Goal: Communication & Community: Answer question/provide support

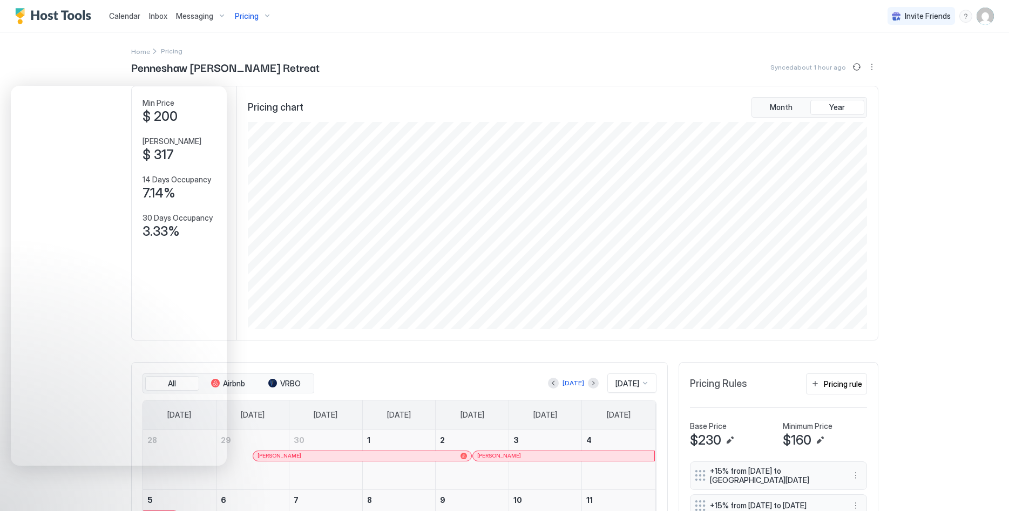
click at [984, 16] on img "User profile" at bounding box center [985, 16] width 17 height 17
click at [911, 54] on div "Settings" at bounding box center [924, 60] width 137 height 19
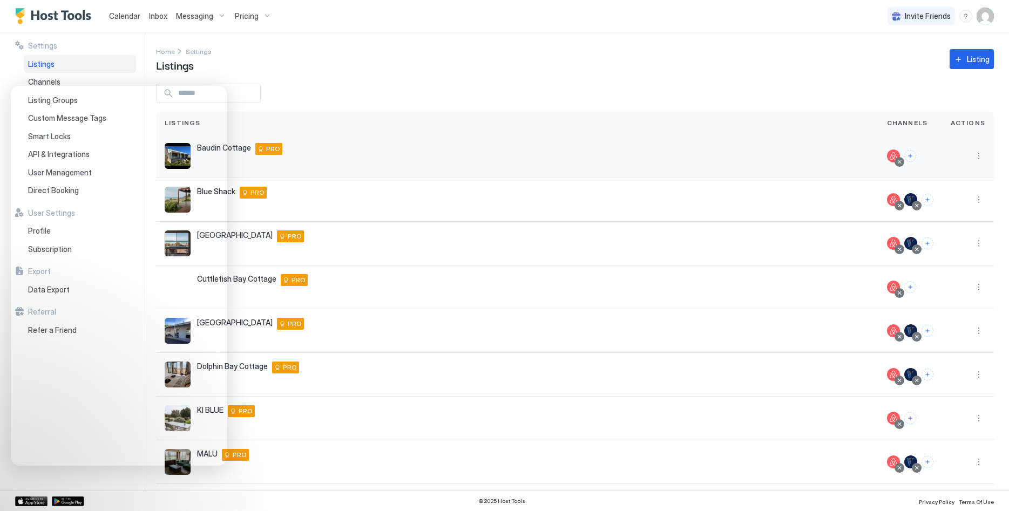
click at [985, 158] on div at bounding box center [968, 156] width 52 height 44
drag, startPoint x: 985, startPoint y: 158, endPoint x: 976, endPoint y: 160, distance: 10.1
click at [984, 158] on div at bounding box center [968, 156] width 52 height 44
click at [976, 160] on button "More options" at bounding box center [978, 156] width 13 height 13
click at [945, 221] on span "Connect Channel" at bounding box center [956, 223] width 53 height 8
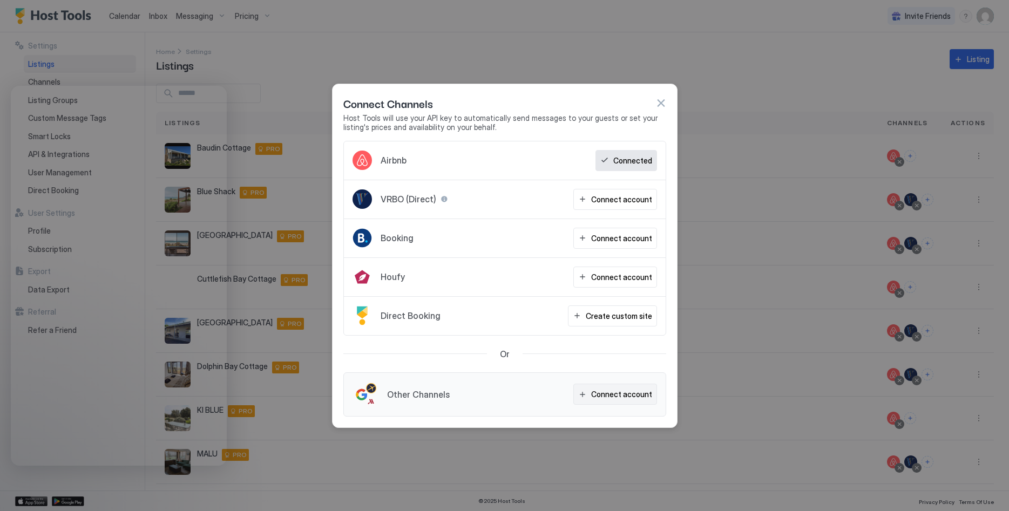
click at [620, 394] on div "Connect account" at bounding box center [621, 394] width 61 height 11
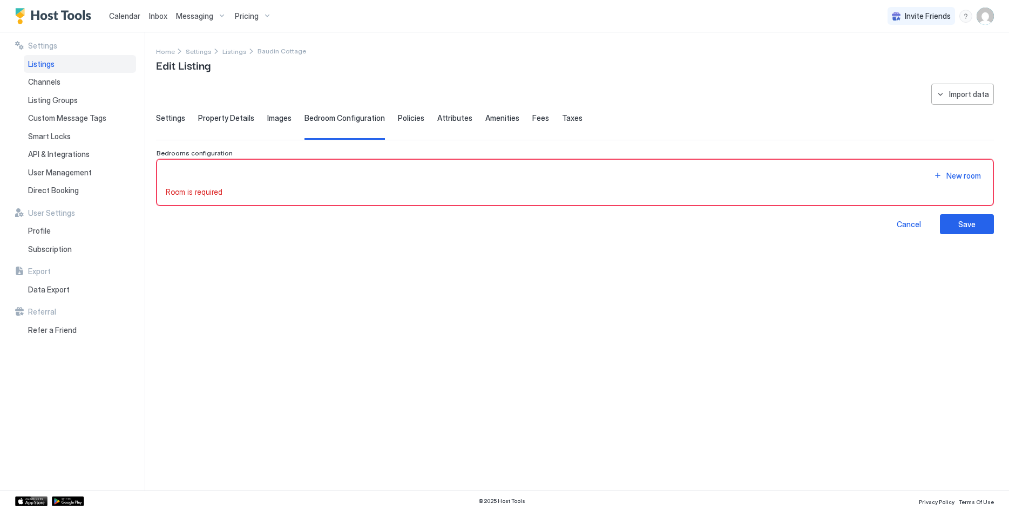
click at [995, 10] on div "Calendar Inbox Messaging Pricing Invite Friends LP" at bounding box center [504, 16] width 1009 height 32
click at [992, 13] on img "User profile" at bounding box center [985, 16] width 17 height 17
click at [986, 15] on div at bounding box center [504, 255] width 1009 height 511
click at [984, 19] on img "User profile" at bounding box center [985, 16] width 17 height 17
click at [911, 56] on div "Settings" at bounding box center [924, 60] width 137 height 19
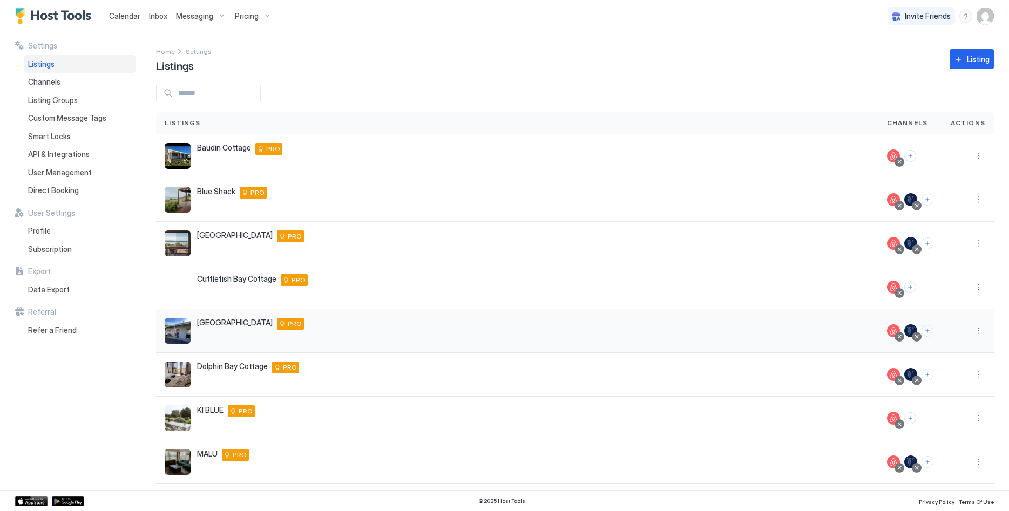
scroll to position [120, 0]
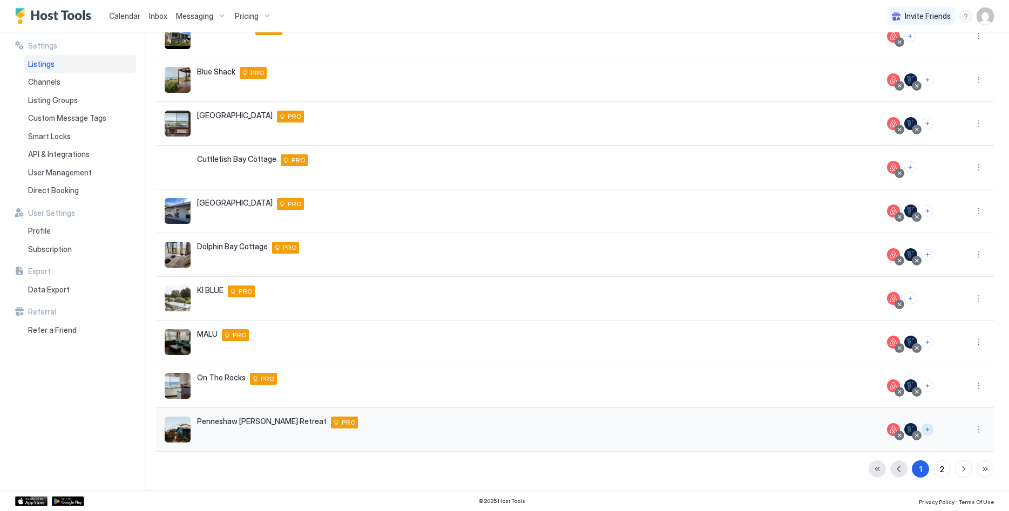
click at [928, 434] on button "Connect channels" at bounding box center [928, 430] width 12 height 12
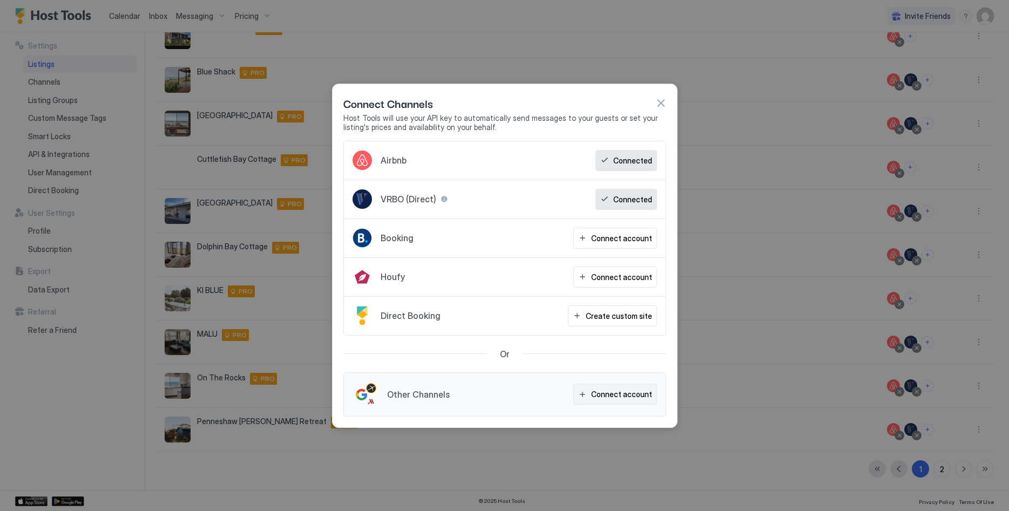
click at [620, 400] on button "Connect account" at bounding box center [615, 394] width 84 height 21
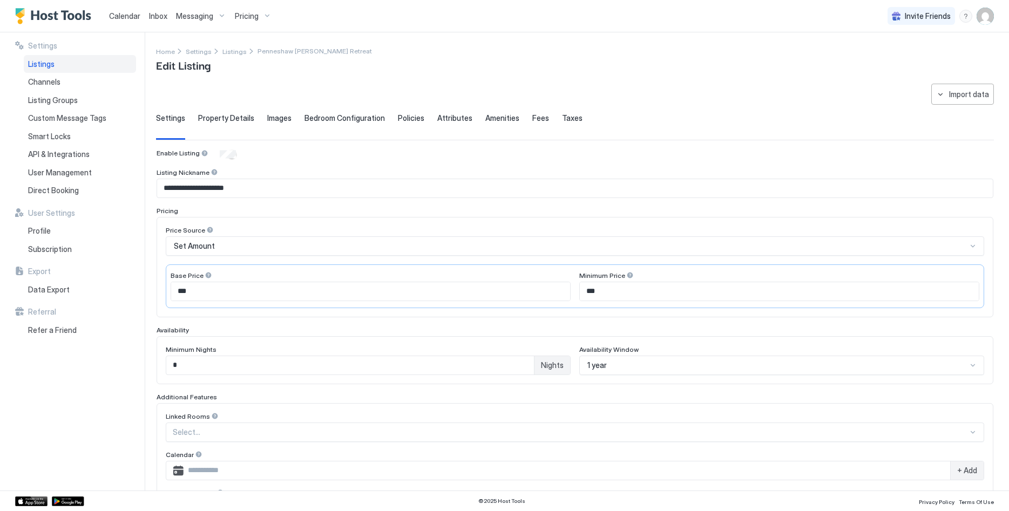
click at [402, 118] on span "Policies" at bounding box center [411, 118] width 26 height 10
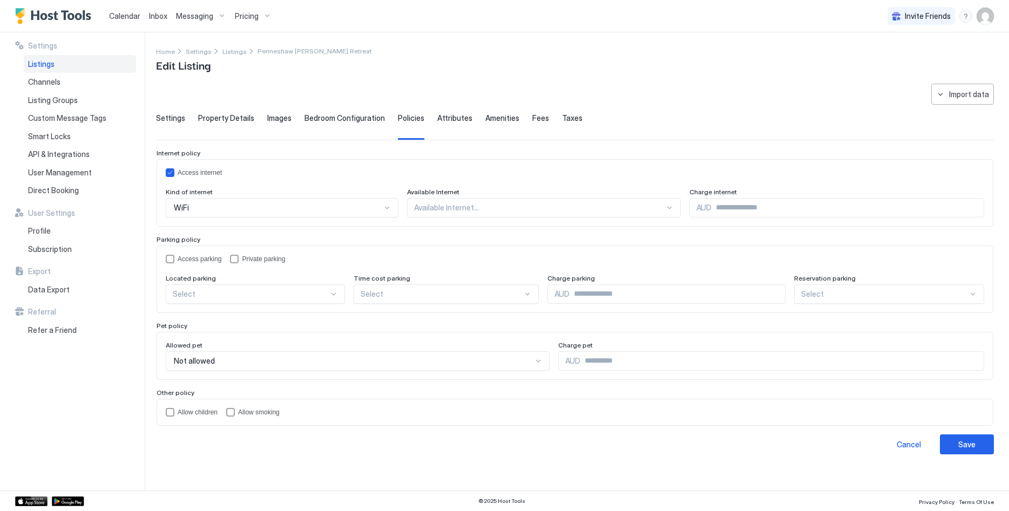
click at [443, 118] on span "Attributes" at bounding box center [454, 118] width 35 height 10
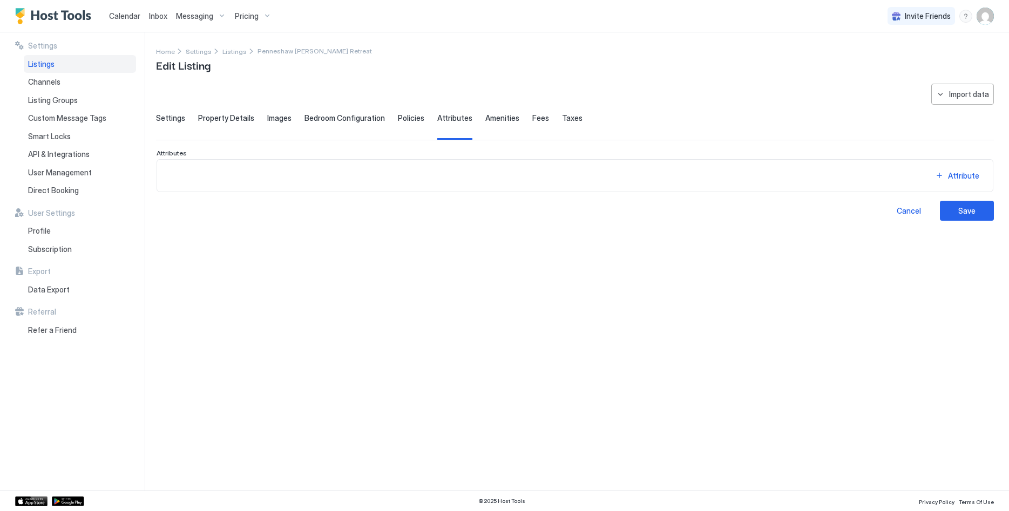
click at [508, 119] on span "Amenities" at bounding box center [502, 118] width 34 height 10
click at [562, 119] on span "Taxes" at bounding box center [572, 118] width 21 height 10
click at [448, 118] on span "Attributes" at bounding box center [454, 118] width 35 height 10
click at [941, 175] on button "Attribute" at bounding box center [957, 175] width 54 height 15
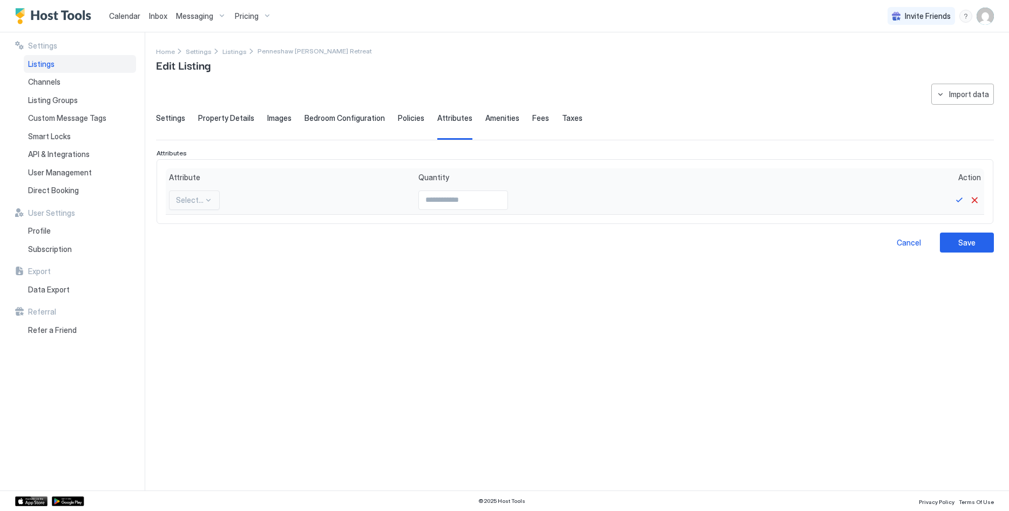
click at [204, 198] on div at bounding box center [208, 200] width 9 height 9
click at [975, 199] on button "Cancel" at bounding box center [974, 200] width 13 height 13
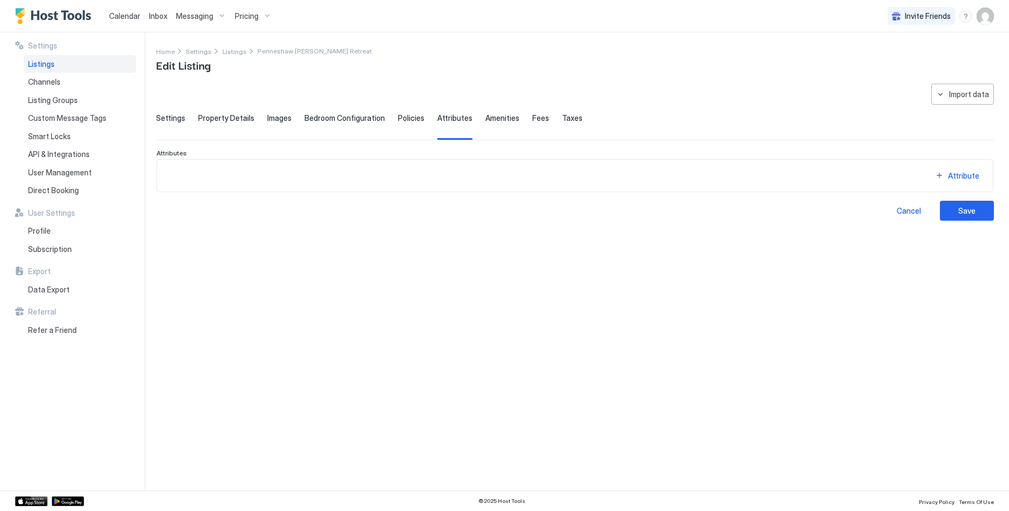
click at [179, 119] on span "Settings" at bounding box center [170, 118] width 29 height 10
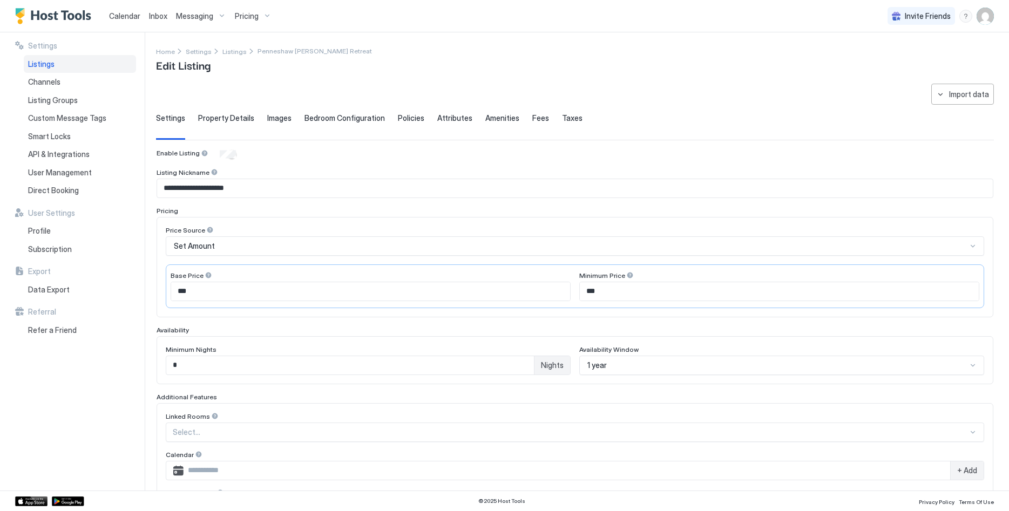
click at [180, 112] on div "**********" at bounding box center [575, 360] width 838 height 553
click at [282, 241] on div "Set Amount" at bounding box center [570, 246] width 793 height 10
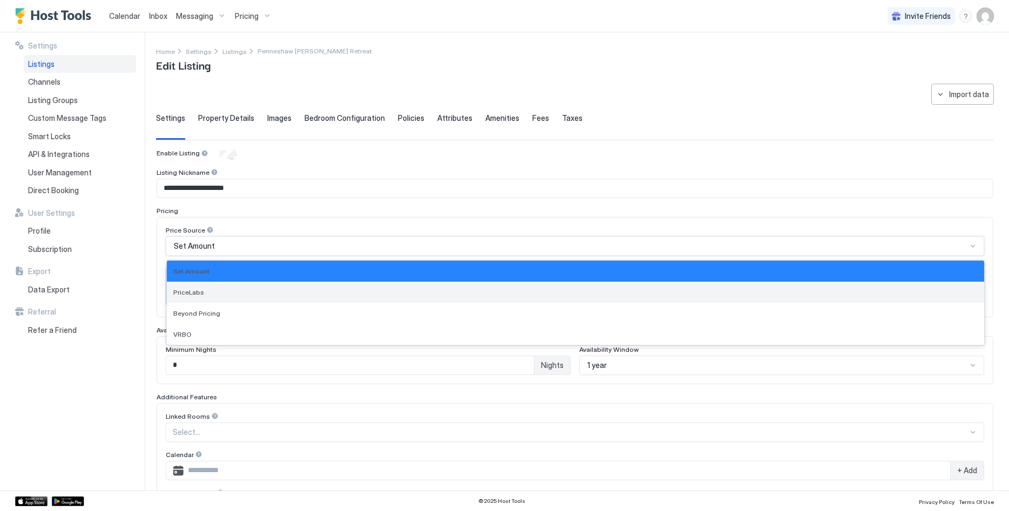
click at [246, 294] on div "PriceLabs" at bounding box center [575, 292] width 804 height 8
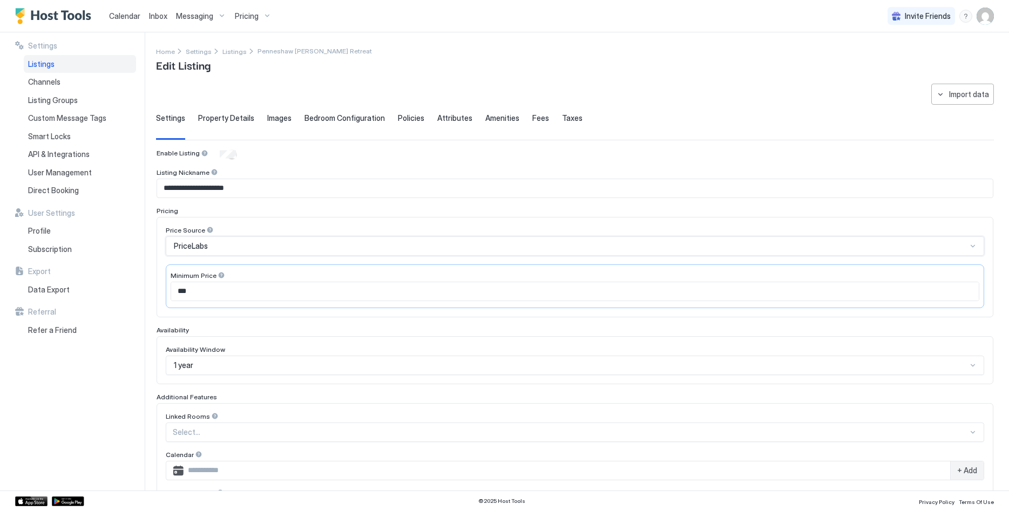
scroll to position [159, 0]
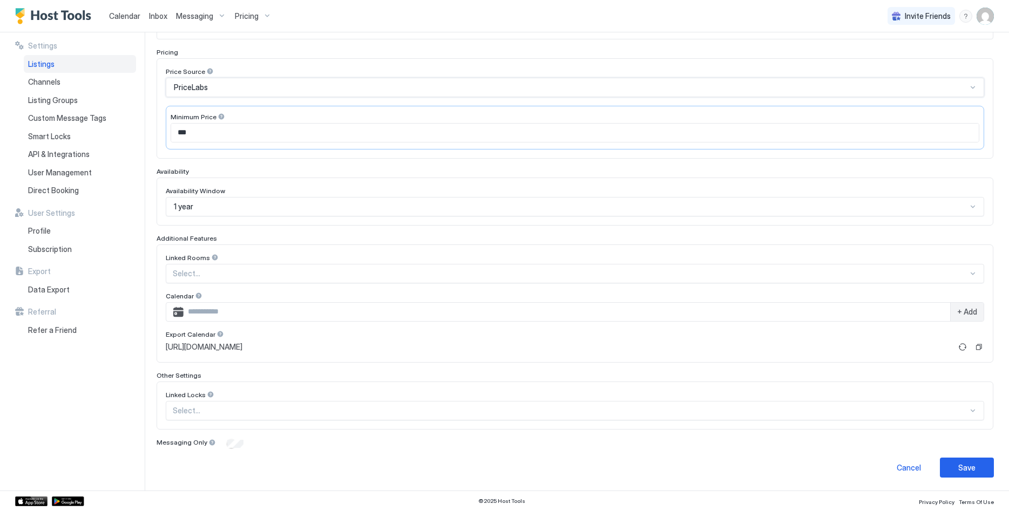
click at [993, 470] on button "Save" at bounding box center [967, 468] width 54 height 20
click at [980, 470] on div "Saving" at bounding box center [974, 467] width 23 height 11
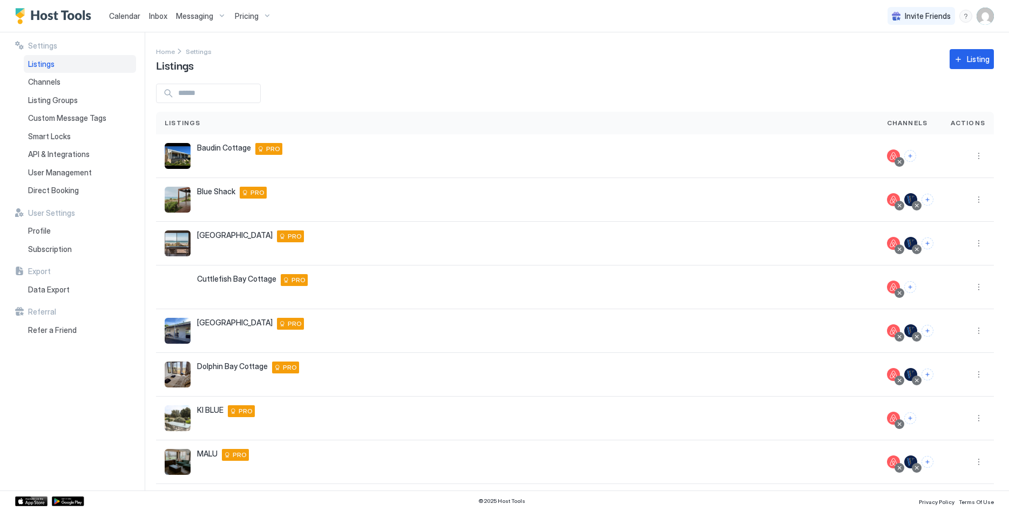
click at [124, 16] on span "Calendar" at bounding box center [124, 15] width 31 height 9
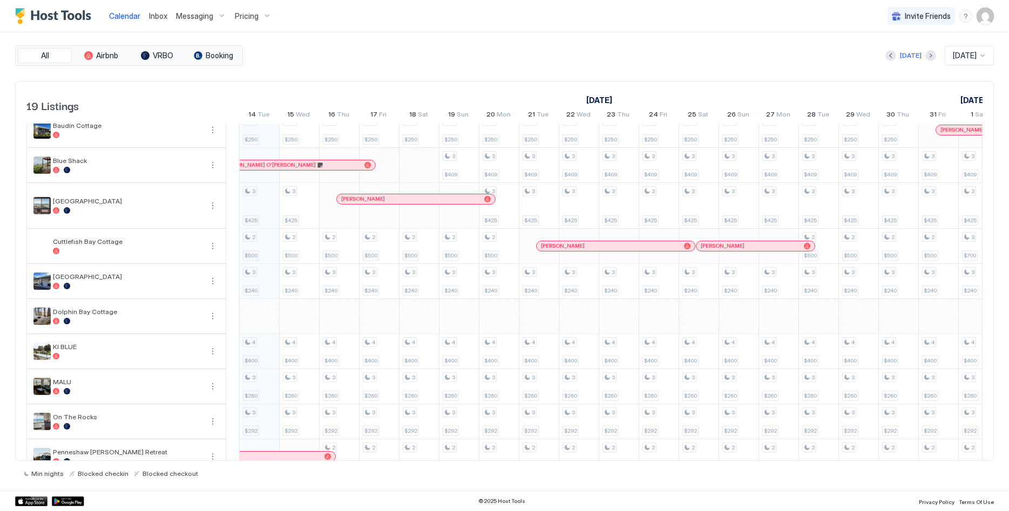
scroll to position [121, 0]
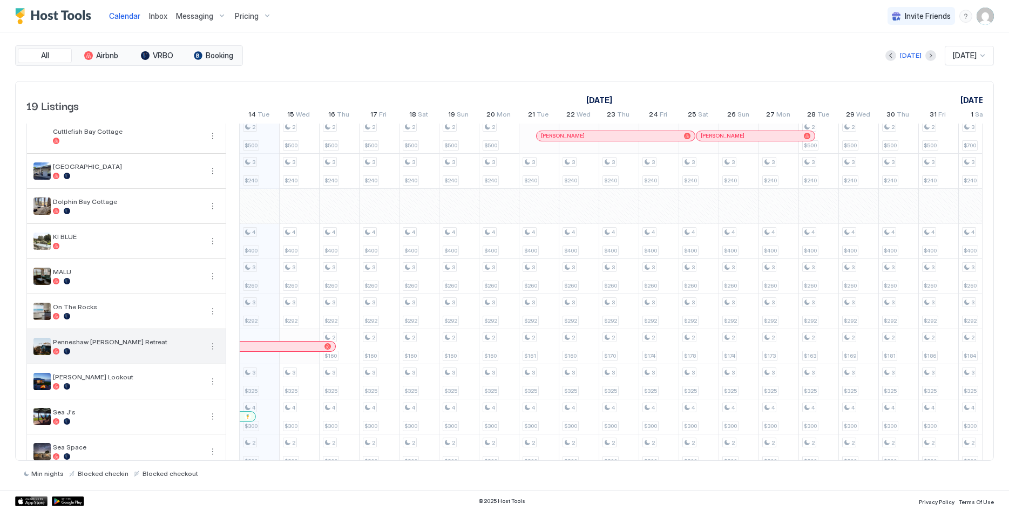
click at [205, 349] on div "Penneshaw [PERSON_NAME] Retreat" at bounding box center [126, 346] width 199 height 35
click at [213, 348] on button "More options" at bounding box center [212, 346] width 13 height 13
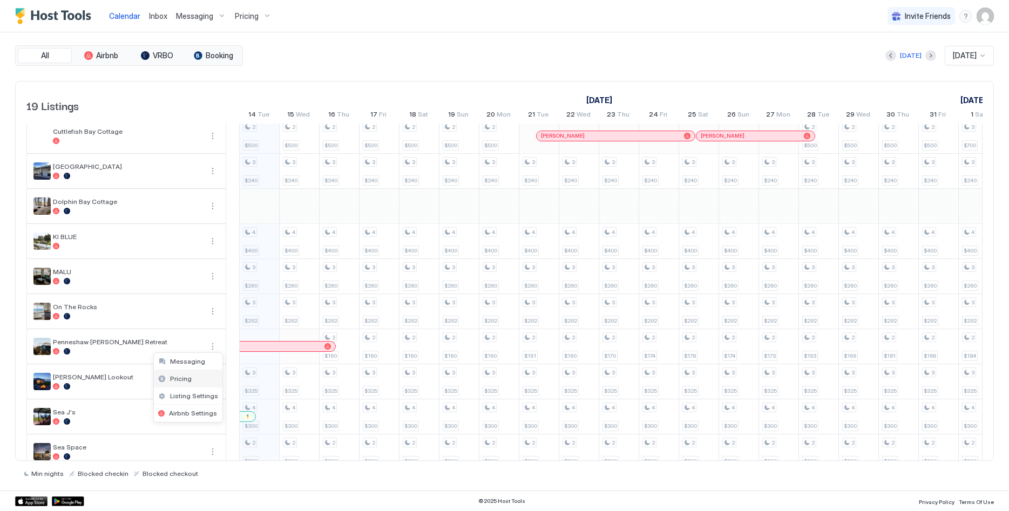
click at [180, 378] on span "Pricing" at bounding box center [181, 379] width 22 height 8
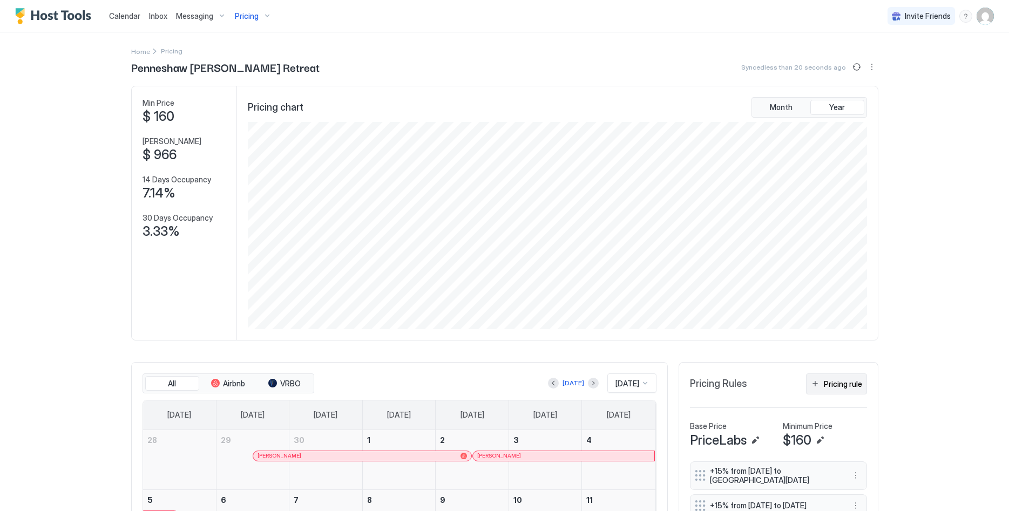
scroll to position [165, 0]
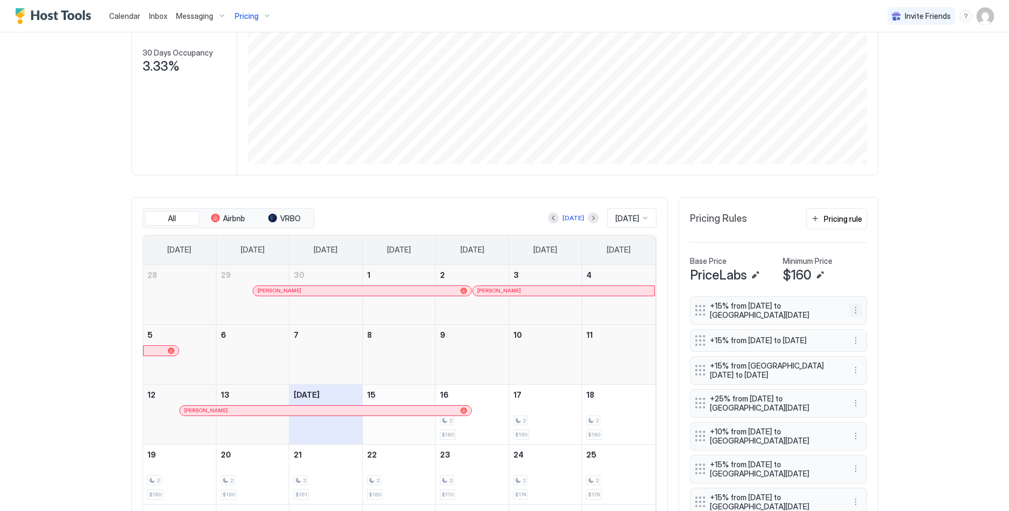
click at [855, 310] on button "More options" at bounding box center [855, 310] width 13 height 13
click at [865, 359] on div "Delete" at bounding box center [870, 360] width 32 height 8
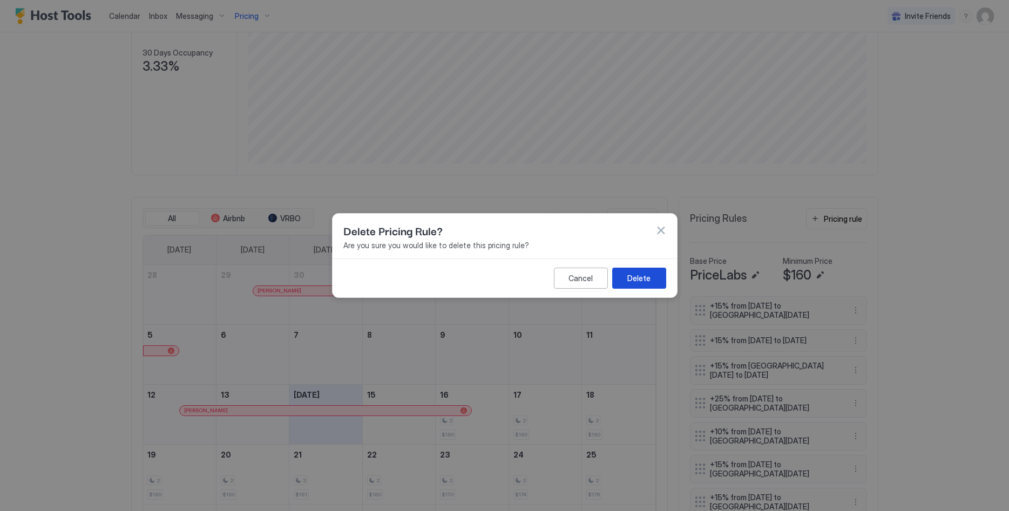
click at [655, 281] on button "Delete" at bounding box center [639, 278] width 54 height 21
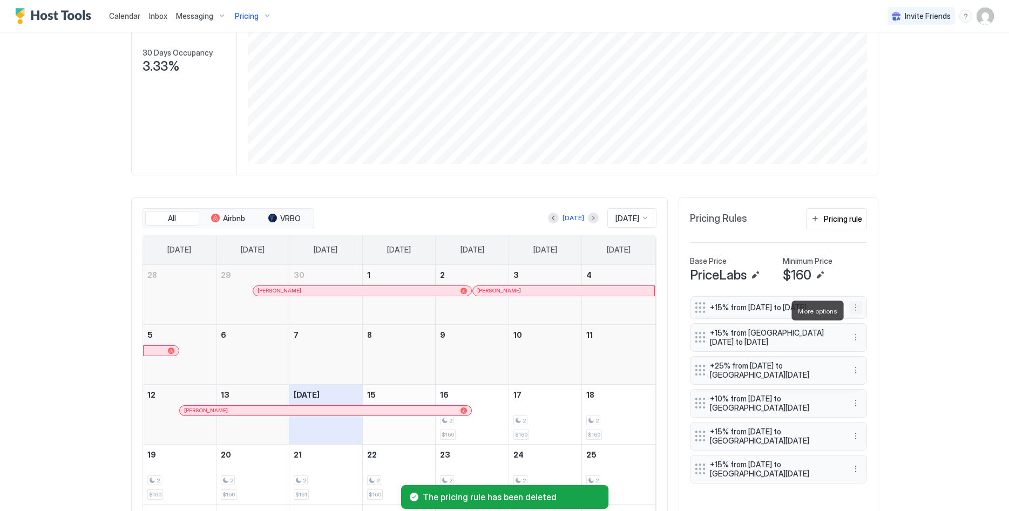
click at [857, 312] on button "More options" at bounding box center [855, 307] width 13 height 13
click at [862, 354] on div "Delete" at bounding box center [870, 360] width 40 height 17
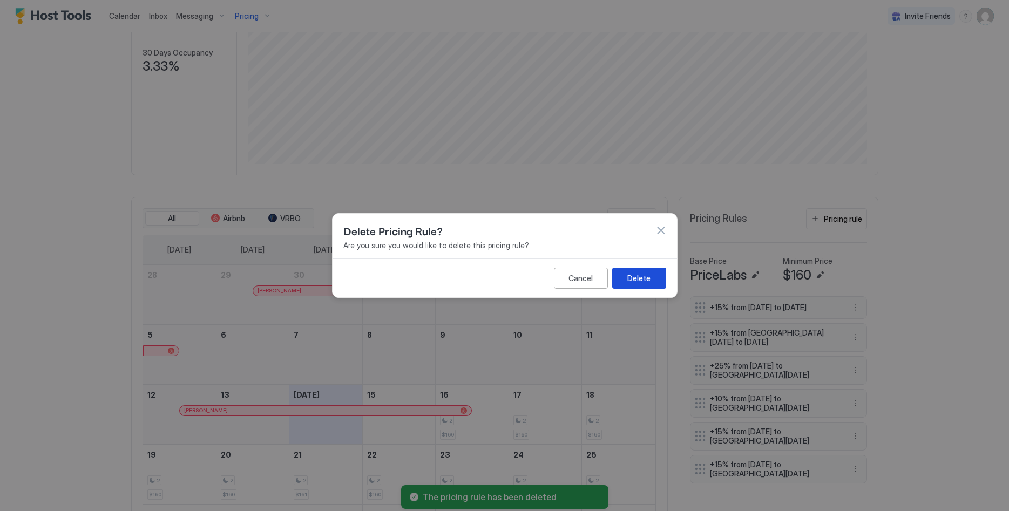
click at [640, 278] on div "Delete" at bounding box center [638, 278] width 23 height 11
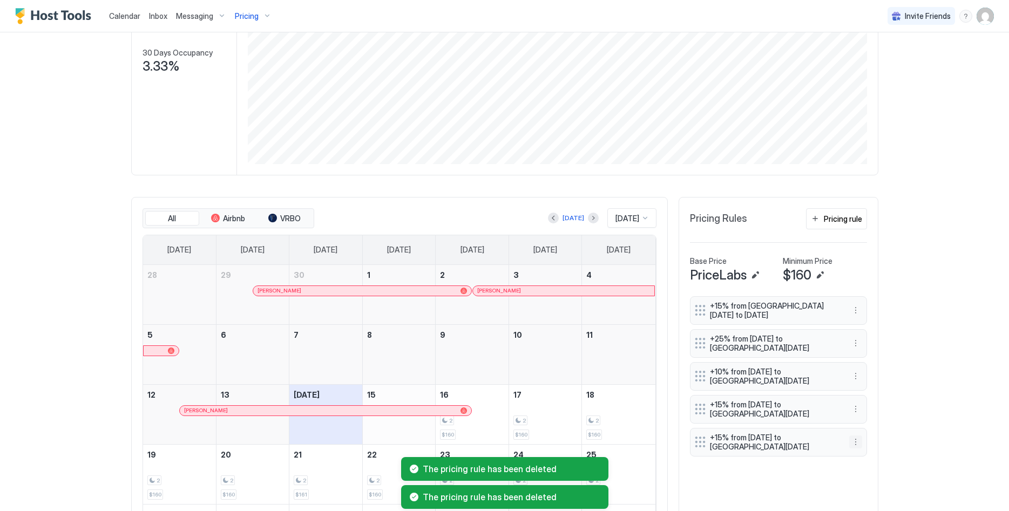
click at [856, 439] on button "More options" at bounding box center [855, 442] width 13 height 13
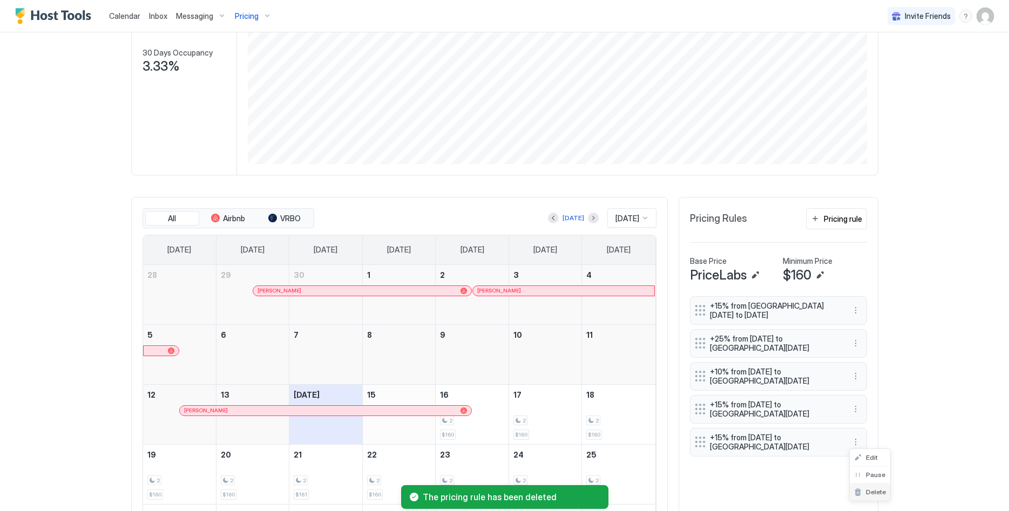
click at [872, 491] on span "Delete" at bounding box center [876, 492] width 20 height 8
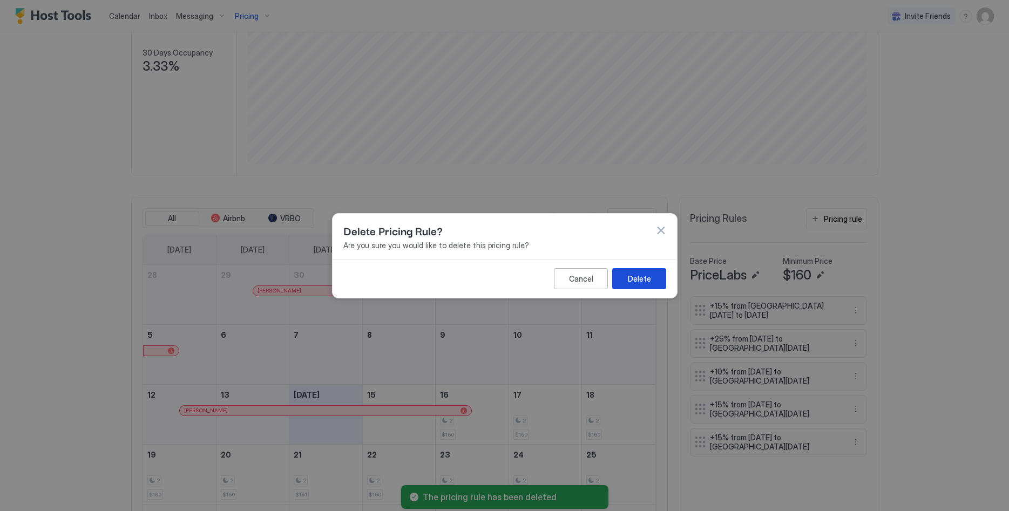
click at [645, 273] on div "Delete" at bounding box center [638, 278] width 23 height 11
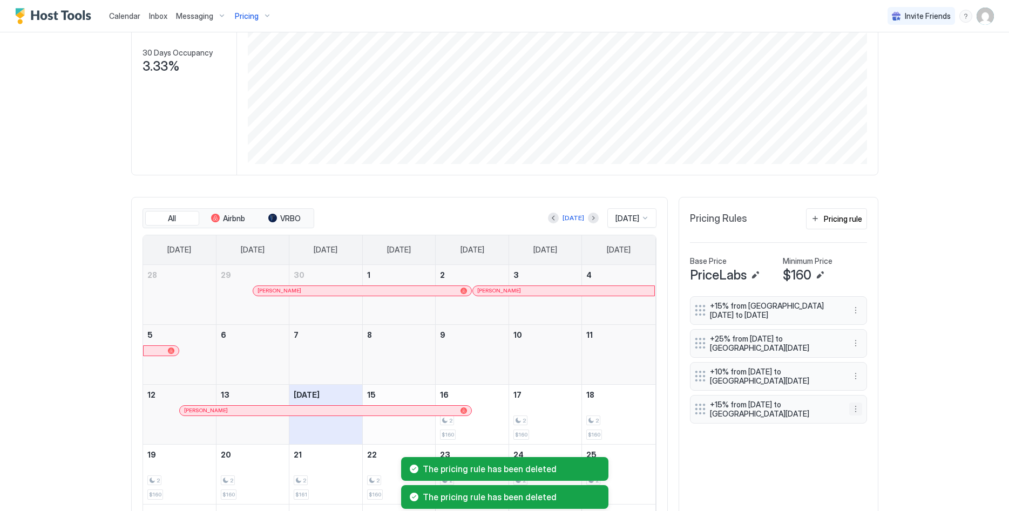
click at [858, 407] on button "More options" at bounding box center [855, 409] width 13 height 13
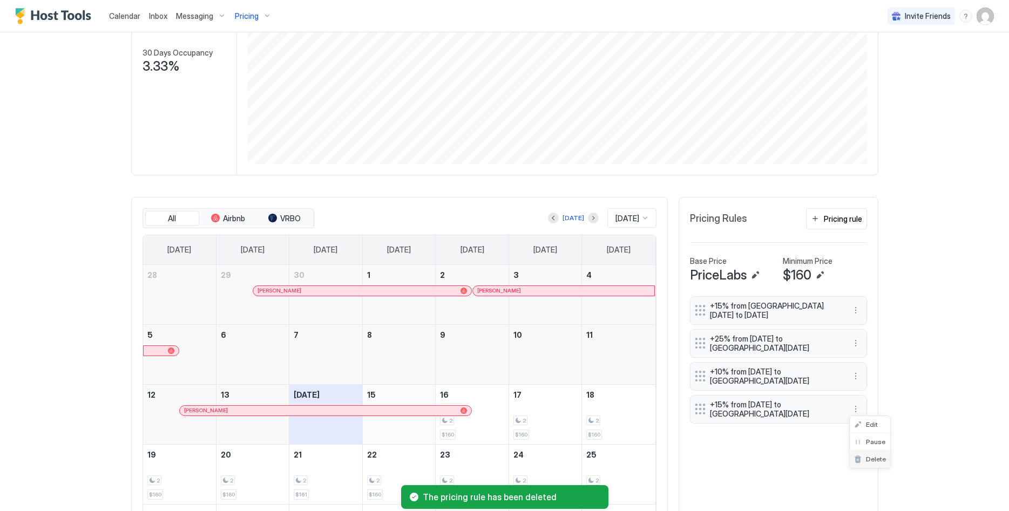
click at [866, 457] on span "Delete" at bounding box center [876, 459] width 20 height 8
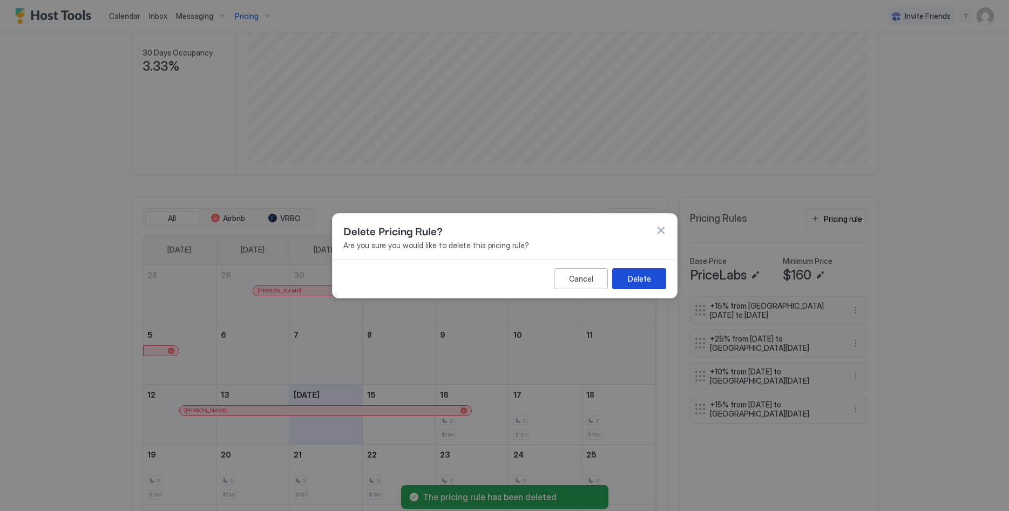
click at [647, 276] on div "Delete" at bounding box center [638, 278] width 23 height 11
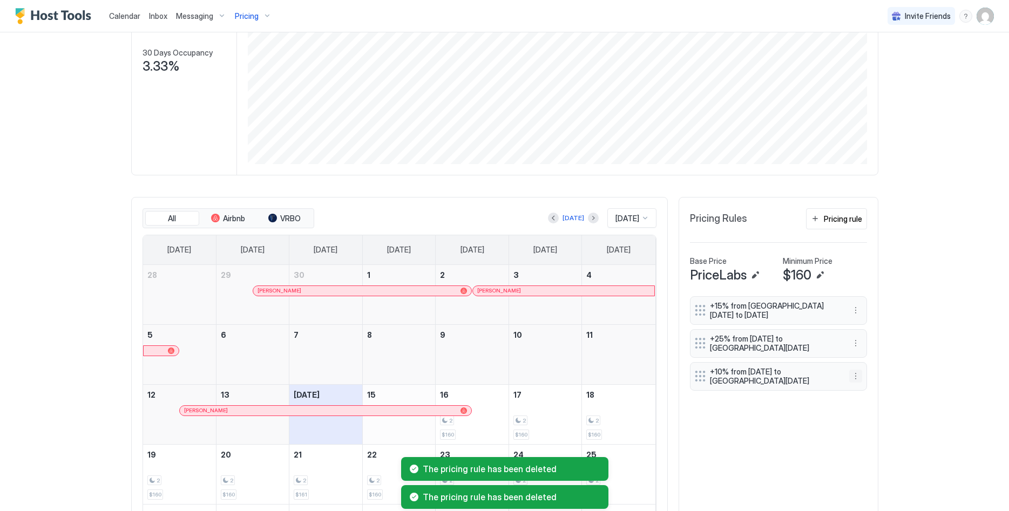
click at [855, 375] on button "More options" at bounding box center [855, 376] width 13 height 13
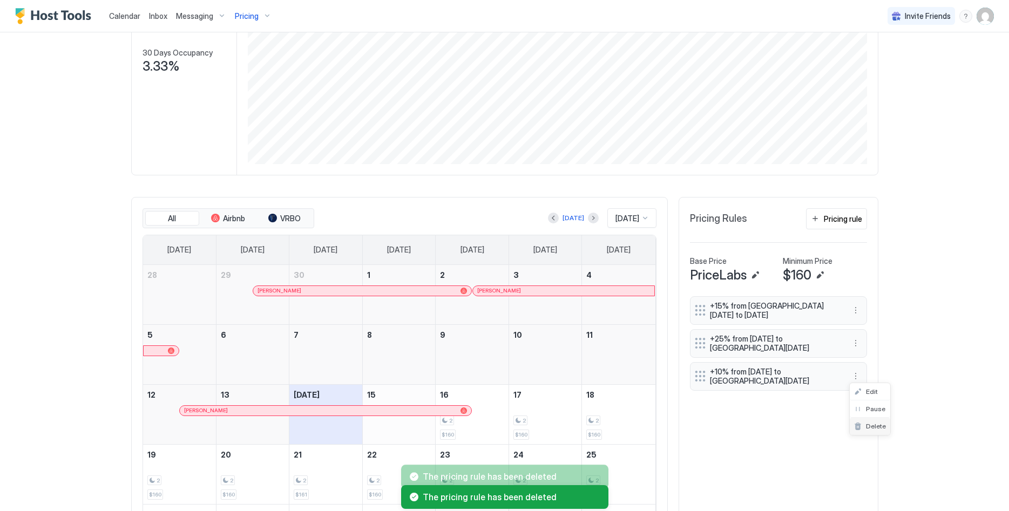
click at [858, 427] on div "Delete" at bounding box center [870, 426] width 32 height 8
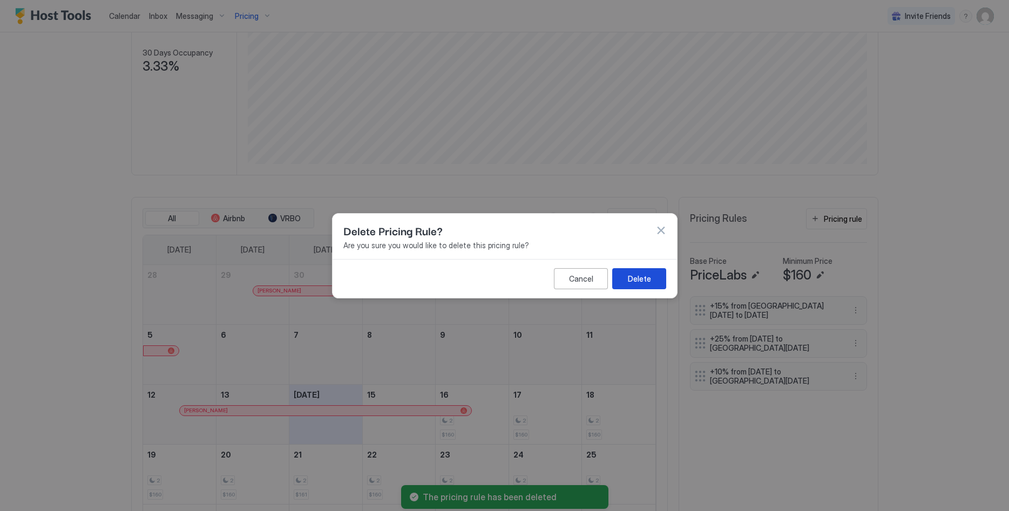
click at [644, 273] on button "Delete" at bounding box center [639, 278] width 54 height 21
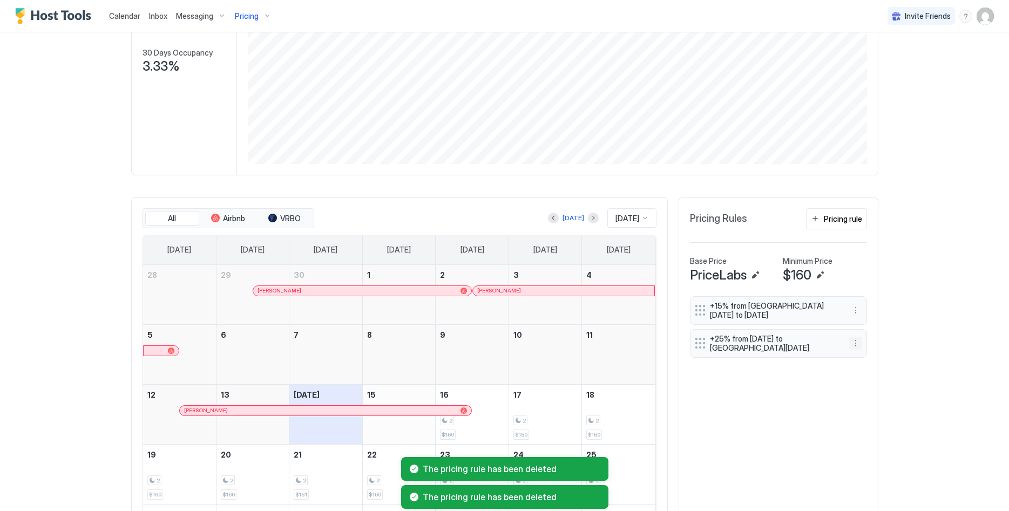
click at [853, 345] on button "More options" at bounding box center [855, 343] width 13 height 13
click at [865, 390] on div "Delete" at bounding box center [870, 393] width 32 height 8
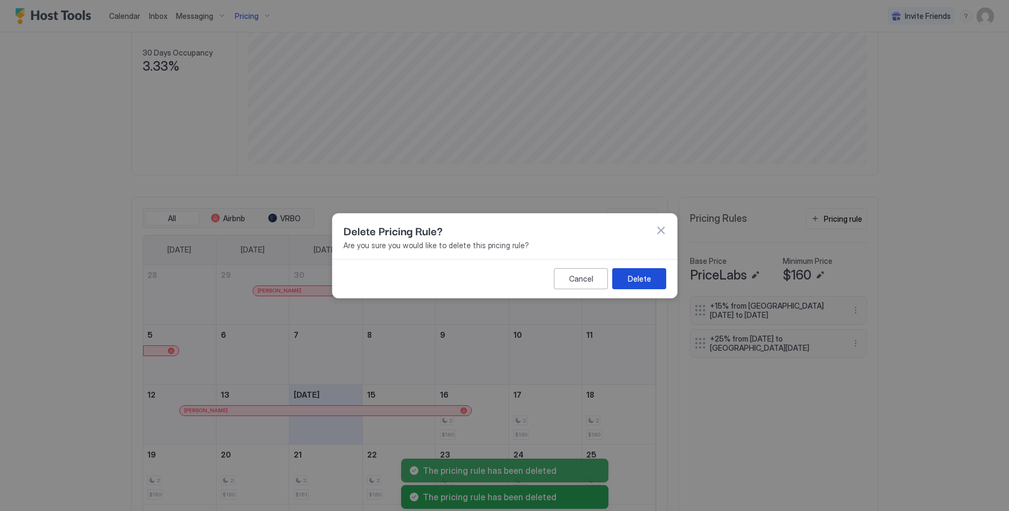
click at [656, 282] on button "Delete" at bounding box center [639, 278] width 54 height 21
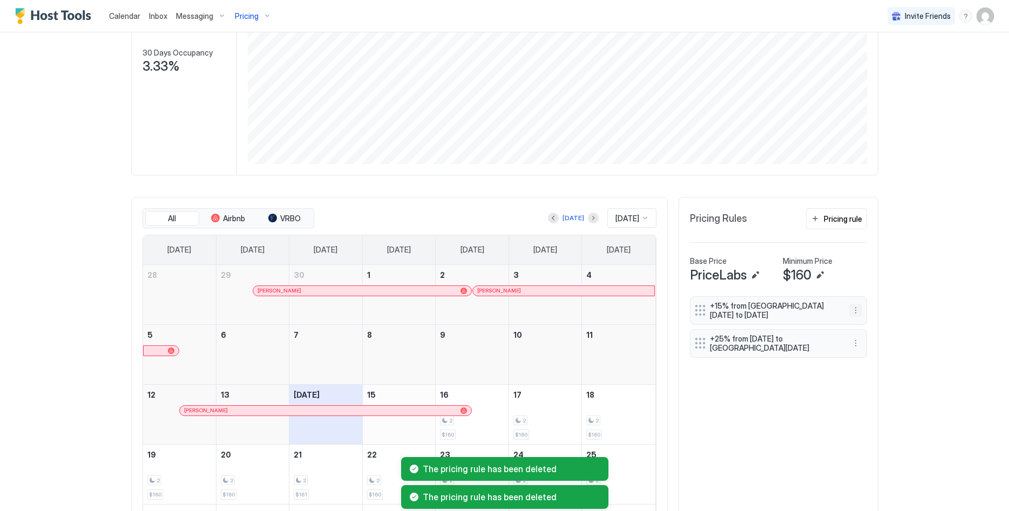
click at [858, 308] on button "More options" at bounding box center [855, 310] width 13 height 13
click at [878, 363] on span "Delete" at bounding box center [876, 360] width 20 height 8
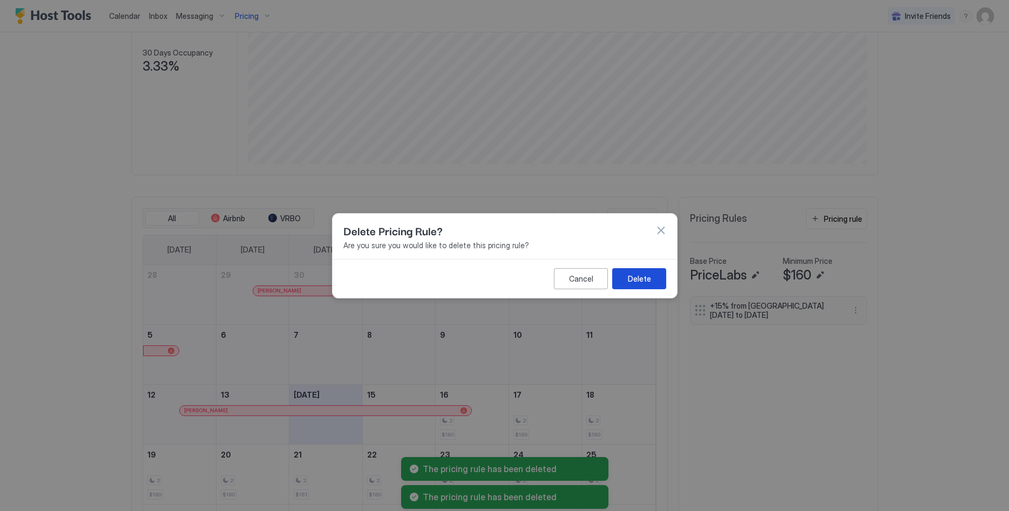
click at [654, 274] on button "Delete" at bounding box center [639, 278] width 54 height 21
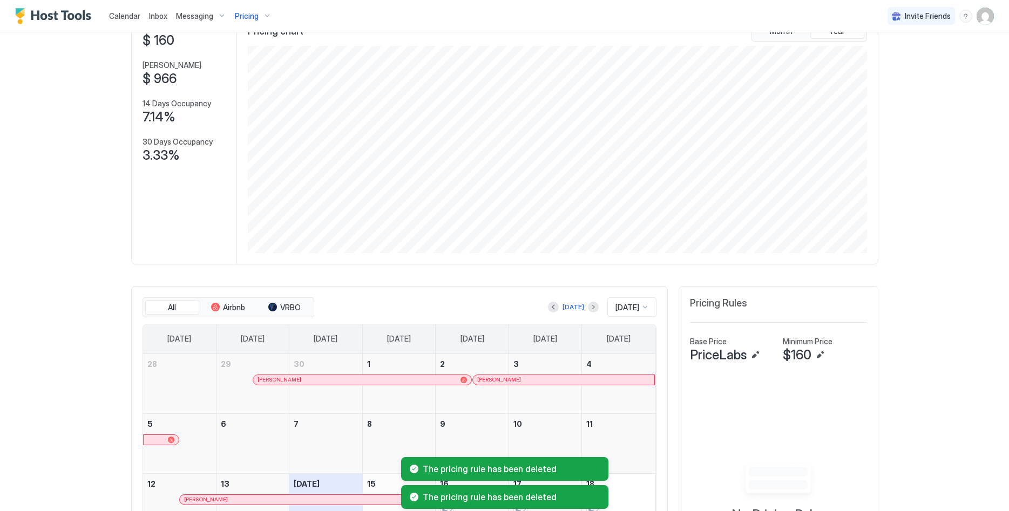
scroll to position [0, 0]
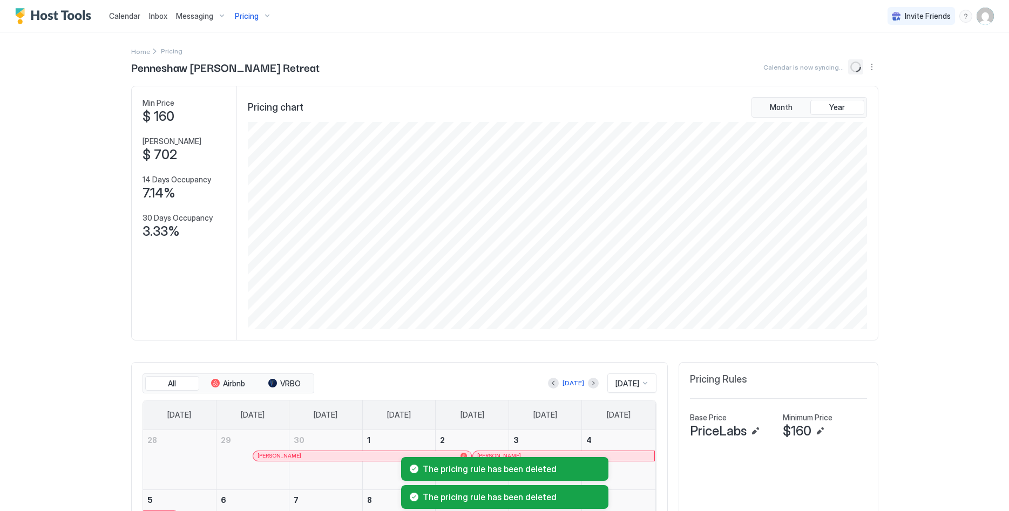
click at [852, 70] on icon "loading" at bounding box center [855, 67] width 12 height 12
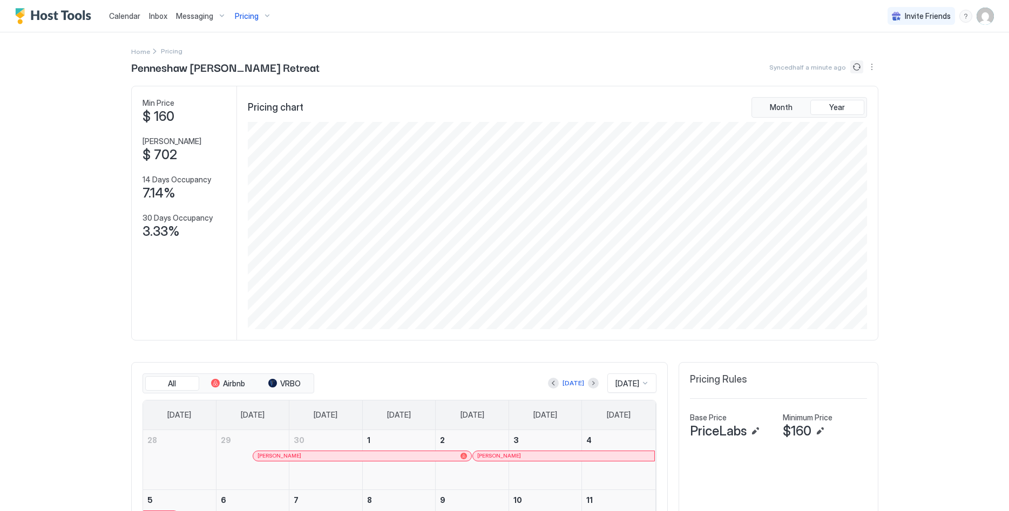
click at [854, 70] on button "Sync prices" at bounding box center [856, 66] width 13 height 13
click at [259, 17] on div "Pricing" at bounding box center [253, 16] width 45 height 18
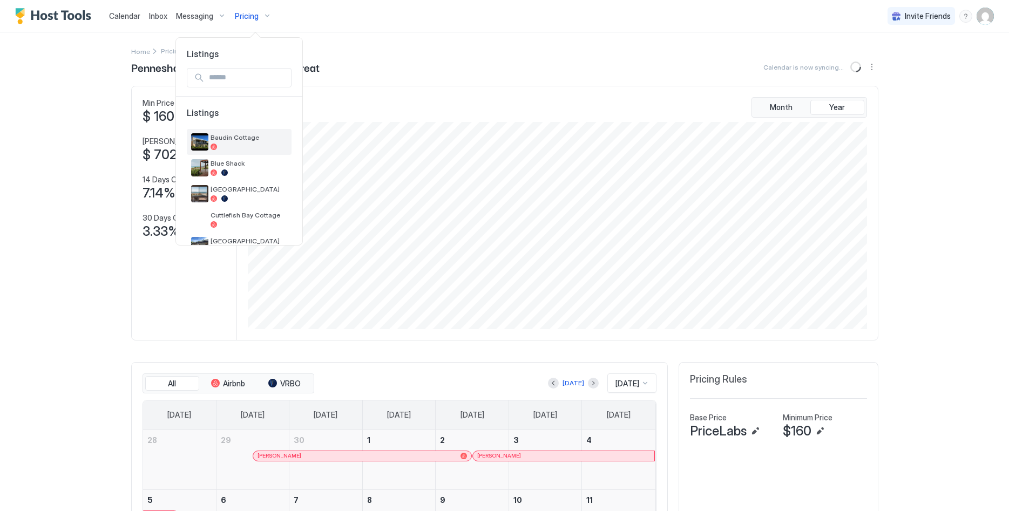
click at [252, 143] on div "Baudin Cottage" at bounding box center [249, 141] width 77 height 17
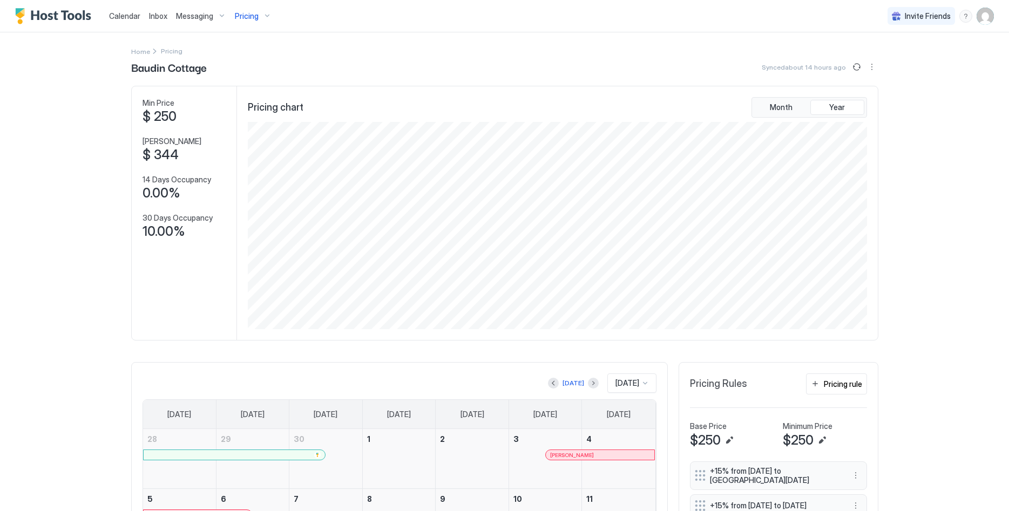
scroll to position [55, 0]
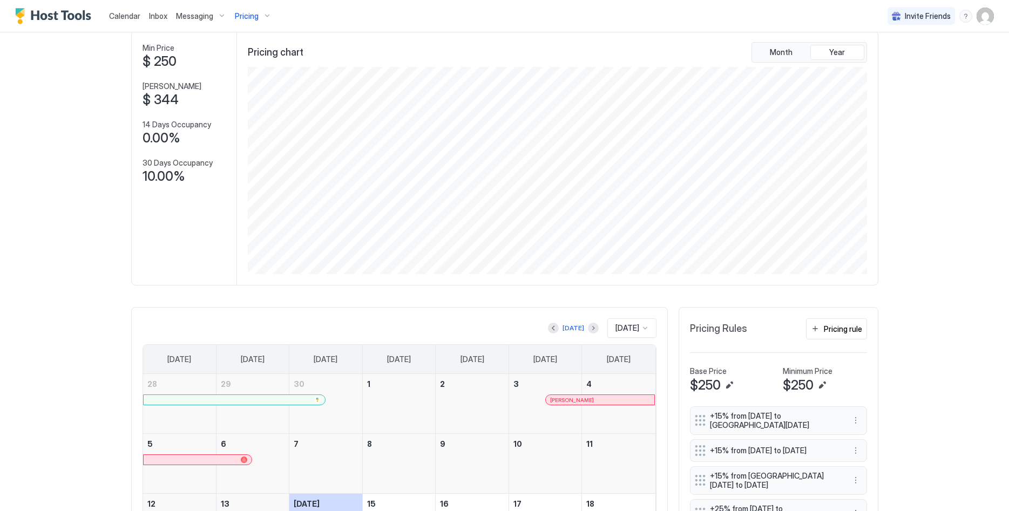
click at [731, 331] on span "Pricing Rules" at bounding box center [718, 329] width 57 height 12
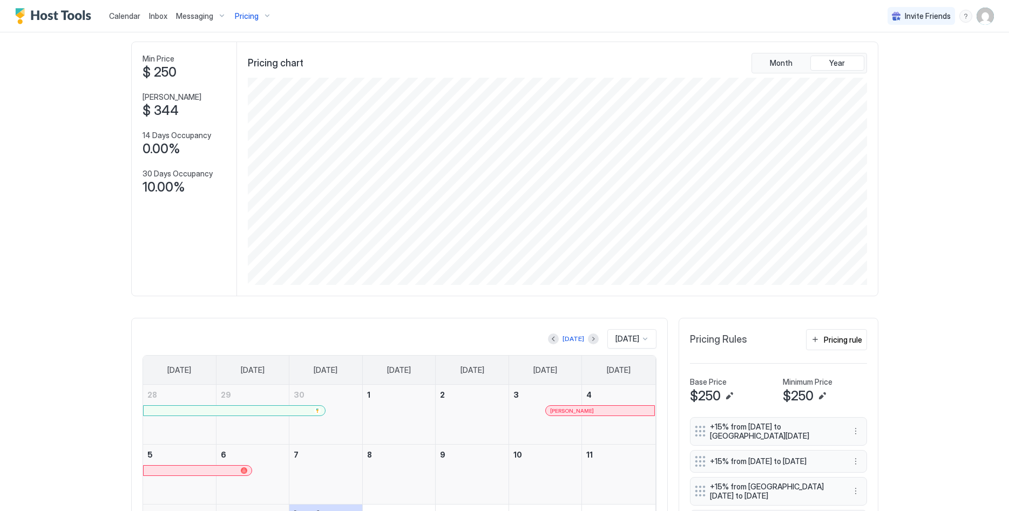
scroll to position [39, 0]
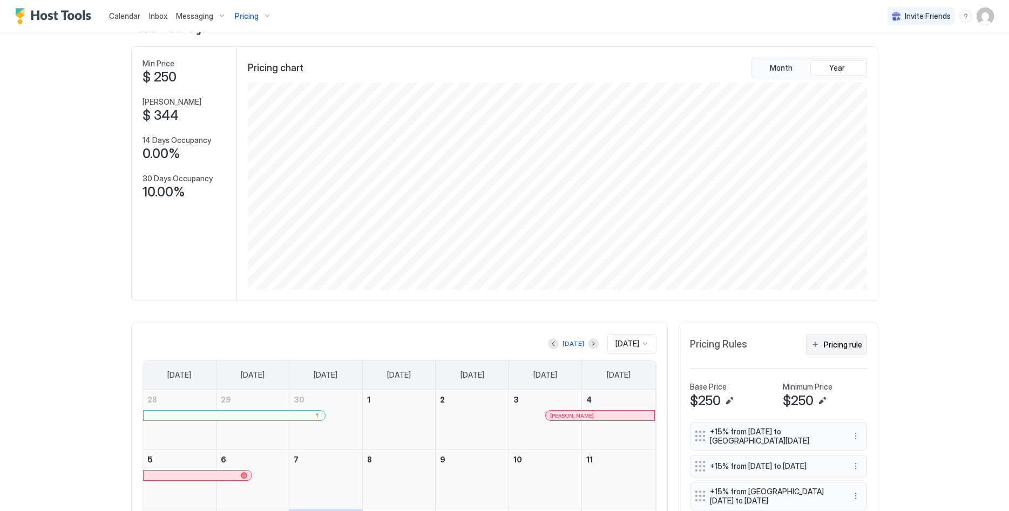
click at [843, 341] on div "Pricing rule" at bounding box center [843, 344] width 38 height 11
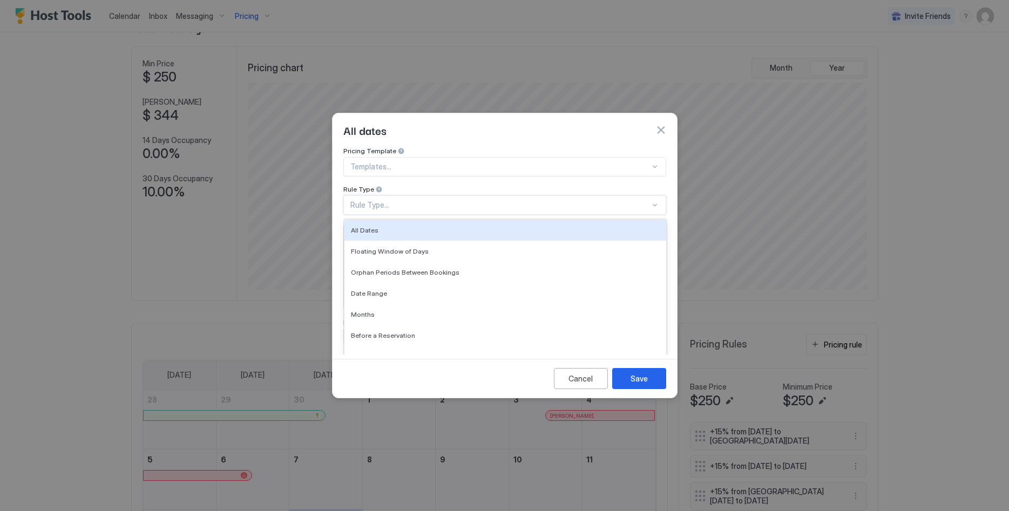
click at [438, 200] on div "Rule Type..." at bounding box center [500, 205] width 300 height 10
click at [657, 125] on button "button" at bounding box center [660, 130] width 11 height 11
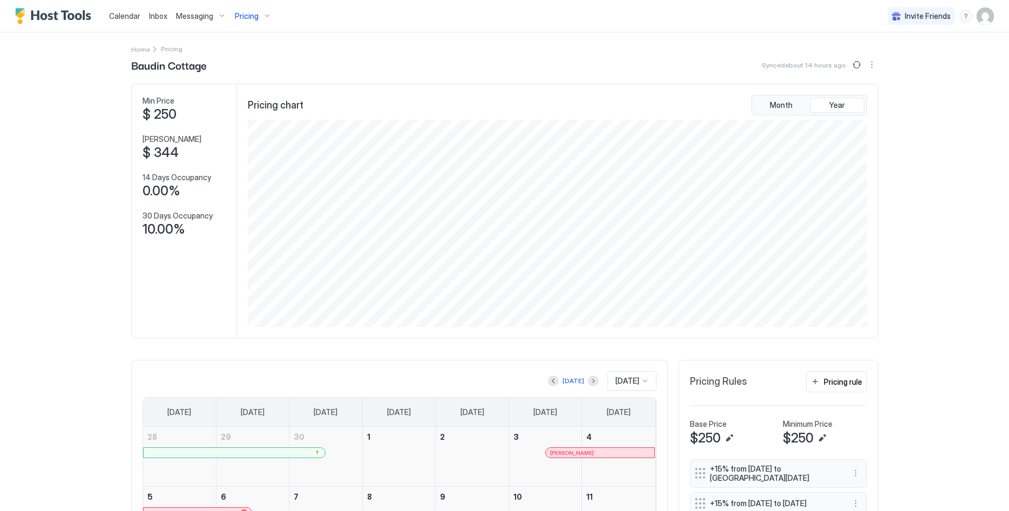
scroll to position [0, 0]
click at [989, 14] on img "User profile" at bounding box center [985, 16] width 17 height 17
click at [900, 60] on span "Settings" at bounding box center [888, 61] width 29 height 10
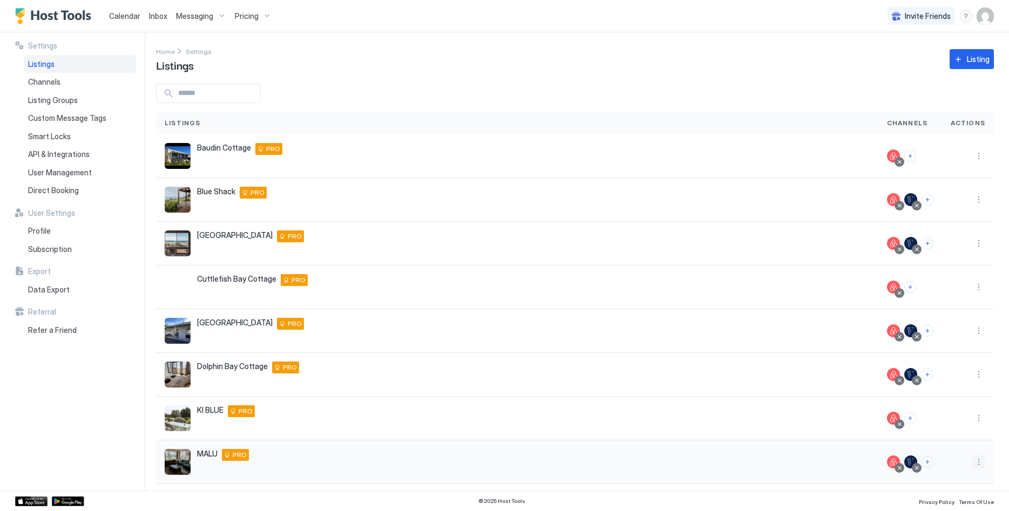
click at [979, 458] on button "More options" at bounding box center [978, 462] width 13 height 13
click at [948, 396] on span "Listing Settings" at bounding box center [954, 394] width 48 height 8
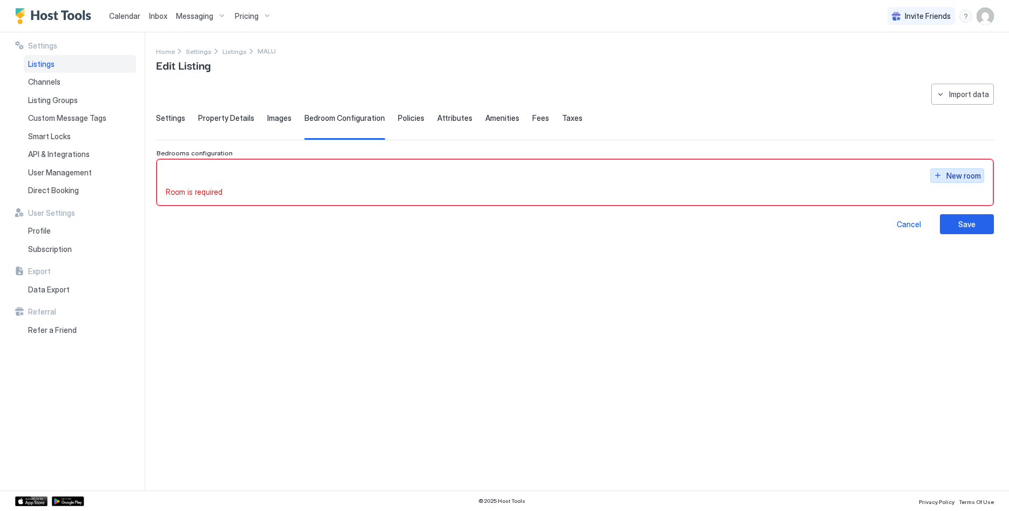
click at [966, 177] on div "New room" at bounding box center [963, 175] width 35 height 11
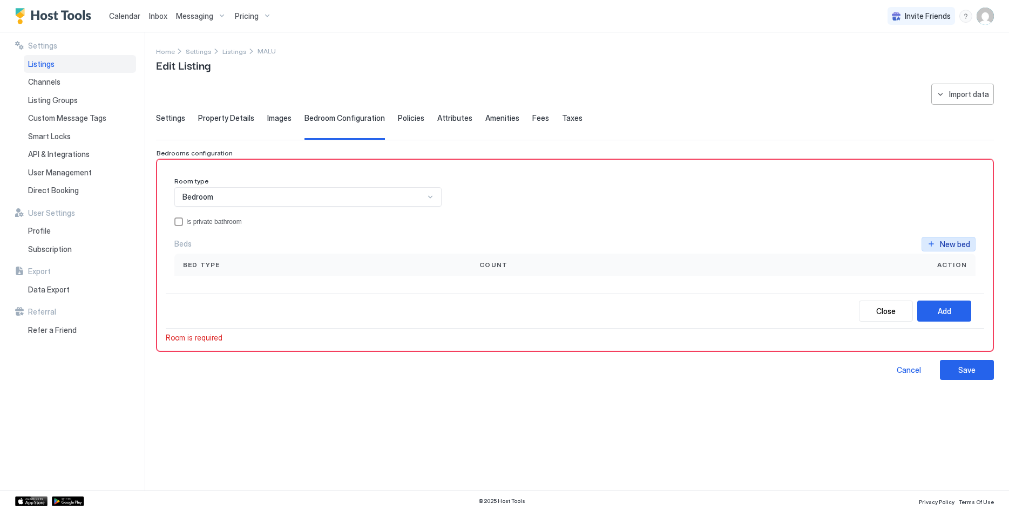
click at [941, 246] on div "New bed" at bounding box center [955, 244] width 30 height 11
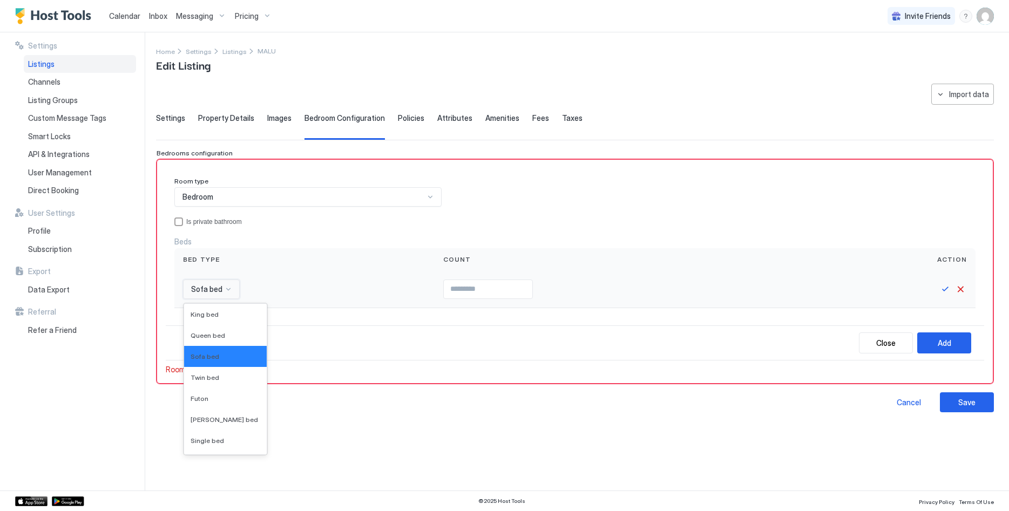
click at [212, 289] on span "Sofa bed" at bounding box center [206, 290] width 31 height 10
click at [216, 335] on span "Queen bed" at bounding box center [208, 336] width 35 height 8
click at [490, 292] on input "Input Field" at bounding box center [502, 289] width 89 height 18
type input "*"
click at [946, 288] on button "Save" at bounding box center [945, 289] width 13 height 13
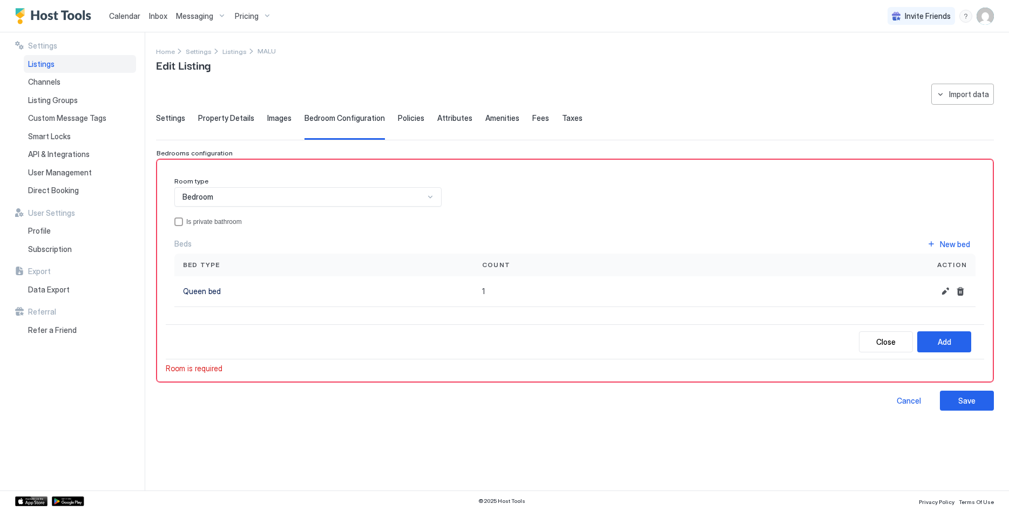
click at [189, 119] on div "Settings Property Details Images Bedroom Configuration Policies Attributes Amen…" at bounding box center [575, 126] width 838 height 26
click at [181, 119] on span "Settings" at bounding box center [170, 118] width 29 height 10
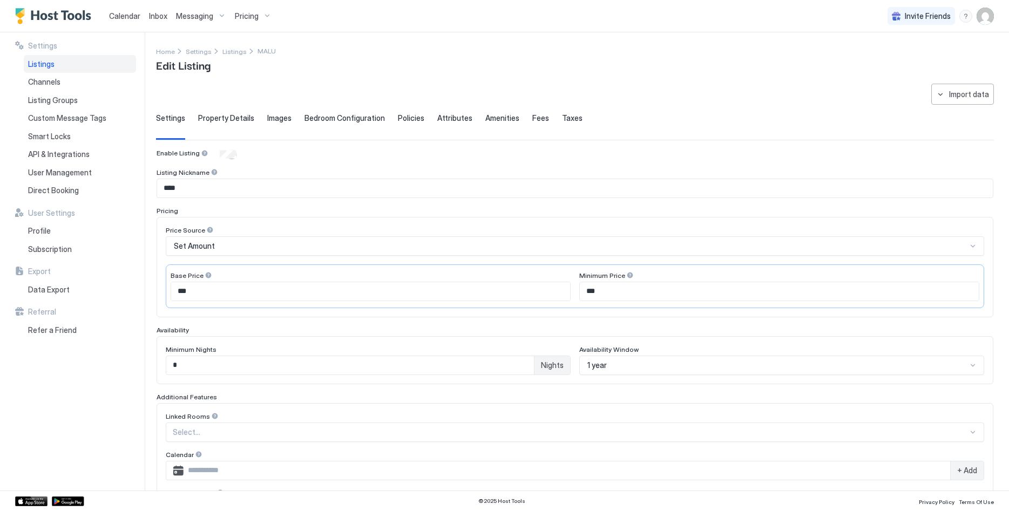
click at [240, 244] on div "Set Amount" at bounding box center [570, 246] width 793 height 10
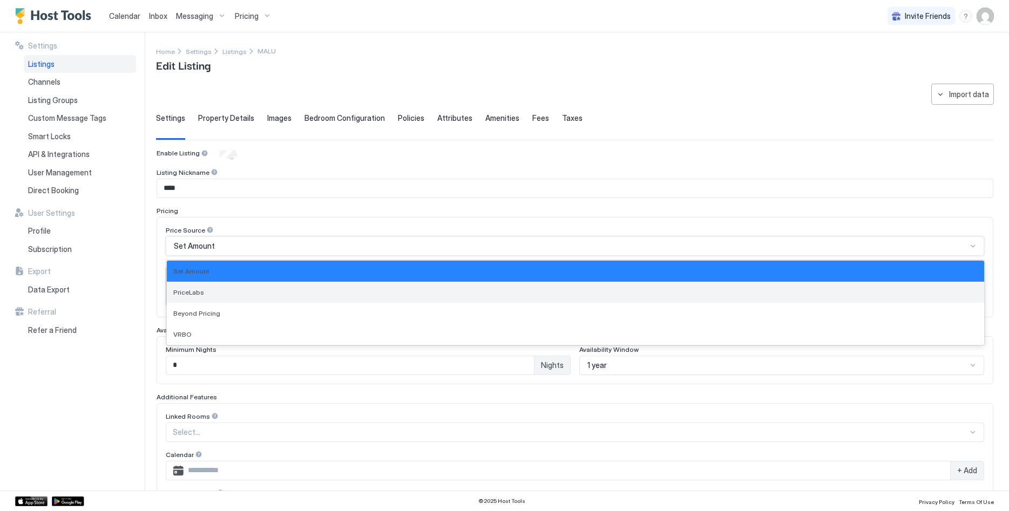
click at [236, 292] on div "PriceLabs" at bounding box center [575, 292] width 804 height 8
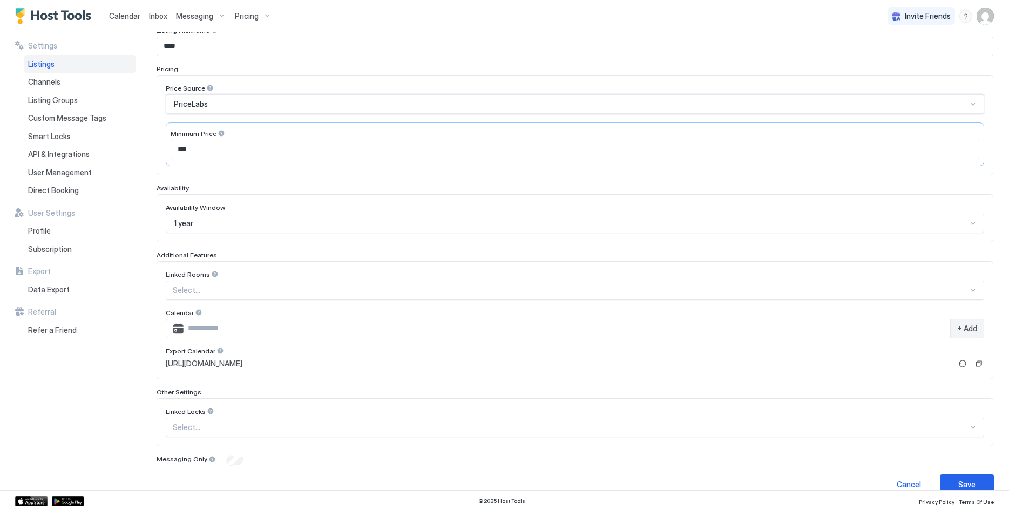
scroll to position [159, 0]
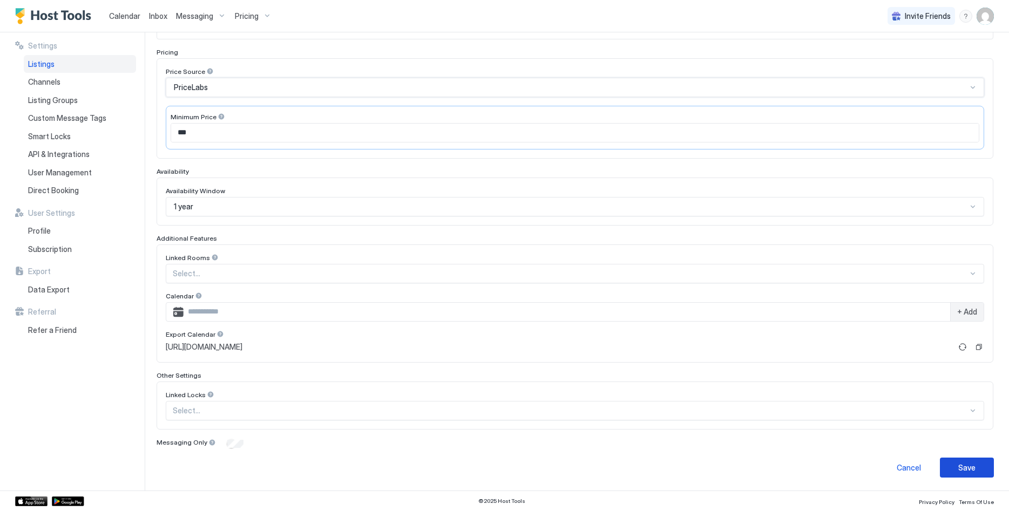
click at [972, 472] on div "Save" at bounding box center [966, 467] width 17 height 11
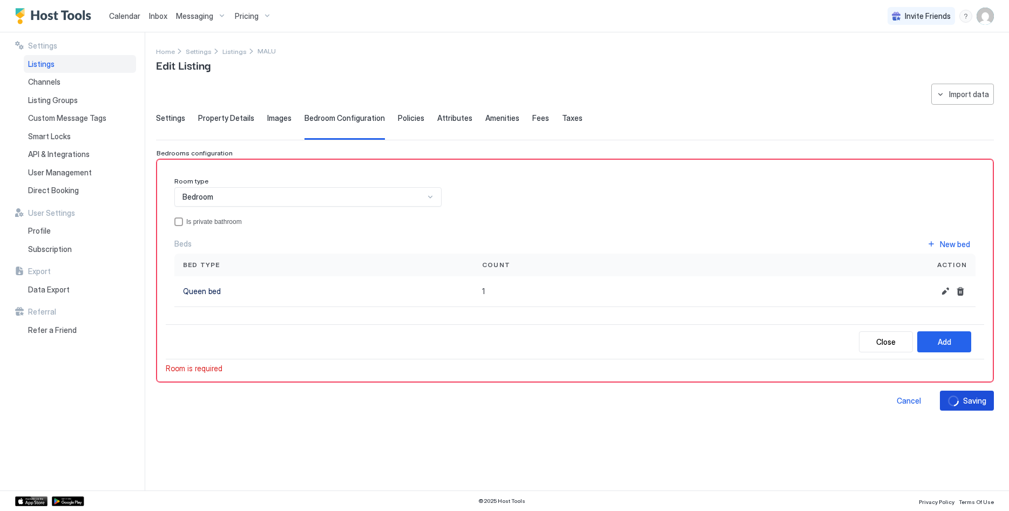
scroll to position [0, 0]
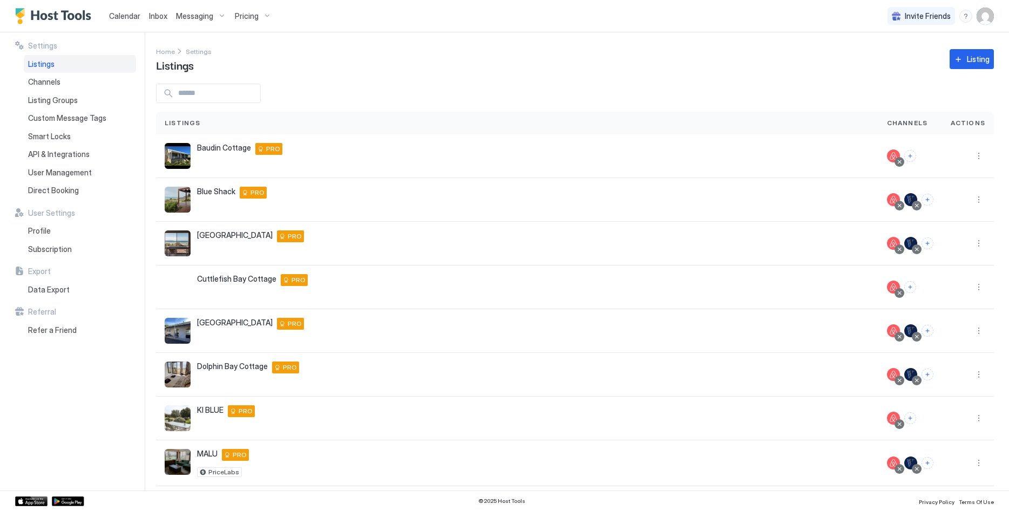
click at [264, 18] on div "Pricing" at bounding box center [253, 16] width 45 height 18
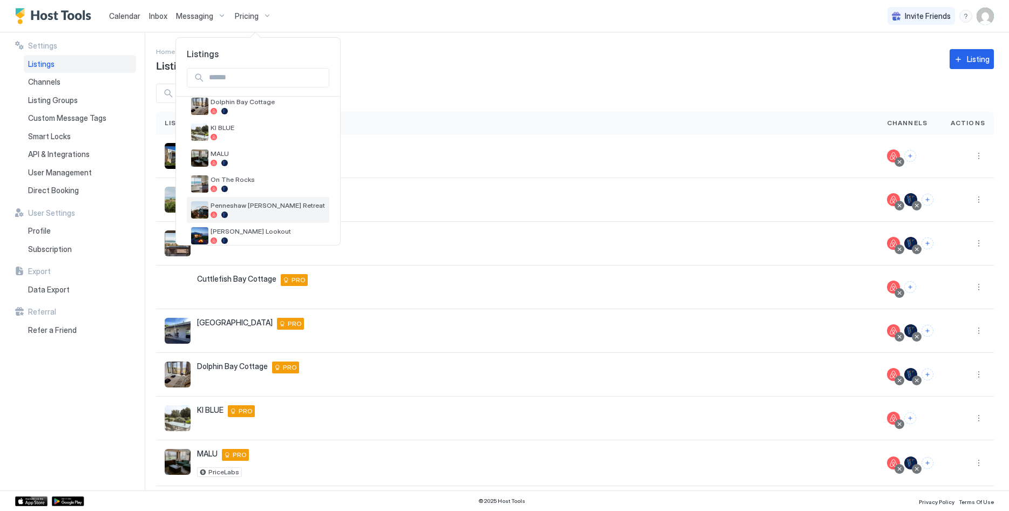
scroll to position [167, 0]
click at [246, 163] on div at bounding box center [268, 161] width 114 height 6
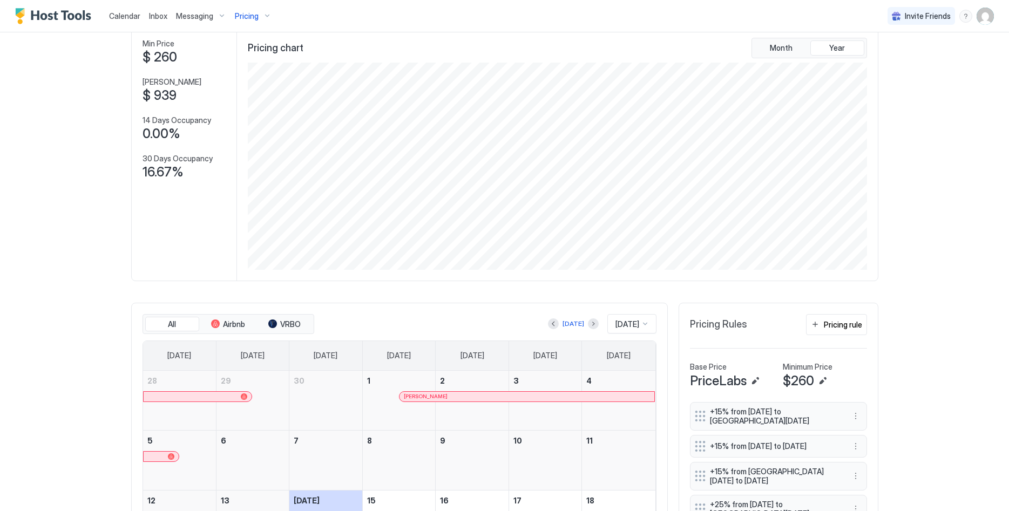
scroll to position [165, 0]
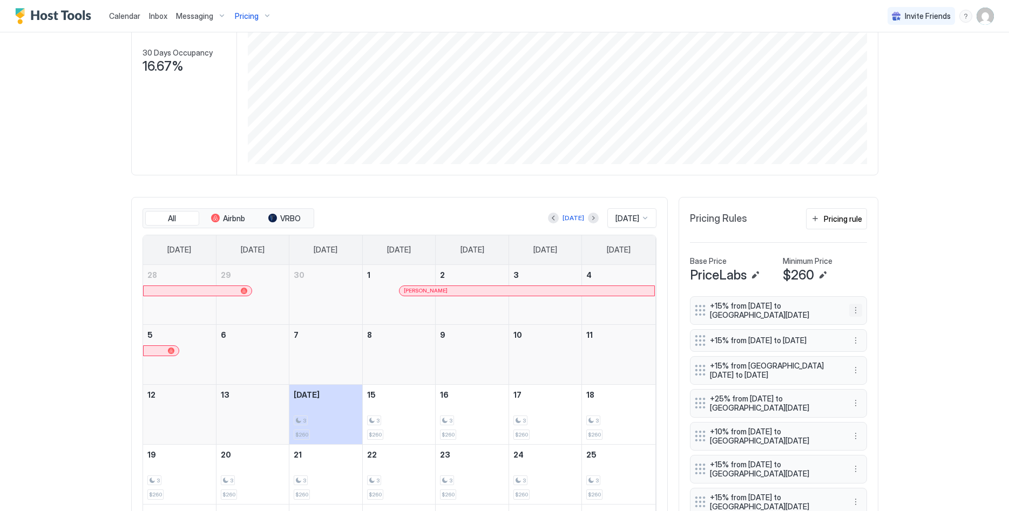
click at [856, 309] on button "More options" at bounding box center [855, 310] width 13 height 13
click at [866, 355] on div "Delete" at bounding box center [870, 360] width 40 height 17
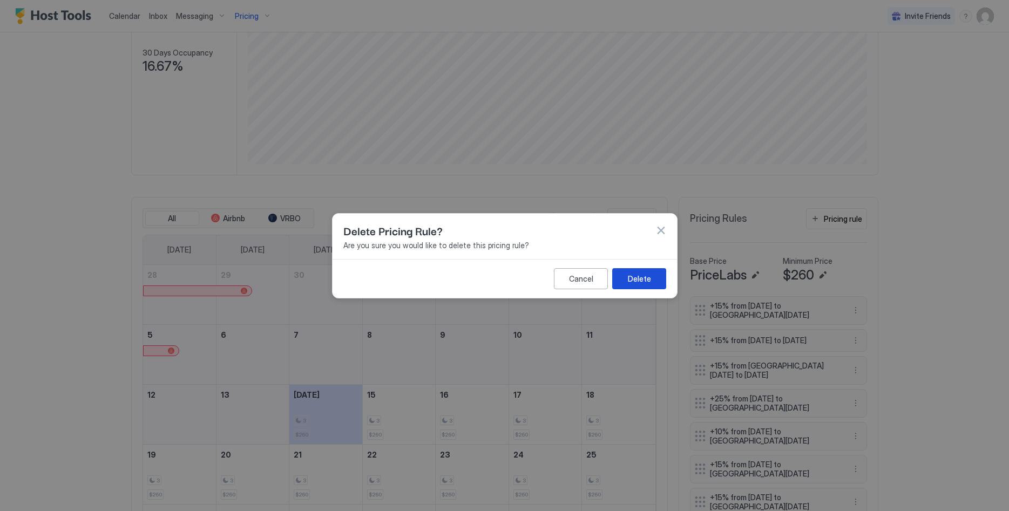
click at [625, 281] on button "Delete" at bounding box center [639, 278] width 54 height 21
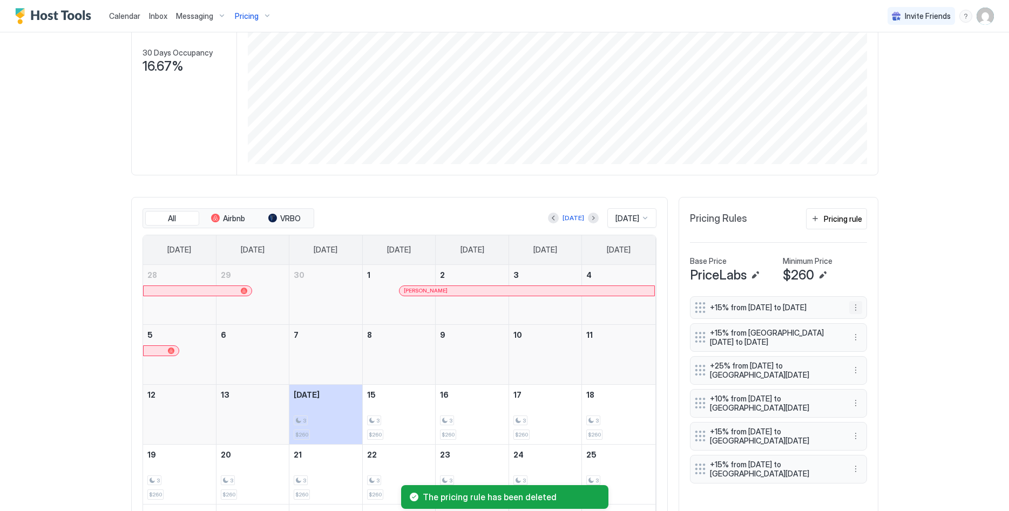
click at [857, 313] on button "More options" at bounding box center [855, 307] width 13 height 13
click at [868, 362] on span "Delete" at bounding box center [876, 360] width 20 height 8
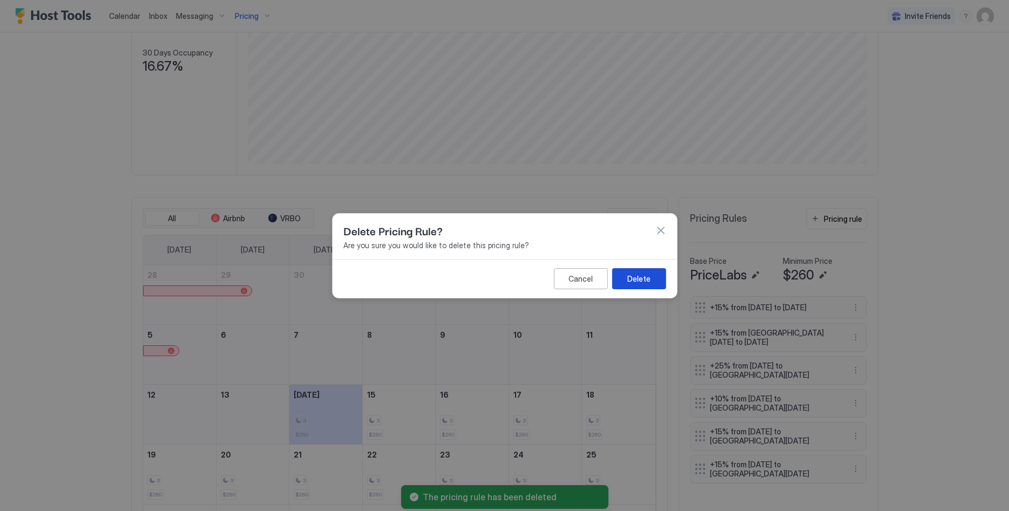
click at [646, 279] on div "Delete" at bounding box center [638, 278] width 23 height 11
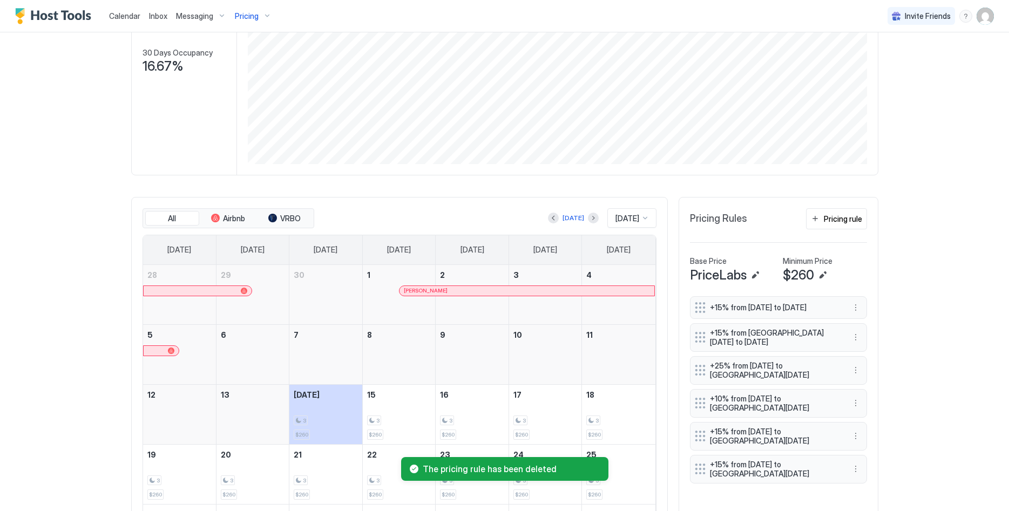
click at [860, 310] on button "More options" at bounding box center [855, 307] width 13 height 13
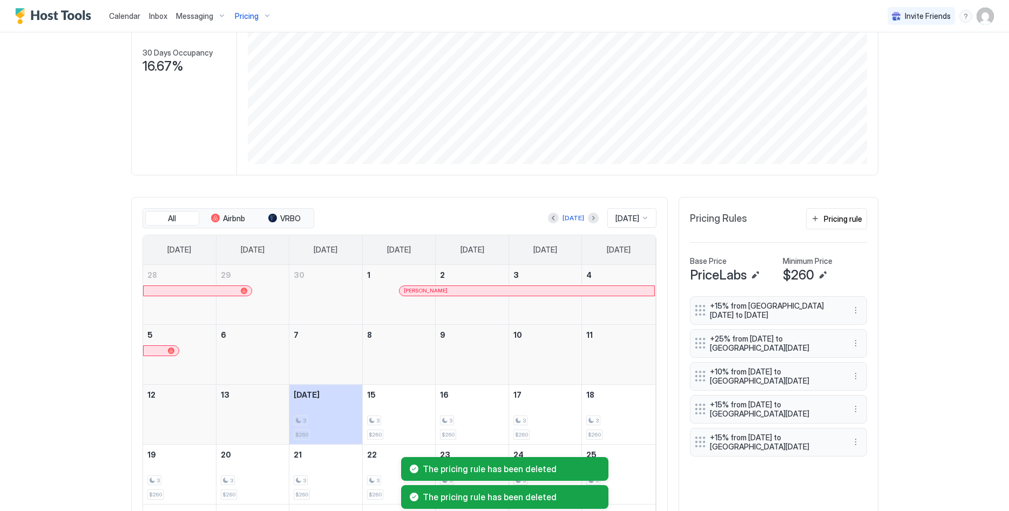
click at [855, 302] on div "+15% from Mon, Dec 1st 2025 to Fri, Dec 12th 2025" at bounding box center [778, 310] width 177 height 29
click at [858, 309] on button "More options" at bounding box center [855, 310] width 13 height 13
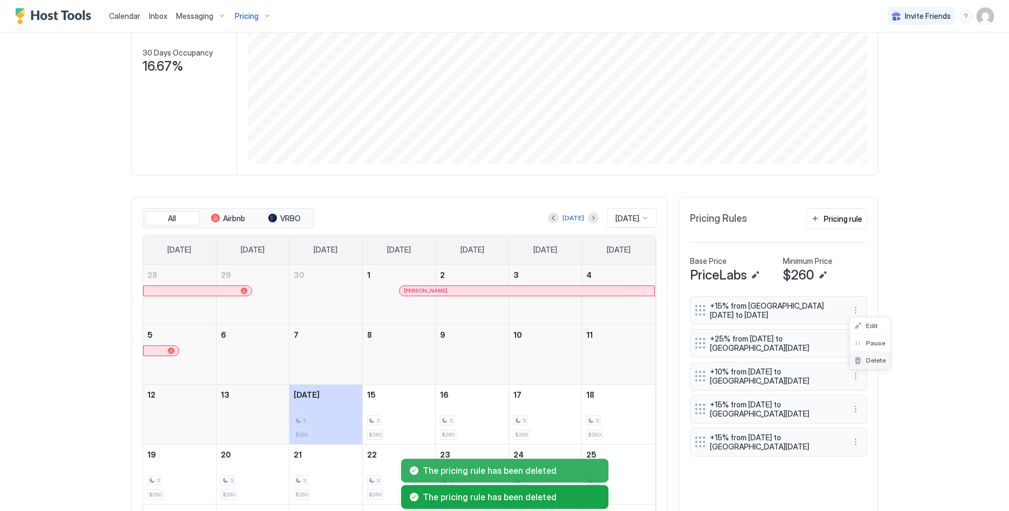
click at [874, 356] on div "Delete" at bounding box center [870, 360] width 40 height 17
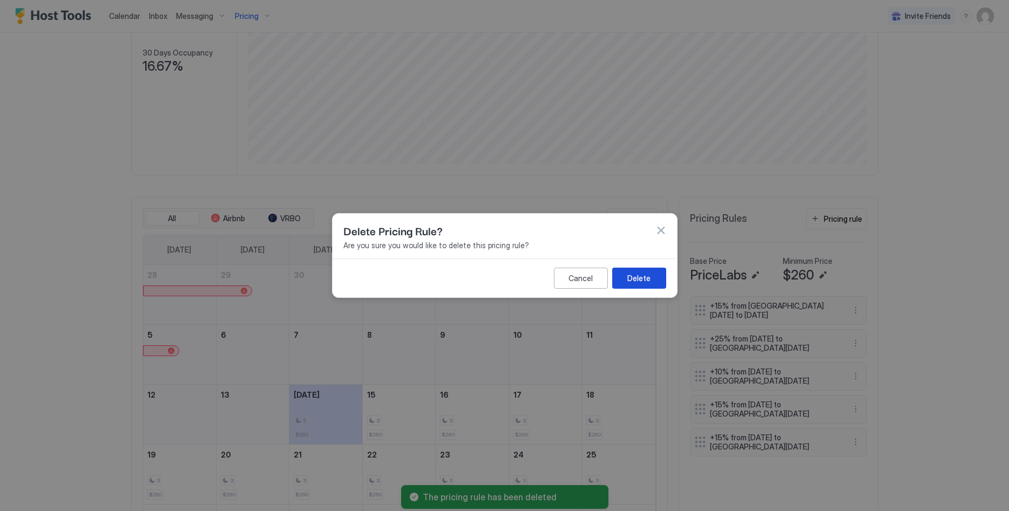
click at [665, 282] on button "Delete" at bounding box center [639, 278] width 54 height 21
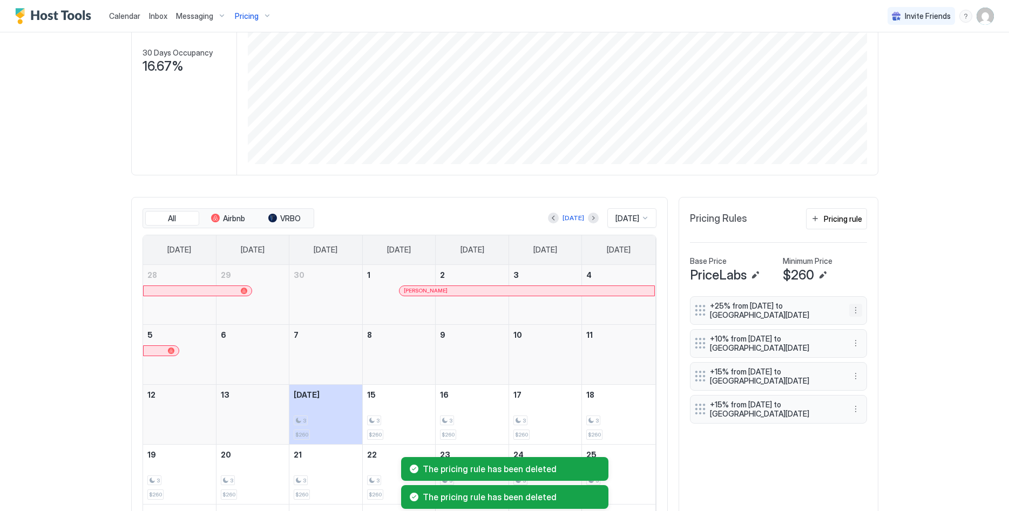
click at [858, 310] on button "More options" at bounding box center [855, 310] width 13 height 13
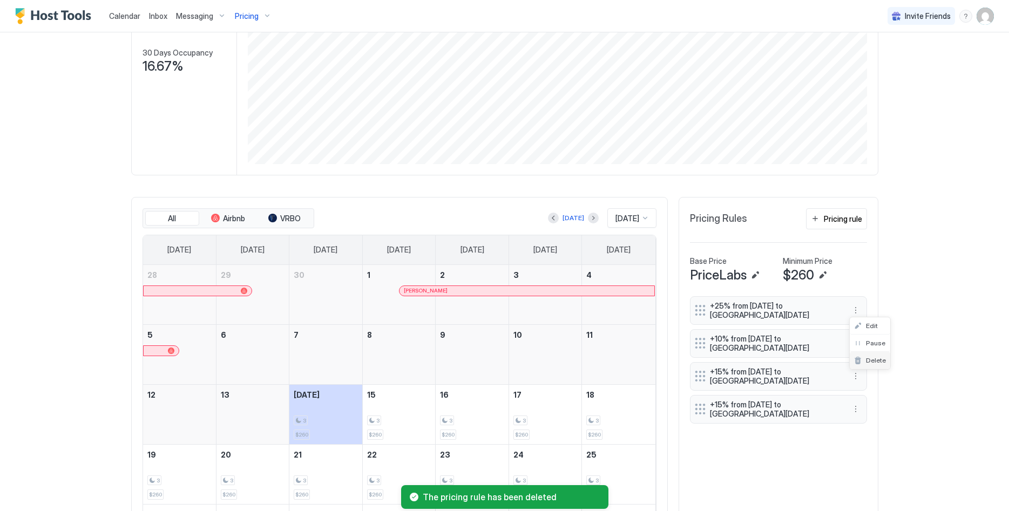
click at [874, 367] on div "Delete" at bounding box center [870, 360] width 40 height 17
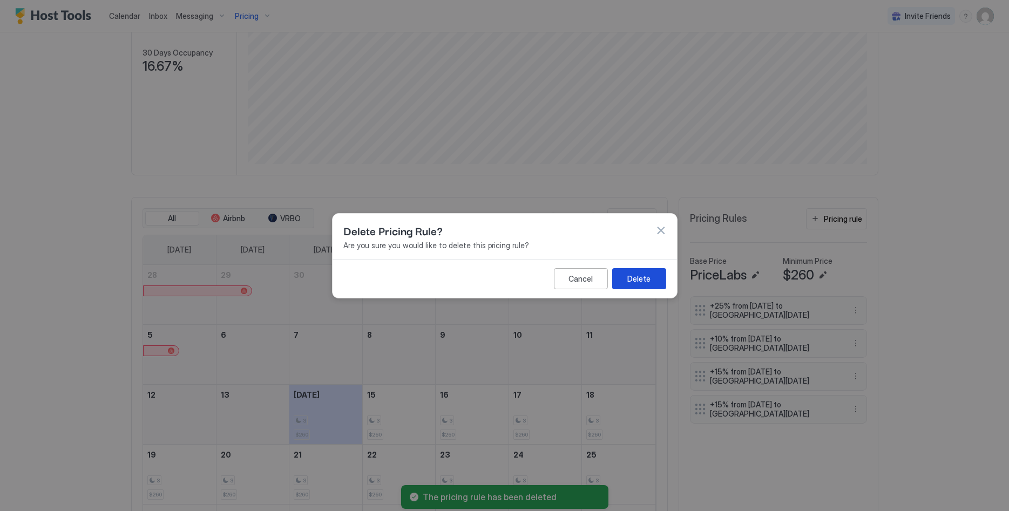
click at [638, 282] on div "Delete" at bounding box center [638, 278] width 23 height 11
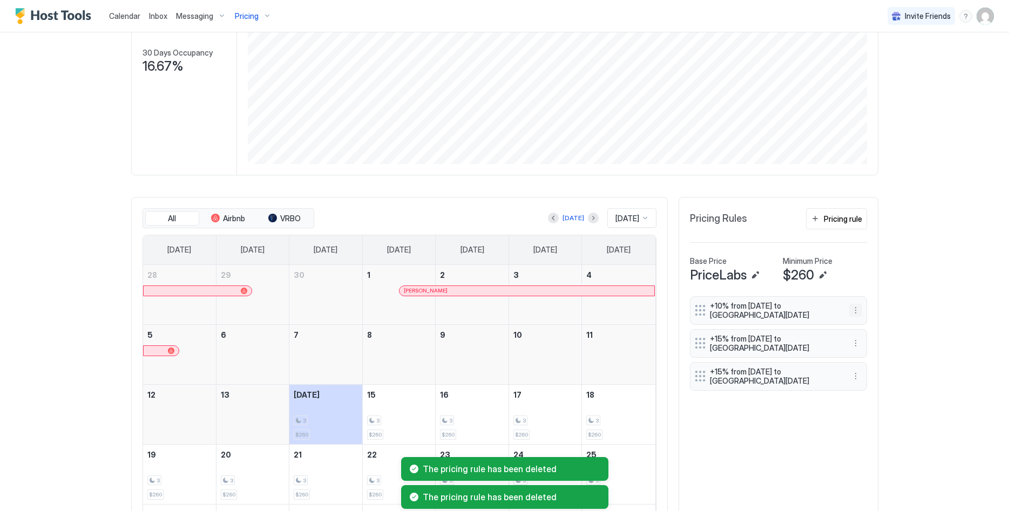
click at [857, 314] on button "More options" at bounding box center [855, 310] width 13 height 13
click at [868, 361] on span "Delete" at bounding box center [876, 360] width 20 height 8
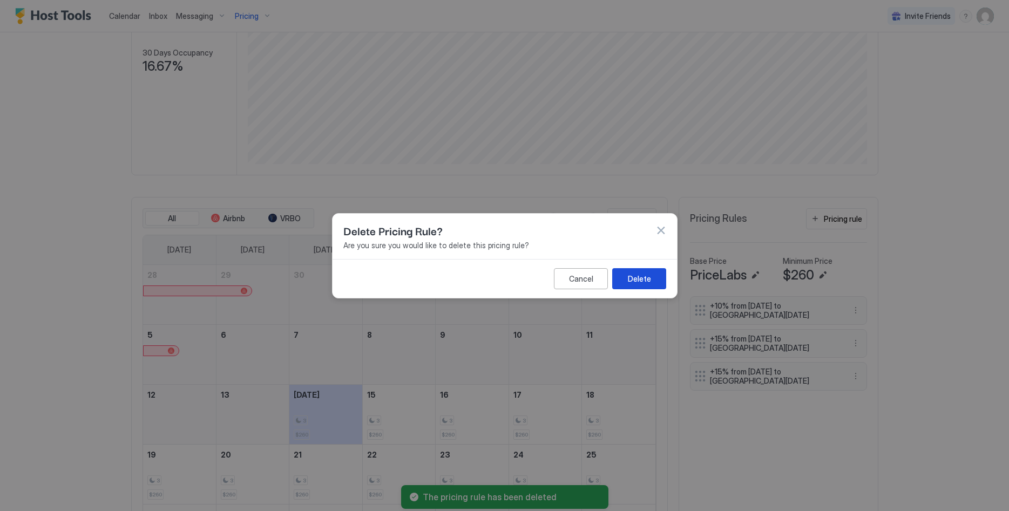
click at [647, 286] on button "Delete" at bounding box center [639, 278] width 54 height 21
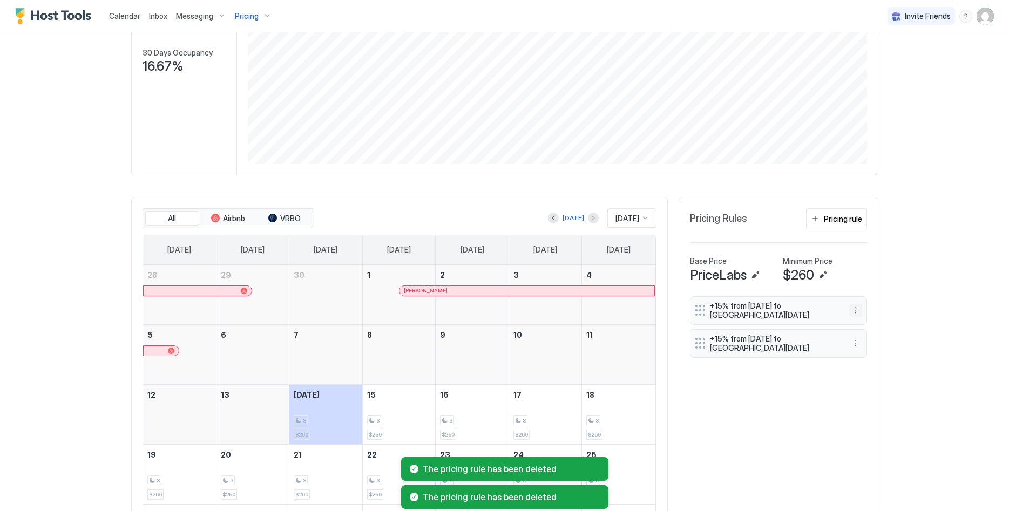
click at [855, 311] on button "More options" at bounding box center [855, 310] width 13 height 13
click at [871, 364] on span "Delete" at bounding box center [876, 360] width 20 height 8
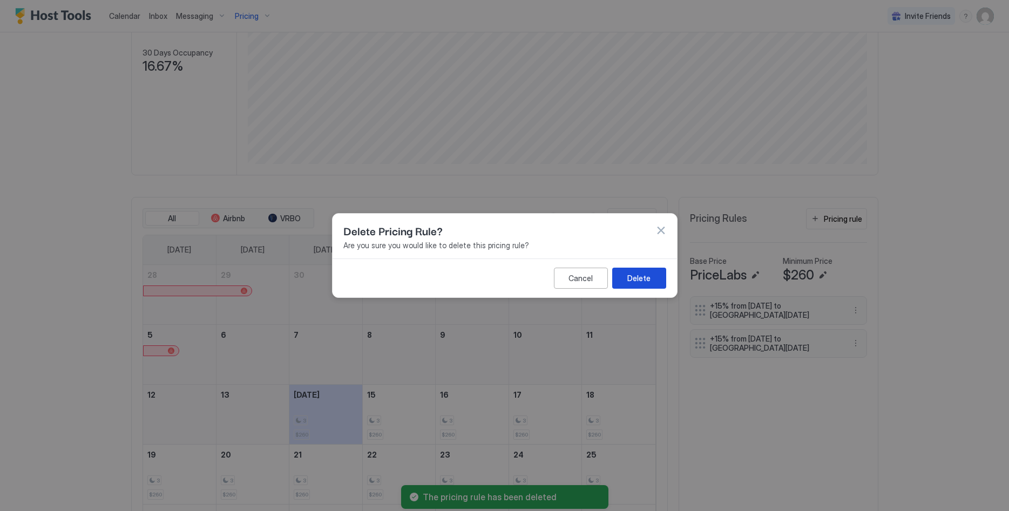
drag, startPoint x: 631, startPoint y: 276, endPoint x: 637, endPoint y: 276, distance: 5.9
click at [631, 276] on div "Delete" at bounding box center [638, 278] width 23 height 11
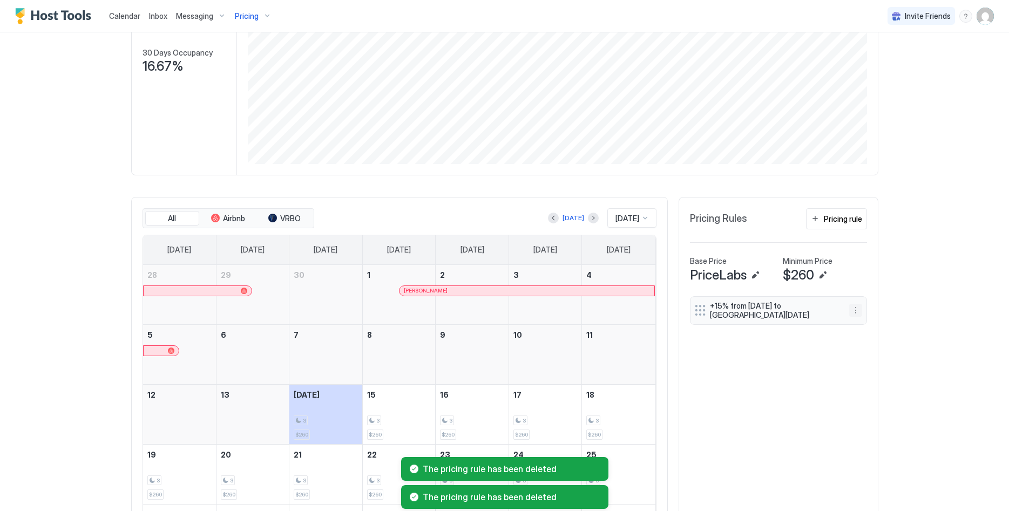
click at [860, 310] on button "More options" at bounding box center [855, 310] width 13 height 13
click at [868, 359] on span "Delete" at bounding box center [876, 360] width 20 height 8
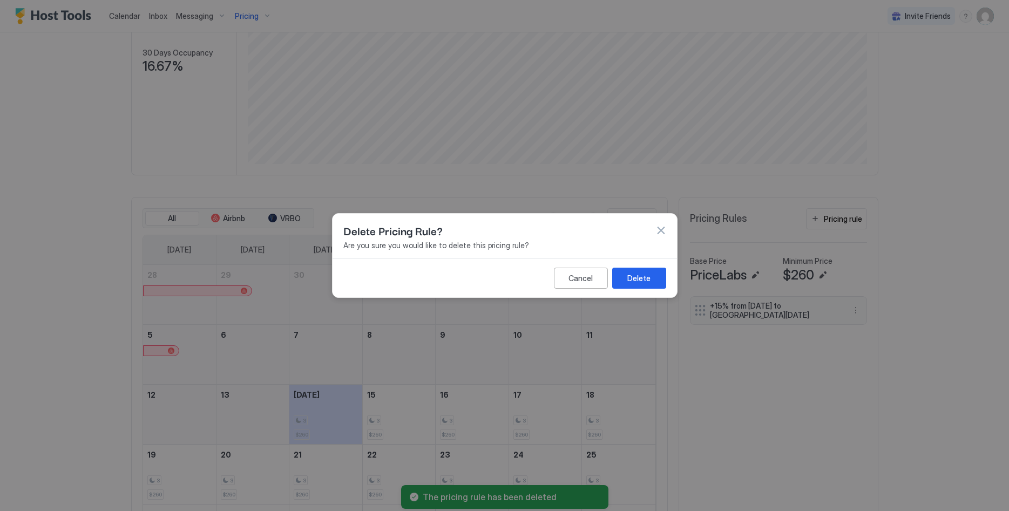
click at [632, 266] on div "Cancel Delete" at bounding box center [505, 278] width 344 height 39
click at [635, 274] on div "Delete" at bounding box center [638, 278] width 23 height 11
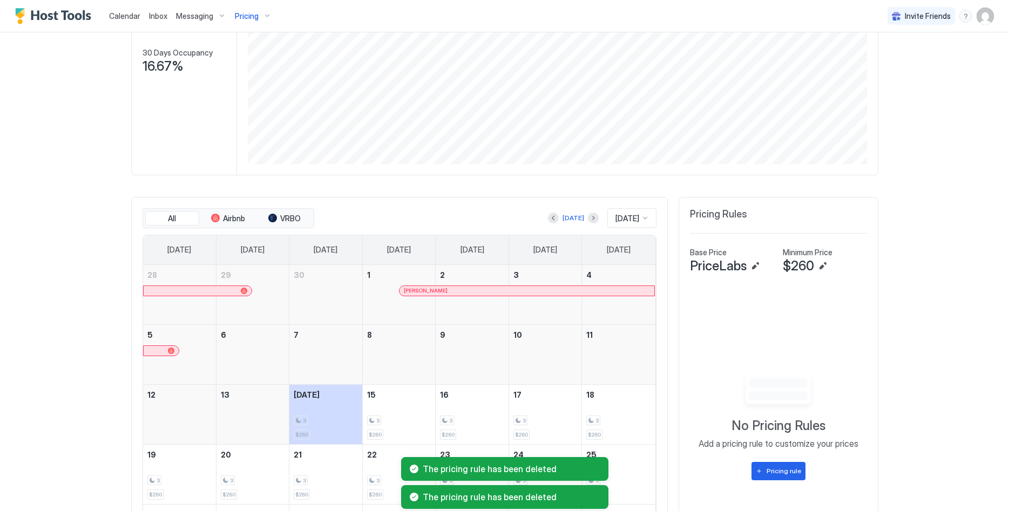
scroll to position [0, 0]
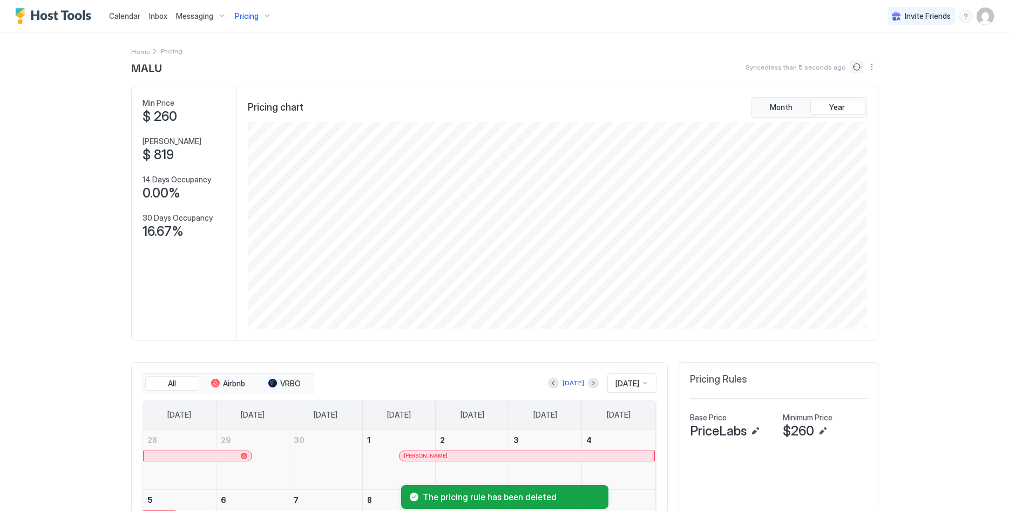
click at [858, 69] on button "Sync prices" at bounding box center [856, 66] width 13 height 13
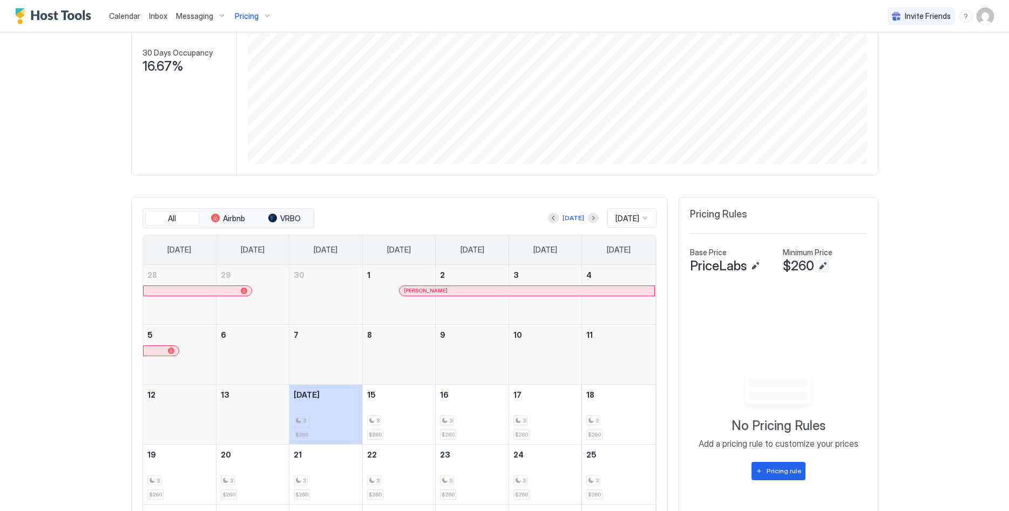
click at [826, 262] on button "Edit" at bounding box center [822, 266] width 13 height 13
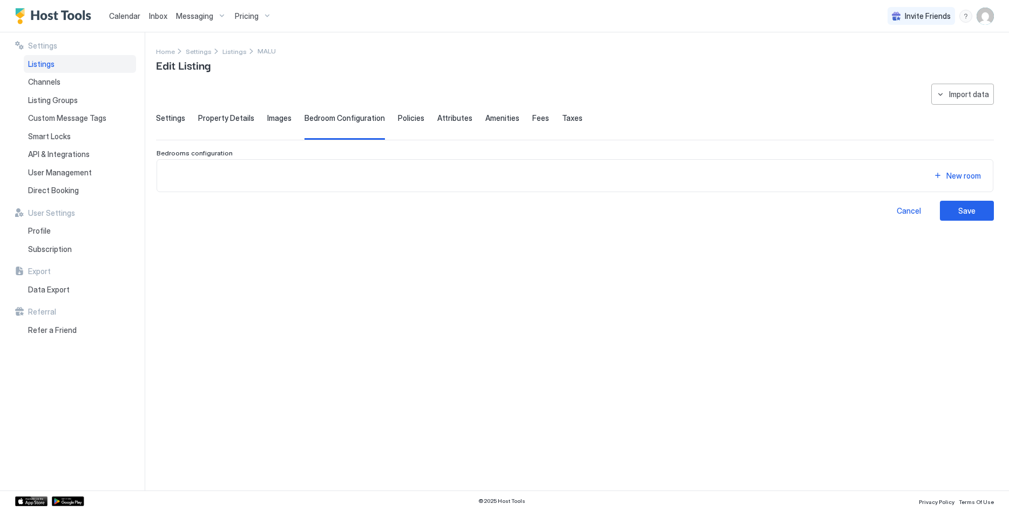
click at [170, 118] on span "Settings" at bounding box center [170, 118] width 29 height 10
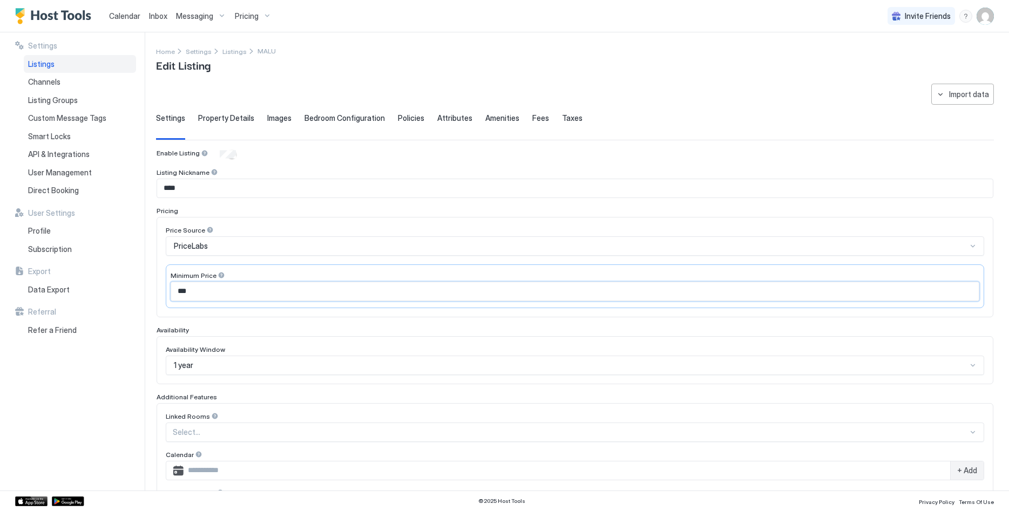
drag, startPoint x: 235, startPoint y: 295, endPoint x: 173, endPoint y: 289, distance: 61.9
click at [173, 289] on input "***" at bounding box center [575, 291] width 808 height 18
type input "***"
click at [391, 150] on div "Enable Listing" at bounding box center [575, 154] width 837 height 11
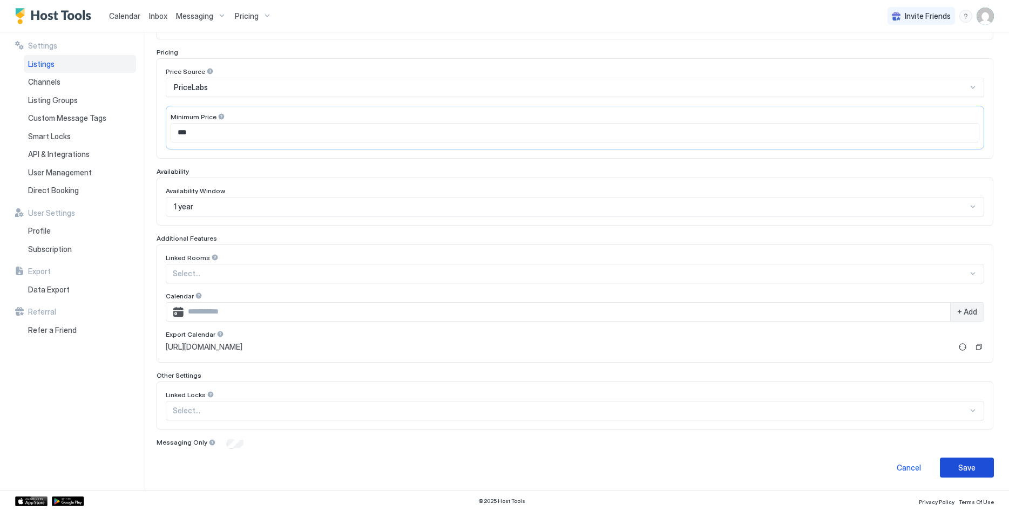
click at [964, 472] on div "Save" at bounding box center [966, 467] width 17 height 11
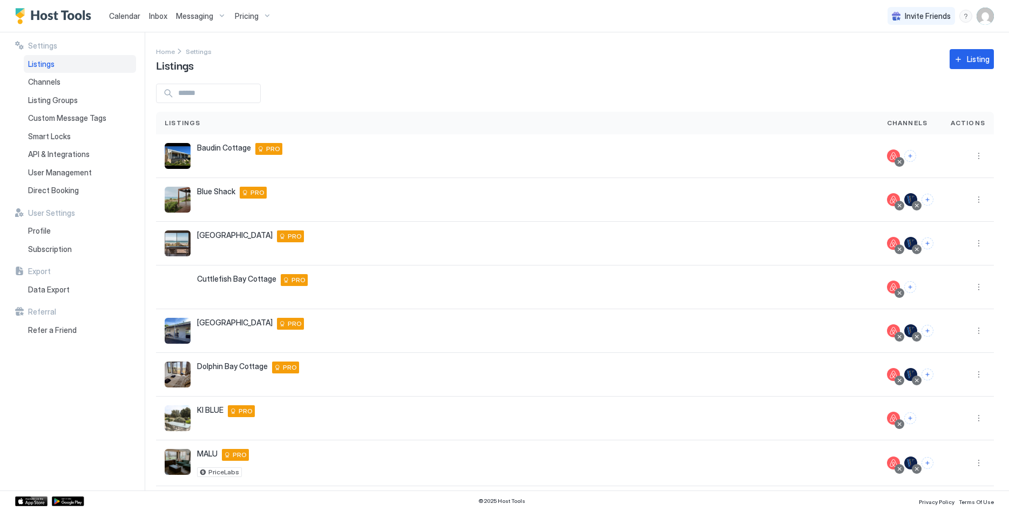
click at [258, 20] on div "Pricing" at bounding box center [253, 16] width 45 height 18
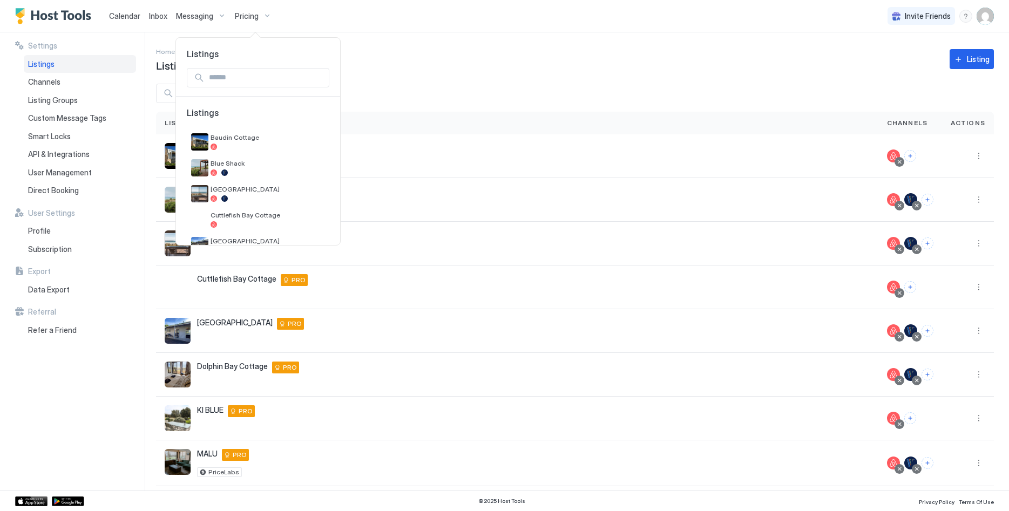
scroll to position [128, 0]
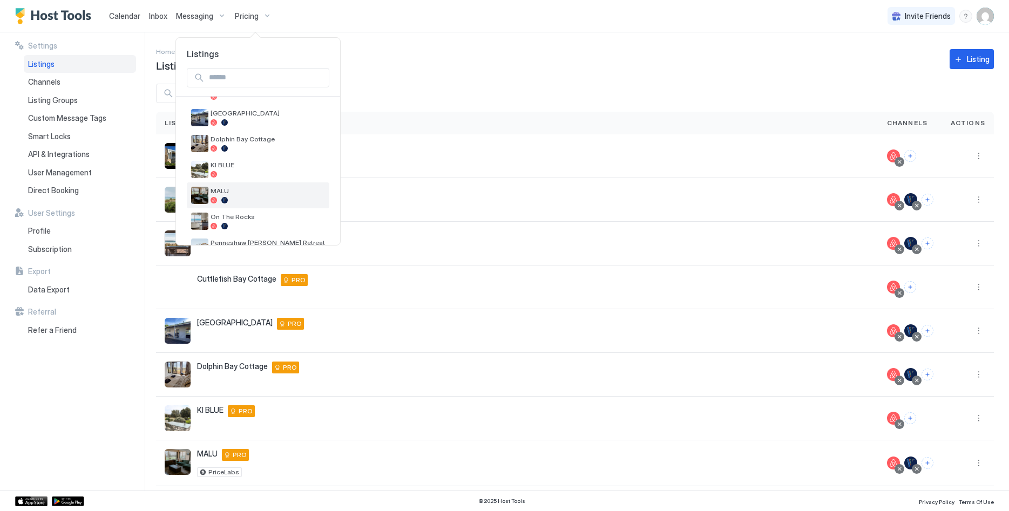
click at [252, 188] on span "MALU" at bounding box center [268, 191] width 114 height 8
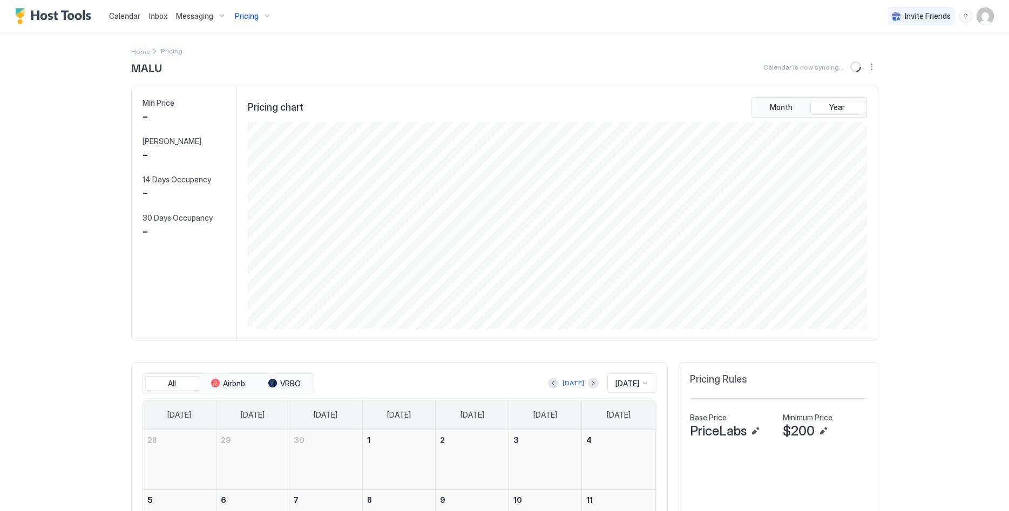
scroll to position [207, 621]
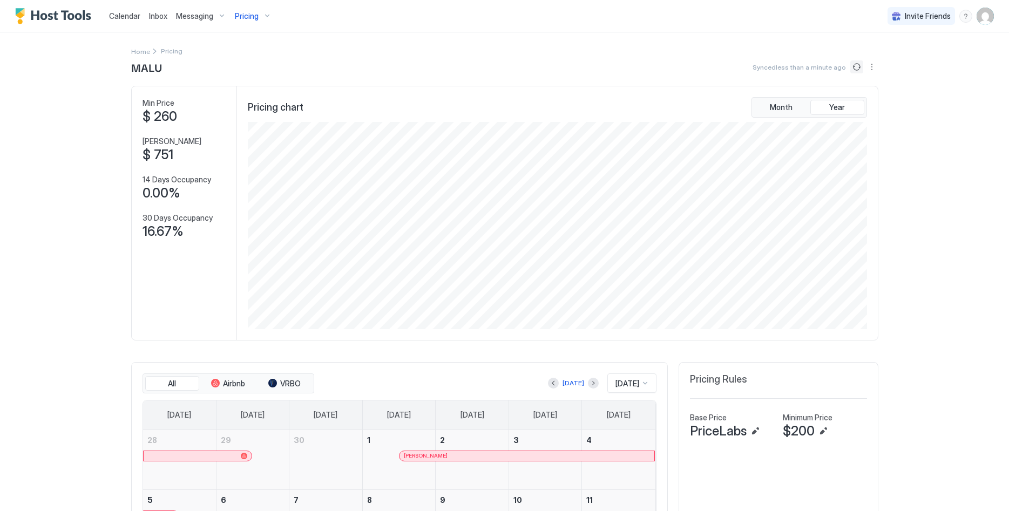
click at [858, 65] on button "Sync prices" at bounding box center [856, 66] width 13 height 13
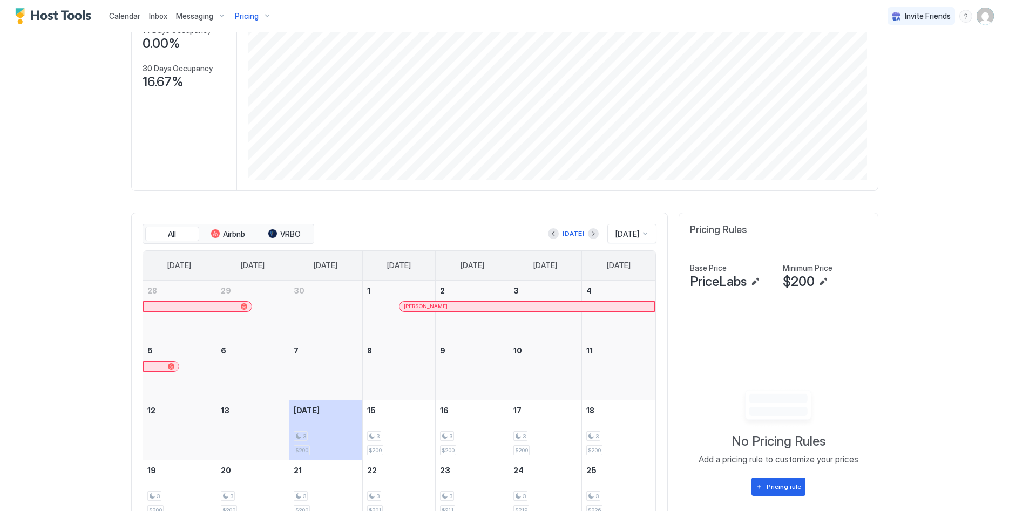
scroll to position [0, 0]
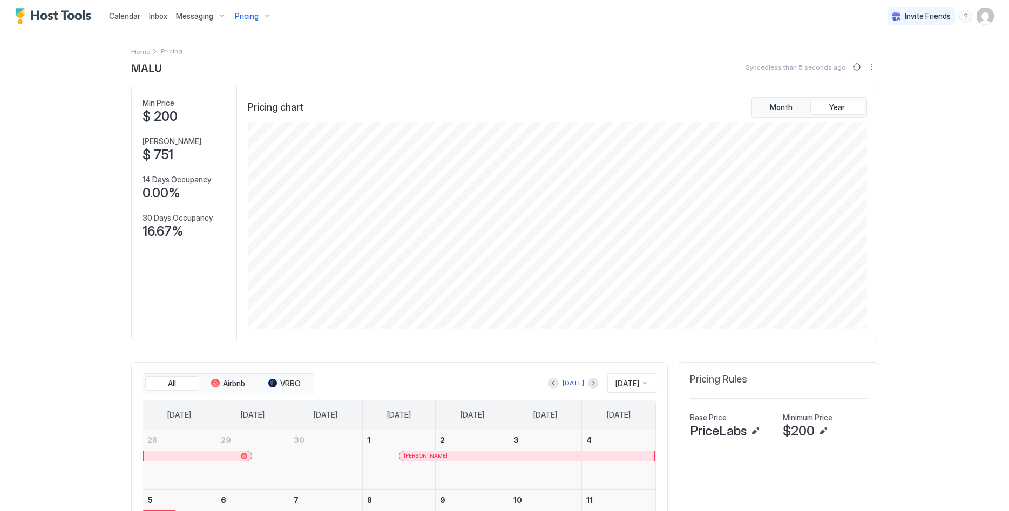
click at [980, 16] on img "User profile" at bounding box center [985, 16] width 17 height 17
click at [931, 62] on div "Settings" at bounding box center [924, 60] width 137 height 19
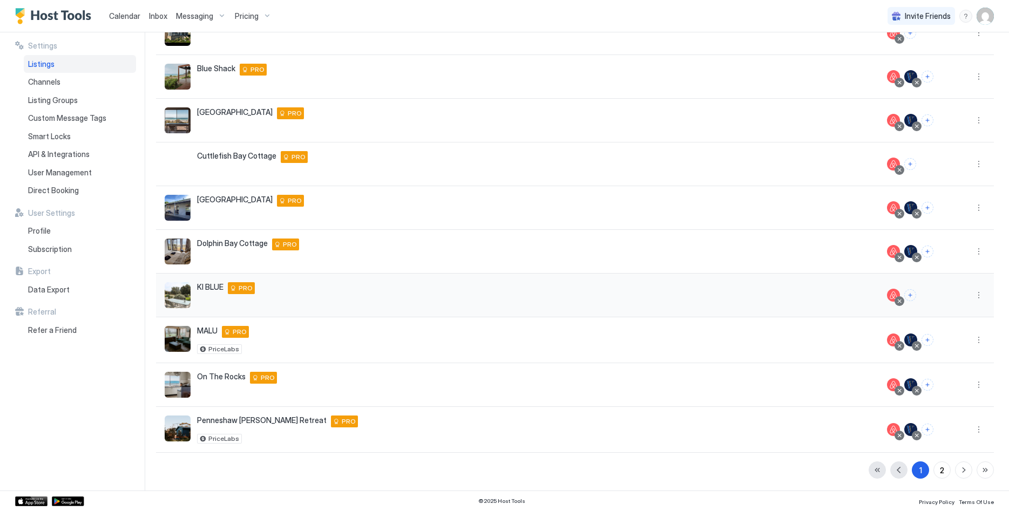
scroll to position [124, 0]
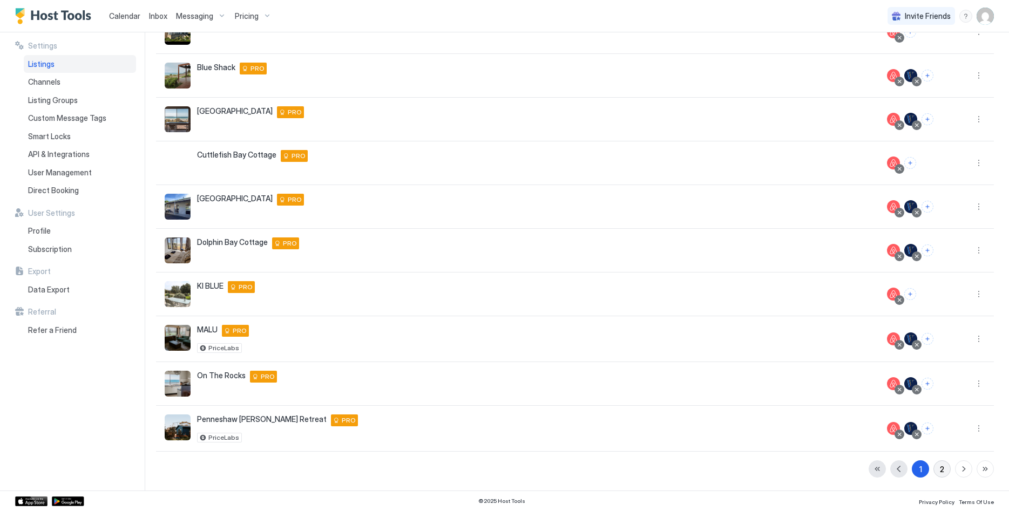
click at [943, 471] on div "2" at bounding box center [942, 469] width 4 height 11
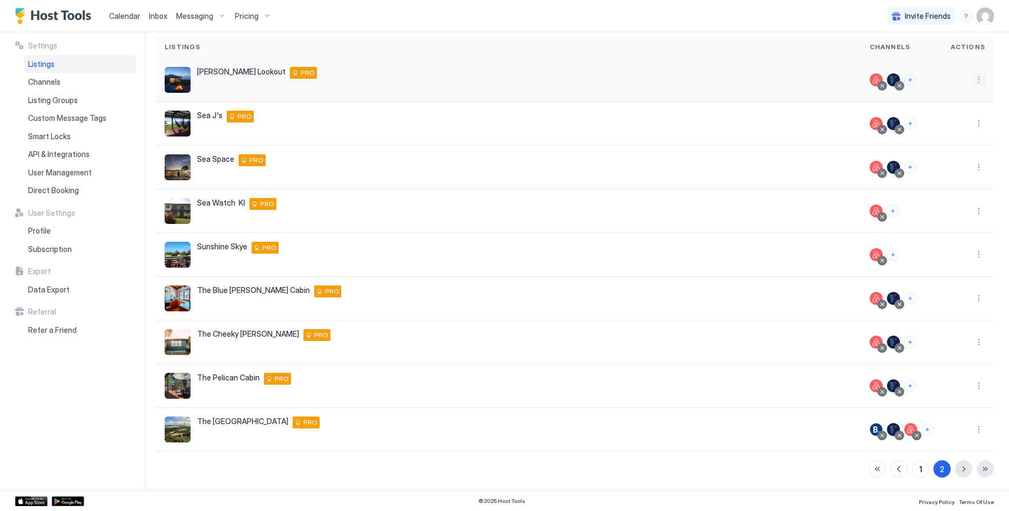
click at [984, 76] on button "More options" at bounding box center [978, 79] width 13 height 13
click at [942, 127] on span "Listing Settings" at bounding box center [954, 130] width 48 height 8
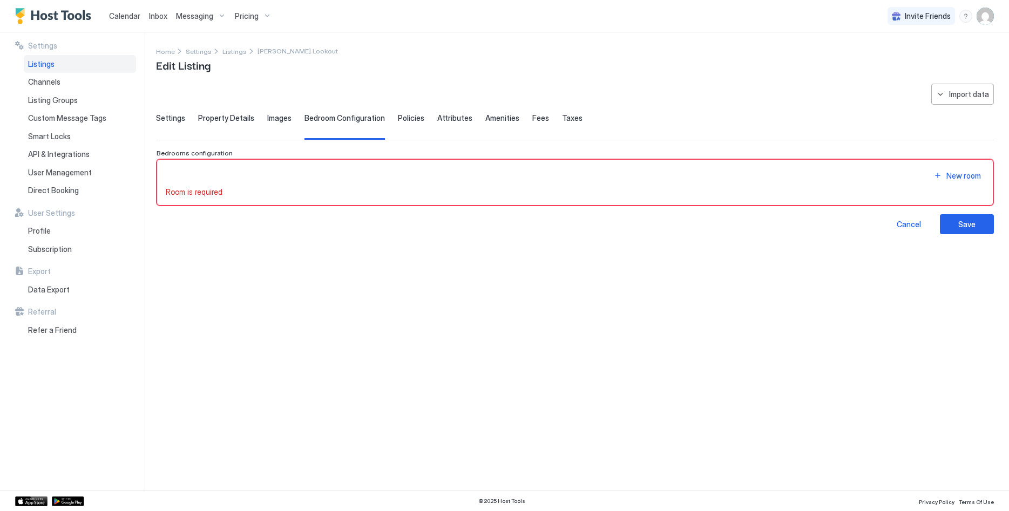
click at [168, 114] on span "Settings" at bounding box center [170, 118] width 29 height 10
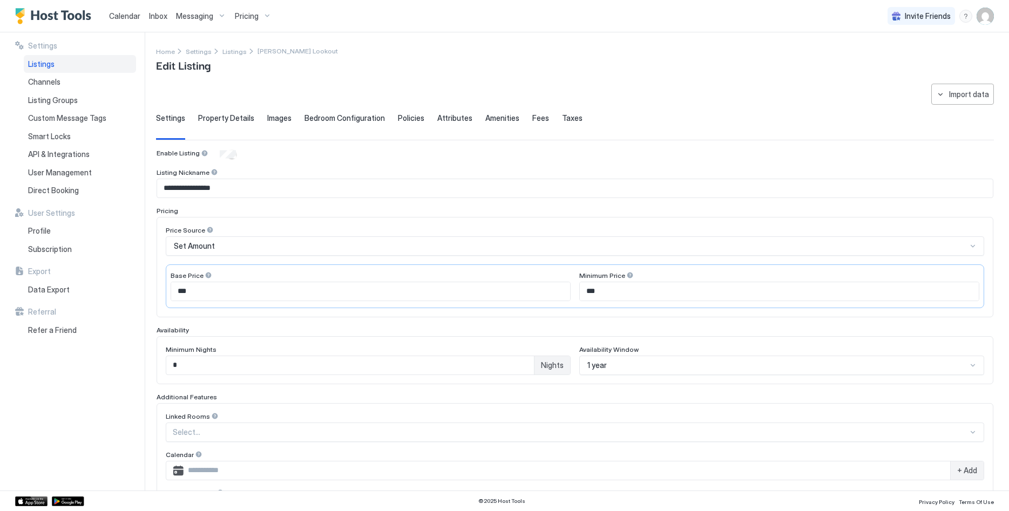
click at [237, 247] on div "Set Amount" at bounding box center [570, 246] width 793 height 10
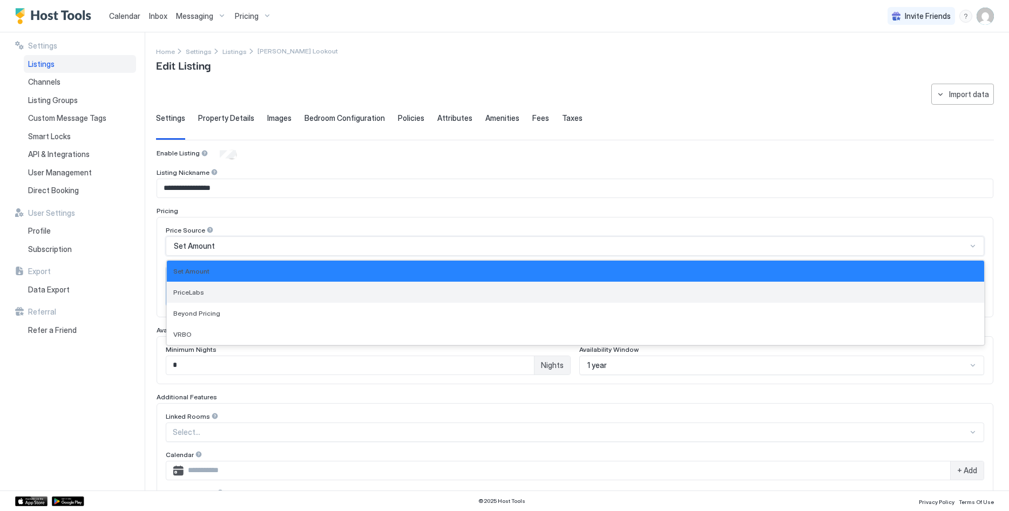
click at [228, 289] on div "PriceLabs" at bounding box center [575, 292] width 804 height 8
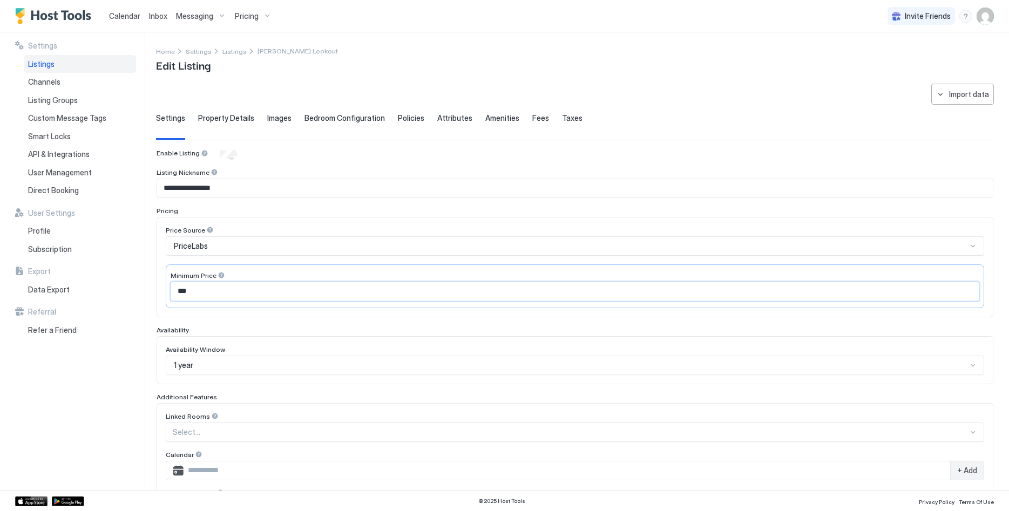
drag, startPoint x: 249, startPoint y: 294, endPoint x: 161, endPoint y: 288, distance: 88.7
click at [171, 288] on input "***" at bounding box center [575, 291] width 808 height 18
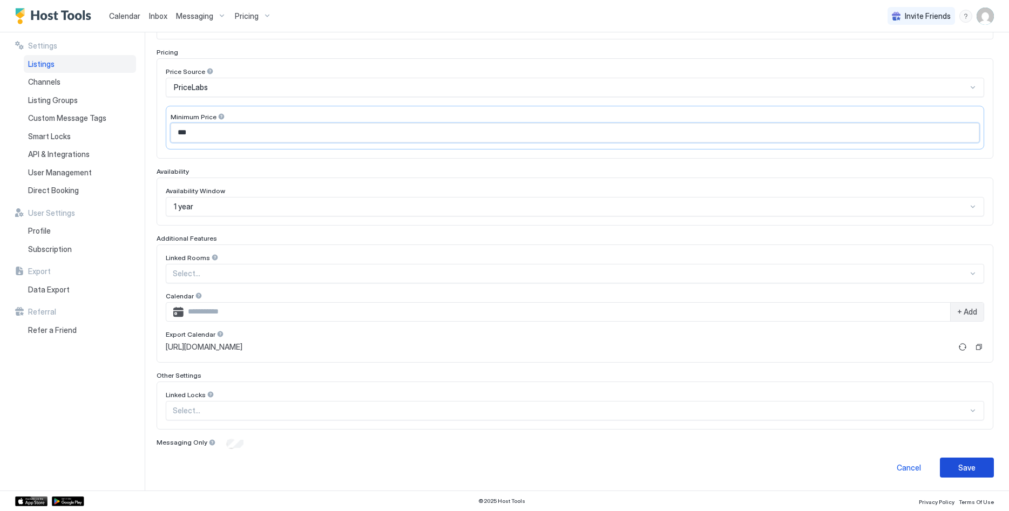
type input "***"
click at [965, 458] on button "Save" at bounding box center [967, 468] width 54 height 20
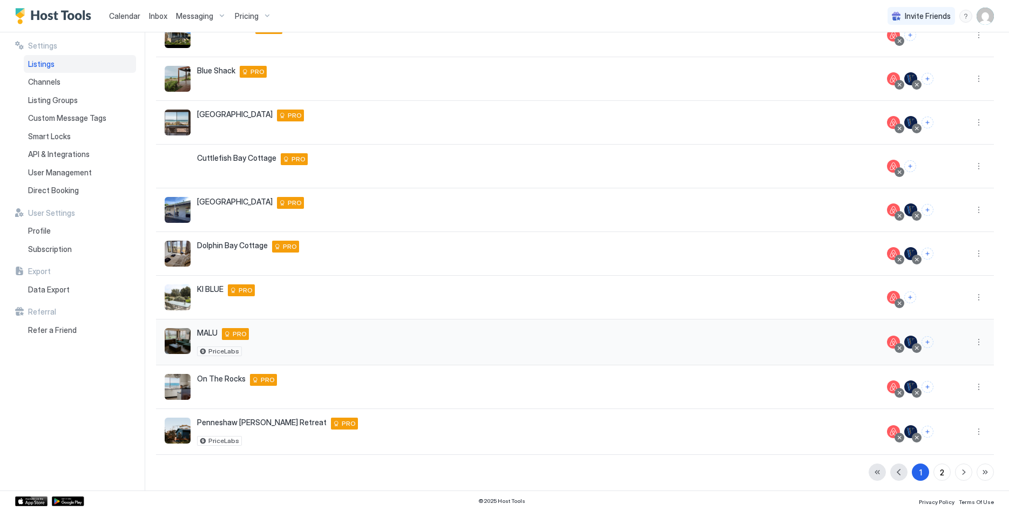
scroll to position [124, 0]
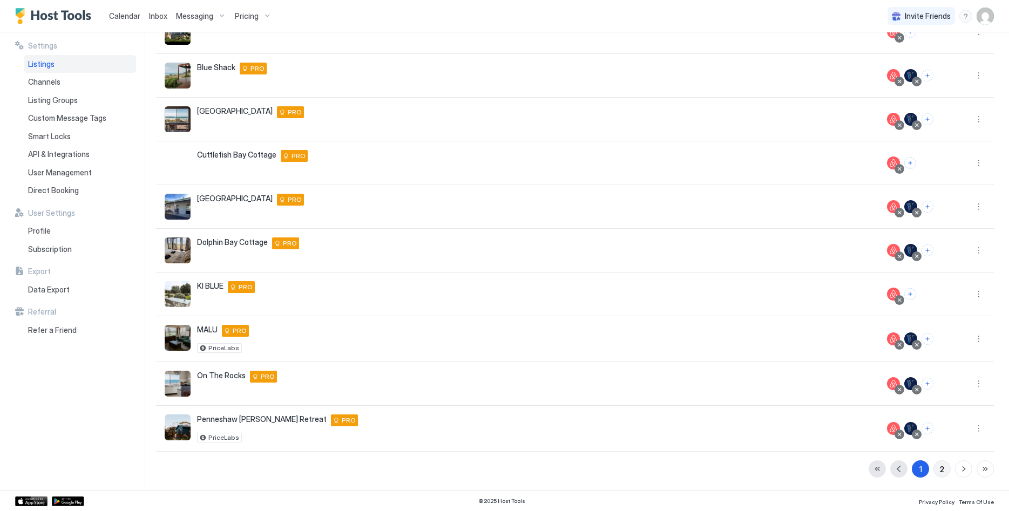
click at [949, 470] on button "2" at bounding box center [941, 469] width 17 height 17
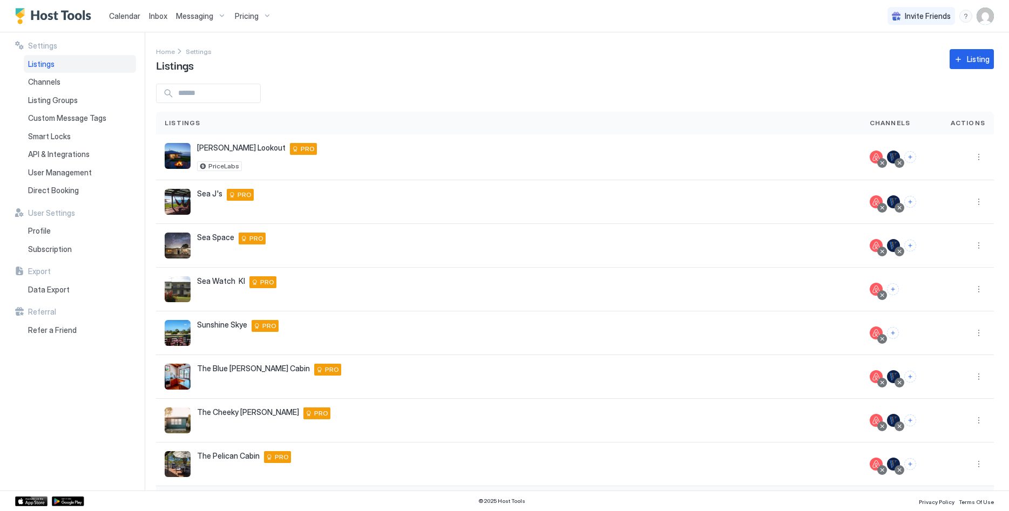
scroll to position [78, 0]
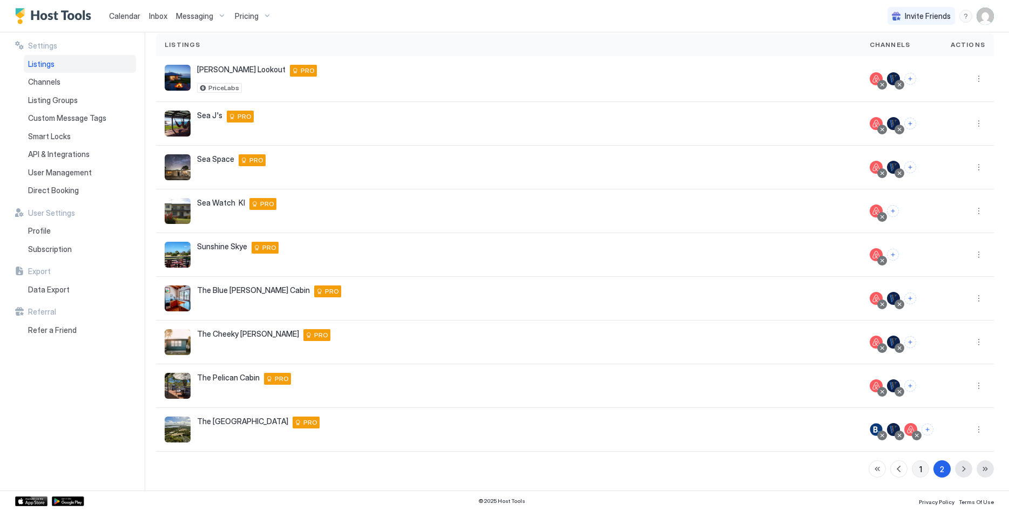
click at [920, 474] on div "1" at bounding box center [920, 469] width 3 height 11
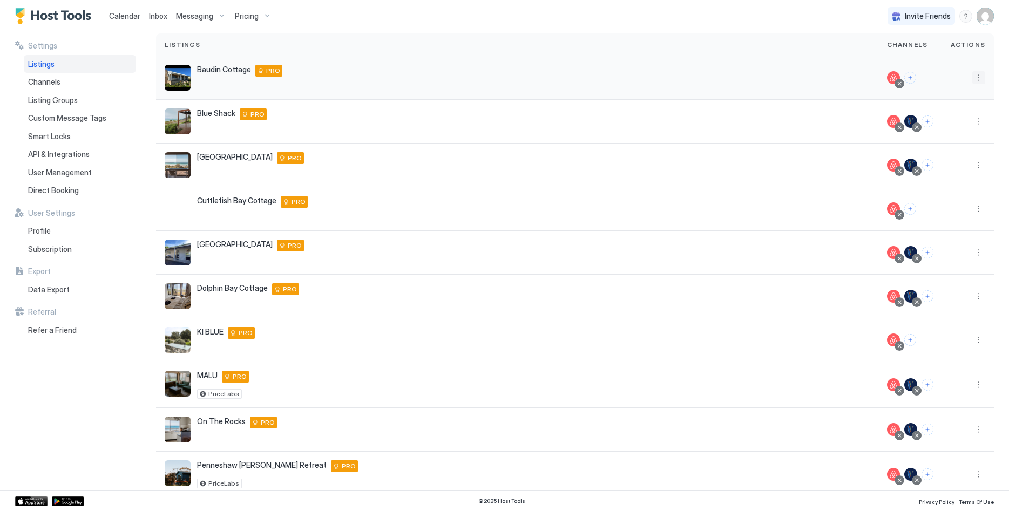
click at [977, 76] on button "More options" at bounding box center [978, 77] width 13 height 13
click at [962, 127] on span "Listing Settings" at bounding box center [954, 128] width 48 height 8
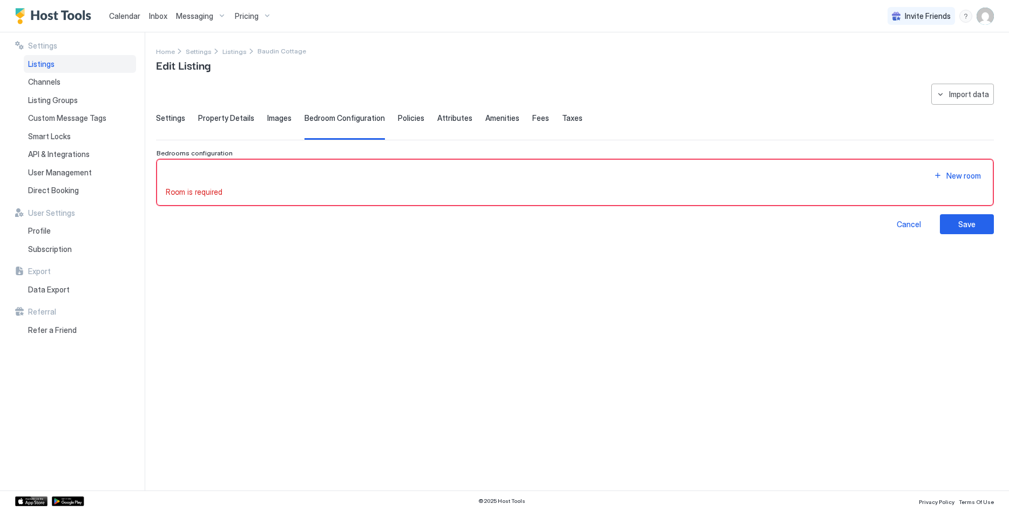
click at [173, 119] on span "Settings" at bounding box center [170, 118] width 29 height 10
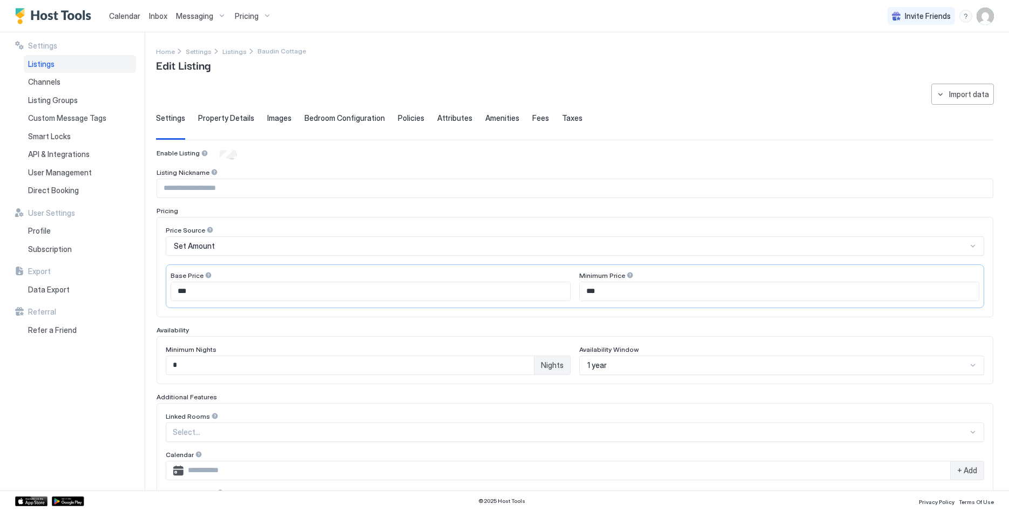
click at [260, 245] on div "Set Amount" at bounding box center [570, 246] width 793 height 10
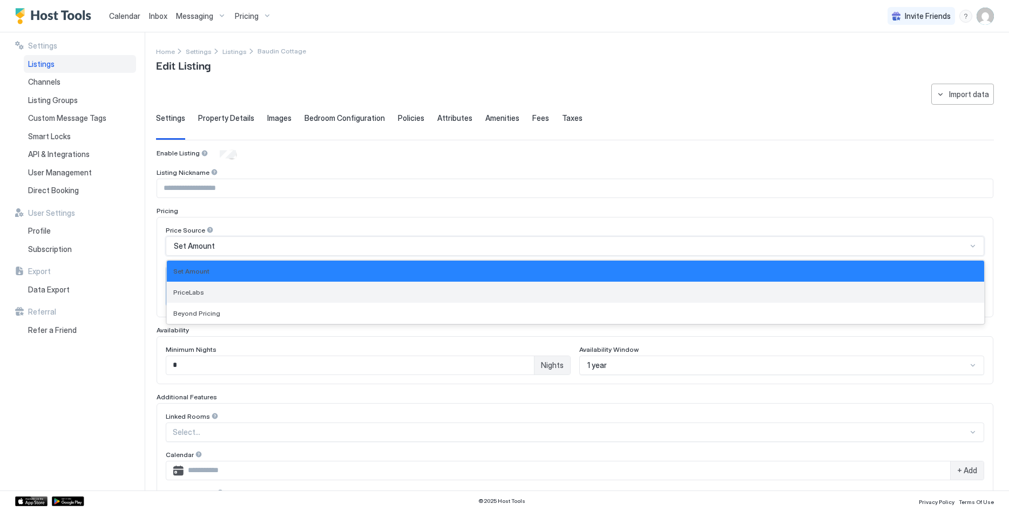
click at [254, 291] on div "PriceLabs" at bounding box center [575, 292] width 804 height 8
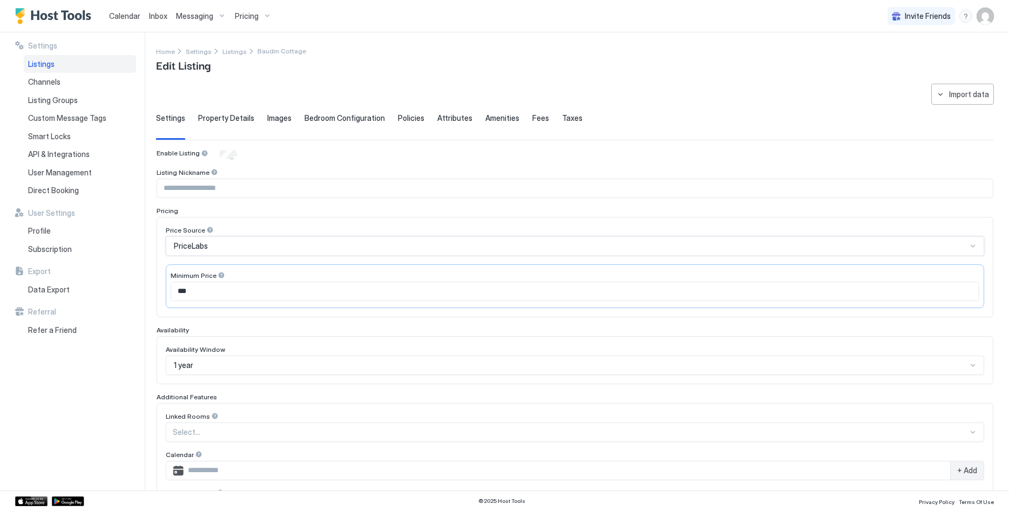
drag, startPoint x: 241, startPoint y: 291, endPoint x: 65, endPoint y: 278, distance: 177.0
click at [171, 282] on input "***" at bounding box center [575, 291] width 808 height 18
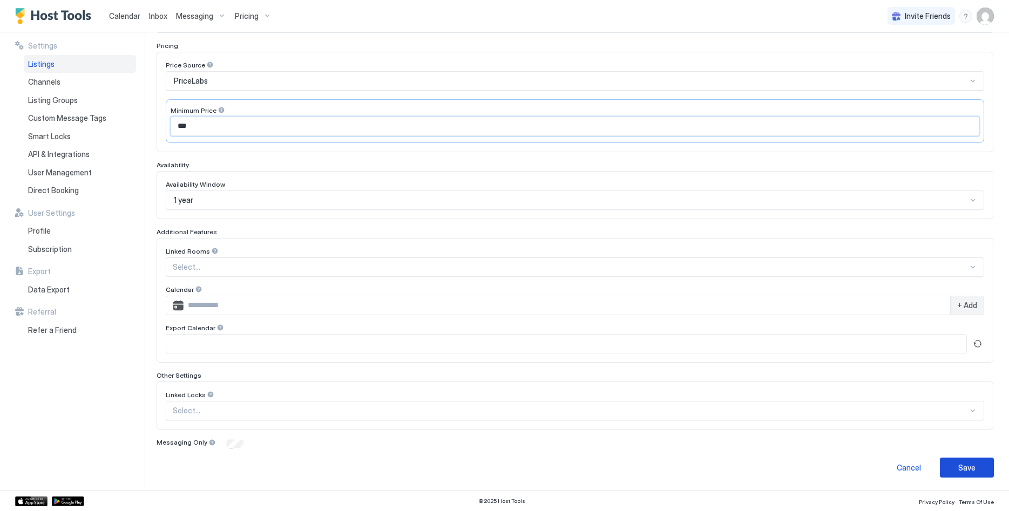
type input "***"
click at [982, 472] on button "Save" at bounding box center [967, 468] width 54 height 20
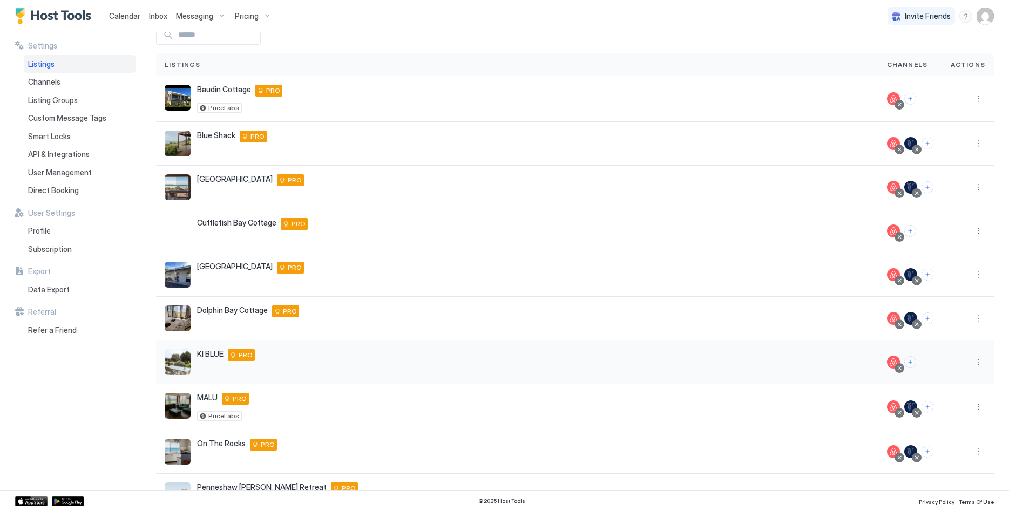
scroll to position [110, 0]
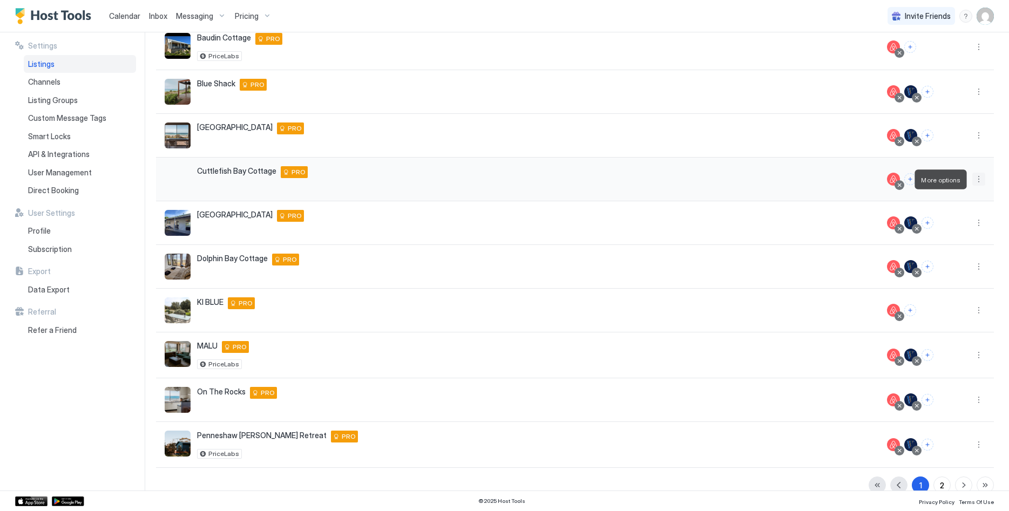
click at [981, 175] on button "More options" at bounding box center [978, 179] width 13 height 13
click at [947, 226] on span "Listing Settings" at bounding box center [954, 229] width 48 height 8
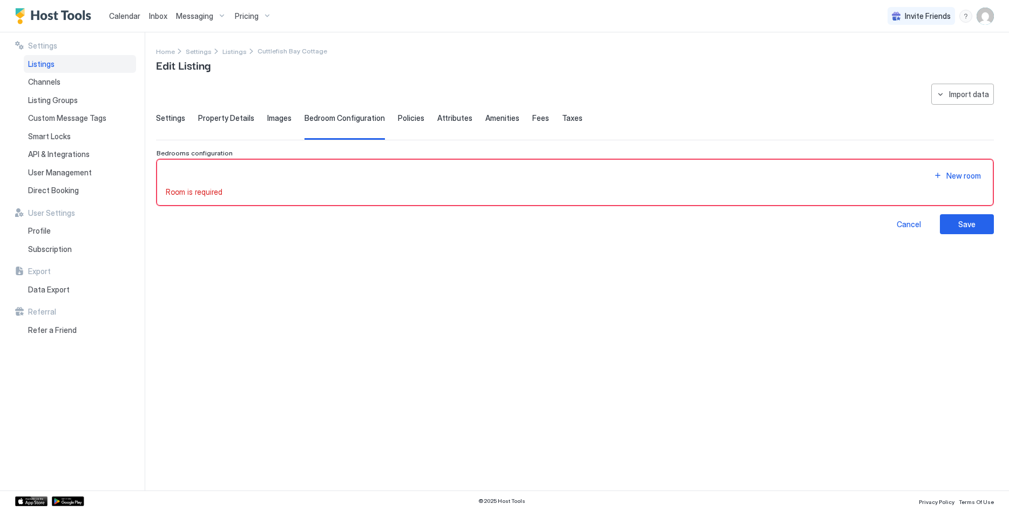
click at [155, 116] on div "**********" at bounding box center [504, 261] width 1009 height 458
click at [169, 119] on span "Settings" at bounding box center [170, 118] width 29 height 10
click at [182, 122] on span "Settings" at bounding box center [170, 118] width 29 height 10
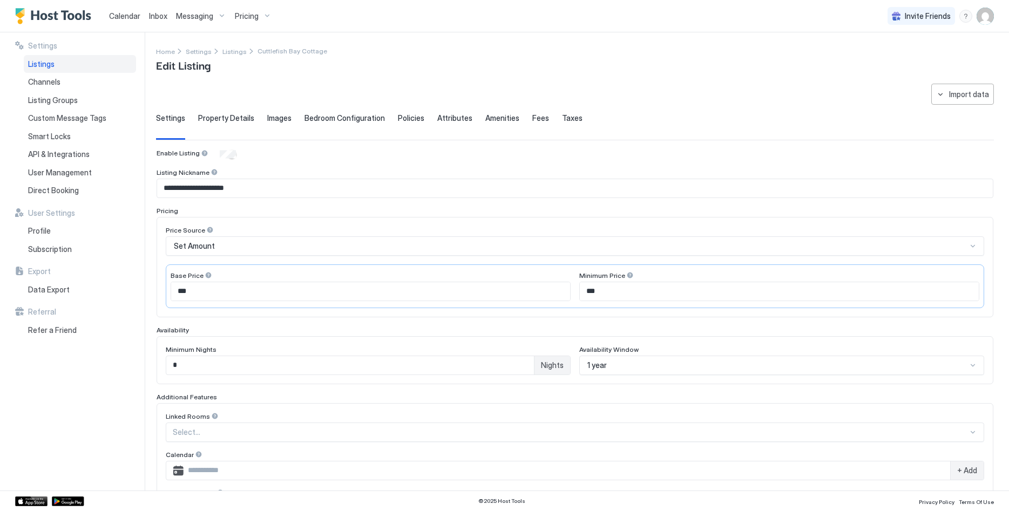
click at [260, 239] on div "Set Amount" at bounding box center [575, 245] width 818 height 19
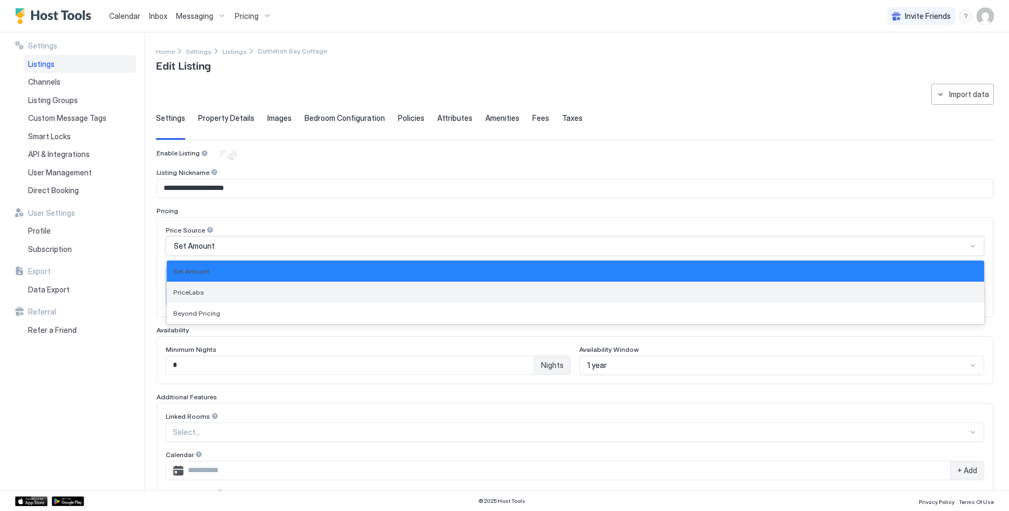
click at [245, 295] on div "PriceLabs" at bounding box center [575, 292] width 804 height 8
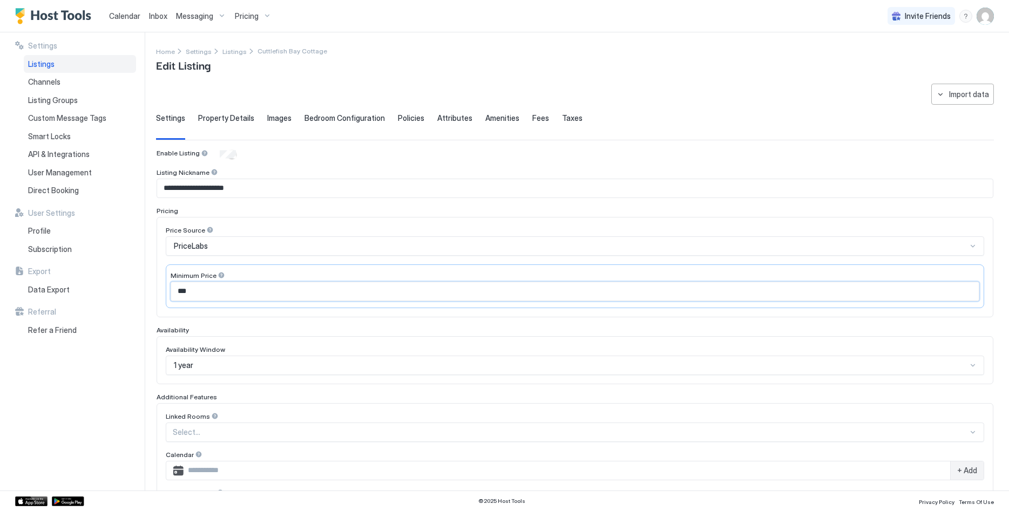
drag, startPoint x: 260, startPoint y: 292, endPoint x: 154, endPoint y: 275, distance: 107.1
click at [171, 282] on input "***" at bounding box center [575, 291] width 808 height 18
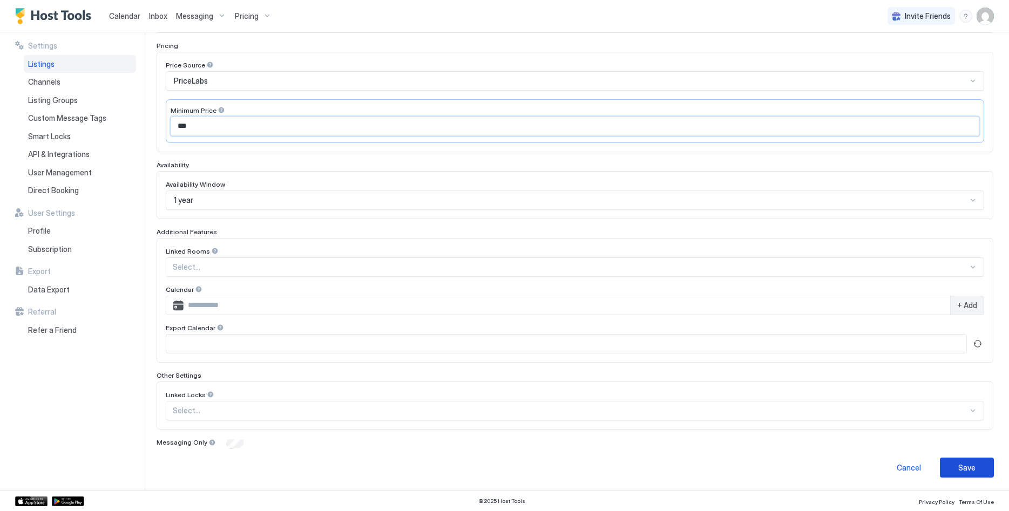
type input "***"
click at [970, 460] on button "Save" at bounding box center [967, 468] width 54 height 20
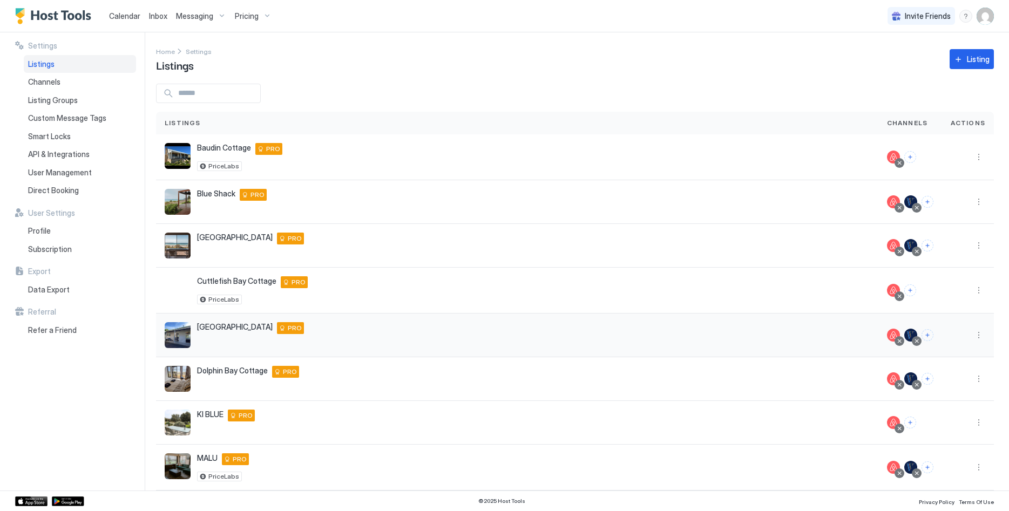
scroll to position [128, 0]
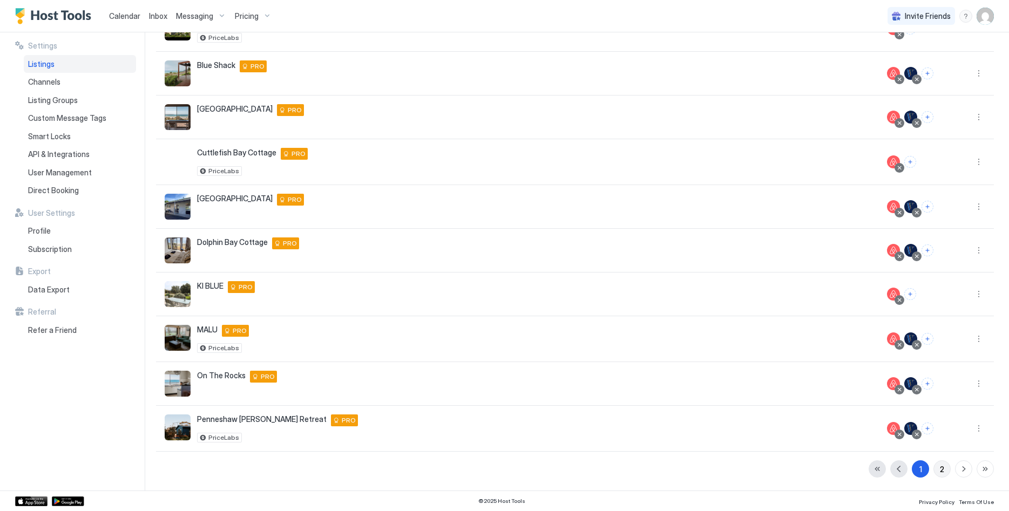
click at [946, 471] on button "2" at bounding box center [941, 469] width 17 height 17
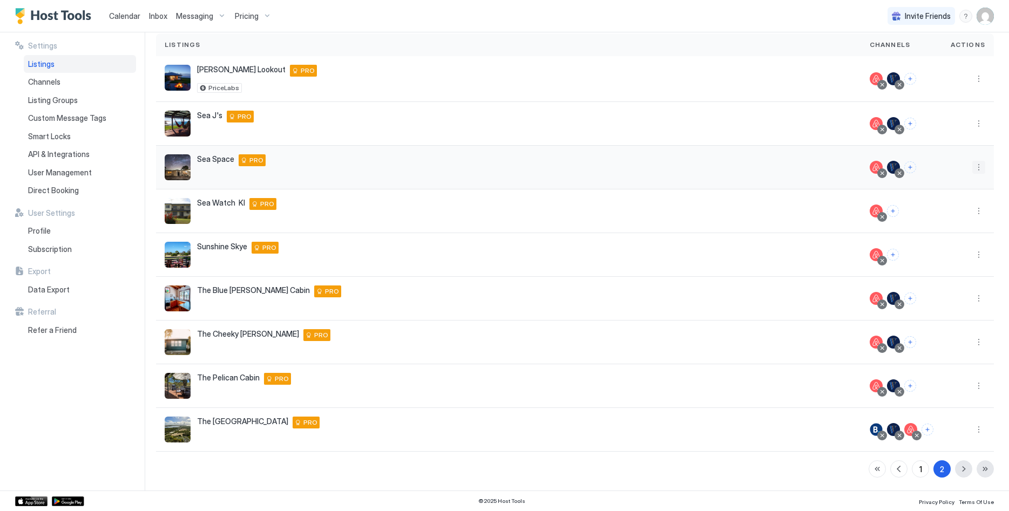
click at [983, 165] on button "More options" at bounding box center [978, 167] width 13 height 13
click at [951, 221] on span "Listing Settings" at bounding box center [954, 217] width 48 height 8
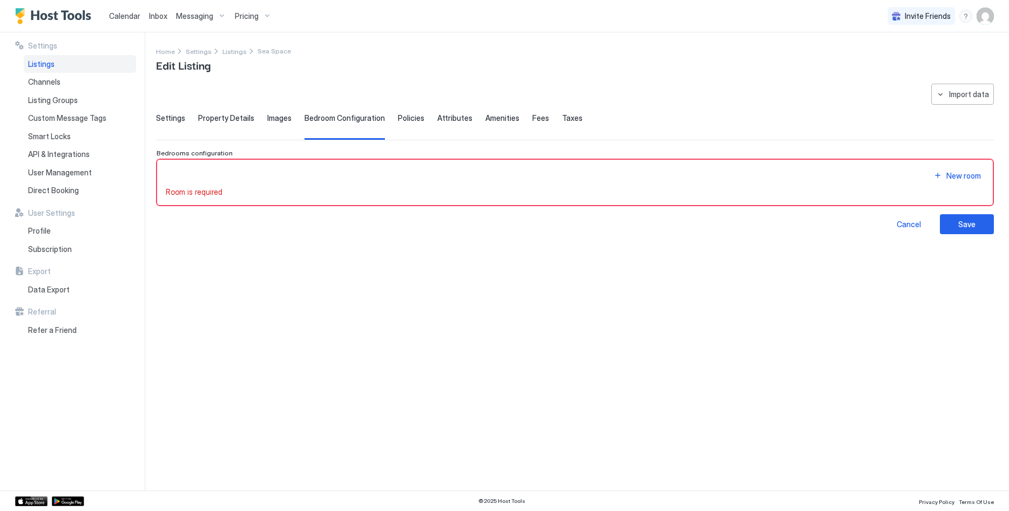
click at [164, 118] on span "Settings" at bounding box center [170, 118] width 29 height 10
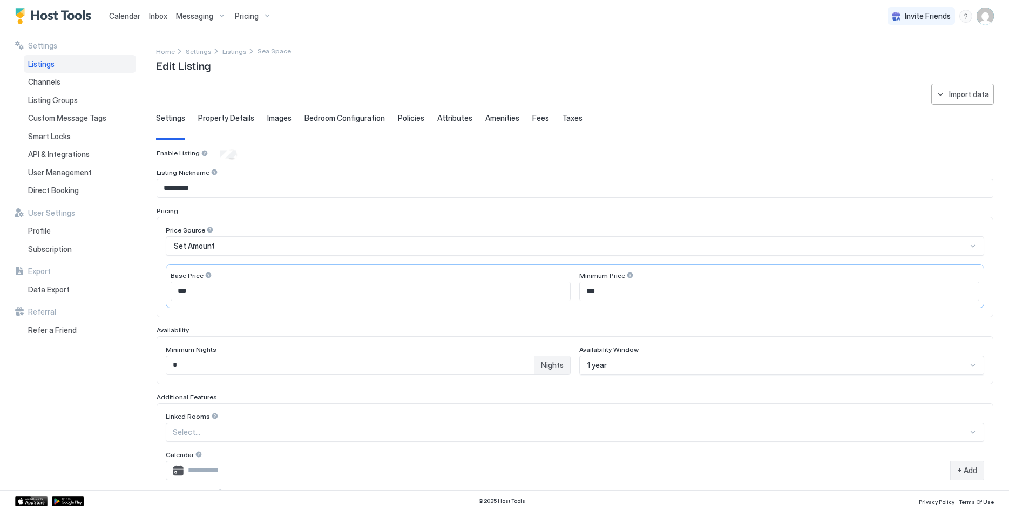
click at [219, 239] on div "Set Amount" at bounding box center [575, 245] width 818 height 19
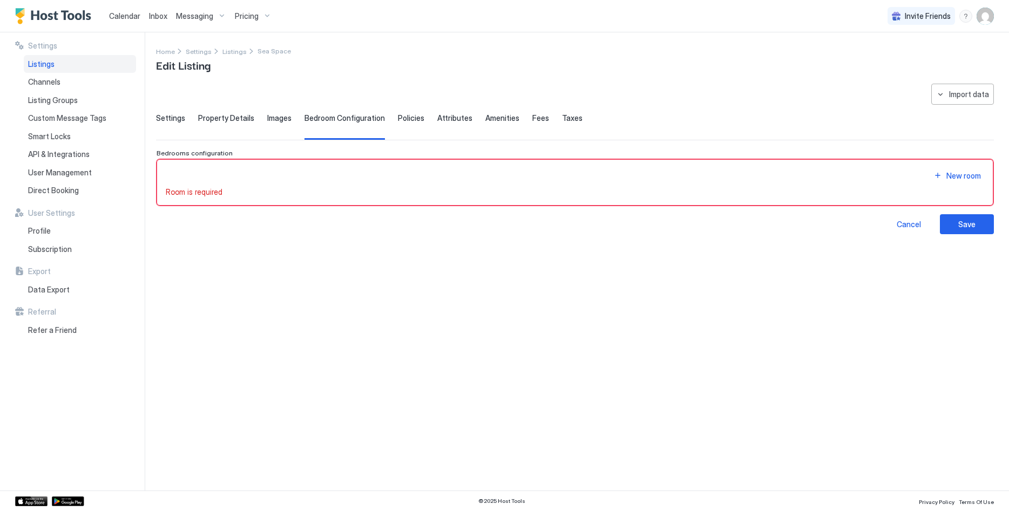
click at [167, 117] on span "Settings" at bounding box center [170, 118] width 29 height 10
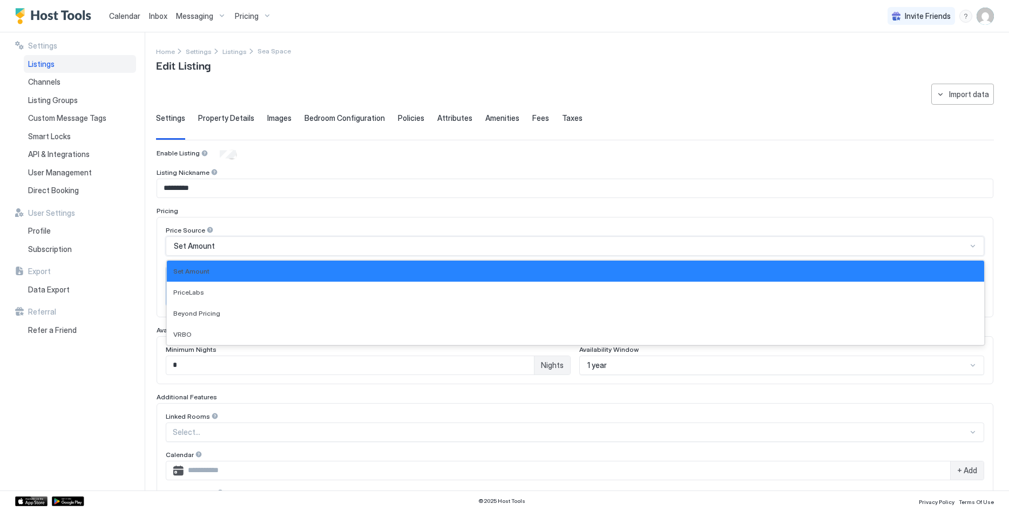
click at [227, 245] on div "Set Amount" at bounding box center [570, 246] width 793 height 10
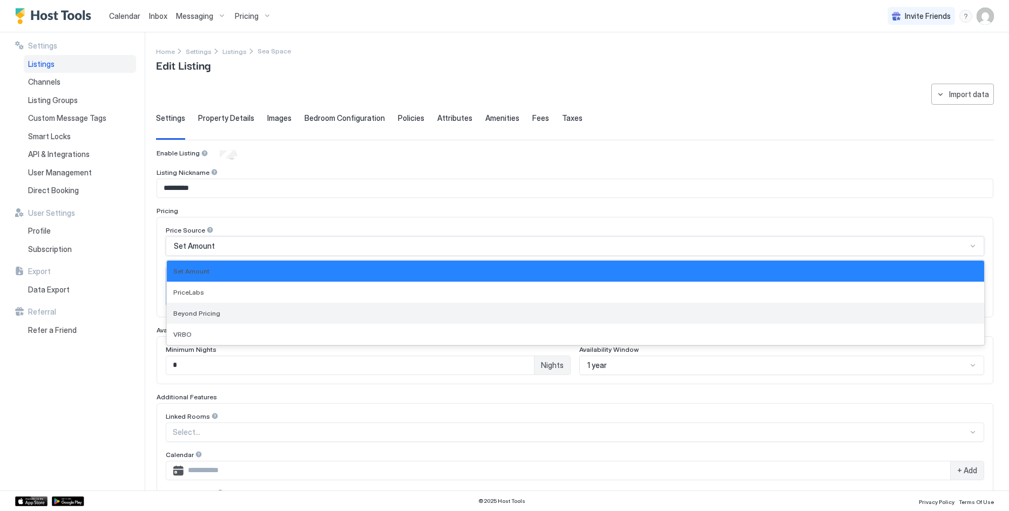
click at [250, 303] on div "Beyond Pricing" at bounding box center [575, 313] width 817 height 21
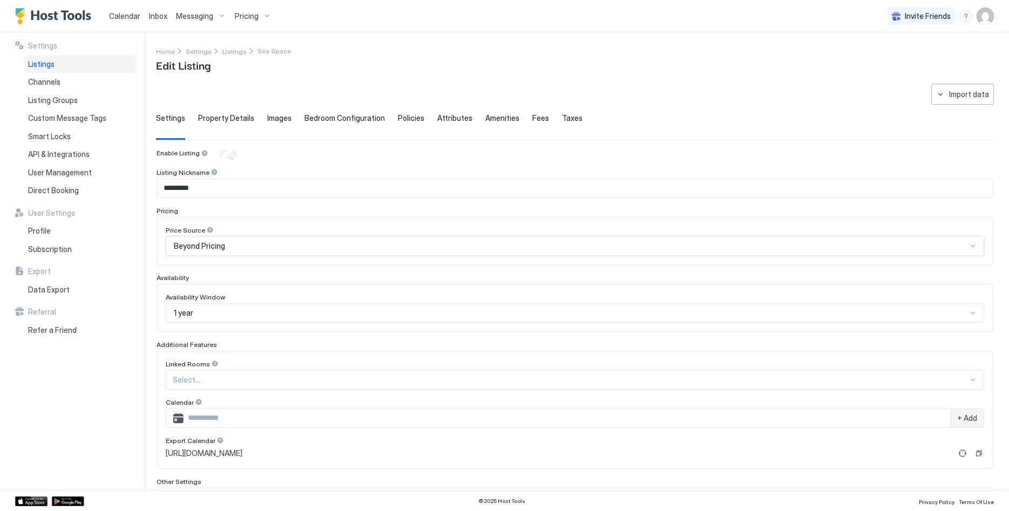
click at [233, 249] on div "Beyond Pricing" at bounding box center [570, 246] width 793 height 10
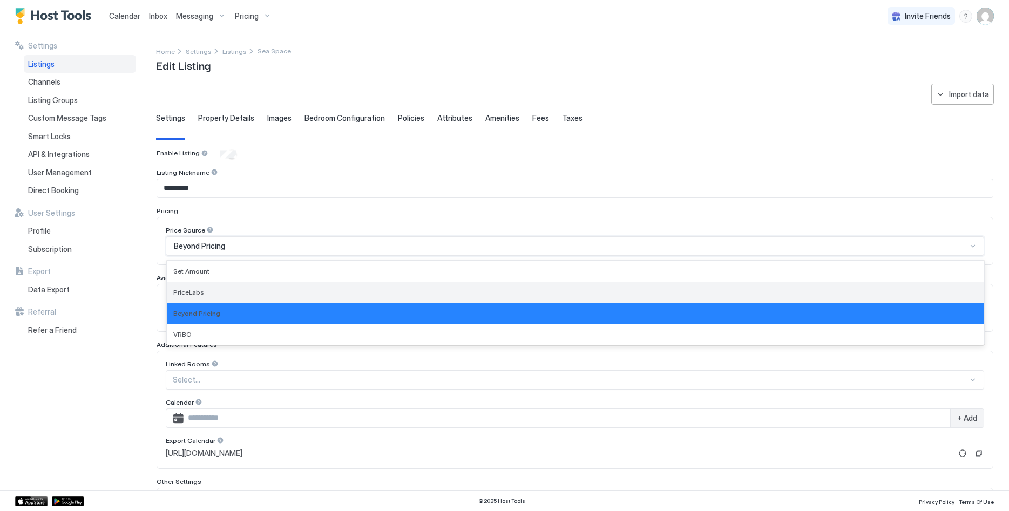
click at [234, 288] on div "PriceLabs" at bounding box center [575, 292] width 817 height 21
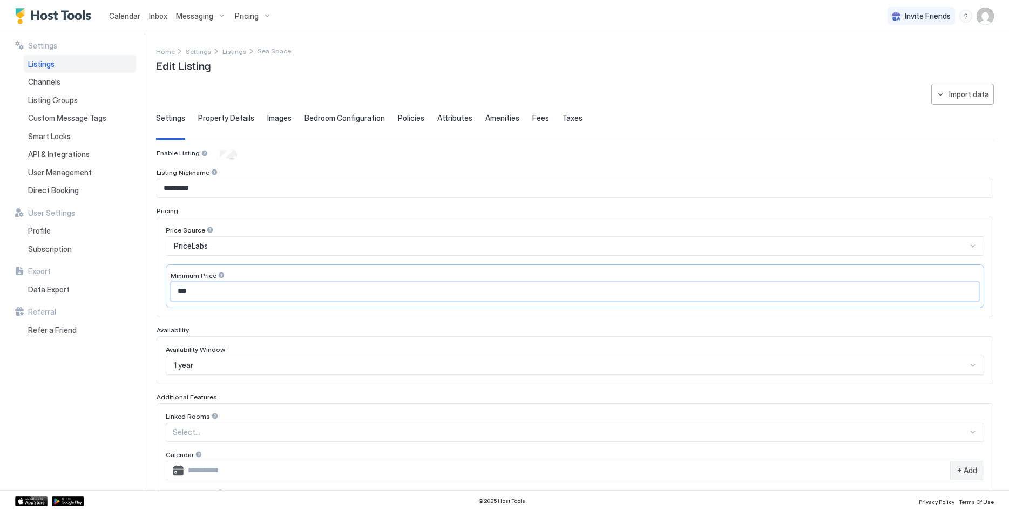
drag, startPoint x: 242, startPoint y: 290, endPoint x: 130, endPoint y: 276, distance: 112.6
click at [171, 282] on input "***" at bounding box center [575, 291] width 808 height 18
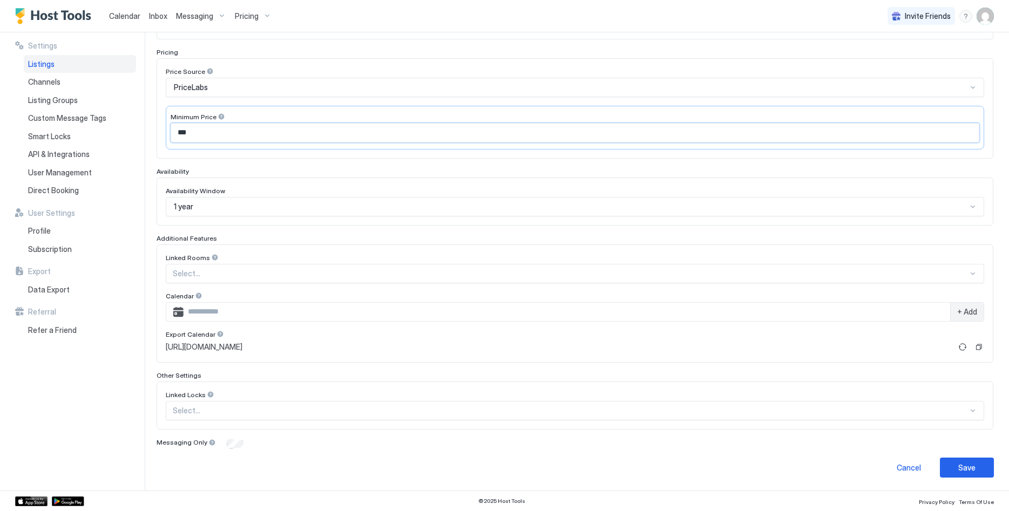
type input "***"
click at [962, 464] on div "Save" at bounding box center [966, 467] width 17 height 11
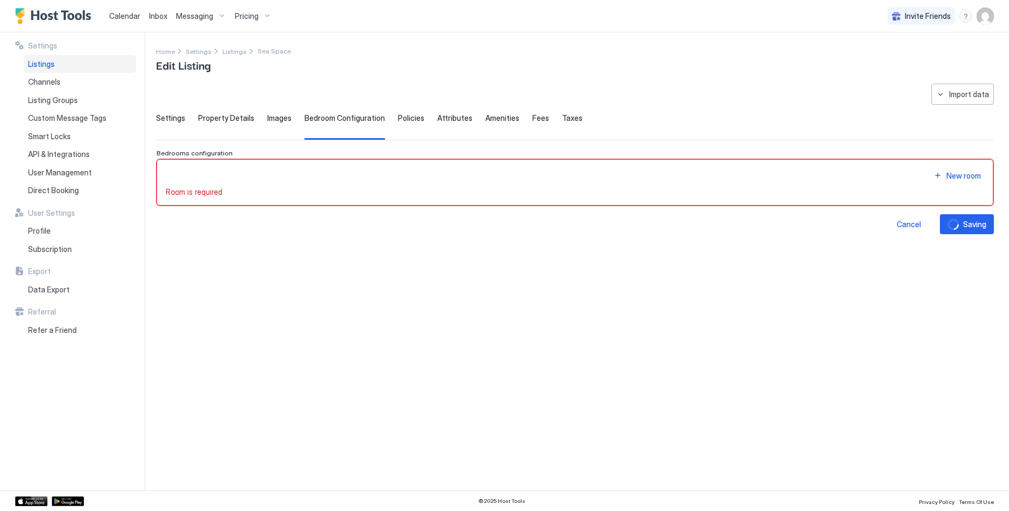
scroll to position [0, 0]
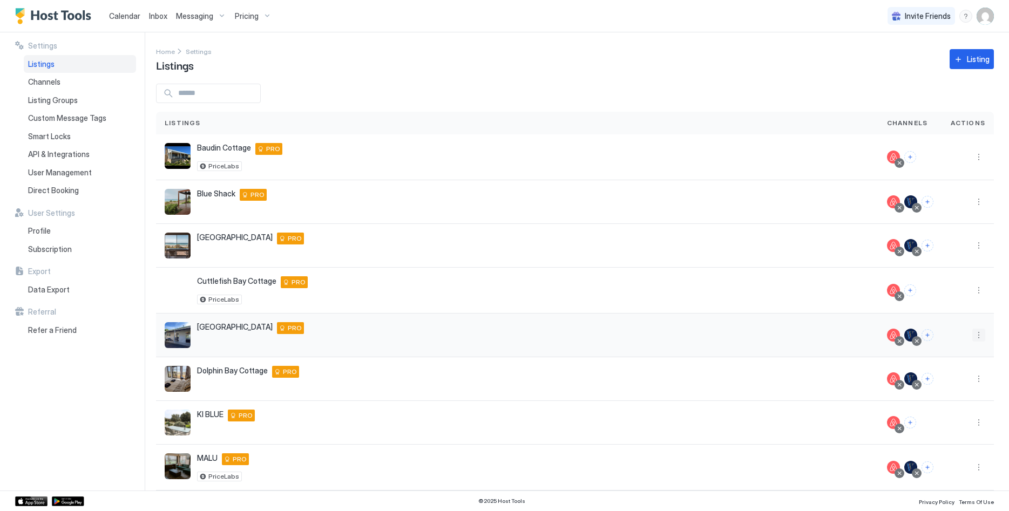
click at [976, 335] on button "More options" at bounding box center [978, 335] width 13 height 13
click at [948, 386] on span "Listing Settings" at bounding box center [954, 385] width 48 height 8
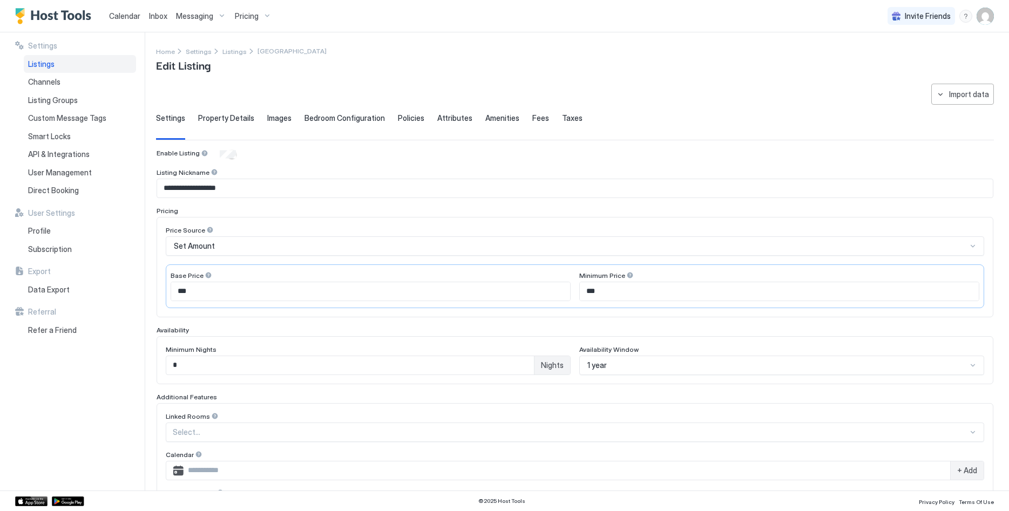
click at [248, 251] on div "Set Amount" at bounding box center [575, 245] width 818 height 19
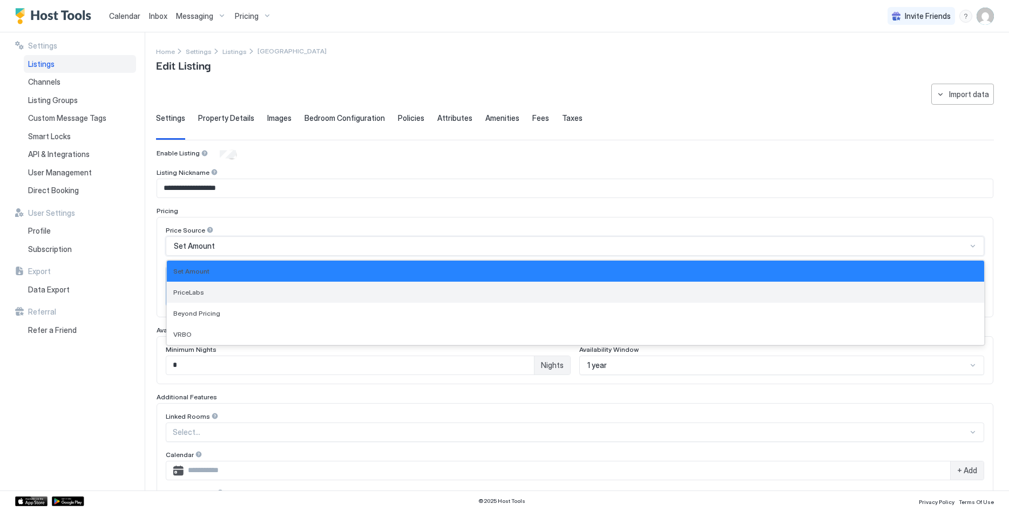
click at [253, 294] on div "PriceLabs" at bounding box center [575, 292] width 804 height 8
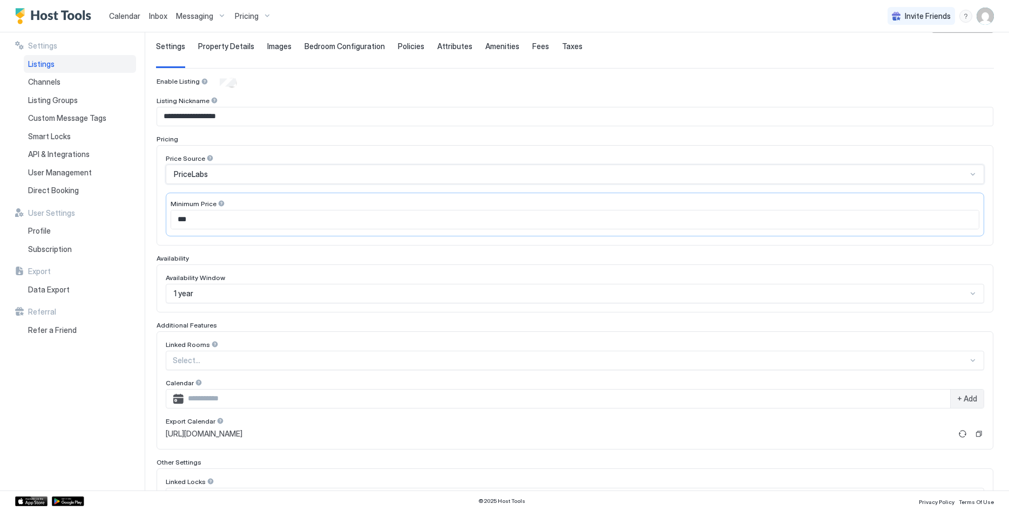
scroll to position [49, 0]
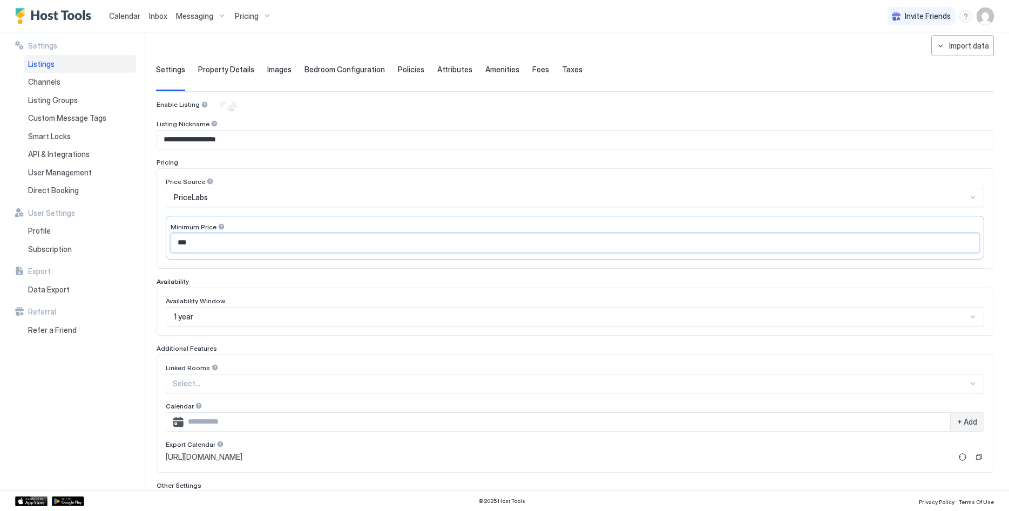
drag, startPoint x: 221, startPoint y: 243, endPoint x: 21, endPoint y: 219, distance: 202.3
click at [171, 234] on input "***" at bounding box center [575, 243] width 808 height 18
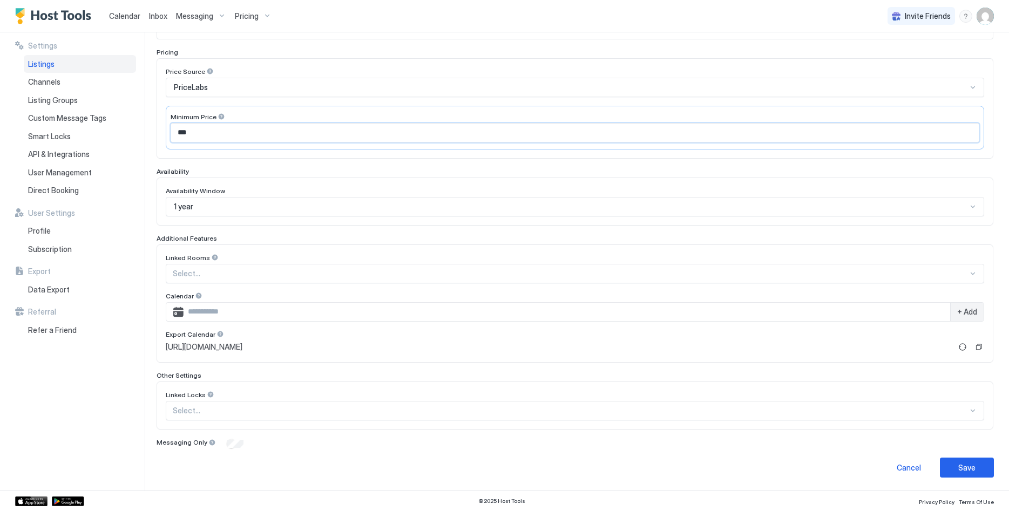
type input "***"
click at [986, 462] on button "Save" at bounding box center [967, 468] width 54 height 20
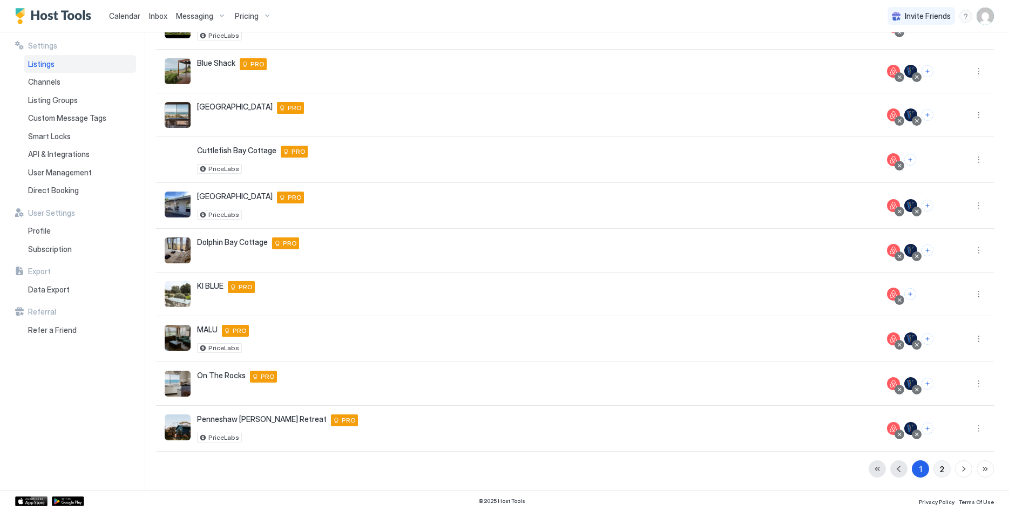
click at [939, 470] on button "2" at bounding box center [941, 469] width 17 height 17
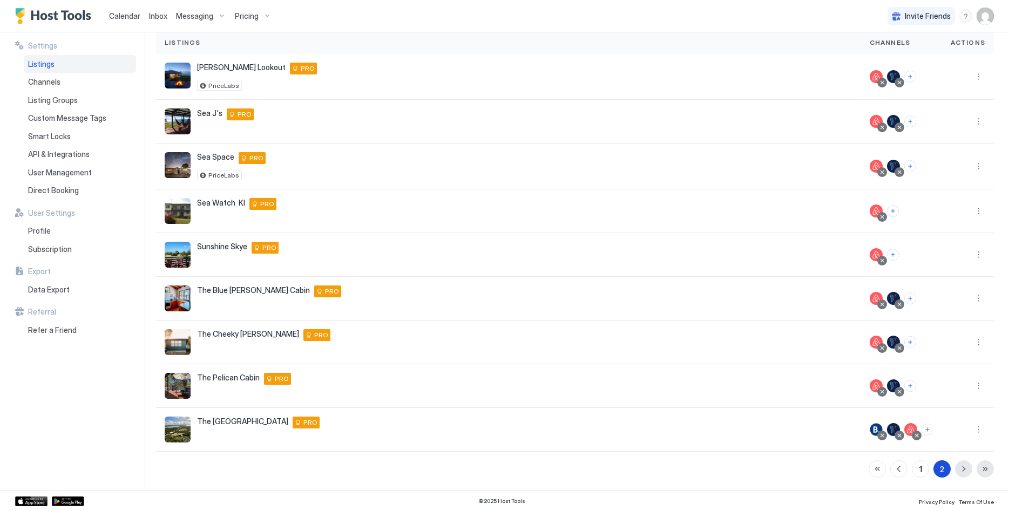
scroll to position [80, 0]
click at [981, 211] on button "More options" at bounding box center [978, 211] width 13 height 13
drag, startPoint x: 950, startPoint y: 243, endPoint x: 965, endPoint y: 263, distance: 25.1
click at [965, 263] on ul "Messaging Pricing Listing Settings Connect Channel Airbnb Settings Delete" at bounding box center [951, 270] width 75 height 105
click at [971, 262] on span "Listing Settings" at bounding box center [954, 261] width 48 height 8
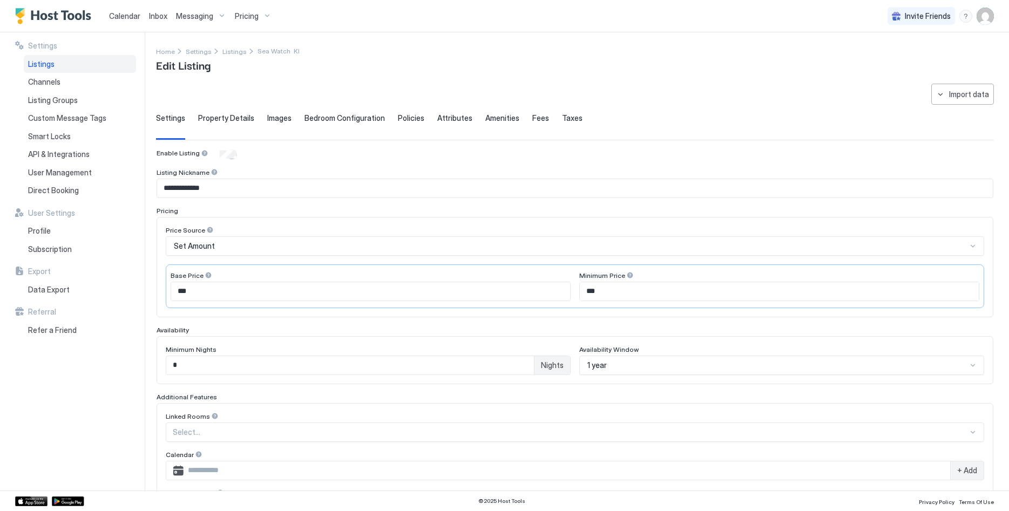
click at [249, 254] on div "Set Amount" at bounding box center [575, 245] width 818 height 19
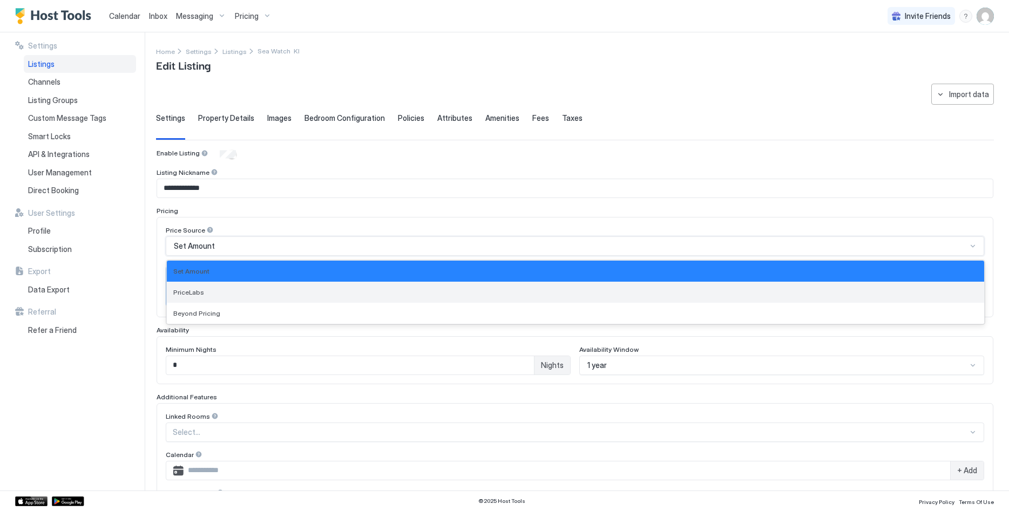
click at [246, 289] on div "PriceLabs" at bounding box center [575, 292] width 804 height 8
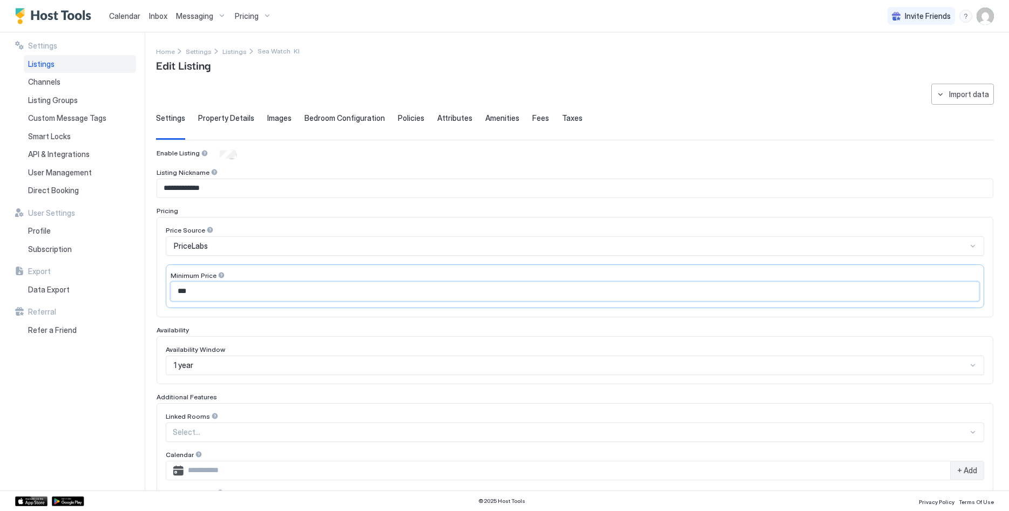
drag, startPoint x: 243, startPoint y: 287, endPoint x: 163, endPoint y: 282, distance: 80.1
click at [171, 282] on input "***" at bounding box center [575, 291] width 808 height 18
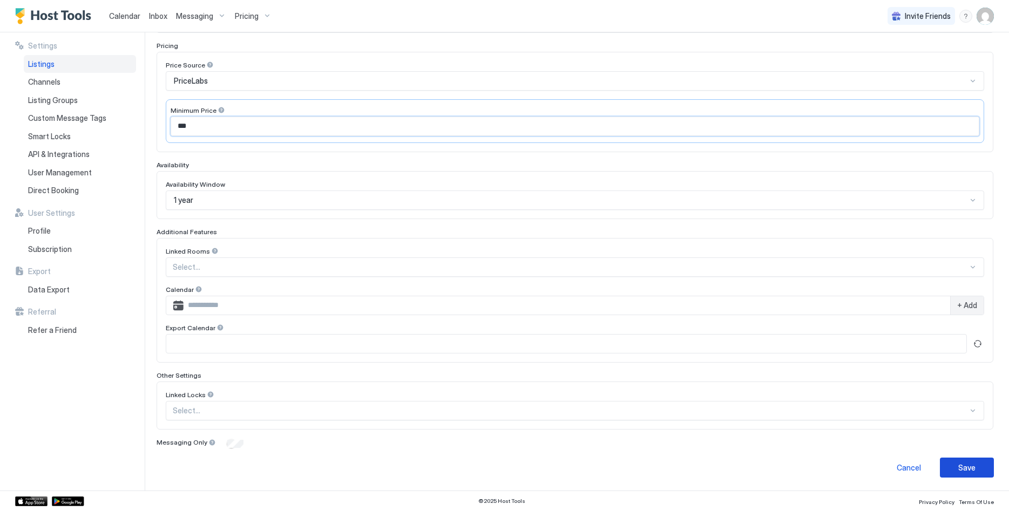
type input "***"
click at [974, 469] on div "Save" at bounding box center [966, 467] width 17 height 11
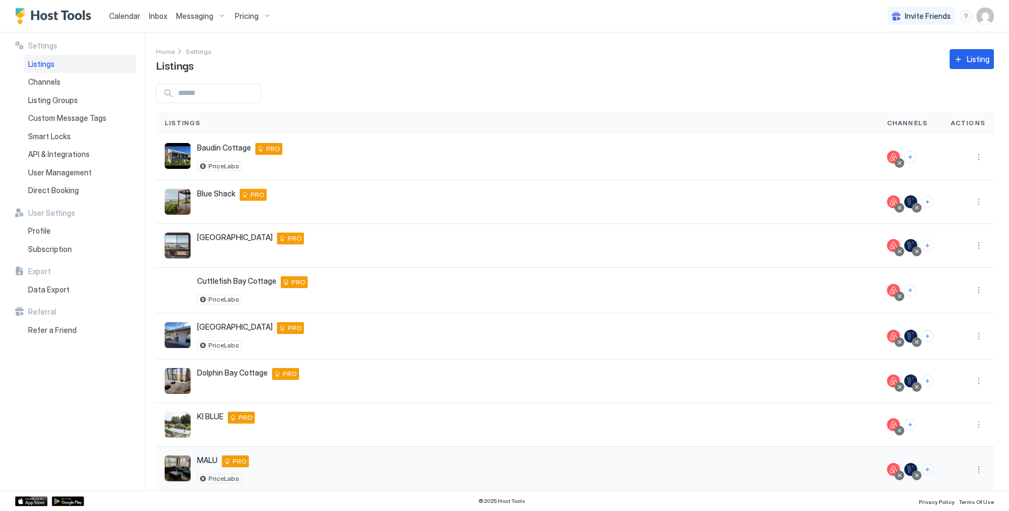
scroll to position [131, 0]
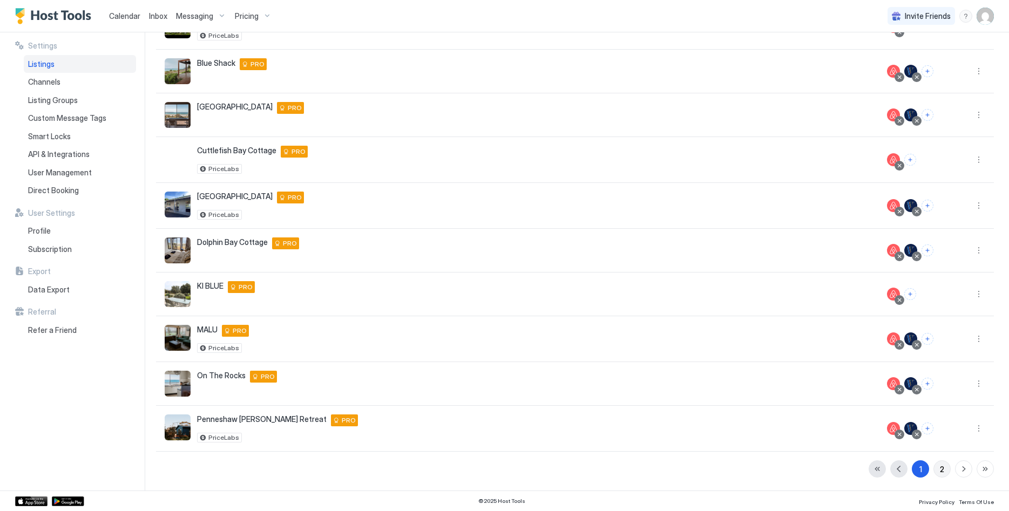
click at [944, 466] on div "2" at bounding box center [942, 469] width 4 height 11
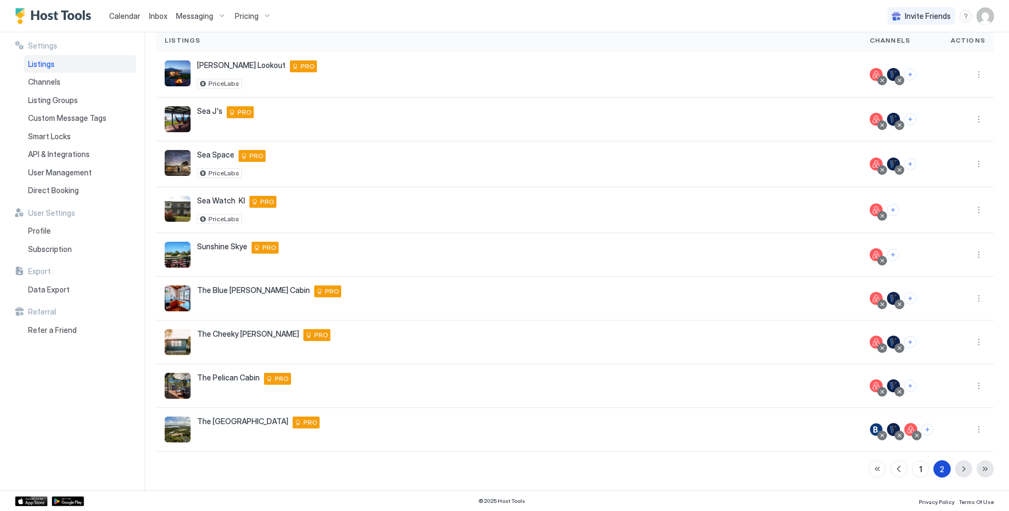
scroll to position [83, 0]
click at [978, 117] on button "More options" at bounding box center [978, 119] width 13 height 13
click at [955, 164] on div "Listing Settings" at bounding box center [951, 169] width 74 height 17
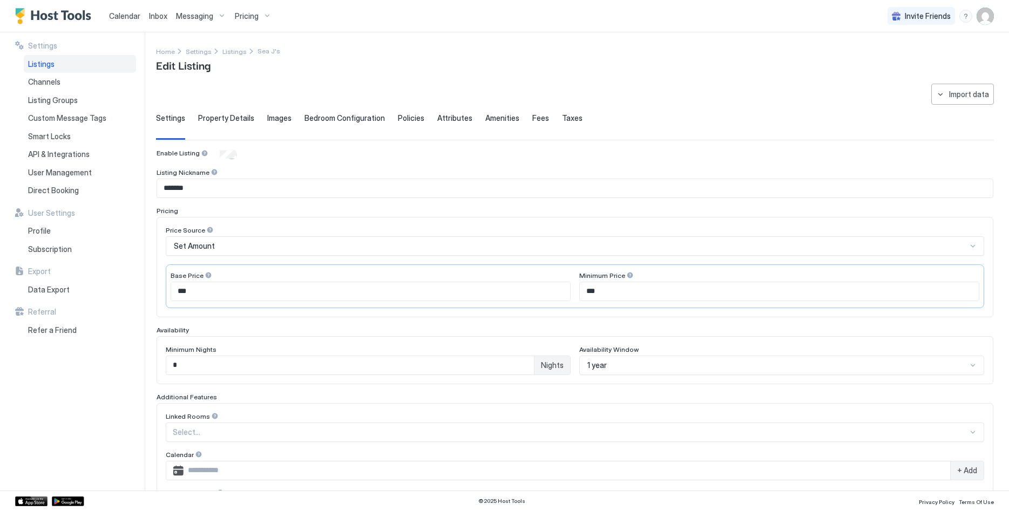
click at [231, 246] on div "Set Amount" at bounding box center [570, 246] width 793 height 10
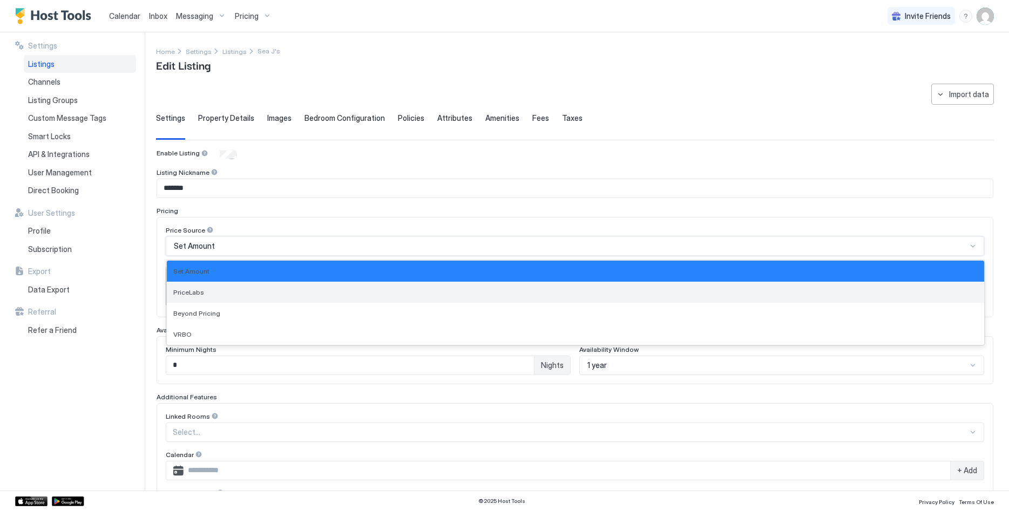
click at [248, 290] on div "PriceLabs" at bounding box center [575, 292] width 804 height 8
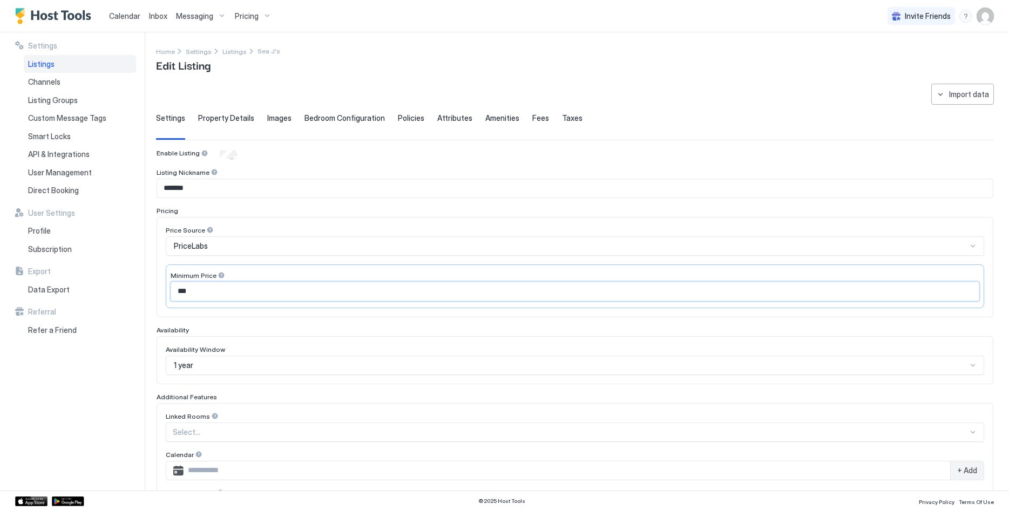
drag, startPoint x: 245, startPoint y: 287, endPoint x: 102, endPoint y: 294, distance: 143.8
click at [171, 294] on input "***" at bounding box center [575, 291] width 808 height 18
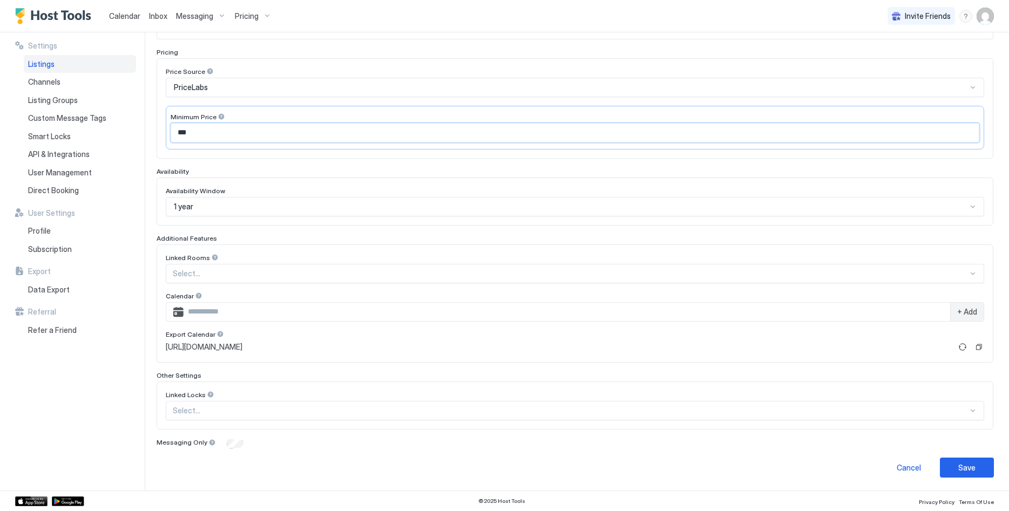
type input "***"
click at [960, 461] on button "Save" at bounding box center [967, 468] width 54 height 20
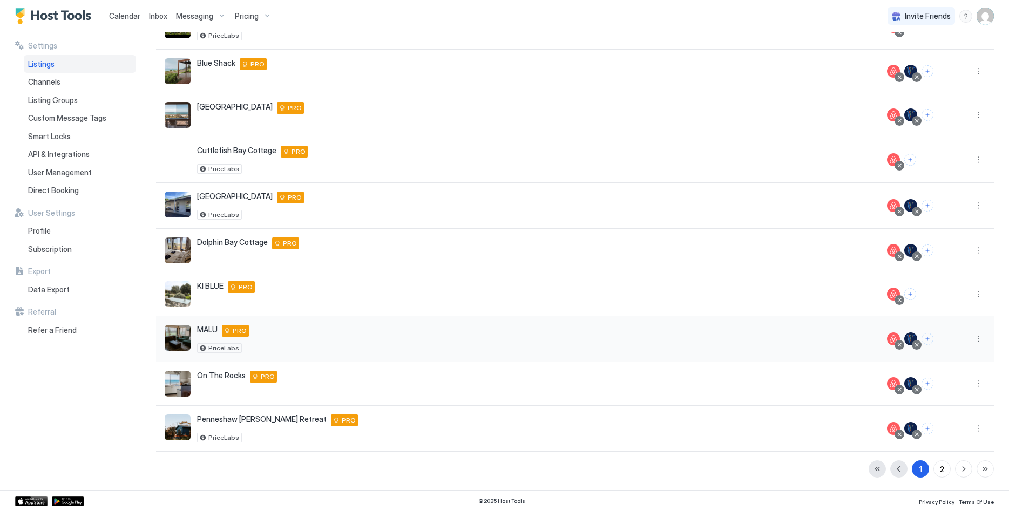
scroll to position [131, 0]
click at [939, 466] on button "2" at bounding box center [941, 469] width 17 height 17
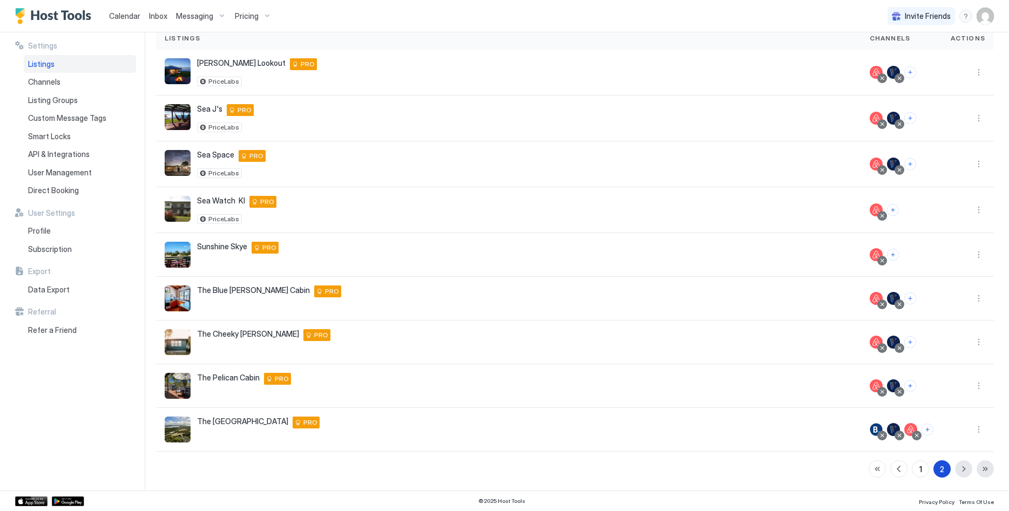
scroll to position [85, 0]
click at [982, 300] on button "More options" at bounding box center [978, 298] width 13 height 13
click at [962, 350] on span "Listing Settings" at bounding box center [954, 348] width 48 height 8
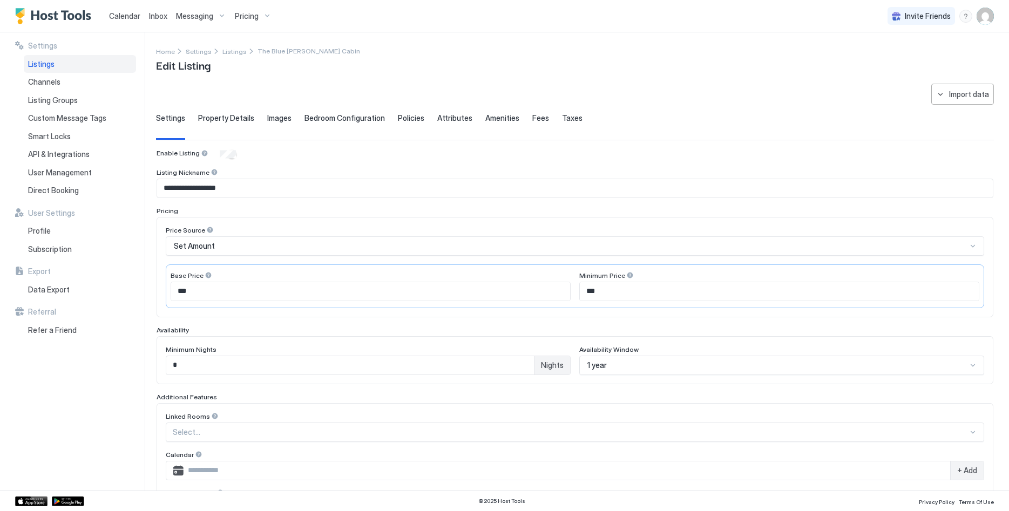
click at [230, 245] on div "Set Amount" at bounding box center [570, 246] width 793 height 10
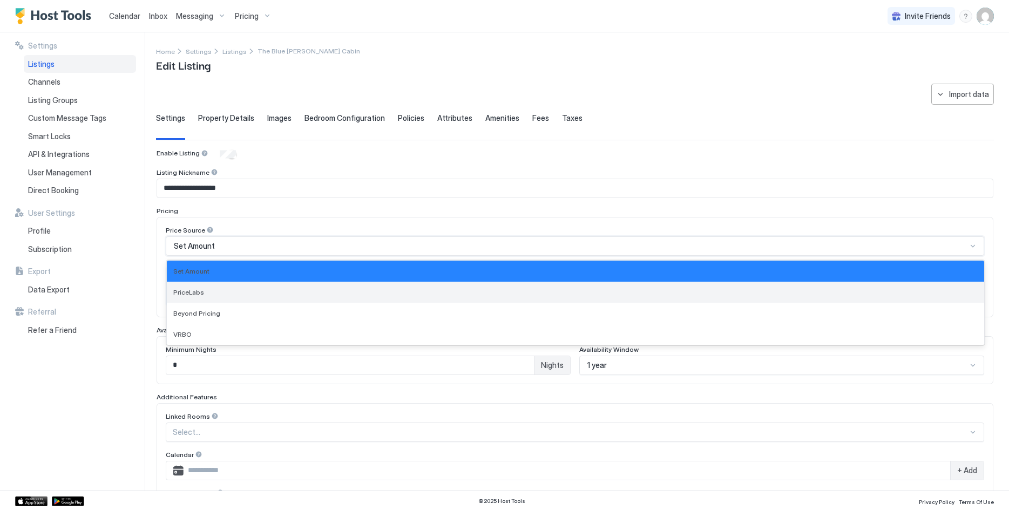
click at [240, 299] on div "PriceLabs" at bounding box center [575, 292] width 817 height 21
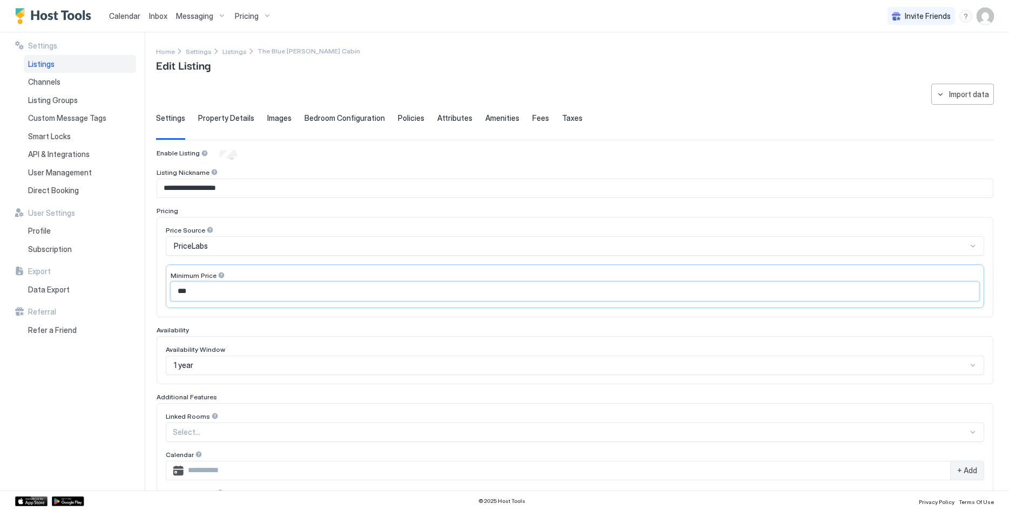
drag, startPoint x: 251, startPoint y: 294, endPoint x: 93, endPoint y: 282, distance: 158.7
click at [171, 282] on input "***" at bounding box center [575, 291] width 808 height 18
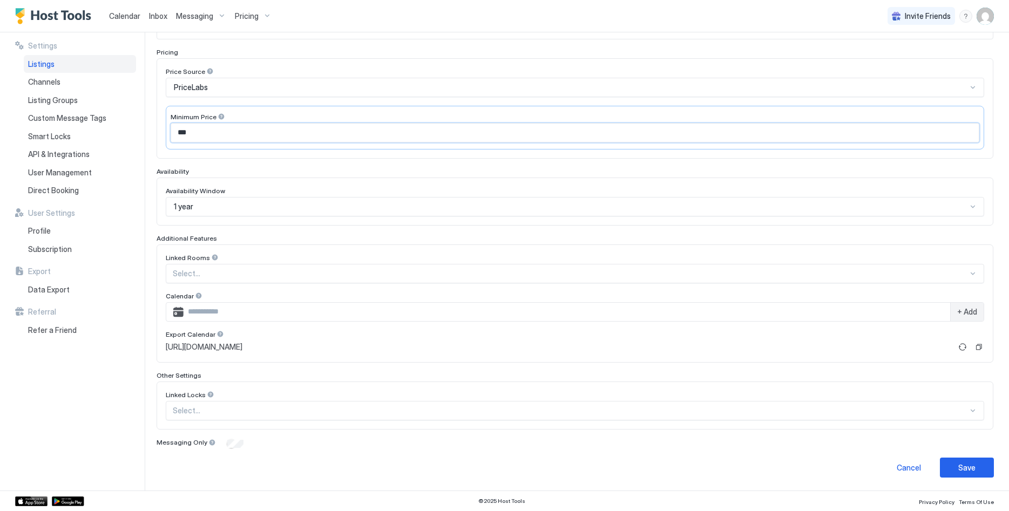
type input "***"
click at [975, 466] on div "Save" at bounding box center [966, 467] width 17 height 11
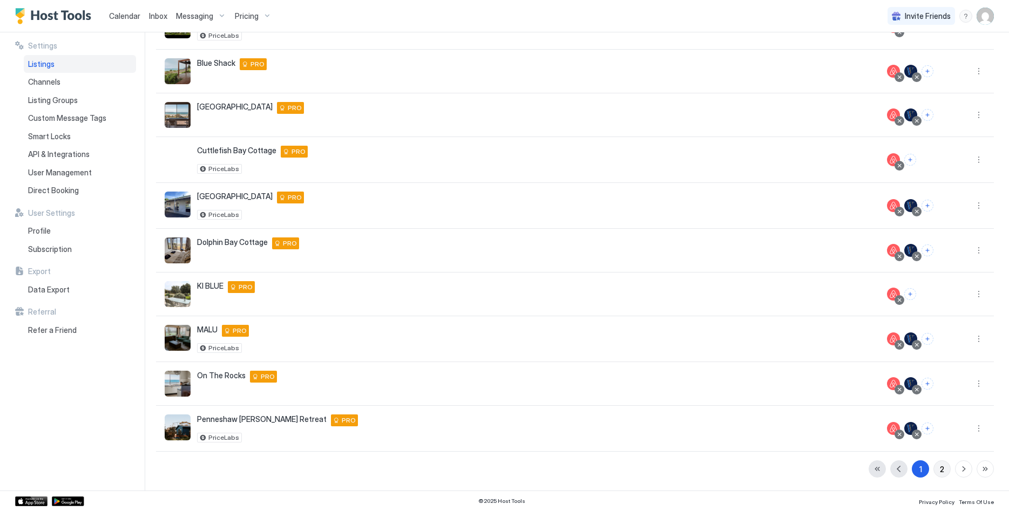
click at [940, 466] on div "2" at bounding box center [942, 469] width 4 height 11
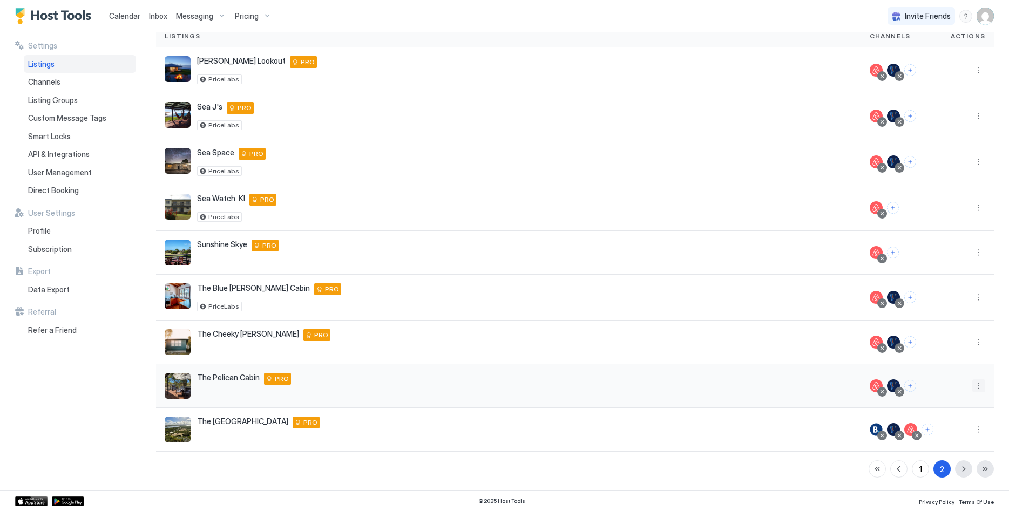
click at [982, 384] on button "More options" at bounding box center [978, 386] width 13 height 13
click at [954, 434] on span "Listing Settings" at bounding box center [954, 436] width 48 height 8
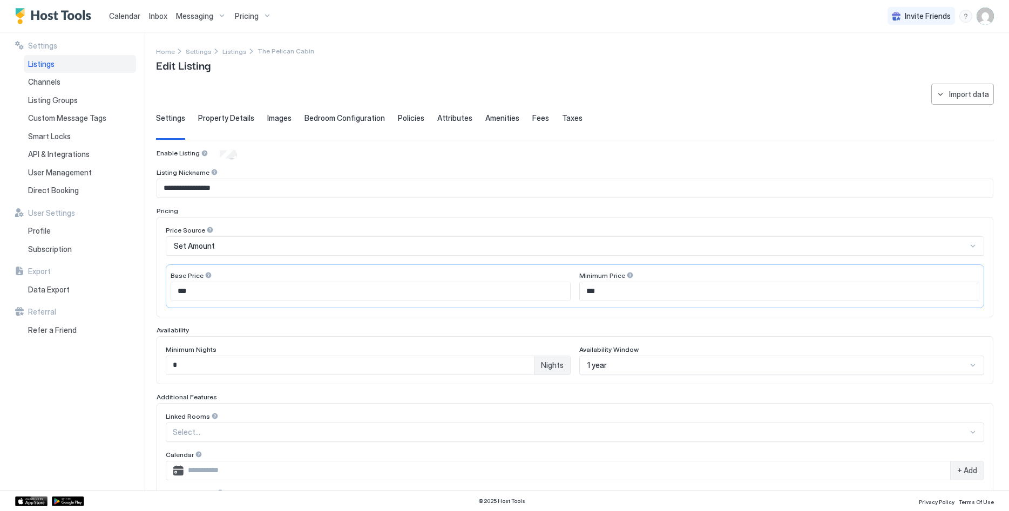
click at [274, 245] on div "Set Amount" at bounding box center [570, 246] width 793 height 10
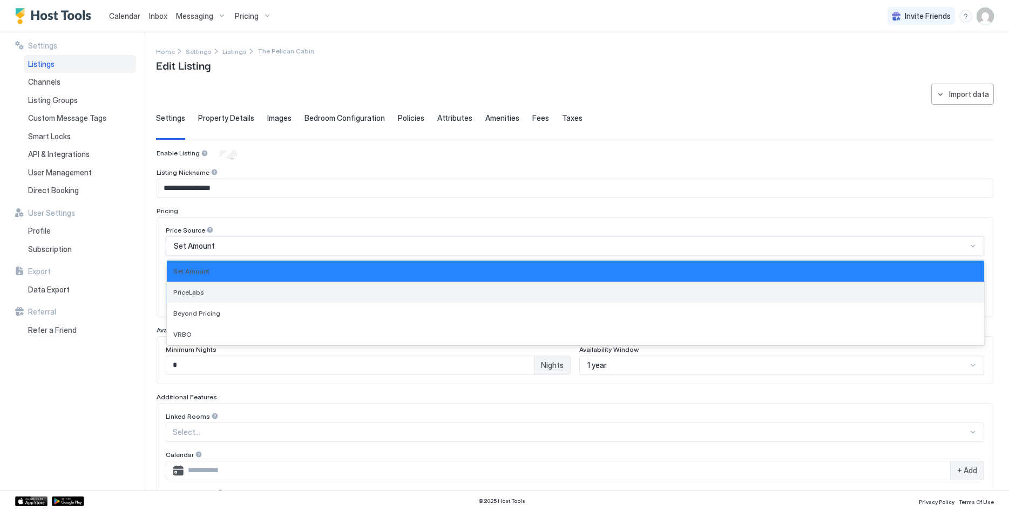
click at [252, 297] on div "PriceLabs" at bounding box center [575, 292] width 817 height 21
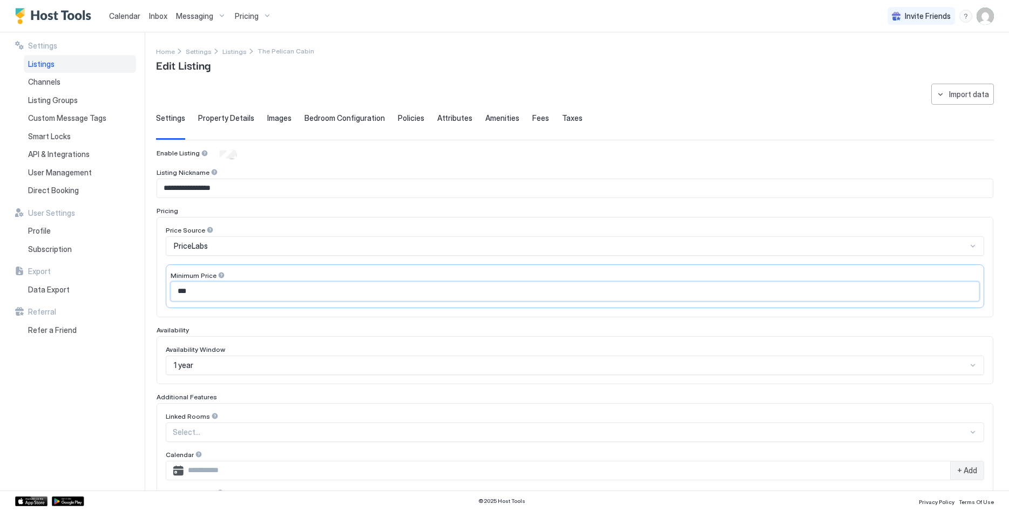
drag, startPoint x: 258, startPoint y: 294, endPoint x: 56, endPoint y: 271, distance: 202.7
click at [171, 282] on input "***" at bounding box center [575, 291] width 808 height 18
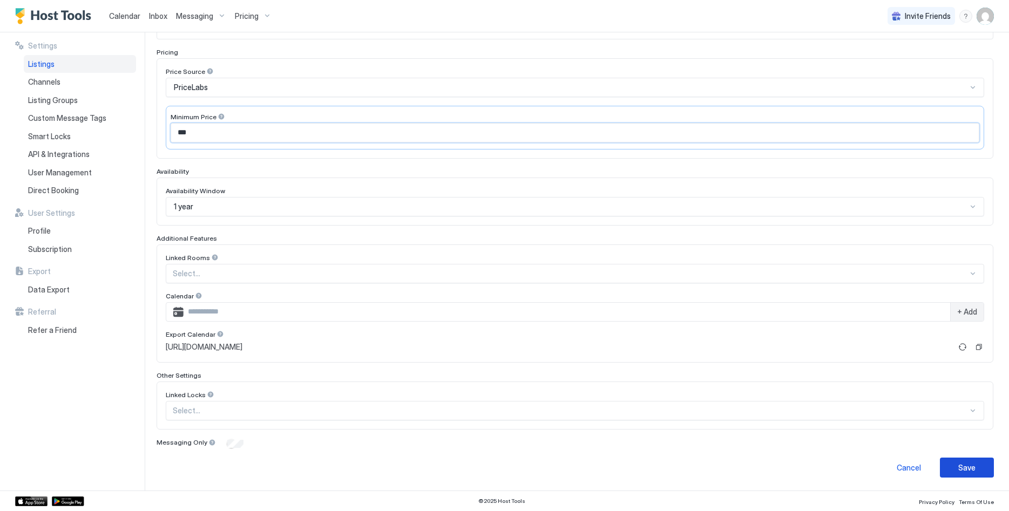
type input "***"
click at [965, 469] on div "Save" at bounding box center [966, 467] width 17 height 11
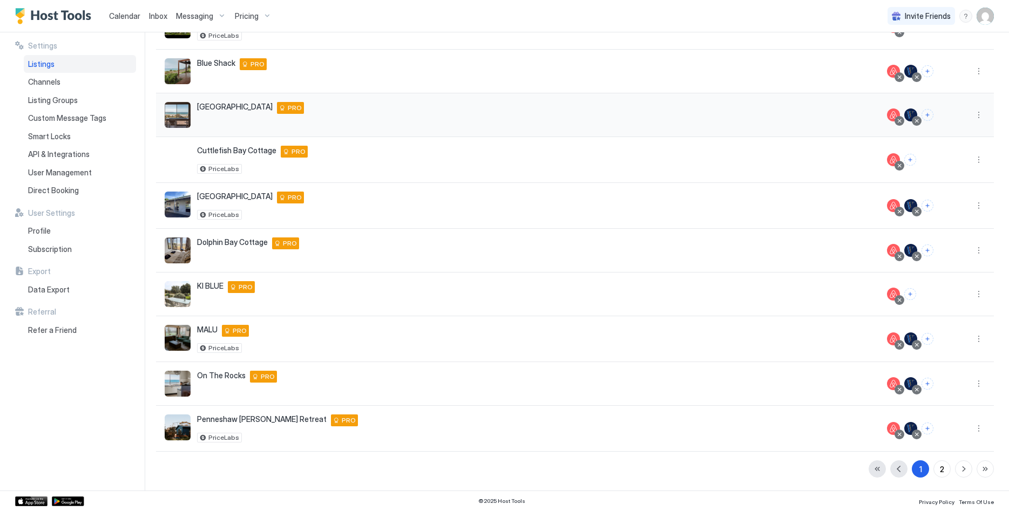
scroll to position [131, 0]
click at [984, 114] on button "More options" at bounding box center [978, 115] width 13 height 13
click at [952, 163] on span "Listing Settings" at bounding box center [954, 165] width 48 height 8
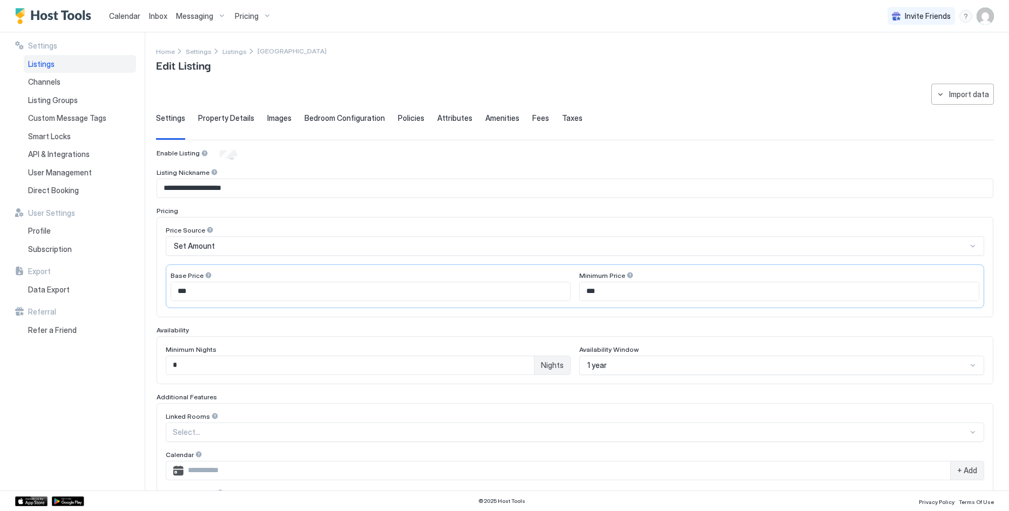
click at [224, 245] on div "Set Amount" at bounding box center [570, 246] width 793 height 10
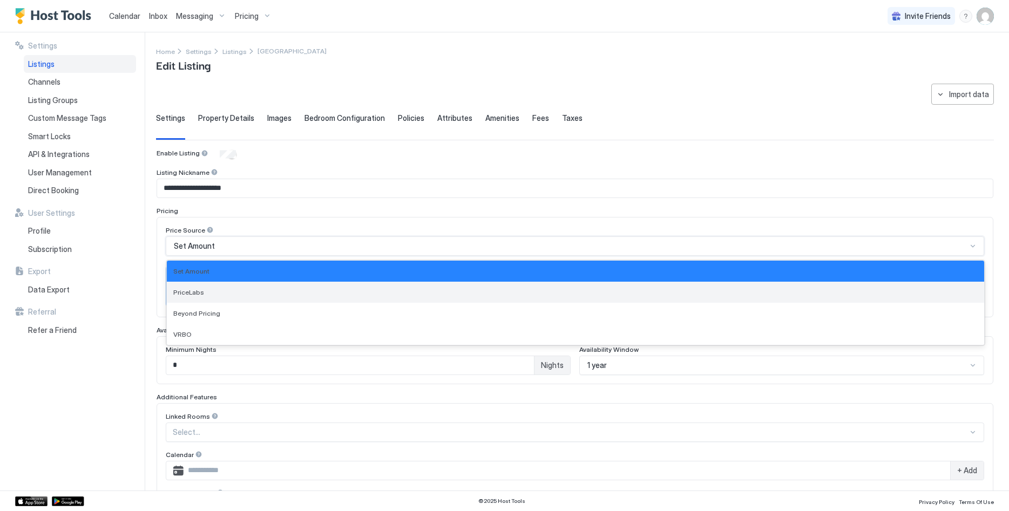
click at [237, 299] on div "PriceLabs" at bounding box center [575, 292] width 817 height 21
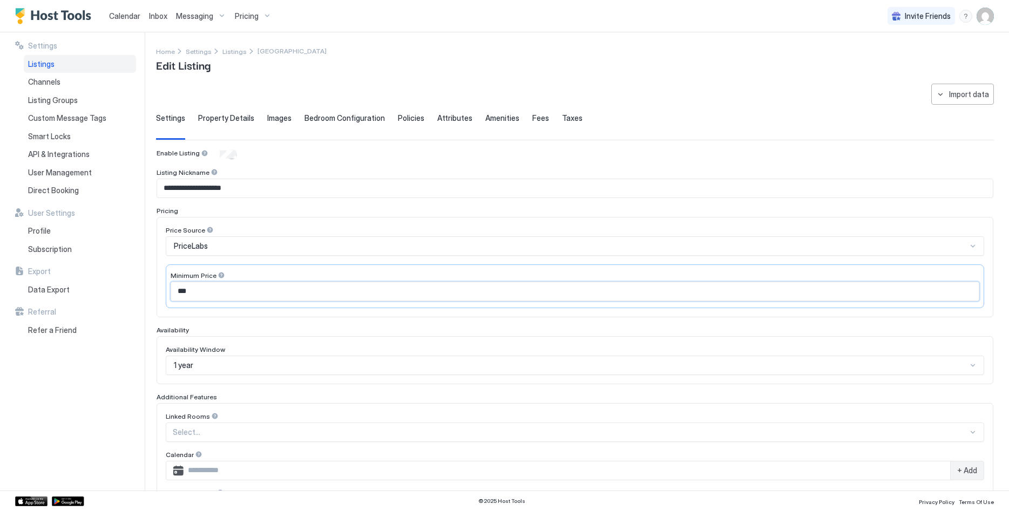
drag, startPoint x: 252, startPoint y: 300, endPoint x: 144, endPoint y: 288, distance: 108.1
click at [171, 288] on input "***" at bounding box center [575, 291] width 808 height 18
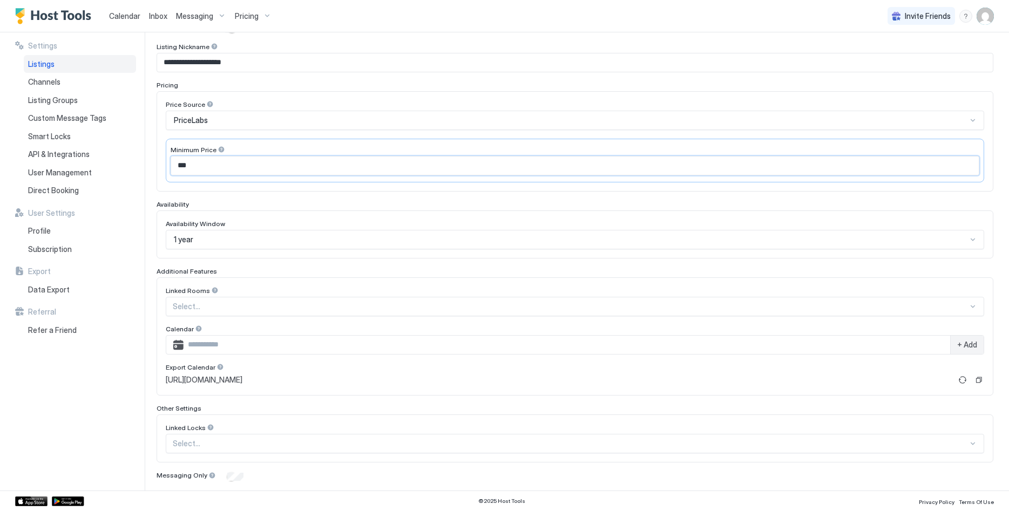
scroll to position [159, 0]
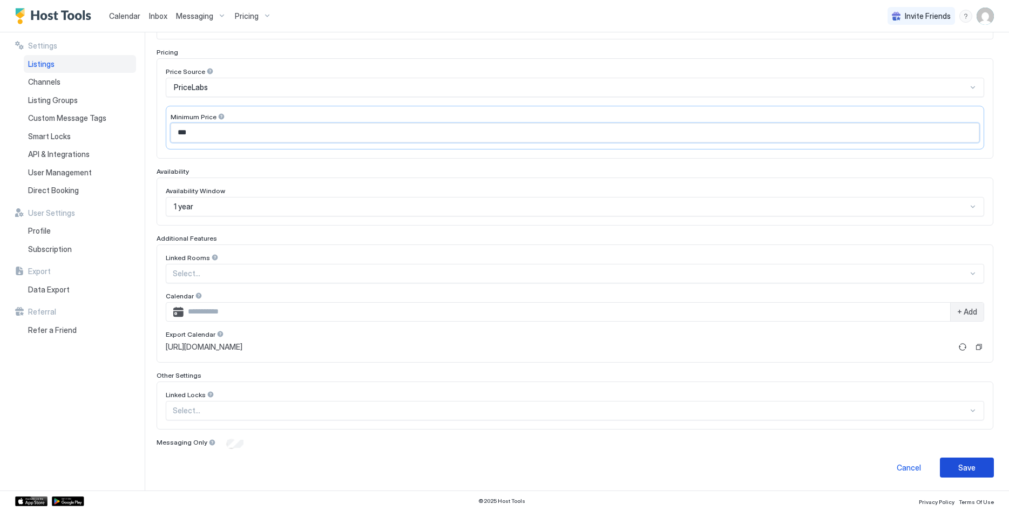
type input "***"
click at [976, 463] on button "Save" at bounding box center [967, 468] width 54 height 20
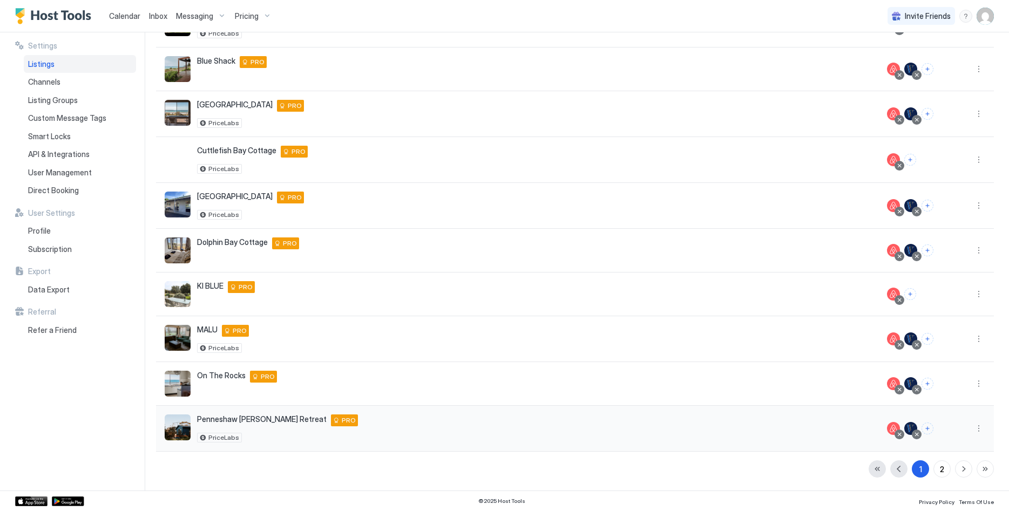
scroll to position [133, 0]
click at [979, 293] on button "More options" at bounding box center [978, 294] width 13 height 13
click at [951, 345] on span "Listing Settings" at bounding box center [954, 344] width 48 height 8
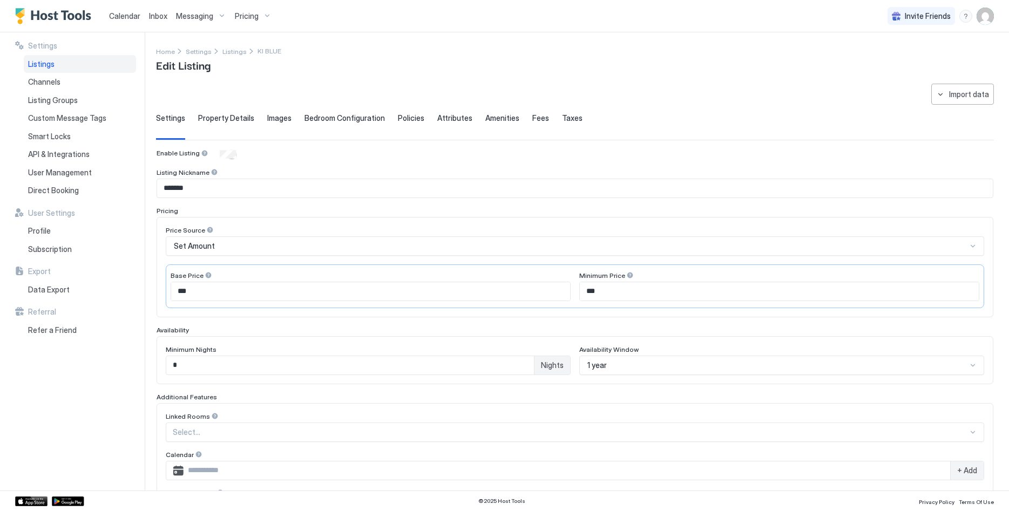
click at [234, 248] on div "Set Amount" at bounding box center [570, 246] width 793 height 10
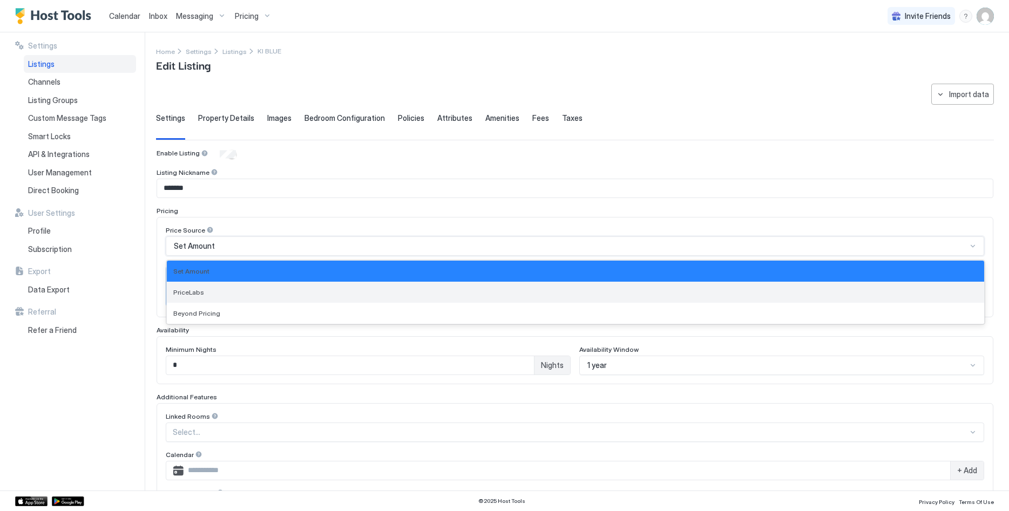
click at [237, 292] on div "PriceLabs" at bounding box center [575, 292] width 804 height 8
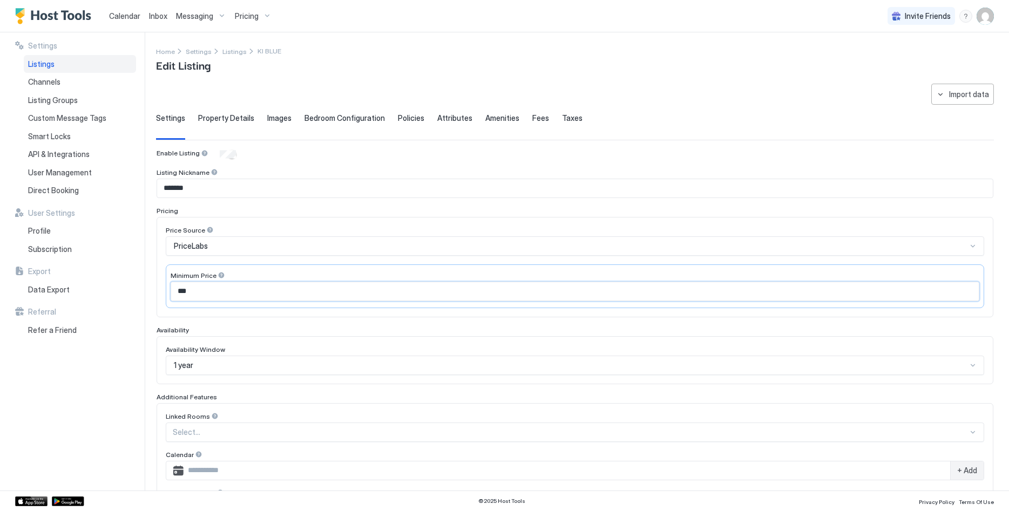
drag, startPoint x: 246, startPoint y: 293, endPoint x: 163, endPoint y: 285, distance: 84.1
click at [171, 285] on input "***" at bounding box center [575, 291] width 808 height 18
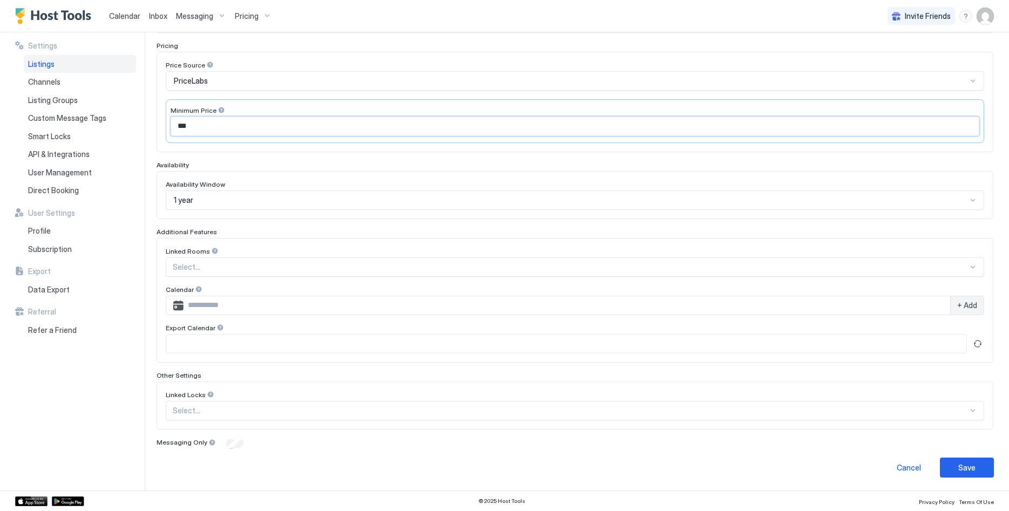
type input "***"
click at [957, 461] on button "Save" at bounding box center [967, 468] width 54 height 20
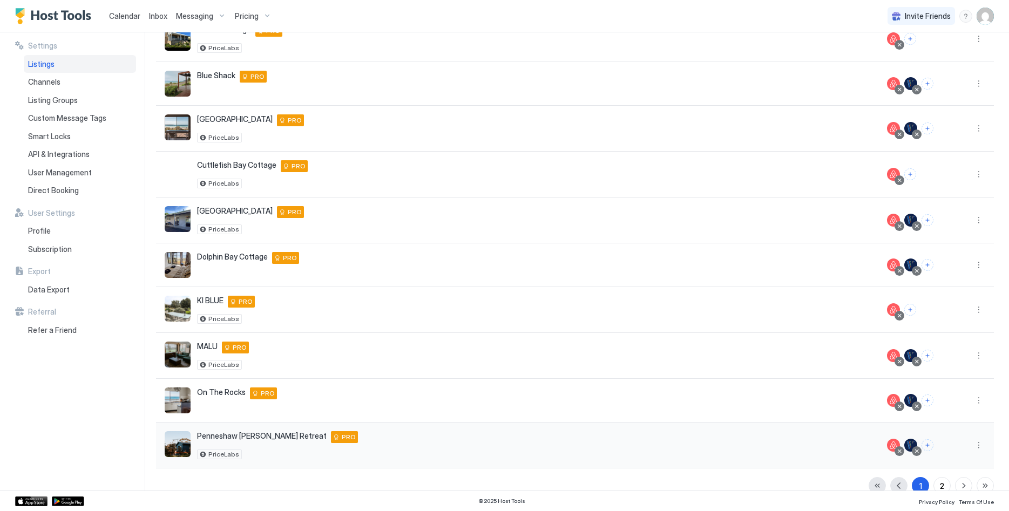
scroll to position [135, 0]
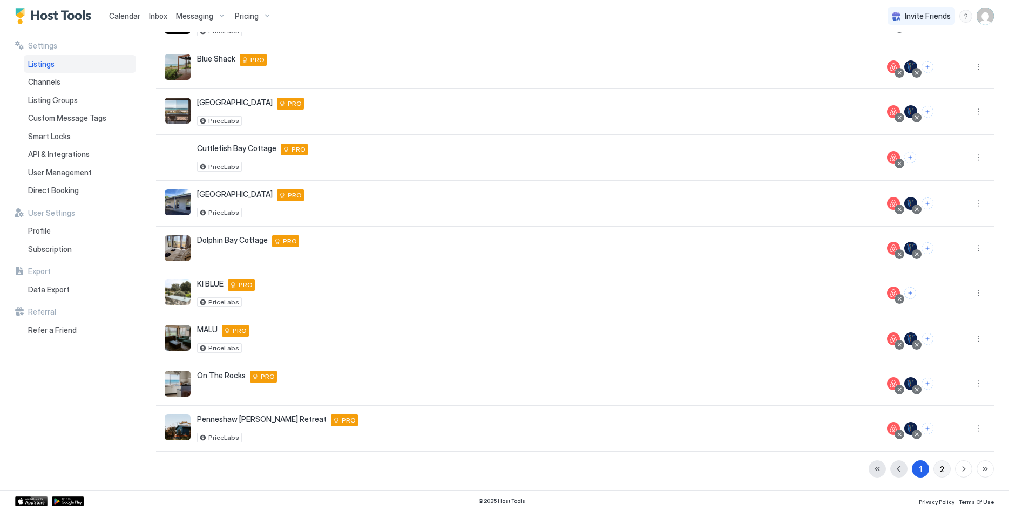
click at [943, 466] on div "2" at bounding box center [942, 469] width 4 height 11
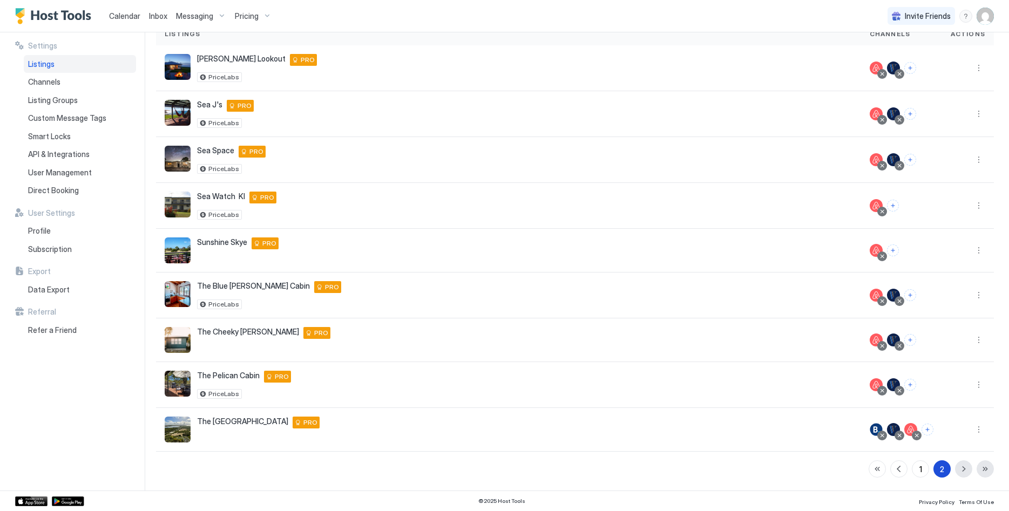
scroll to position [89, 0]
click at [977, 253] on button "More options" at bounding box center [978, 250] width 13 height 13
click at [948, 297] on span "Listing Settings" at bounding box center [954, 300] width 48 height 8
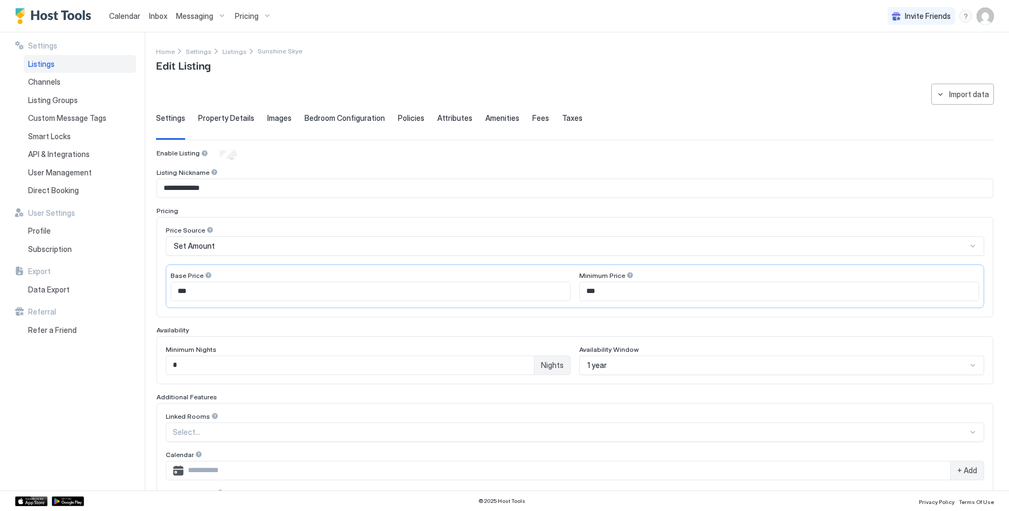
click at [246, 243] on div "Set Amount" at bounding box center [570, 246] width 793 height 10
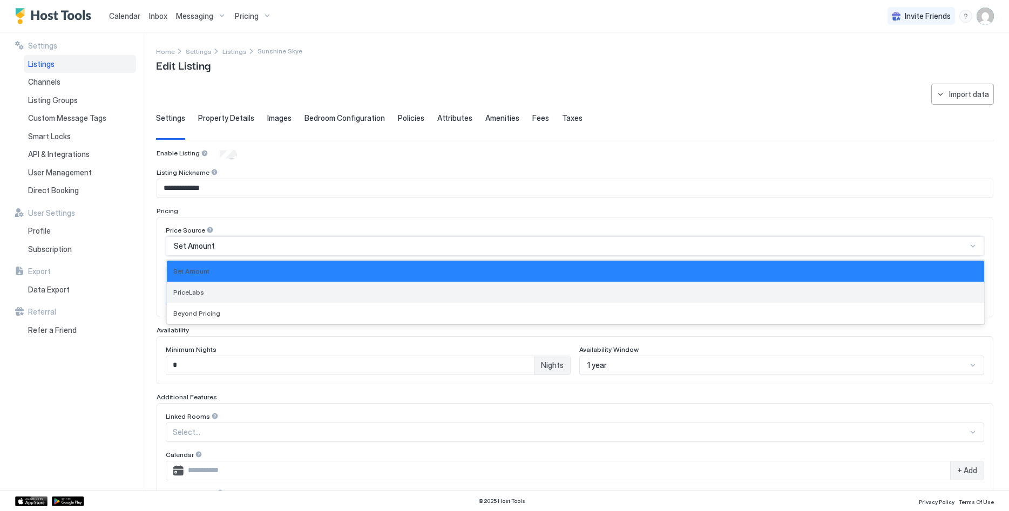
click at [244, 294] on div "PriceLabs" at bounding box center [575, 292] width 804 height 8
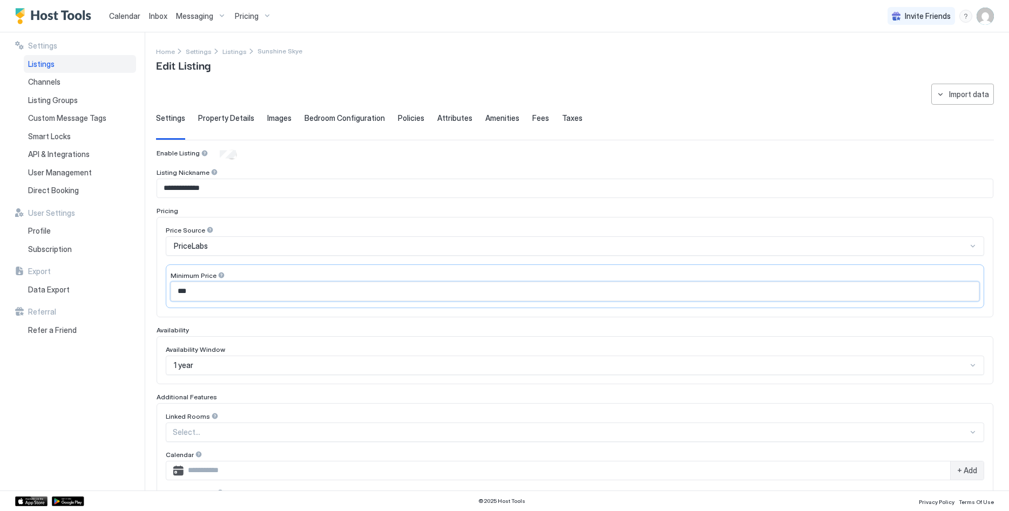
drag, startPoint x: 92, startPoint y: 268, endPoint x: 59, endPoint y: 264, distance: 33.8
click at [171, 282] on input "***" at bounding box center [575, 291] width 808 height 18
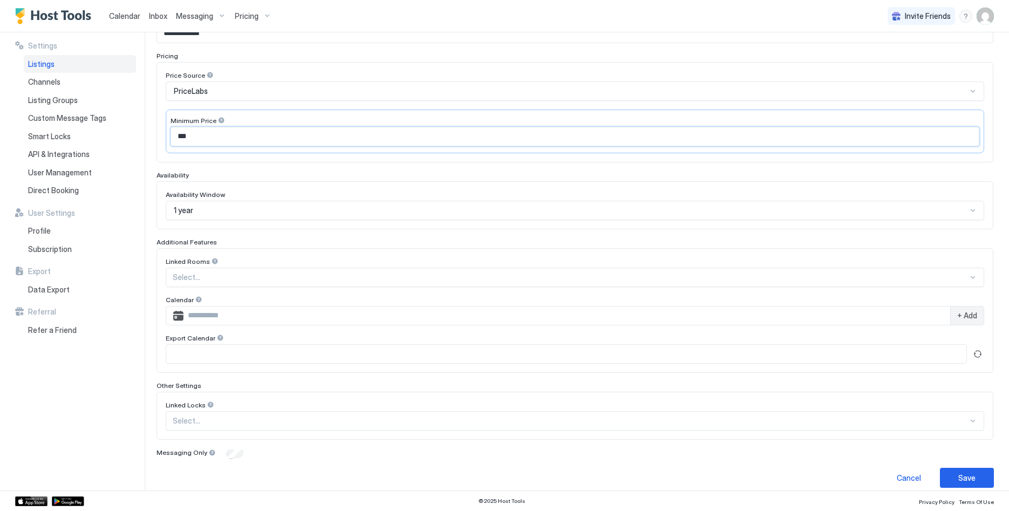
scroll to position [165, 0]
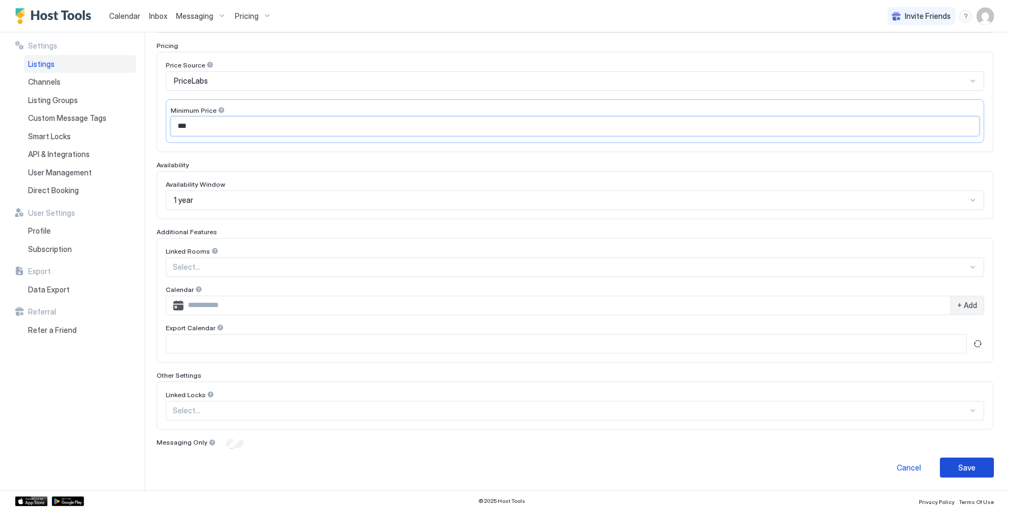
type input "***"
click at [968, 469] on div "Save" at bounding box center [966, 467] width 17 height 11
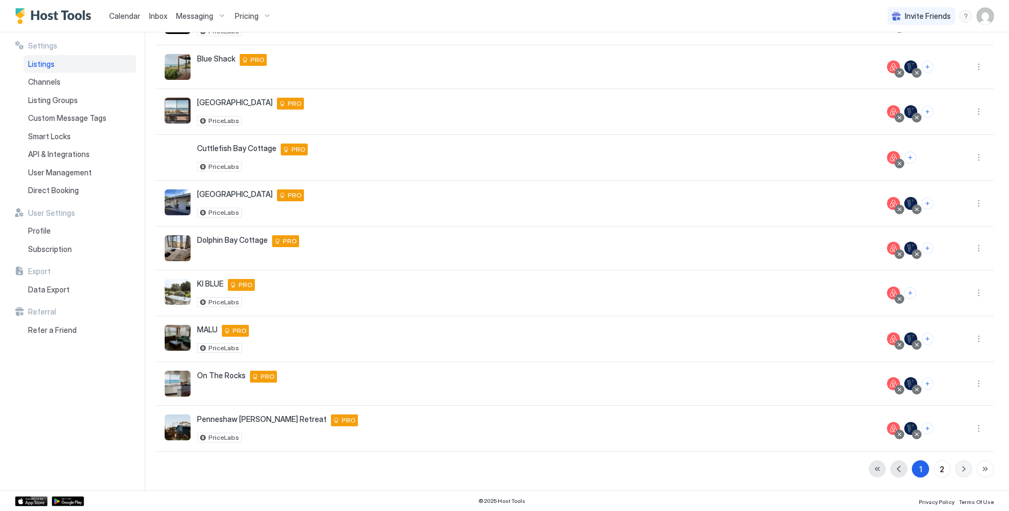
scroll to position [135, 0]
click at [980, 385] on button "More options" at bounding box center [978, 383] width 13 height 13
click at [959, 431] on span "Listing Settings" at bounding box center [954, 434] width 48 height 8
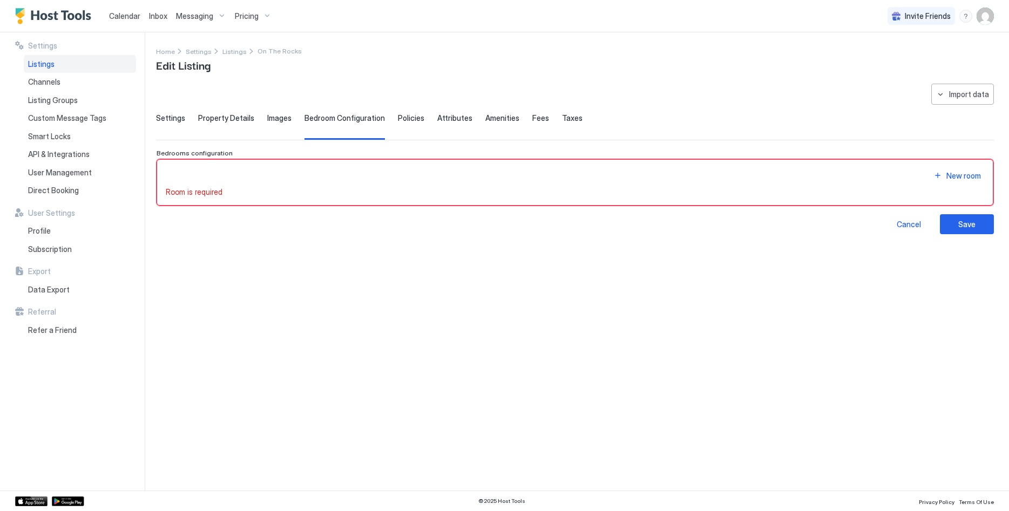
click at [174, 124] on div "Settings" at bounding box center [170, 126] width 29 height 26
click at [165, 113] on span "Settings" at bounding box center [170, 118] width 29 height 10
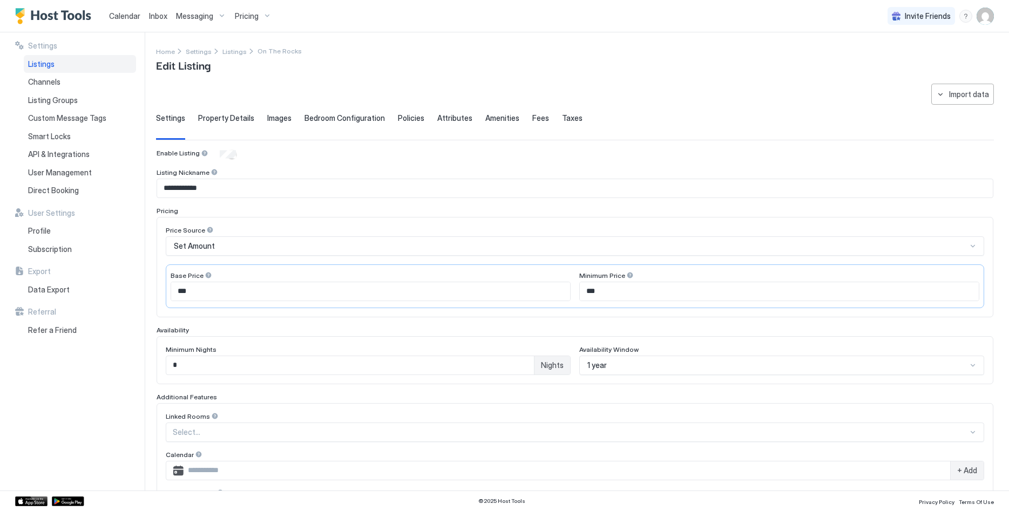
click at [240, 243] on div "Set Amount" at bounding box center [570, 246] width 793 height 10
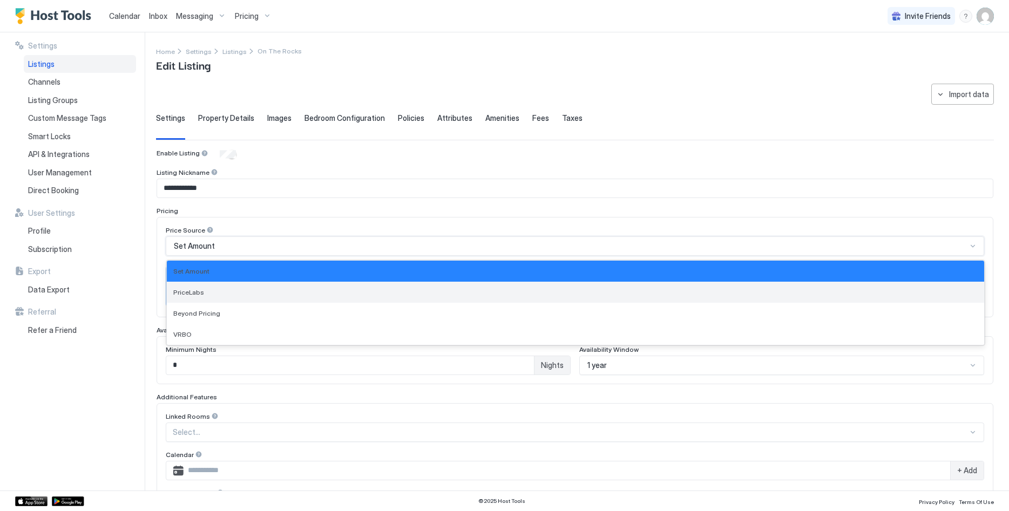
click at [244, 289] on div "PriceLabs" at bounding box center [575, 292] width 804 height 8
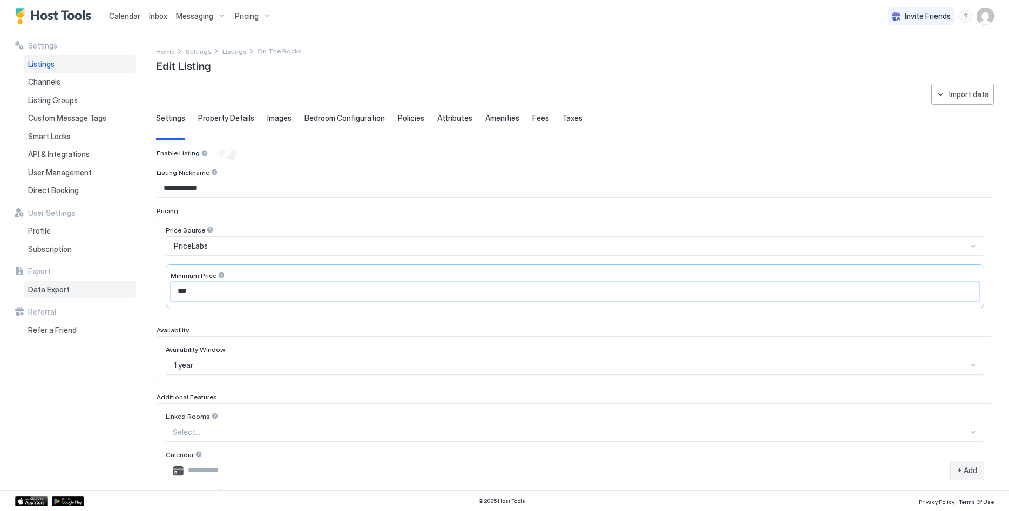
drag, startPoint x: 245, startPoint y: 289, endPoint x: 121, endPoint y: 287, distance: 123.7
click at [171, 289] on input "***" at bounding box center [575, 291] width 808 height 18
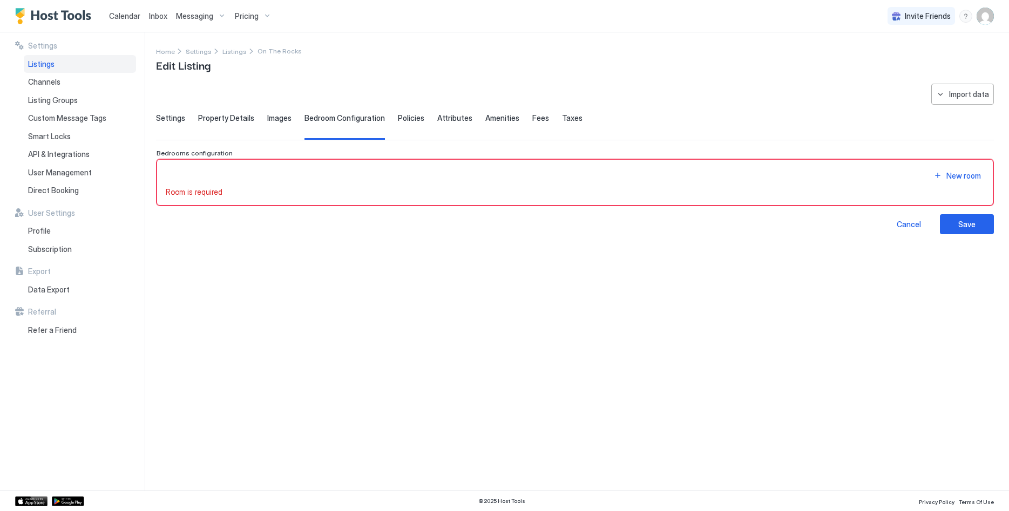
click at [166, 114] on span "Settings" at bounding box center [170, 118] width 29 height 10
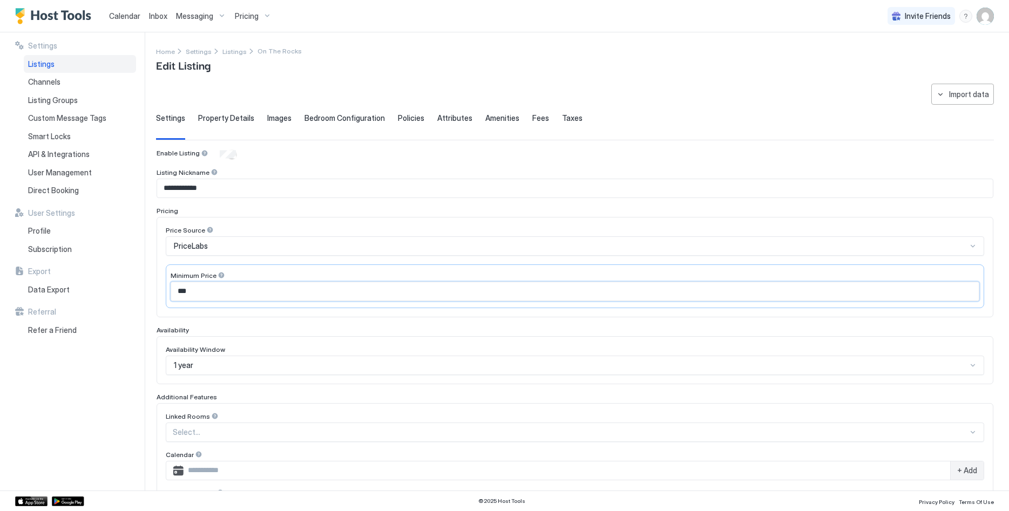
drag, startPoint x: 213, startPoint y: 293, endPoint x: 158, endPoint y: 292, distance: 55.1
click at [171, 292] on input "***" at bounding box center [575, 291] width 808 height 18
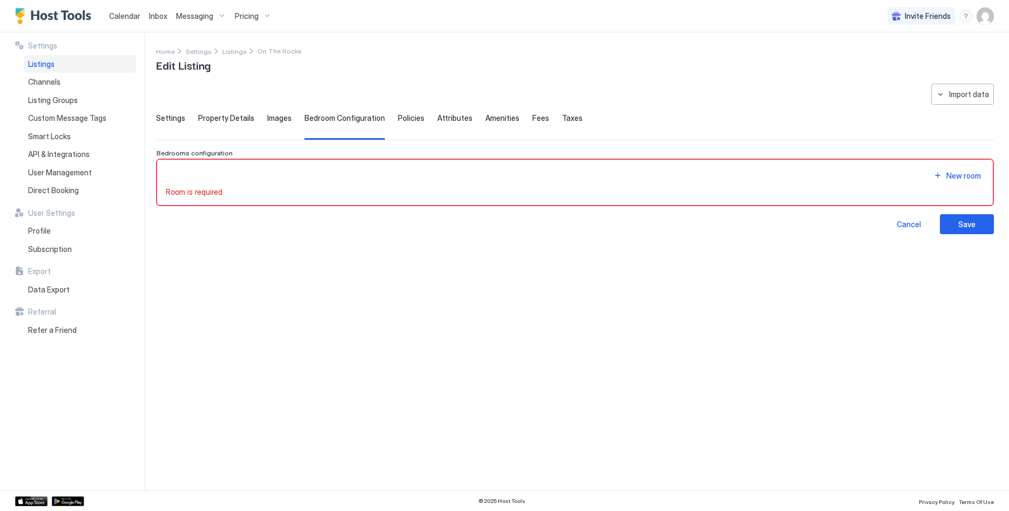
click at [175, 117] on span "Settings" at bounding box center [170, 118] width 29 height 10
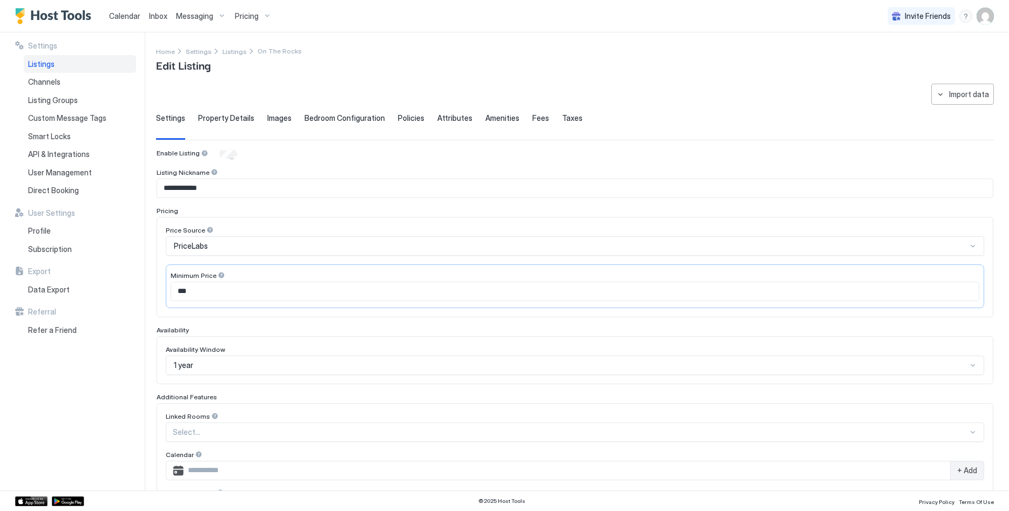
drag, startPoint x: 216, startPoint y: 302, endPoint x: 215, endPoint y: 296, distance: 6.0
click at [217, 301] on div "Minimum Price ***" at bounding box center [575, 287] width 818 height 44
click at [215, 296] on input "***" at bounding box center [575, 291] width 808 height 18
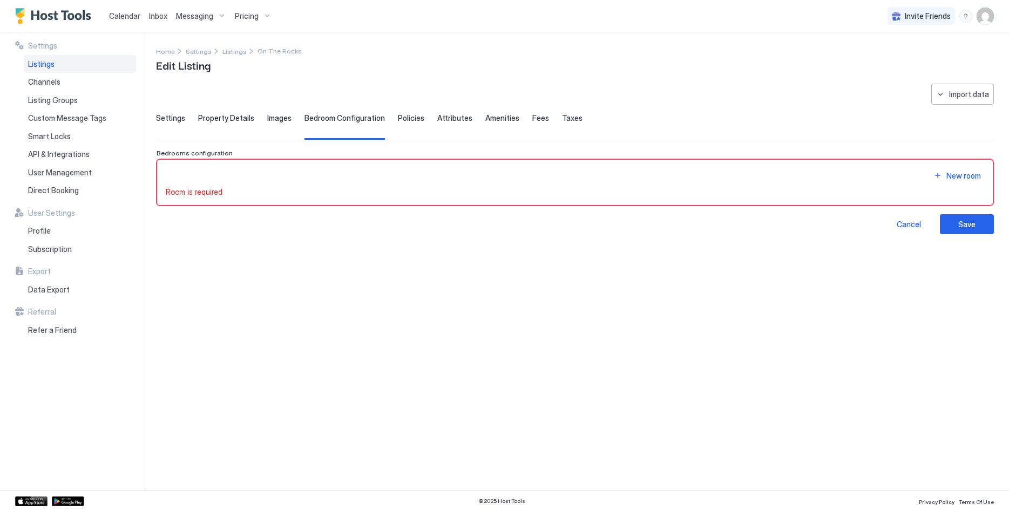
type input "***"
click at [179, 114] on span "Settings" at bounding box center [170, 118] width 29 height 10
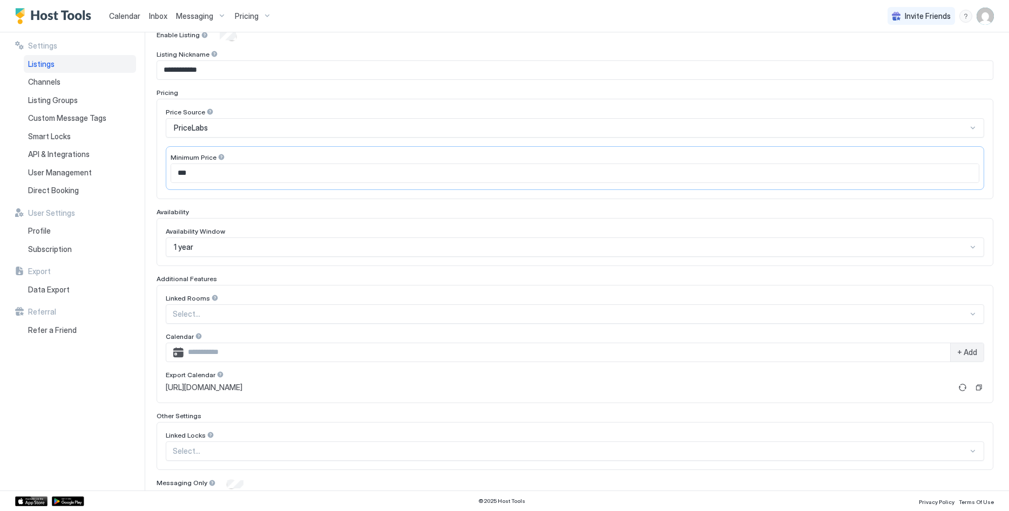
scroll to position [159, 0]
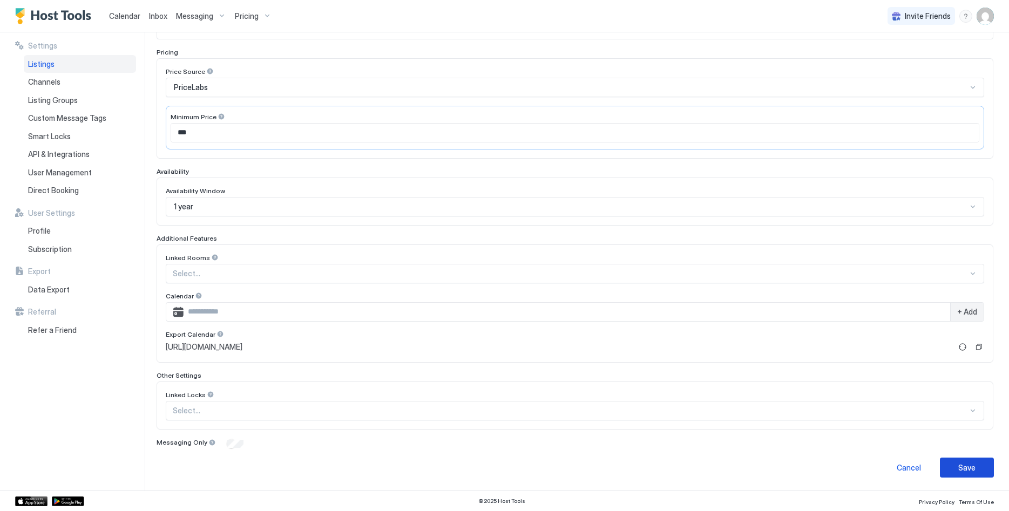
click at [972, 464] on div "Save" at bounding box center [966, 467] width 17 height 11
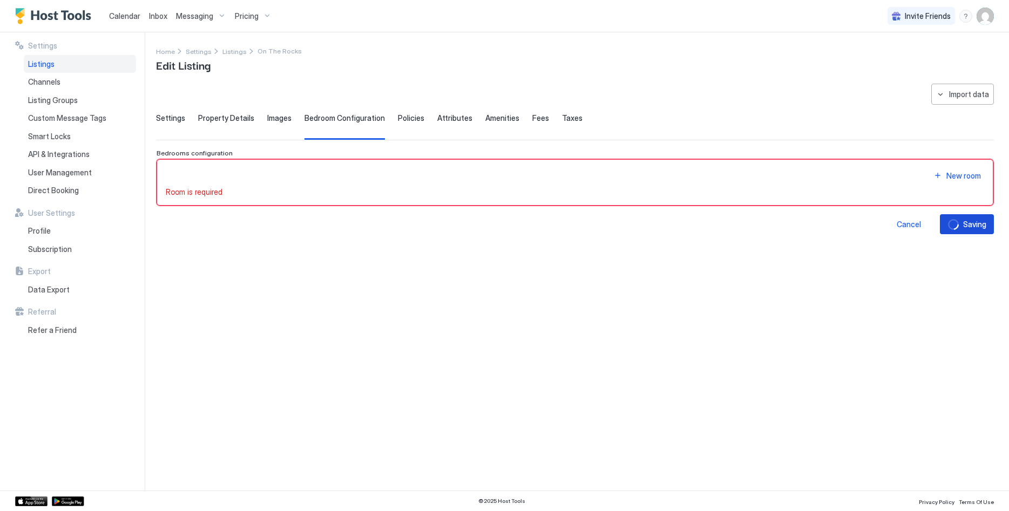
scroll to position [0, 0]
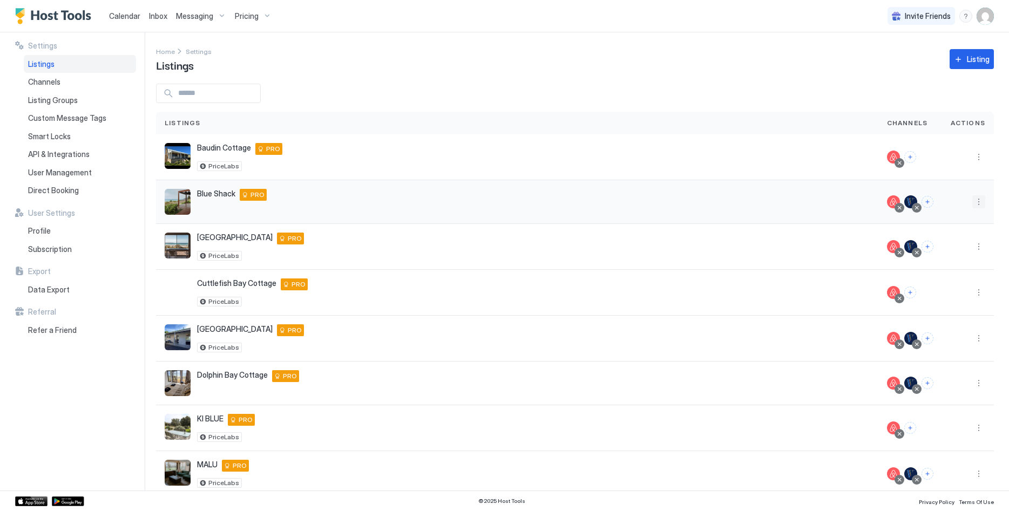
click at [982, 204] on button "More options" at bounding box center [978, 201] width 13 height 13
click at [944, 253] on span "Listing Settings" at bounding box center [954, 252] width 48 height 8
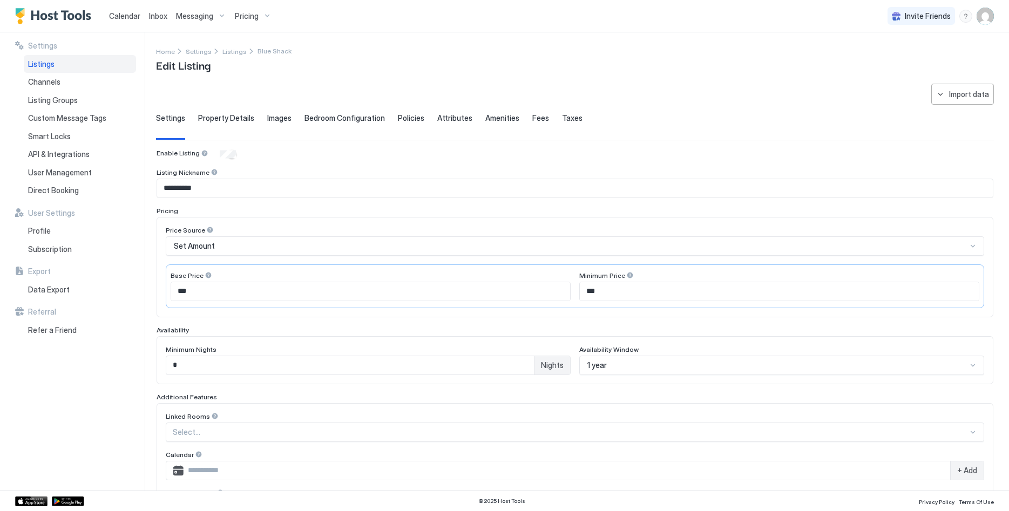
scroll to position [11, 0]
click at [268, 245] on div "Set Amount" at bounding box center [570, 246] width 793 height 10
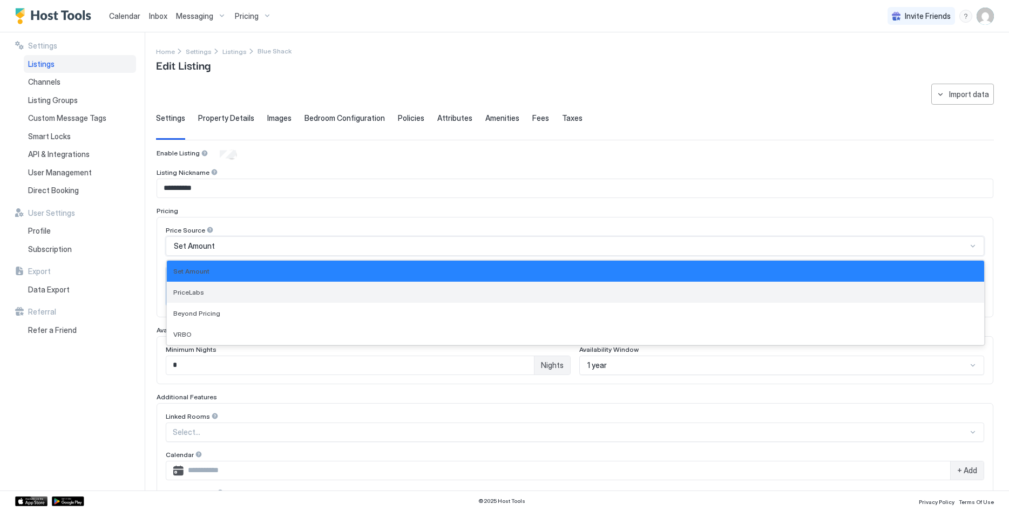
click at [253, 289] on div "PriceLabs" at bounding box center [575, 292] width 804 height 8
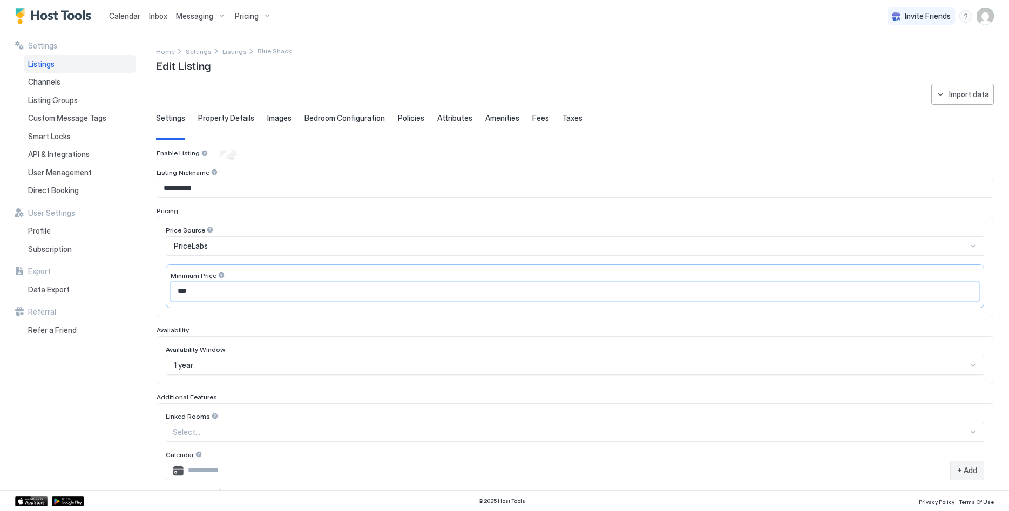
drag, startPoint x: 272, startPoint y: 296, endPoint x: 164, endPoint y: 287, distance: 108.4
click at [171, 287] on input "***" at bounding box center [575, 291] width 808 height 18
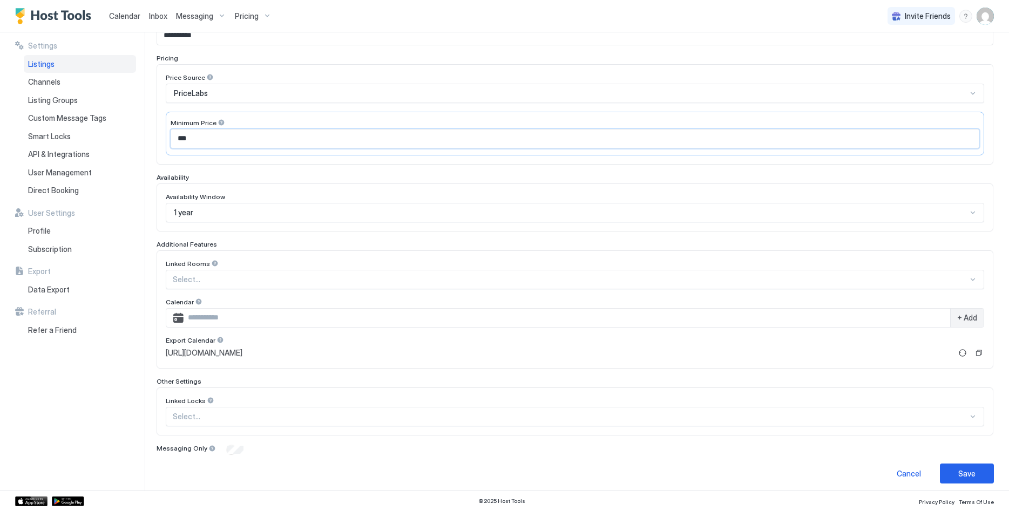
scroll to position [159, 0]
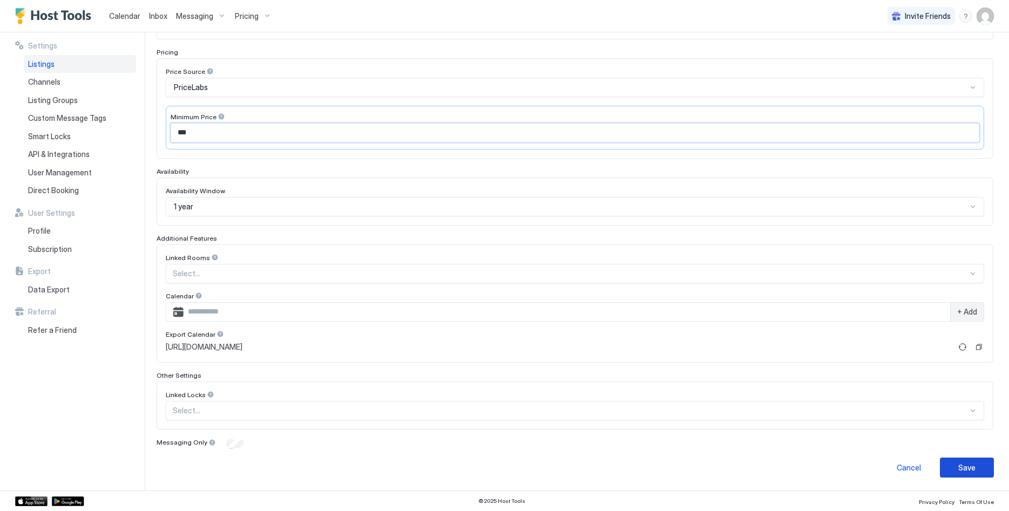
type input "***"
click at [973, 463] on div "Save" at bounding box center [966, 467] width 17 height 11
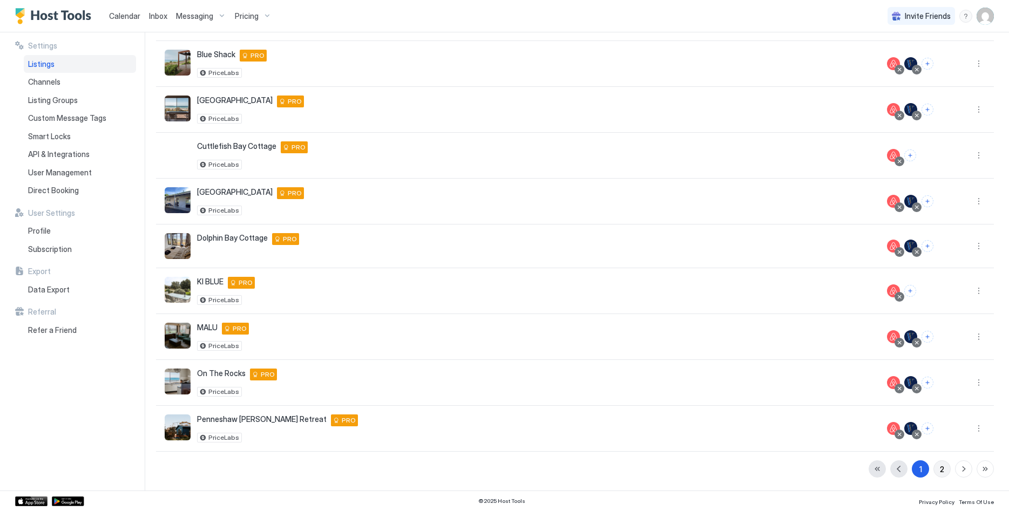
click at [941, 471] on div "2" at bounding box center [942, 469] width 4 height 11
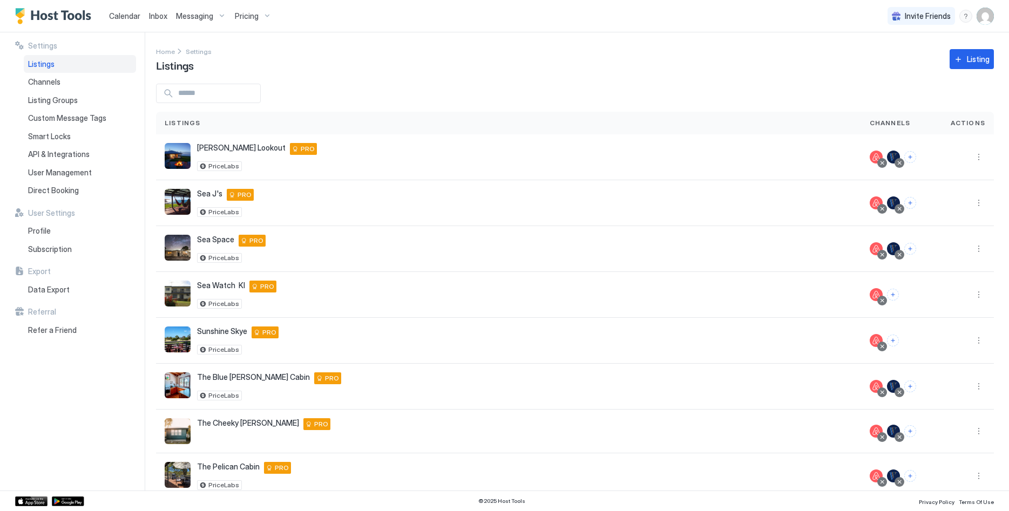
click at [260, 20] on div "Pricing" at bounding box center [253, 16] width 45 height 18
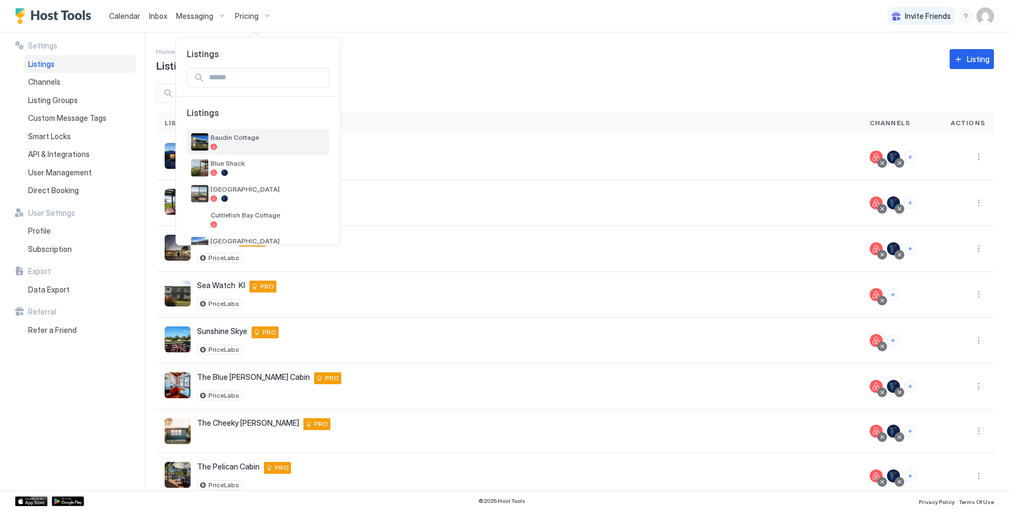
click at [250, 137] on span "Baudin Cottage" at bounding box center [268, 137] width 114 height 8
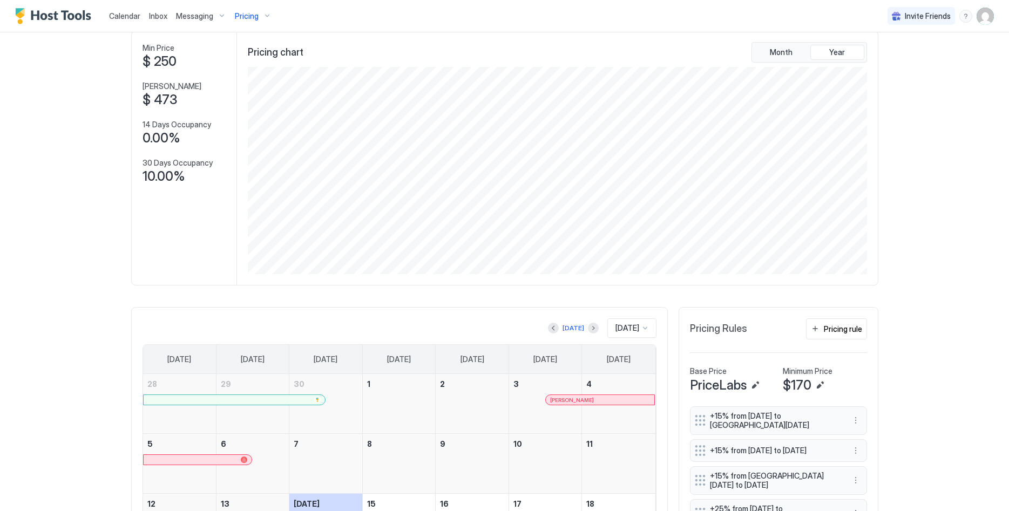
scroll to position [110, 0]
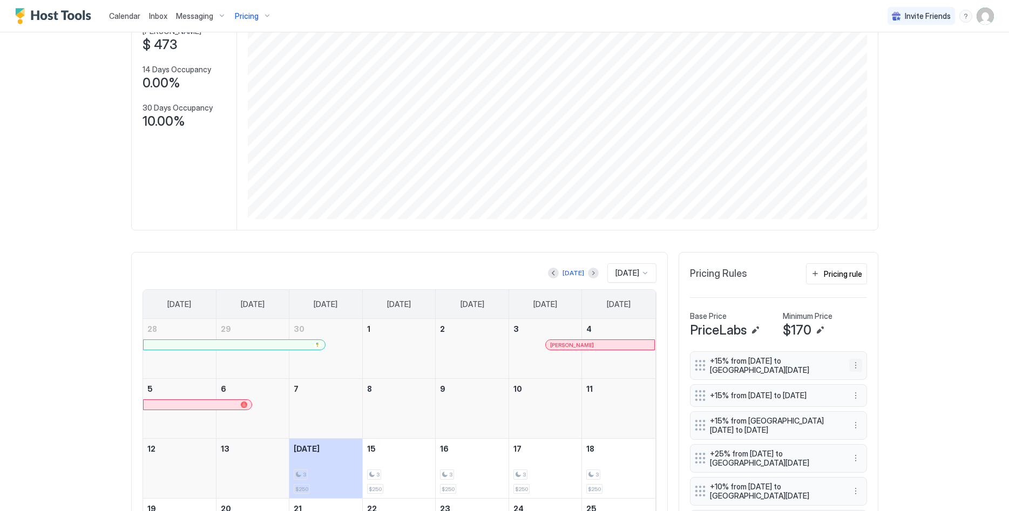
click at [854, 363] on button "More options" at bounding box center [855, 365] width 13 height 13
click at [875, 415] on span "Delete" at bounding box center [876, 415] width 20 height 8
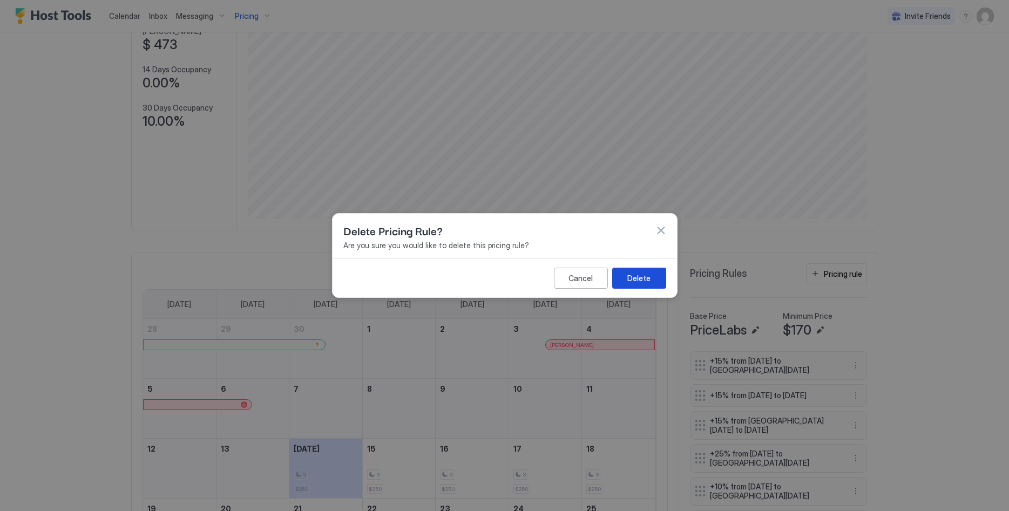
click at [644, 281] on div "Delete" at bounding box center [638, 278] width 23 height 11
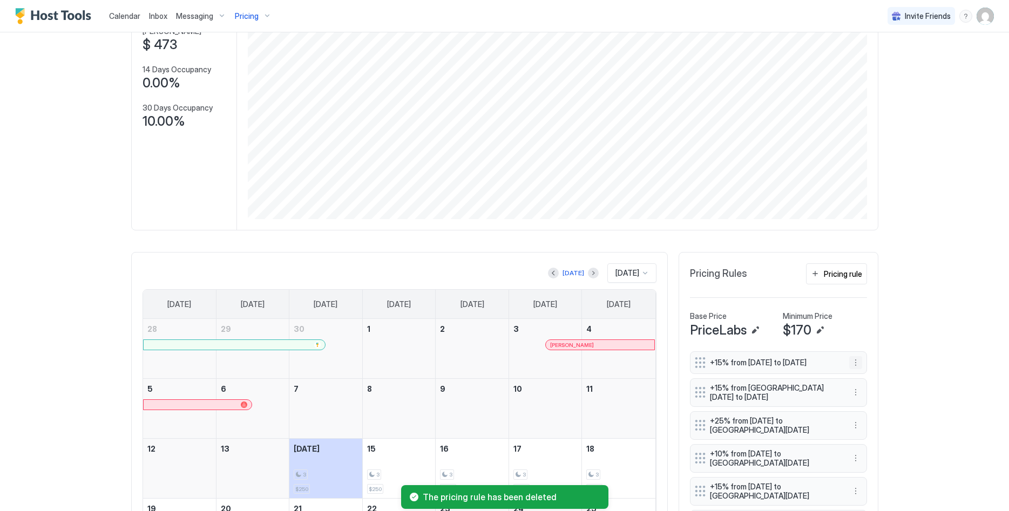
click at [856, 360] on button "More options" at bounding box center [855, 362] width 13 height 13
click at [868, 420] on div "Delete" at bounding box center [870, 415] width 40 height 17
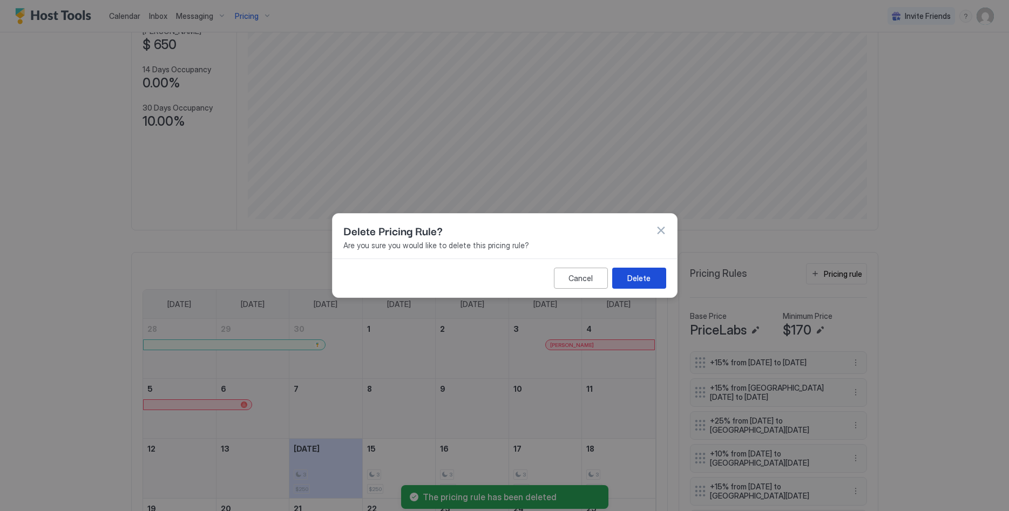
click at [620, 274] on button "Delete" at bounding box center [639, 278] width 54 height 21
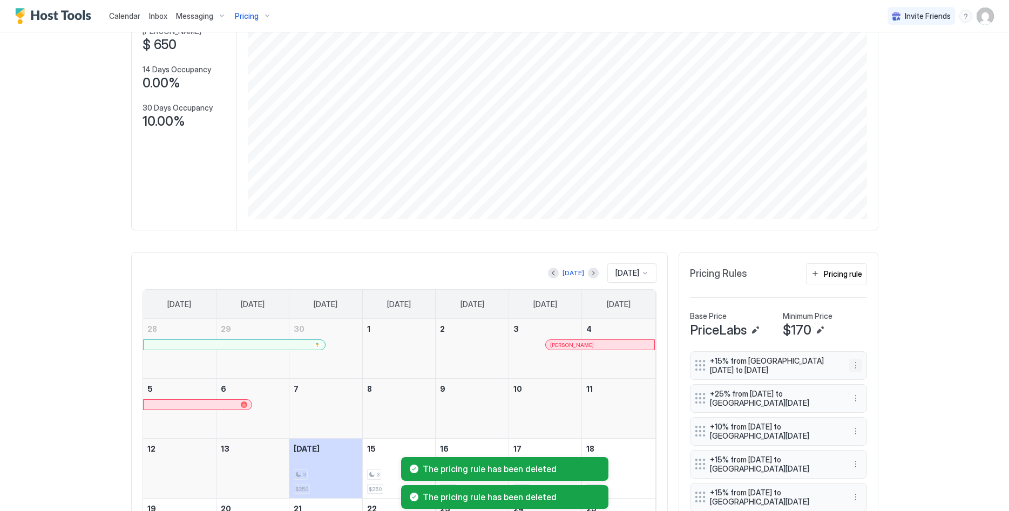
click at [855, 365] on button "More options" at bounding box center [855, 365] width 13 height 13
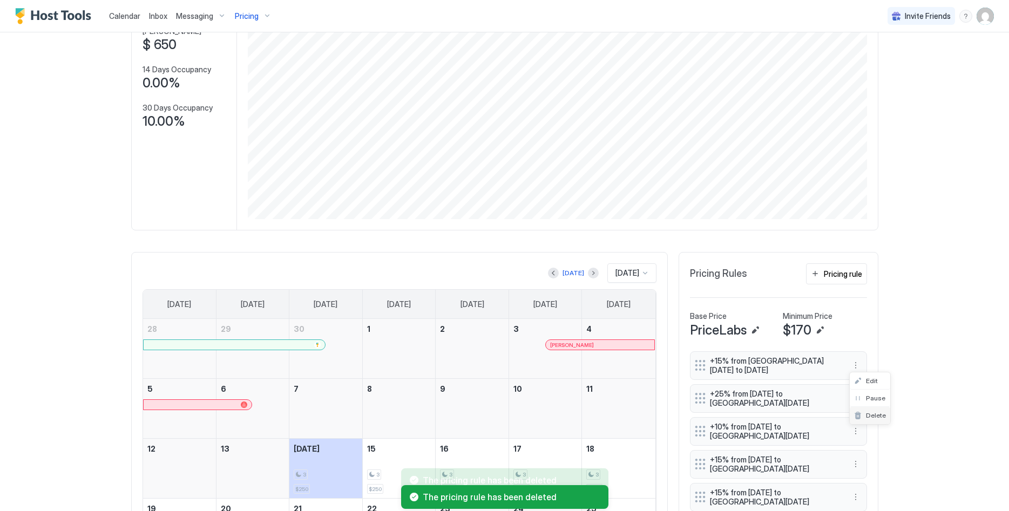
click at [876, 415] on span "Delete" at bounding box center [876, 415] width 20 height 8
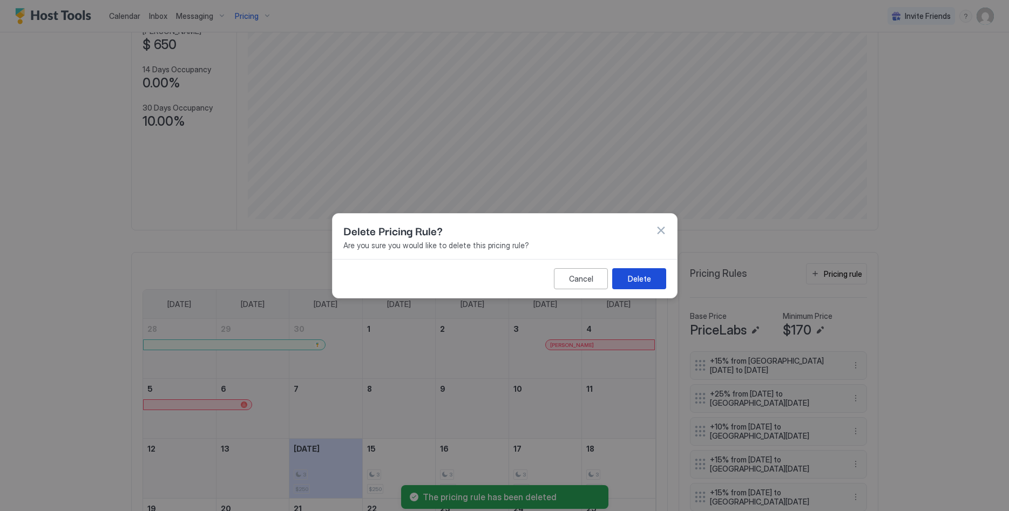
click at [639, 283] on div "Delete" at bounding box center [638, 278] width 23 height 11
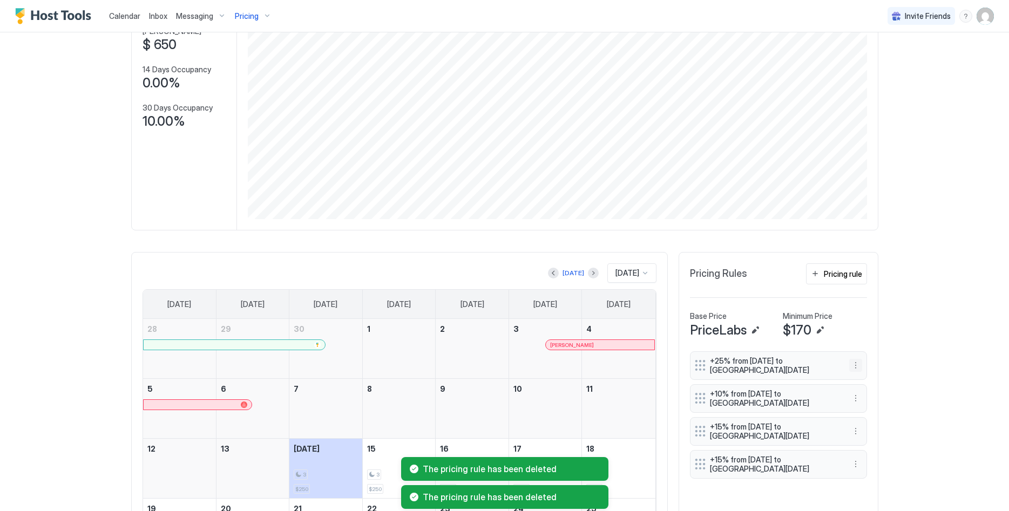
click at [856, 364] on button "More options" at bounding box center [855, 365] width 13 height 13
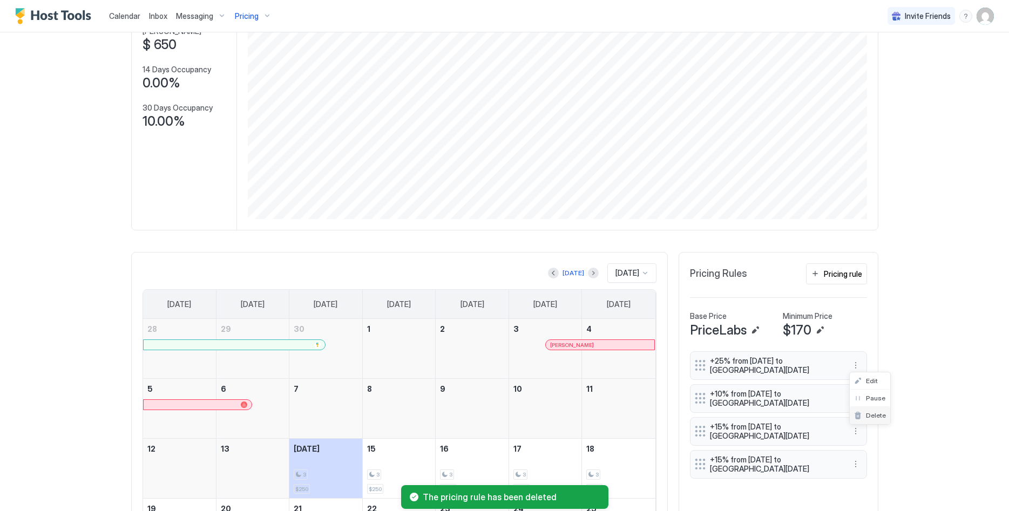
click at [861, 412] on div "Delete" at bounding box center [870, 415] width 32 height 8
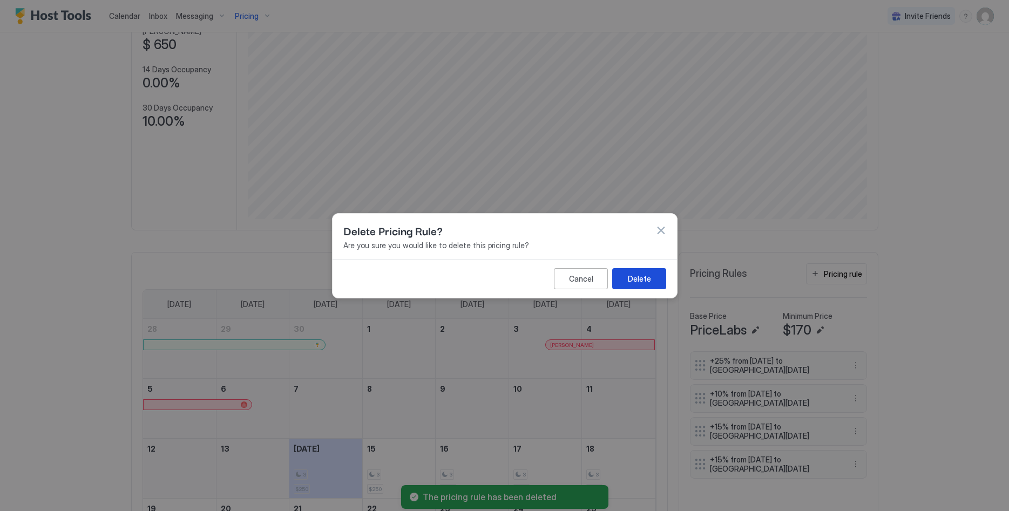
click at [634, 281] on div "Delete" at bounding box center [638, 278] width 23 height 11
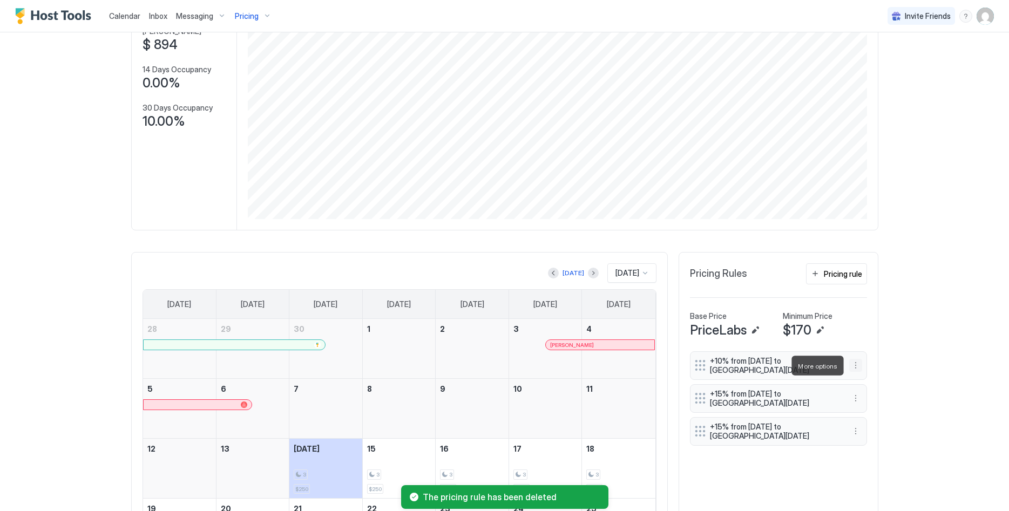
click at [854, 363] on button "More options" at bounding box center [855, 365] width 13 height 13
click at [863, 415] on div "Delete" at bounding box center [870, 415] width 32 height 8
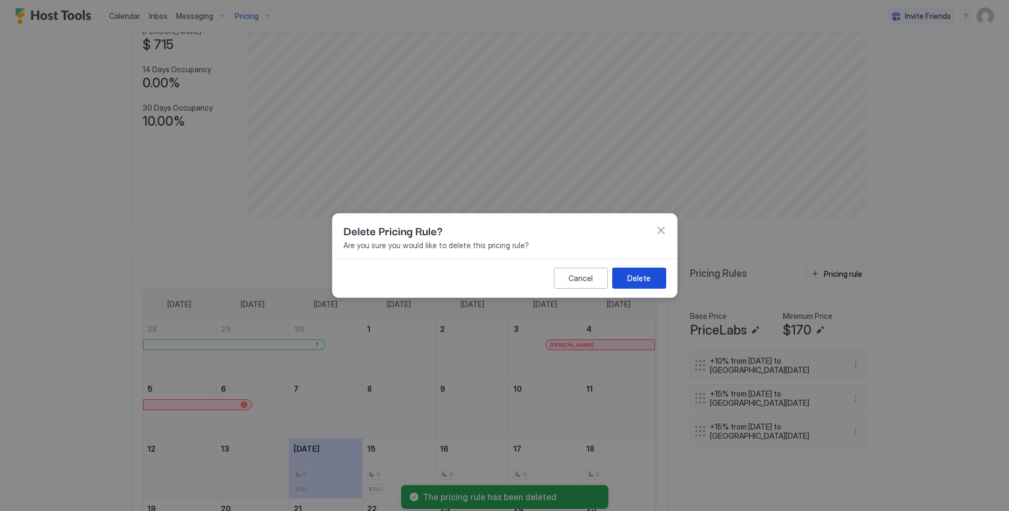
click at [615, 283] on button "Delete" at bounding box center [639, 278] width 54 height 21
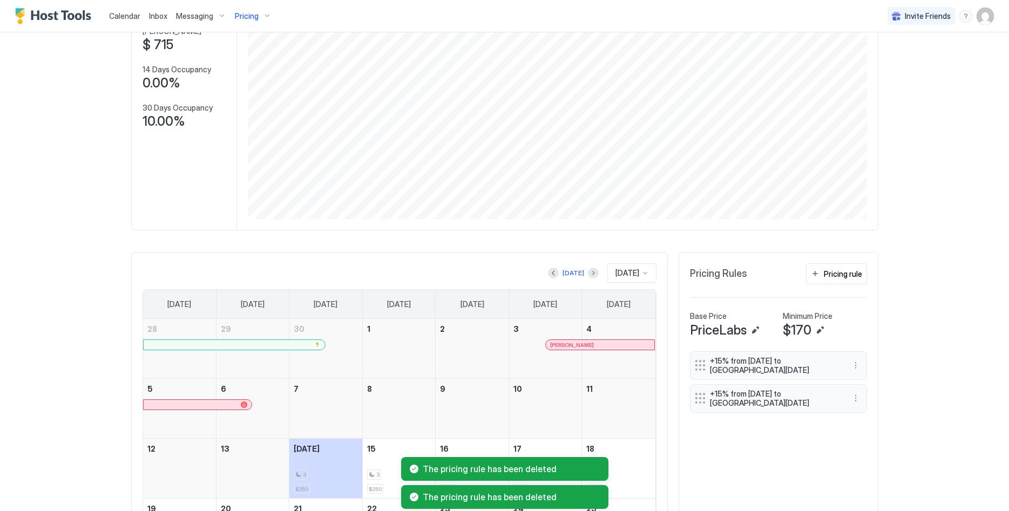
click at [855, 367] on button "More options" at bounding box center [855, 365] width 13 height 13
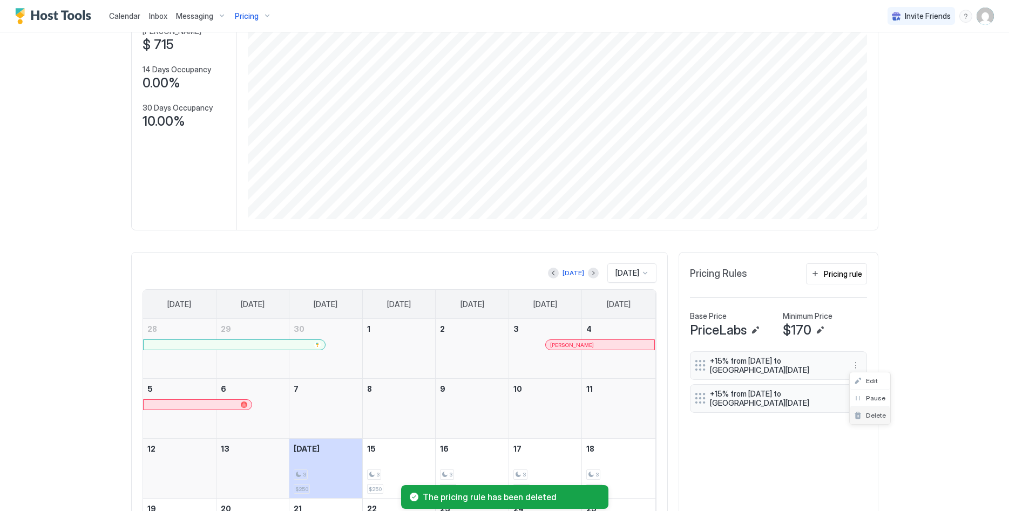
click at [863, 417] on div "Delete" at bounding box center [870, 415] width 32 height 8
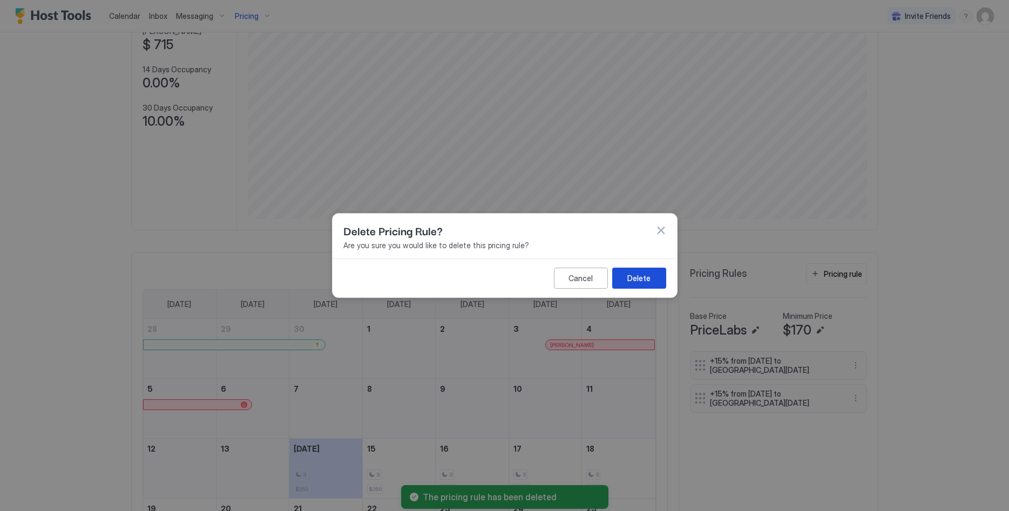
click at [632, 282] on div "Delete" at bounding box center [638, 278] width 23 height 11
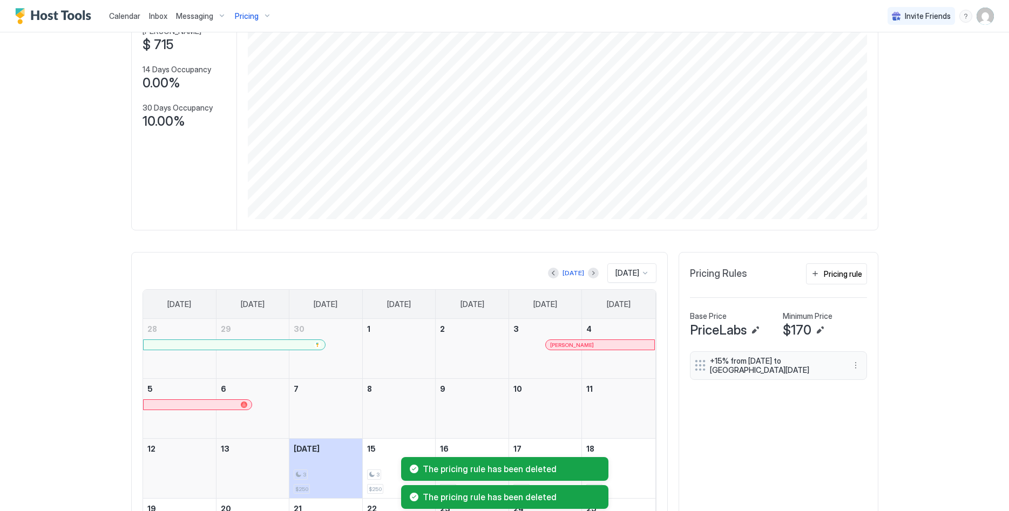
click at [857, 365] on button "More options" at bounding box center [855, 365] width 13 height 13
click at [867, 417] on span "Delete" at bounding box center [876, 415] width 20 height 8
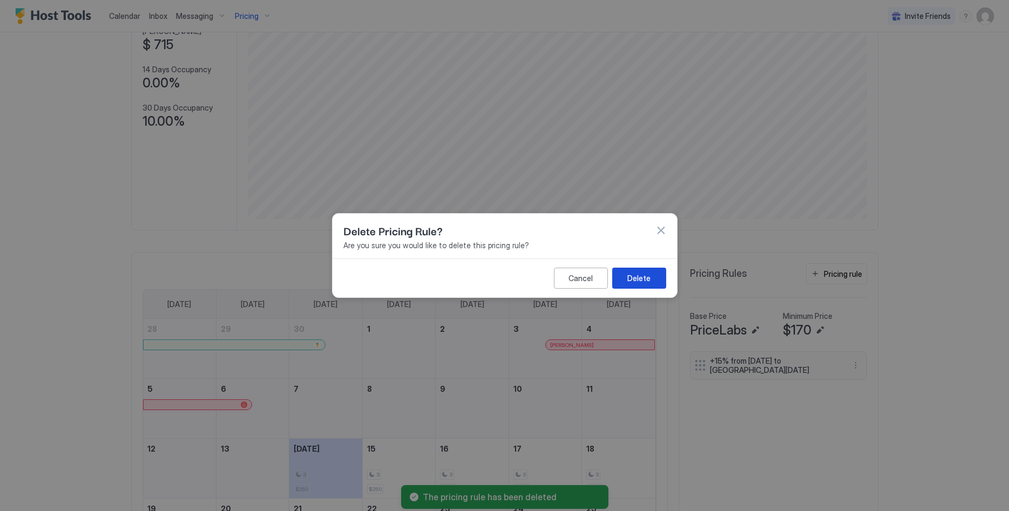
click at [634, 280] on div "Delete" at bounding box center [638, 278] width 23 height 11
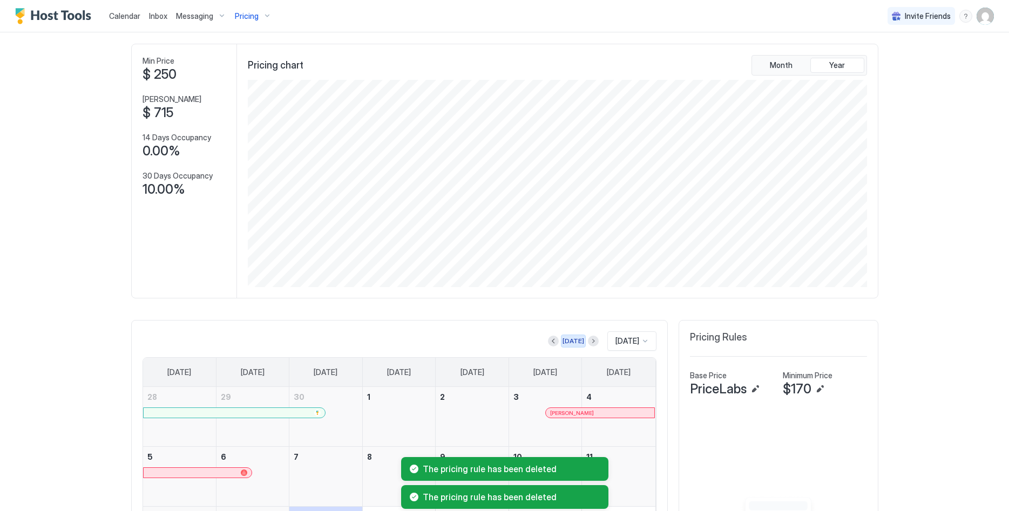
scroll to position [0, 0]
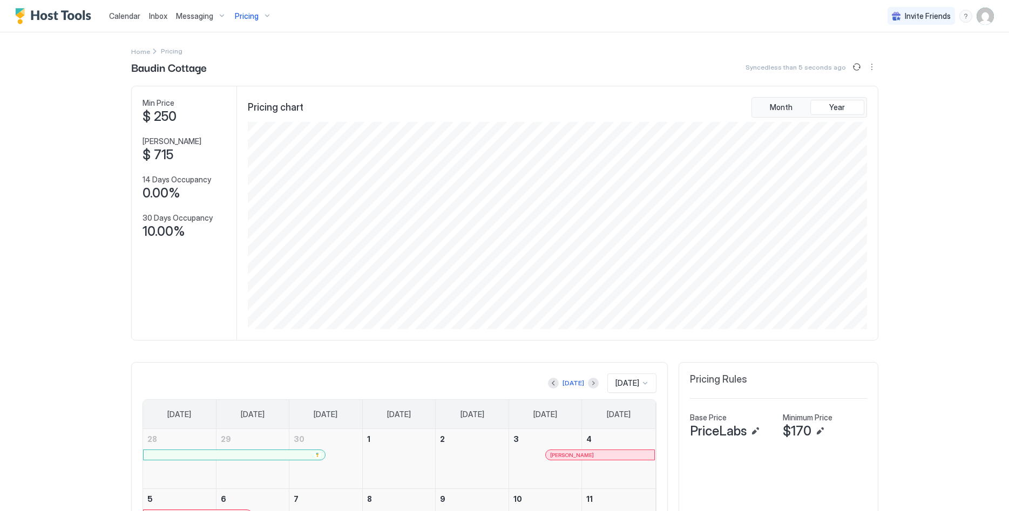
click at [246, 20] on span "Pricing" at bounding box center [247, 16] width 24 height 10
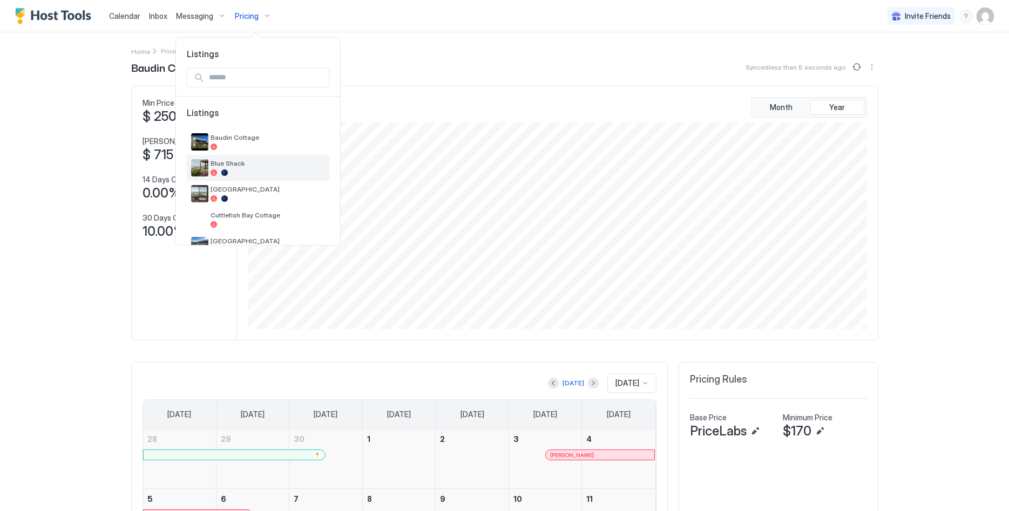
click at [261, 173] on div at bounding box center [268, 173] width 114 height 6
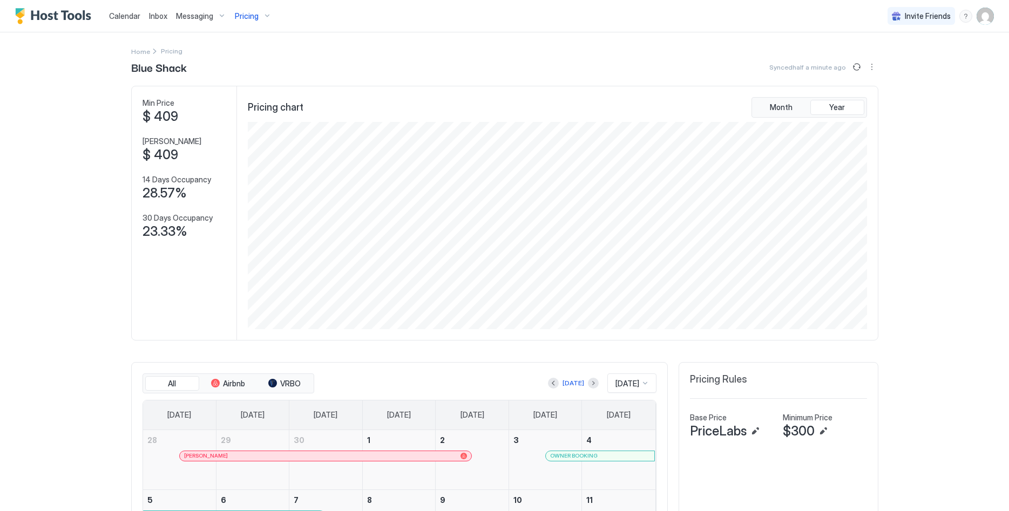
click at [263, 17] on div "Pricing" at bounding box center [253, 16] width 45 height 18
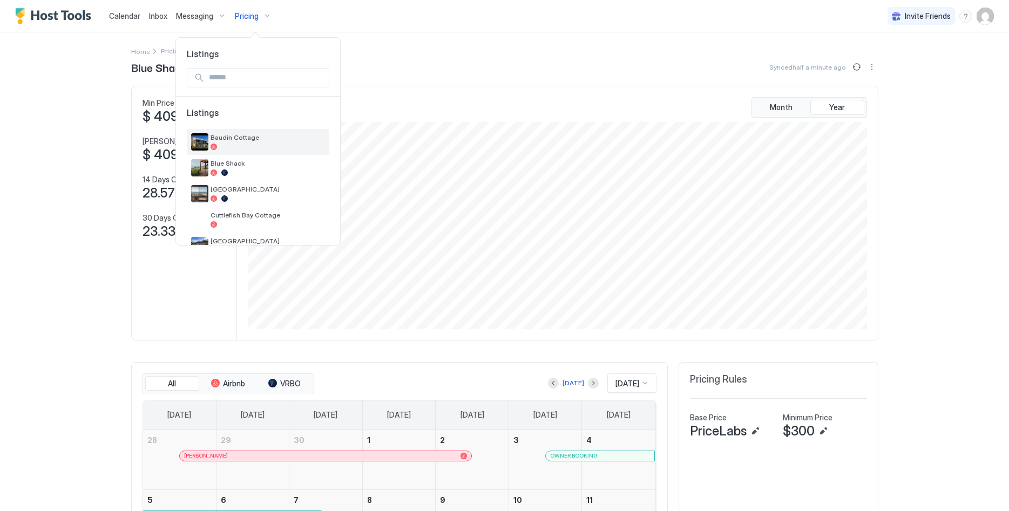
click at [267, 143] on div "Baudin Cottage" at bounding box center [268, 141] width 114 height 17
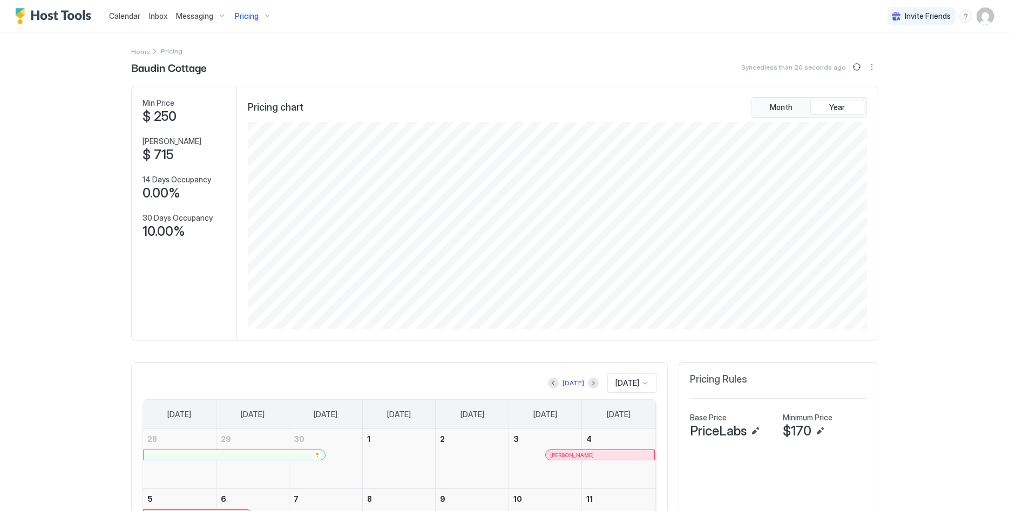
click at [232, 2] on button "Pricing" at bounding box center [253, 16] width 45 height 32
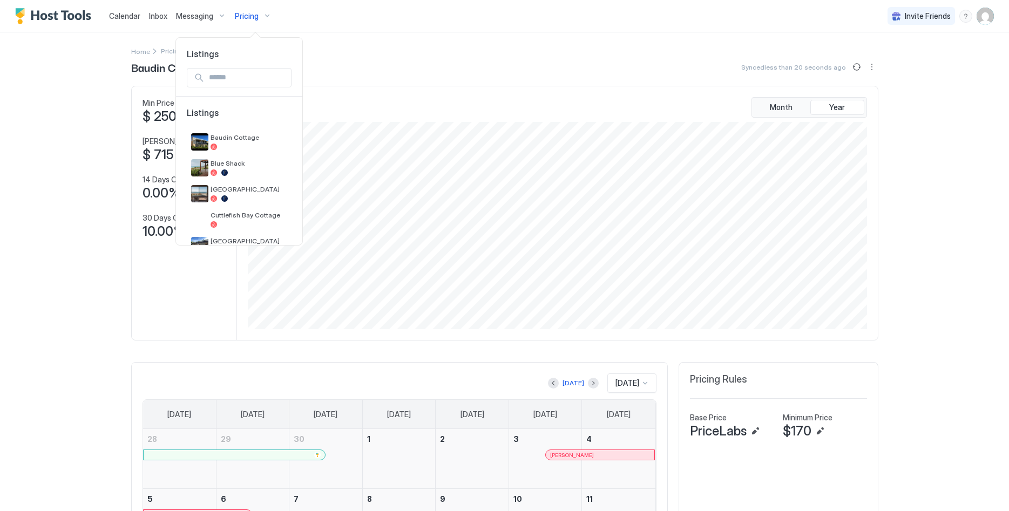
click at [248, 17] on div at bounding box center [504, 255] width 1009 height 511
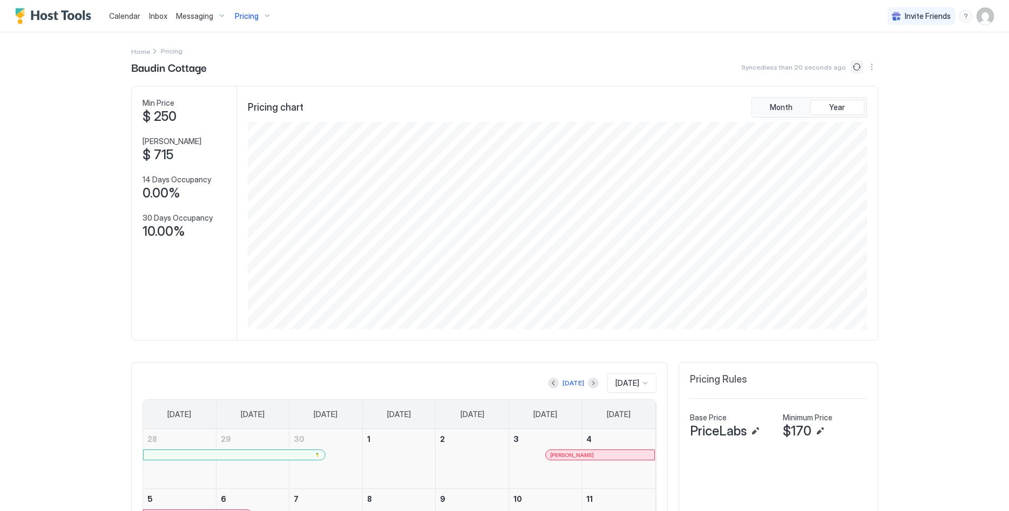
click at [858, 67] on button "Sync prices" at bounding box center [856, 66] width 13 height 13
click at [255, 21] on div "Pricing" at bounding box center [253, 16] width 45 height 18
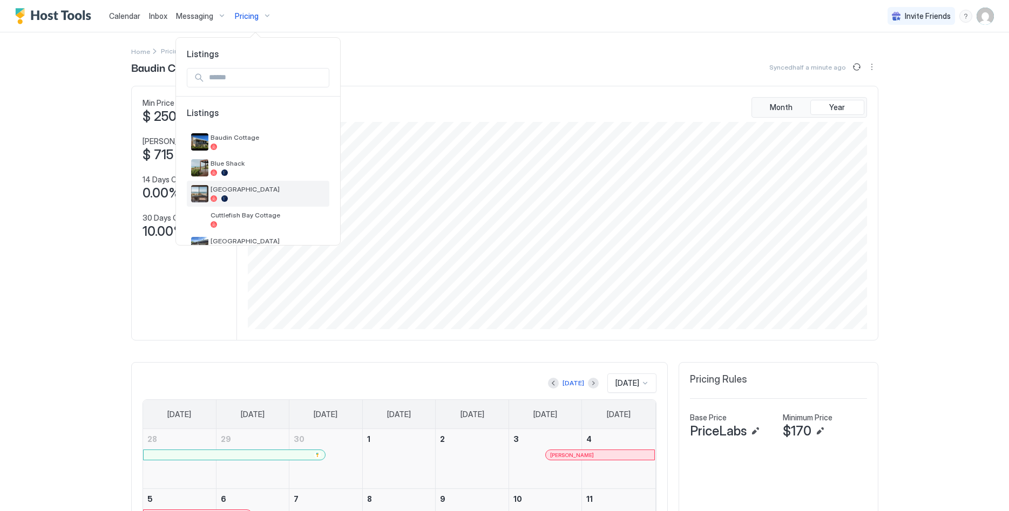
click at [251, 191] on span "[GEOGRAPHIC_DATA]" at bounding box center [268, 189] width 114 height 8
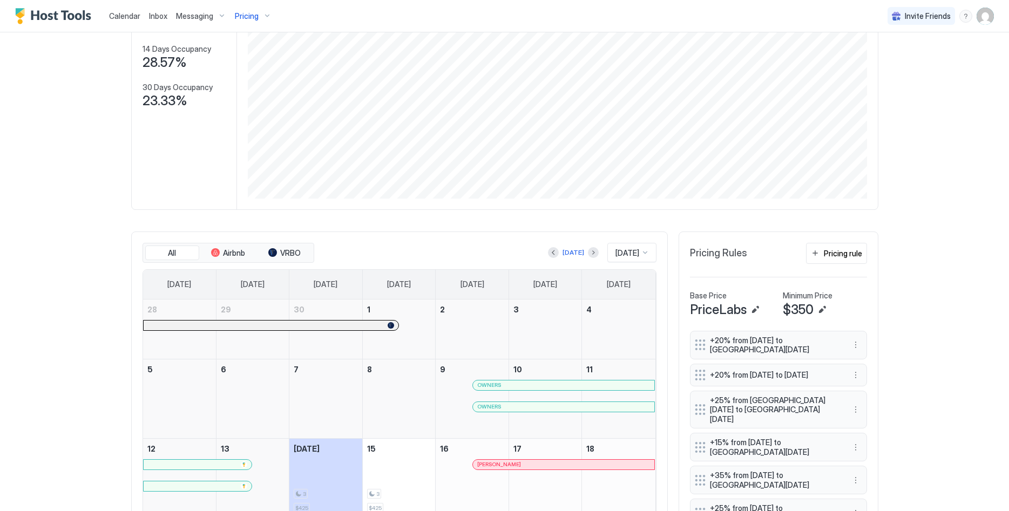
scroll to position [165, 0]
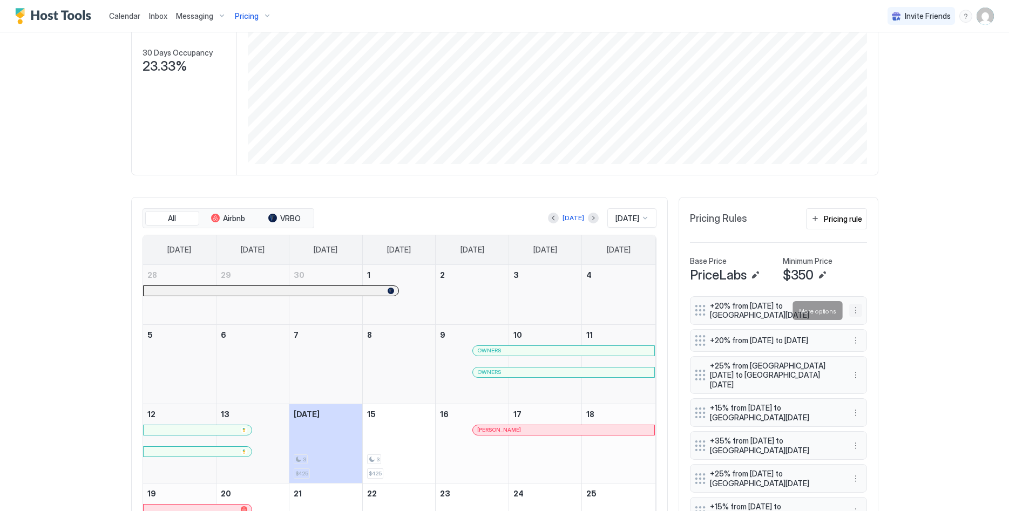
click at [863, 308] on div "+20% from Fri, Jul 4th 2025 to Sat, Jul 19th 2025" at bounding box center [778, 310] width 177 height 29
click at [855, 308] on button "More options" at bounding box center [855, 310] width 13 height 13
click at [872, 357] on span "Delete" at bounding box center [876, 360] width 20 height 8
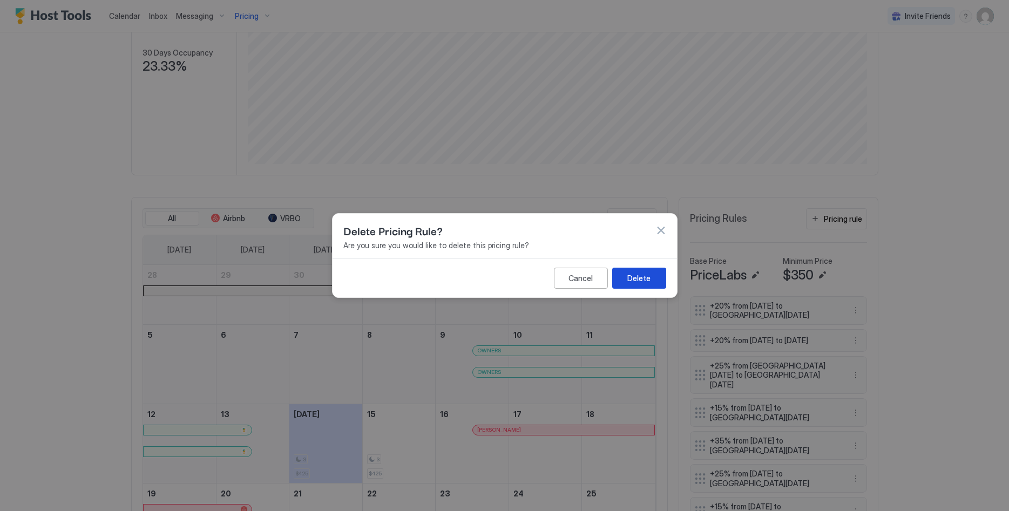
click at [653, 282] on button "Delete" at bounding box center [639, 278] width 54 height 21
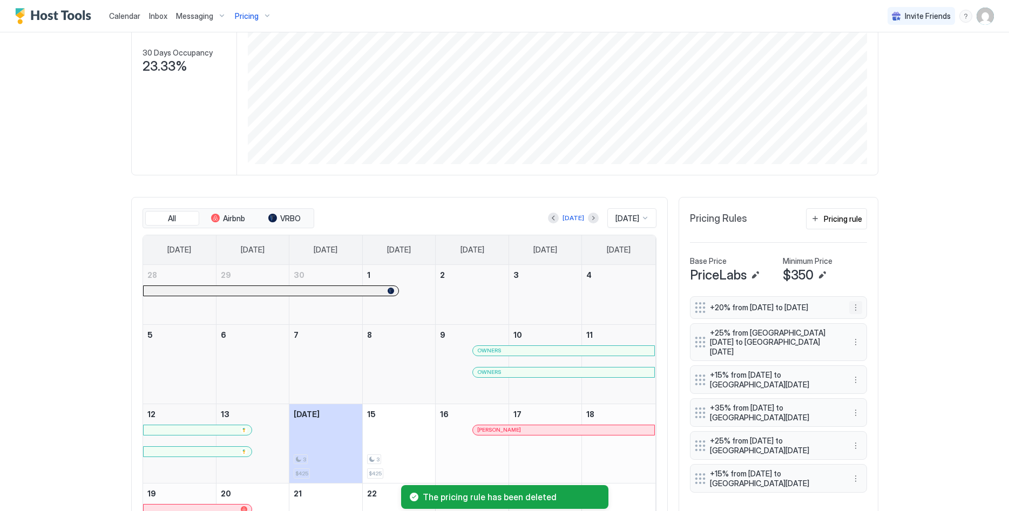
click at [857, 311] on button "More options" at bounding box center [855, 307] width 13 height 13
click at [876, 356] on span "Delete" at bounding box center [876, 360] width 20 height 8
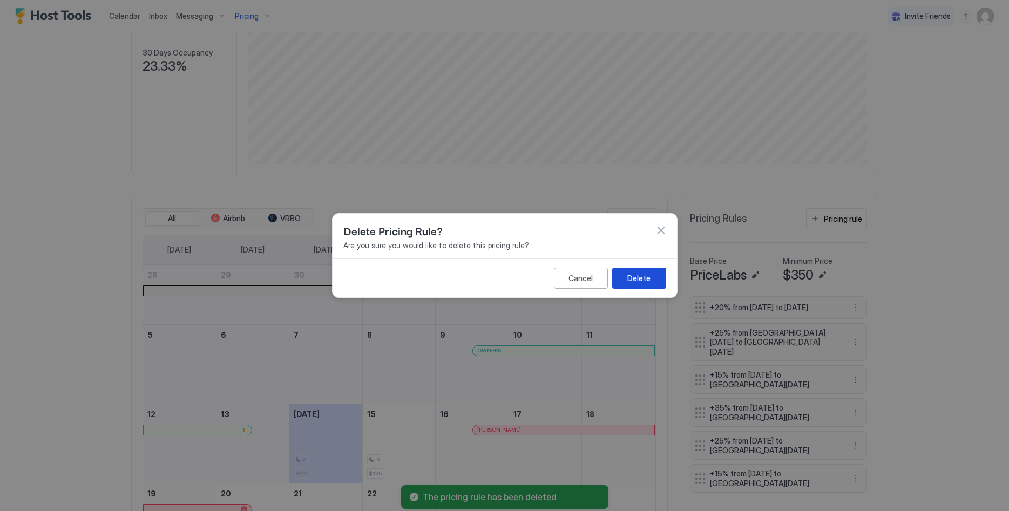
click at [645, 275] on div "Delete" at bounding box center [638, 278] width 23 height 11
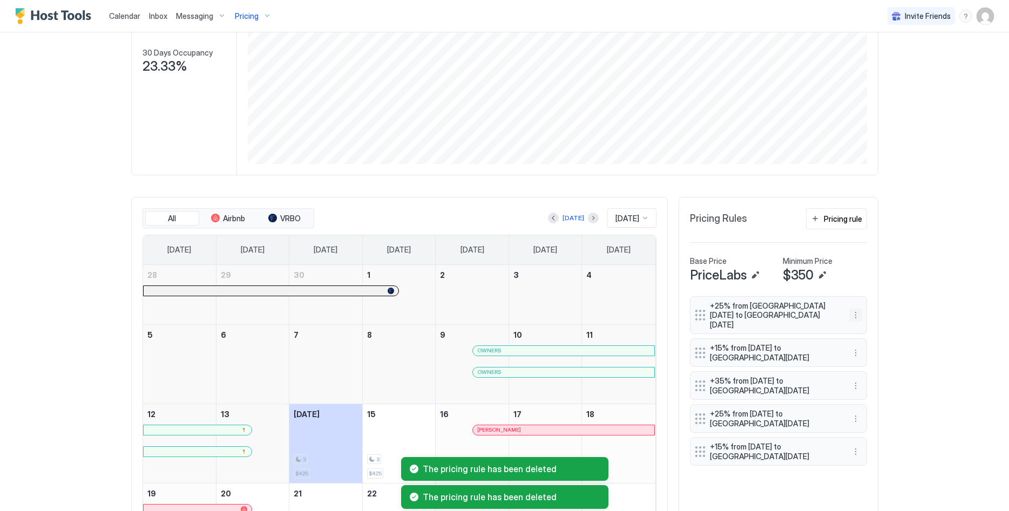
click at [855, 311] on button "More options" at bounding box center [855, 315] width 13 height 13
click at [877, 354] on div "Delete" at bounding box center [870, 360] width 40 height 17
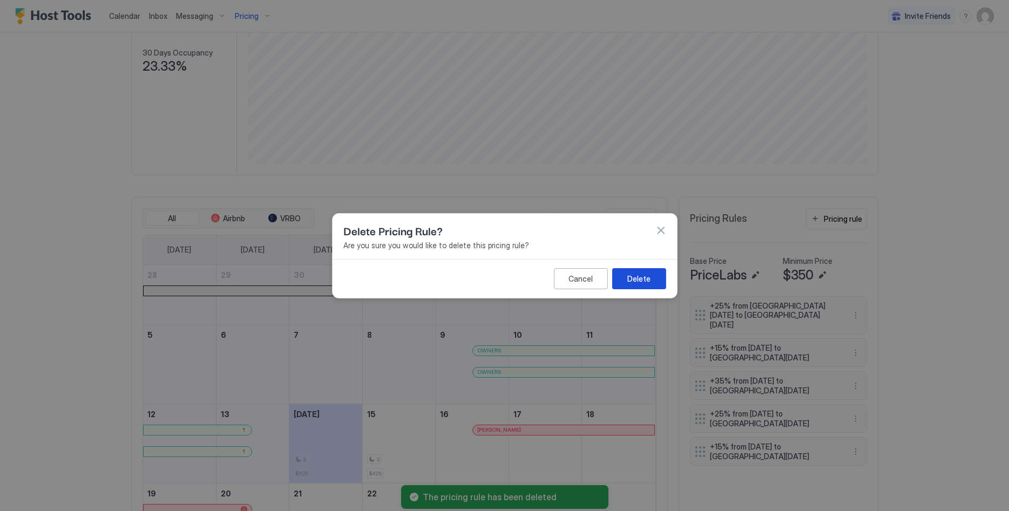
click at [658, 287] on button "Delete" at bounding box center [639, 278] width 54 height 21
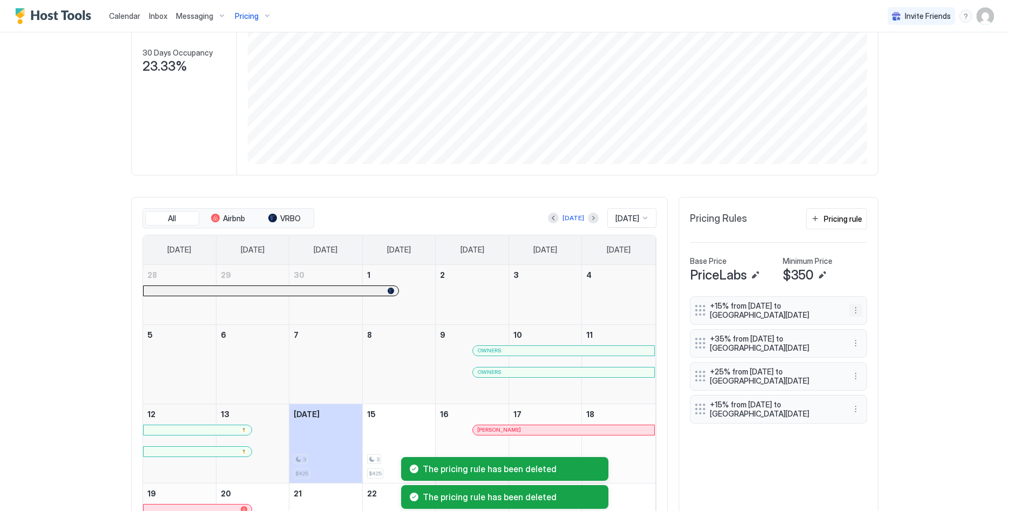
click at [857, 310] on button "More options" at bounding box center [855, 310] width 13 height 13
click at [872, 362] on span "Delete" at bounding box center [876, 360] width 20 height 8
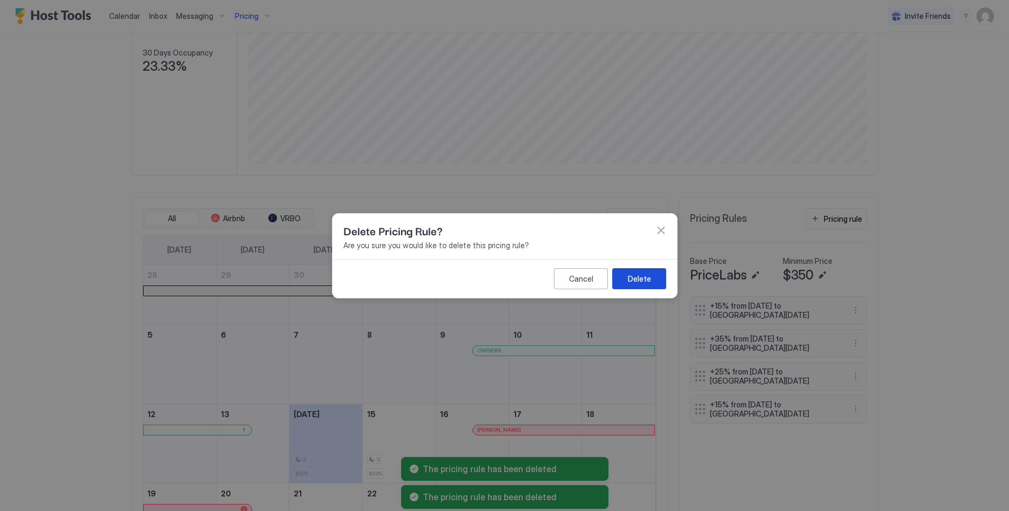
click at [629, 279] on div "Delete" at bounding box center [638, 278] width 23 height 11
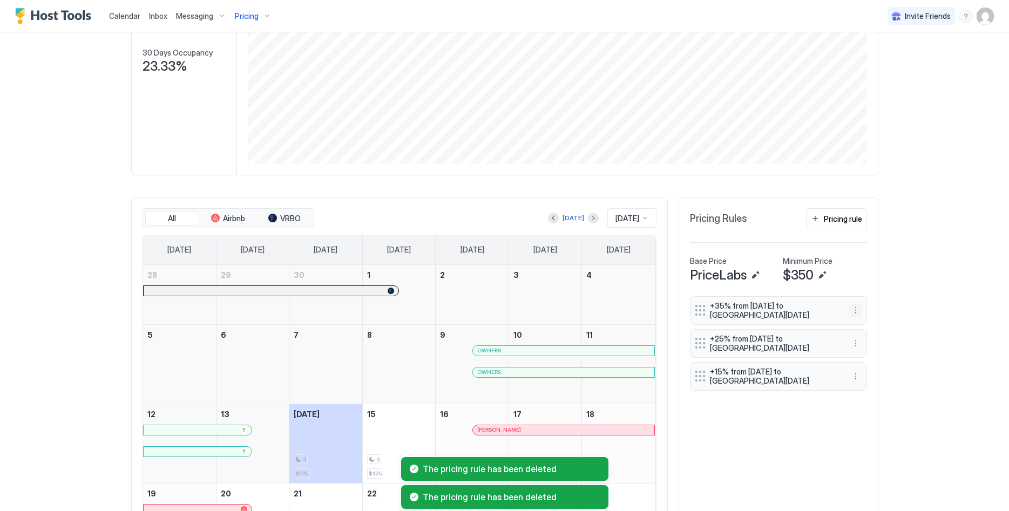
click at [855, 310] on button "More options" at bounding box center [855, 310] width 13 height 13
click at [876, 358] on span "Delete" at bounding box center [876, 360] width 20 height 8
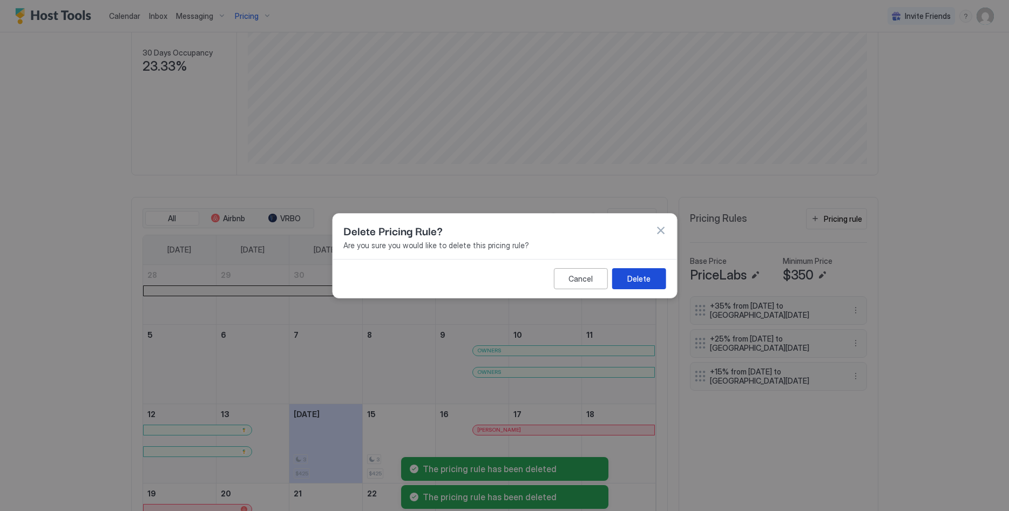
click at [656, 279] on button "Delete" at bounding box center [639, 278] width 54 height 21
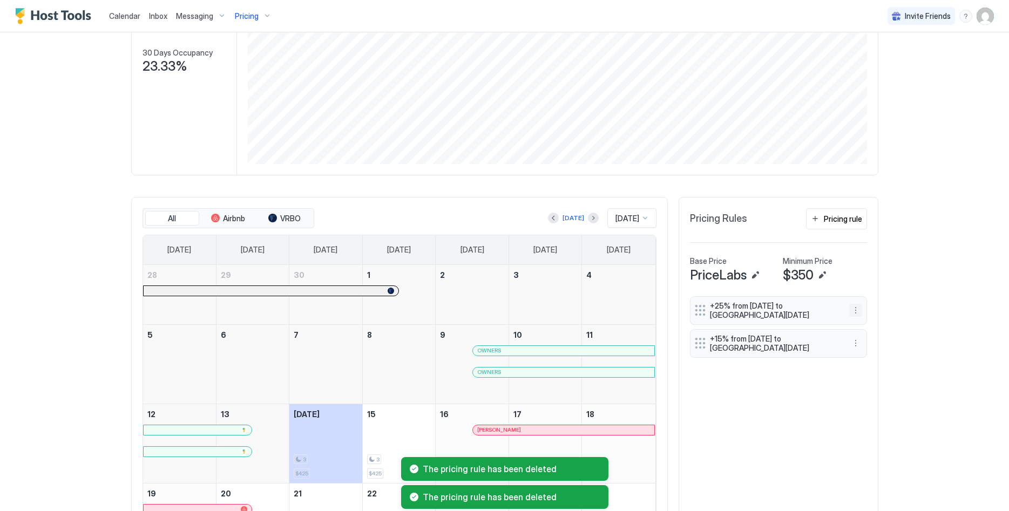
click at [860, 310] on button "More options" at bounding box center [855, 310] width 13 height 13
click at [872, 360] on span "Delete" at bounding box center [876, 360] width 20 height 8
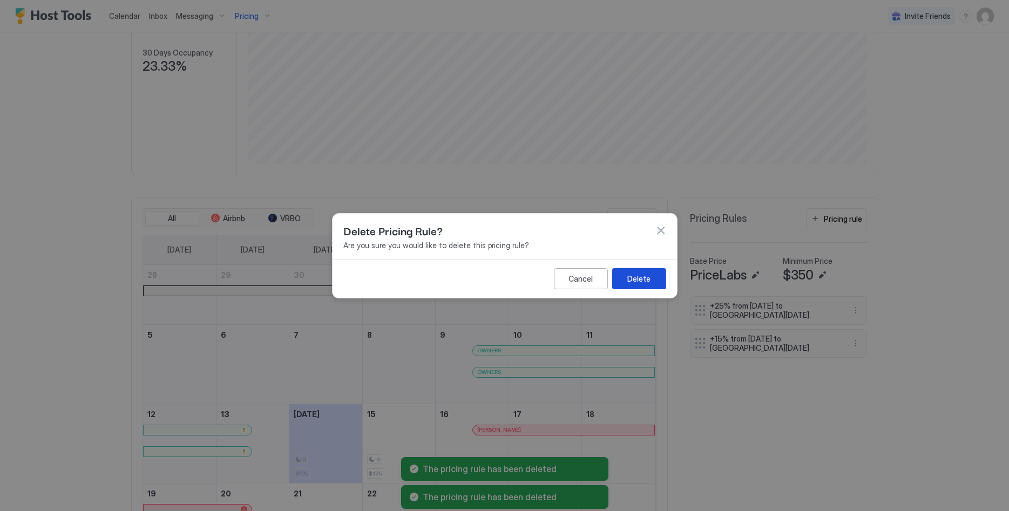
click at [645, 279] on div "Delete" at bounding box center [638, 278] width 23 height 11
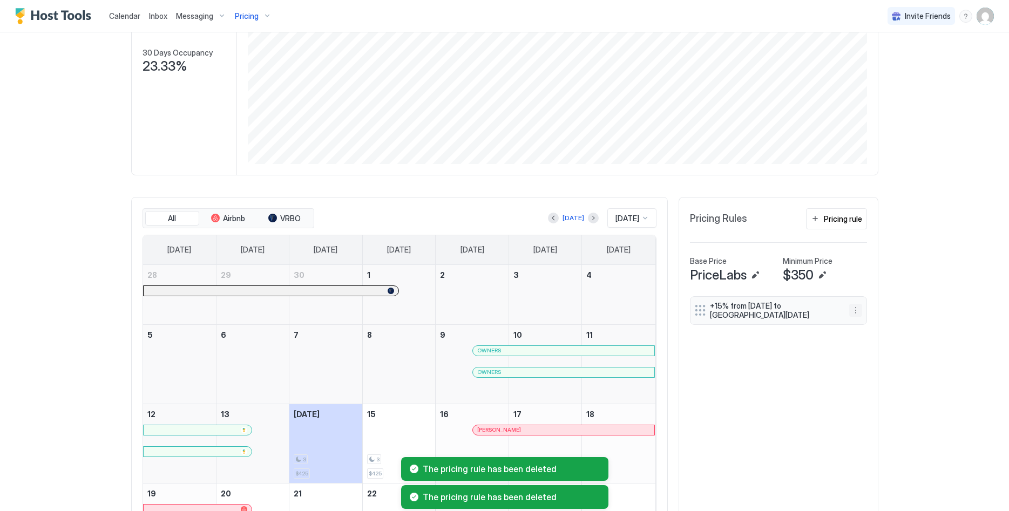
click at [864, 313] on div "+15% from Wed, Apr 1st 2026 to Thu, Apr 30th 2026" at bounding box center [778, 310] width 177 height 29
click at [857, 308] on button "More options" at bounding box center [855, 310] width 13 height 13
click at [868, 362] on span "Delete" at bounding box center [876, 360] width 20 height 8
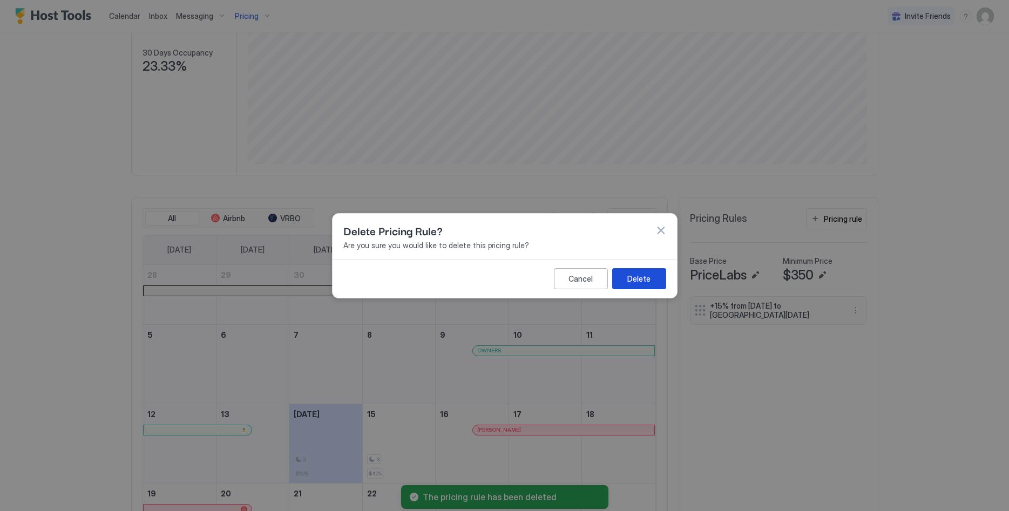
click at [625, 275] on button "Delete" at bounding box center [639, 278] width 54 height 21
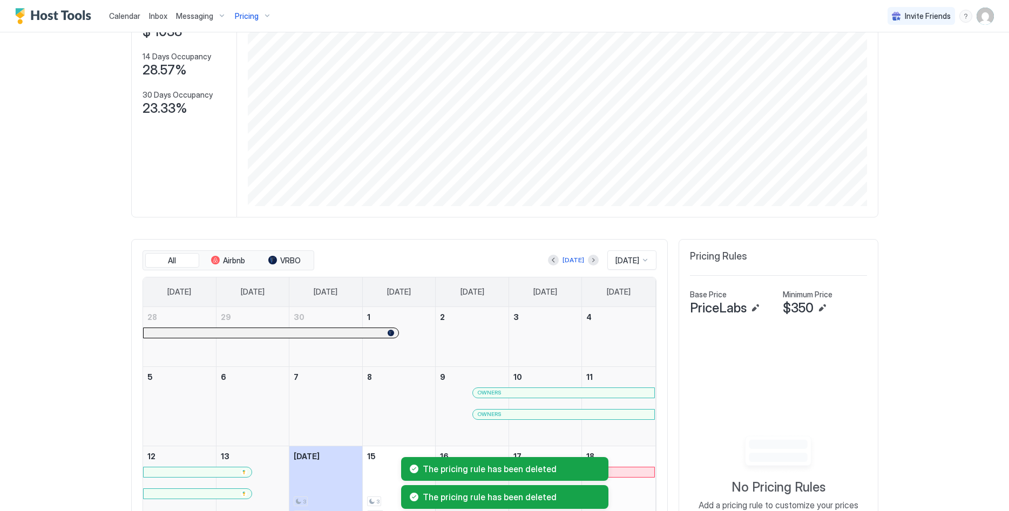
scroll to position [55, 0]
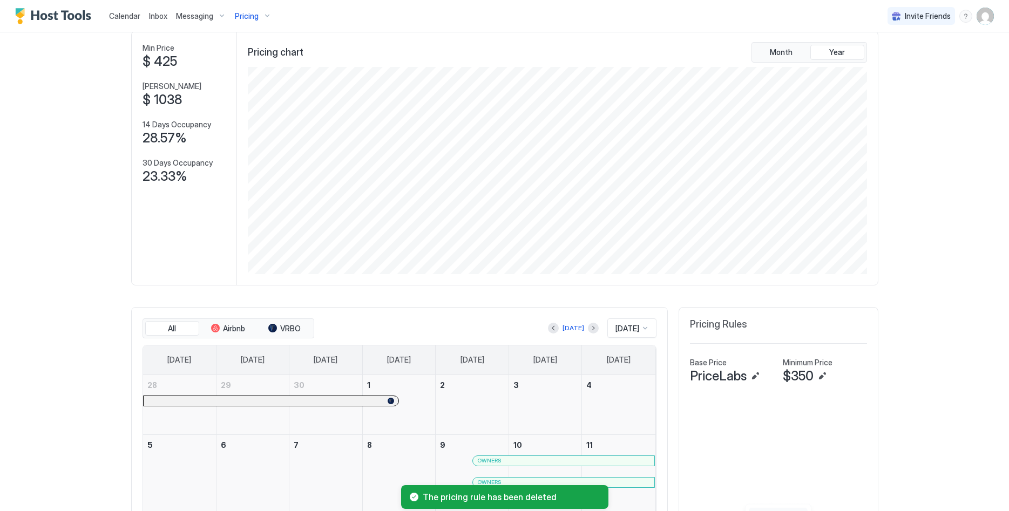
click at [244, 18] on span "Pricing" at bounding box center [247, 16] width 24 height 10
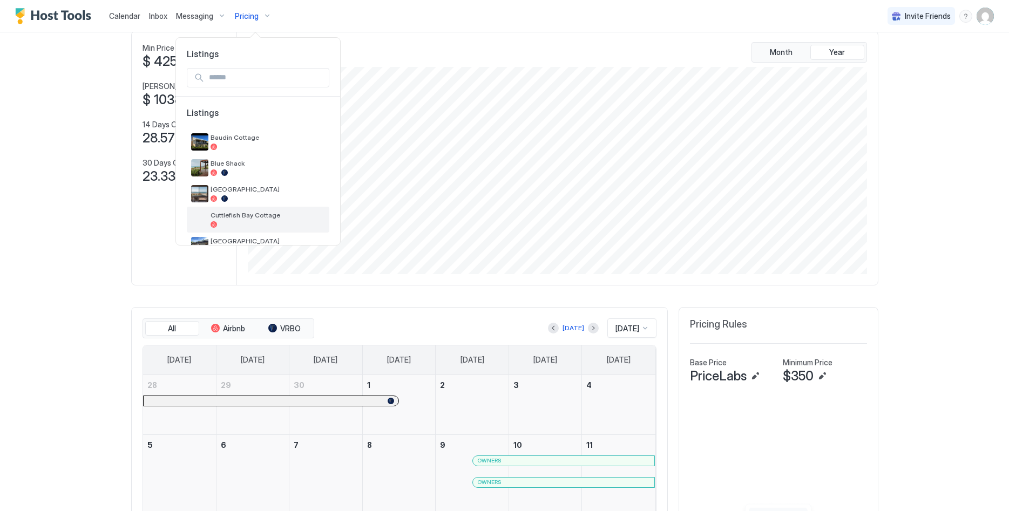
click at [256, 214] on span "Cuttlefish Bay Cottage" at bounding box center [268, 215] width 114 height 8
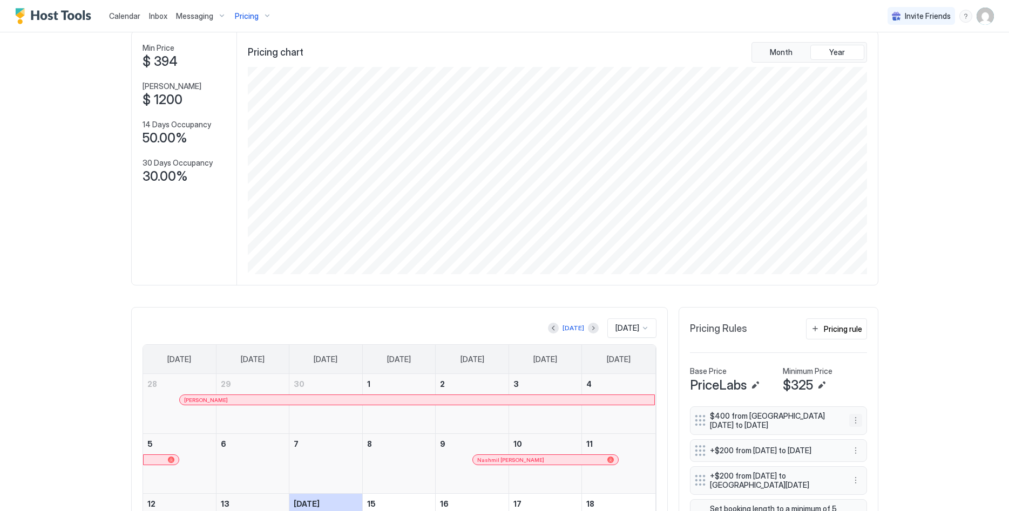
click at [858, 419] on button "More options" at bounding box center [855, 420] width 13 height 13
click at [874, 468] on span "Delete" at bounding box center [876, 470] width 20 height 8
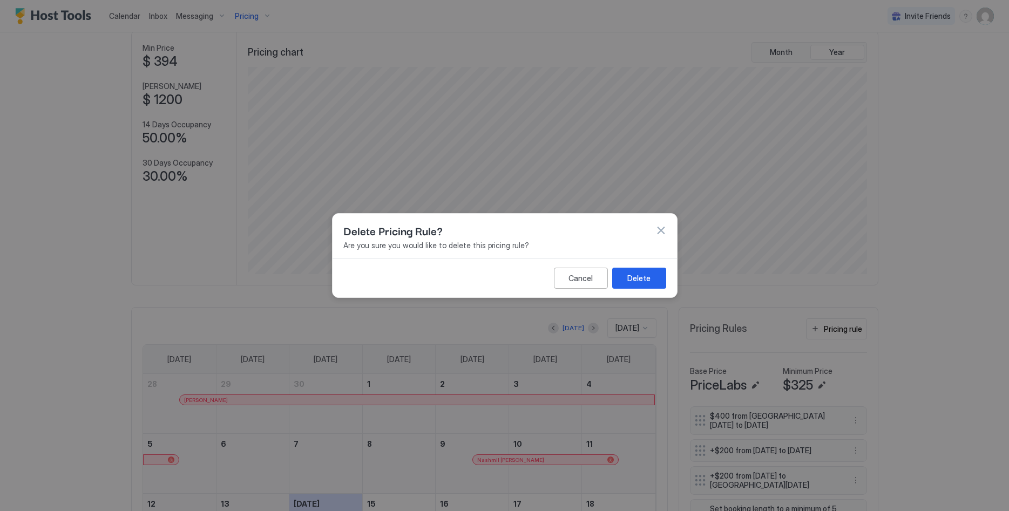
click at [648, 278] on div "Delete" at bounding box center [638, 278] width 23 height 11
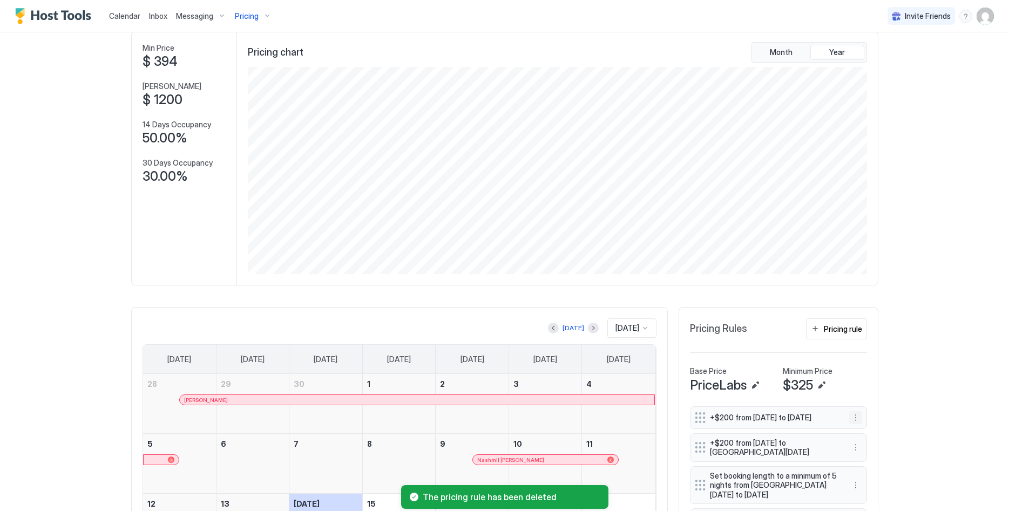
click at [852, 422] on button "More options" at bounding box center [855, 417] width 13 height 13
click at [868, 468] on span "Delete" at bounding box center [876, 470] width 20 height 8
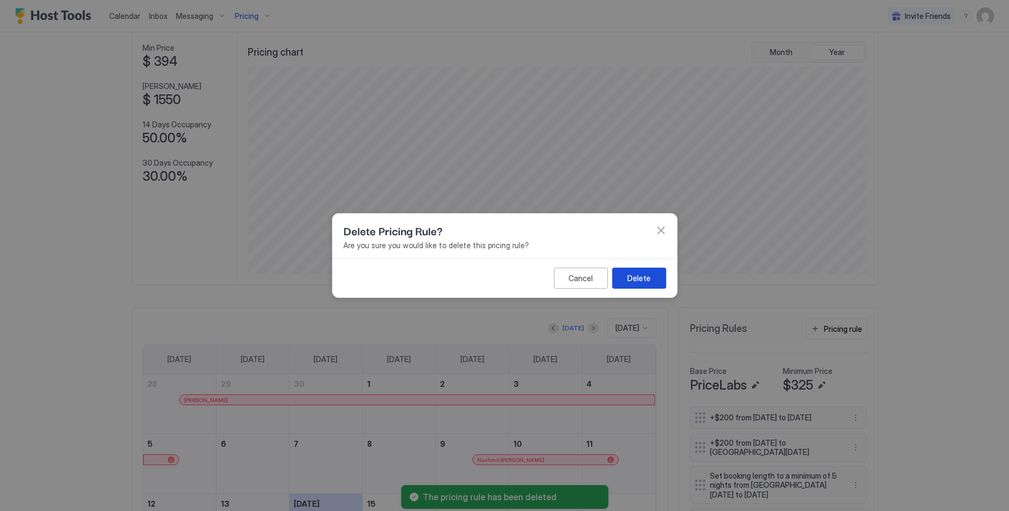
click at [663, 284] on button "Delete" at bounding box center [639, 278] width 54 height 21
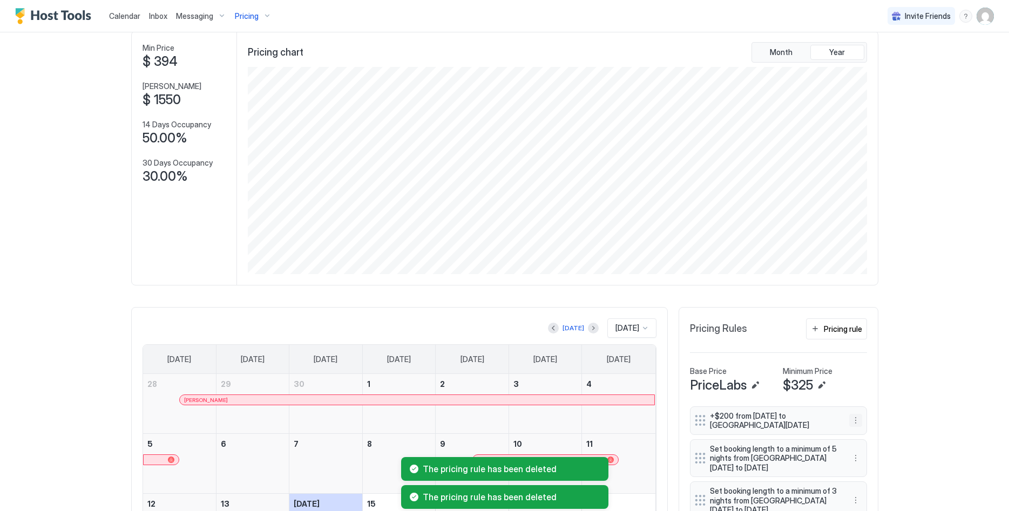
click at [860, 425] on button "More options" at bounding box center [855, 420] width 13 height 13
click at [871, 470] on span "Delete" at bounding box center [876, 470] width 20 height 8
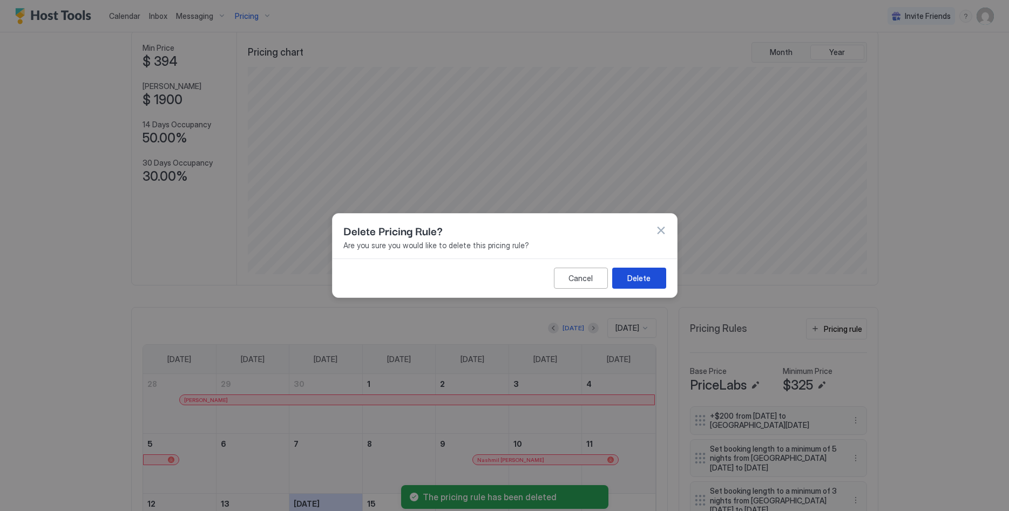
click at [633, 280] on div "Delete" at bounding box center [638, 278] width 23 height 11
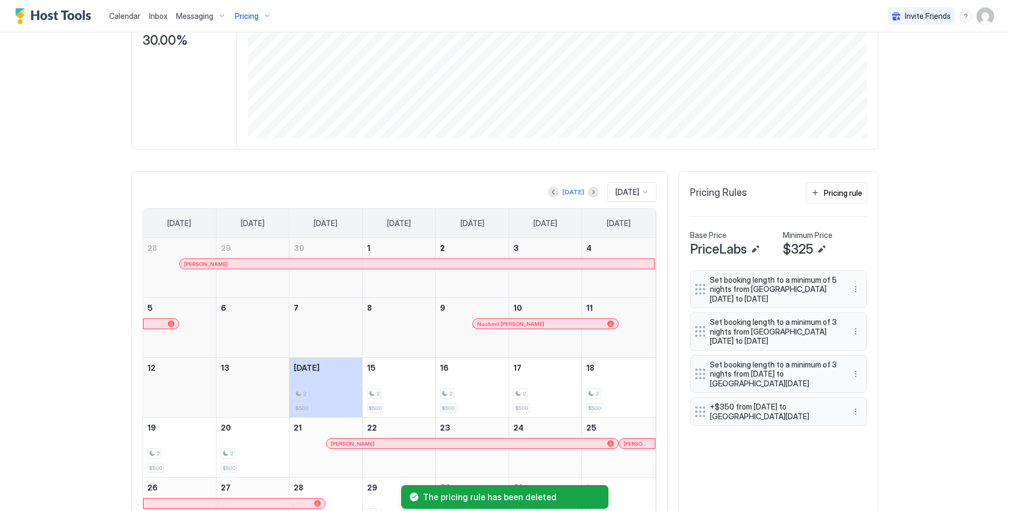
scroll to position [220, 0]
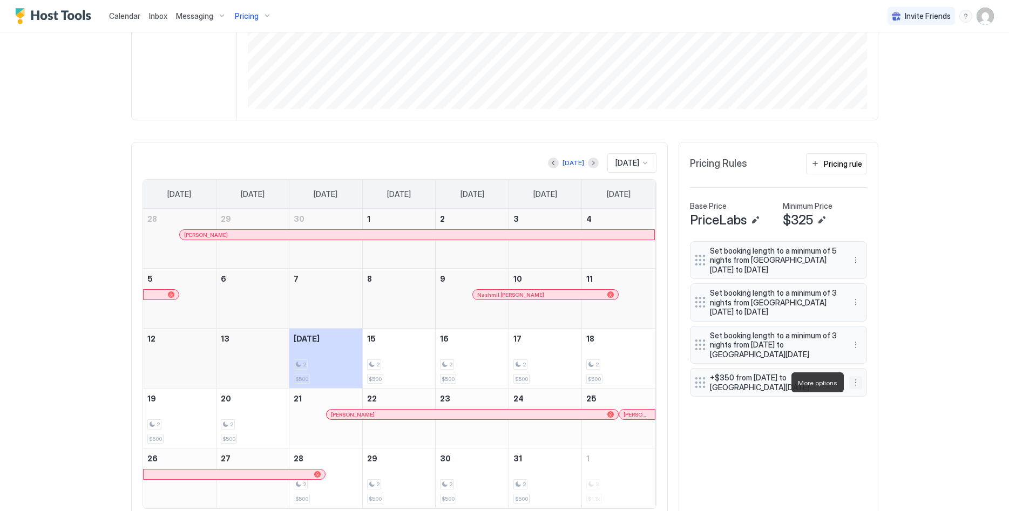
click at [857, 382] on button "More options" at bounding box center [855, 382] width 13 height 13
click at [878, 427] on div "Delete" at bounding box center [870, 432] width 40 height 17
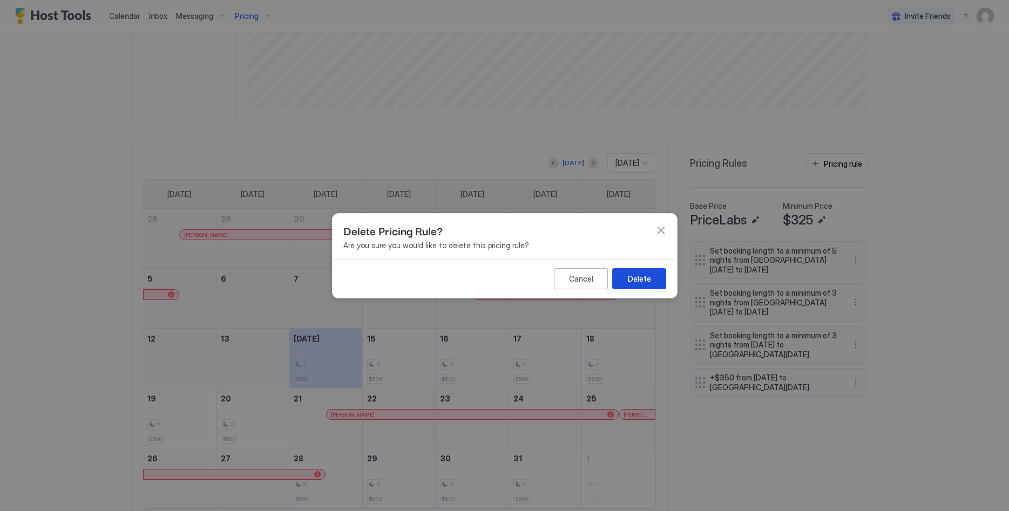
click at [653, 276] on button "Delete" at bounding box center [639, 278] width 54 height 21
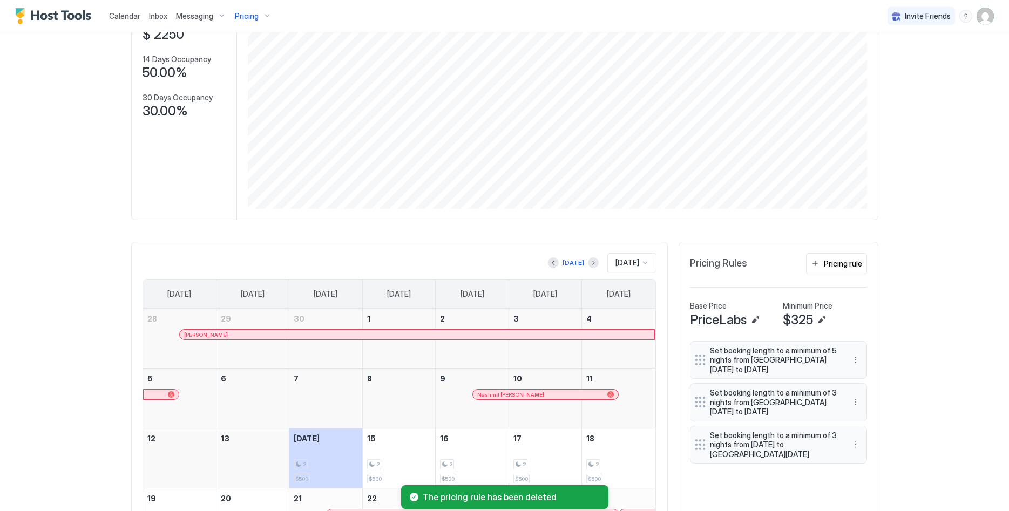
scroll to position [0, 0]
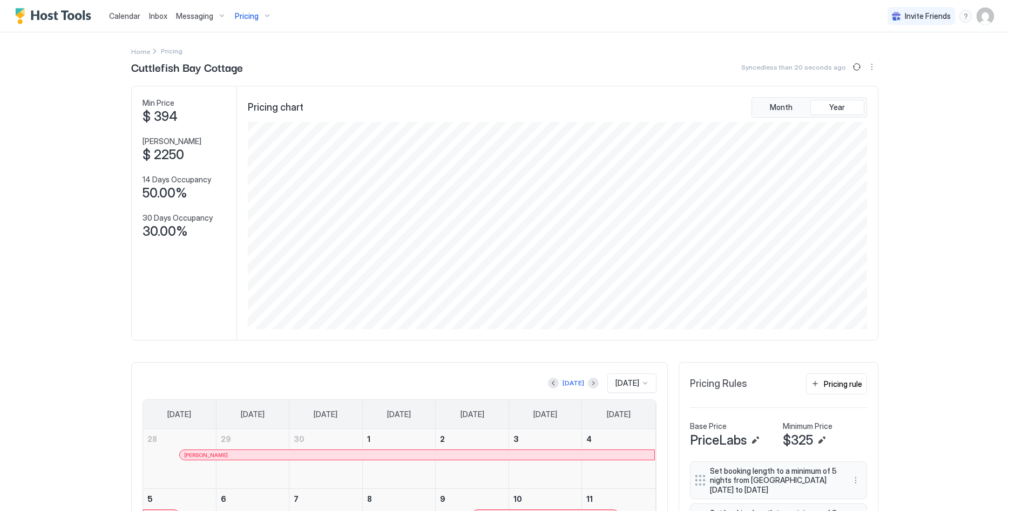
click at [254, 14] on span "Pricing" at bounding box center [247, 16] width 24 height 10
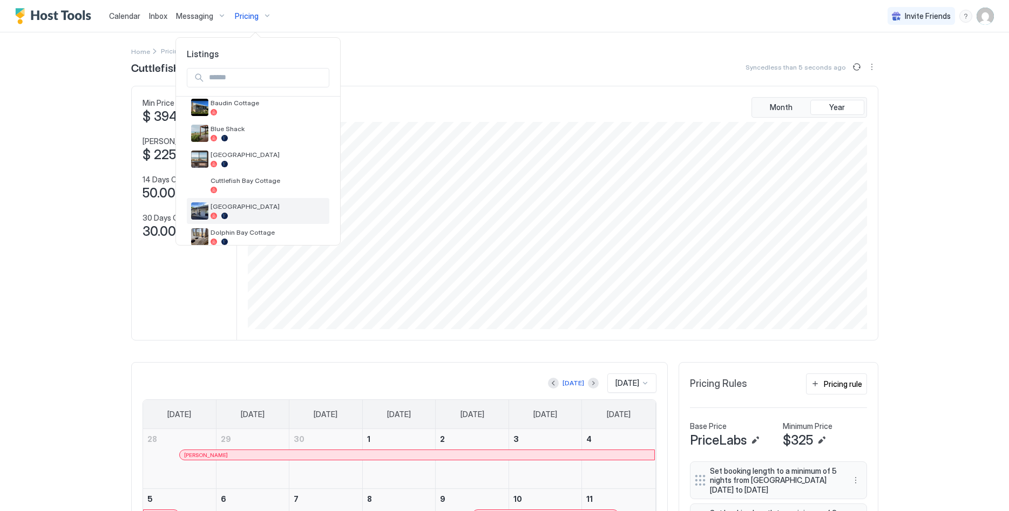
scroll to position [55, 0]
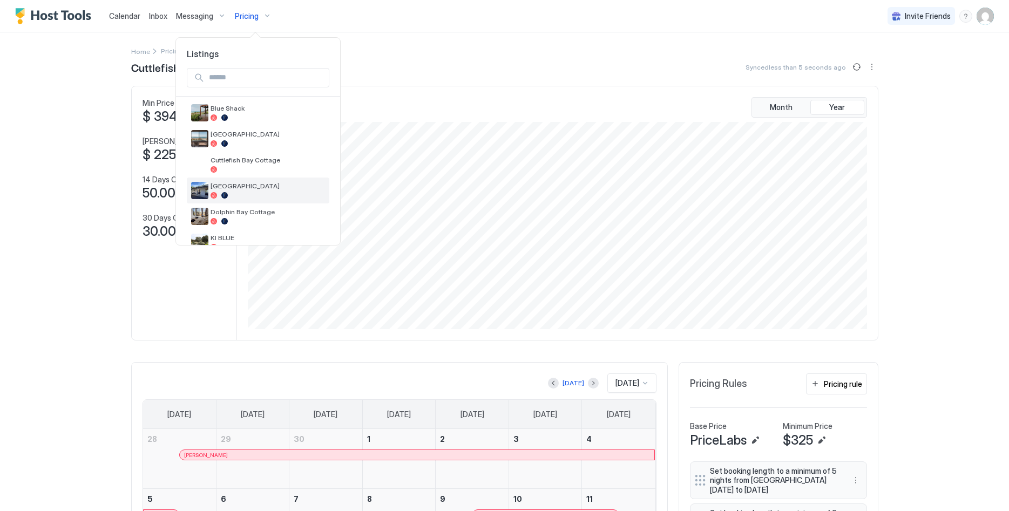
click at [267, 187] on span "[GEOGRAPHIC_DATA]" at bounding box center [268, 186] width 114 height 8
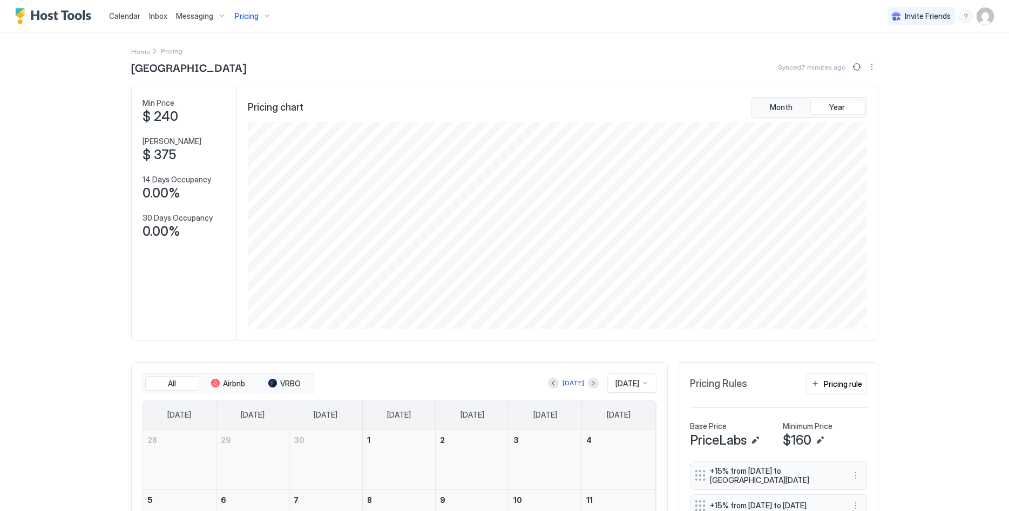
scroll to position [165, 0]
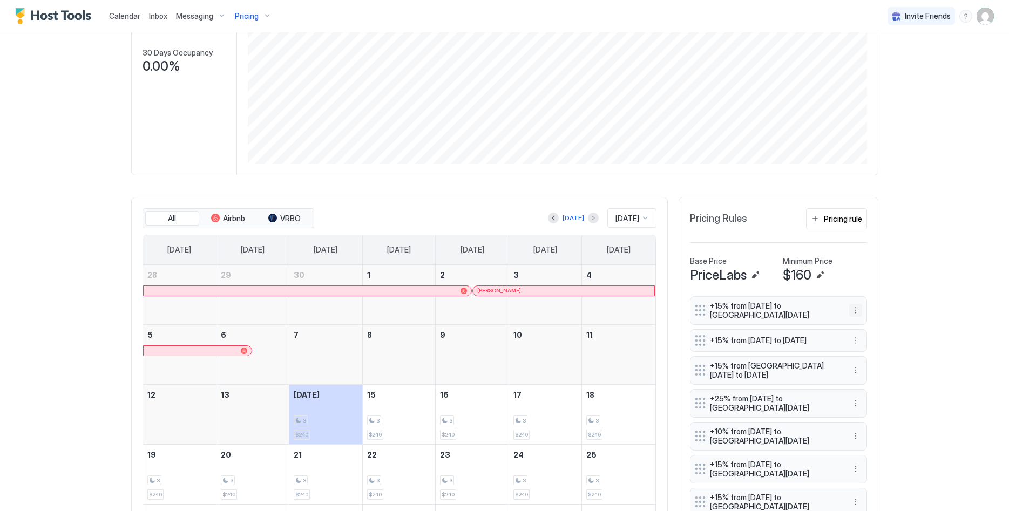
click at [851, 310] on button "More options" at bounding box center [855, 310] width 13 height 13
click at [871, 356] on div "Delete" at bounding box center [870, 360] width 40 height 17
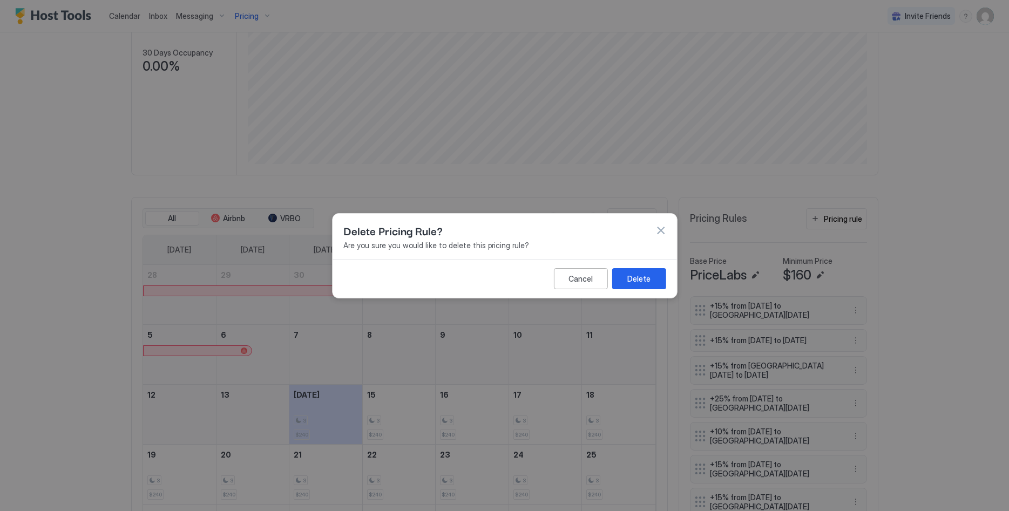
click at [661, 284] on button "Delete" at bounding box center [639, 278] width 54 height 21
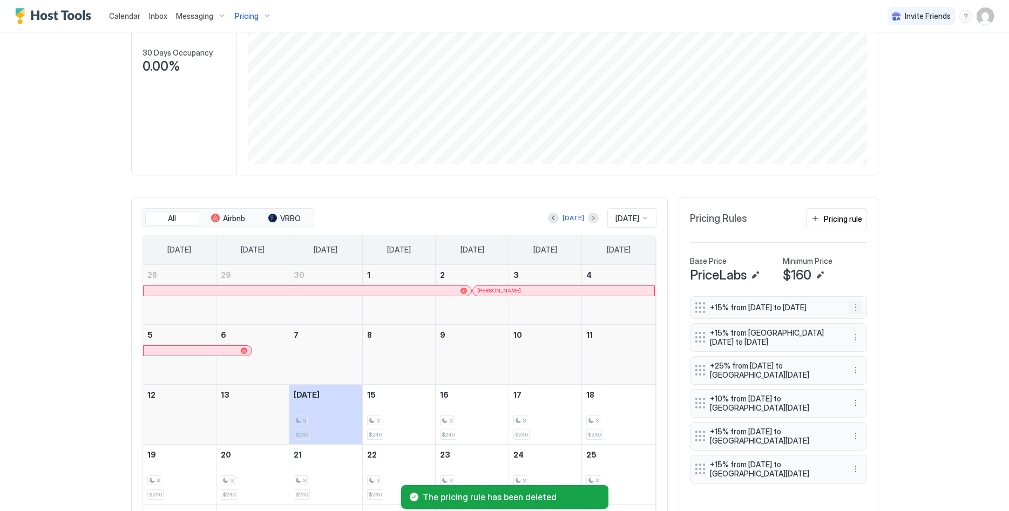
click at [855, 313] on button "More options" at bounding box center [855, 307] width 13 height 13
click at [862, 358] on div "Delete" at bounding box center [870, 360] width 32 height 8
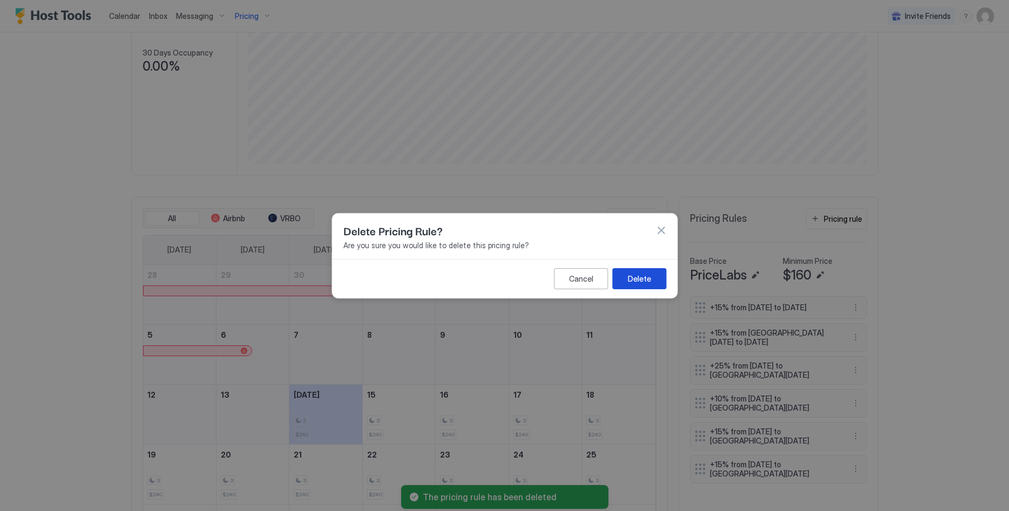
click at [645, 275] on div "Delete" at bounding box center [638, 278] width 23 height 11
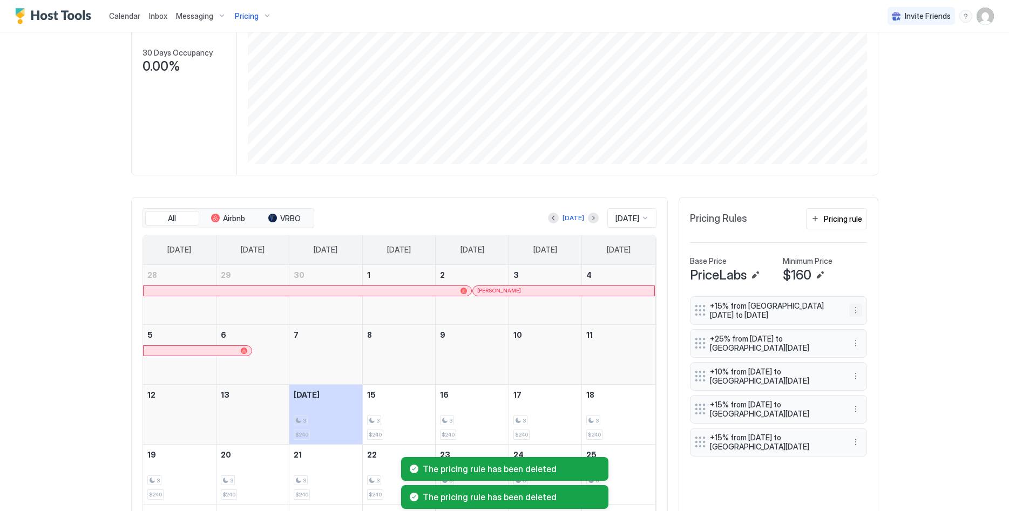
click at [857, 307] on button "More options" at bounding box center [855, 310] width 13 height 13
click at [867, 356] on div "Delete" at bounding box center [870, 360] width 40 height 17
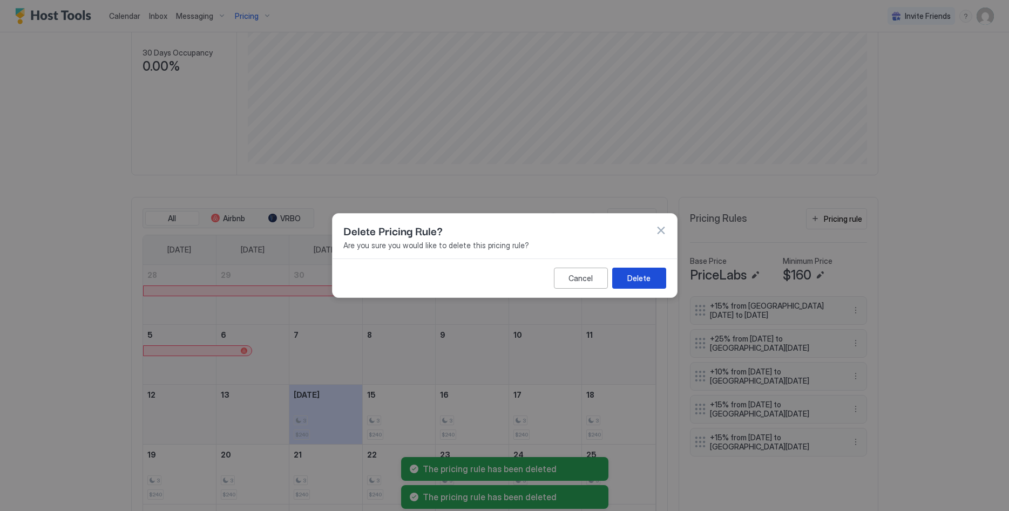
click at [627, 278] on button "Delete" at bounding box center [639, 278] width 54 height 21
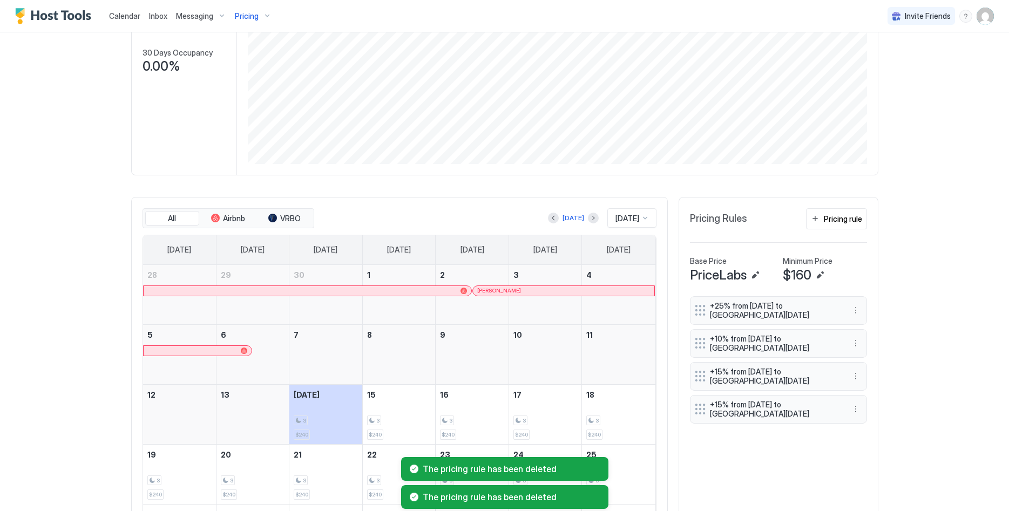
click at [856, 318] on div "+25% from Fri, Dec 12th 2025 to Sat, Jan 31st 2026" at bounding box center [778, 310] width 177 height 29
click at [856, 315] on button "More options" at bounding box center [855, 310] width 13 height 13
click at [867, 359] on span "Delete" at bounding box center [876, 360] width 20 height 8
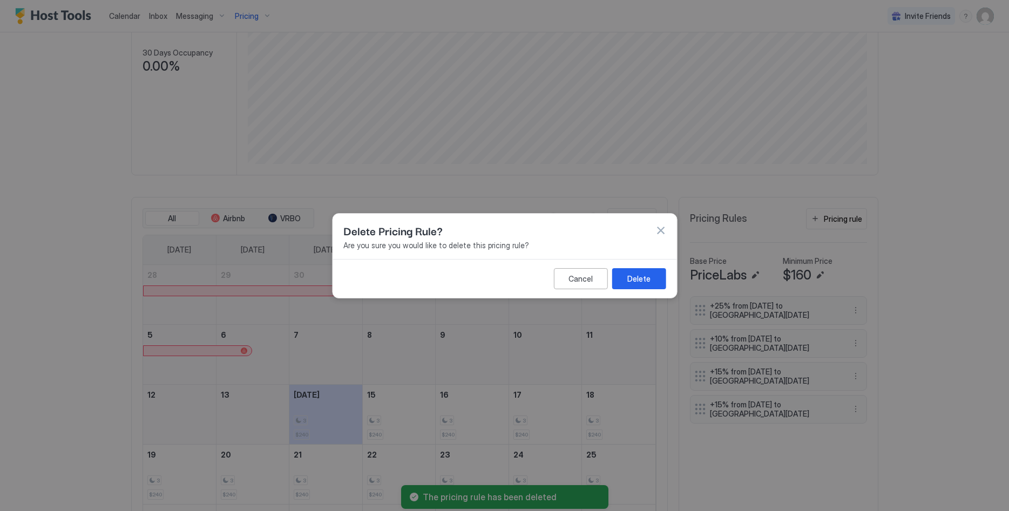
click at [649, 275] on div "Delete" at bounding box center [638, 278] width 23 height 11
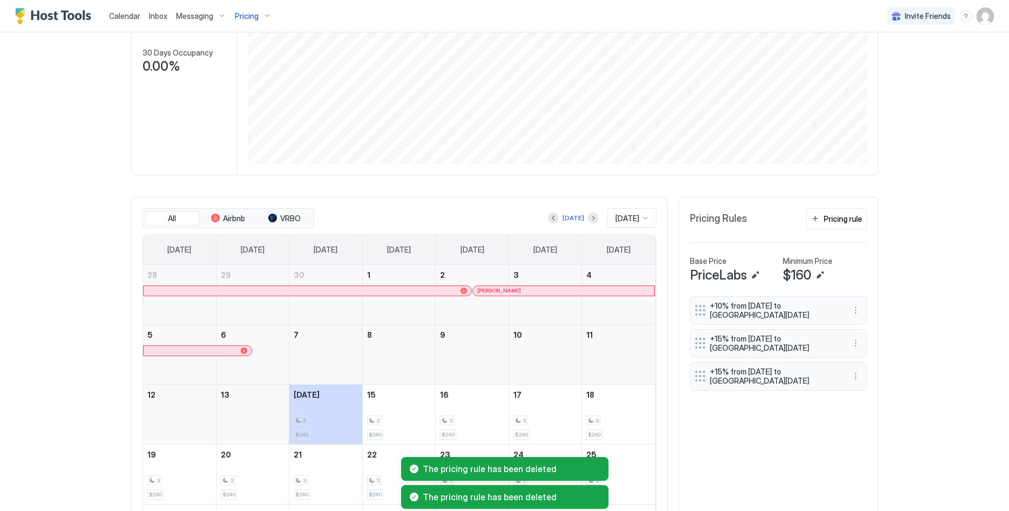
click at [858, 310] on button "More options" at bounding box center [855, 310] width 13 height 13
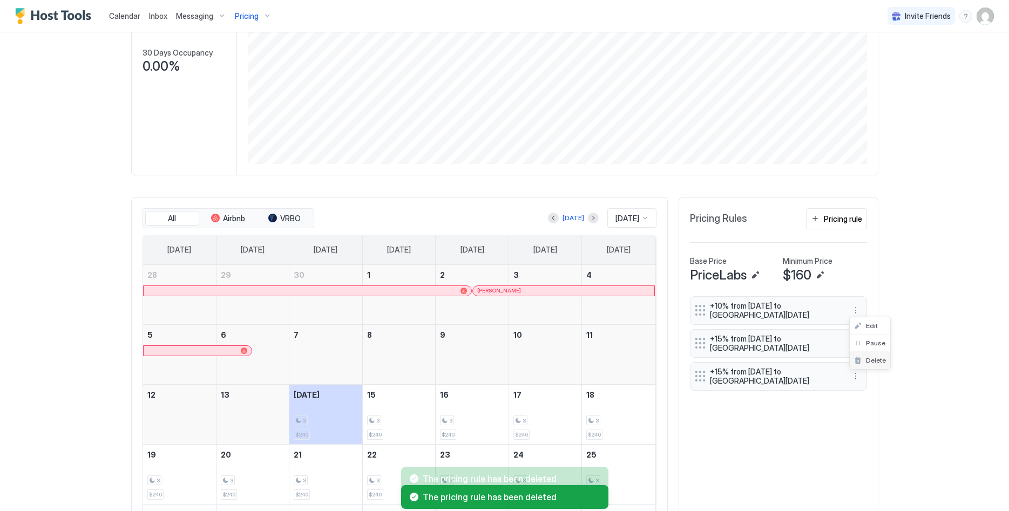
click at [874, 355] on div "Delete" at bounding box center [870, 360] width 40 height 17
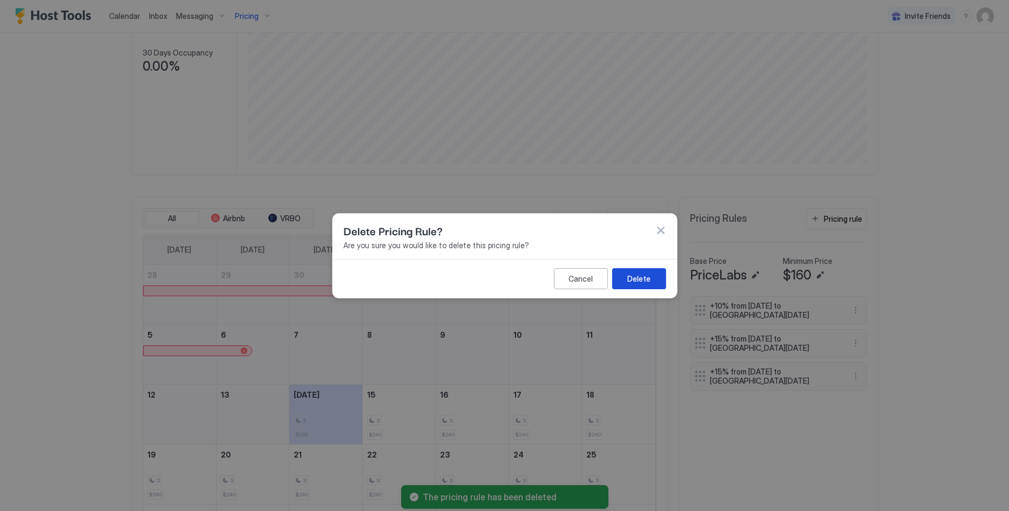
click at [638, 284] on div "Delete" at bounding box center [638, 278] width 23 height 11
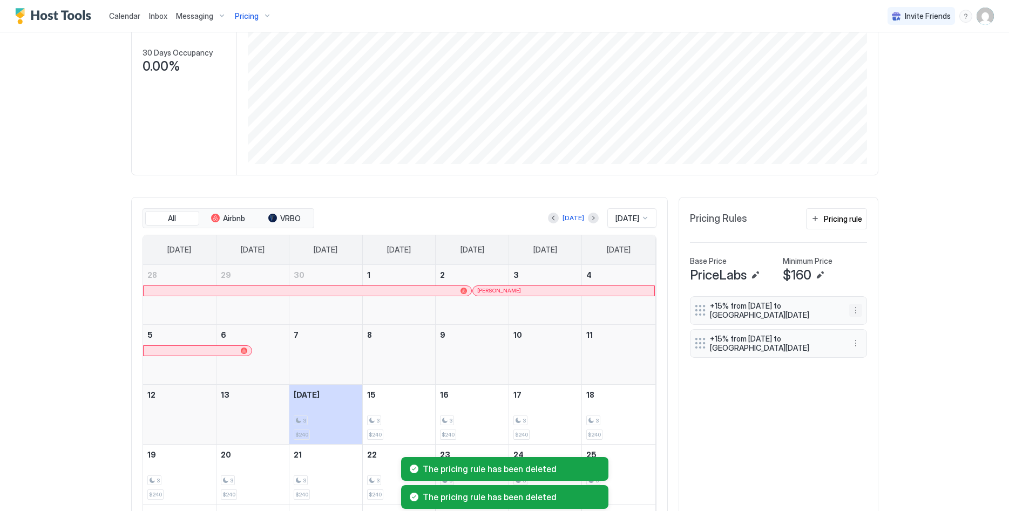
click at [856, 314] on button "More options" at bounding box center [855, 310] width 13 height 13
click at [868, 355] on div "Delete" at bounding box center [870, 360] width 40 height 17
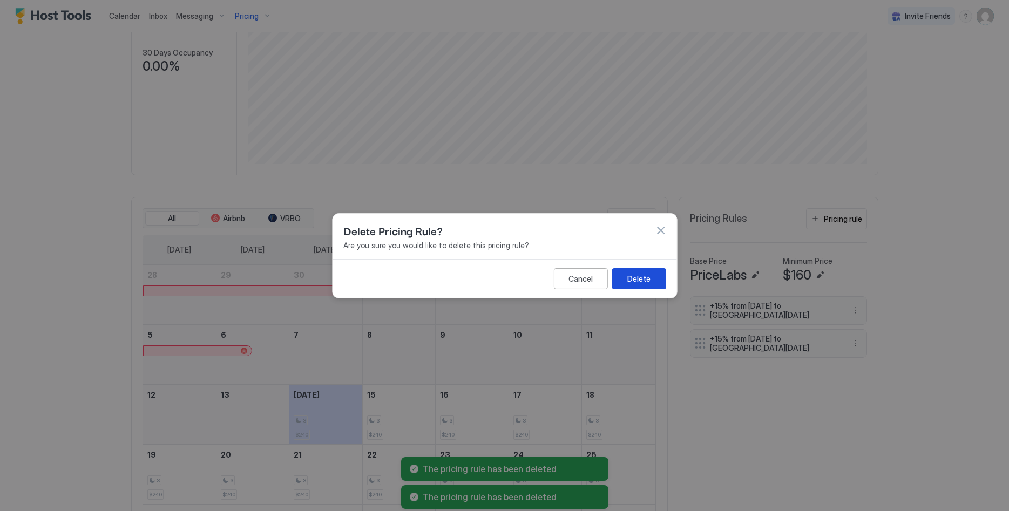
click at [635, 274] on div "Delete" at bounding box center [638, 278] width 23 height 11
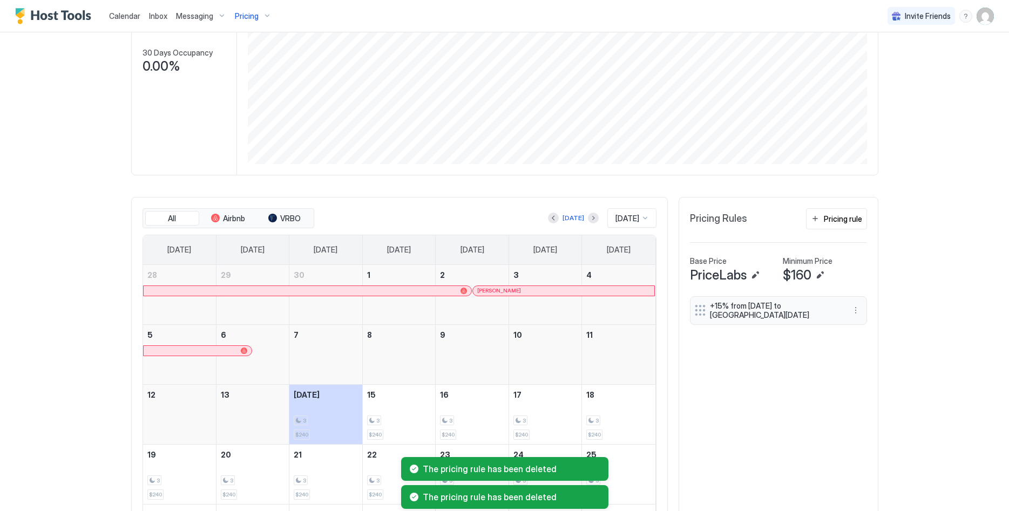
click at [847, 309] on div "+15% from Wed, Apr 1st 2026 to Thu, Apr 30th 2026" at bounding box center [778, 310] width 177 height 29
click at [858, 310] on button "More options" at bounding box center [855, 310] width 13 height 13
click at [880, 358] on span "Delete" at bounding box center [876, 360] width 20 height 8
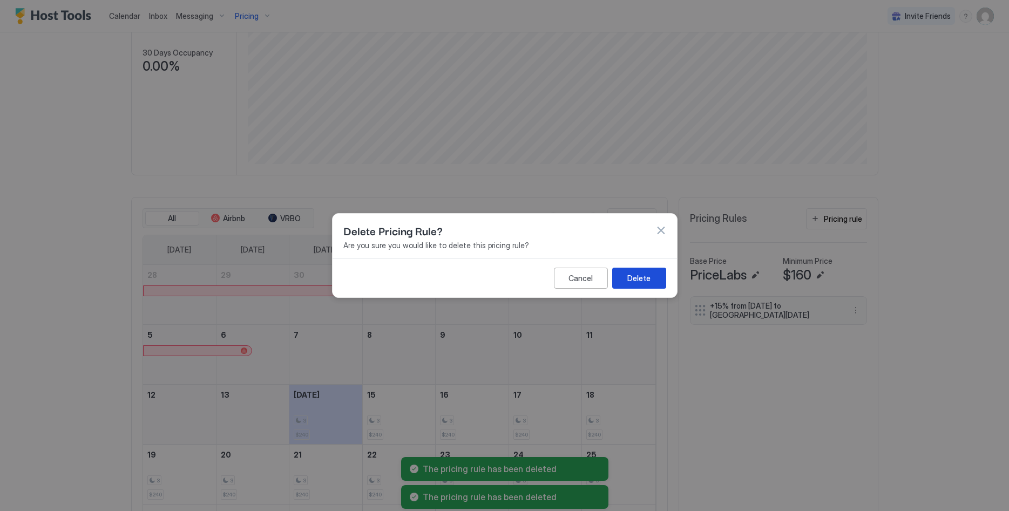
click at [658, 272] on button "Delete" at bounding box center [639, 278] width 54 height 21
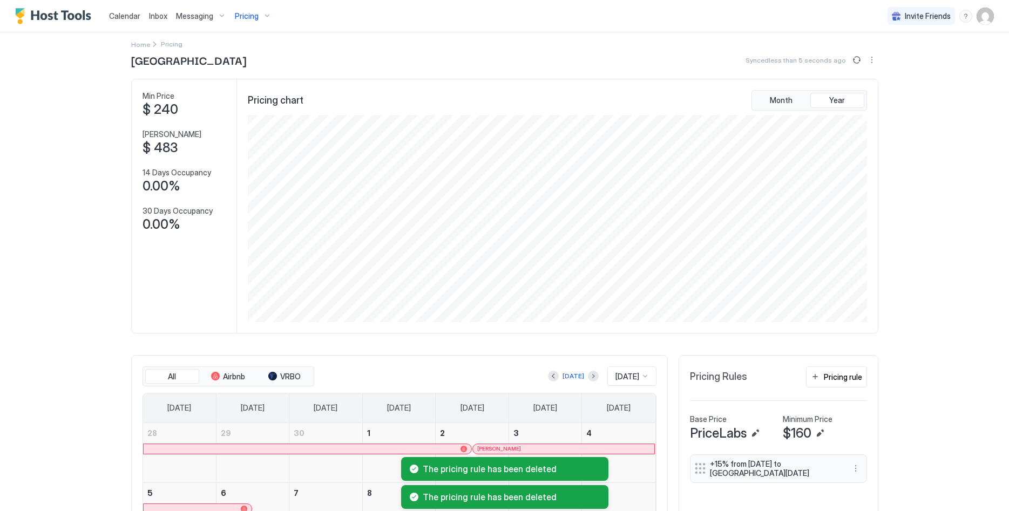
scroll to position [0, 0]
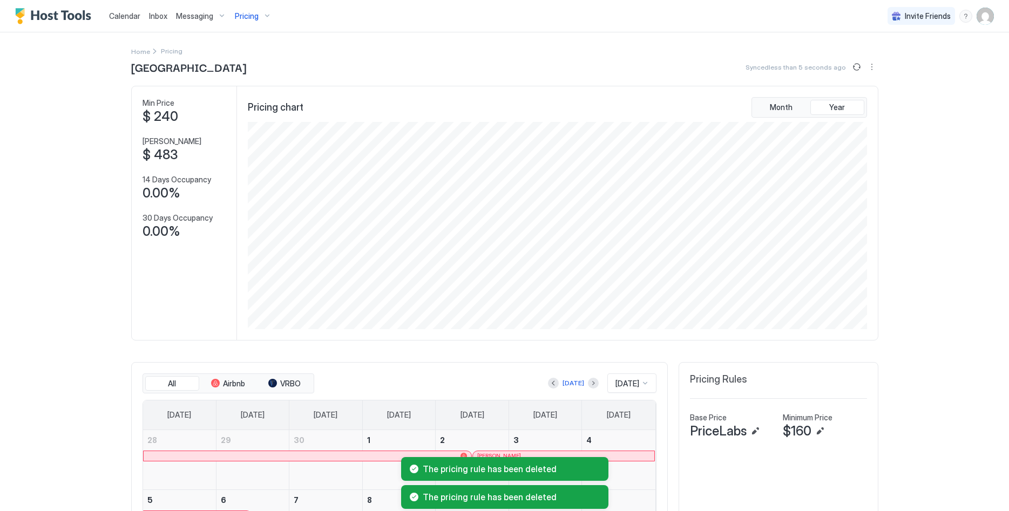
click at [246, 16] on span "Pricing" at bounding box center [247, 16] width 24 height 10
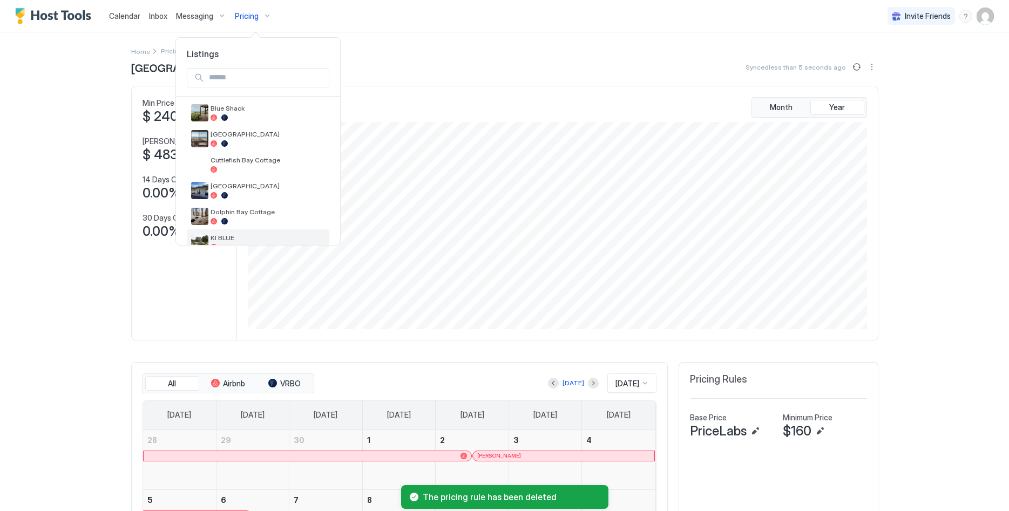
scroll to position [110, 0]
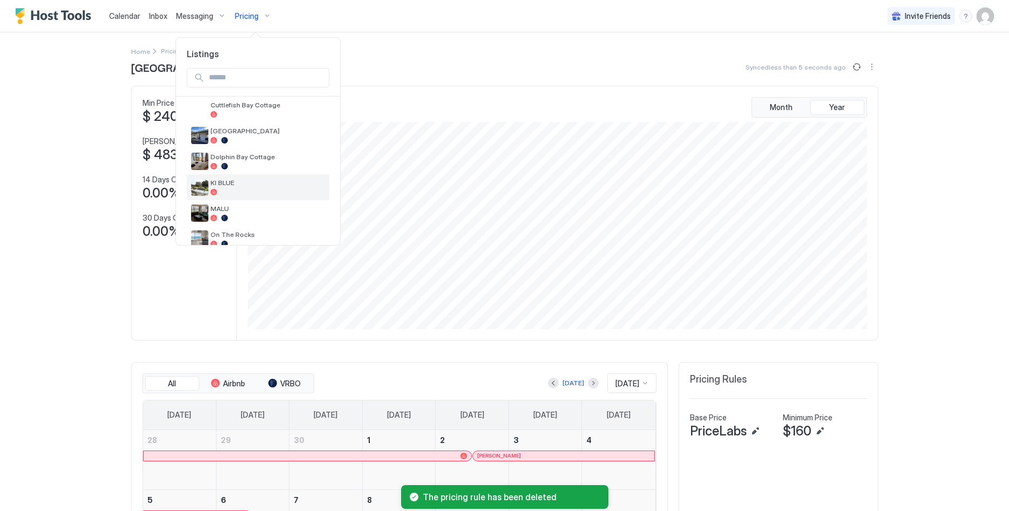
click at [260, 180] on span "KI BLUE" at bounding box center [268, 183] width 114 height 8
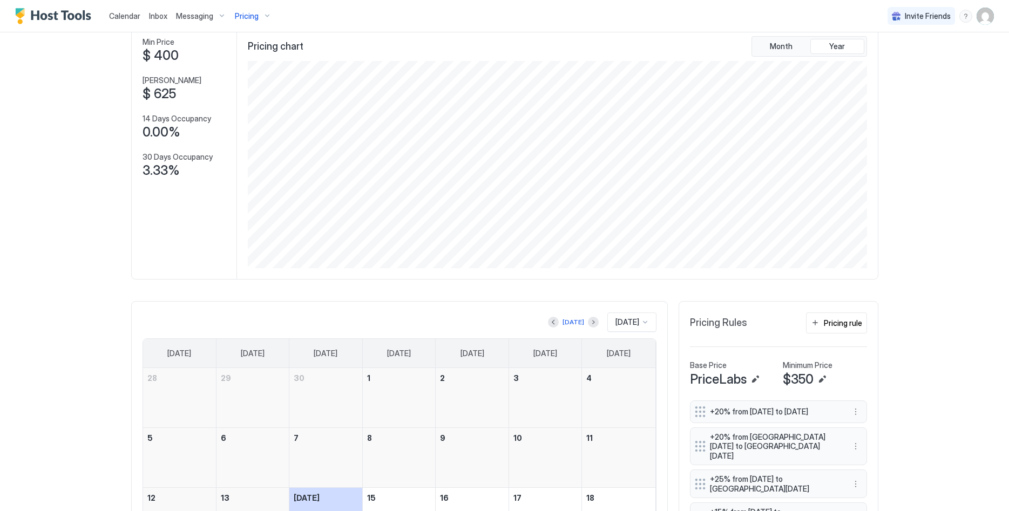
scroll to position [110, 0]
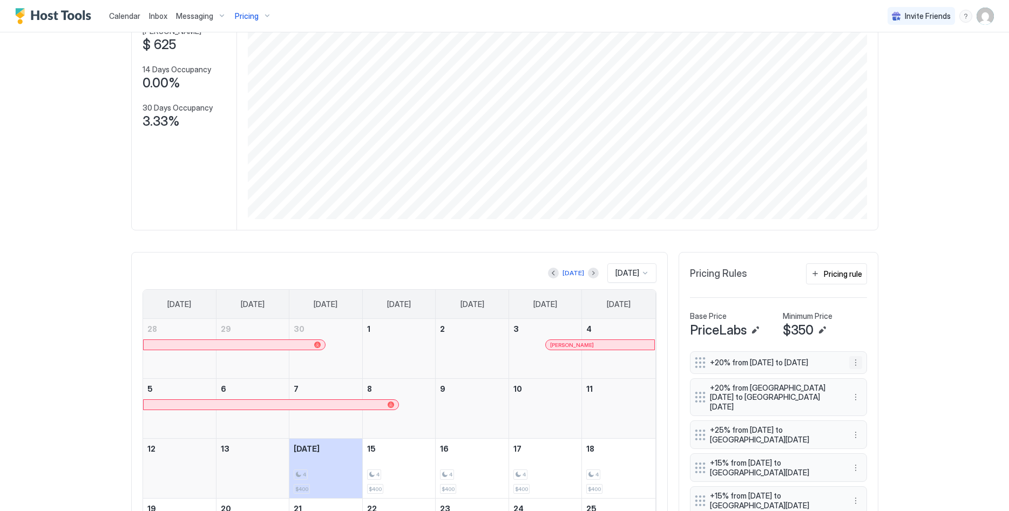
click at [857, 366] on button "More options" at bounding box center [855, 362] width 13 height 13
click at [874, 412] on span "Delete" at bounding box center [876, 415] width 20 height 8
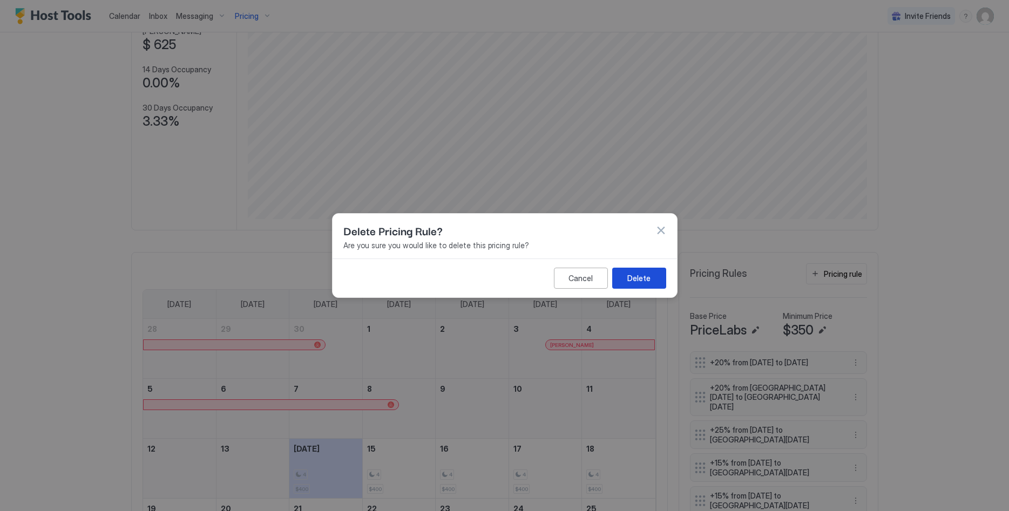
click at [642, 284] on div "Delete" at bounding box center [638, 278] width 23 height 11
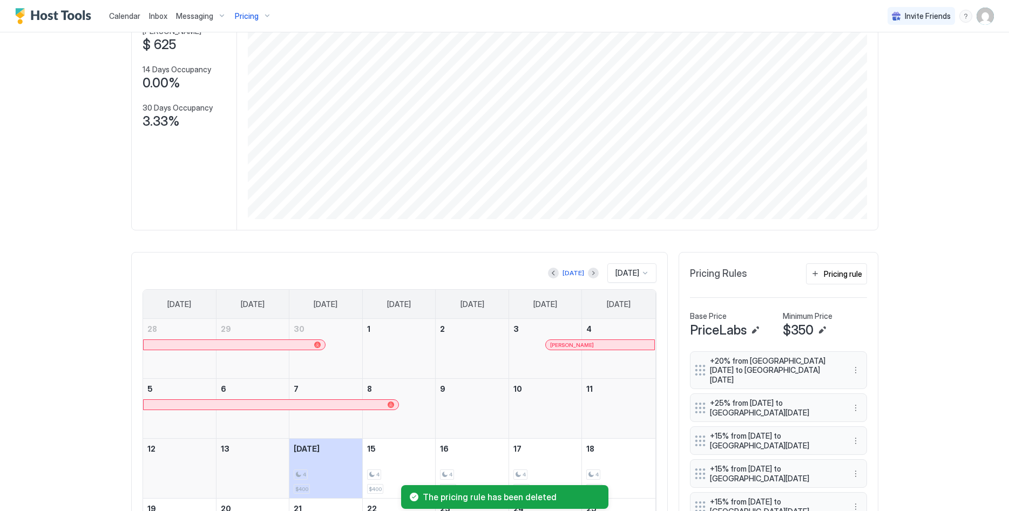
click at [848, 362] on div "+20% from Mon, Dec 1st 2025 to Fri, Dec 12th 2025" at bounding box center [778, 370] width 177 height 38
click at [860, 364] on button "More options" at bounding box center [855, 370] width 13 height 13
click at [883, 414] on span "Delete" at bounding box center [876, 415] width 20 height 8
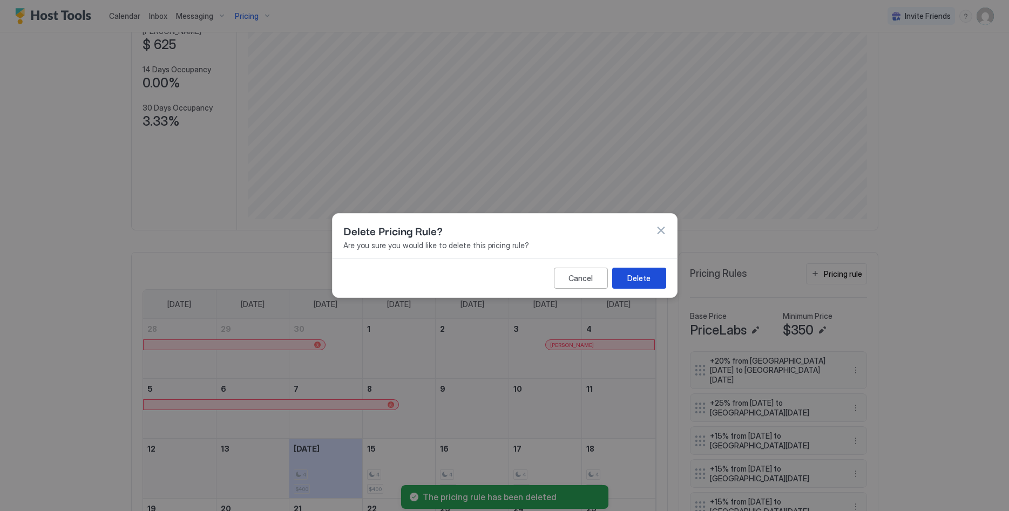
click at [636, 269] on button "Delete" at bounding box center [639, 278] width 54 height 21
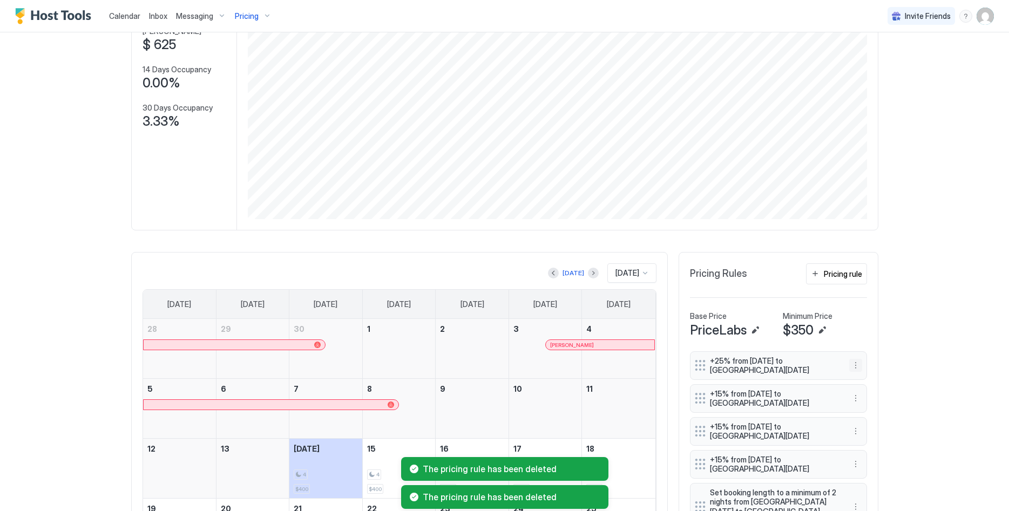
click at [858, 364] on button "More options" at bounding box center [855, 365] width 13 height 13
click at [875, 415] on span "Delete" at bounding box center [876, 415] width 20 height 8
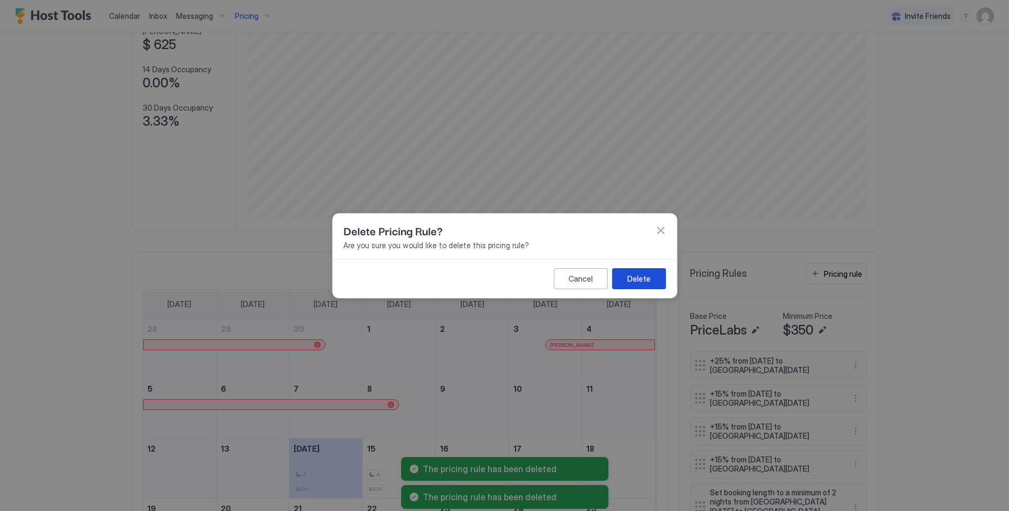
click at [642, 285] on button "Delete" at bounding box center [639, 278] width 54 height 21
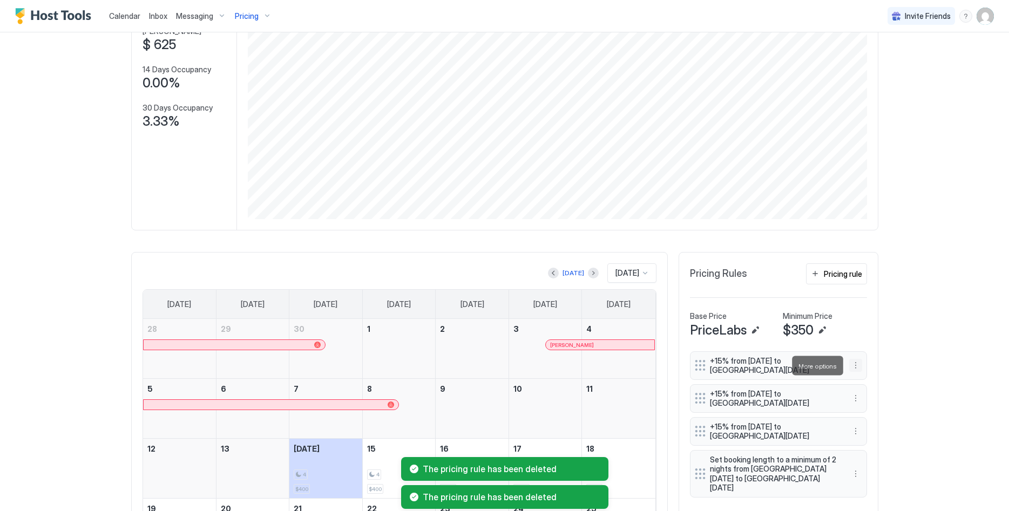
click at [858, 367] on button "More options" at bounding box center [855, 365] width 13 height 13
click at [870, 411] on div "Delete" at bounding box center [870, 415] width 40 height 17
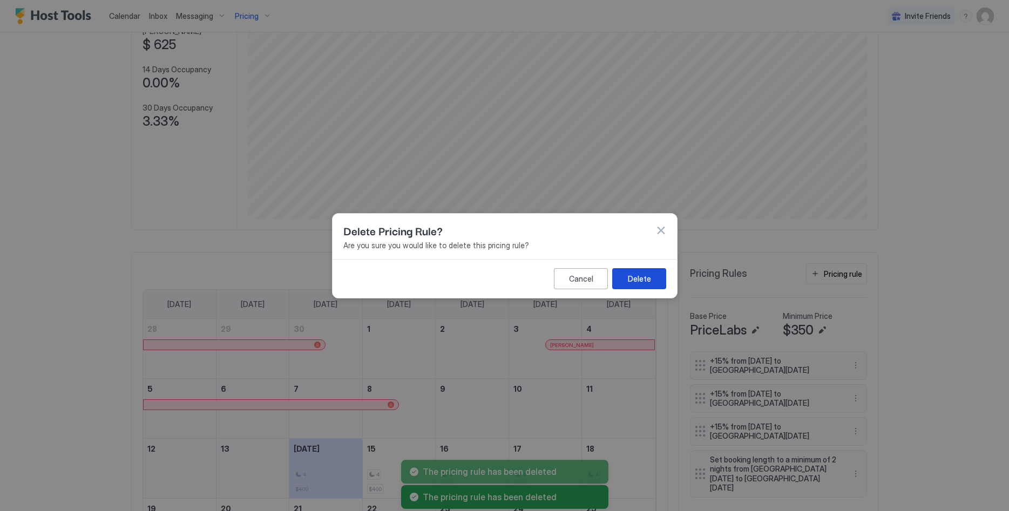
click at [648, 271] on button "Delete" at bounding box center [639, 278] width 54 height 21
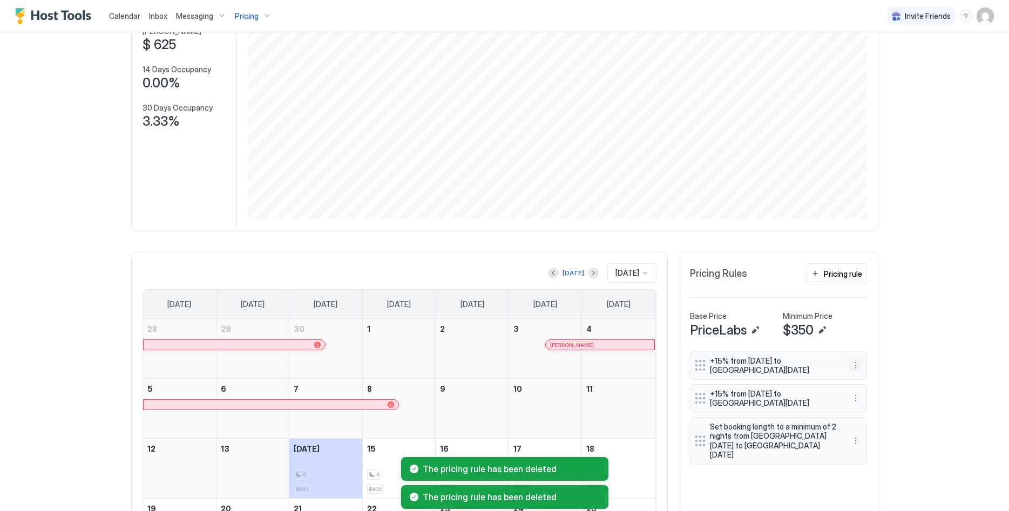
click at [855, 362] on button "More options" at bounding box center [855, 365] width 13 height 13
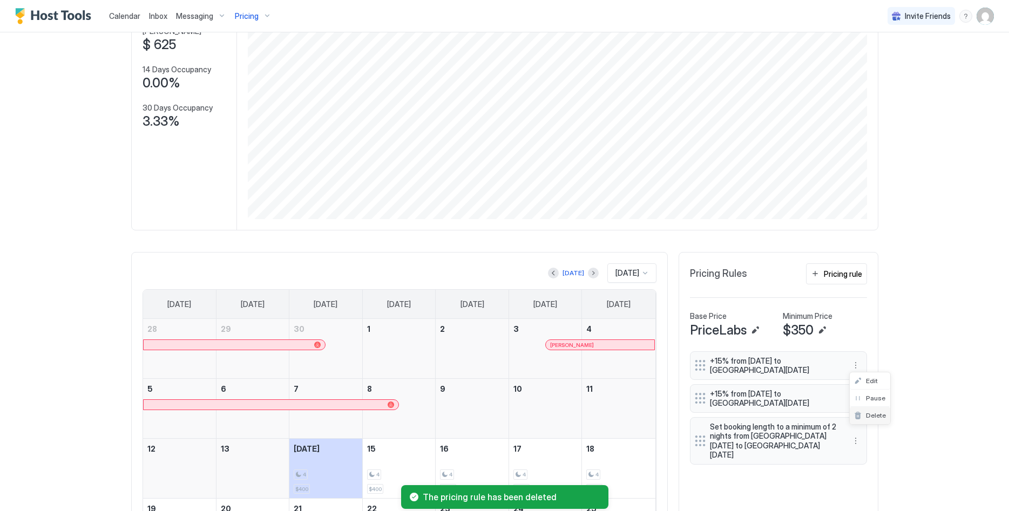
click at [871, 412] on span "Delete" at bounding box center [876, 415] width 20 height 8
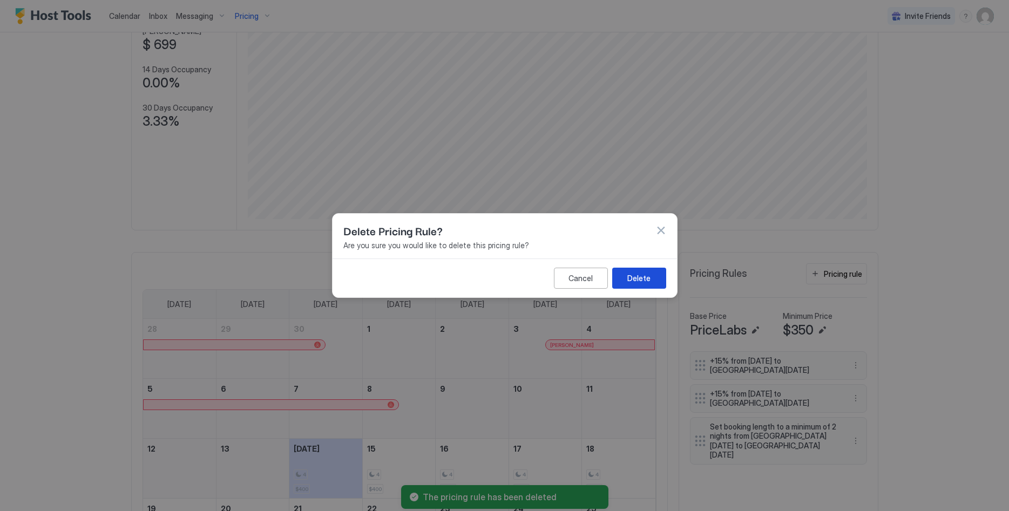
click at [641, 278] on div "Delete" at bounding box center [638, 278] width 23 height 11
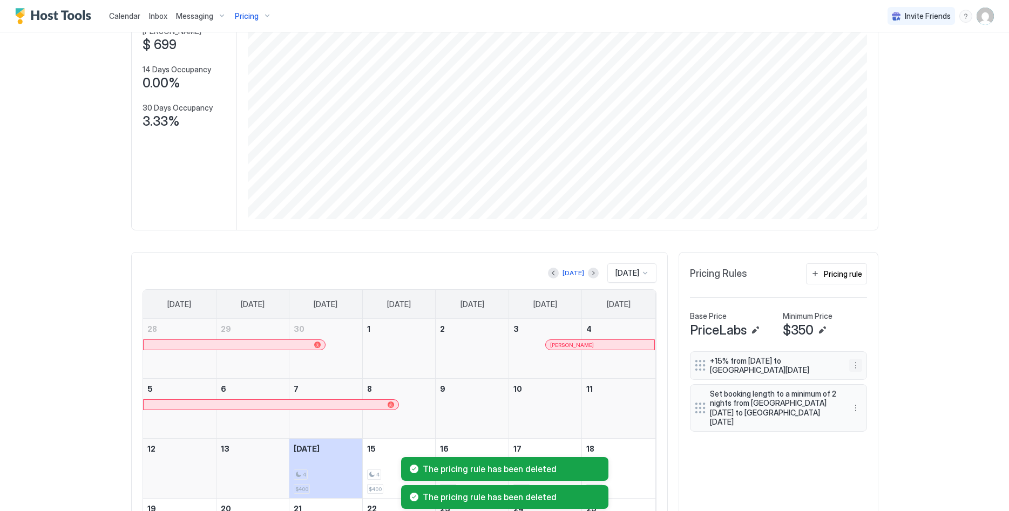
click at [851, 361] on button "More options" at bounding box center [855, 365] width 13 height 13
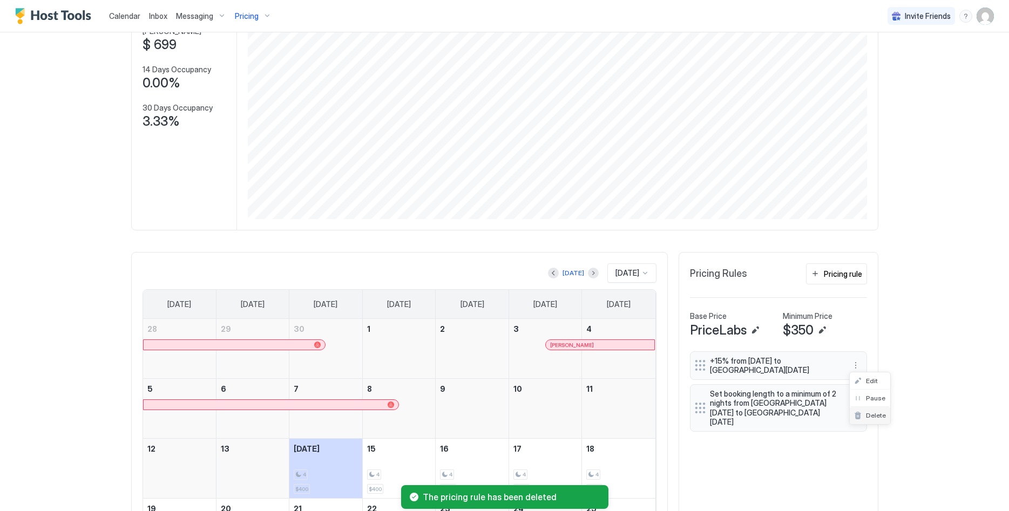
click at [886, 415] on div "Delete" at bounding box center [870, 415] width 40 height 17
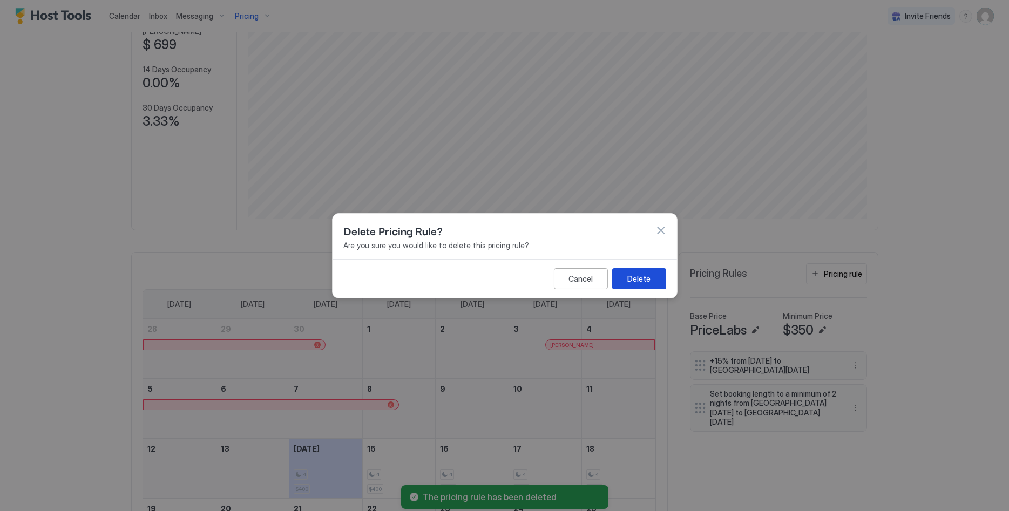
click at [651, 274] on button "Delete" at bounding box center [639, 278] width 54 height 21
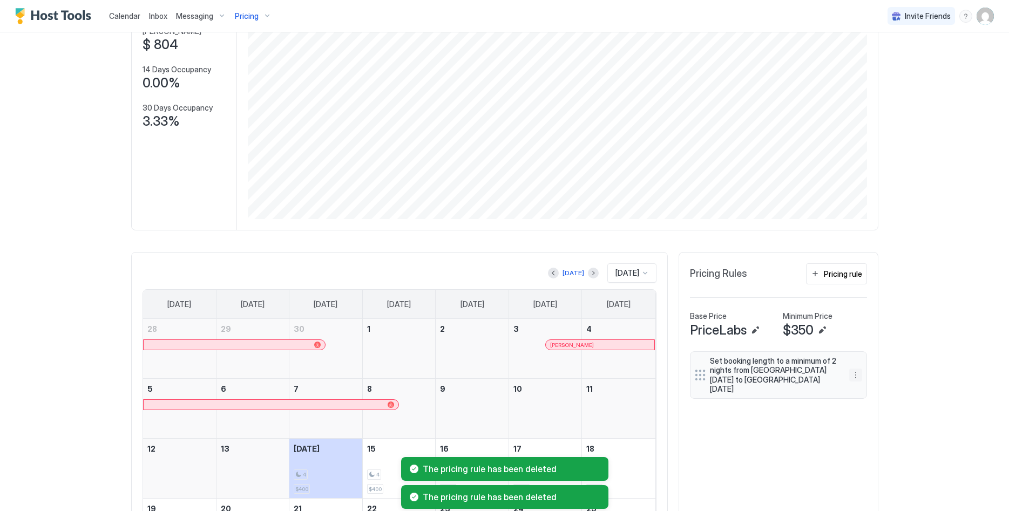
click at [857, 371] on button "More options" at bounding box center [855, 375] width 13 height 13
click at [872, 417] on span "Delete" at bounding box center [876, 420] width 20 height 8
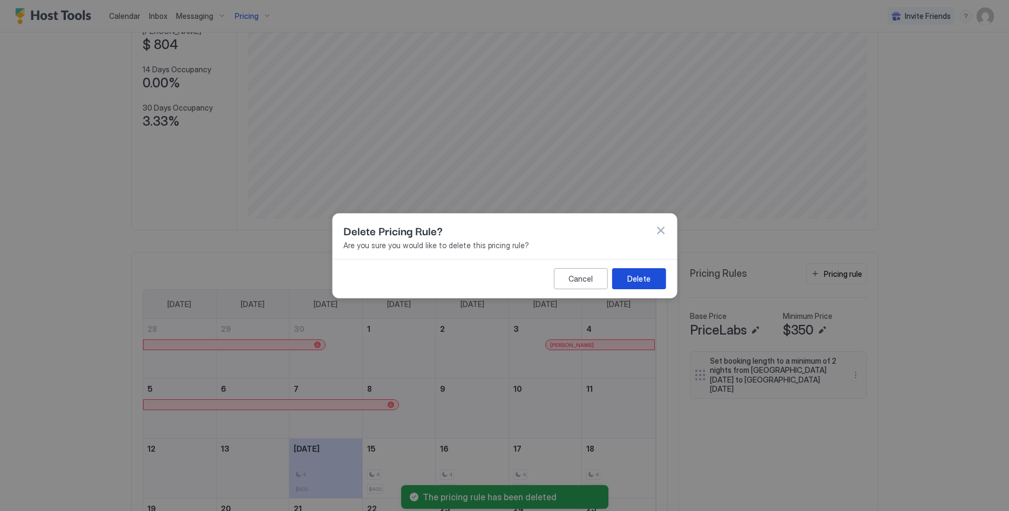
click at [635, 272] on button "Delete" at bounding box center [639, 278] width 54 height 21
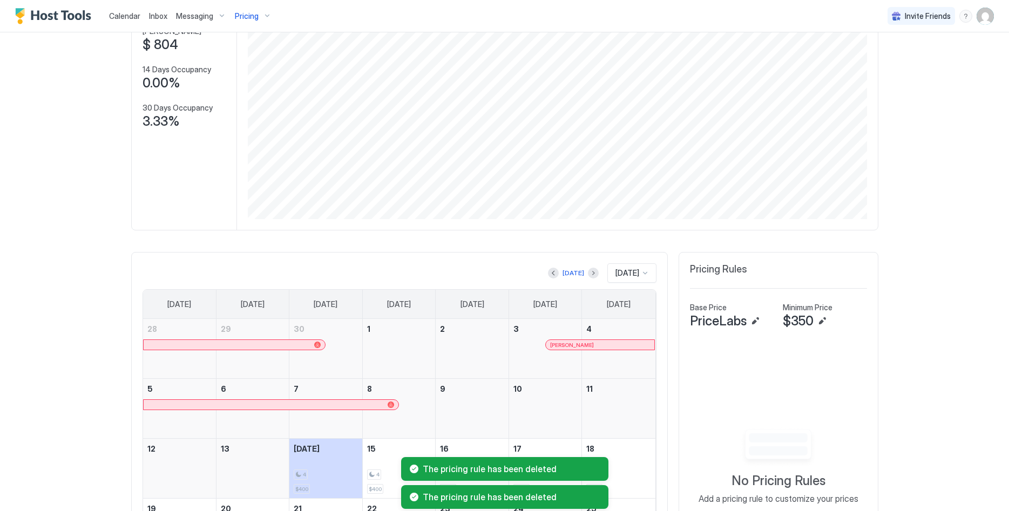
scroll to position [0, 0]
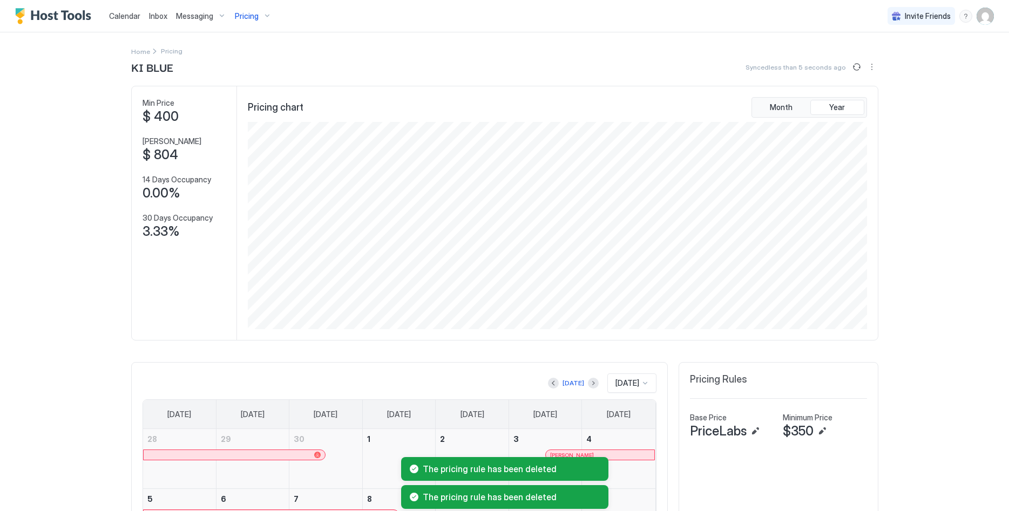
click at [242, 15] on span "Pricing" at bounding box center [247, 16] width 24 height 10
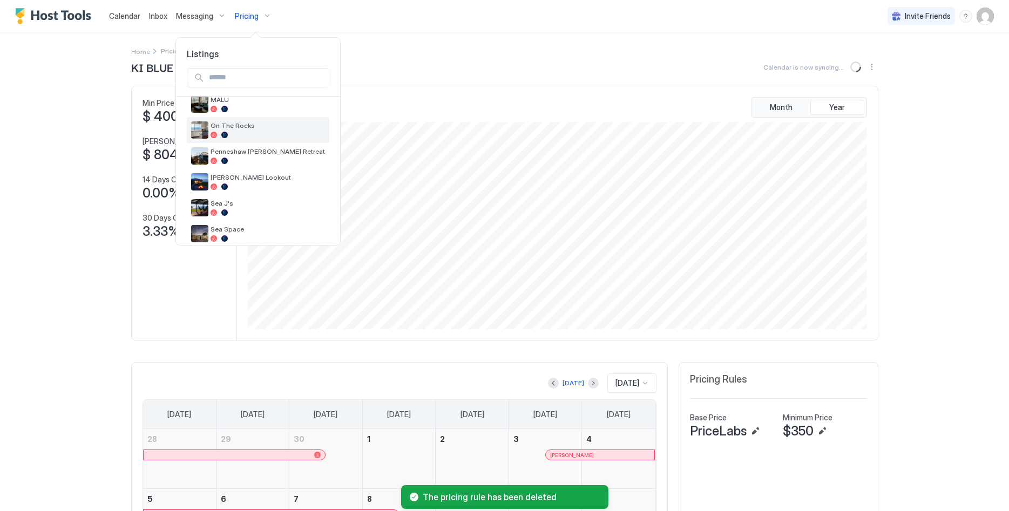
scroll to position [220, 0]
click at [230, 109] on div at bounding box center [268, 108] width 114 height 6
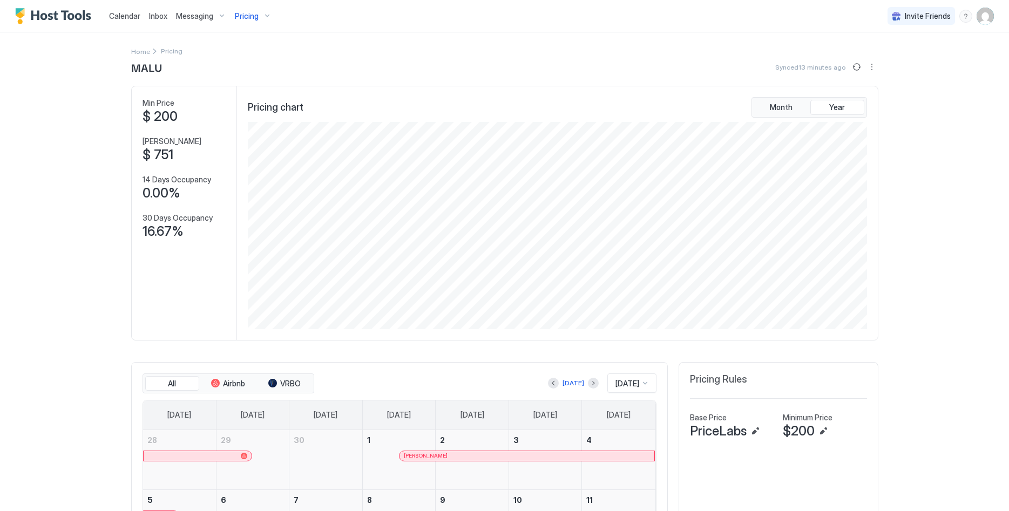
click at [246, 22] on div "Pricing" at bounding box center [253, 16] width 45 height 18
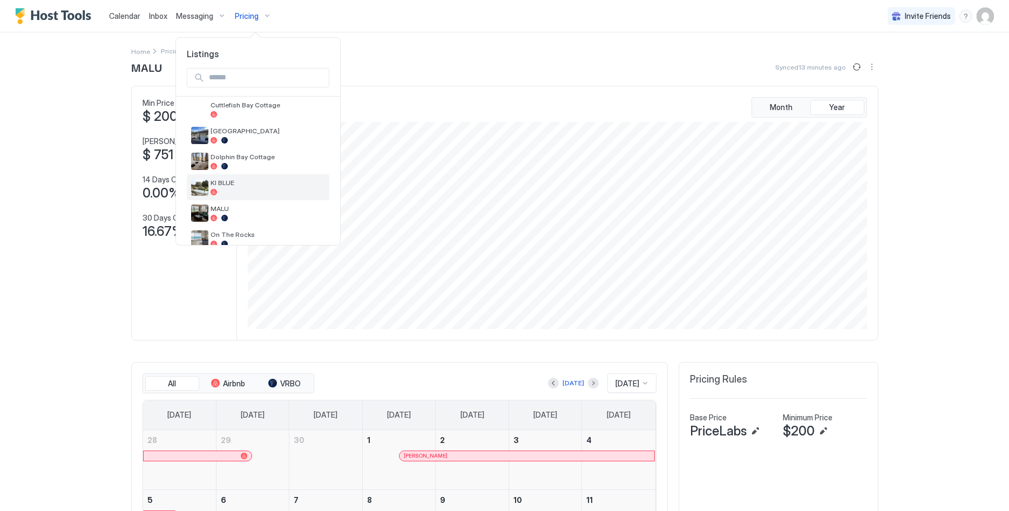
scroll to position [165, 0]
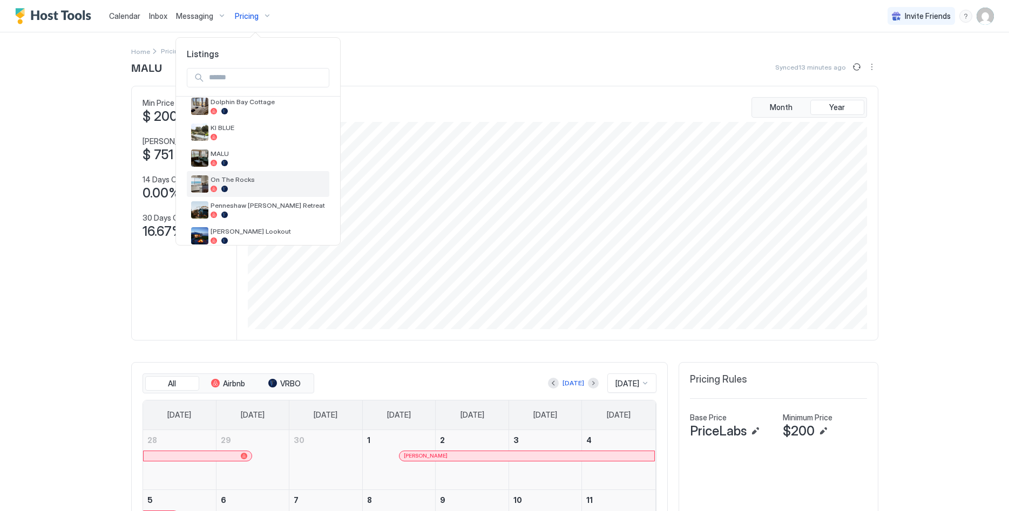
click at [264, 178] on span "On The Rocks" at bounding box center [268, 179] width 114 height 8
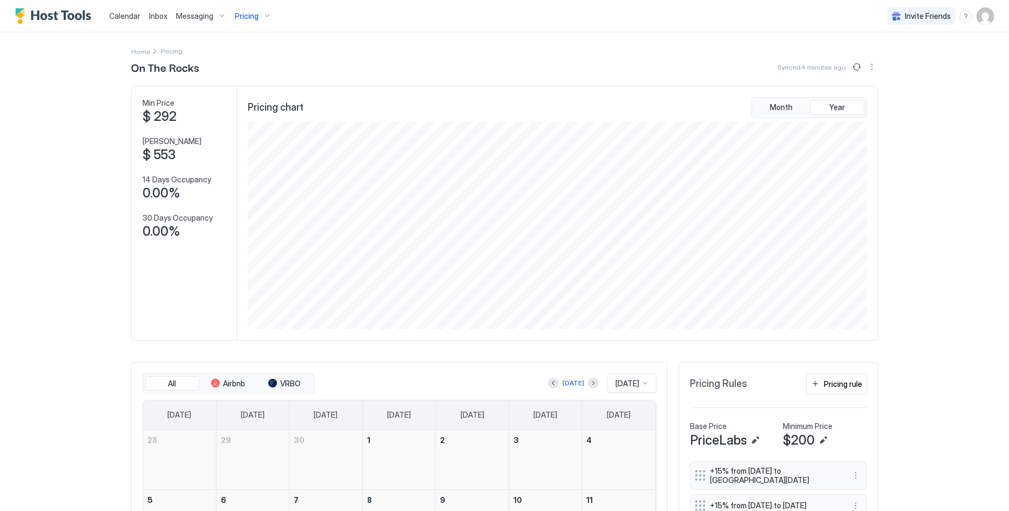
scroll to position [165, 0]
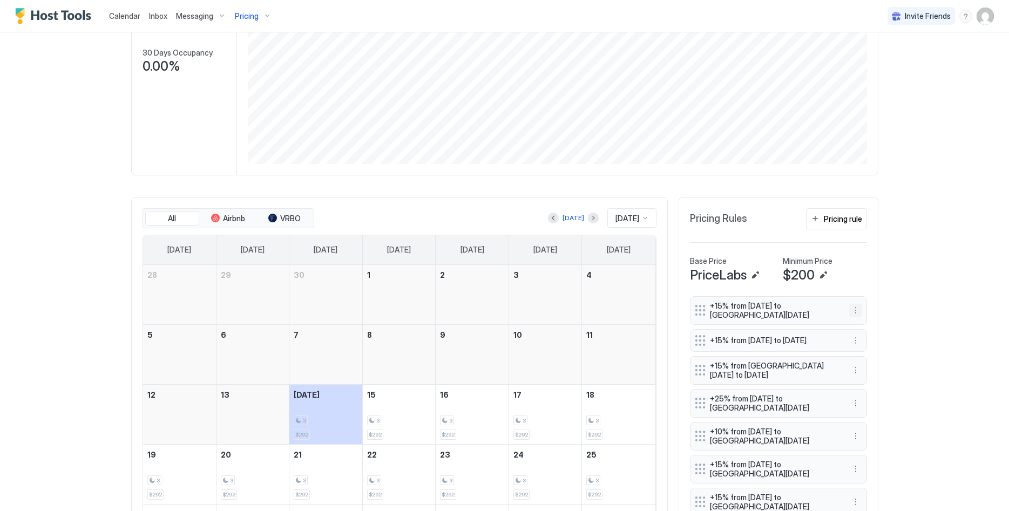
click at [855, 312] on button "More options" at bounding box center [855, 310] width 13 height 13
click at [874, 358] on span "Delete" at bounding box center [876, 360] width 20 height 8
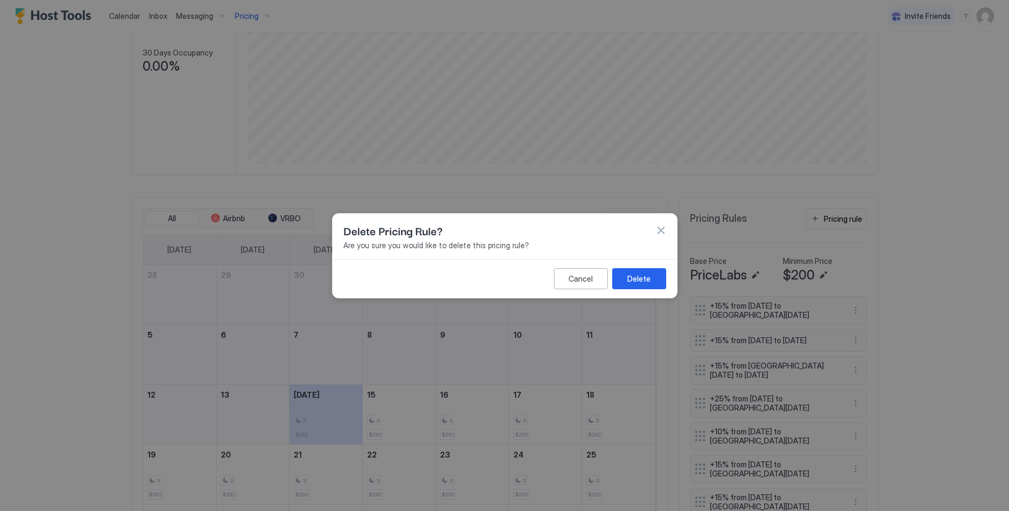
drag, startPoint x: 588, startPoint y: 258, endPoint x: 627, endPoint y: 268, distance: 40.2
click at [590, 259] on div "Delete Pricing Rule? Are you sure you would like to delete this pricing rule?" at bounding box center [505, 236] width 344 height 45
click at [627, 269] on button "Delete" at bounding box center [639, 278] width 54 height 21
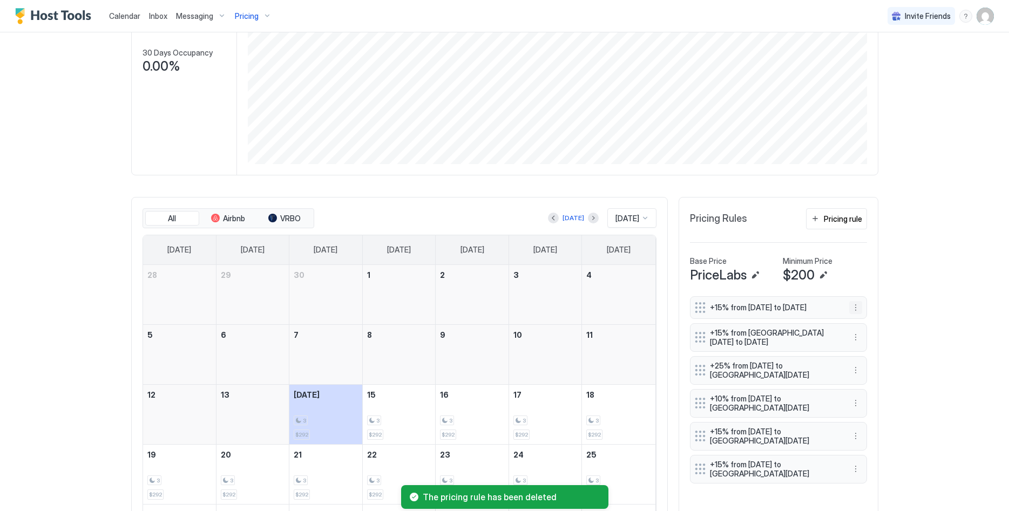
click at [857, 313] on button "More options" at bounding box center [855, 307] width 13 height 13
click at [867, 362] on span "Delete" at bounding box center [876, 360] width 20 height 8
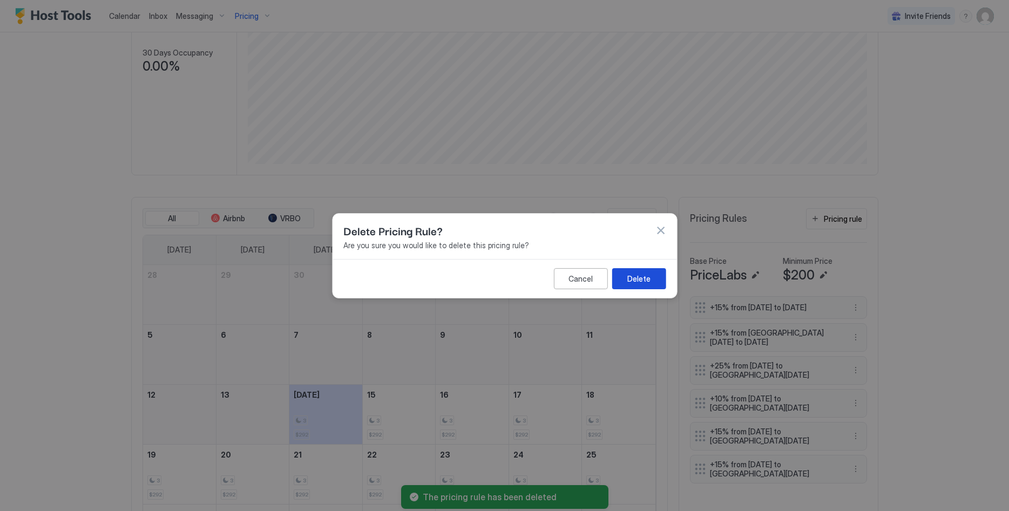
click at [659, 278] on button "Delete" at bounding box center [639, 278] width 54 height 21
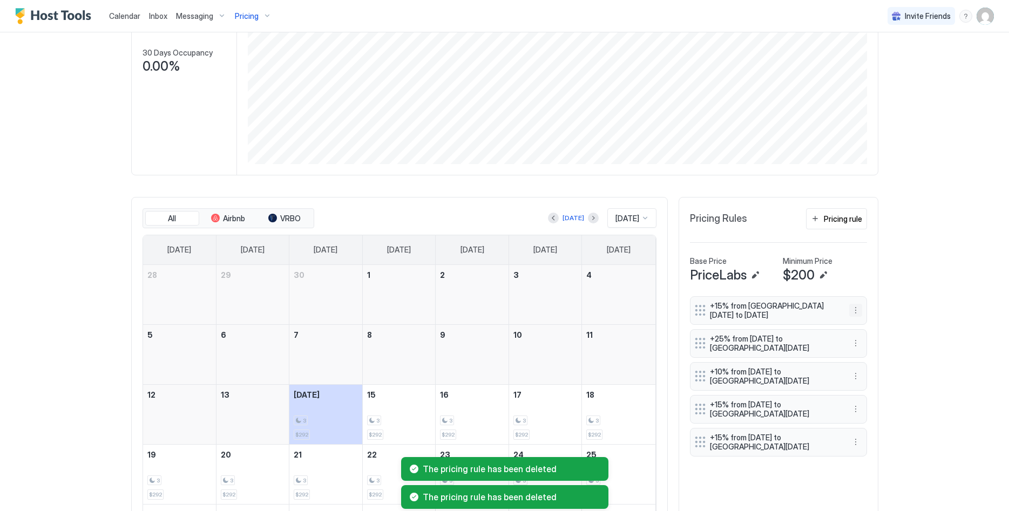
click at [856, 311] on button "More options" at bounding box center [855, 310] width 13 height 13
click at [875, 361] on span "Delete" at bounding box center [876, 360] width 20 height 8
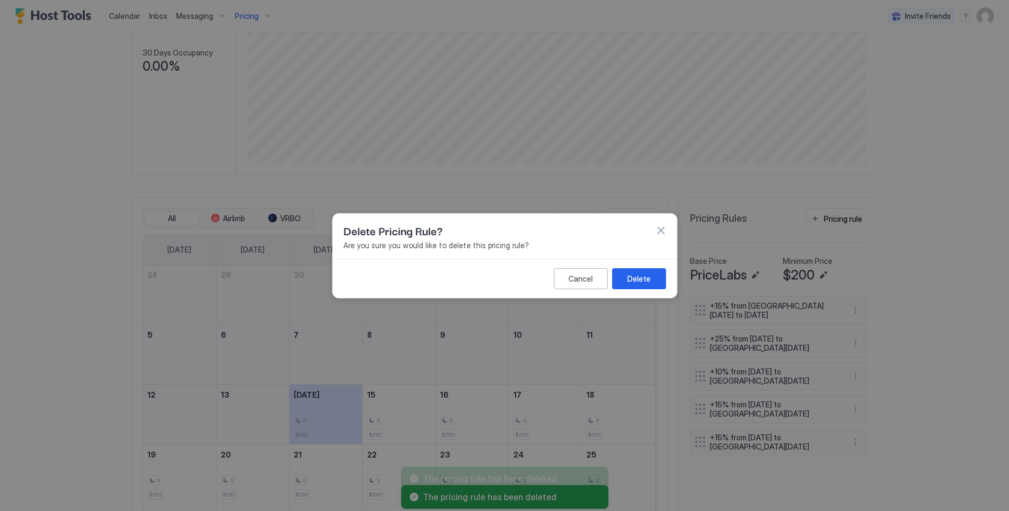
click at [647, 289] on div "Cancel Delete" at bounding box center [505, 278] width 344 height 39
click at [640, 279] on div "Delete" at bounding box center [638, 278] width 23 height 11
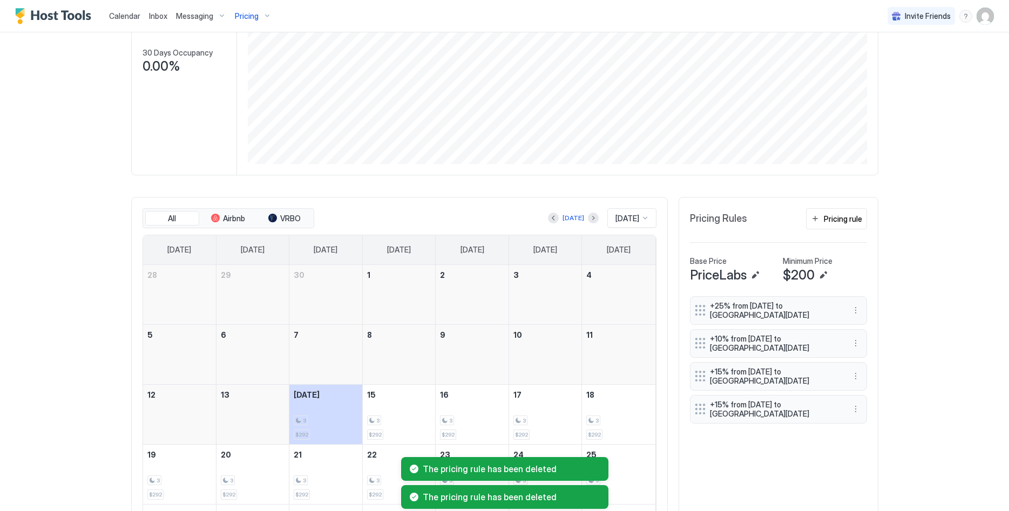
click at [855, 316] on button "More options" at bounding box center [855, 310] width 13 height 13
click at [870, 356] on div "Delete" at bounding box center [870, 360] width 40 height 17
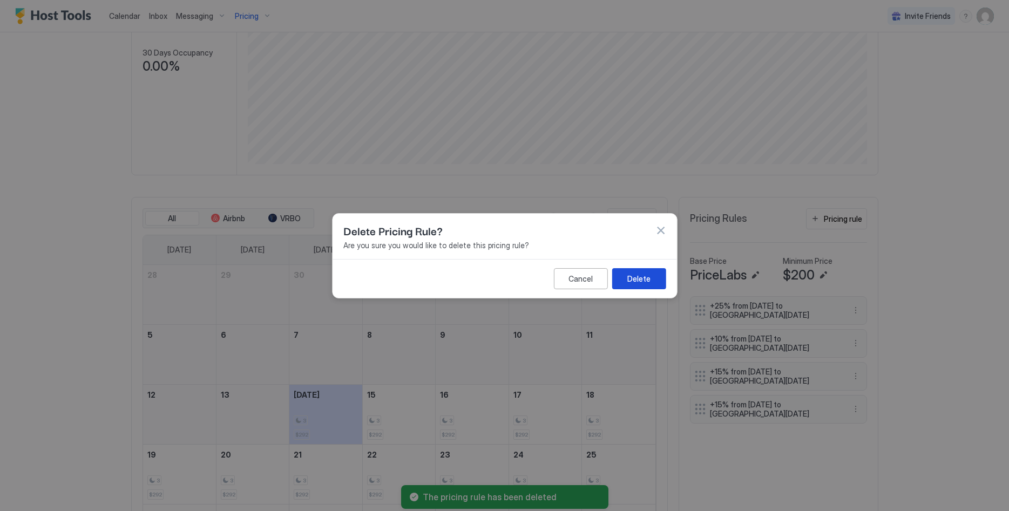
click at [653, 280] on button "Delete" at bounding box center [639, 278] width 54 height 21
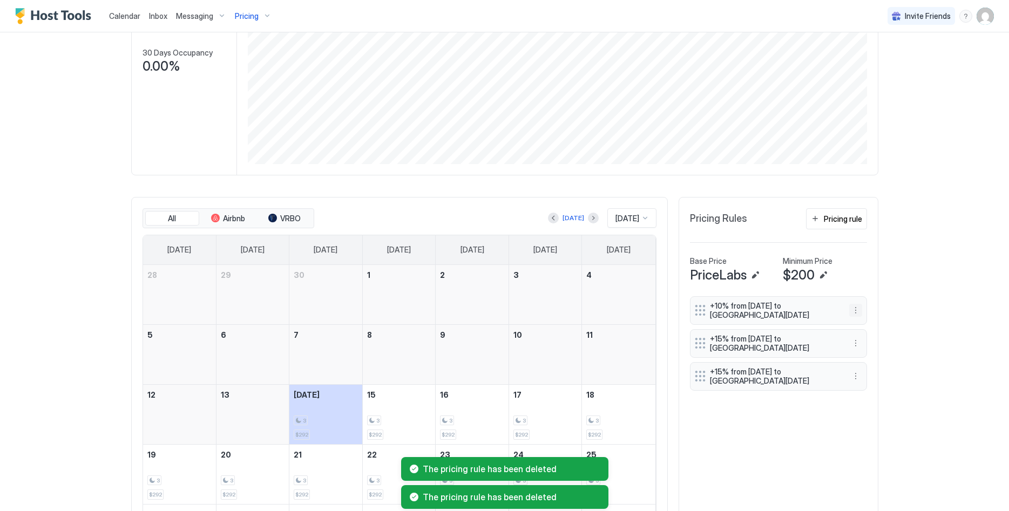
click at [857, 311] on button "More options" at bounding box center [855, 310] width 13 height 13
click at [863, 355] on div "Delete" at bounding box center [870, 360] width 40 height 17
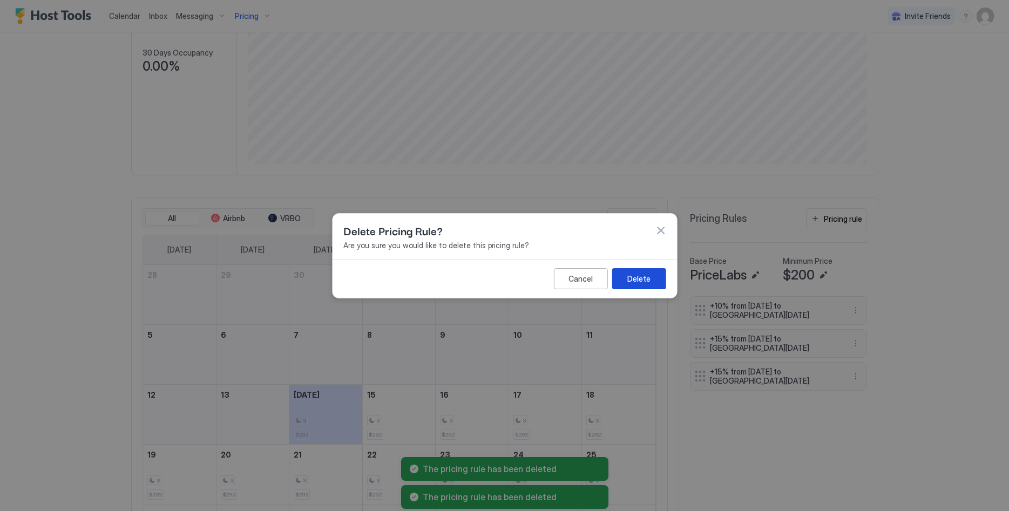
click at [629, 275] on div "Delete" at bounding box center [638, 278] width 23 height 11
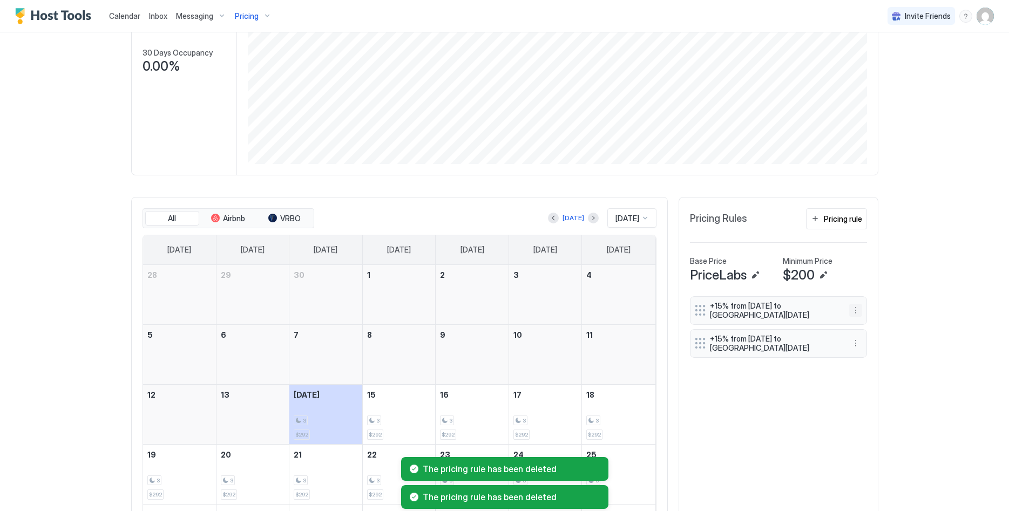
click at [854, 311] on button "More options" at bounding box center [855, 310] width 13 height 13
click at [863, 357] on div "Delete" at bounding box center [870, 360] width 32 height 8
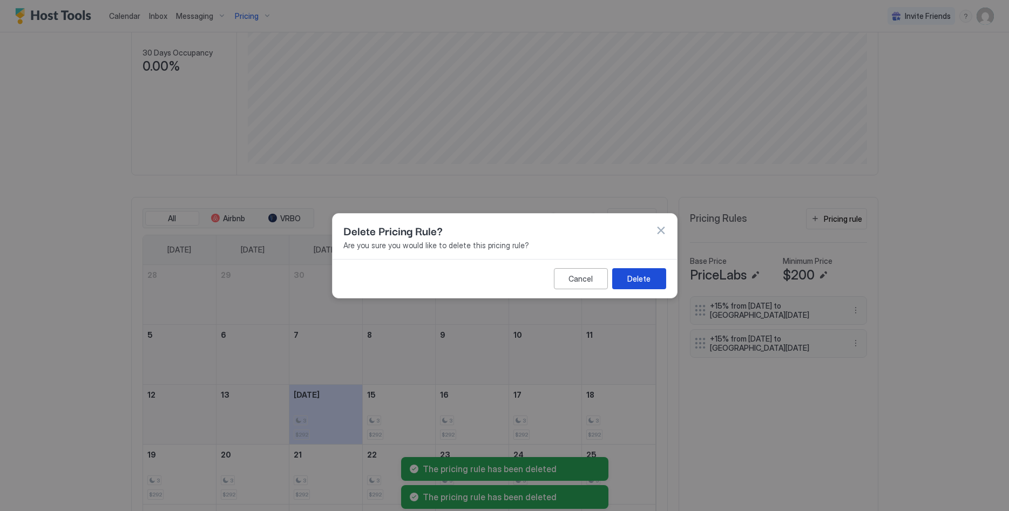
click at [644, 272] on button "Delete" at bounding box center [639, 278] width 54 height 21
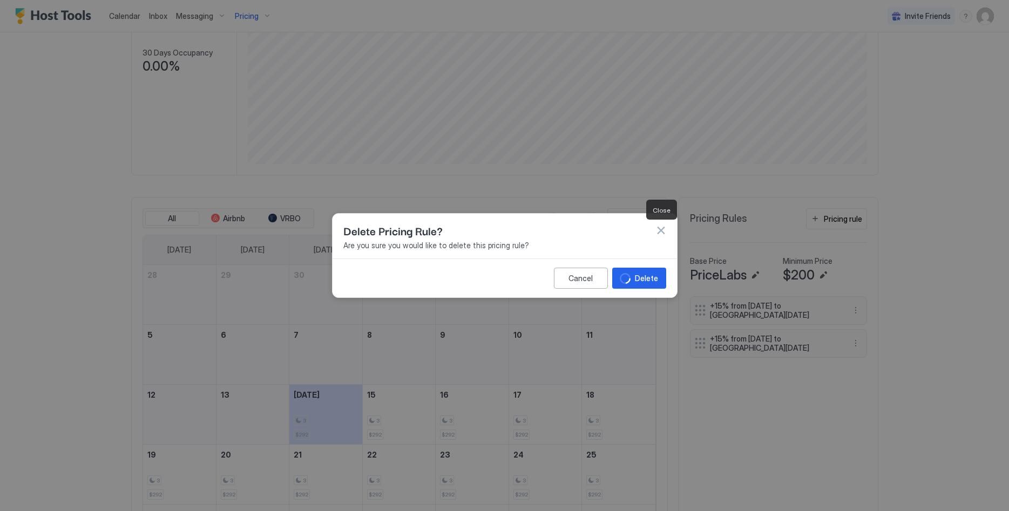
click at [664, 231] on button "button" at bounding box center [660, 230] width 11 height 11
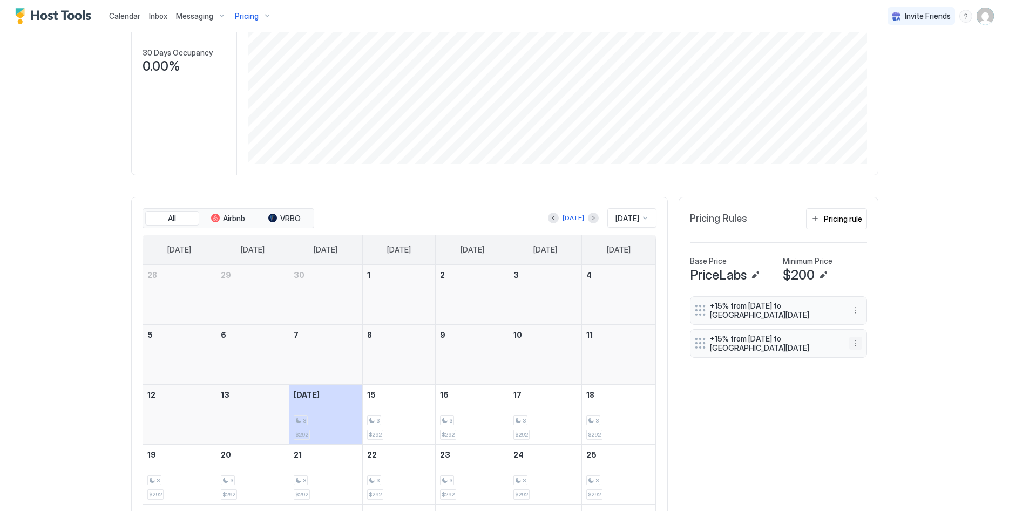
click at [859, 342] on button "More options" at bounding box center [855, 343] width 13 height 13
click at [863, 393] on div "Delete" at bounding box center [870, 393] width 32 height 8
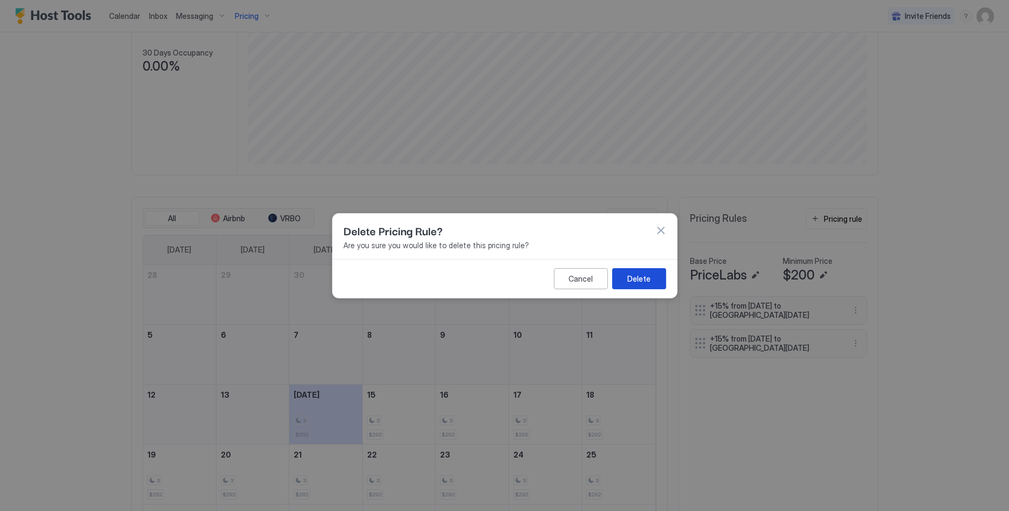
click at [637, 283] on link "4" at bounding box center [618, 275] width 73 height 20
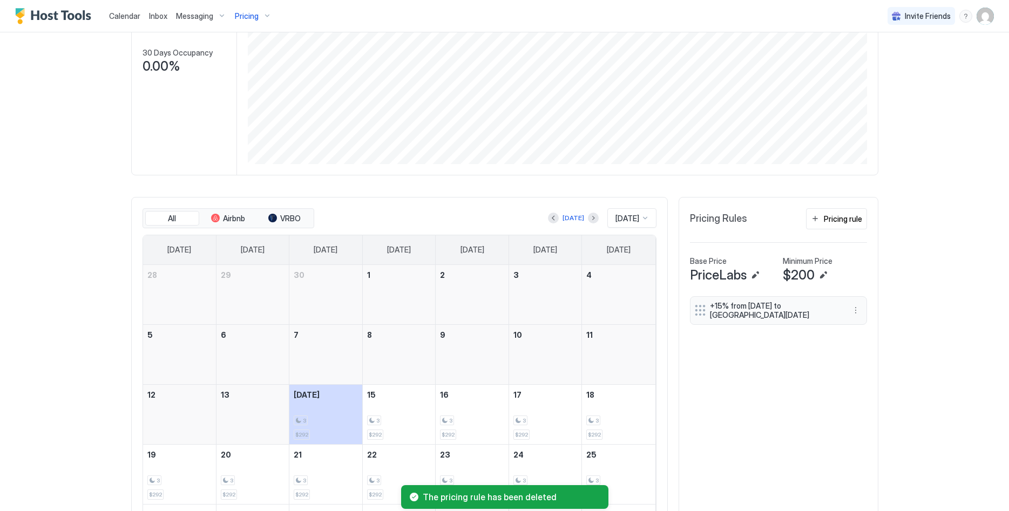
click at [863, 310] on div "+15% from Wed, Apr 1st 2026 to Thu, Apr 30th 2026" at bounding box center [778, 310] width 177 height 29
click at [858, 309] on button "More options" at bounding box center [855, 310] width 13 height 13
click at [861, 353] on div "Delete" at bounding box center [870, 360] width 40 height 17
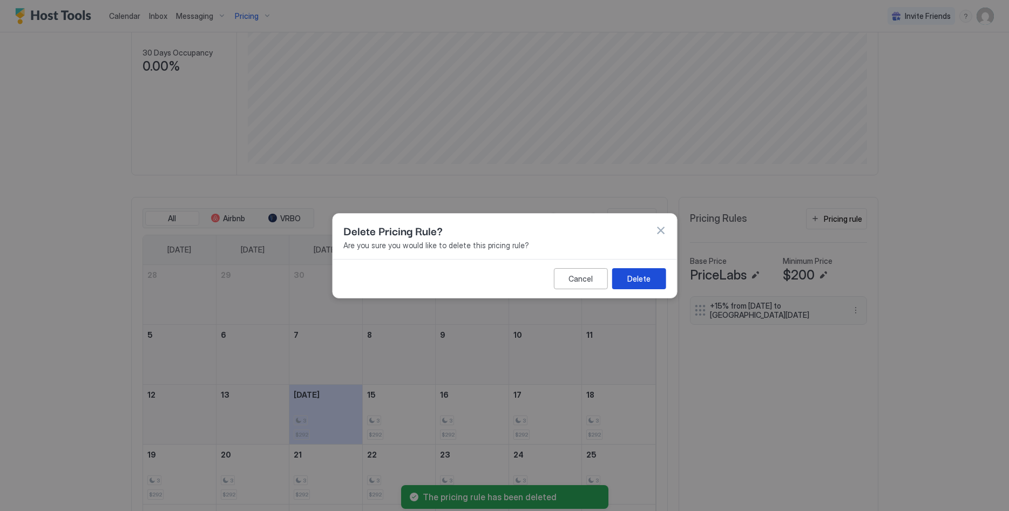
click at [653, 274] on button "Delete" at bounding box center [639, 278] width 54 height 21
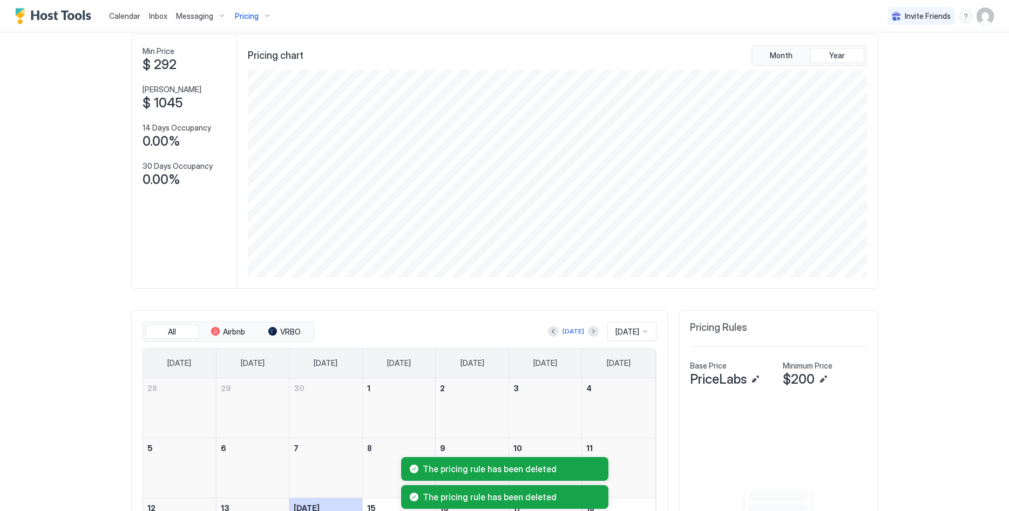
scroll to position [0, 0]
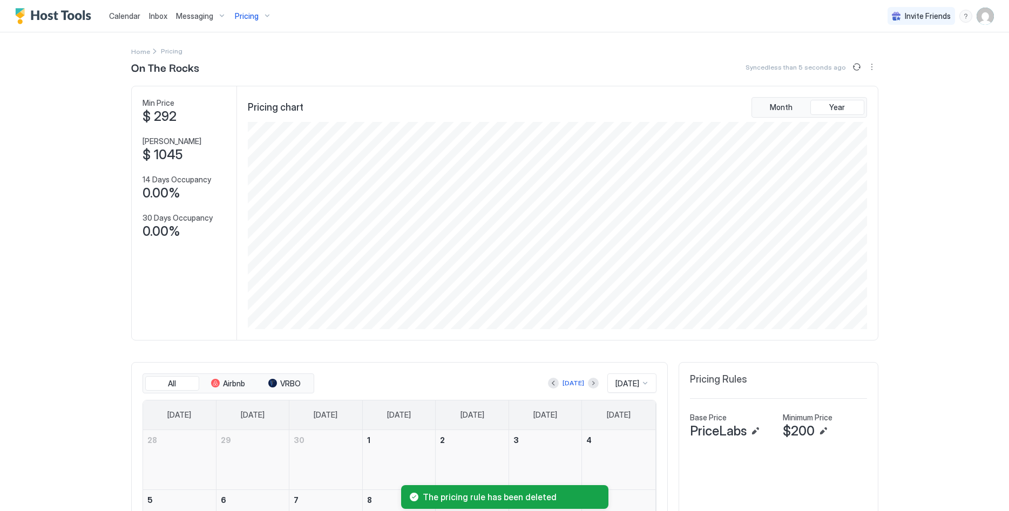
click at [247, 16] on span "Pricing" at bounding box center [247, 16] width 24 height 10
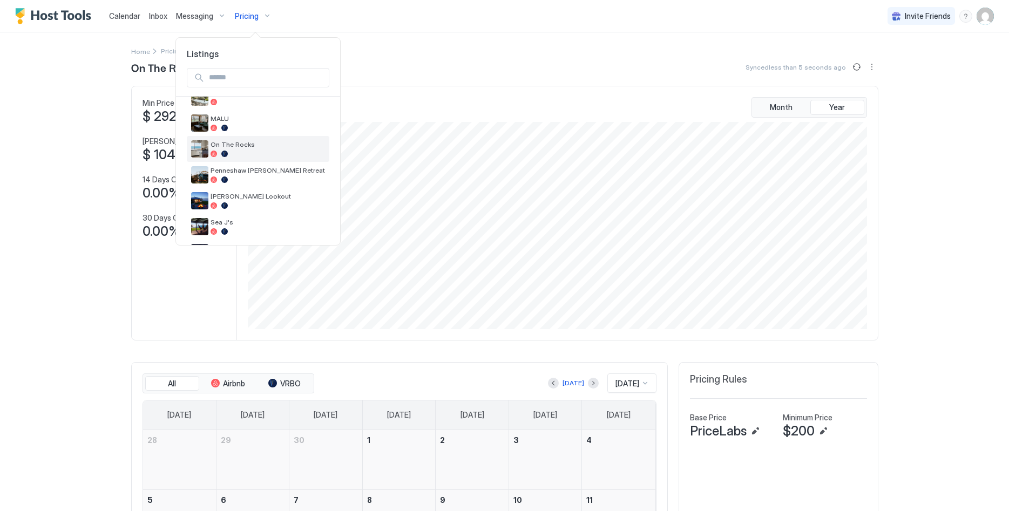
scroll to position [220, 0]
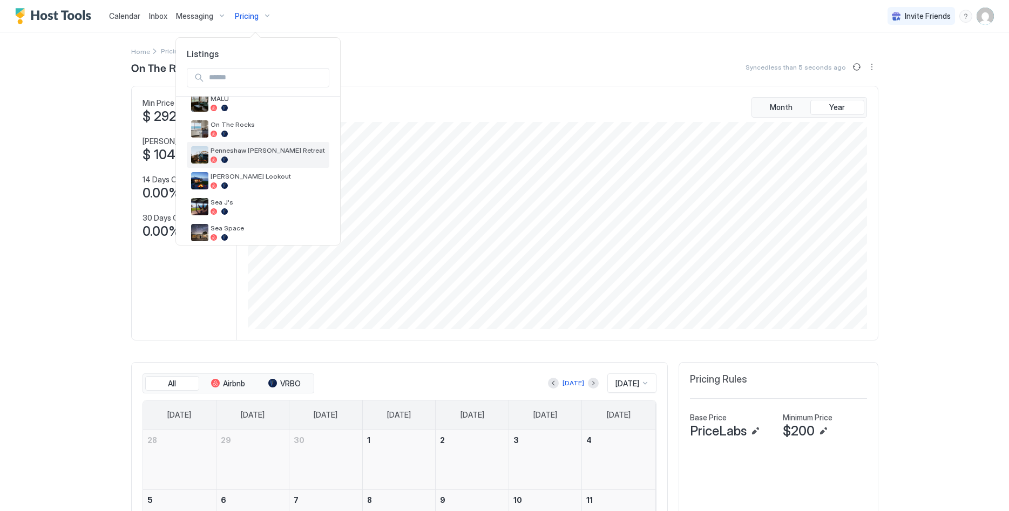
click at [273, 146] on div "Penneshaw [PERSON_NAME] Retreat" at bounding box center [258, 154] width 134 height 17
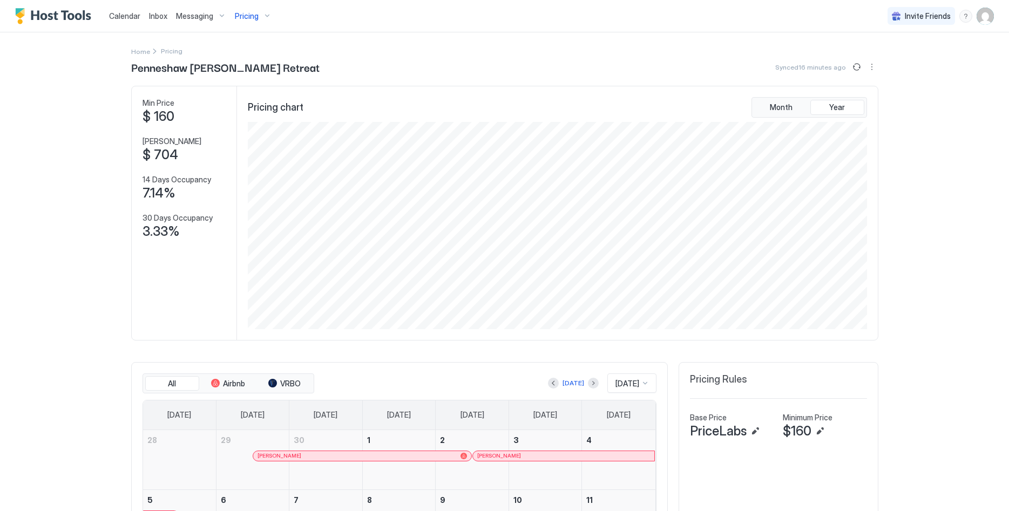
click at [235, 25] on button "Pricing" at bounding box center [253, 16] width 45 height 32
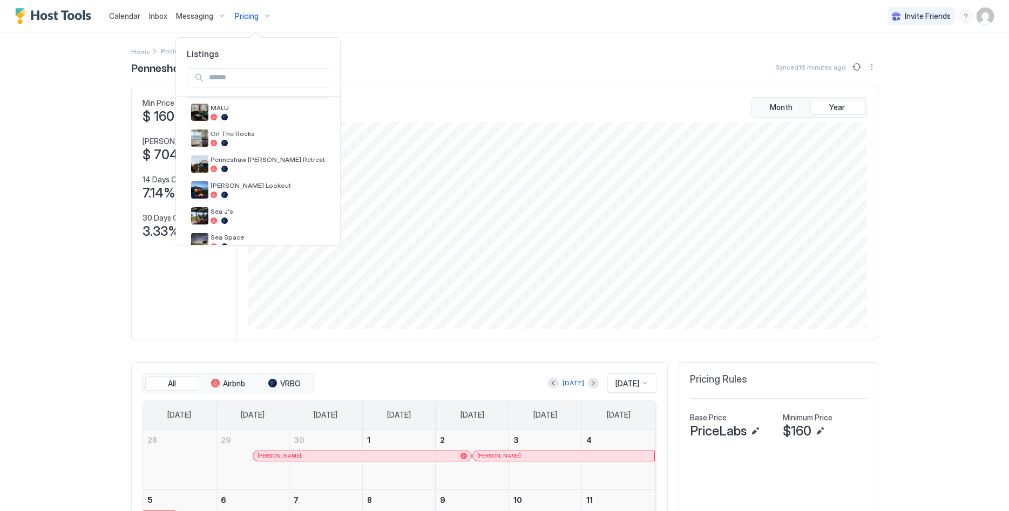
scroll to position [238, 0]
click at [264, 167] on div at bounding box center [268, 168] width 114 height 6
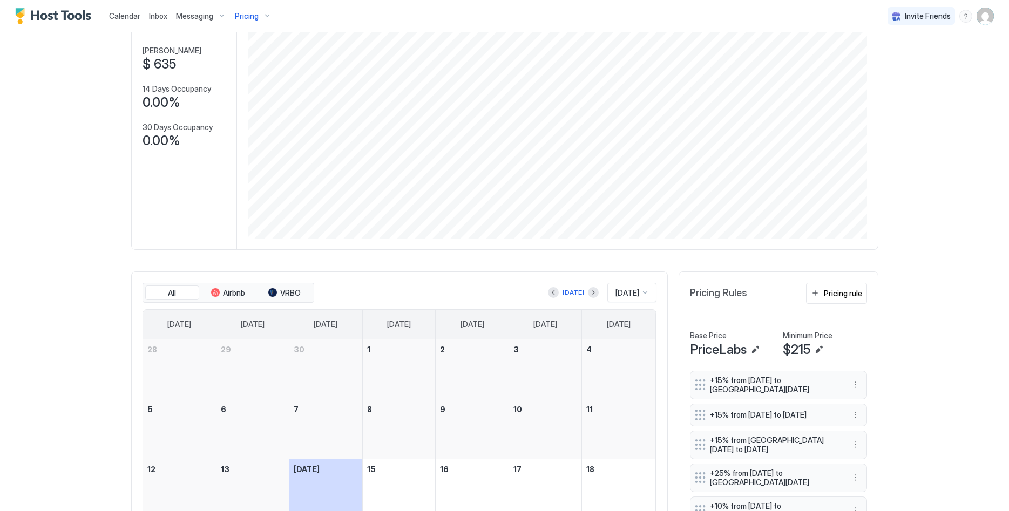
scroll to position [110, 0]
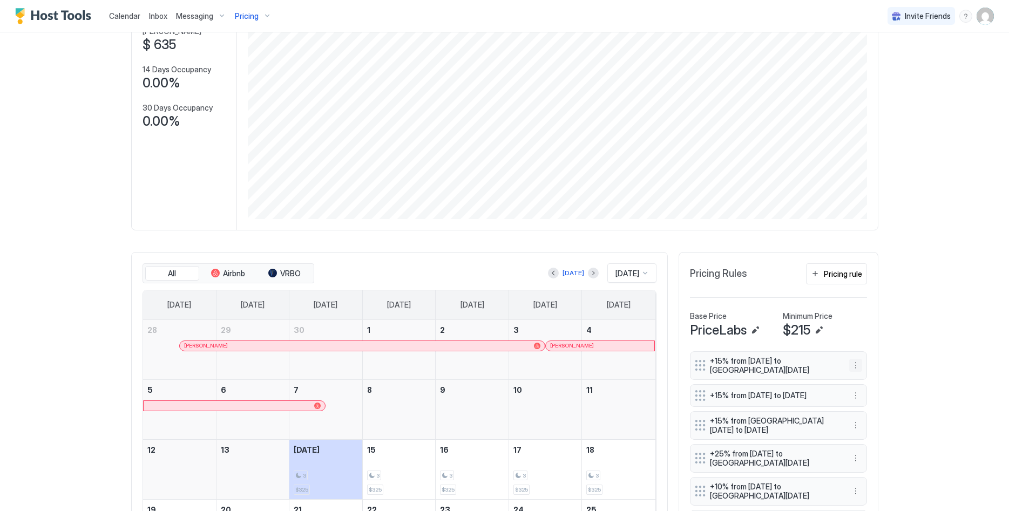
click at [856, 365] on button "More options" at bounding box center [855, 365] width 13 height 13
click at [873, 415] on span "Delete" at bounding box center [876, 415] width 20 height 8
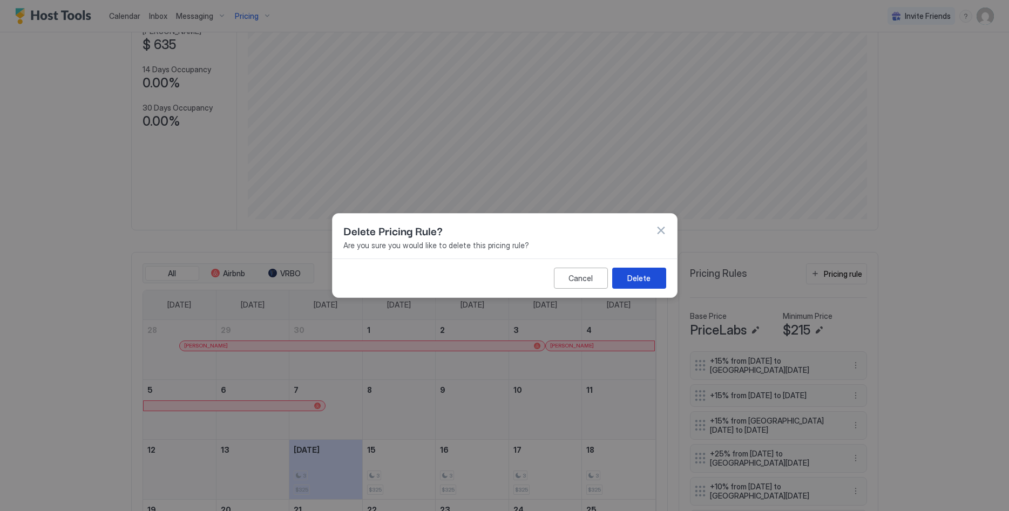
click at [640, 287] on button "Delete" at bounding box center [639, 278] width 54 height 21
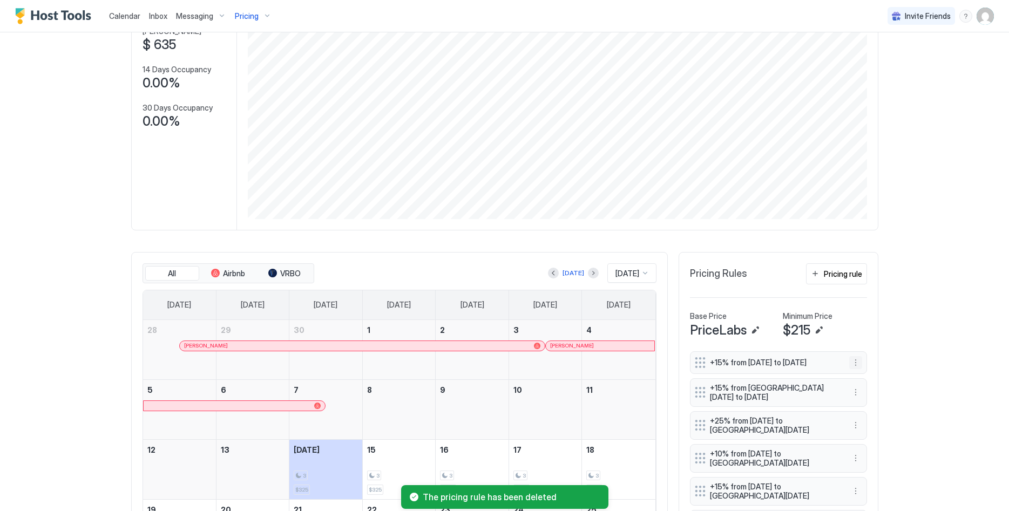
click at [854, 364] on button "More options" at bounding box center [855, 362] width 13 height 13
click at [860, 414] on div "Delete" at bounding box center [870, 415] width 32 height 8
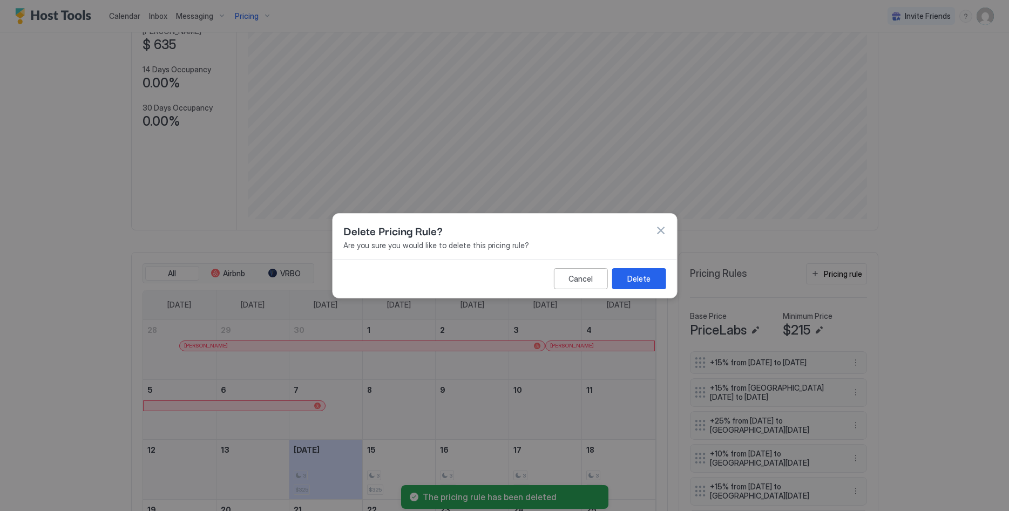
click at [633, 285] on button "Delete" at bounding box center [639, 278] width 54 height 21
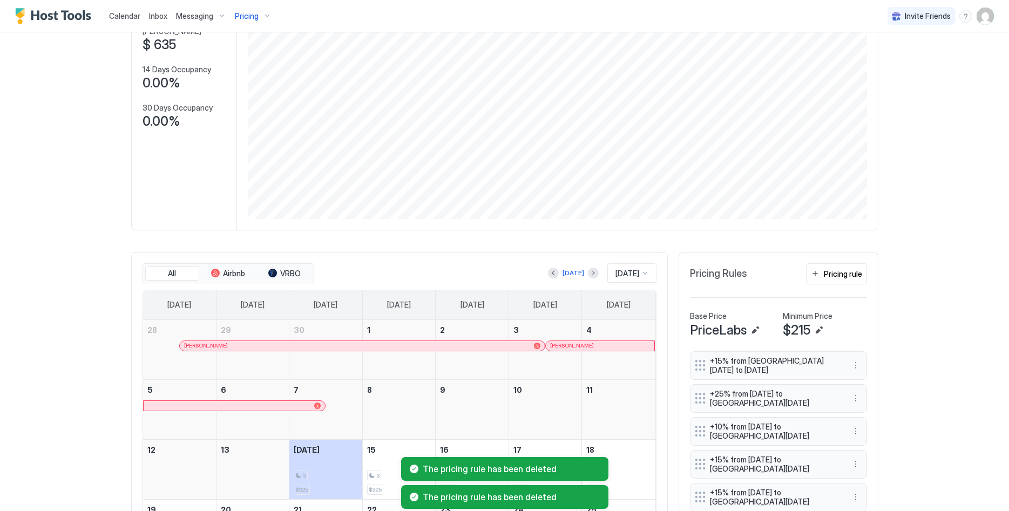
click at [854, 373] on div "+15% from Mon, Dec 1st 2025 to Fri, Dec 12th 2025" at bounding box center [778, 365] width 177 height 29
click at [854, 367] on button "More options" at bounding box center [855, 365] width 13 height 13
click at [862, 412] on div "Delete" at bounding box center [870, 415] width 32 height 8
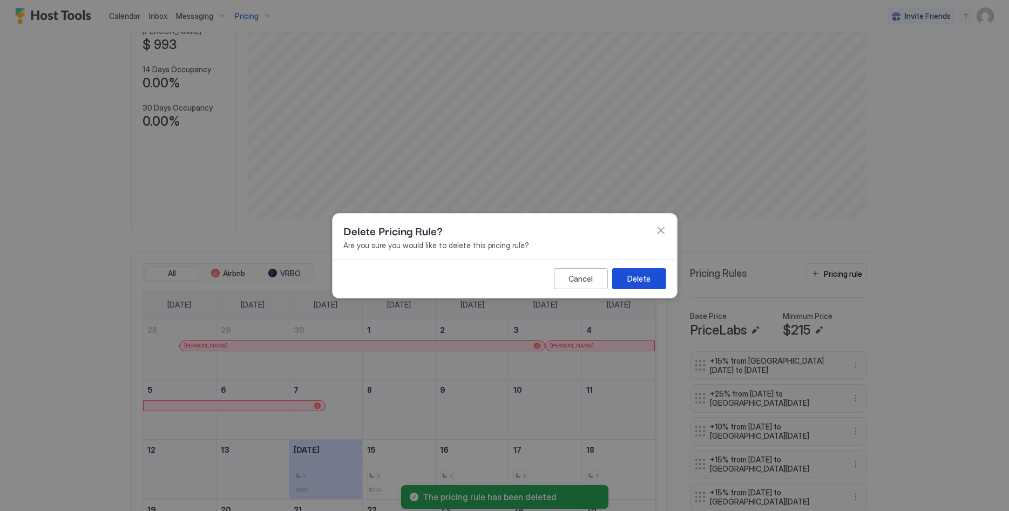
click at [637, 288] on button "Delete" at bounding box center [639, 278] width 54 height 21
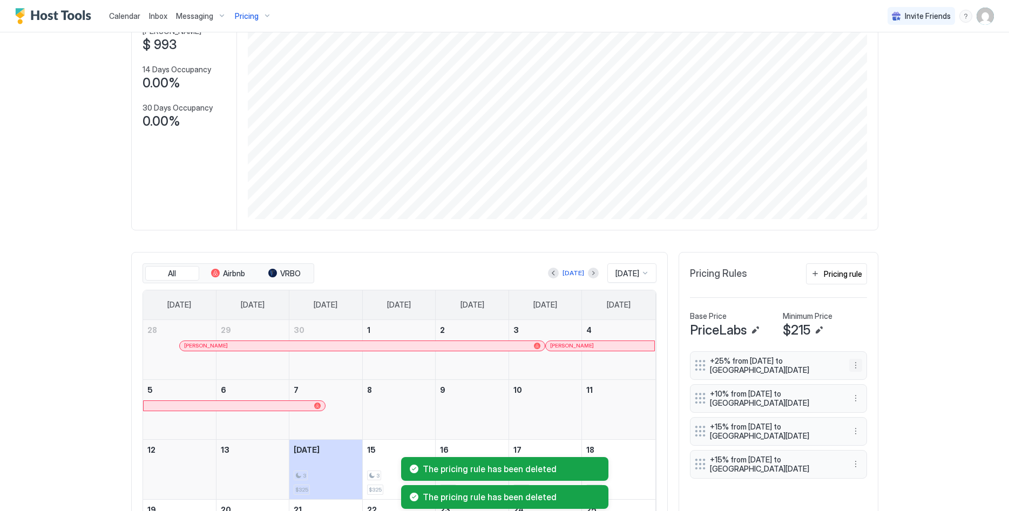
click at [857, 364] on button "More options" at bounding box center [855, 365] width 13 height 13
click at [869, 417] on span "Delete" at bounding box center [876, 415] width 20 height 8
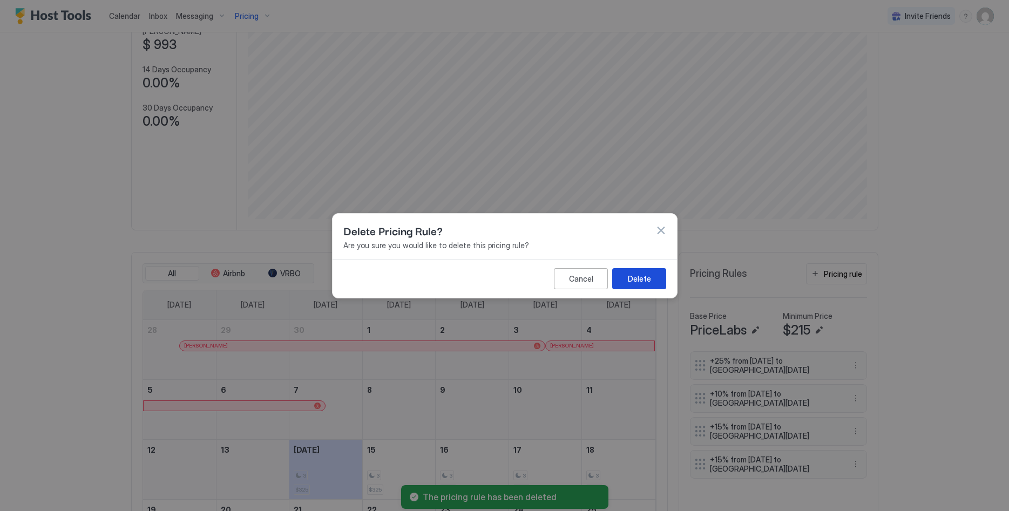
click at [639, 274] on div "Delete" at bounding box center [638, 278] width 23 height 11
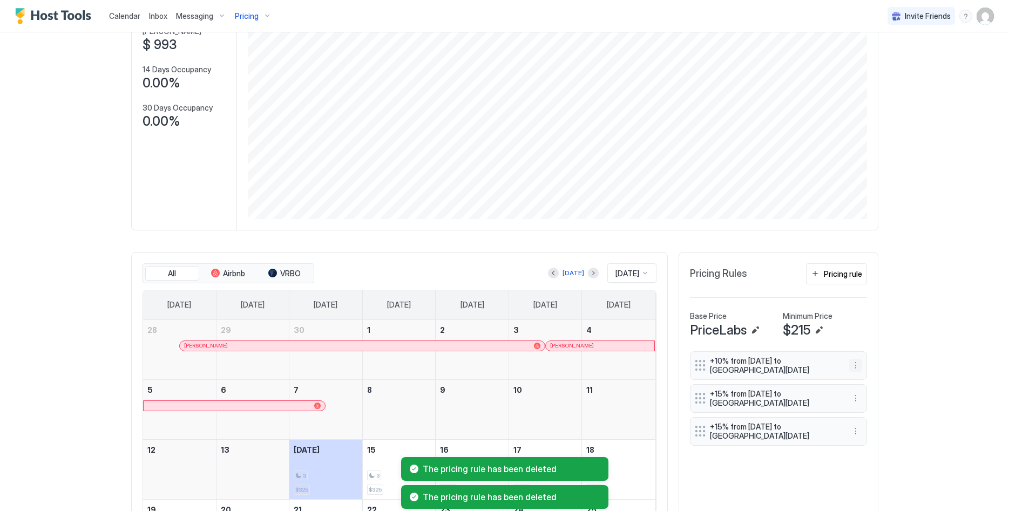
click at [857, 363] on button "More options" at bounding box center [855, 365] width 13 height 13
click at [862, 412] on div "Delete" at bounding box center [870, 415] width 32 height 8
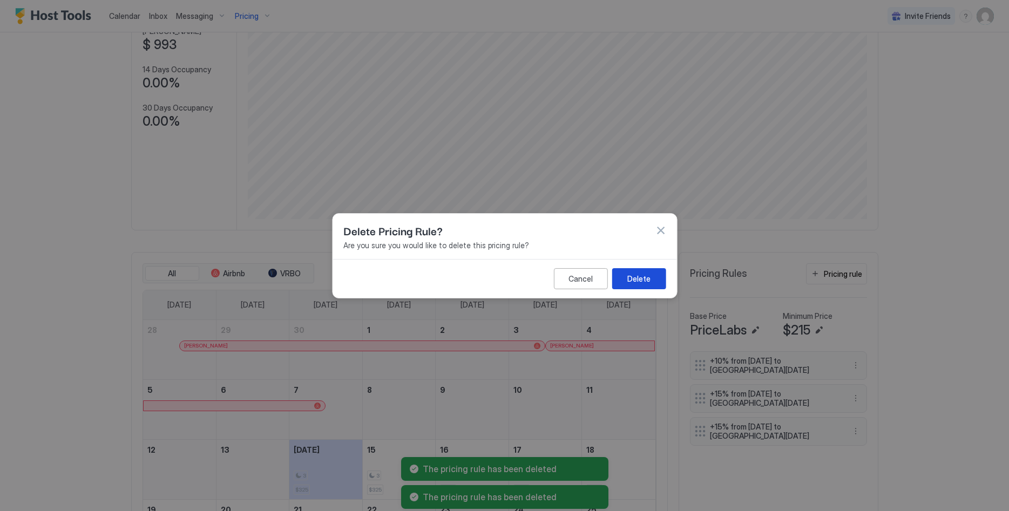
click at [627, 277] on button "Delete" at bounding box center [639, 278] width 54 height 21
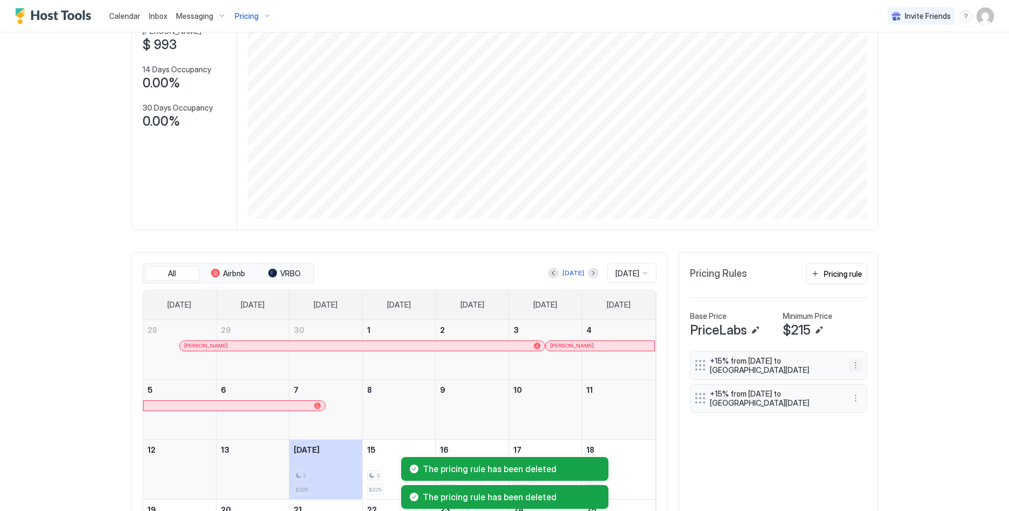
click at [856, 365] on button "More options" at bounding box center [855, 365] width 13 height 13
click at [857, 409] on div "Delete" at bounding box center [870, 415] width 40 height 17
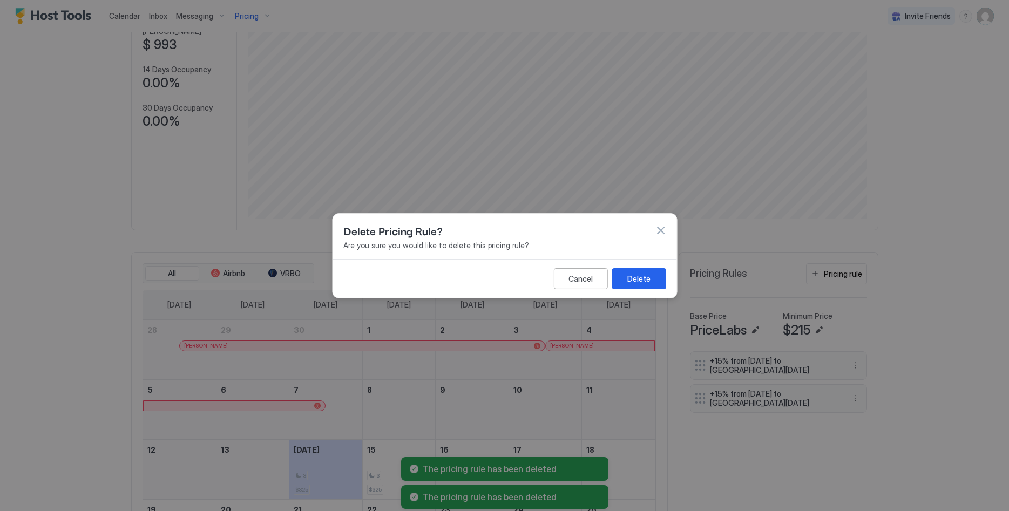
click at [623, 271] on button "Delete" at bounding box center [639, 278] width 54 height 21
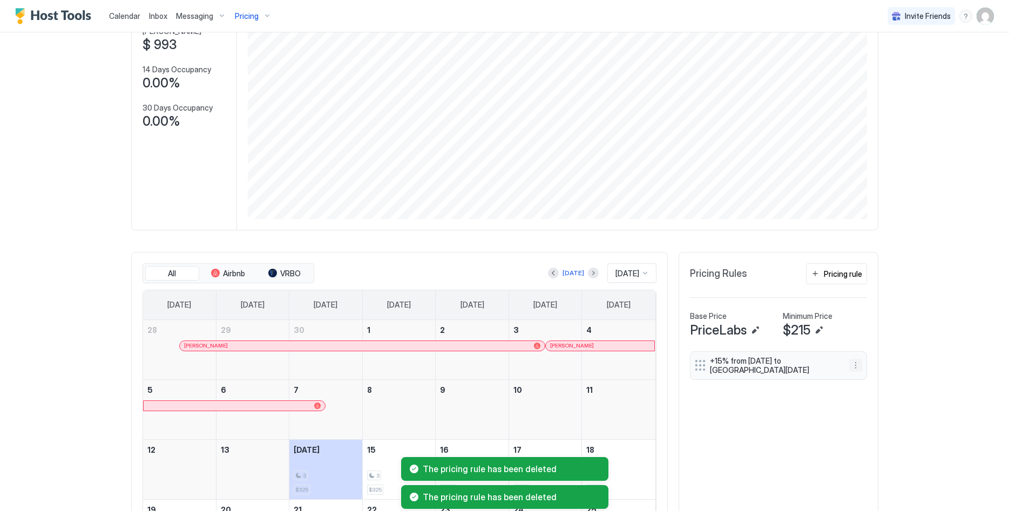
click at [857, 360] on button "More options" at bounding box center [855, 365] width 13 height 13
click at [866, 416] on span "Delete" at bounding box center [876, 415] width 20 height 8
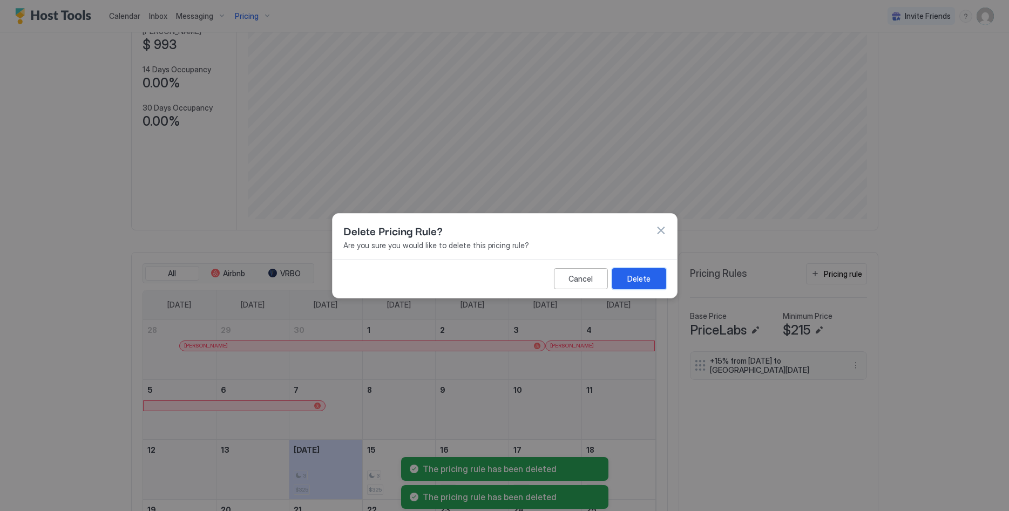
click at [634, 276] on div "Delete" at bounding box center [638, 278] width 23 height 11
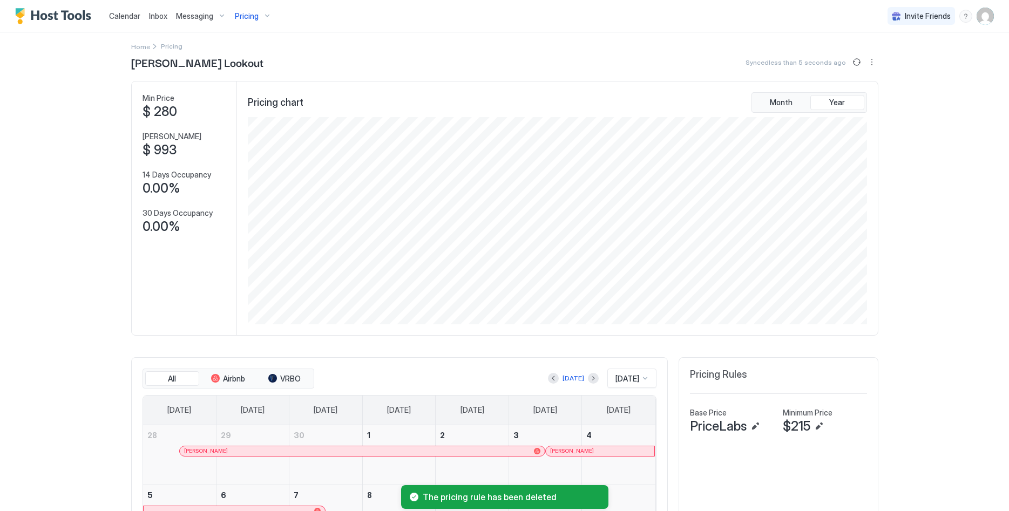
scroll to position [0, 0]
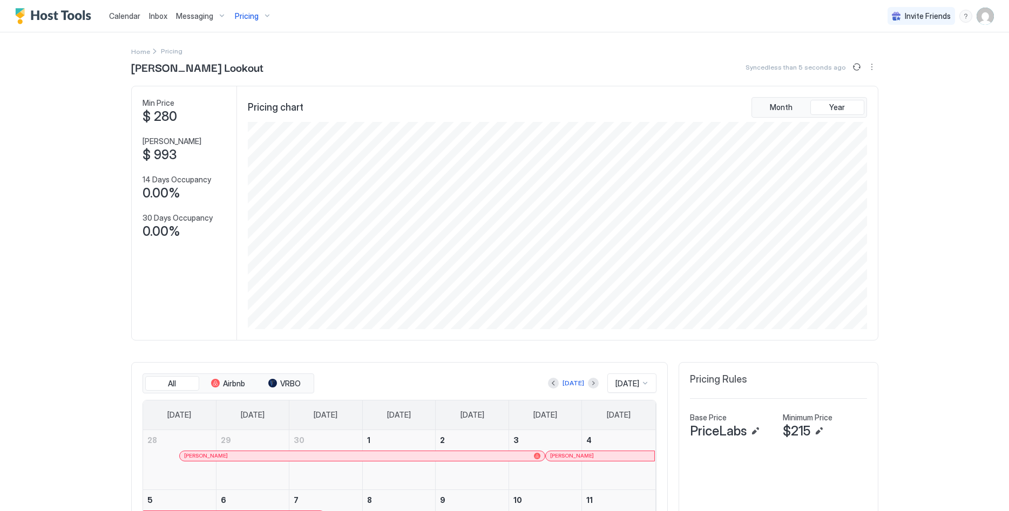
click at [241, 17] on span "Pricing" at bounding box center [247, 16] width 24 height 10
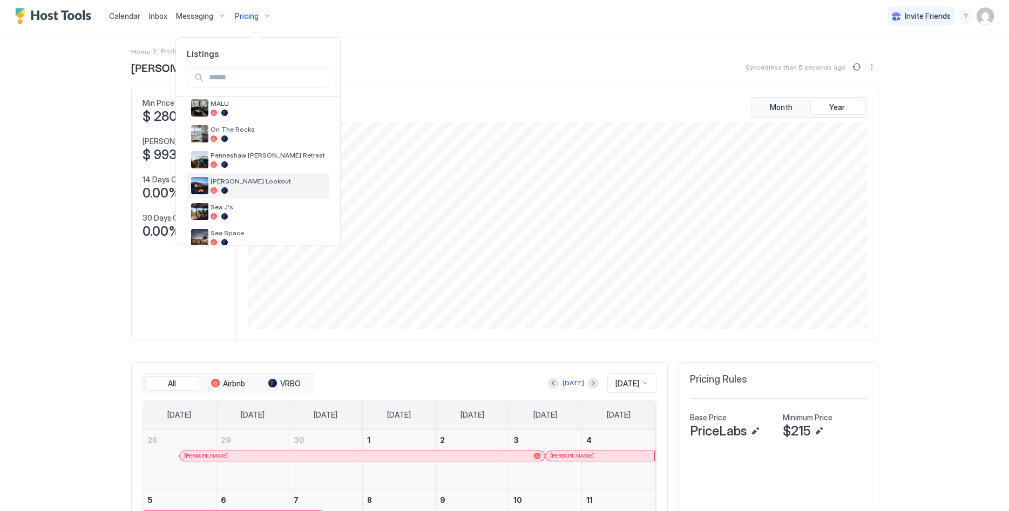
scroll to position [238, 0]
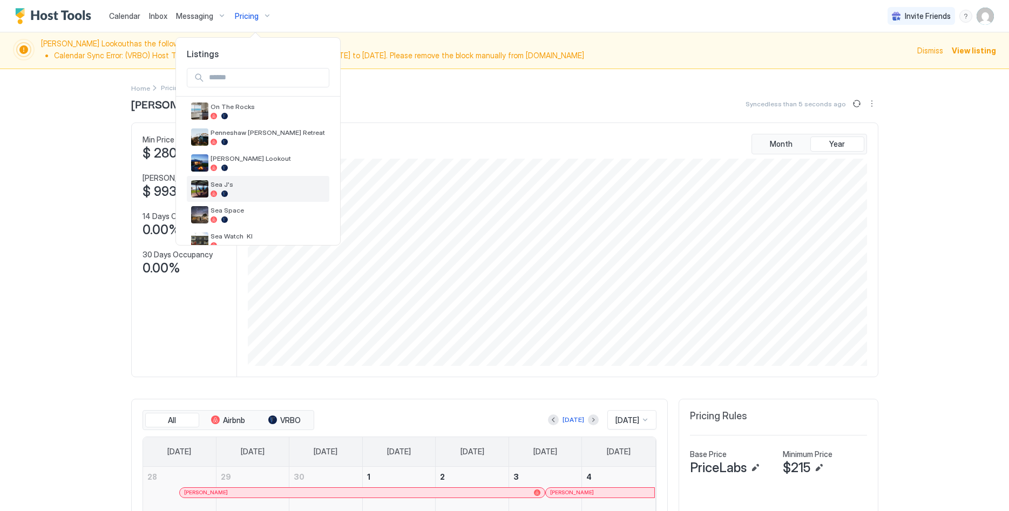
click at [269, 186] on span "Sea J's" at bounding box center [268, 184] width 114 height 8
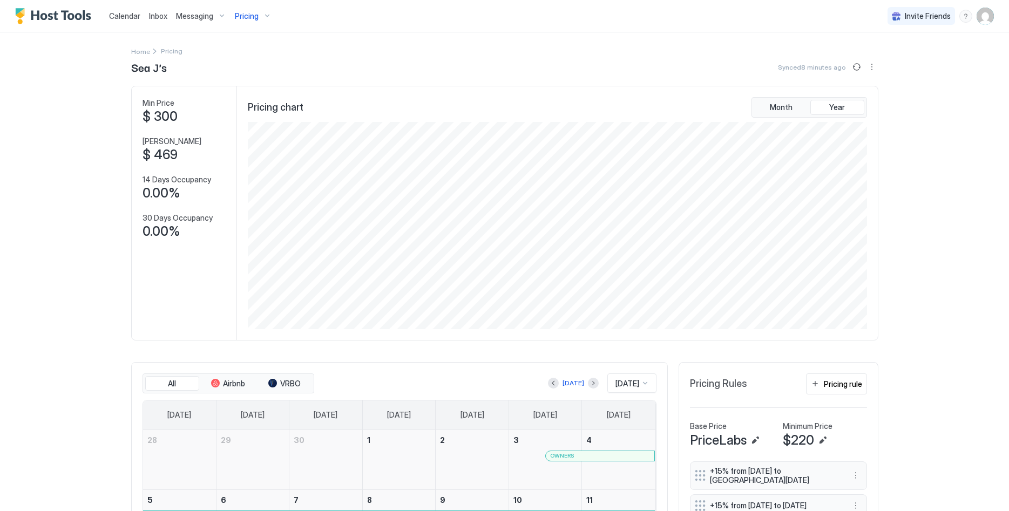
scroll to position [220, 0]
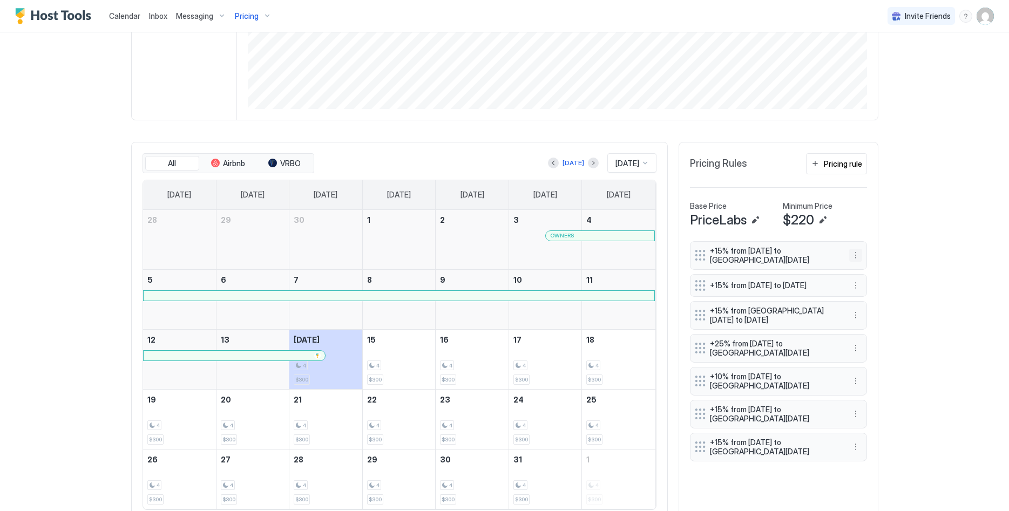
click at [858, 254] on button "More options" at bounding box center [855, 255] width 13 height 13
click at [869, 305] on span "Delete" at bounding box center [876, 305] width 20 height 8
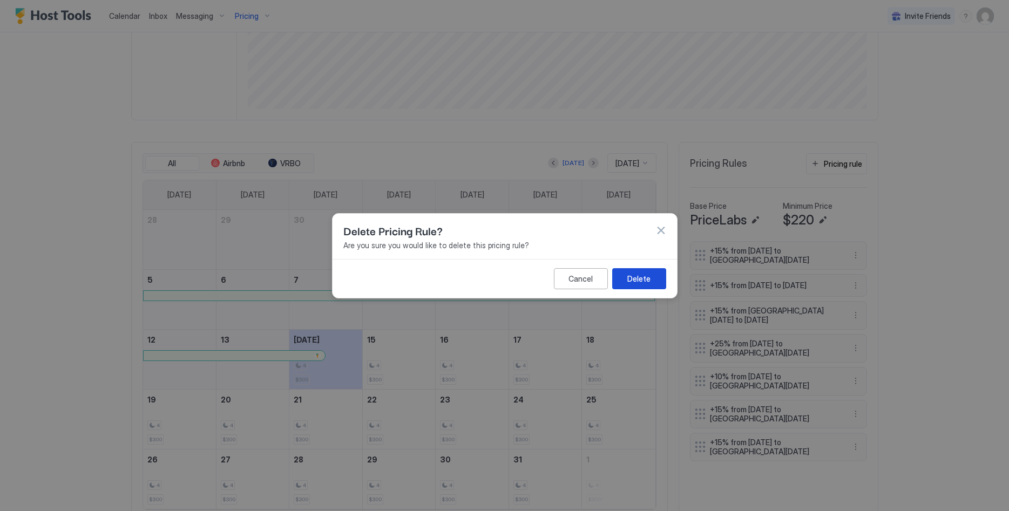
click at [646, 281] on div "Delete" at bounding box center [638, 278] width 23 height 11
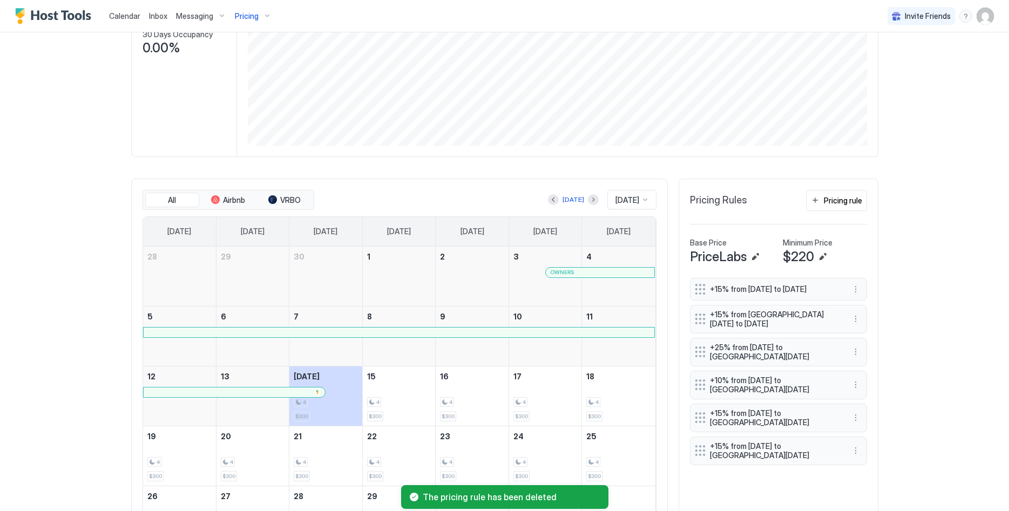
click at [851, 283] on button "More options" at bounding box center [855, 289] width 13 height 13
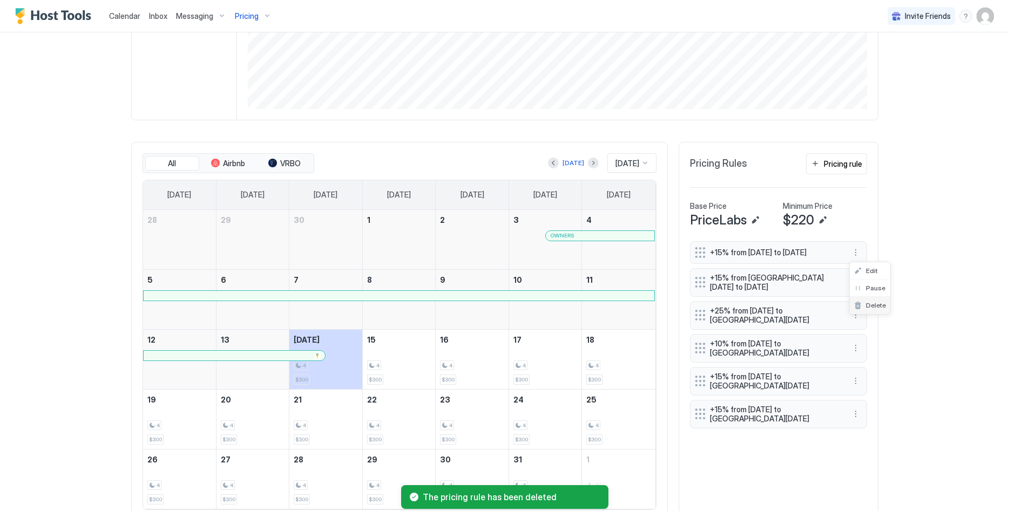
click at [862, 299] on div "Delete" at bounding box center [870, 305] width 40 height 17
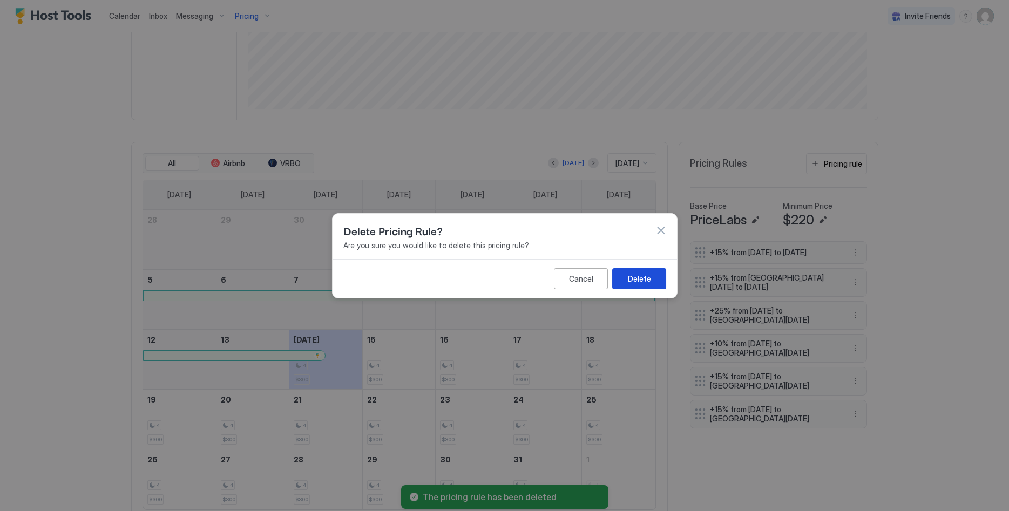
click at [630, 279] on div "Delete" at bounding box center [638, 278] width 23 height 11
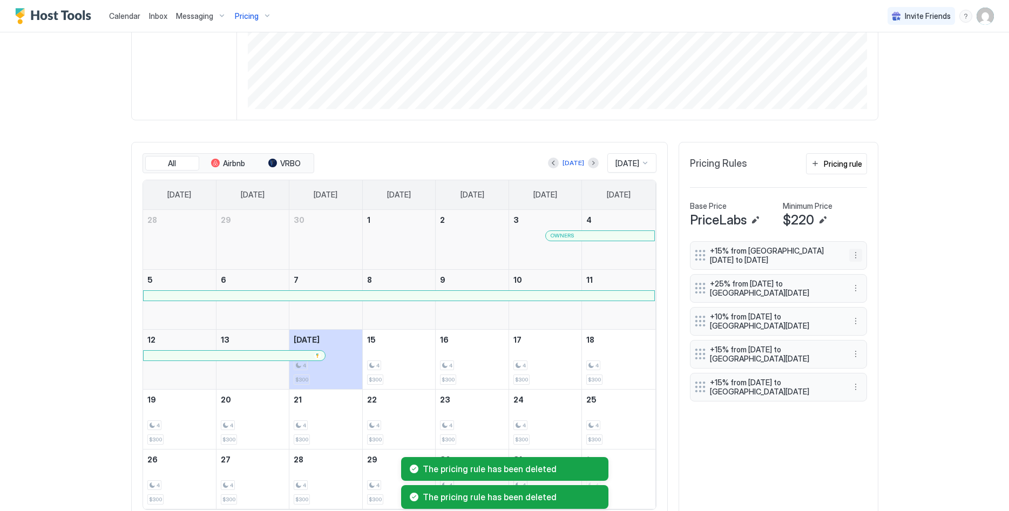
click at [856, 253] on button "More options" at bounding box center [855, 255] width 13 height 13
click at [873, 305] on span "Delete" at bounding box center [876, 305] width 20 height 8
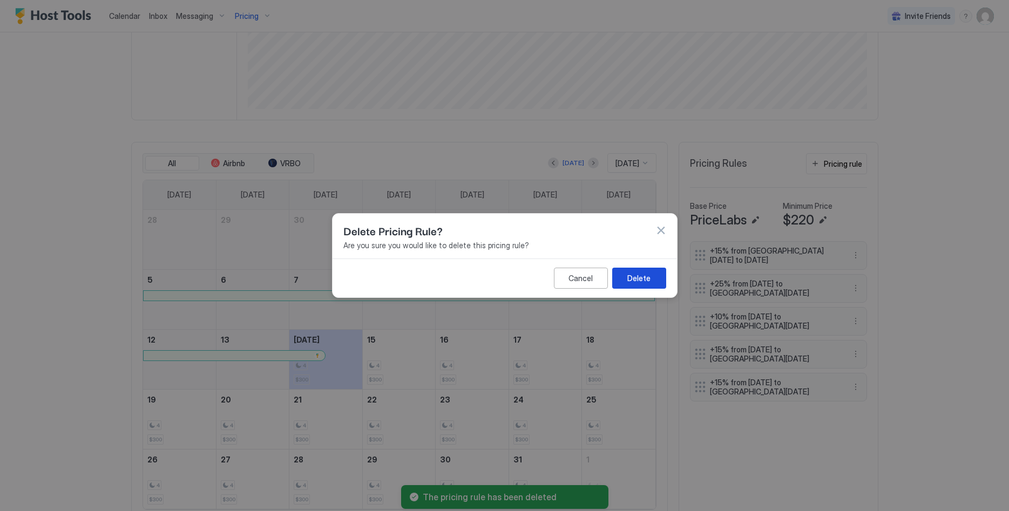
click at [657, 272] on button "Delete" at bounding box center [639, 278] width 54 height 21
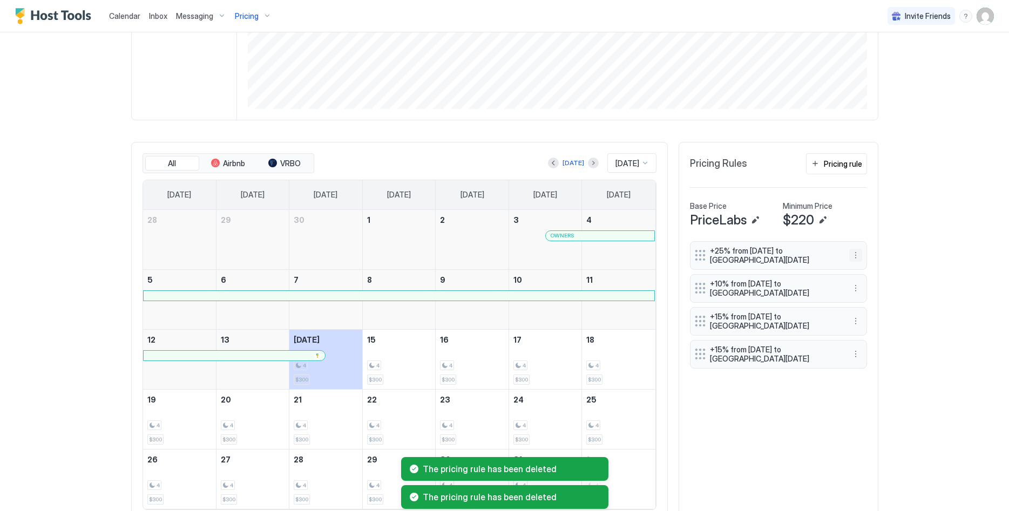
click at [857, 252] on button "More options" at bounding box center [855, 255] width 13 height 13
click at [869, 301] on span "Delete" at bounding box center [876, 305] width 20 height 8
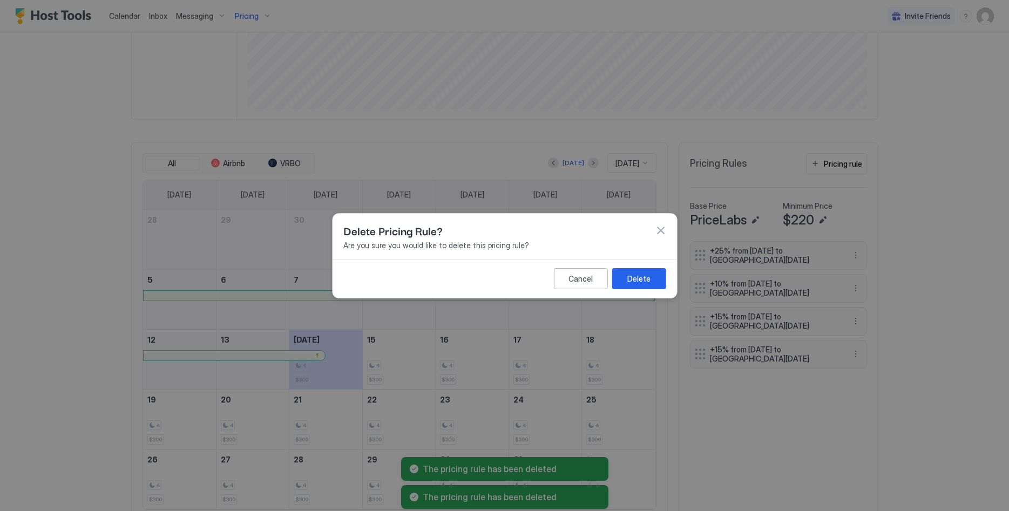
click at [652, 273] on button "Delete" at bounding box center [639, 278] width 54 height 21
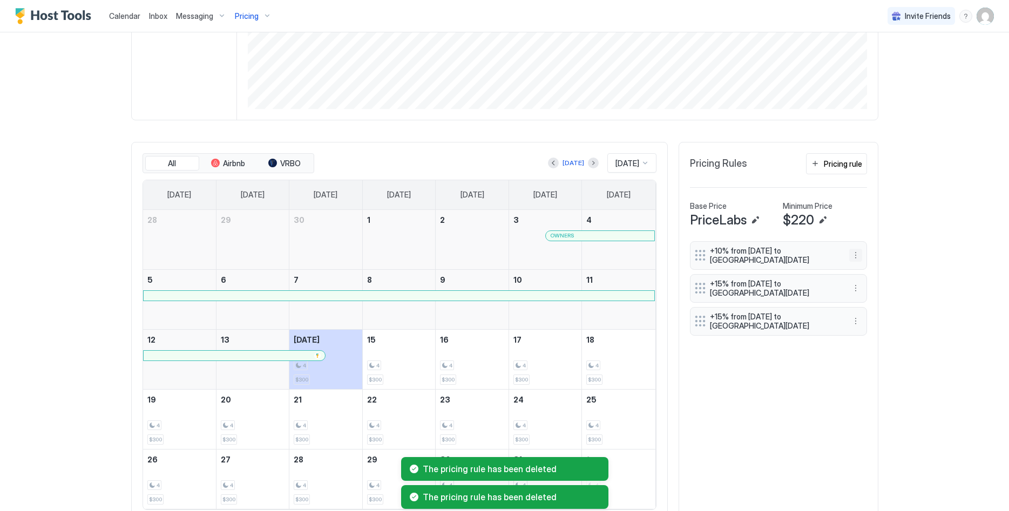
click at [854, 257] on button "More options" at bounding box center [855, 255] width 13 height 13
click at [875, 306] on span "Delete" at bounding box center [876, 305] width 20 height 8
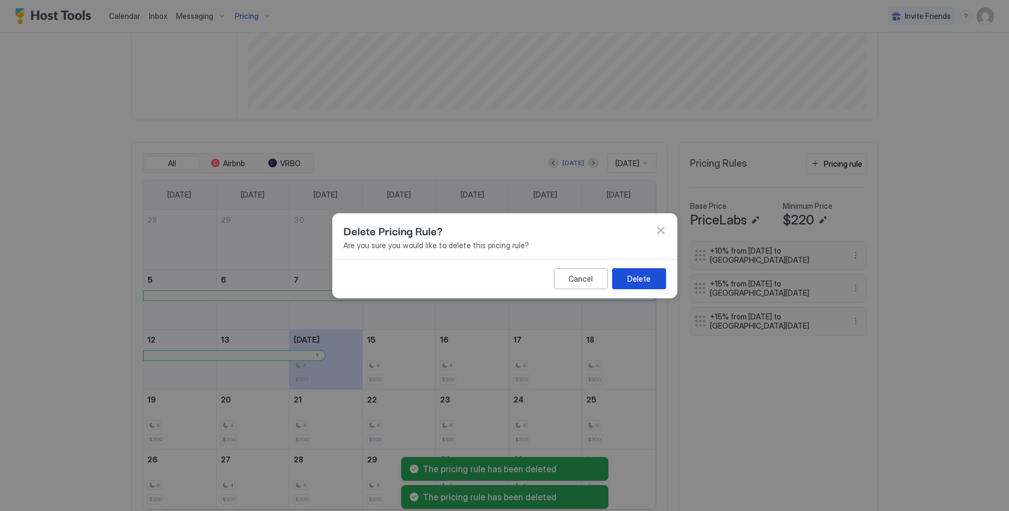
click at [643, 285] on button "Delete" at bounding box center [639, 278] width 54 height 21
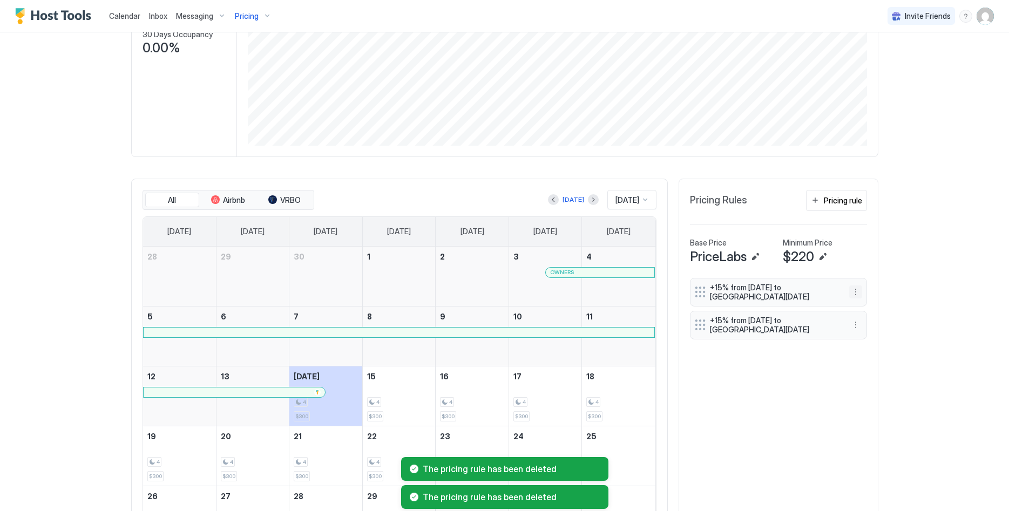
scroll to position [257, 0]
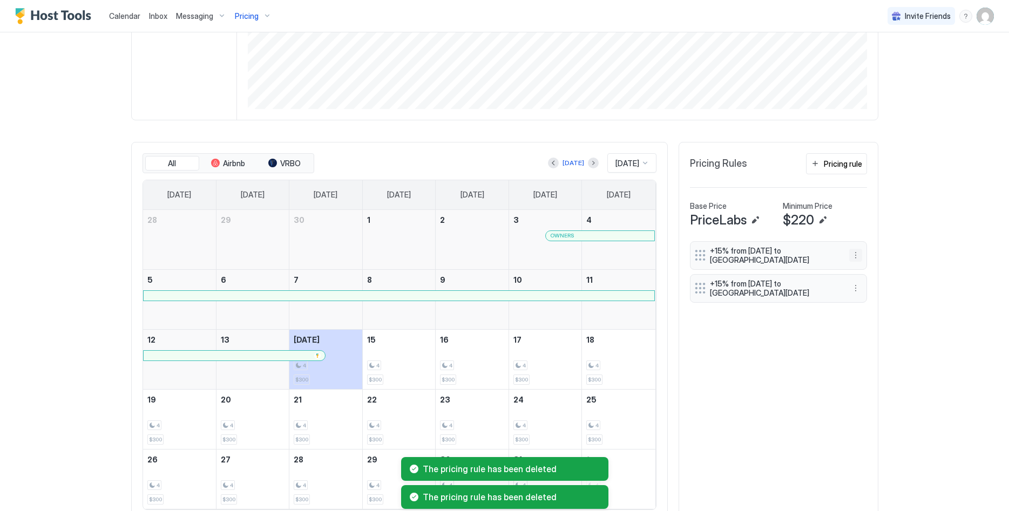
click at [856, 251] on button "More options" at bounding box center [855, 255] width 13 height 13
click at [868, 302] on span "Delete" at bounding box center [876, 305] width 20 height 8
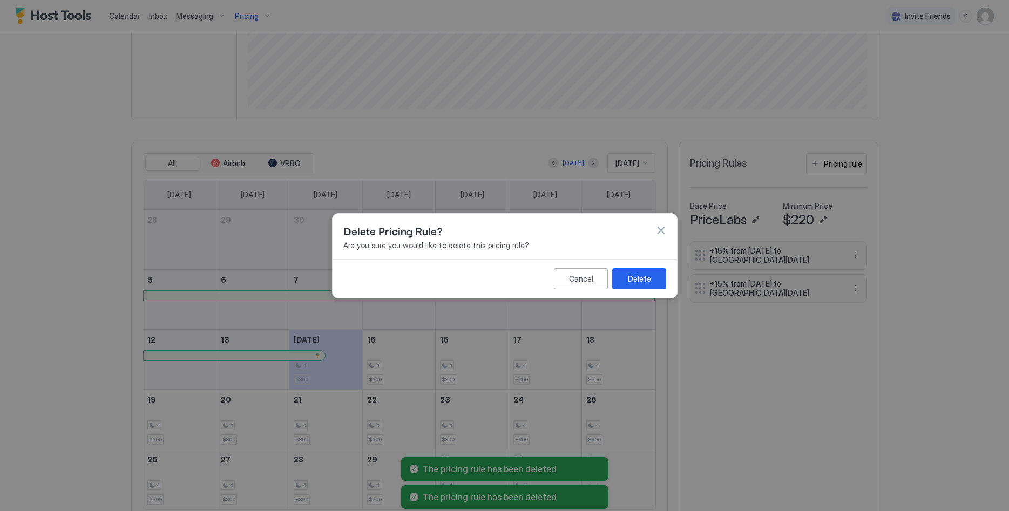
click at [642, 273] on button "Delete" at bounding box center [639, 278] width 54 height 21
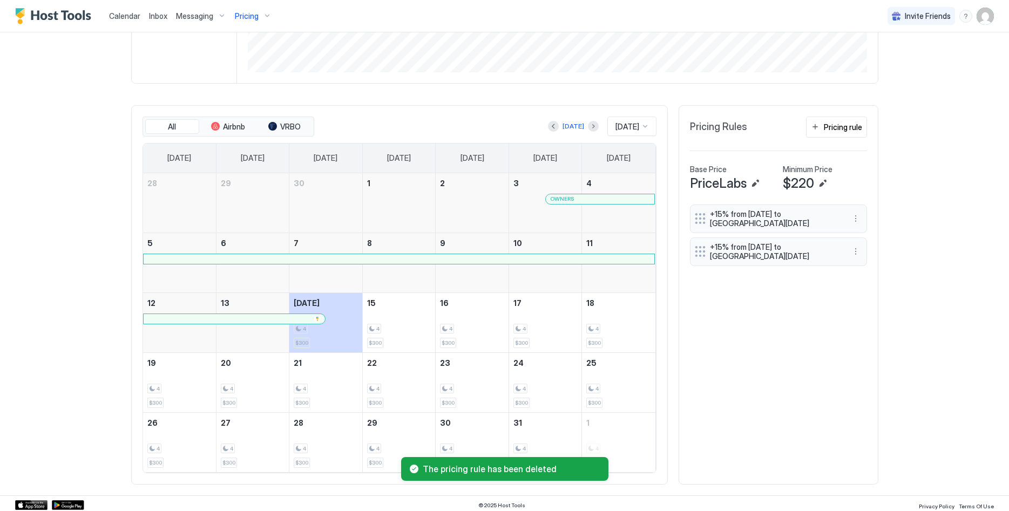
scroll to position [220, 0]
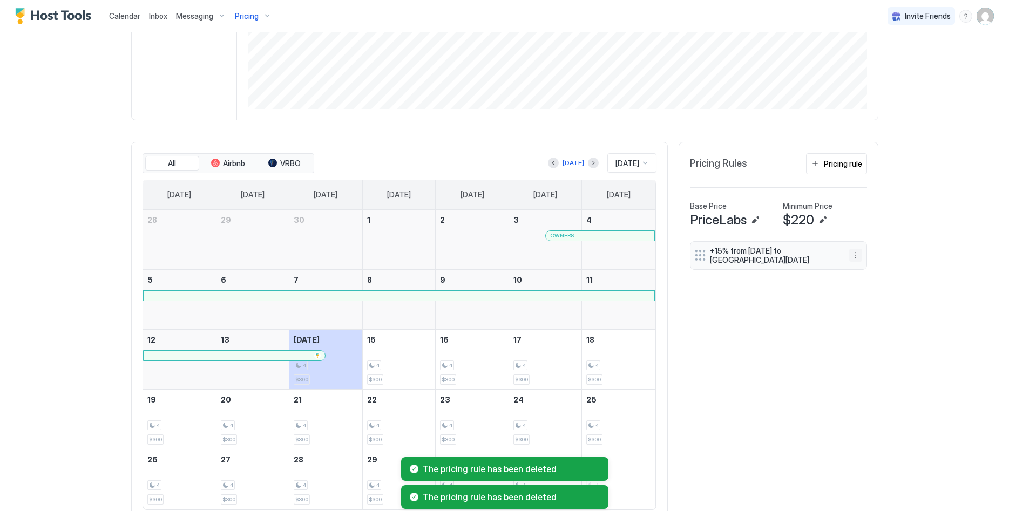
click at [854, 255] on button "More options" at bounding box center [855, 255] width 13 height 13
click at [865, 301] on div "Delete" at bounding box center [870, 305] width 32 height 8
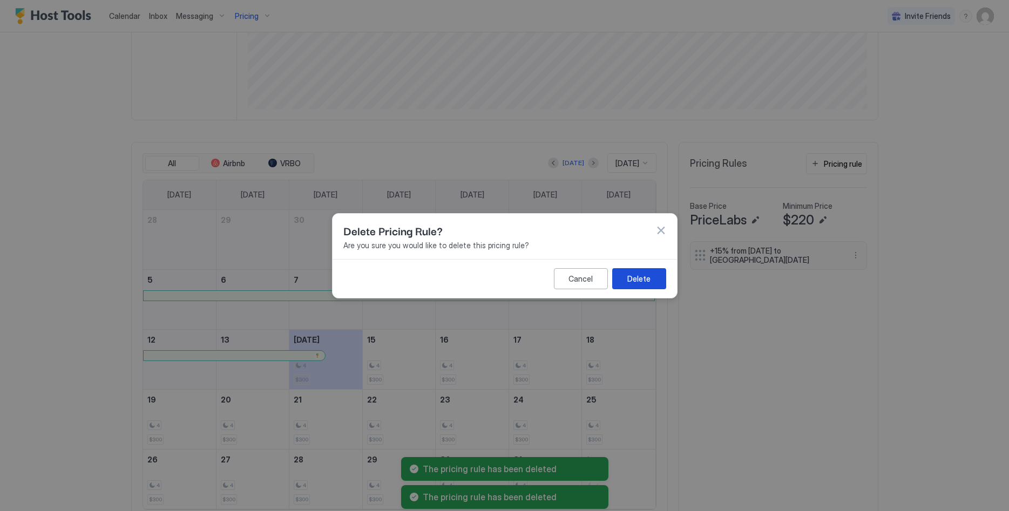
click at [644, 278] on div "Delete" at bounding box center [638, 278] width 23 height 11
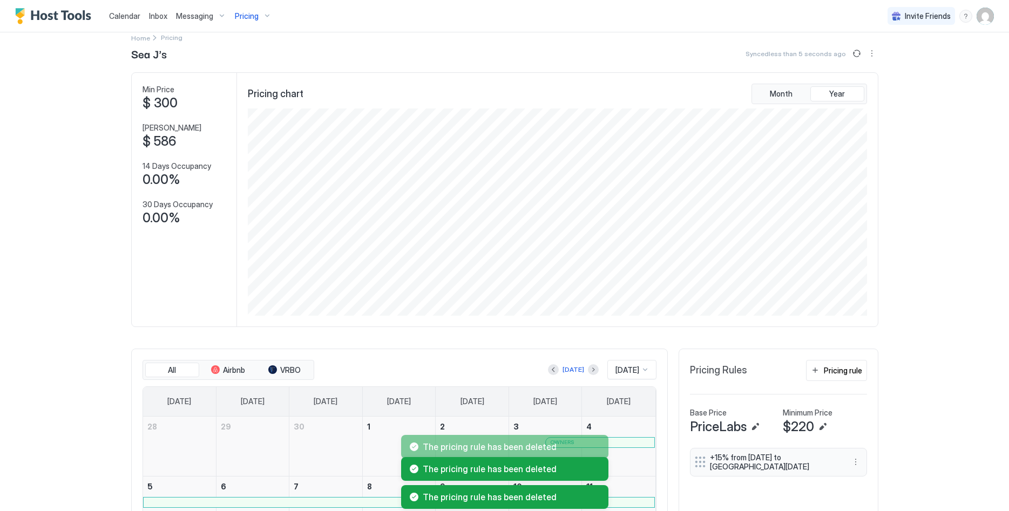
scroll to position [0, 0]
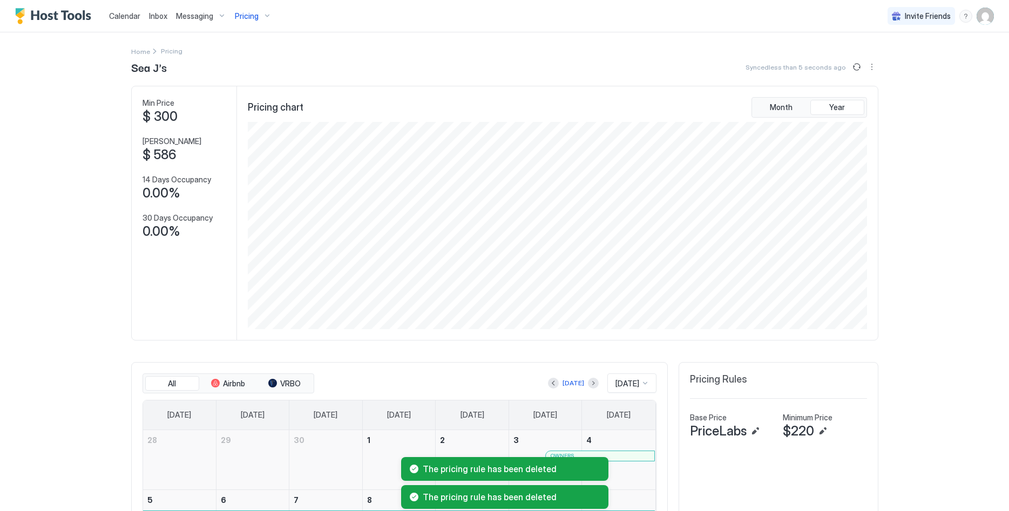
click at [256, 17] on span "Pricing" at bounding box center [247, 16] width 24 height 10
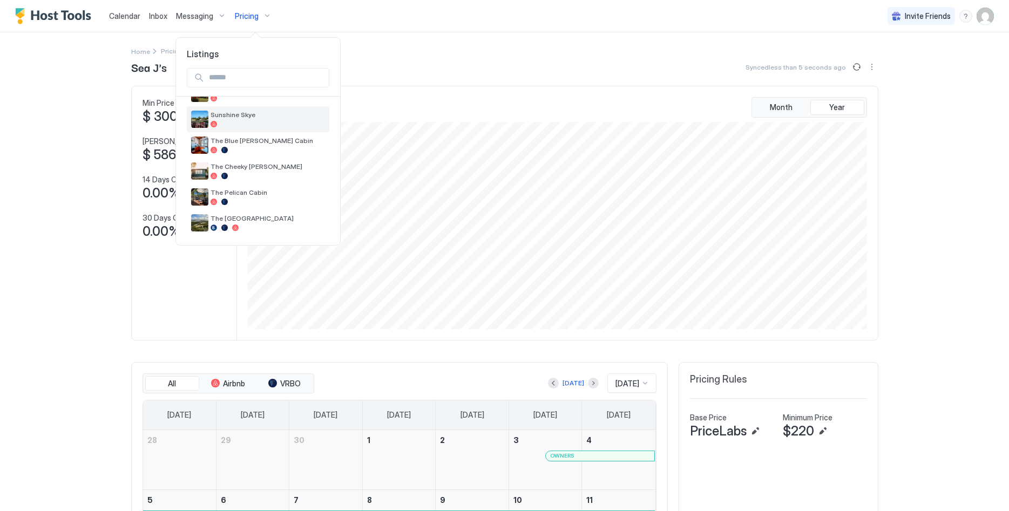
scroll to position [330, 0]
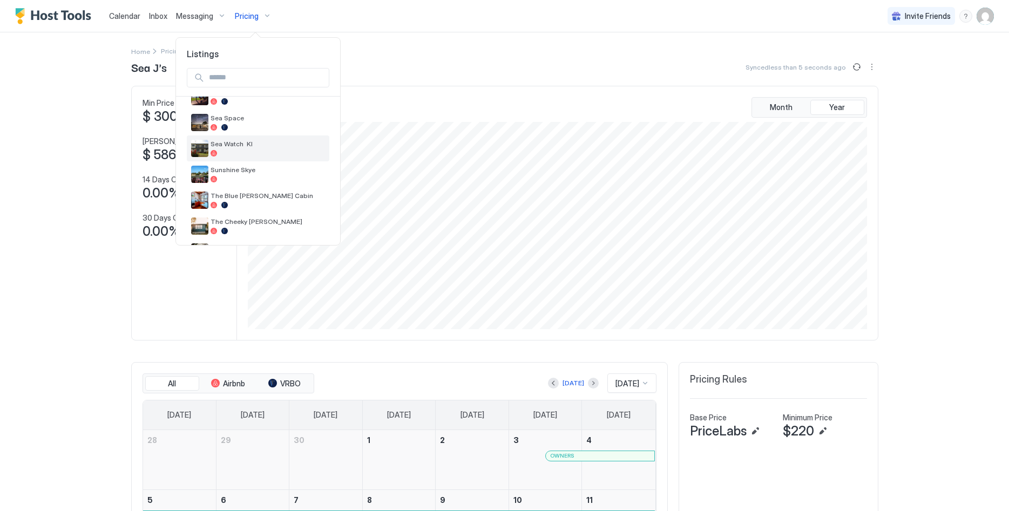
click at [263, 144] on span "Sea Watch KI" at bounding box center [268, 144] width 114 height 8
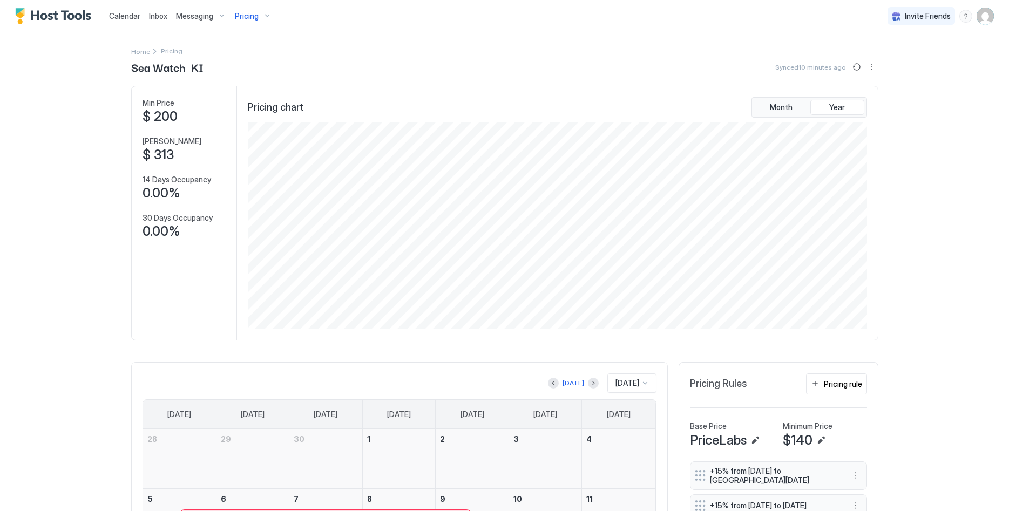
click at [241, 21] on span "Pricing" at bounding box center [247, 16] width 24 height 10
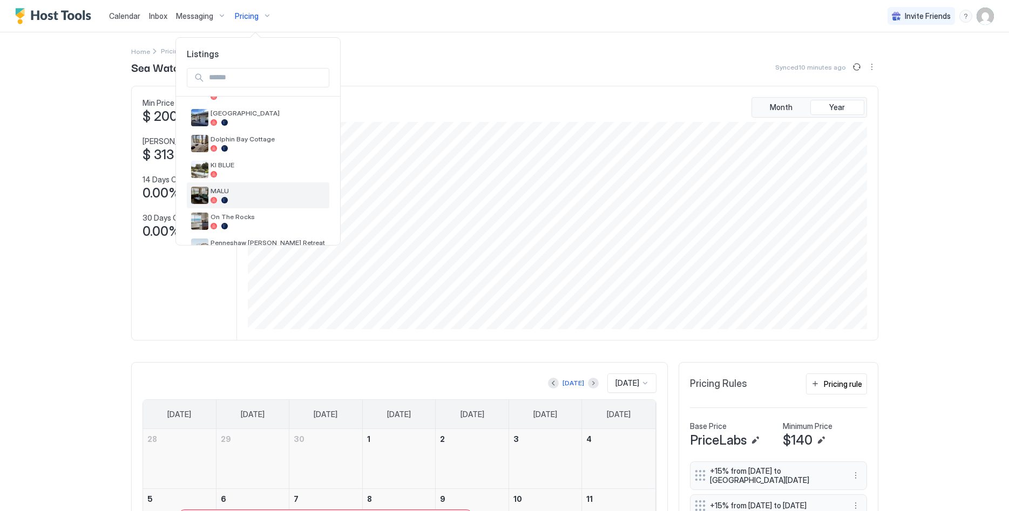
scroll to position [238, 0]
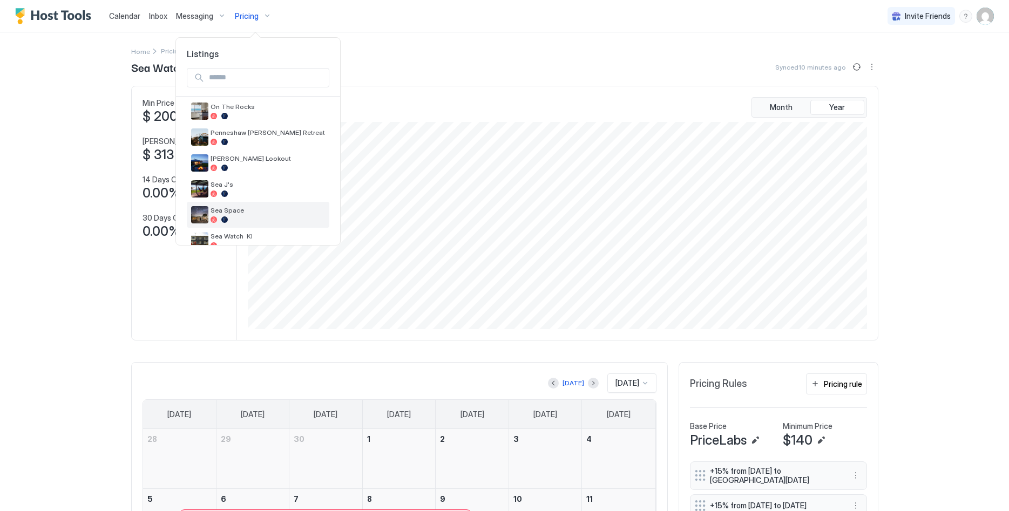
click at [274, 202] on div "Sea Space" at bounding box center [258, 215] width 143 height 26
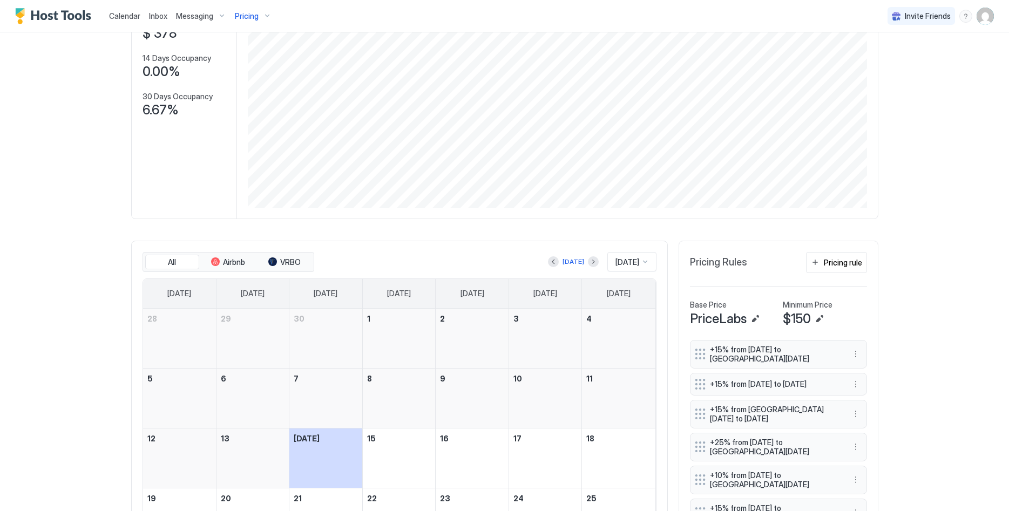
scroll to position [165, 0]
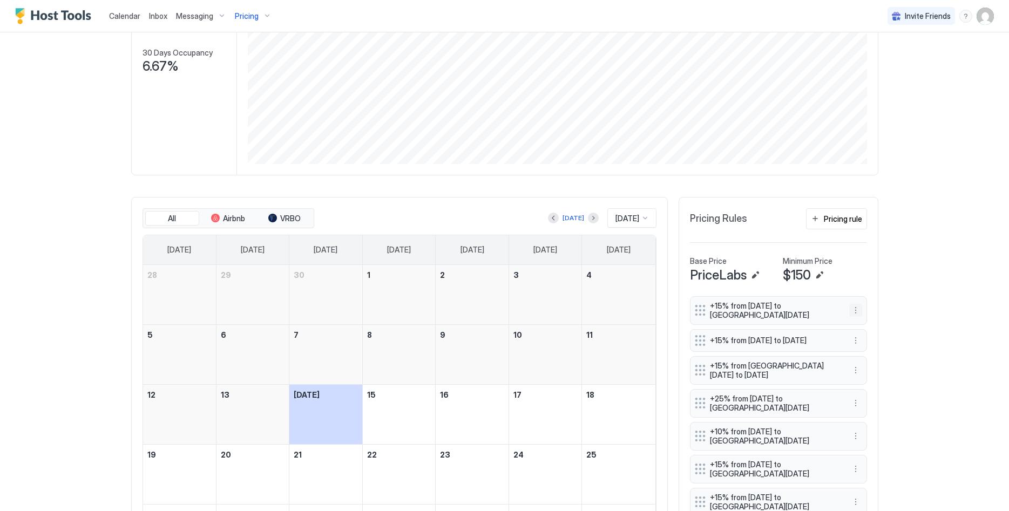
click at [855, 312] on button "More options" at bounding box center [855, 310] width 13 height 13
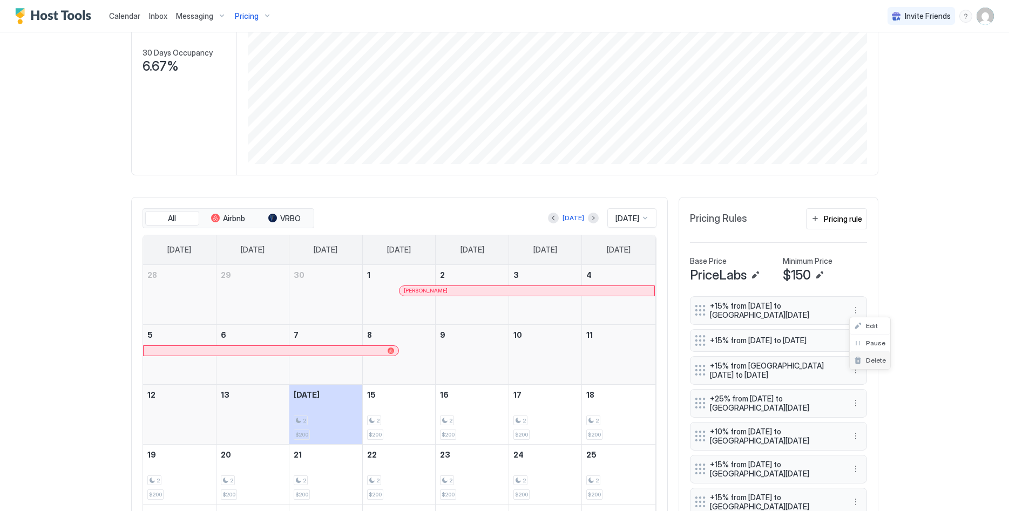
click at [864, 364] on div "Delete" at bounding box center [870, 360] width 40 height 17
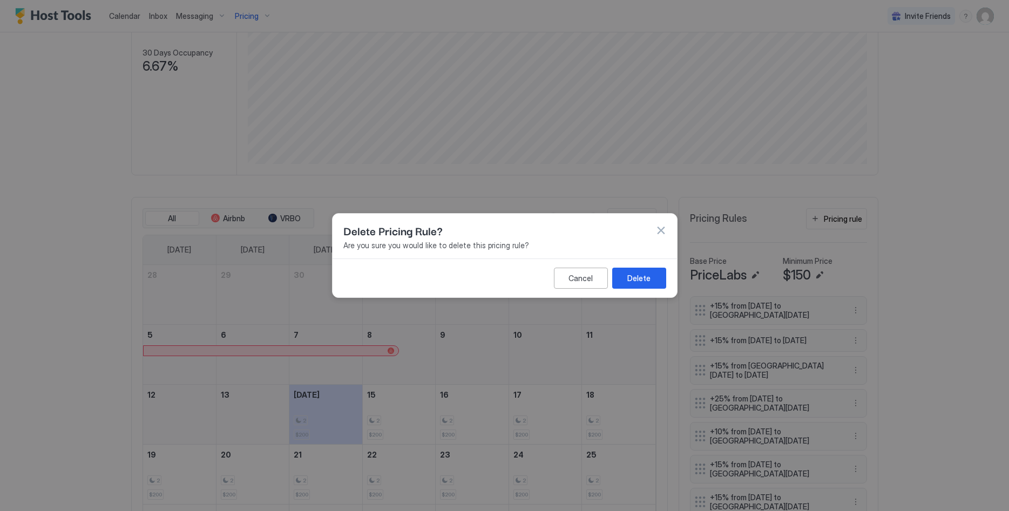
click at [632, 267] on div "Cancel Delete" at bounding box center [505, 278] width 344 height 39
click at [633, 272] on button "Delete" at bounding box center [639, 278] width 54 height 21
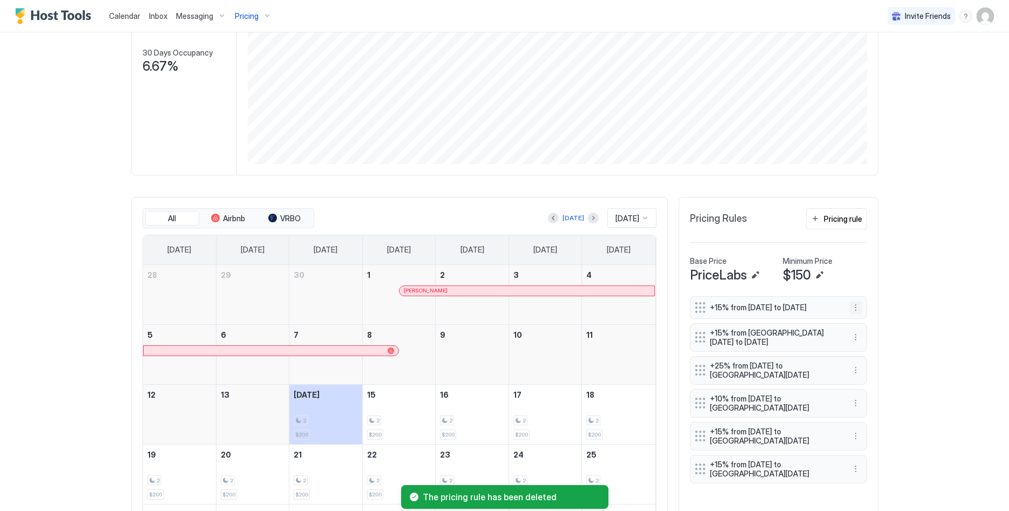
click at [854, 307] on button "More options" at bounding box center [855, 307] width 13 height 13
click at [868, 358] on span "Delete" at bounding box center [876, 360] width 20 height 8
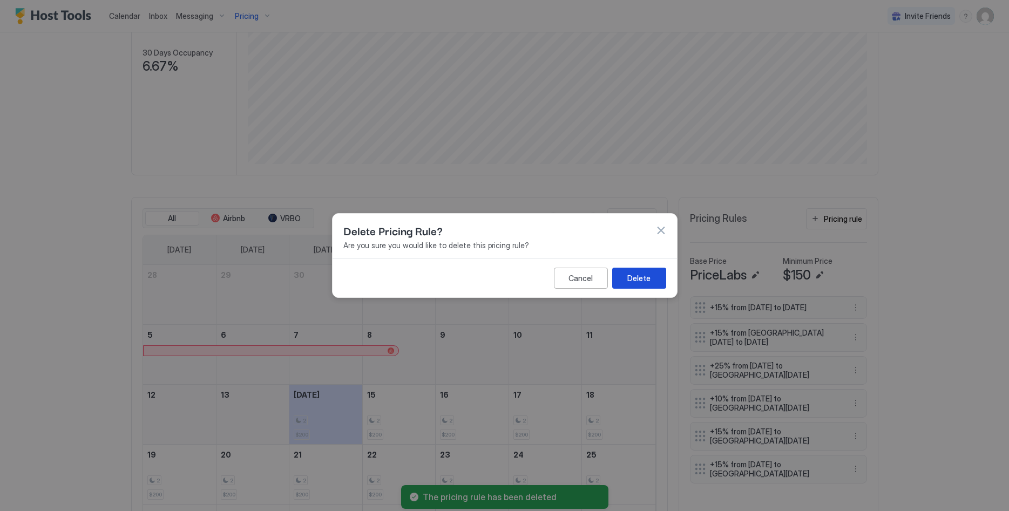
click at [649, 279] on div "Delete" at bounding box center [638, 278] width 23 height 11
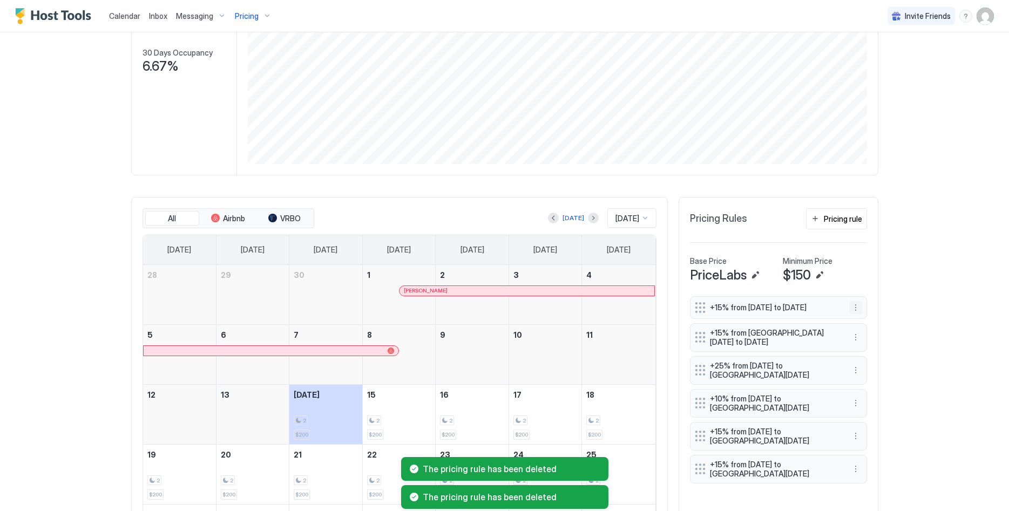
click at [856, 308] on button "More options" at bounding box center [855, 307] width 13 height 13
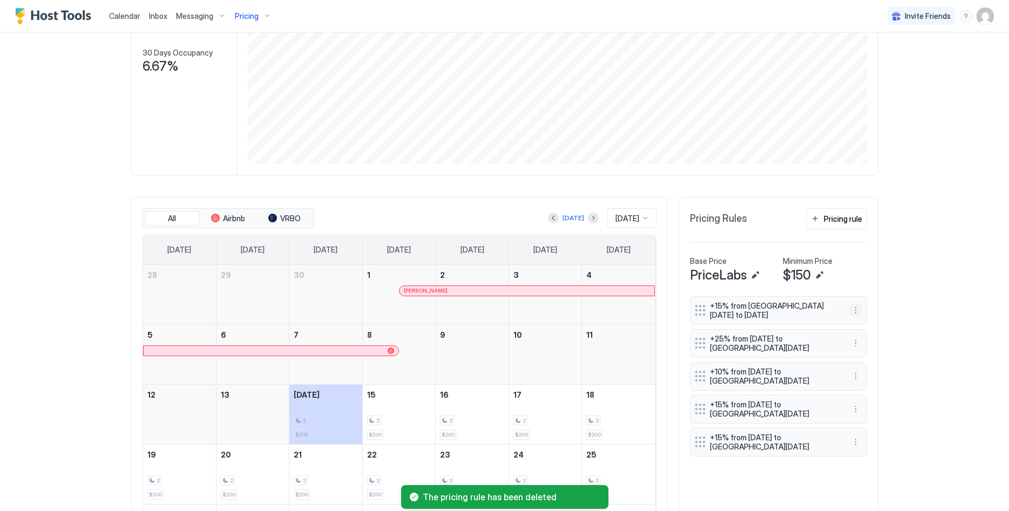
click at [856, 308] on button "More options" at bounding box center [855, 310] width 13 height 13
click at [872, 363] on span "Delete" at bounding box center [876, 360] width 20 height 8
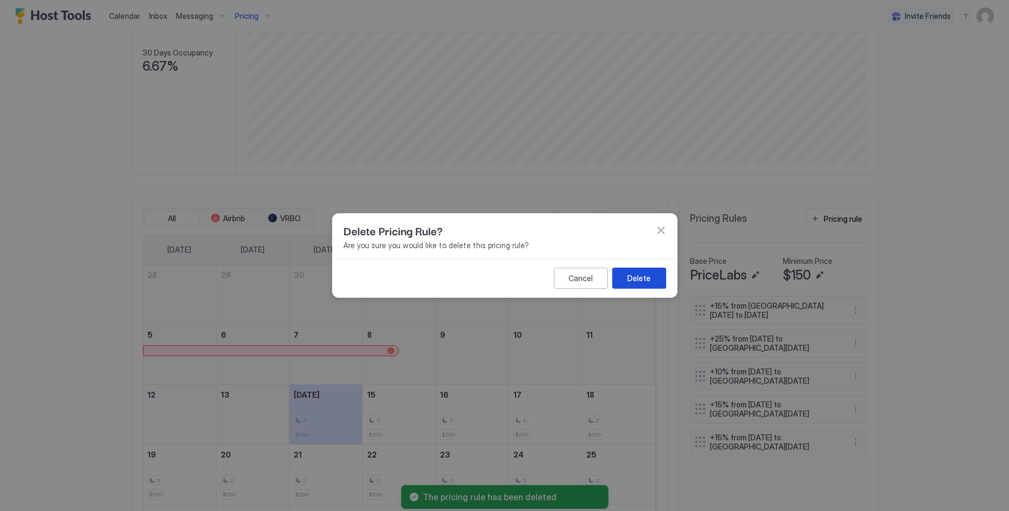
click at [640, 280] on div "Delete" at bounding box center [638, 278] width 23 height 11
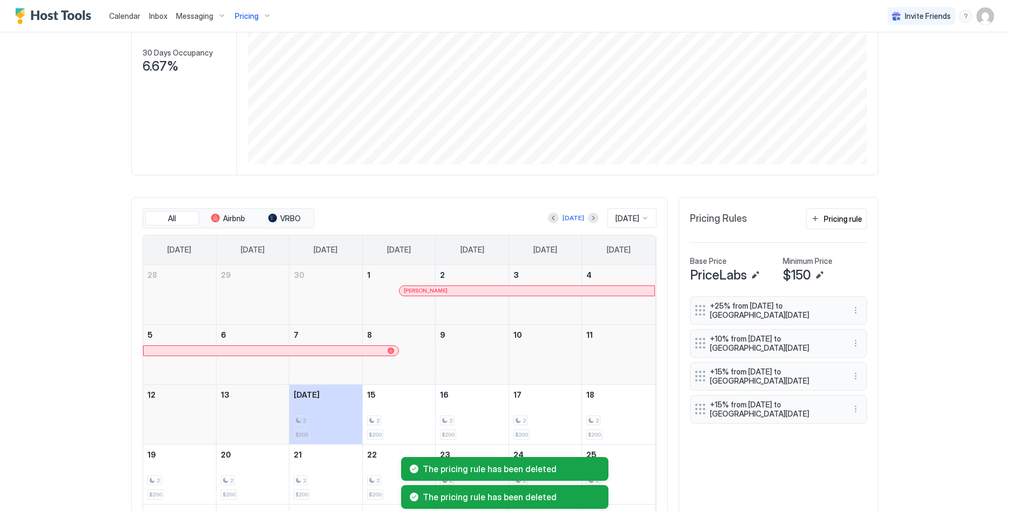
click at [855, 305] on button "More options" at bounding box center [855, 310] width 13 height 13
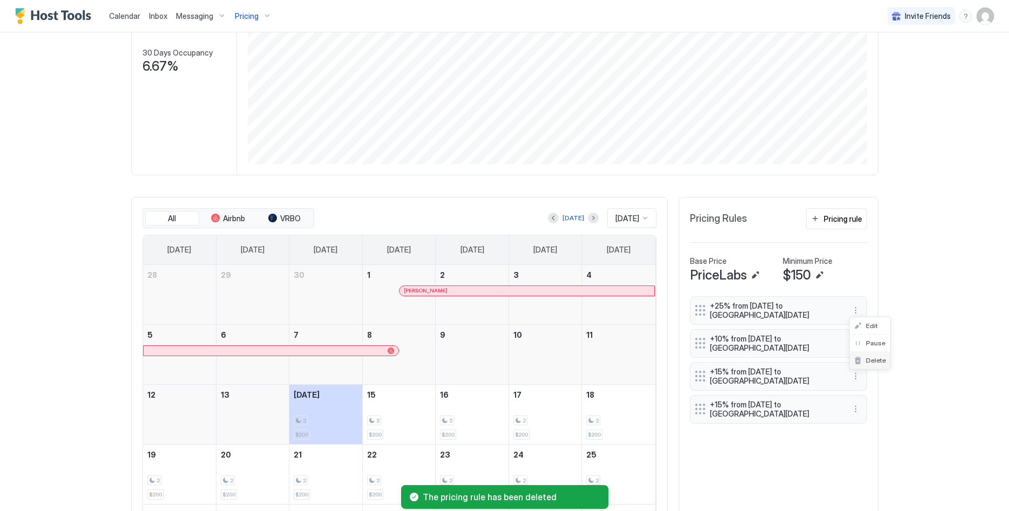
click at [863, 357] on div "Delete" at bounding box center [870, 360] width 32 height 8
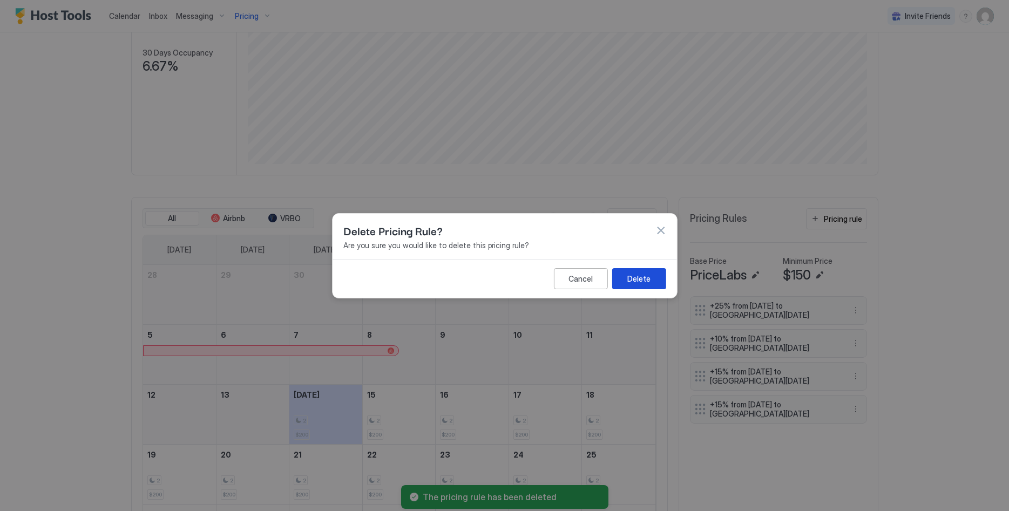
click at [651, 271] on button "Delete" at bounding box center [639, 278] width 54 height 21
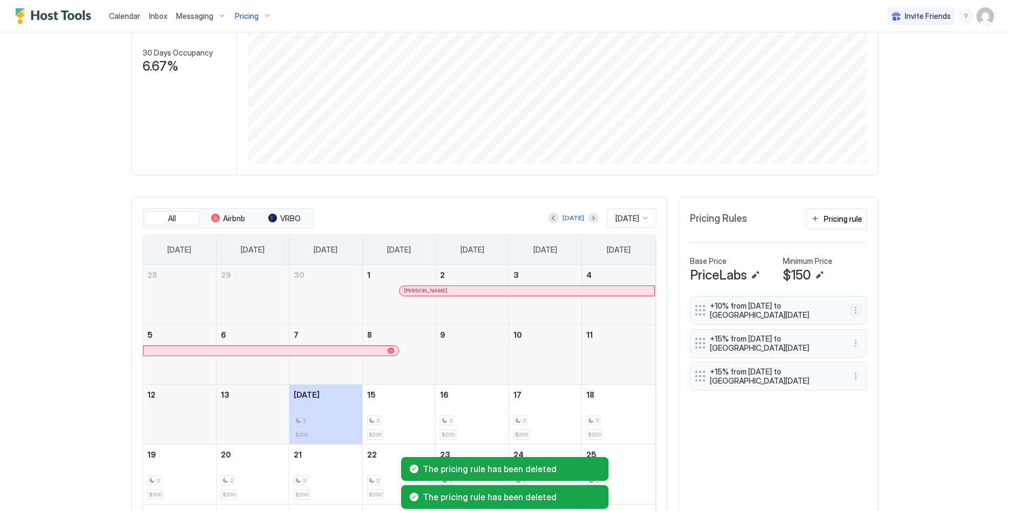
click at [854, 307] on button "More options" at bounding box center [855, 310] width 13 height 13
click at [856, 357] on div "Delete" at bounding box center [870, 360] width 32 height 8
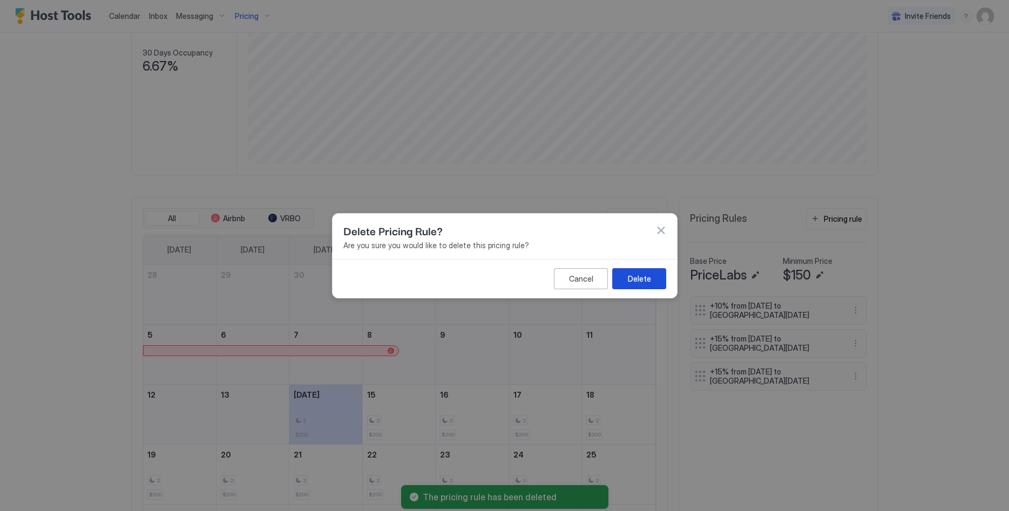
click at [645, 268] on button "Delete" at bounding box center [639, 278] width 54 height 21
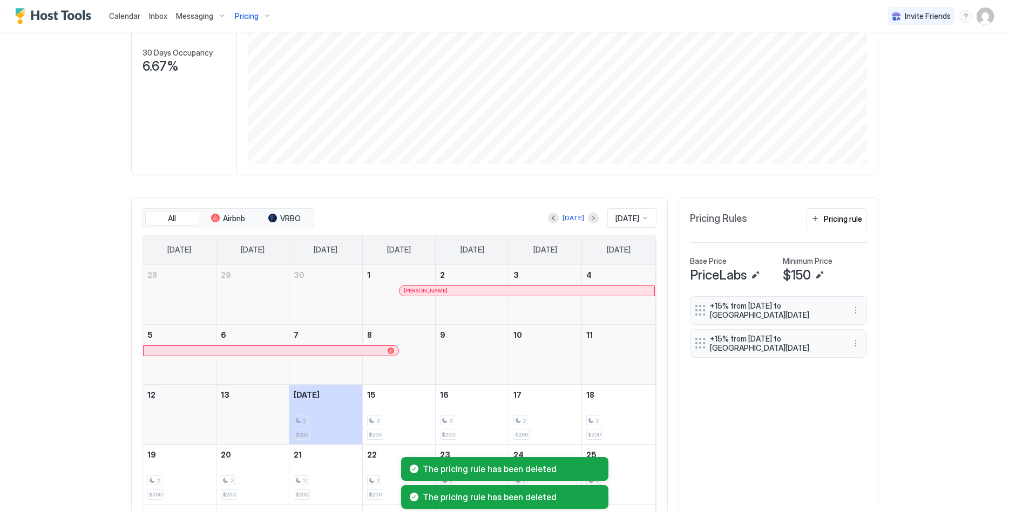
click at [855, 308] on button "More options" at bounding box center [855, 310] width 13 height 13
click at [860, 353] on div "Delete" at bounding box center [870, 360] width 40 height 17
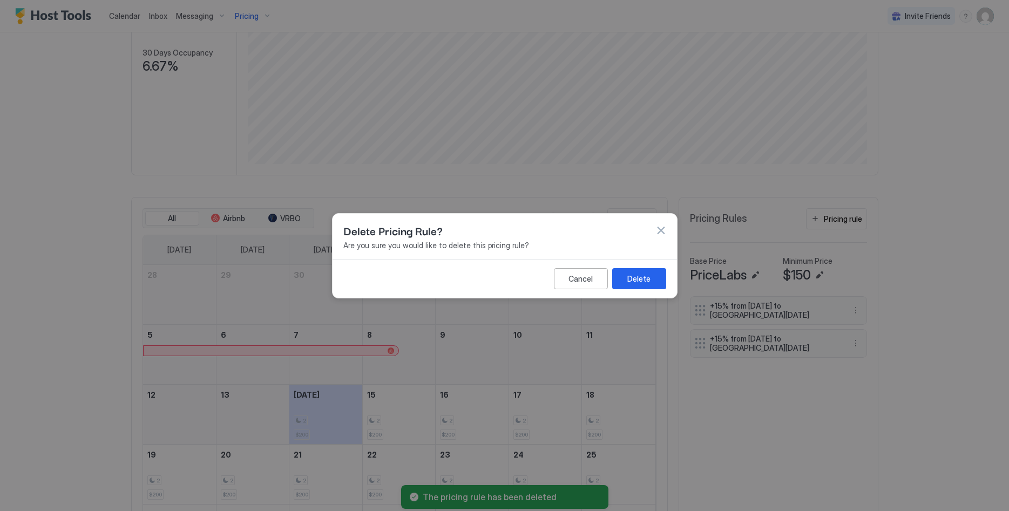
click at [629, 273] on button "Delete" at bounding box center [639, 278] width 54 height 21
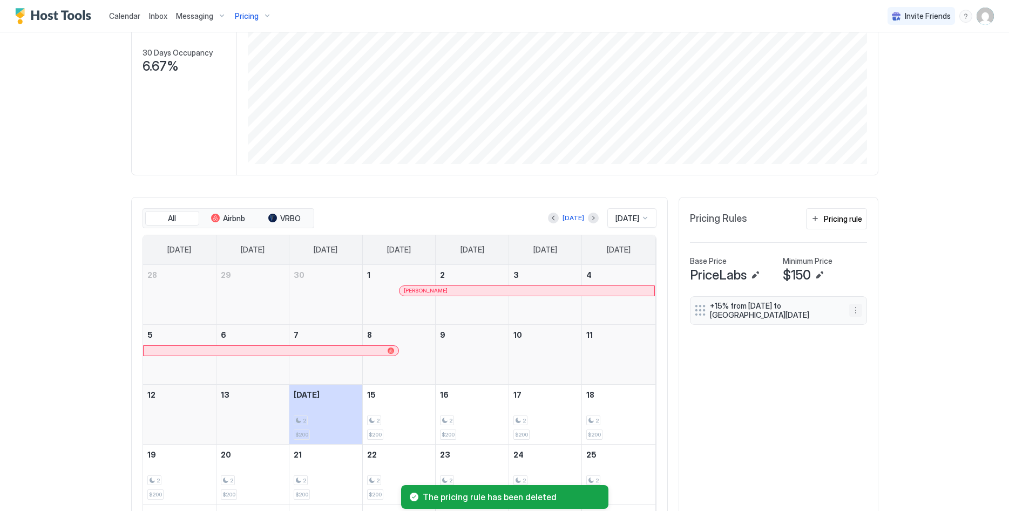
click at [858, 314] on button "More options" at bounding box center [855, 310] width 13 height 13
click at [871, 353] on div "Delete" at bounding box center [870, 360] width 40 height 17
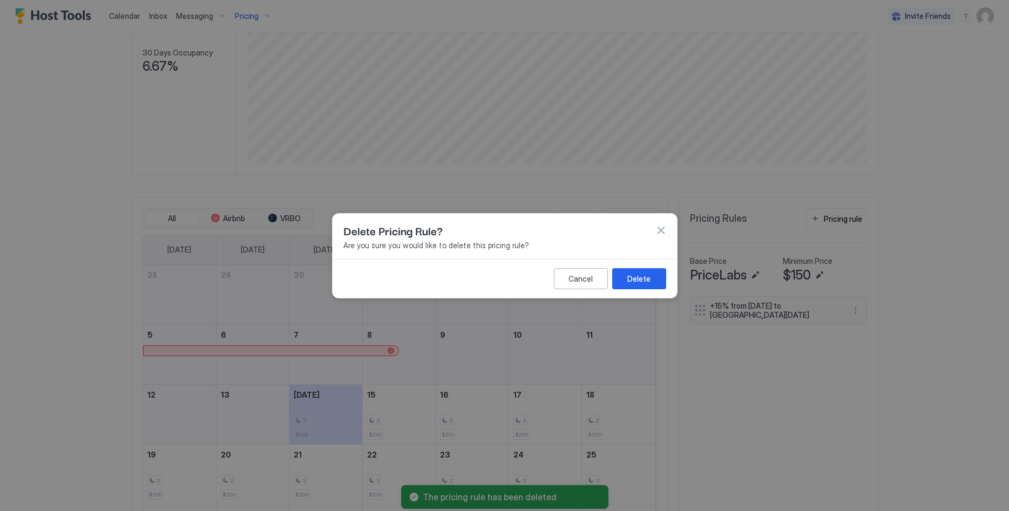
click at [637, 270] on button "Delete" at bounding box center [639, 278] width 54 height 21
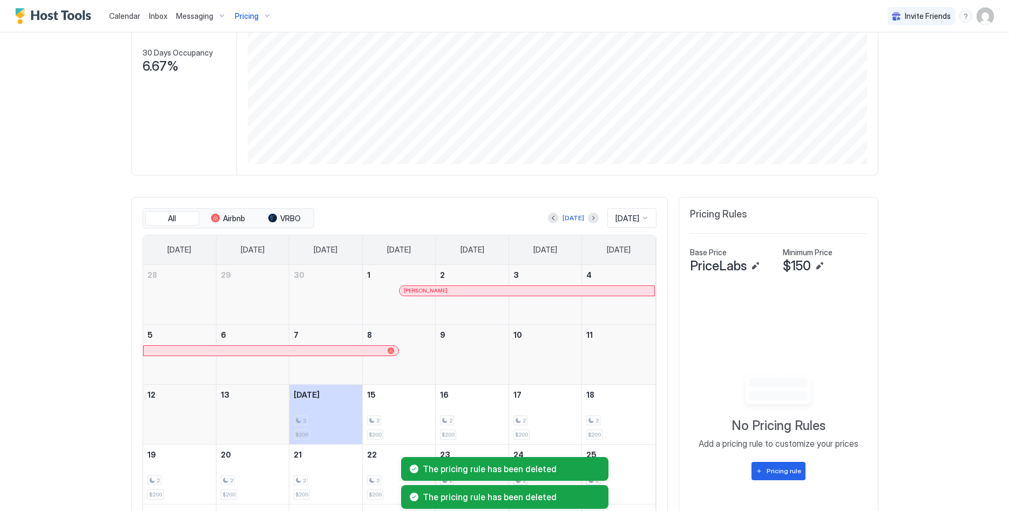
scroll to position [0, 0]
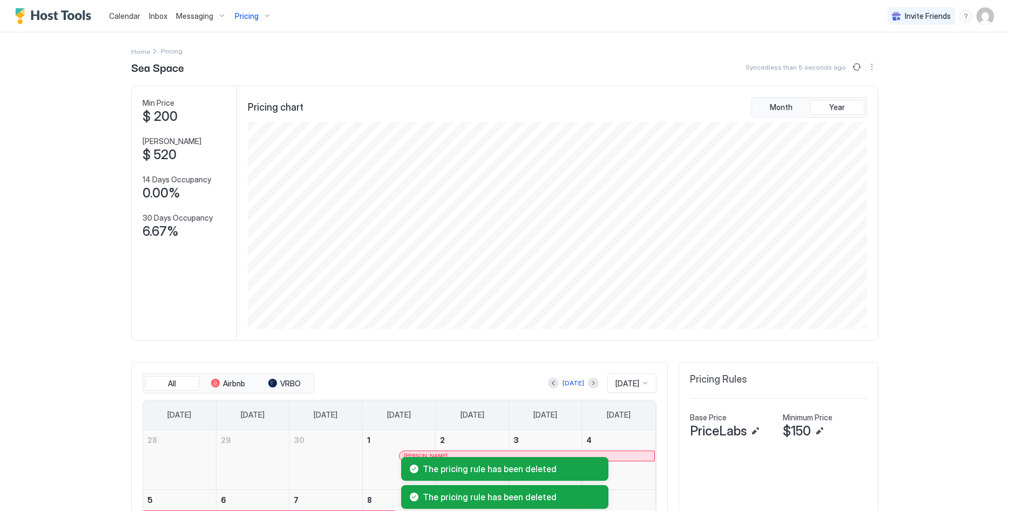
click at [231, 6] on button "Pricing" at bounding box center [253, 16] width 45 height 32
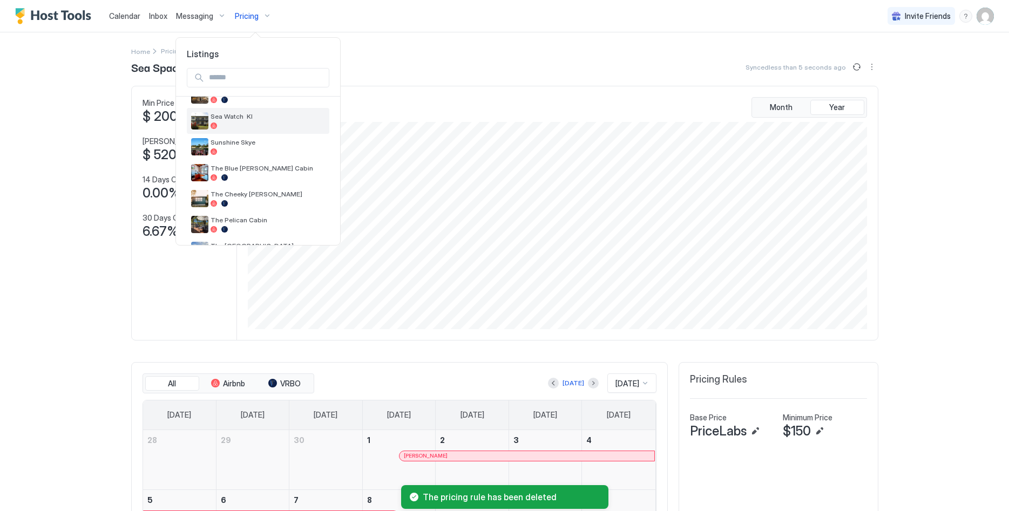
scroll to position [359, 0]
click at [263, 120] on div "Sea Watch KI" at bounding box center [268, 119] width 114 height 17
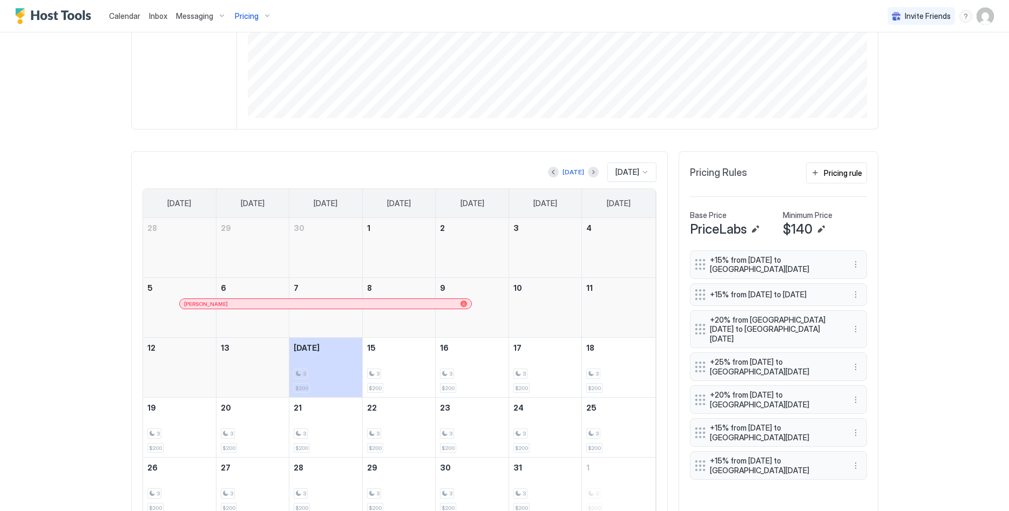
scroll to position [220, 0]
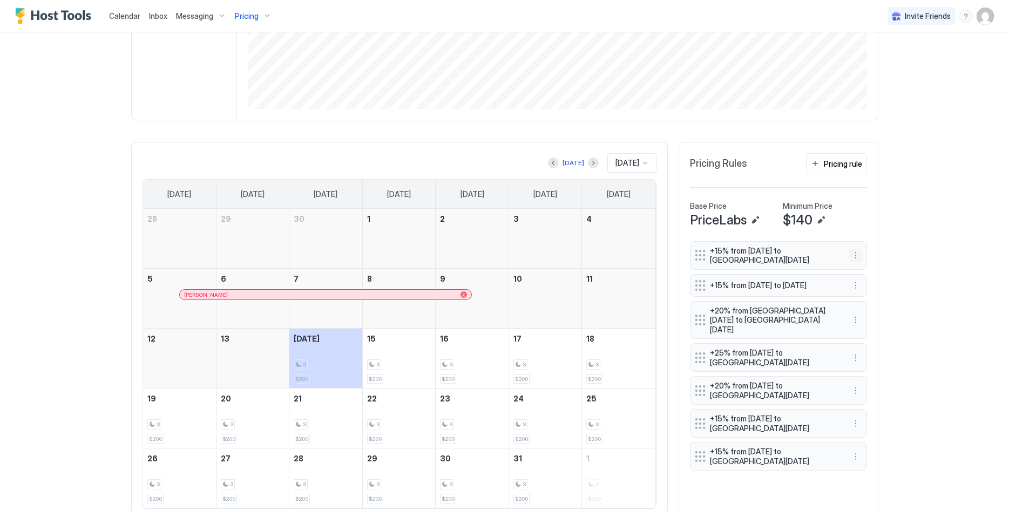
click at [851, 252] on button "More options" at bounding box center [855, 255] width 13 height 13
click at [863, 305] on div "Delete" at bounding box center [870, 305] width 32 height 8
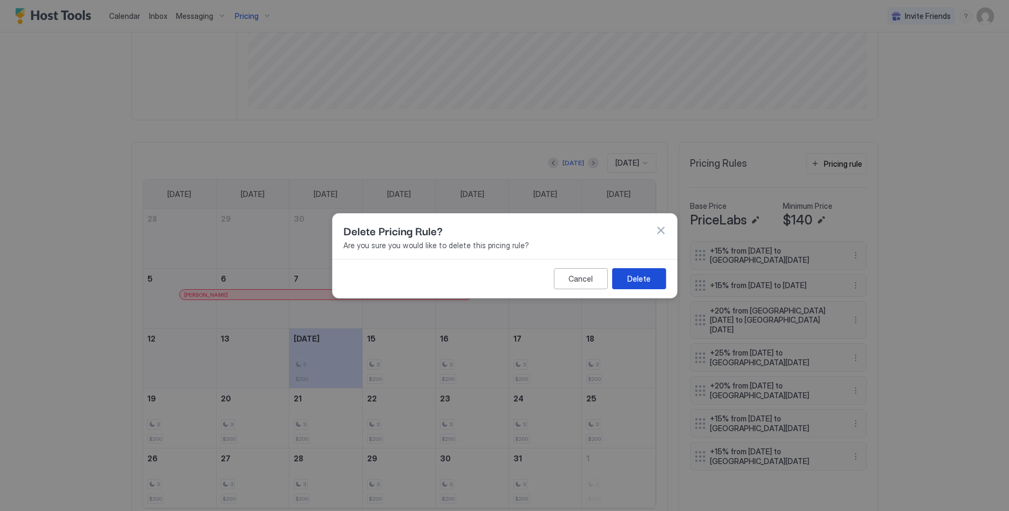
click at [641, 288] on button "Delete" at bounding box center [639, 278] width 54 height 21
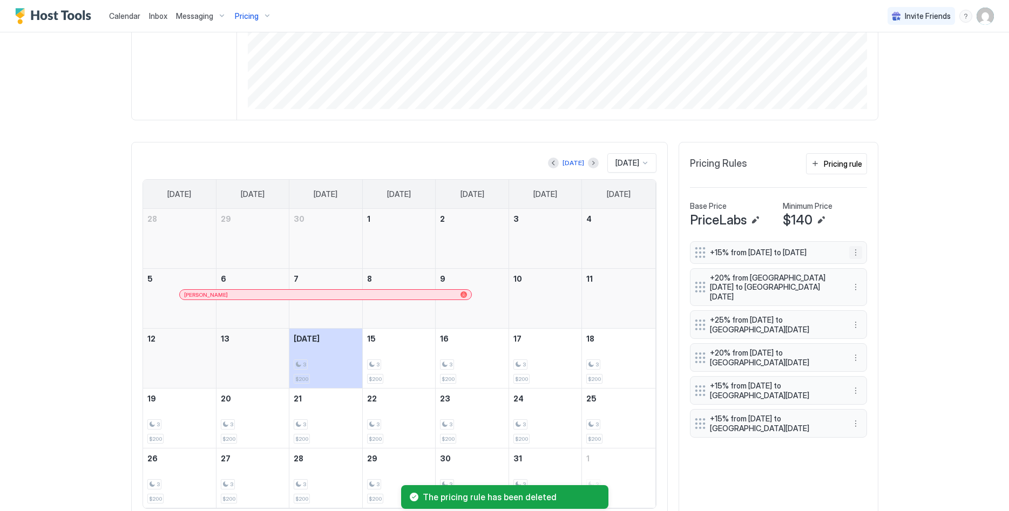
click at [859, 254] on button "More options" at bounding box center [855, 252] width 13 height 13
click at [865, 301] on div "Delete" at bounding box center [870, 305] width 40 height 17
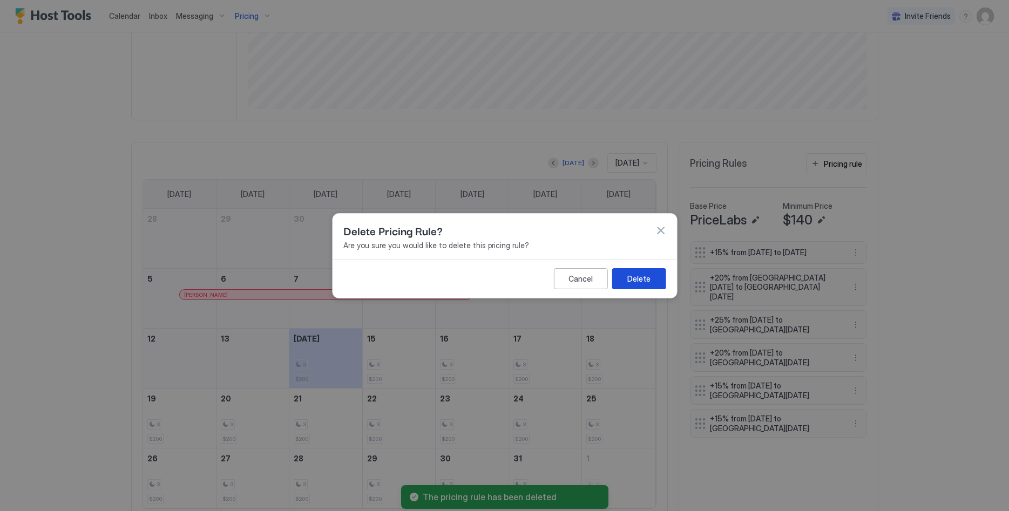
click at [654, 275] on button "Delete" at bounding box center [639, 278] width 54 height 21
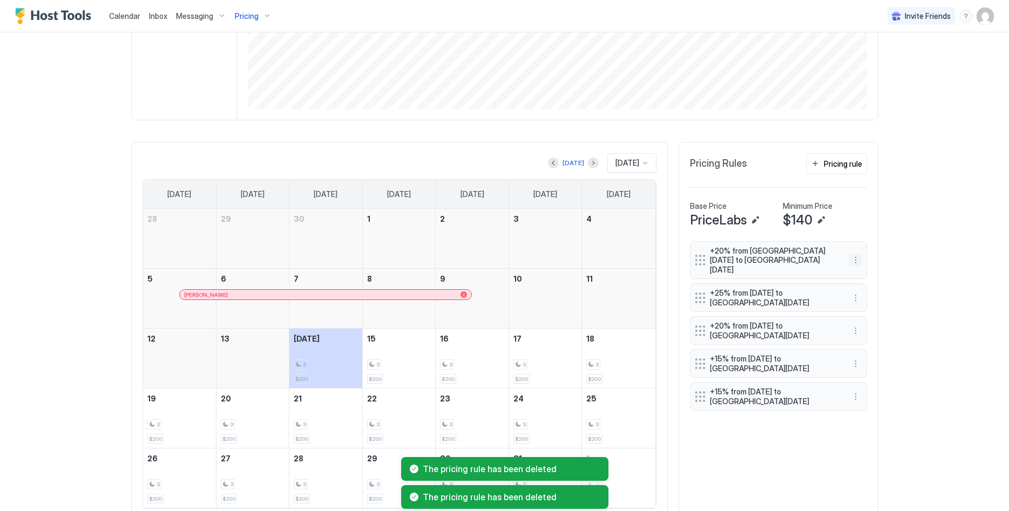
click at [854, 254] on button "More options" at bounding box center [855, 260] width 13 height 13
click at [864, 308] on div "Delete" at bounding box center [870, 305] width 32 height 8
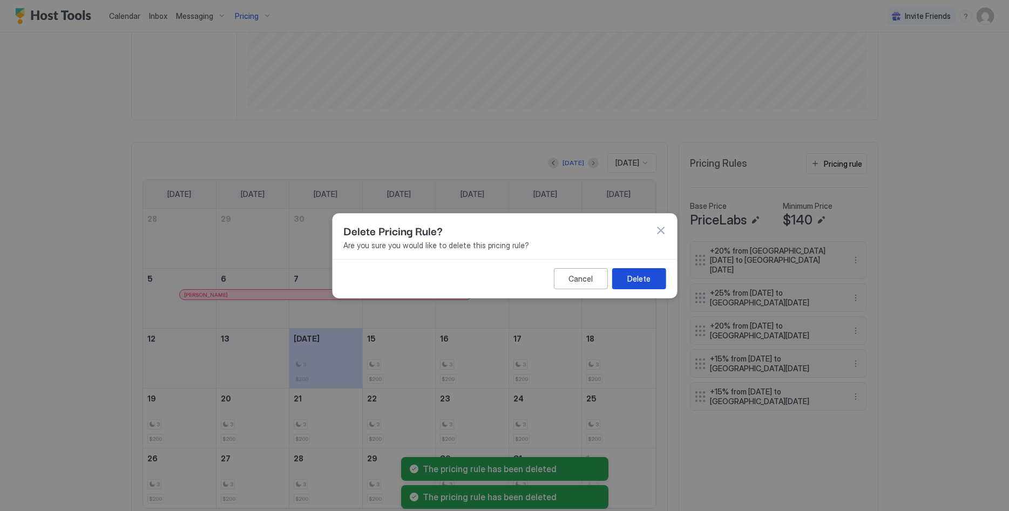
click at [654, 274] on button "Delete" at bounding box center [639, 278] width 54 height 21
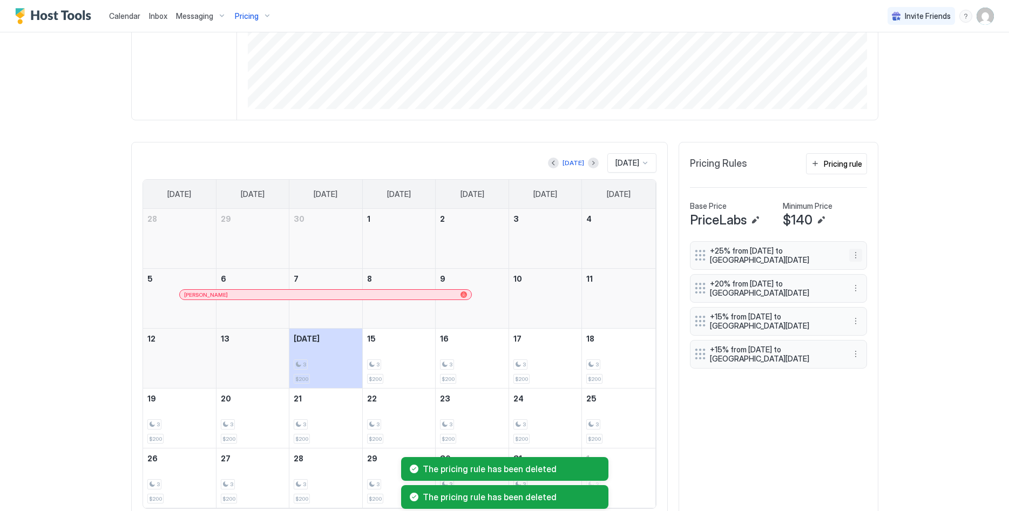
click at [856, 254] on button "More options" at bounding box center [855, 255] width 13 height 13
click at [871, 300] on div "Delete" at bounding box center [870, 305] width 40 height 17
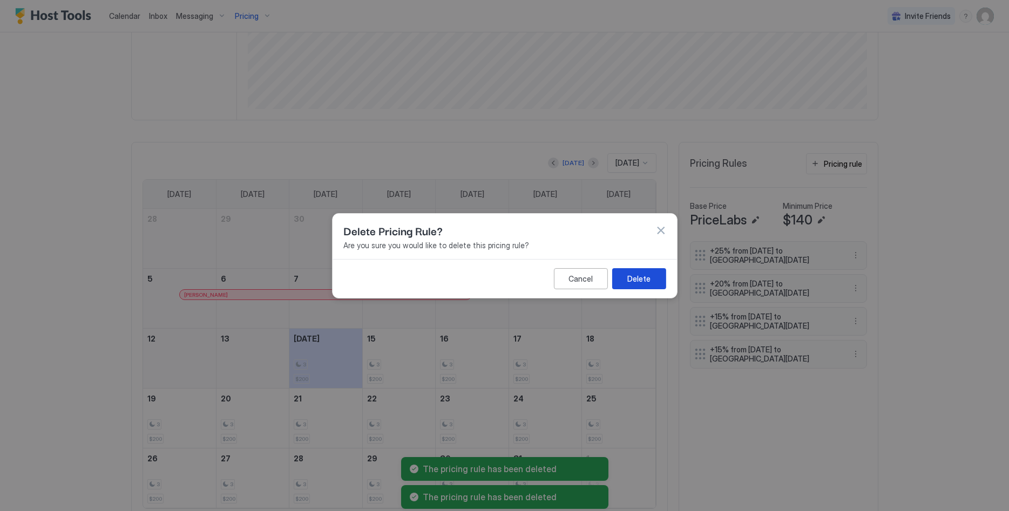
click at [621, 273] on button "Delete" at bounding box center [639, 278] width 54 height 21
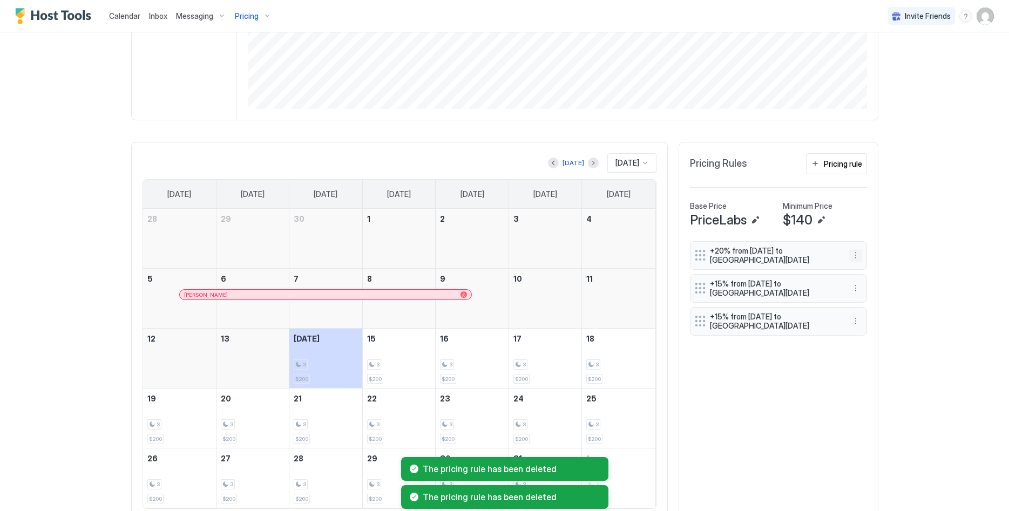
click at [858, 253] on button "More options" at bounding box center [855, 255] width 13 height 13
click at [861, 306] on div "Delete" at bounding box center [870, 305] width 32 height 8
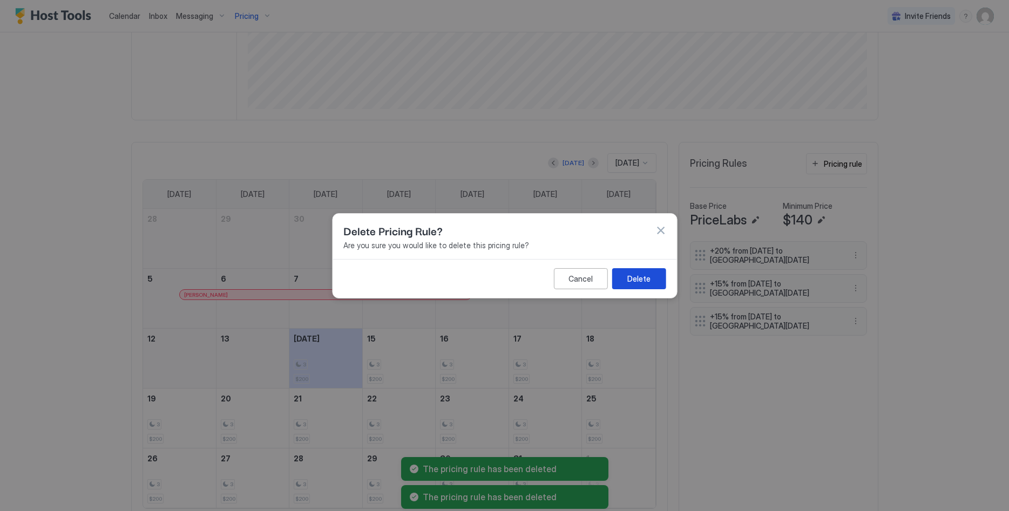
click at [630, 273] on button "Delete" at bounding box center [639, 278] width 54 height 21
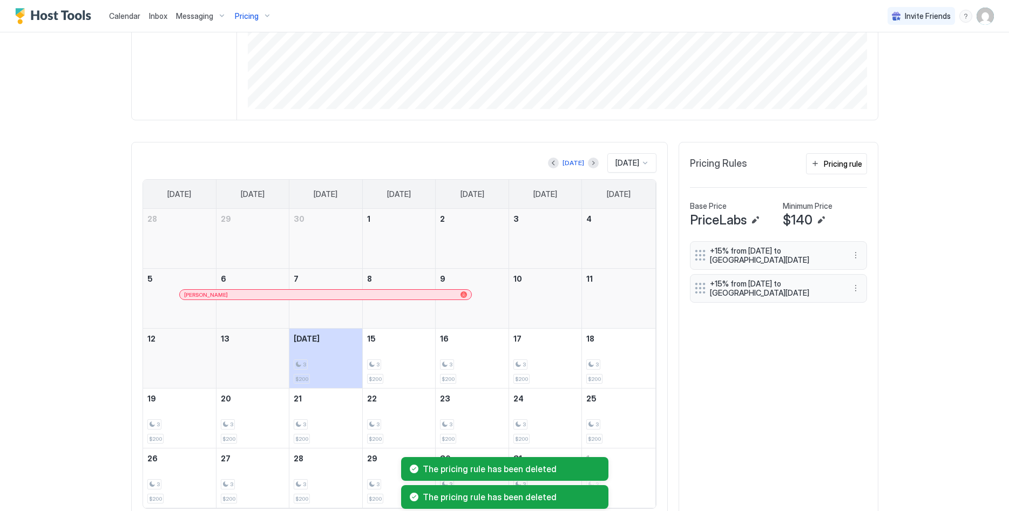
click at [850, 248] on div "+15% from Fri, Mar 6th 2026 to Tue, Mar 10th 2026" at bounding box center [778, 255] width 177 height 29
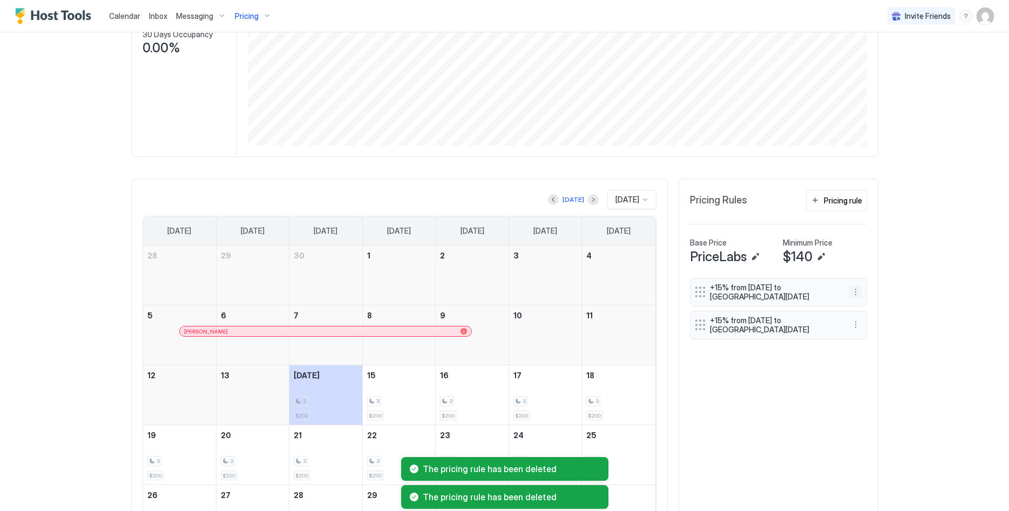
click at [854, 286] on button "More options" at bounding box center [855, 292] width 13 height 13
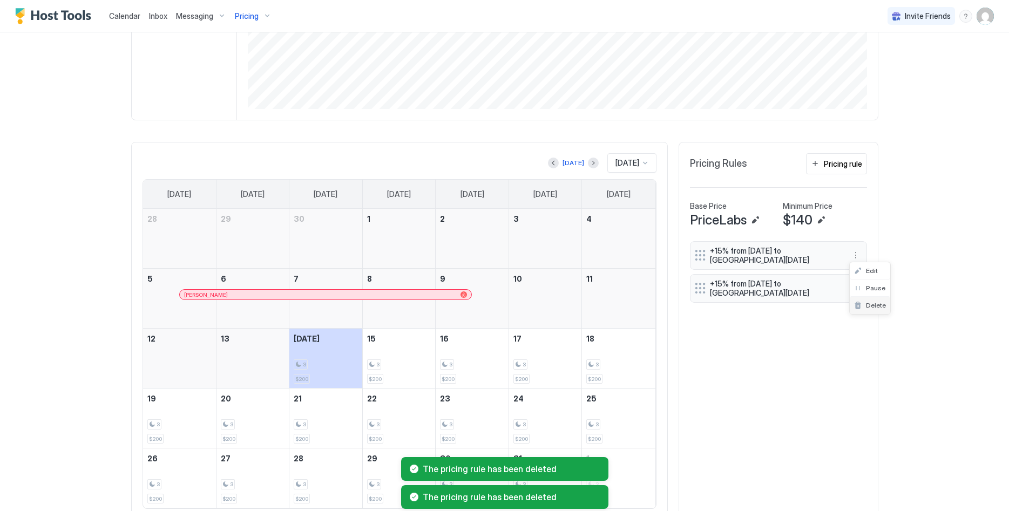
click at [869, 300] on div "Delete" at bounding box center [870, 305] width 40 height 17
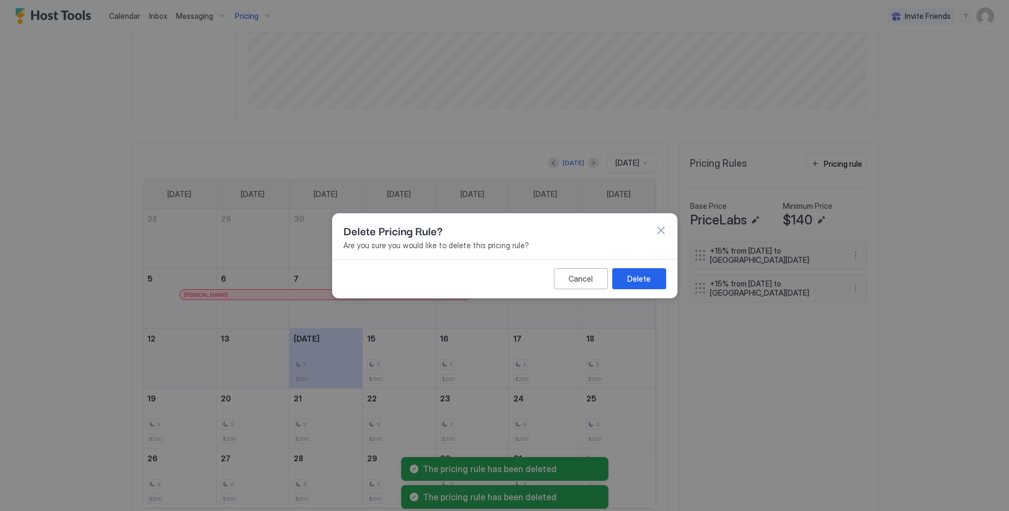
click at [646, 276] on div "Delete" at bounding box center [638, 278] width 23 height 11
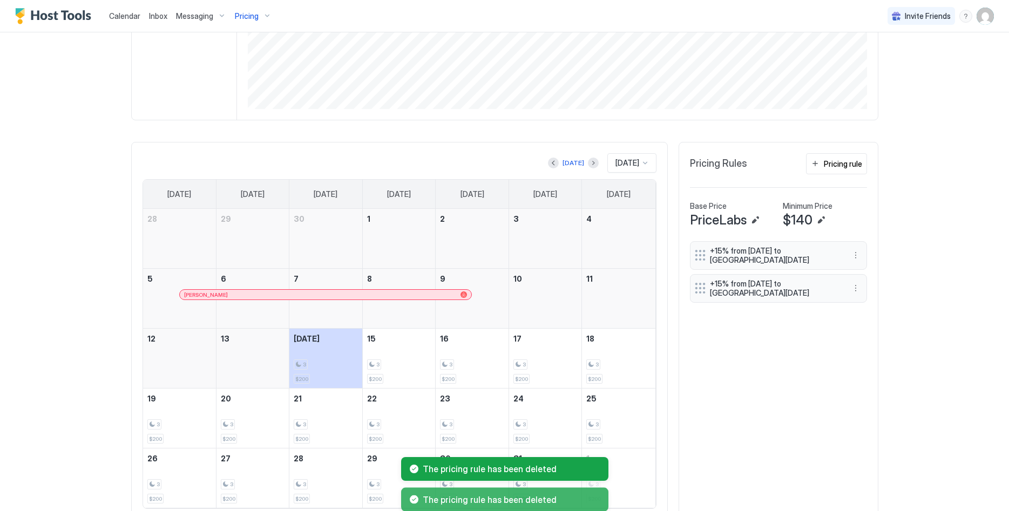
scroll to position [220, 0]
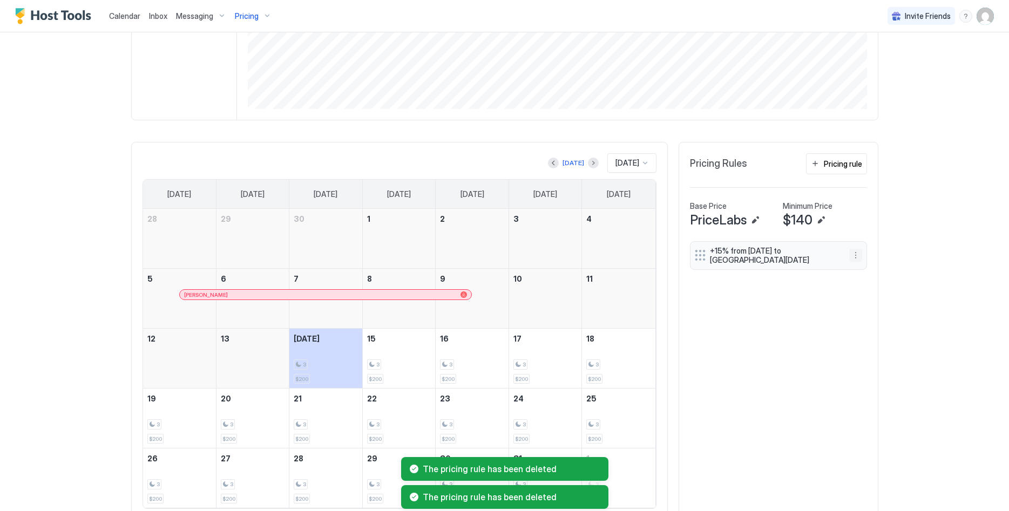
click at [854, 258] on button "More options" at bounding box center [855, 255] width 13 height 13
click at [863, 301] on div "Delete" at bounding box center [870, 305] width 32 height 8
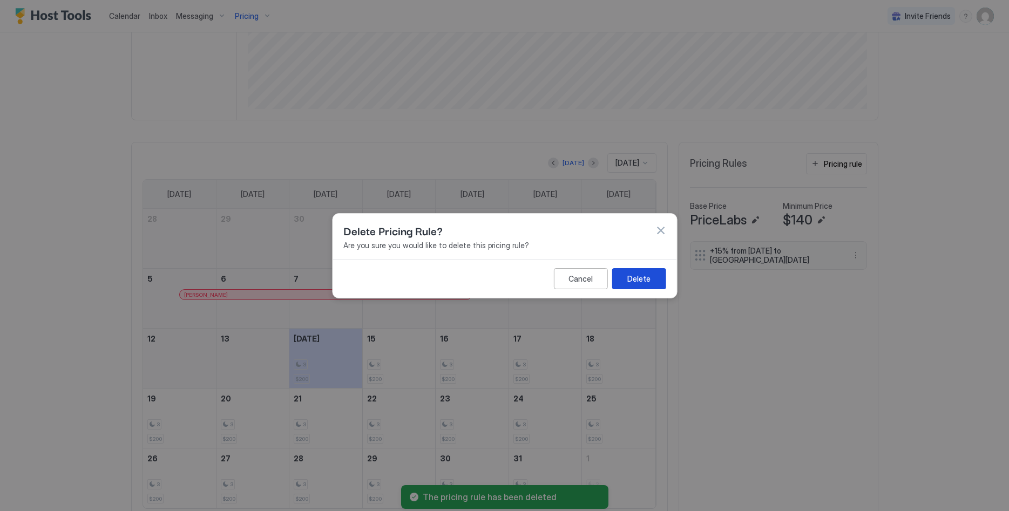
click at [624, 272] on button "Delete" at bounding box center [639, 278] width 54 height 21
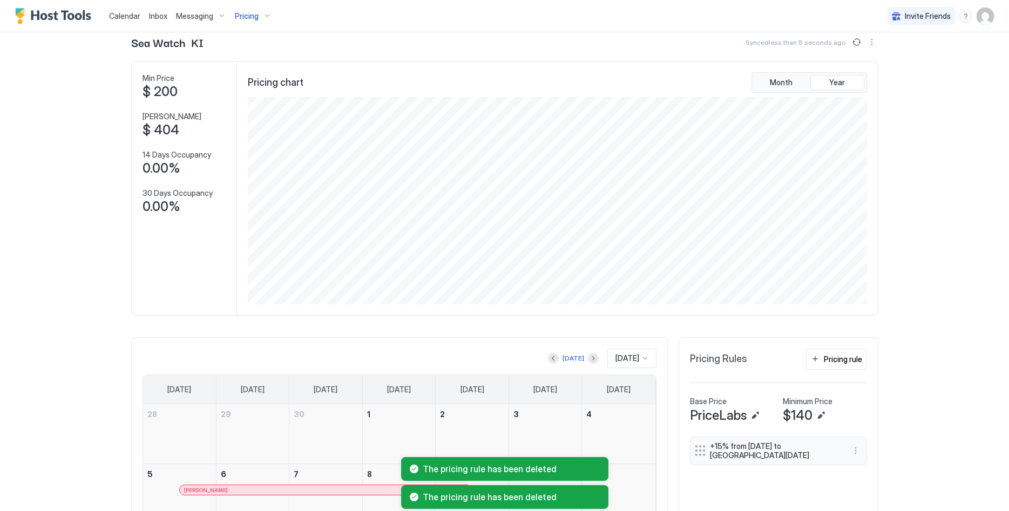
scroll to position [0, 0]
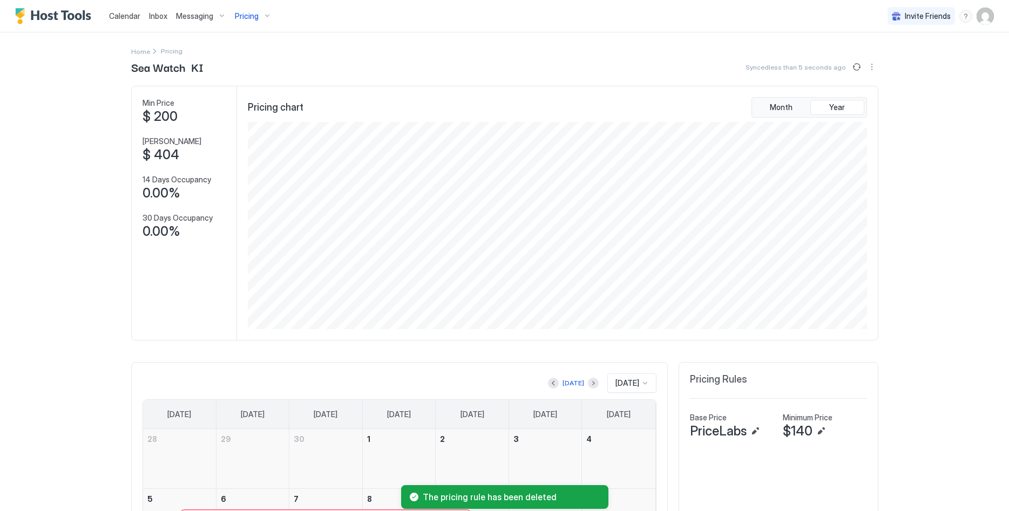
click at [240, 8] on div "Pricing" at bounding box center [253, 16] width 45 height 18
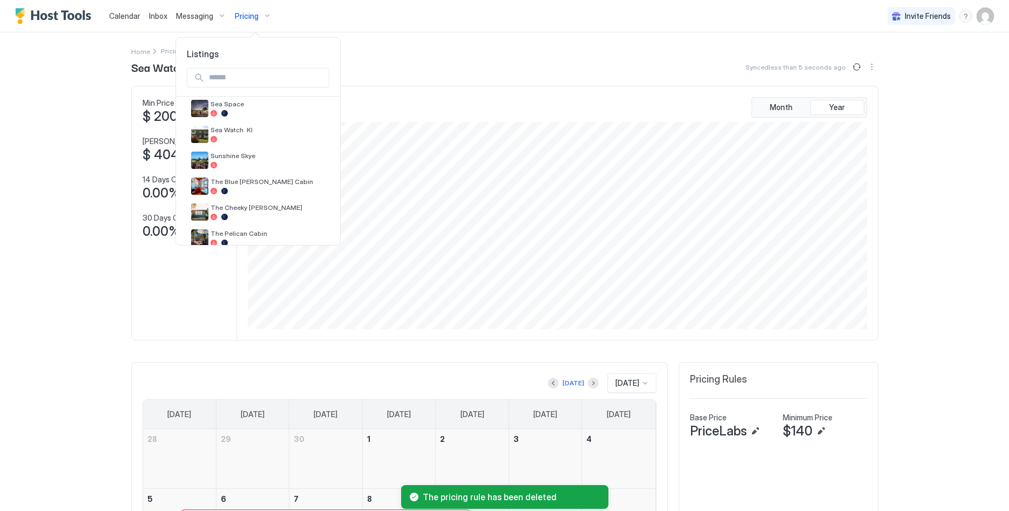
scroll to position [348, 0]
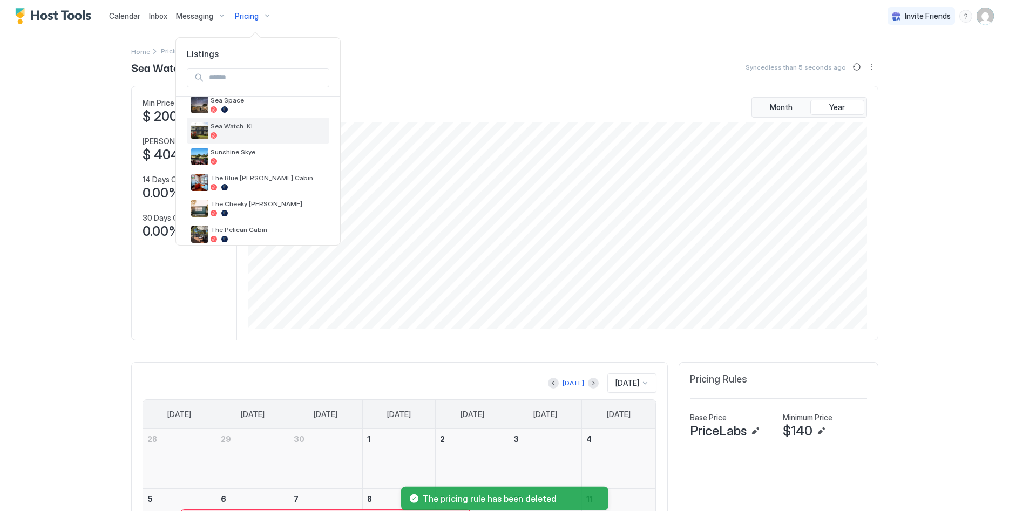
click at [251, 129] on span "Sea Watch KI" at bounding box center [268, 126] width 114 height 8
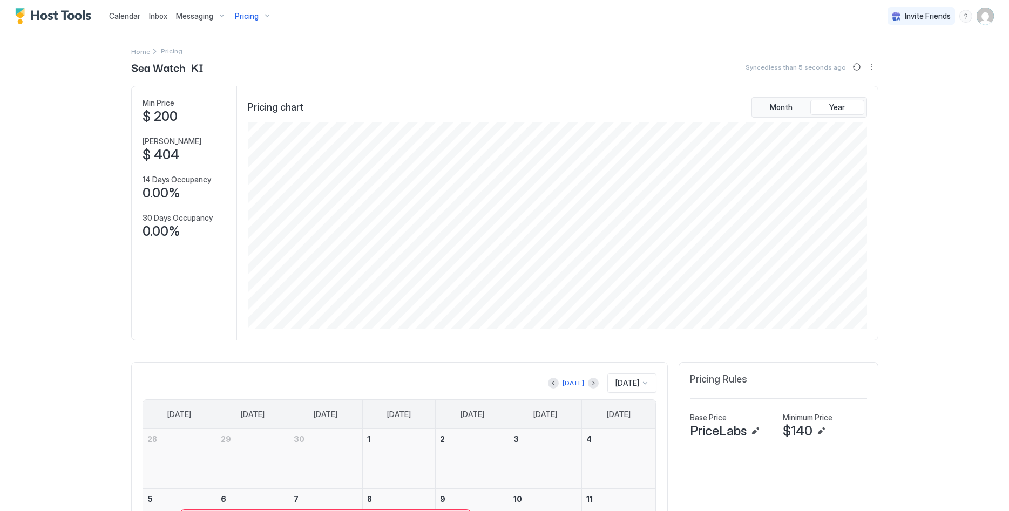
click at [251, 16] on span "Pricing" at bounding box center [247, 16] width 24 height 10
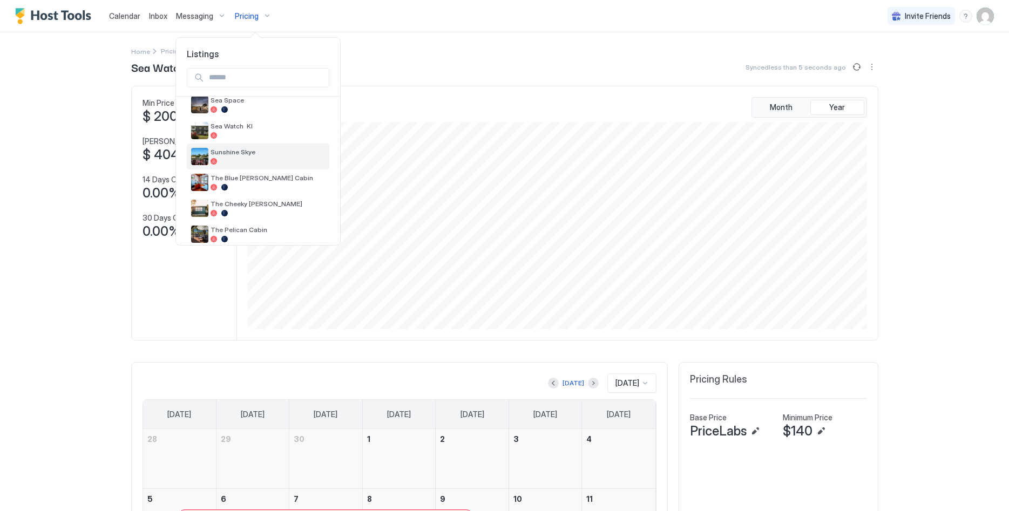
click at [258, 157] on div "Sunshine Skye" at bounding box center [268, 156] width 114 height 17
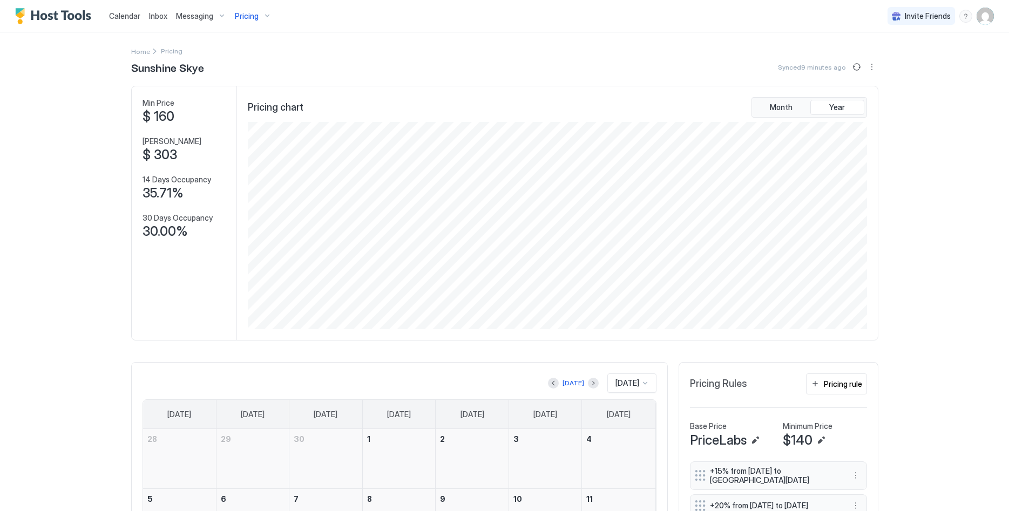
scroll to position [220, 0]
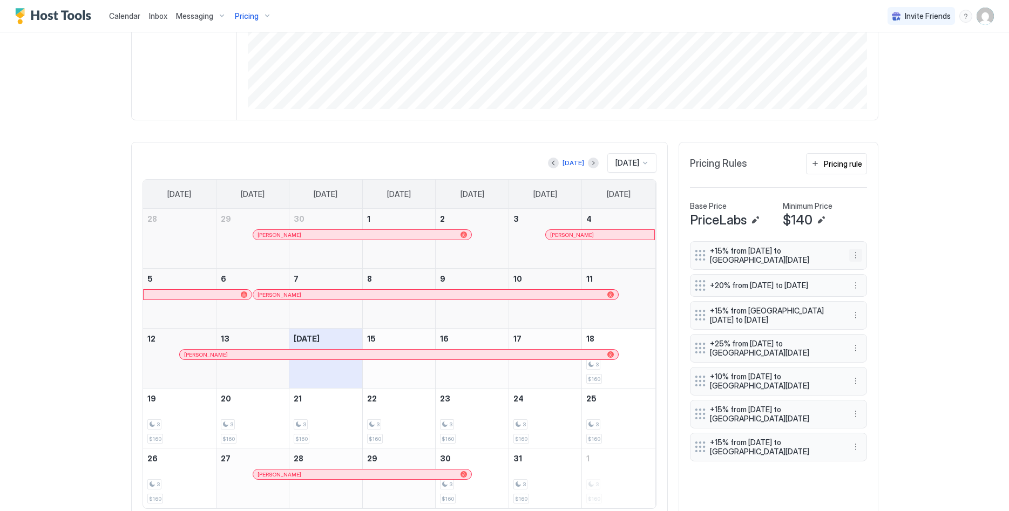
click at [856, 253] on button "More options" at bounding box center [855, 255] width 13 height 13
click at [866, 306] on span "Delete" at bounding box center [876, 305] width 20 height 8
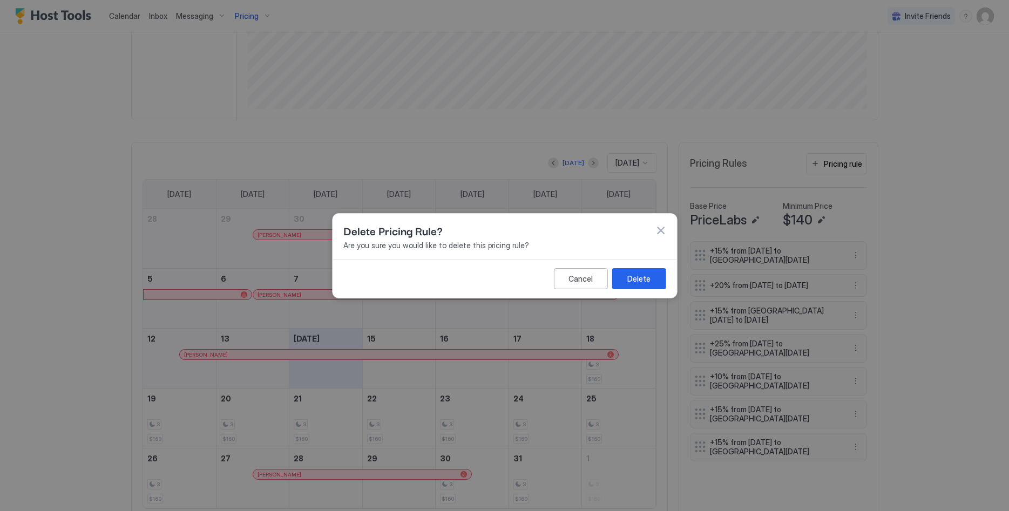
drag, startPoint x: 667, startPoint y: 282, endPoint x: 656, endPoint y: 274, distance: 13.8
click at [664, 280] on div "Cancel Delete" at bounding box center [505, 278] width 344 height 39
click at [657, 275] on button "Delete" at bounding box center [639, 278] width 54 height 21
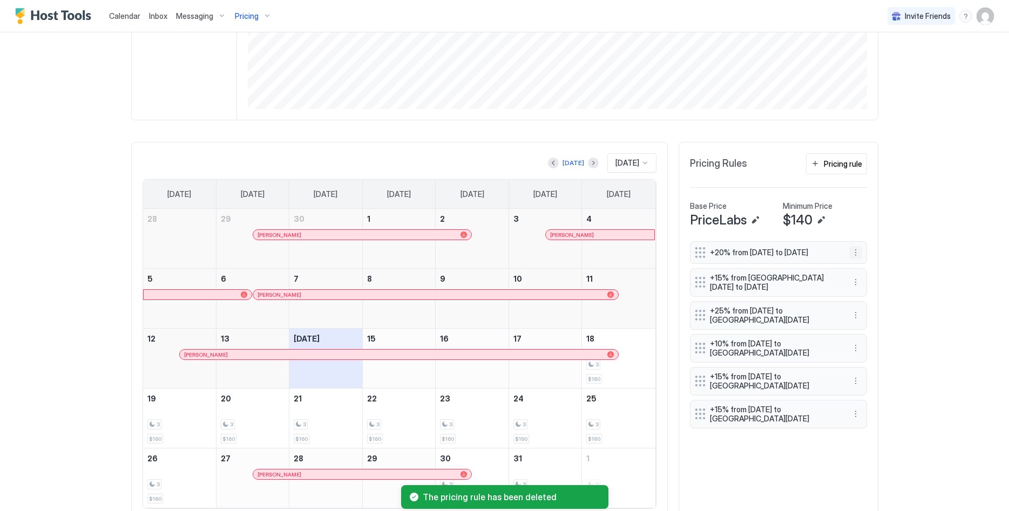
click at [858, 258] on button "More options" at bounding box center [855, 252] width 13 height 13
click at [867, 301] on div "Delete" at bounding box center [870, 305] width 40 height 17
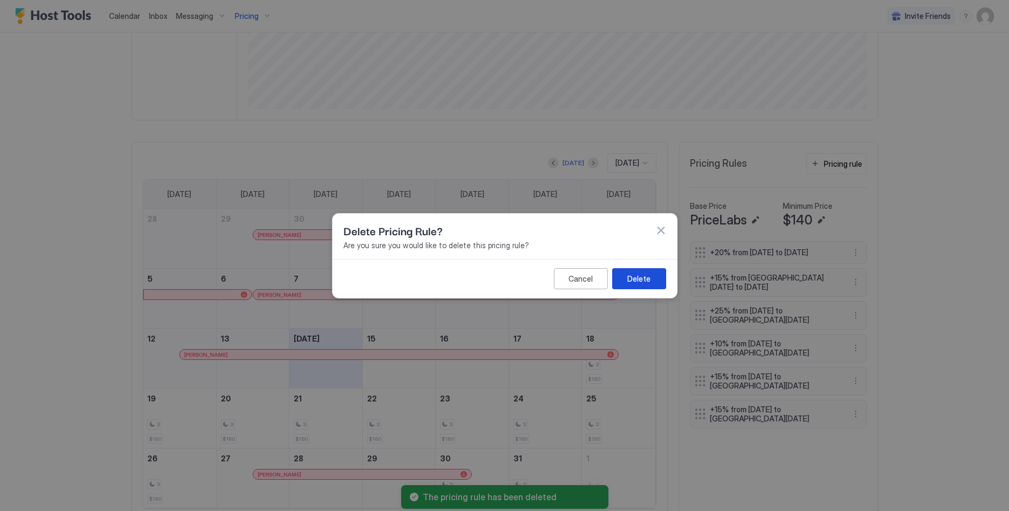
click at [626, 283] on button "Delete" at bounding box center [639, 278] width 54 height 21
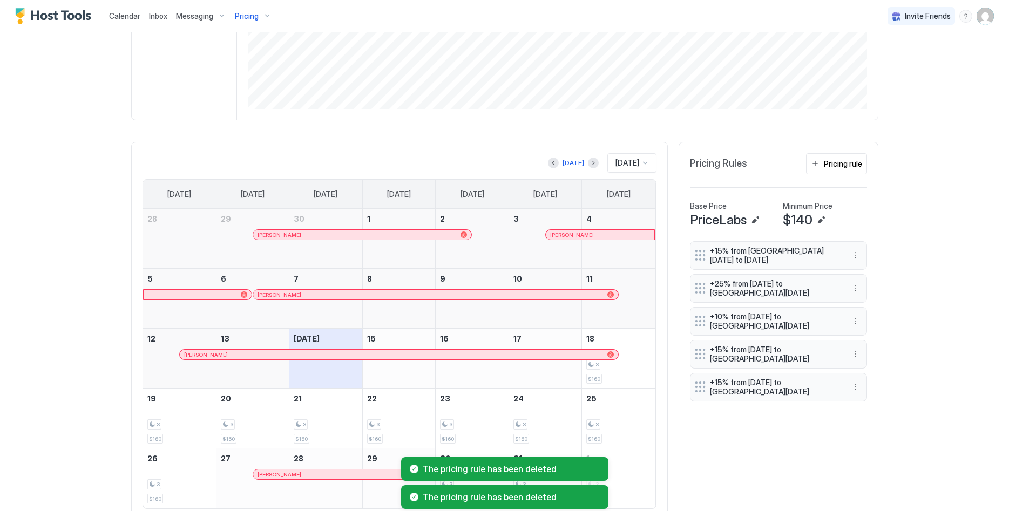
click at [856, 256] on button "More options" at bounding box center [855, 255] width 13 height 13
click at [864, 305] on div "Delete" at bounding box center [870, 305] width 32 height 8
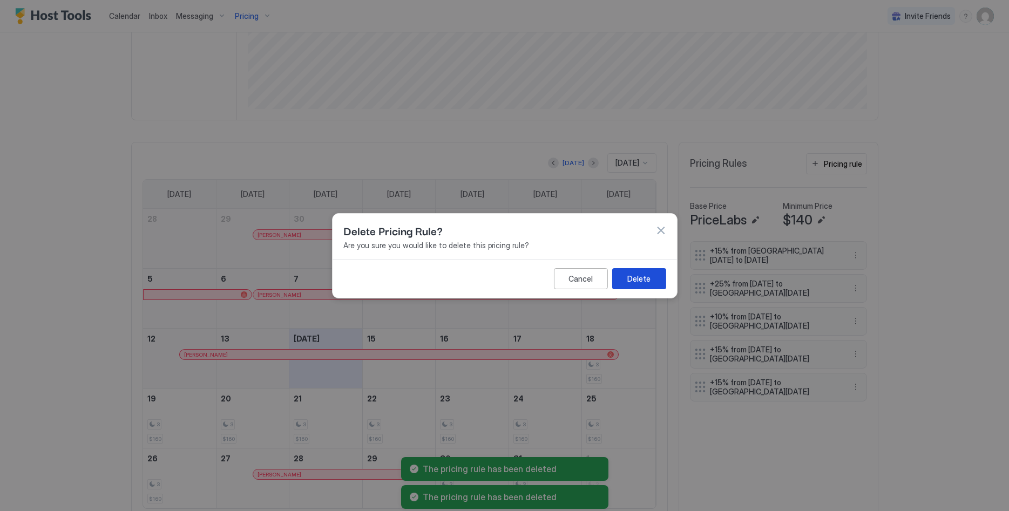
click at [660, 281] on button "Delete" at bounding box center [639, 278] width 54 height 21
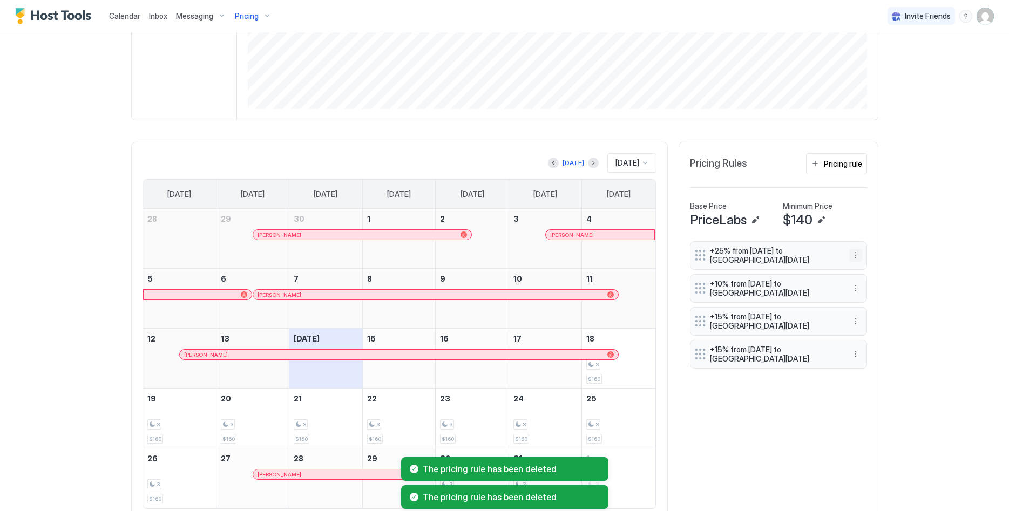
click at [855, 253] on button "More options" at bounding box center [855, 255] width 13 height 13
click at [868, 294] on div "Pause" at bounding box center [870, 288] width 40 height 17
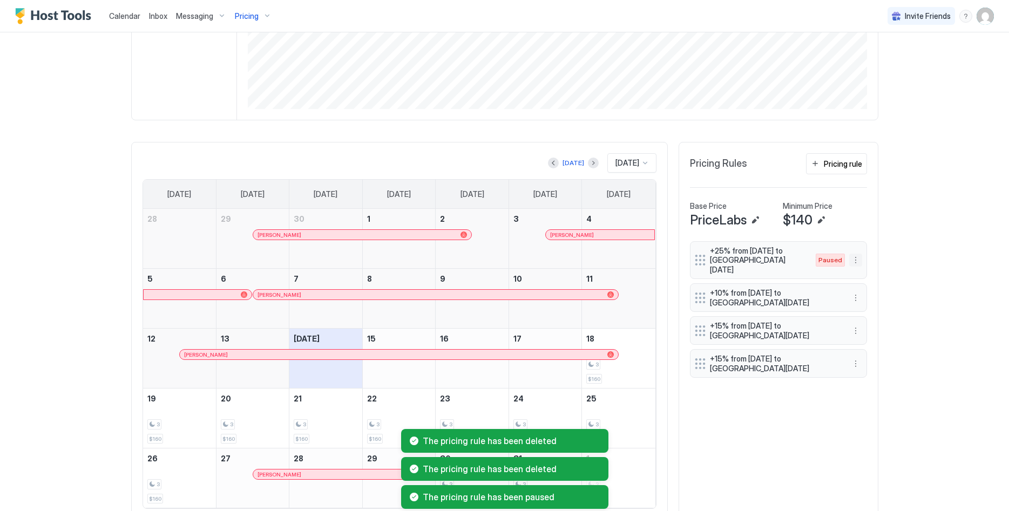
click at [858, 254] on button "More options" at bounding box center [855, 260] width 13 height 13
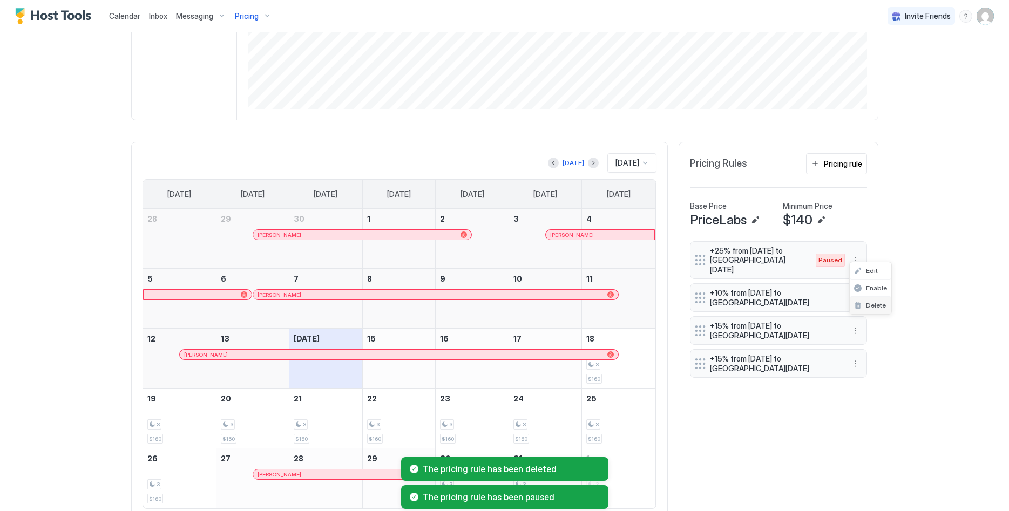
click at [877, 308] on span "Delete" at bounding box center [876, 305] width 20 height 8
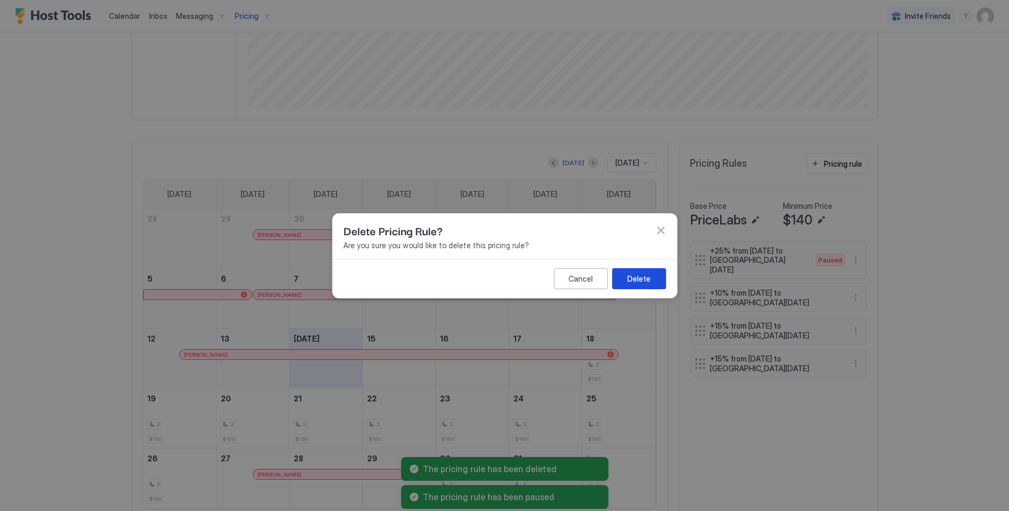
click at [655, 276] on button "Delete" at bounding box center [639, 278] width 54 height 21
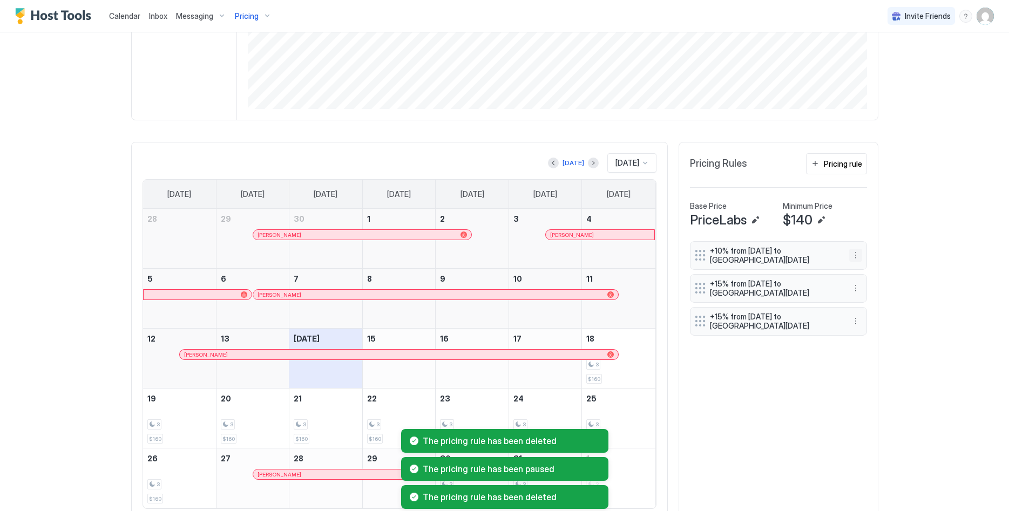
click at [858, 259] on button "More options" at bounding box center [855, 255] width 13 height 13
click at [863, 302] on div "Delete" at bounding box center [870, 305] width 32 height 8
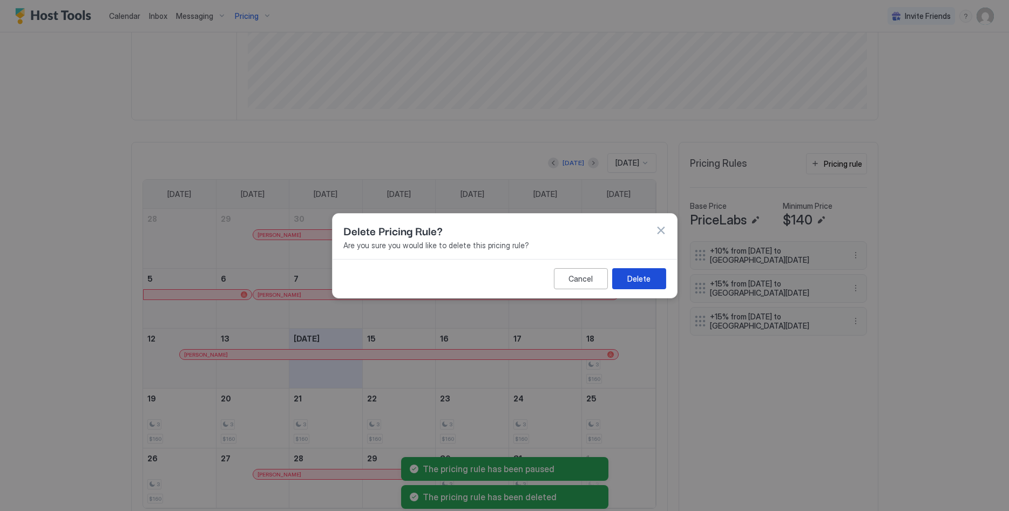
click at [639, 278] on div "Delete" at bounding box center [638, 278] width 23 height 11
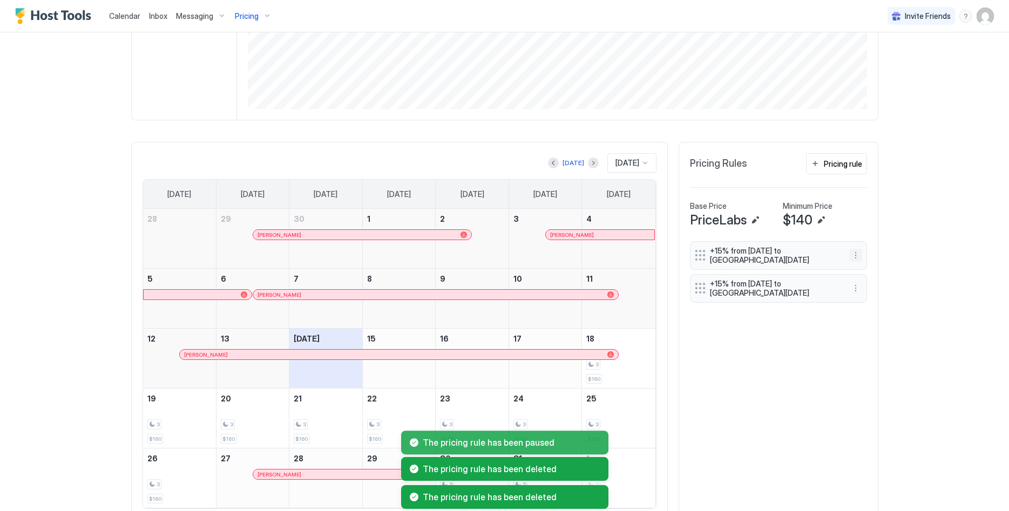
click at [854, 253] on button "More options" at bounding box center [855, 255] width 13 height 13
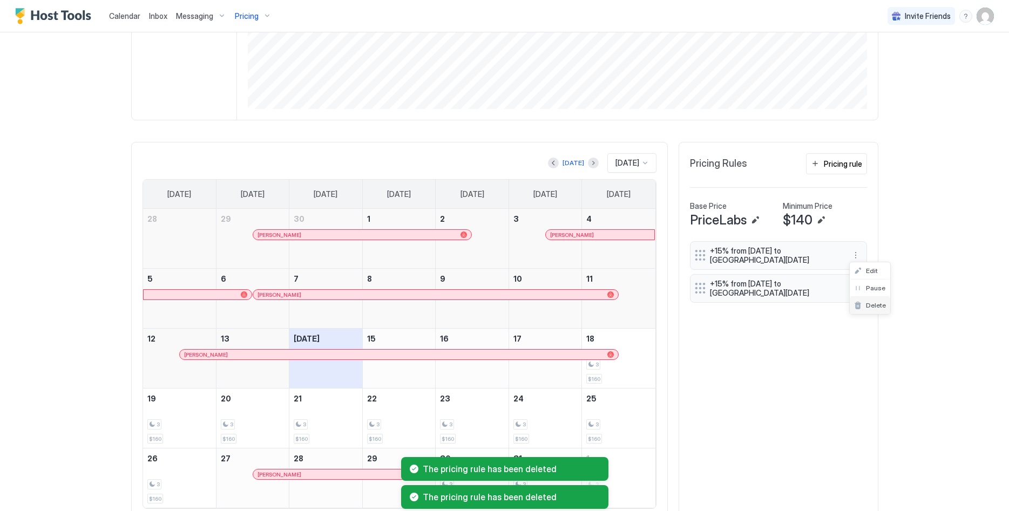
click at [862, 305] on div "Delete" at bounding box center [870, 305] width 32 height 8
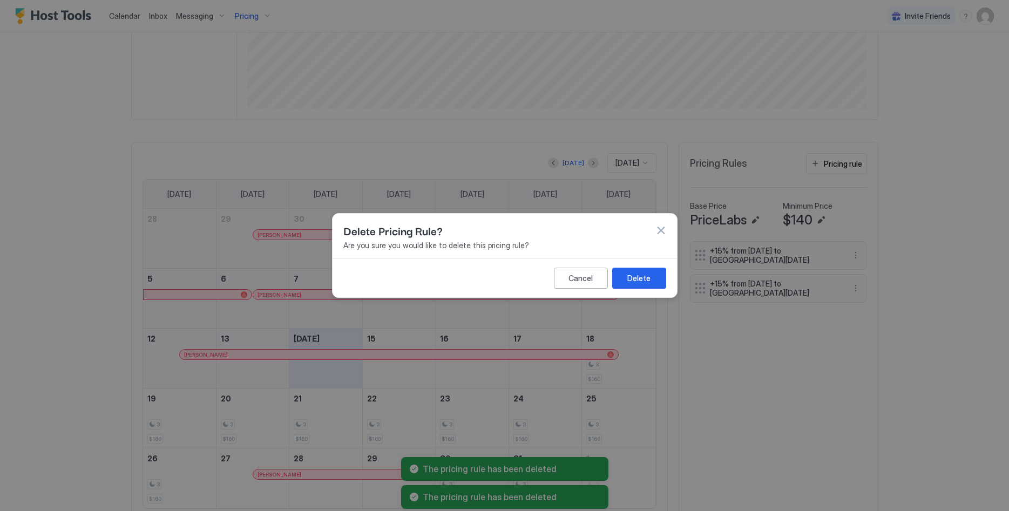
click at [641, 268] on div "Cancel Delete" at bounding box center [505, 278] width 344 height 39
click at [646, 270] on button "Delete" at bounding box center [639, 278] width 54 height 21
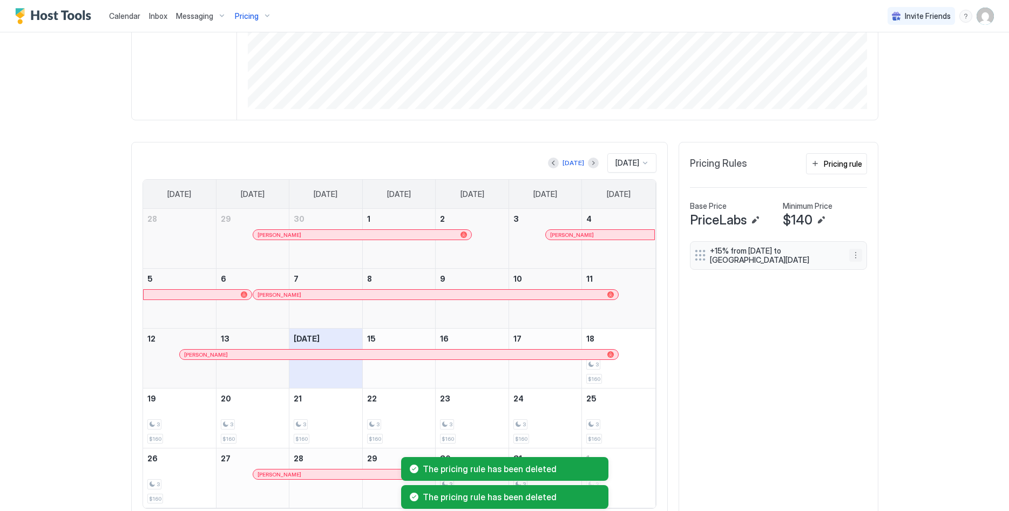
click at [856, 257] on button "More options" at bounding box center [855, 255] width 13 height 13
click at [862, 299] on div "Delete" at bounding box center [870, 305] width 40 height 17
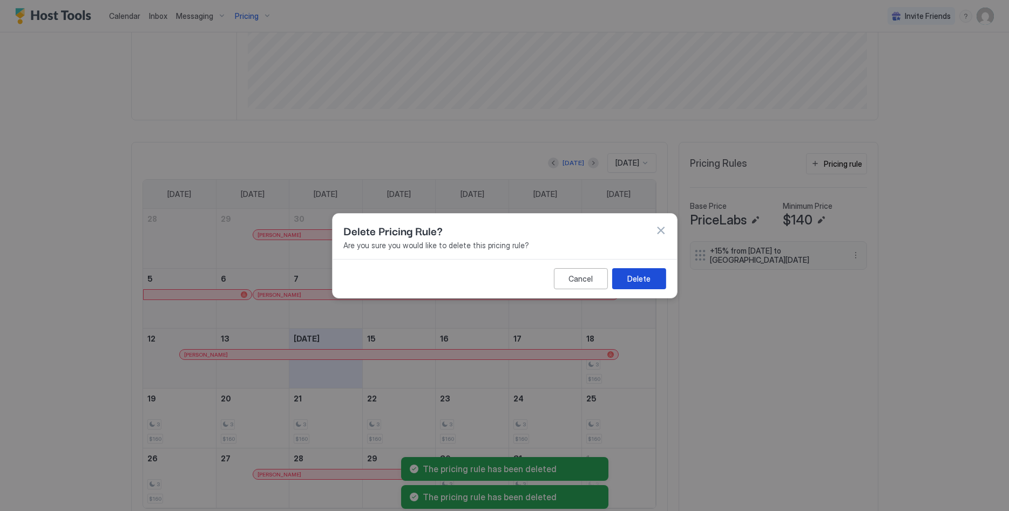
click at [638, 269] on button "Delete" at bounding box center [639, 278] width 54 height 21
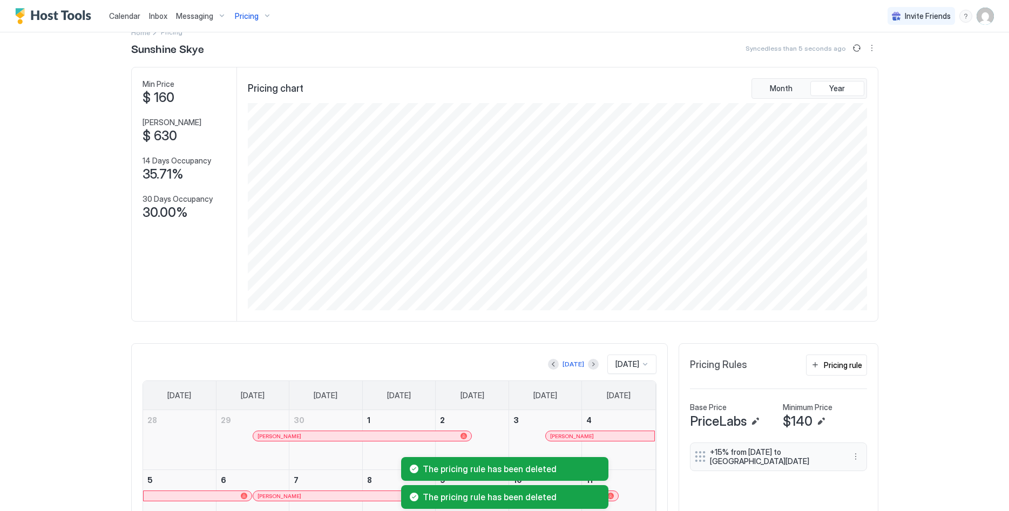
scroll to position [0, 0]
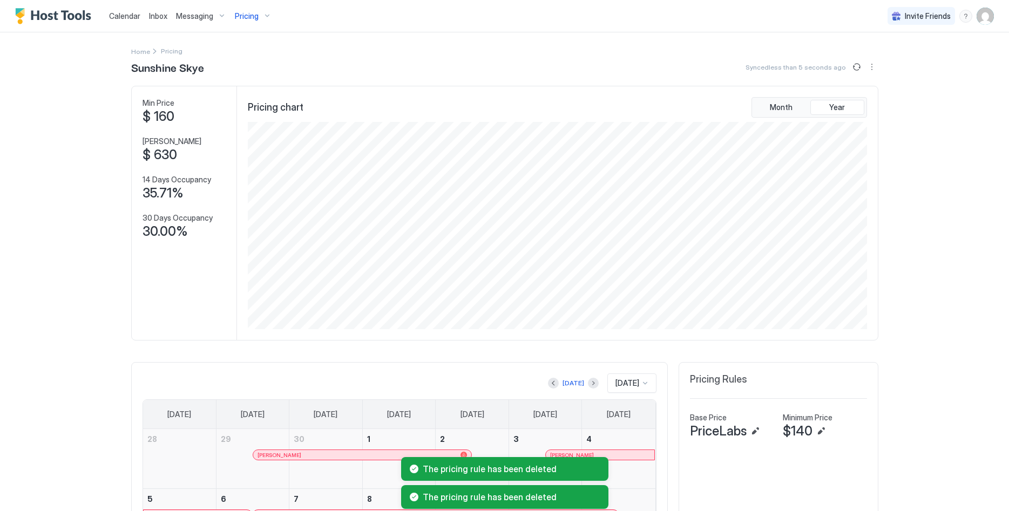
click at [236, 12] on span "Pricing" at bounding box center [247, 16] width 24 height 10
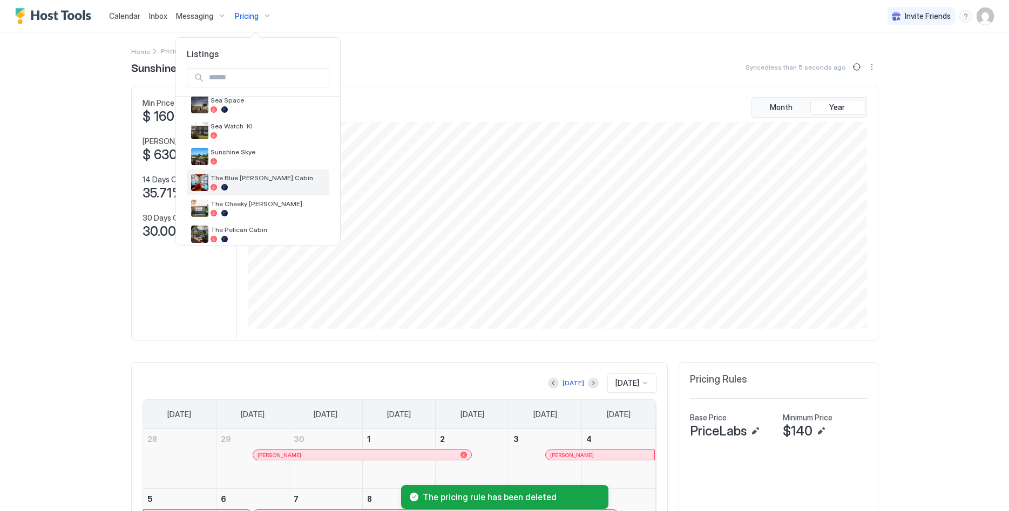
scroll to position [387, 0]
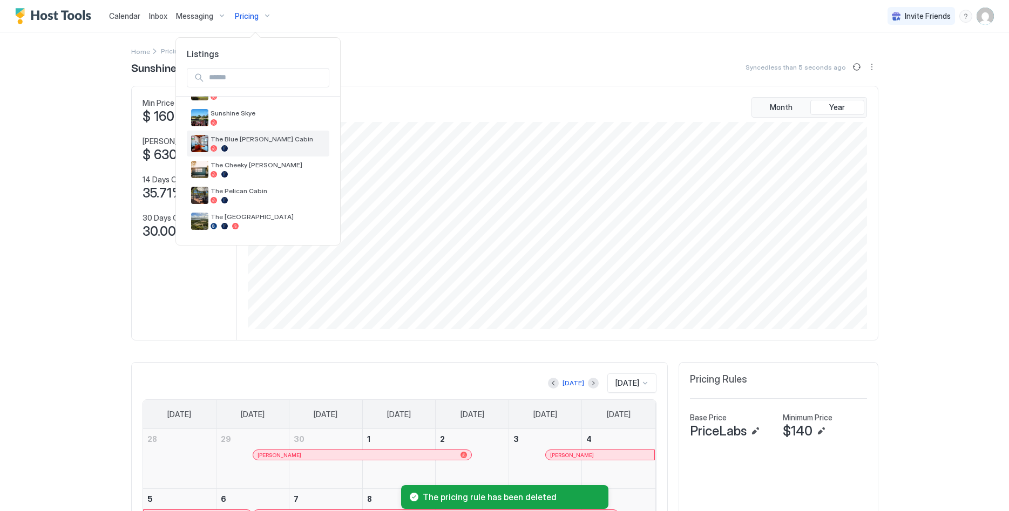
click at [262, 134] on div "The Blue [PERSON_NAME] Cabin" at bounding box center [258, 144] width 143 height 26
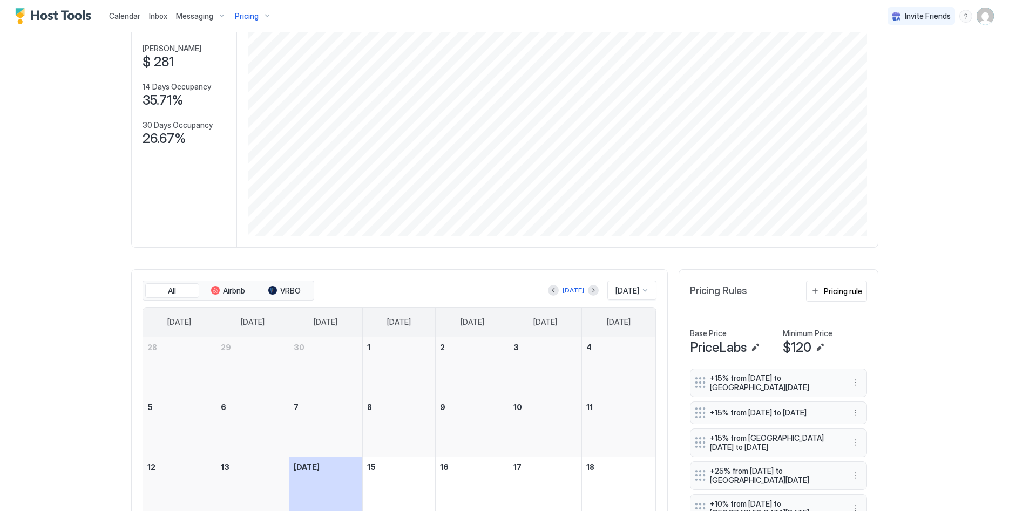
scroll to position [165, 0]
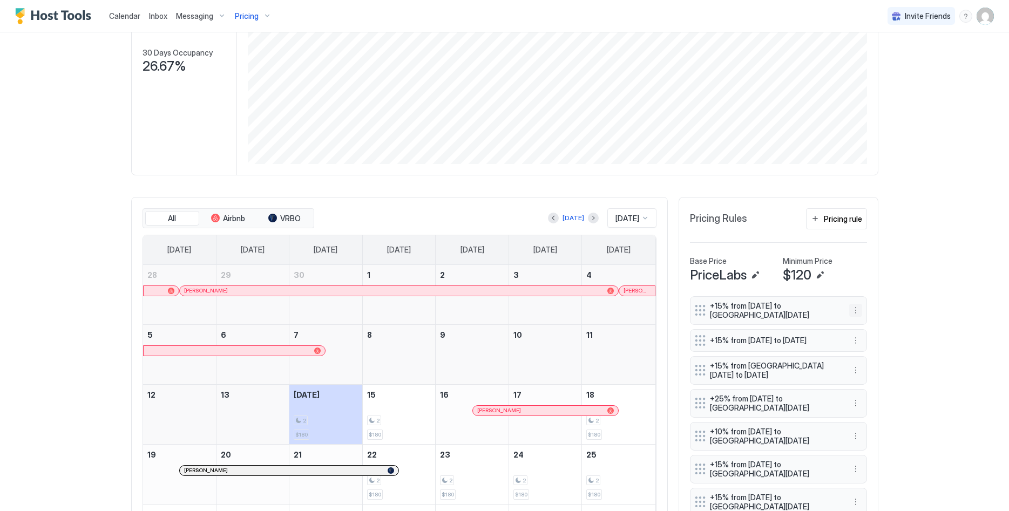
click at [850, 310] on button "More options" at bounding box center [855, 310] width 13 height 13
click at [855, 356] on div "Delete" at bounding box center [870, 360] width 32 height 8
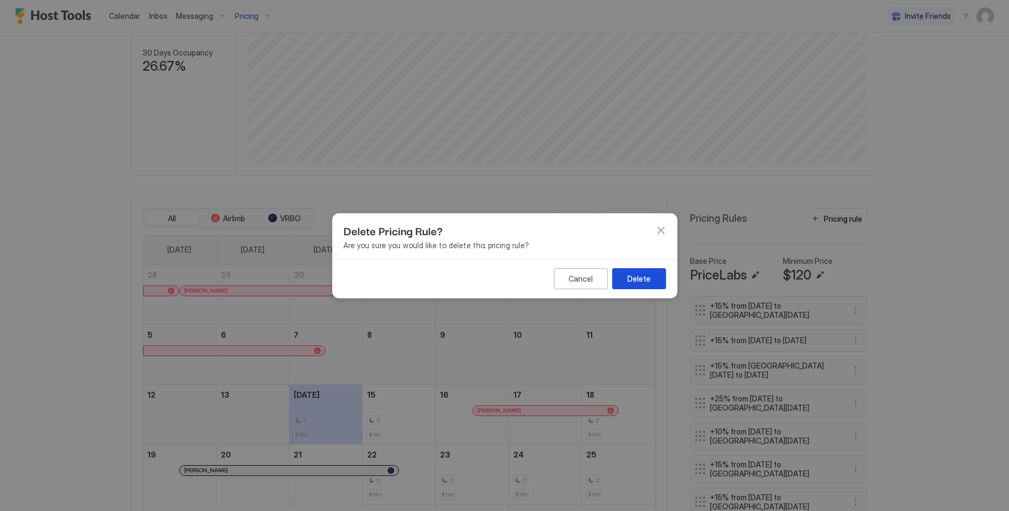
click at [658, 286] on button "Delete" at bounding box center [639, 278] width 54 height 21
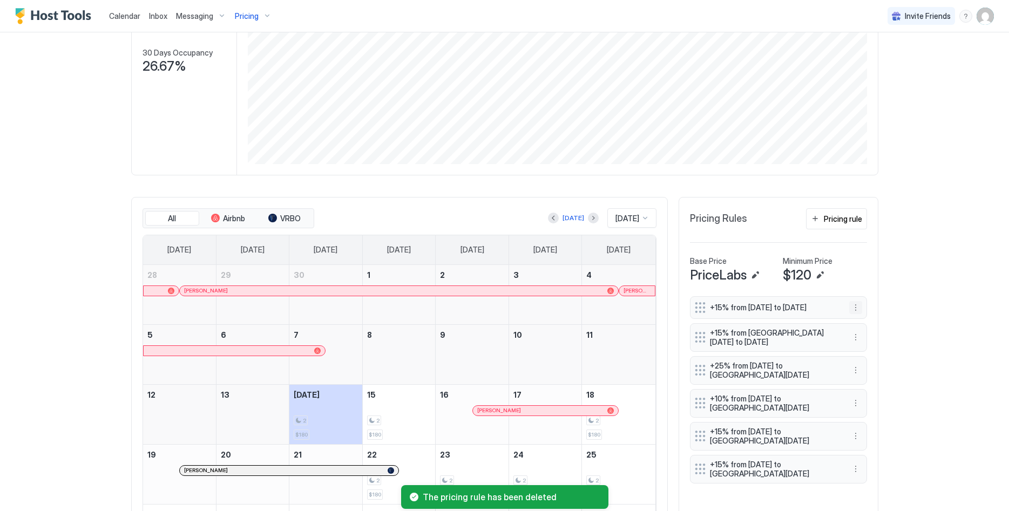
click at [855, 312] on button "More options" at bounding box center [855, 307] width 13 height 13
click at [858, 357] on div "Delete" at bounding box center [870, 360] width 32 height 8
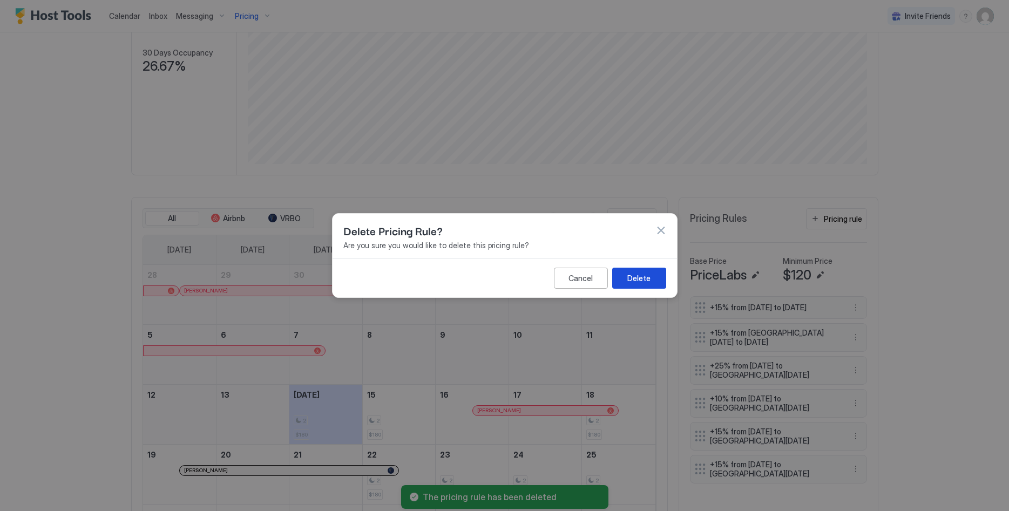
click at [662, 281] on button "Delete" at bounding box center [639, 278] width 54 height 21
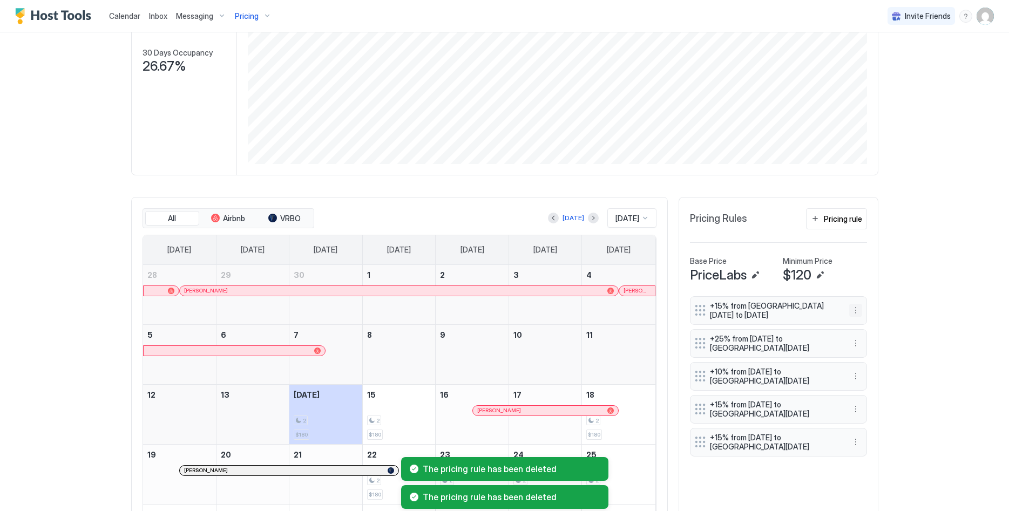
click at [854, 310] on button "More options" at bounding box center [855, 310] width 13 height 13
click at [875, 344] on span "Pause" at bounding box center [875, 343] width 19 height 8
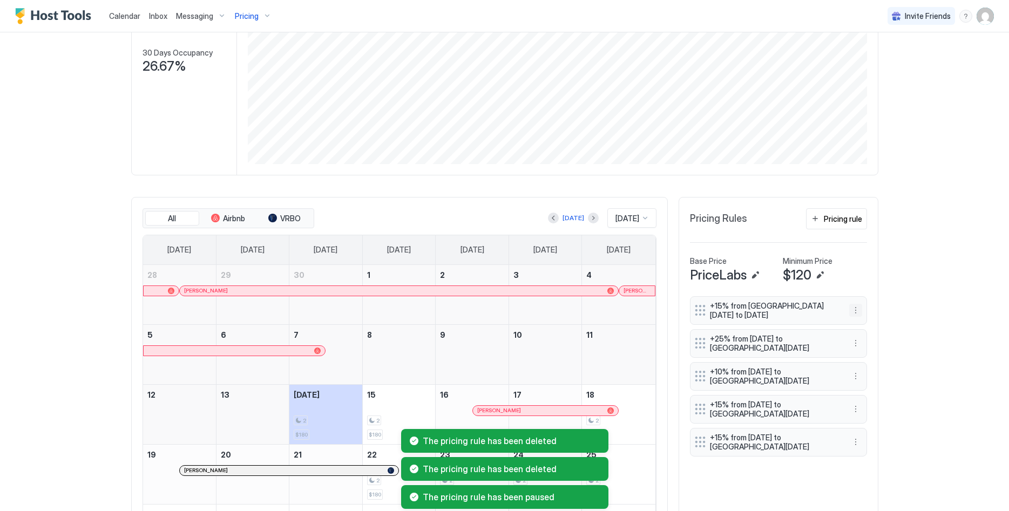
click at [858, 310] on button "More options" at bounding box center [855, 310] width 13 height 13
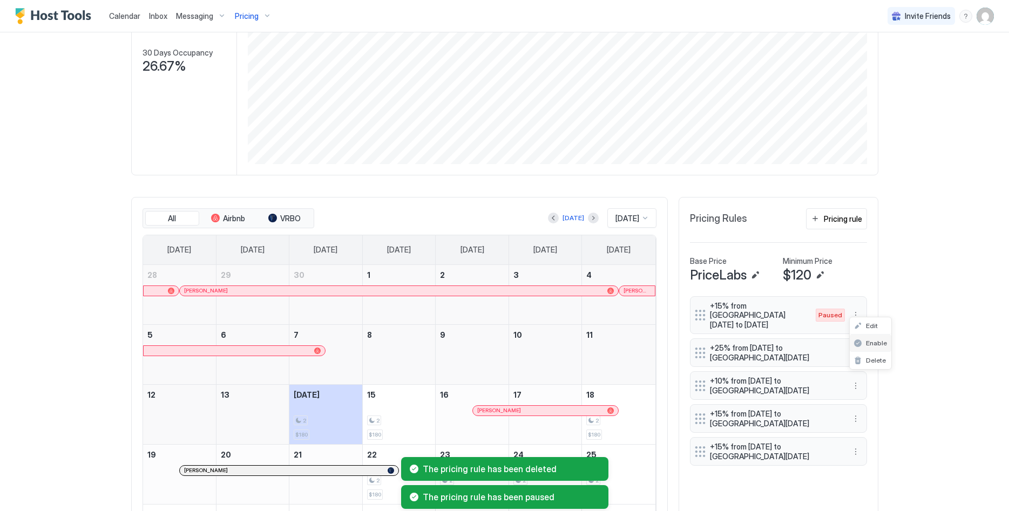
click at [870, 355] on div "Delete" at bounding box center [871, 360] width 42 height 17
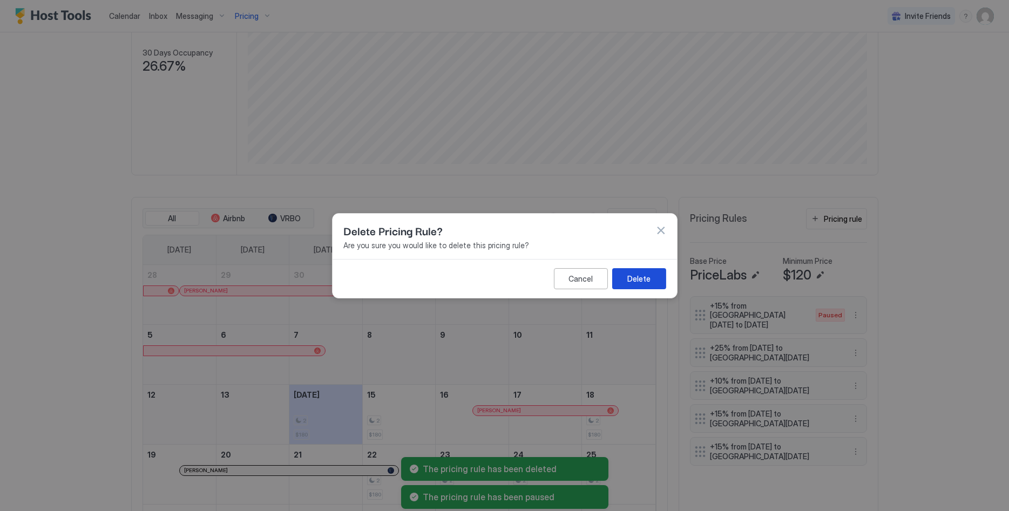
click at [641, 286] on button "Delete" at bounding box center [639, 278] width 54 height 21
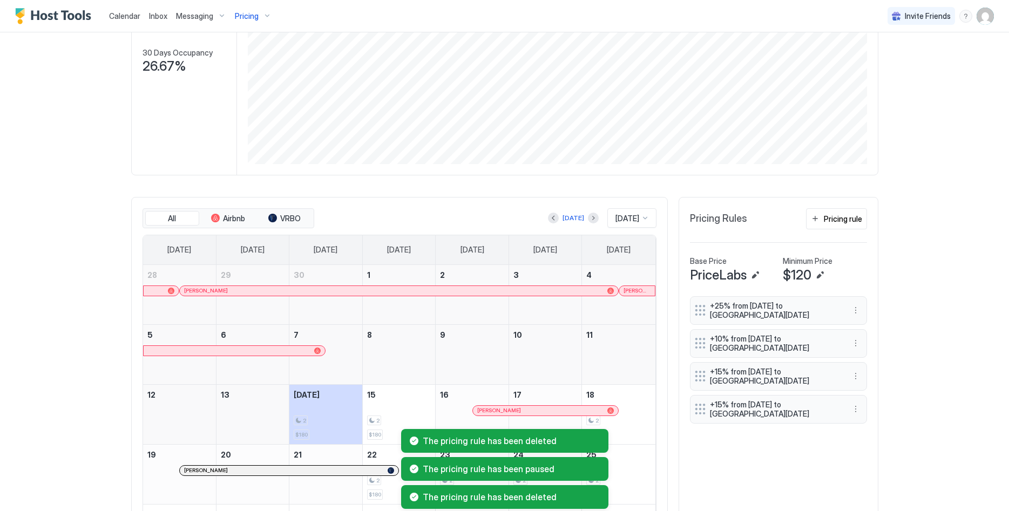
click at [857, 317] on div "+25% from Fri, Dec 12th 2025 to Sat, Jan 31st 2026" at bounding box center [778, 310] width 177 height 29
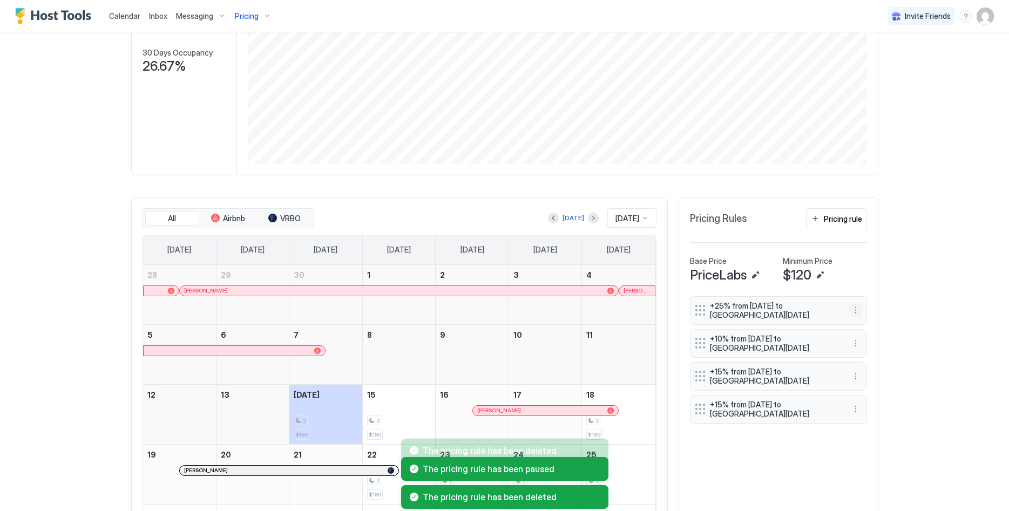
click at [858, 314] on button "More options" at bounding box center [855, 310] width 13 height 13
click at [871, 355] on div "Delete" at bounding box center [870, 360] width 40 height 17
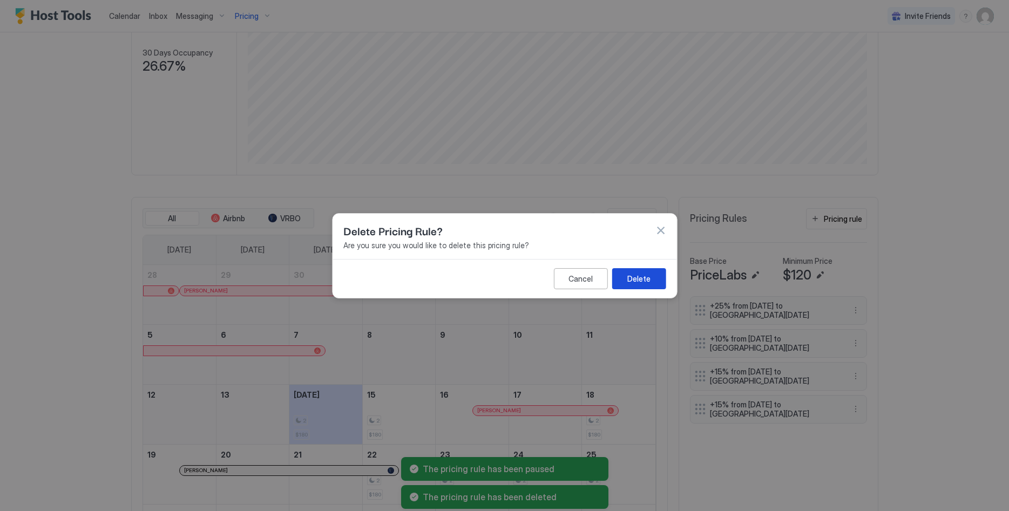
click at [658, 273] on button "Delete" at bounding box center [639, 278] width 54 height 21
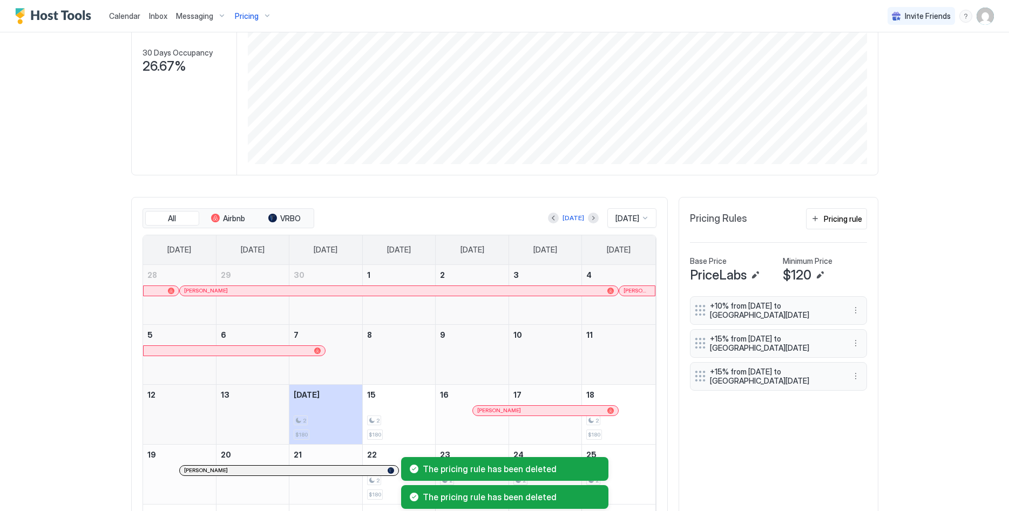
click at [855, 313] on button "More options" at bounding box center [855, 310] width 13 height 13
click at [866, 360] on span "Delete" at bounding box center [876, 360] width 20 height 8
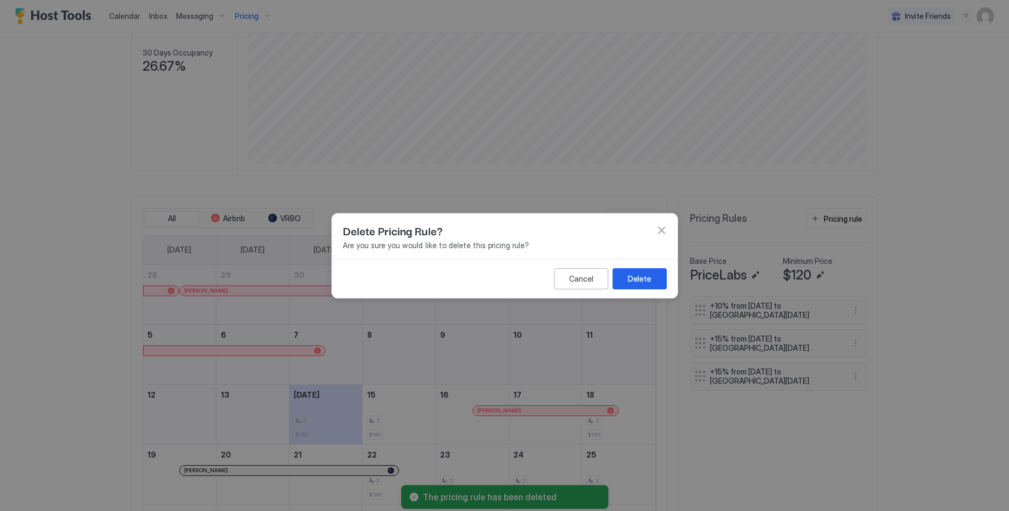
click at [643, 275] on div "Delete" at bounding box center [639, 278] width 23 height 11
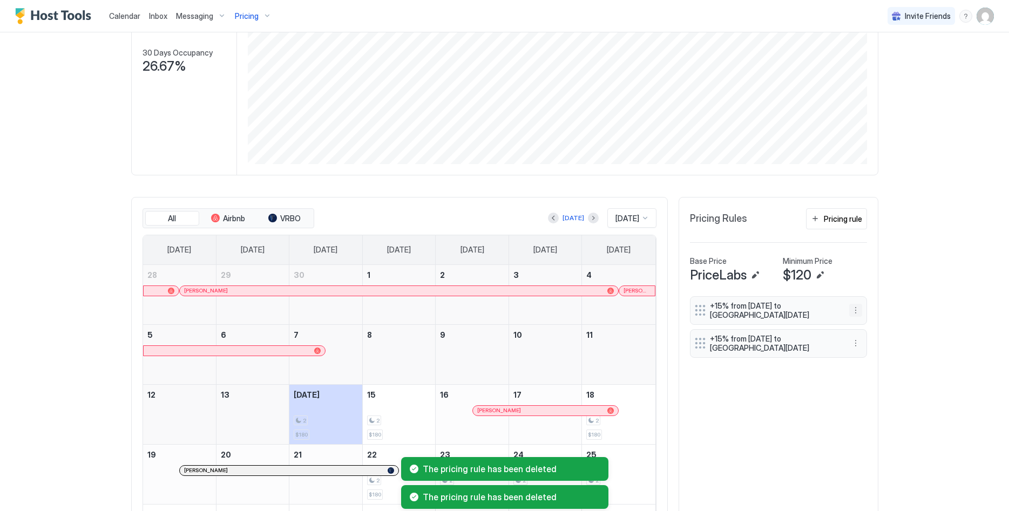
click at [857, 312] on button "More options" at bounding box center [855, 310] width 13 height 13
click at [858, 365] on div "Delete" at bounding box center [870, 360] width 40 height 17
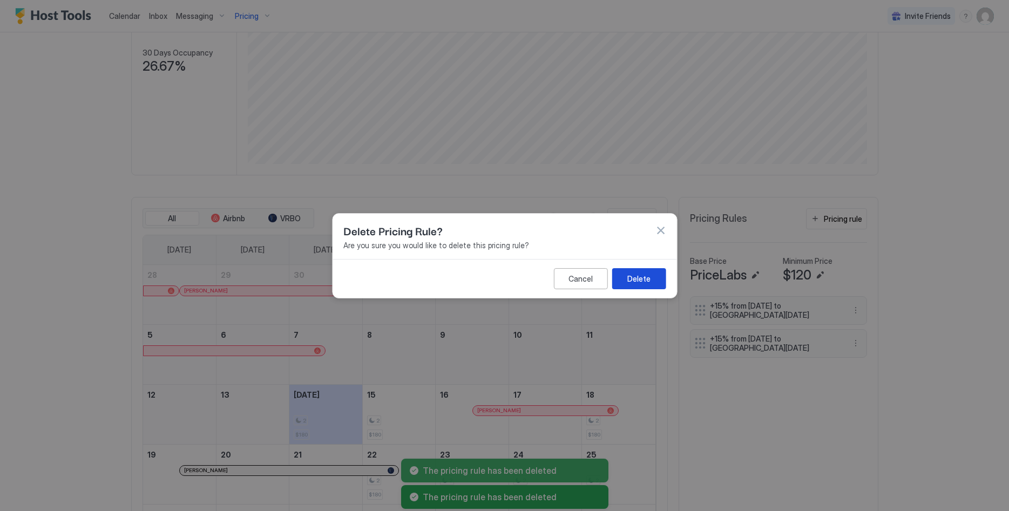
click at [638, 279] on div "Delete" at bounding box center [638, 278] width 23 height 11
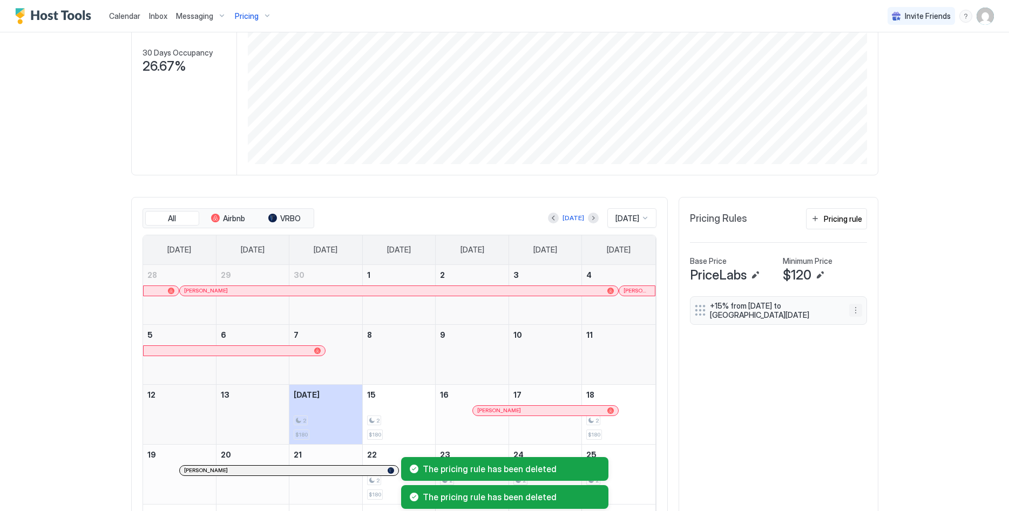
click at [854, 314] on button "More options" at bounding box center [855, 310] width 13 height 13
click at [868, 357] on span "Delete" at bounding box center [876, 360] width 20 height 8
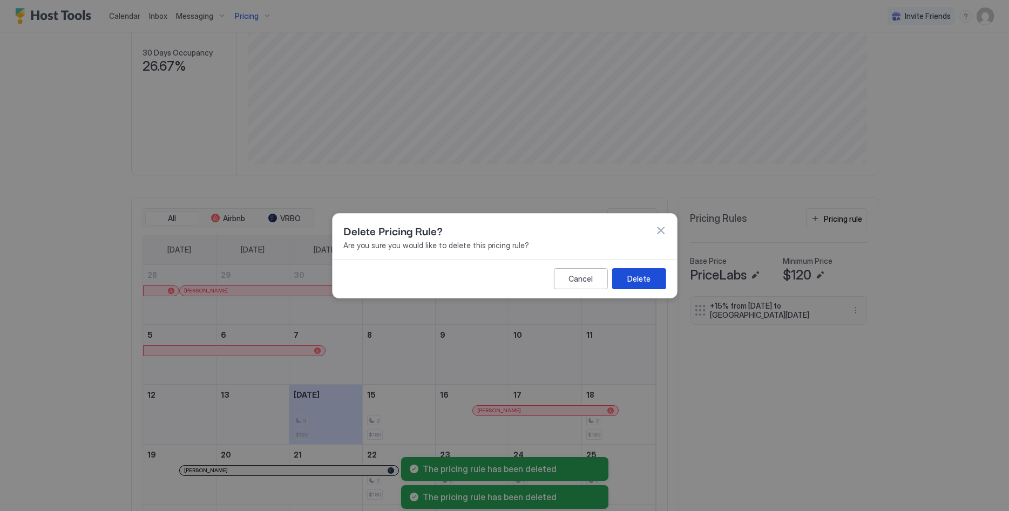
click at [630, 276] on div "Delete" at bounding box center [638, 278] width 23 height 11
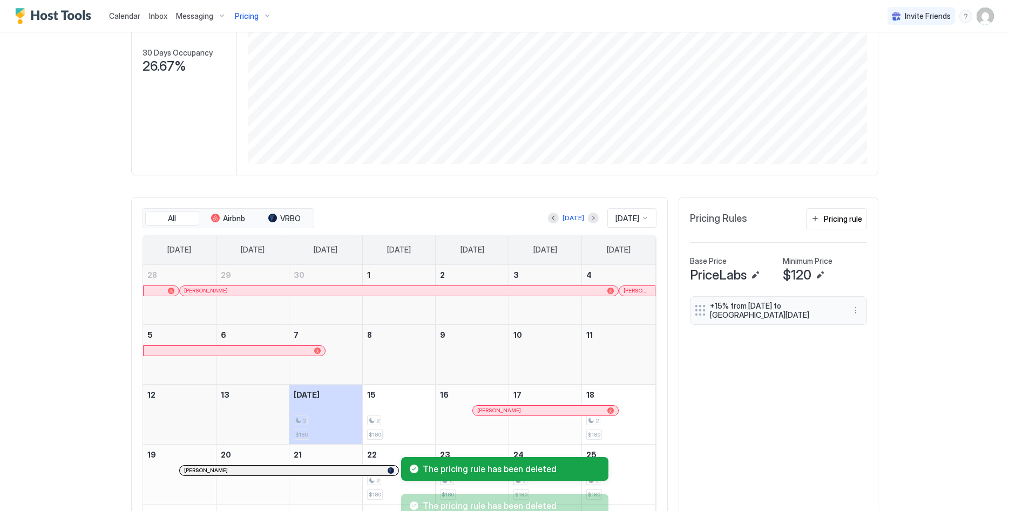
scroll to position [0, 0]
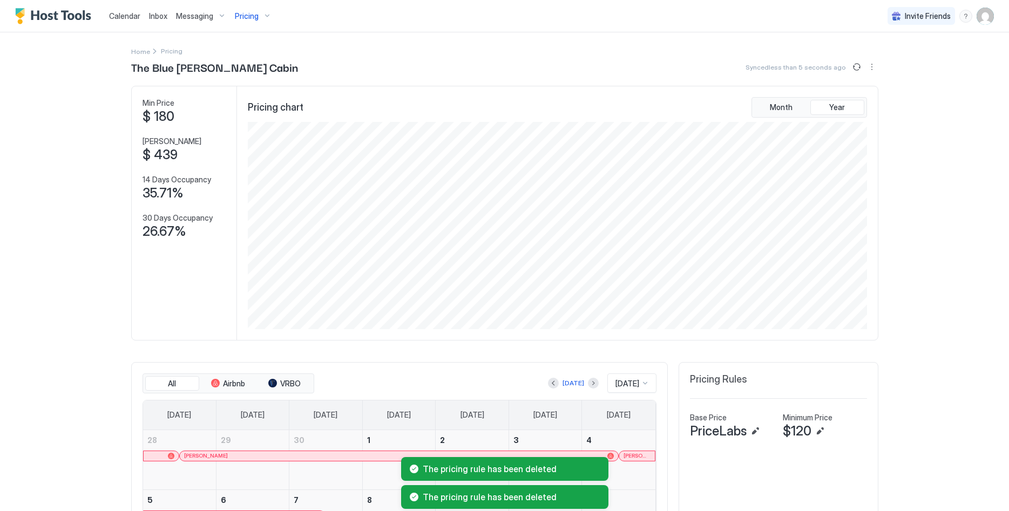
click at [255, 19] on span "Pricing" at bounding box center [247, 16] width 24 height 10
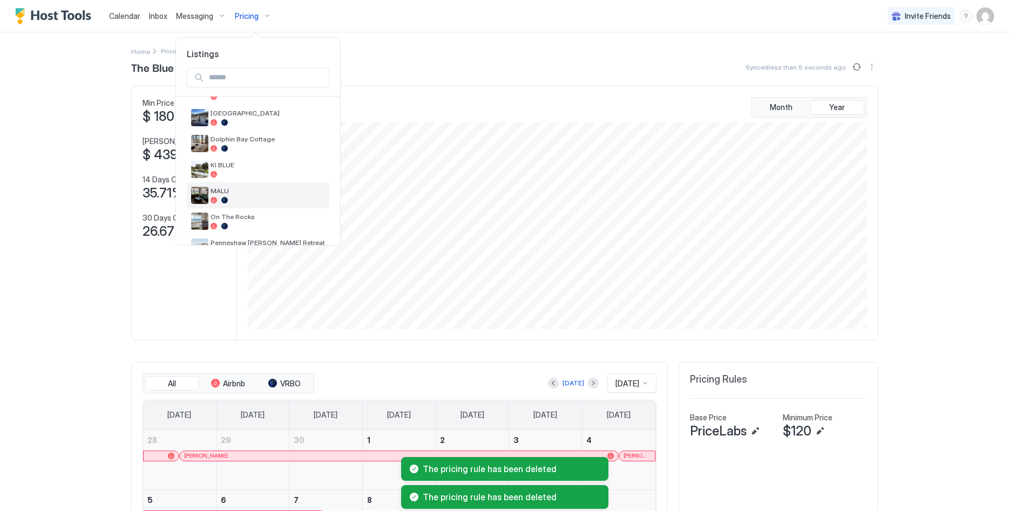
scroll to position [387, 0]
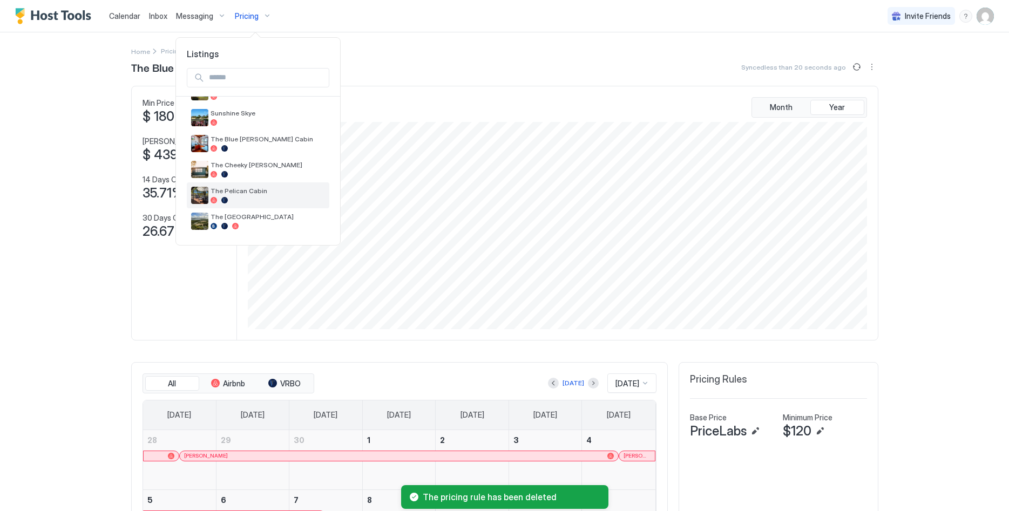
click at [254, 193] on span "The Pelican Cabin" at bounding box center [268, 191] width 114 height 8
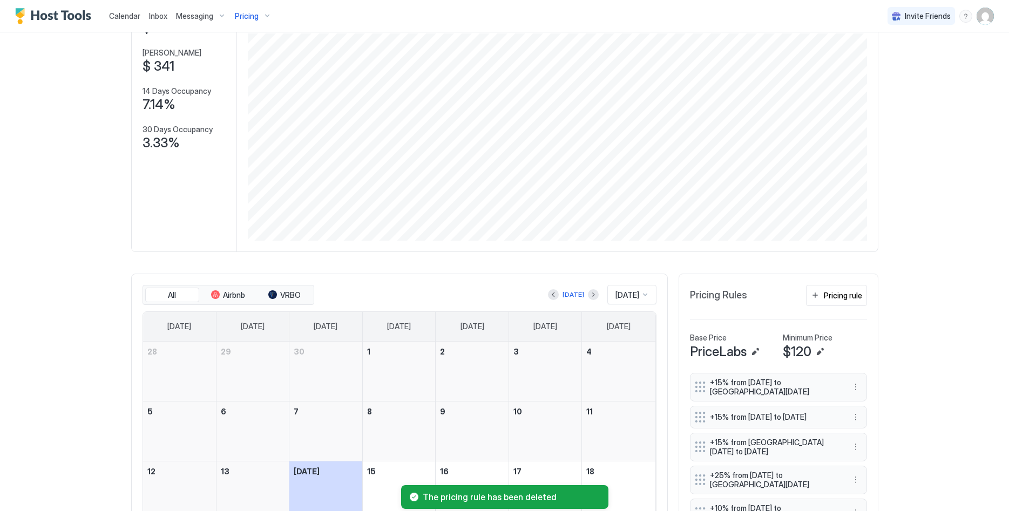
scroll to position [220, 0]
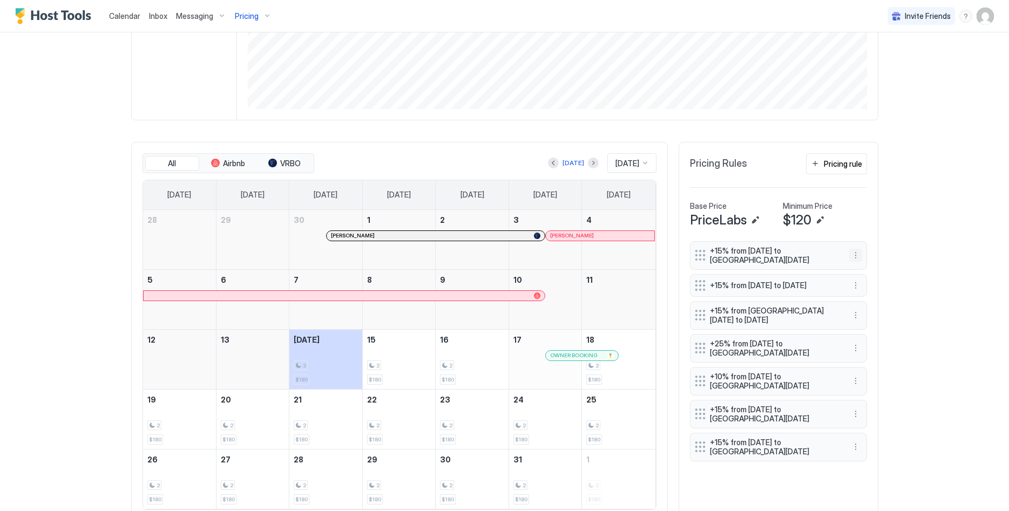
click at [857, 254] on button "More options" at bounding box center [855, 255] width 13 height 13
click at [874, 310] on div "Delete" at bounding box center [870, 305] width 40 height 17
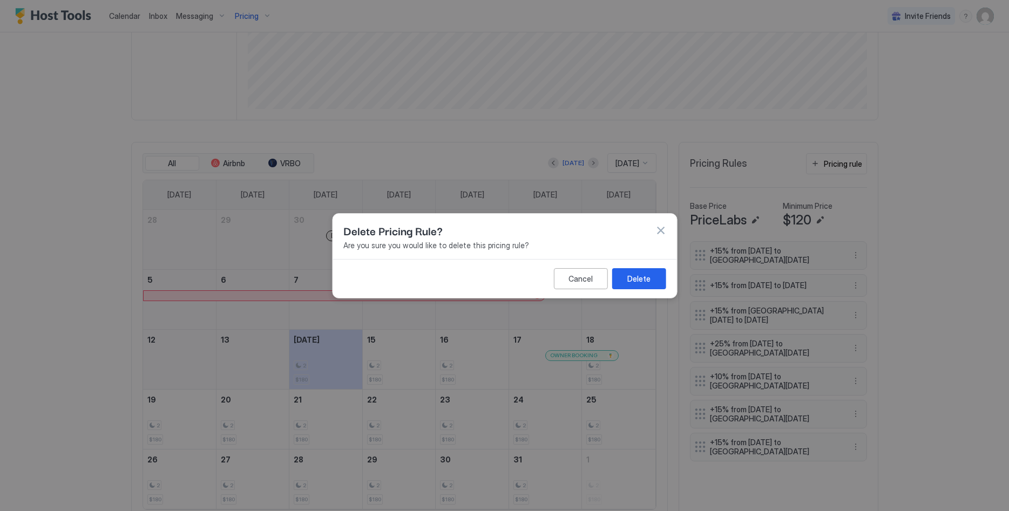
click at [634, 272] on button "Delete" at bounding box center [639, 278] width 54 height 21
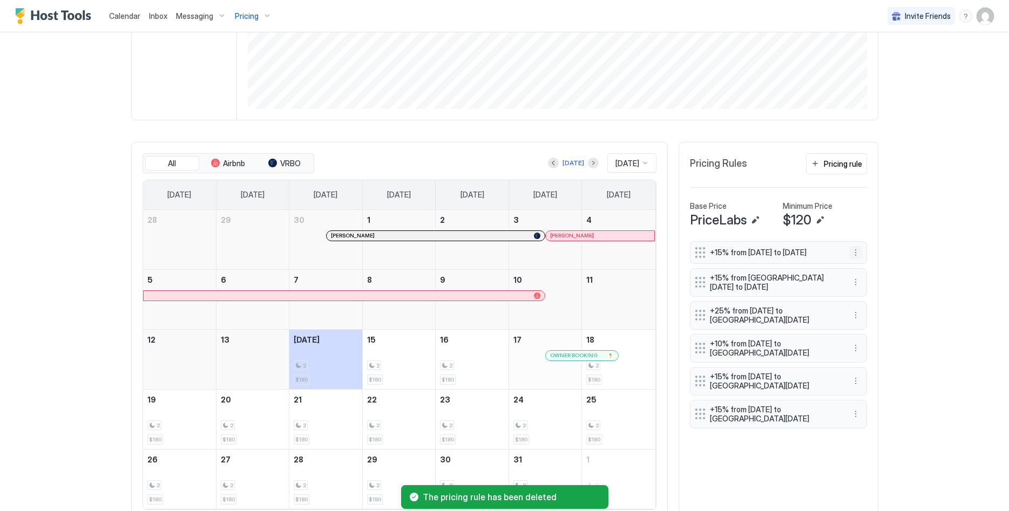
click at [855, 253] on button "More options" at bounding box center [855, 252] width 13 height 13
click at [868, 303] on span "Delete" at bounding box center [876, 305] width 20 height 8
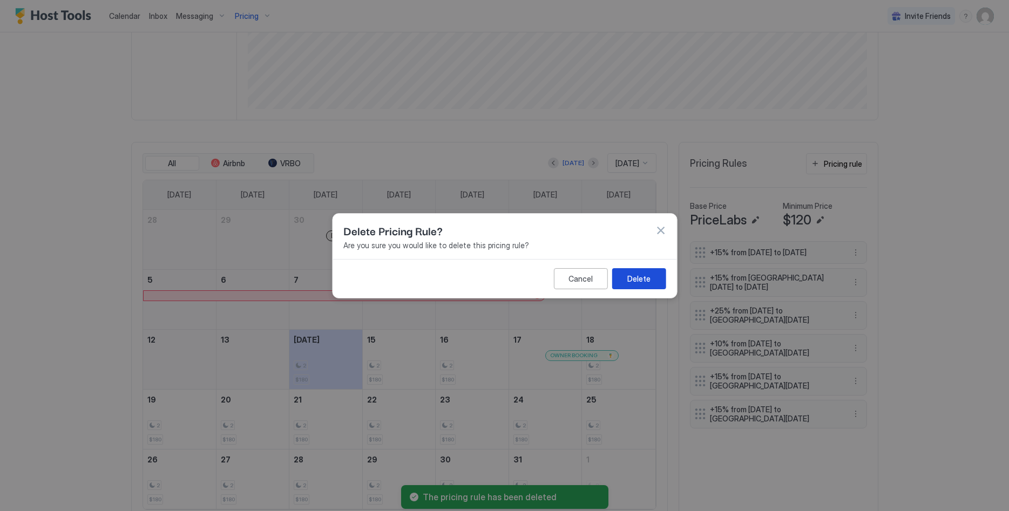
click at [628, 274] on button "Delete" at bounding box center [639, 278] width 54 height 21
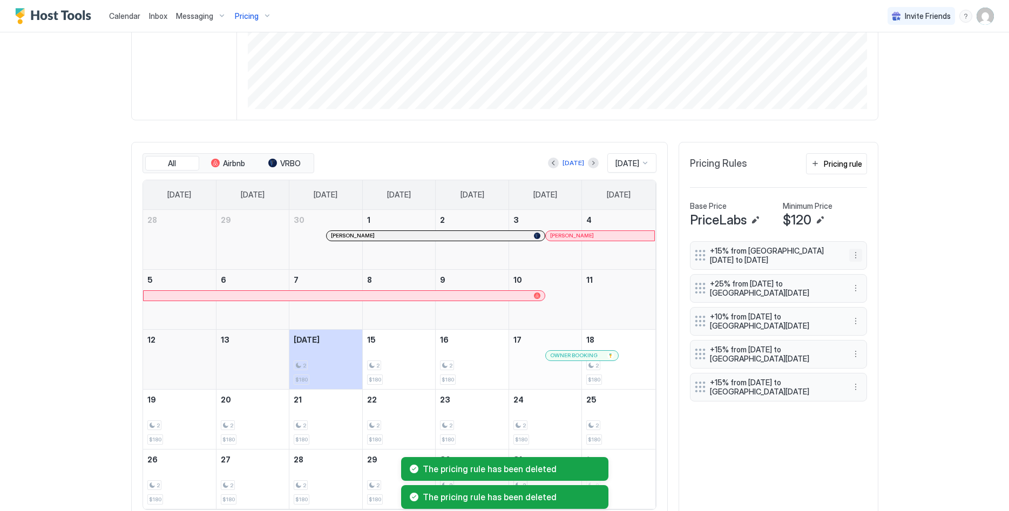
click at [855, 254] on button "More options" at bounding box center [855, 255] width 13 height 13
click at [865, 309] on div "Delete" at bounding box center [870, 305] width 32 height 8
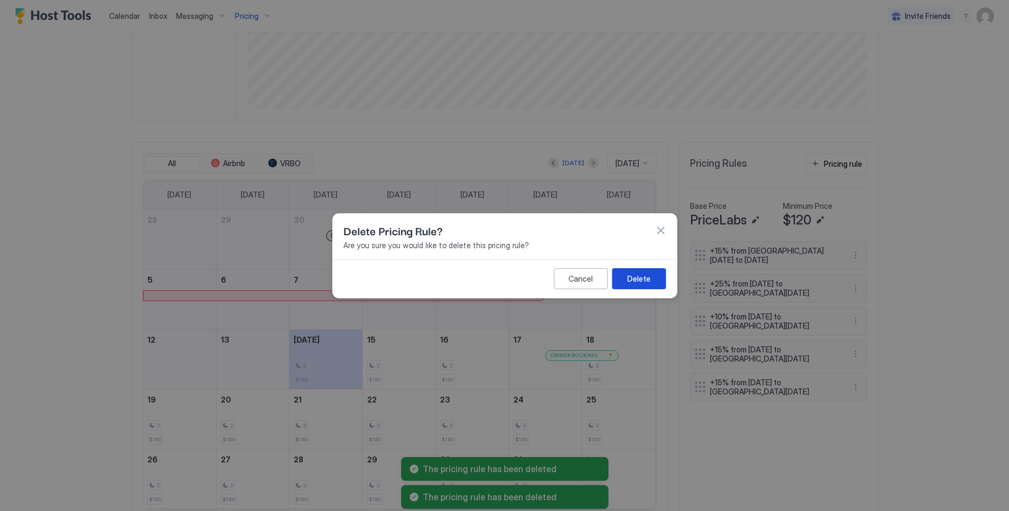
click at [647, 276] on div "Delete" at bounding box center [638, 278] width 23 height 11
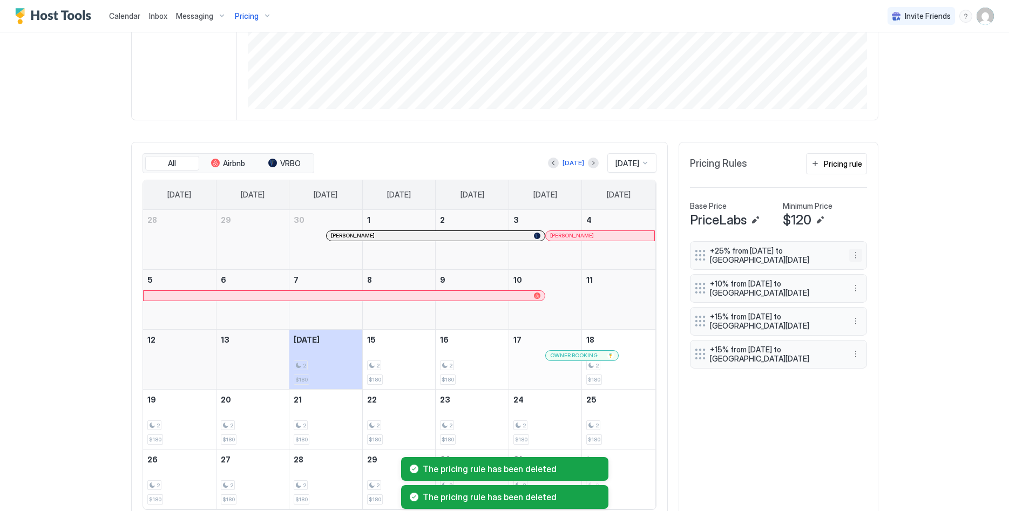
click at [857, 254] on button "More options" at bounding box center [855, 255] width 13 height 13
click at [864, 308] on div "Delete" at bounding box center [870, 305] width 32 height 8
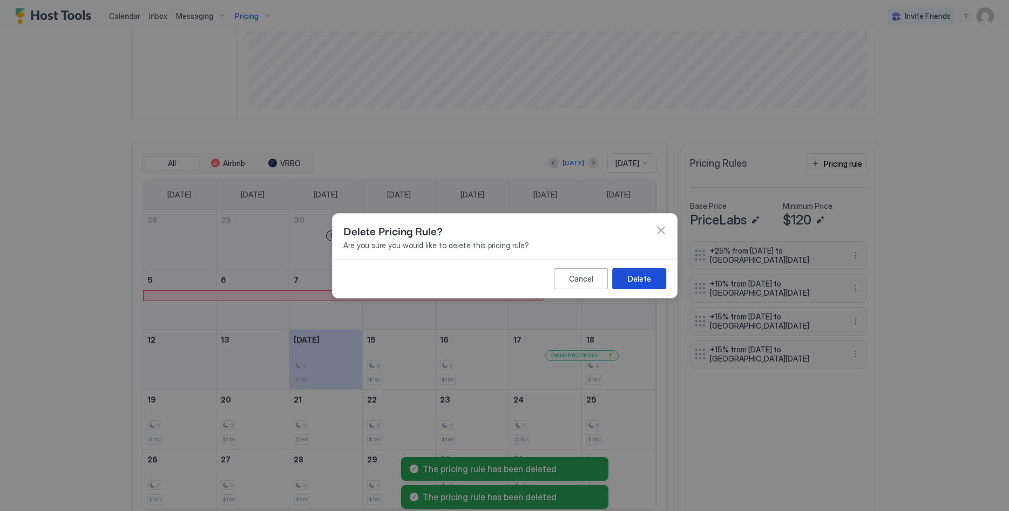
click at [636, 283] on div "Delete" at bounding box center [638, 278] width 23 height 11
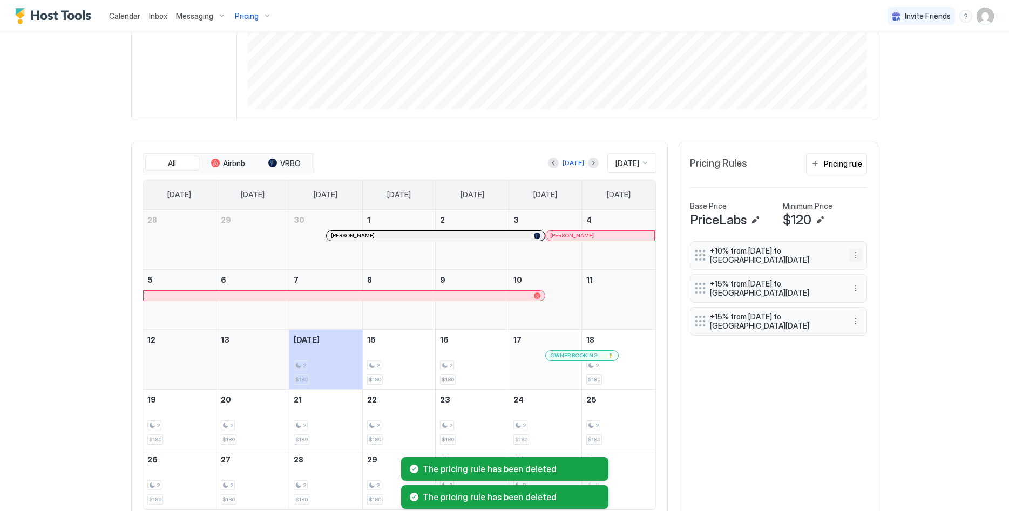
click at [854, 254] on button "More options" at bounding box center [855, 255] width 13 height 13
click at [867, 310] on div "Delete" at bounding box center [870, 305] width 40 height 17
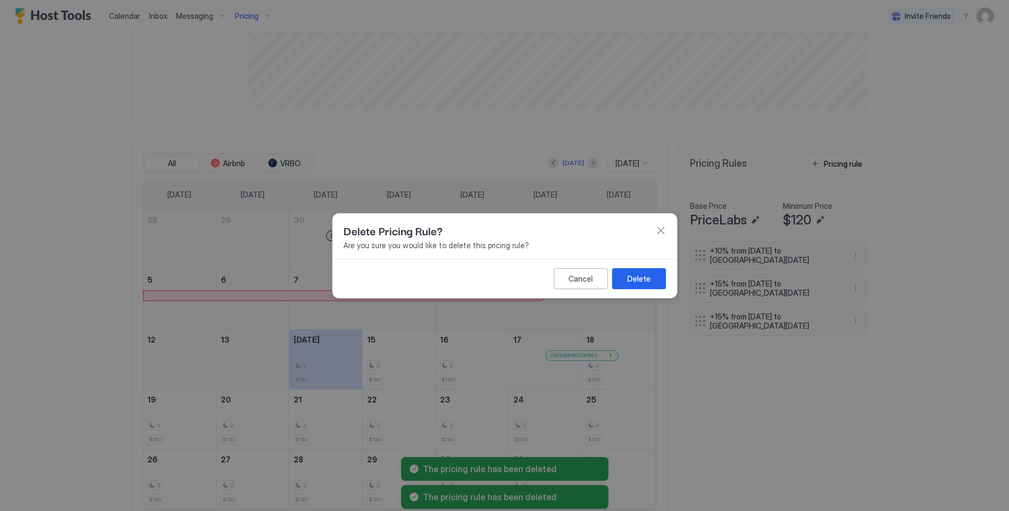
click at [636, 279] on div "Delete" at bounding box center [638, 278] width 23 height 11
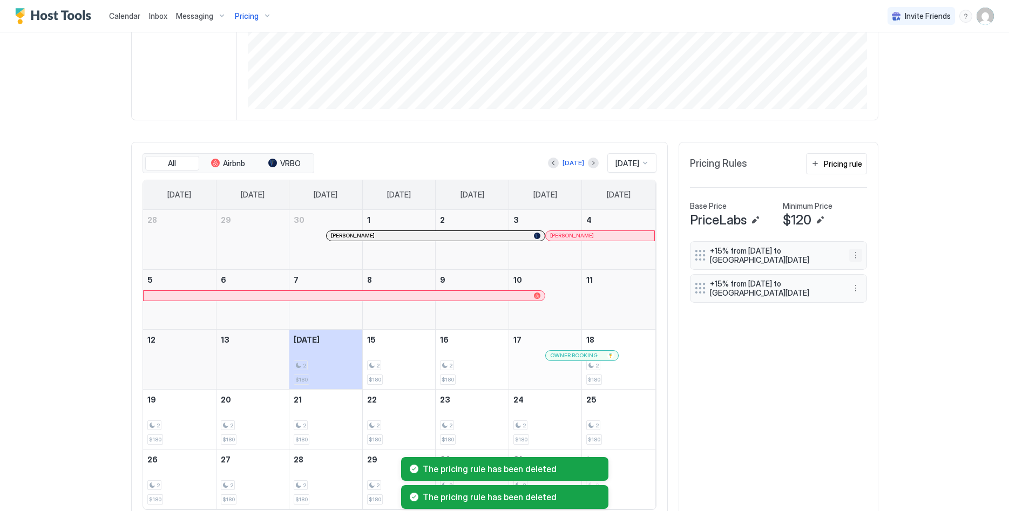
click at [855, 259] on button "More options" at bounding box center [855, 255] width 13 height 13
click at [865, 299] on div "Delete" at bounding box center [870, 305] width 40 height 17
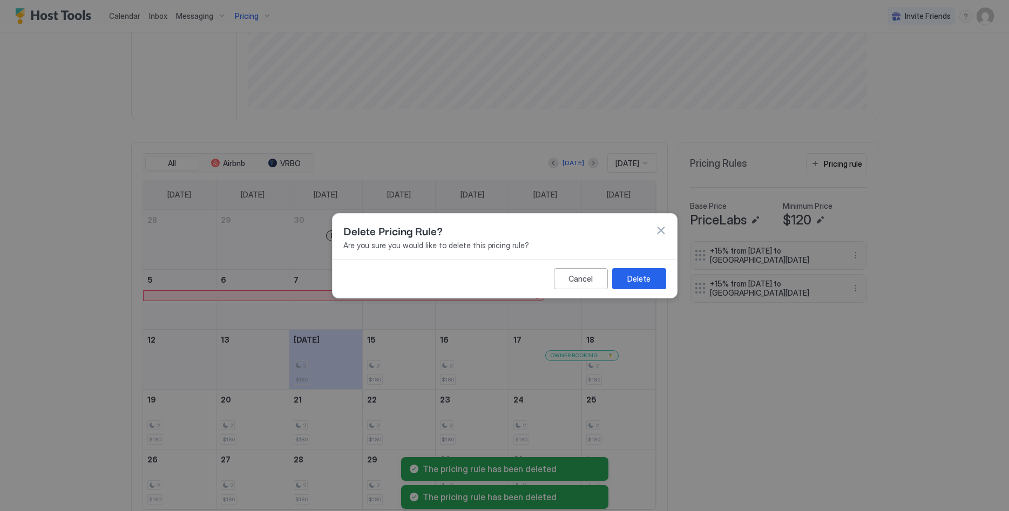
click at [653, 268] on div "Cancel Delete" at bounding box center [505, 278] width 344 height 39
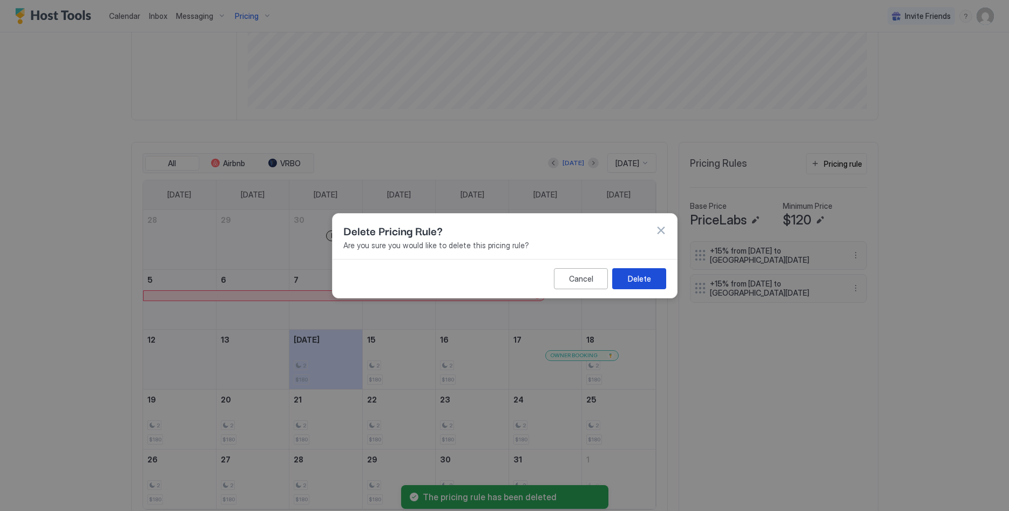
click at [653, 268] on button "Delete" at bounding box center [639, 278] width 54 height 21
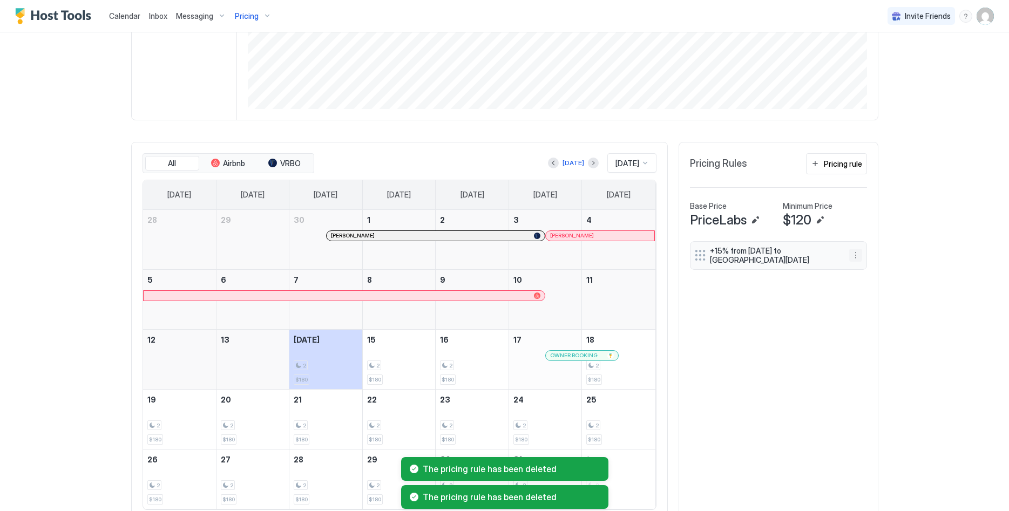
click at [850, 253] on button "More options" at bounding box center [855, 255] width 13 height 13
click at [860, 302] on div "Delete" at bounding box center [870, 305] width 32 height 8
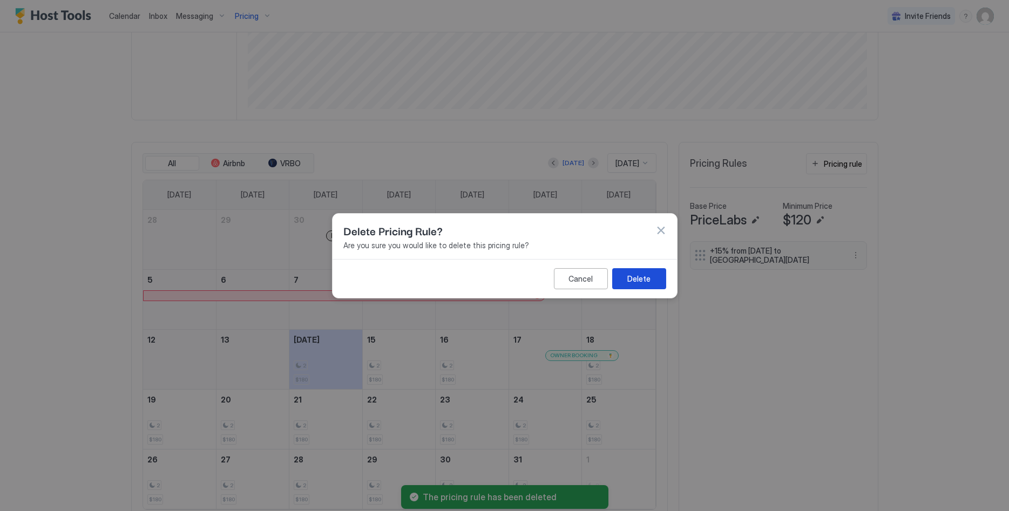
click at [653, 274] on button "Delete" at bounding box center [639, 278] width 54 height 21
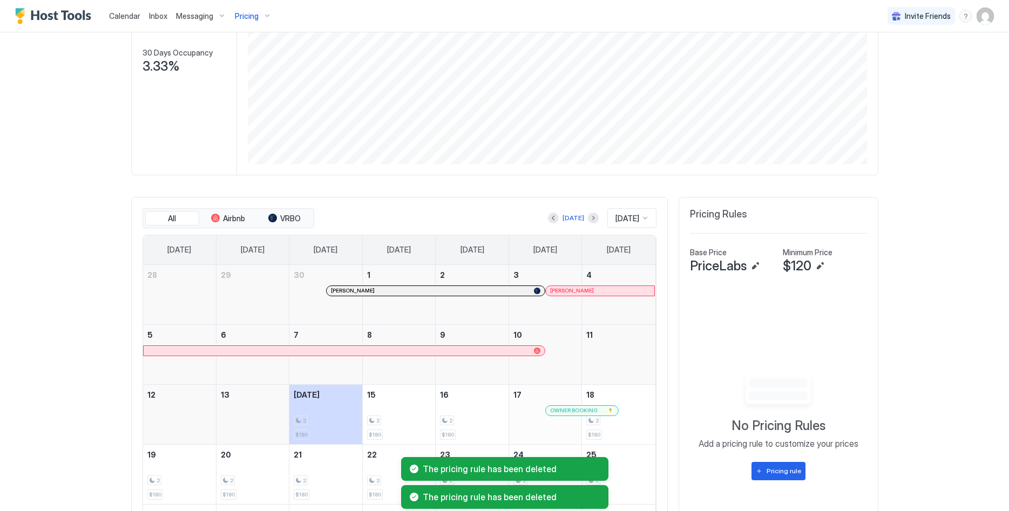
scroll to position [0, 0]
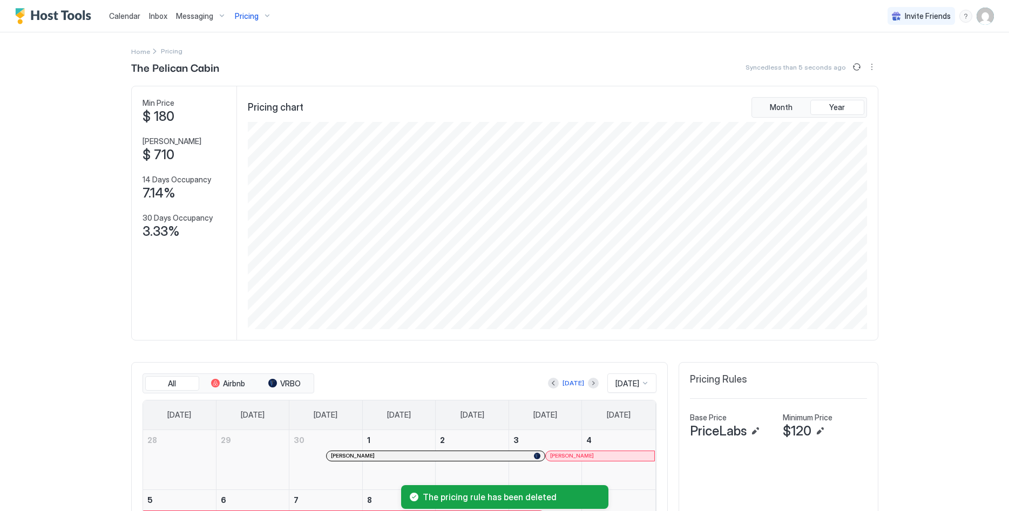
click at [240, 19] on span "Pricing" at bounding box center [247, 16] width 24 height 10
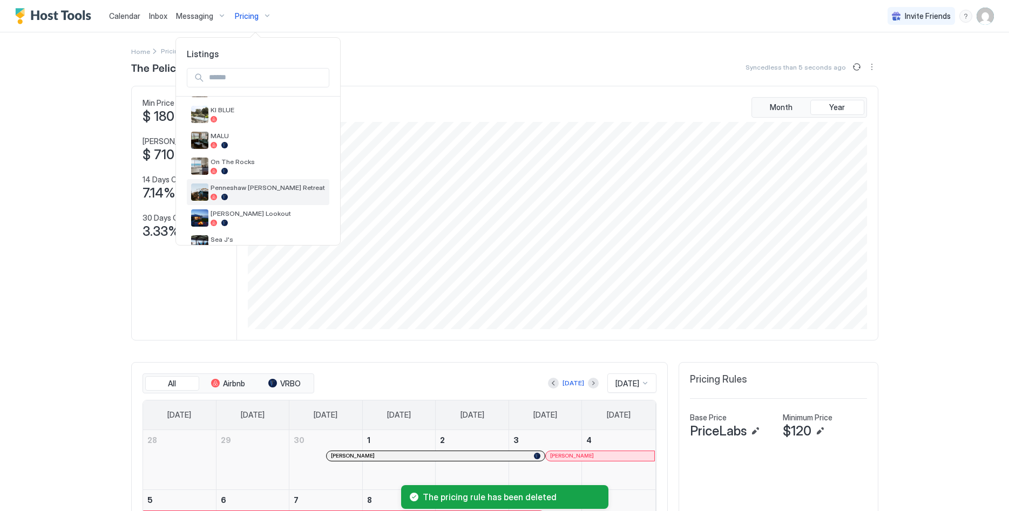
scroll to position [387, 0]
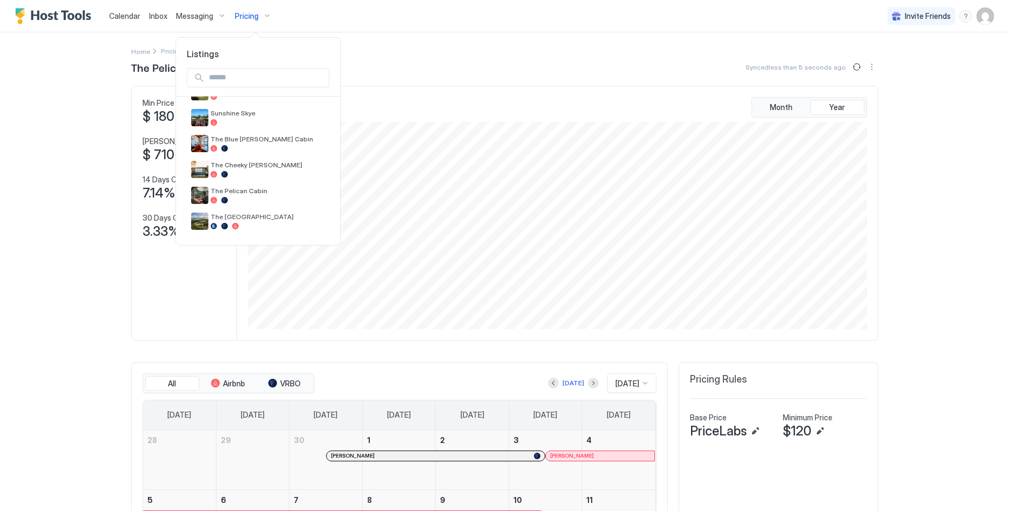
click at [431, 64] on div at bounding box center [504, 255] width 1009 height 511
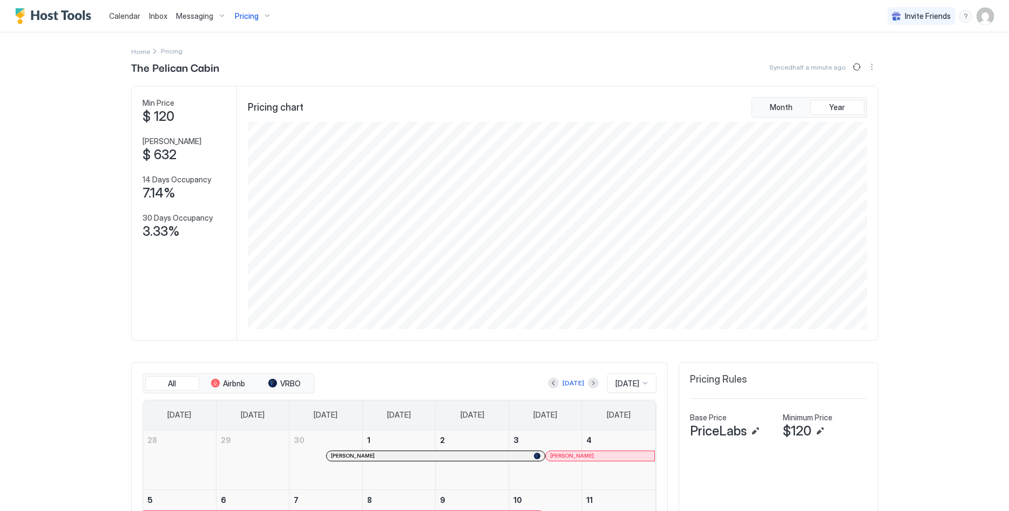
click at [124, 14] on span "Calendar" at bounding box center [124, 15] width 31 height 9
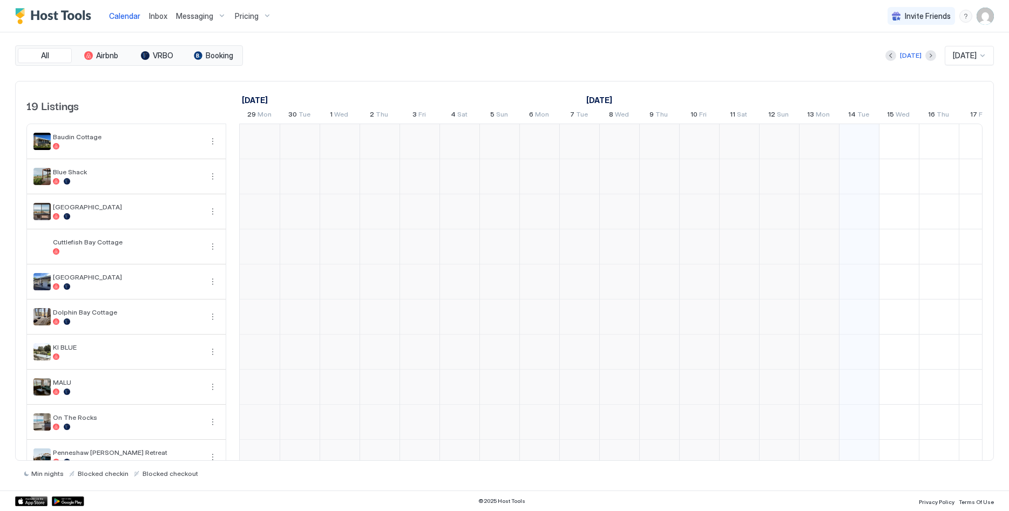
scroll to position [0, 600]
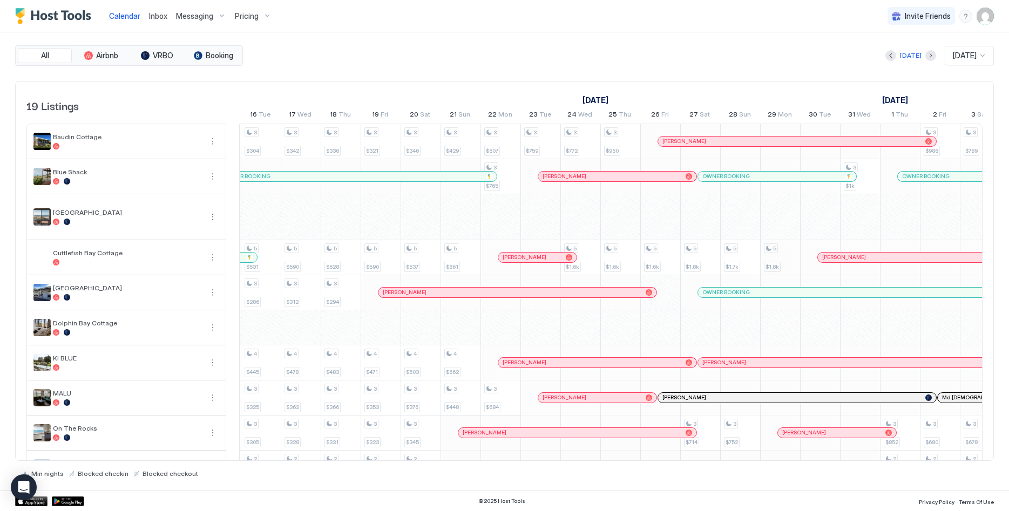
click at [781, 256] on div "3 $267 3 $387 3 $488 3 $498 3 $271 3 $280 3 $265 2 $223 3 $302 4 $287 2 $267 3 …" at bounding box center [700, 462] width 2357 height 677
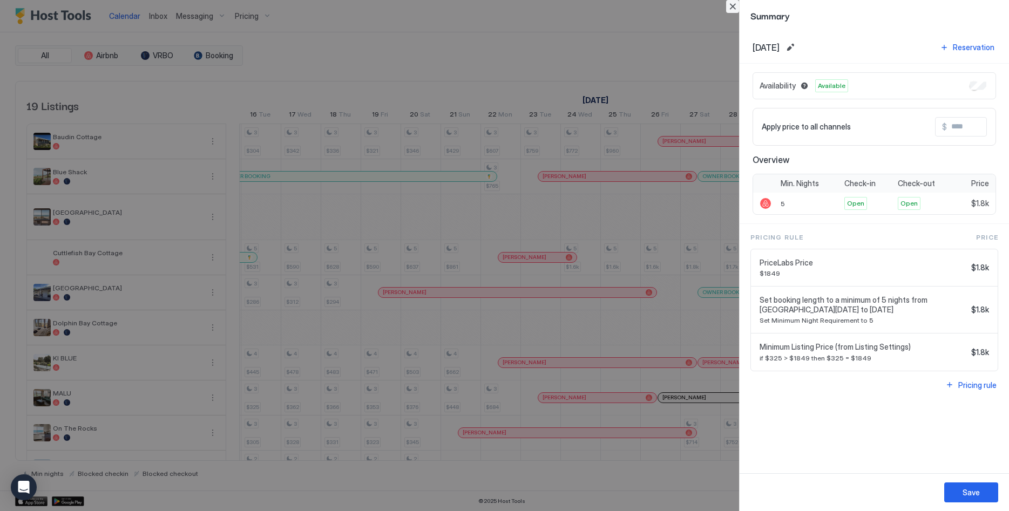
click at [738, 9] on button "Close" at bounding box center [732, 6] width 13 height 13
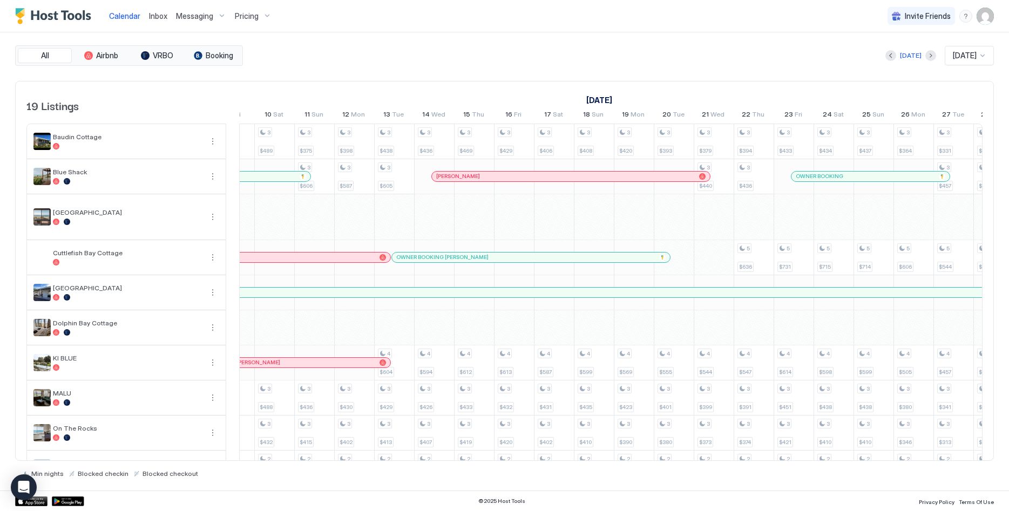
click at [153, 13] on span "Inbox" at bounding box center [158, 15] width 18 height 9
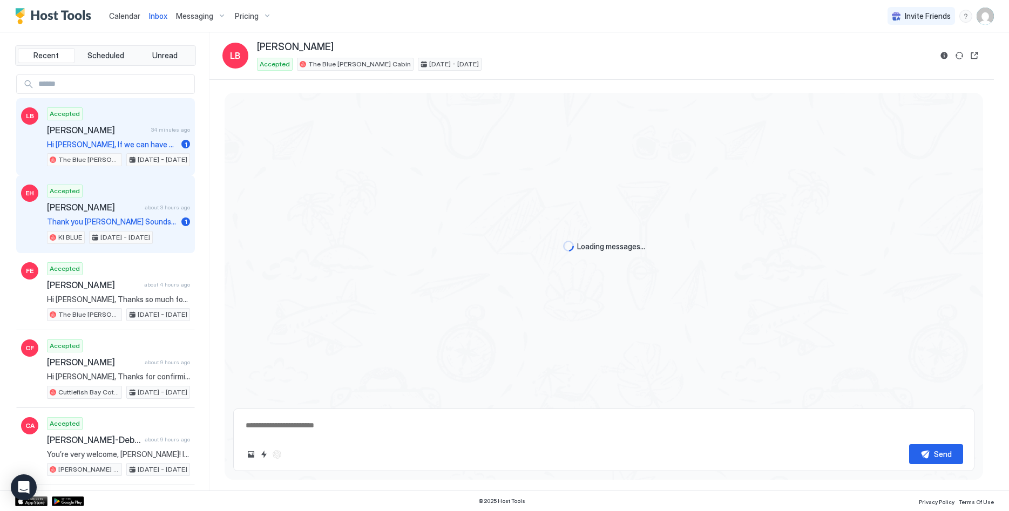
click at [93, 210] on span "[PERSON_NAME]" at bounding box center [93, 207] width 93 height 11
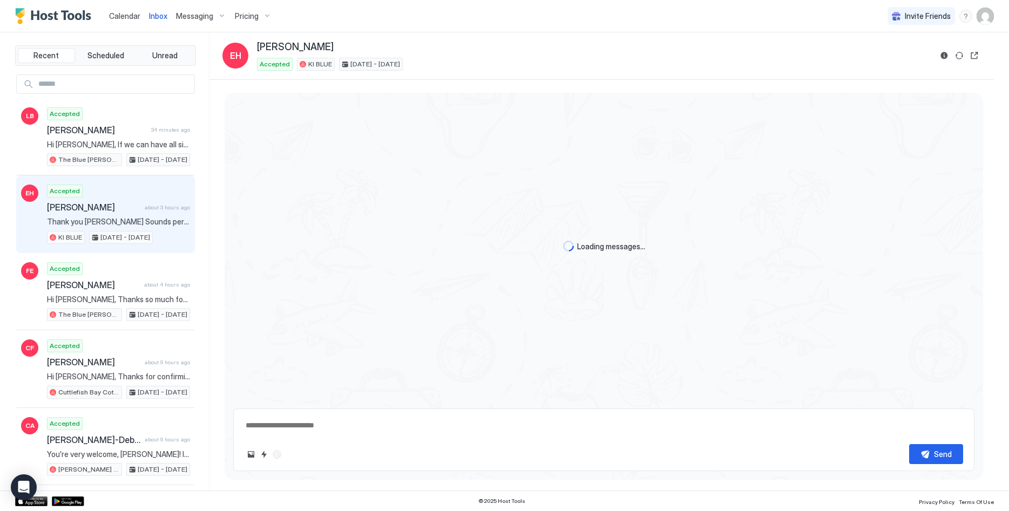
scroll to position [164, 0]
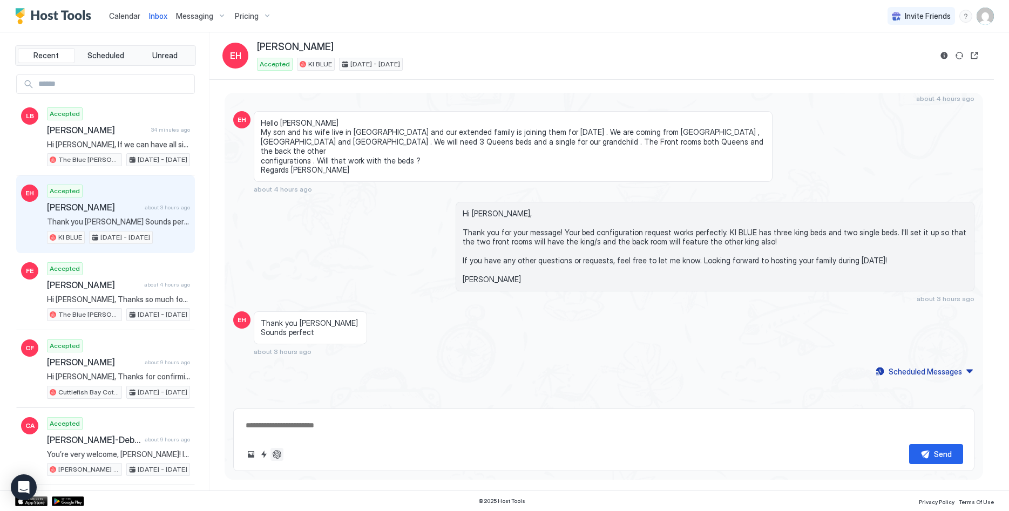
click at [280, 454] on button "ChatGPT Auto Reply" at bounding box center [276, 454] width 13 height 13
type textarea "*"
type textarea "**********"
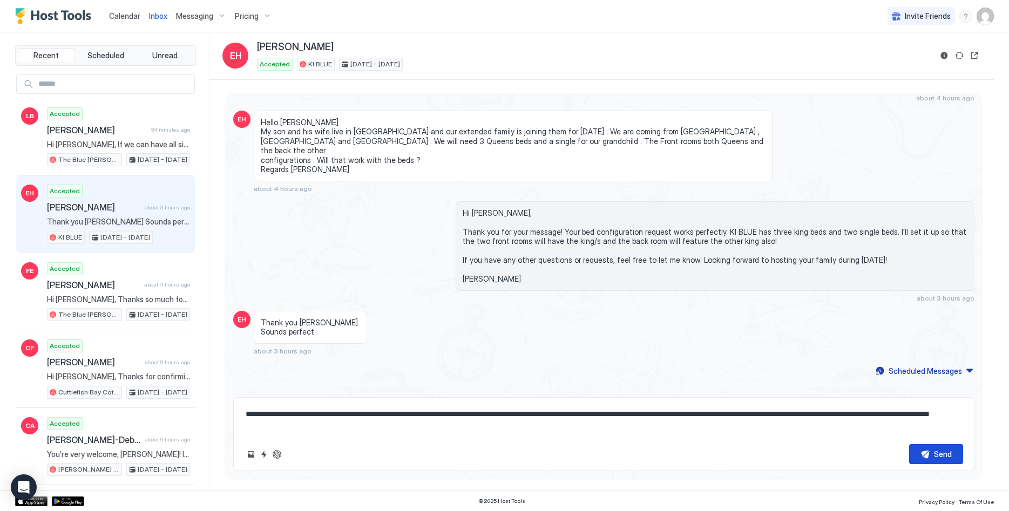
click at [919, 449] on button "Send" at bounding box center [936, 454] width 54 height 20
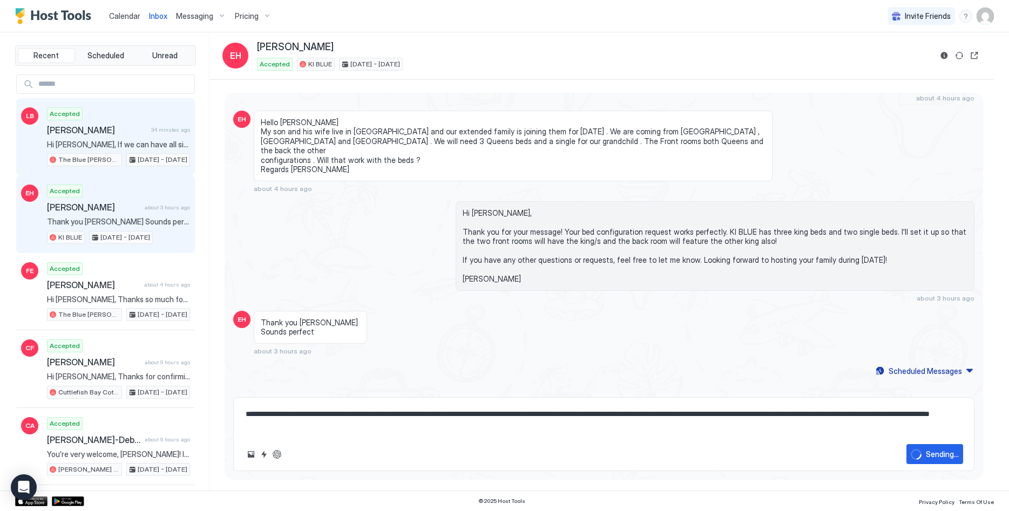
type textarea "*"
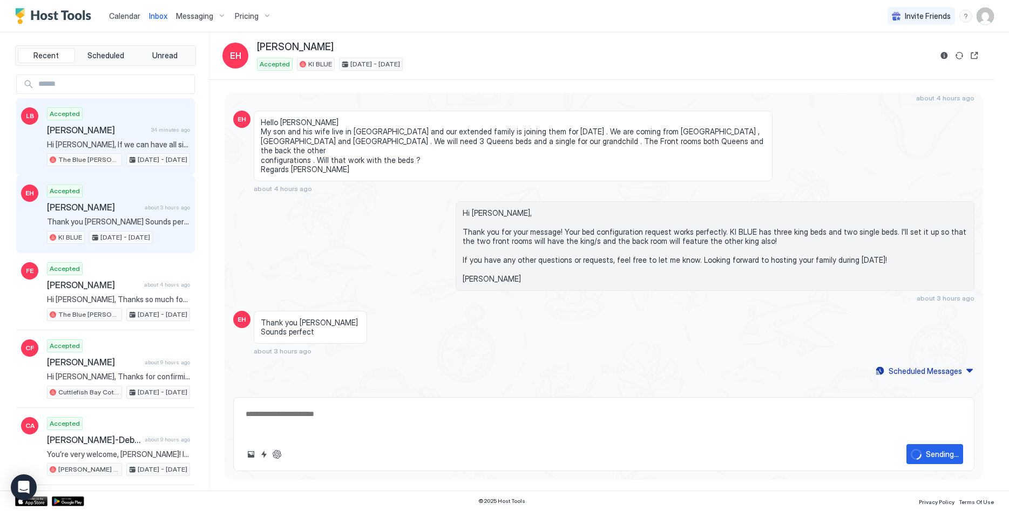
scroll to position [217, 0]
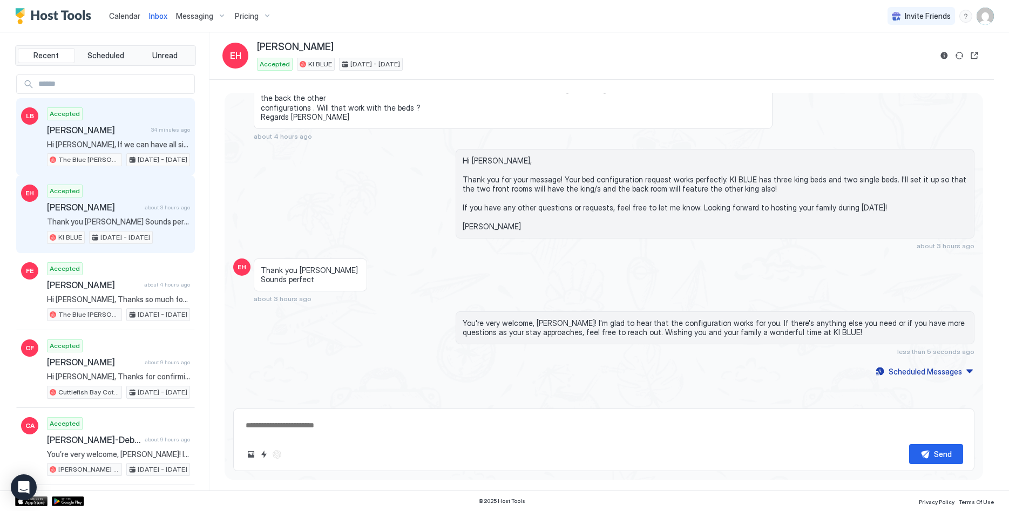
click at [70, 145] on span "Hi [PERSON_NAME], If we can have all single beds that would be fantastic.Thank …" at bounding box center [118, 145] width 143 height 10
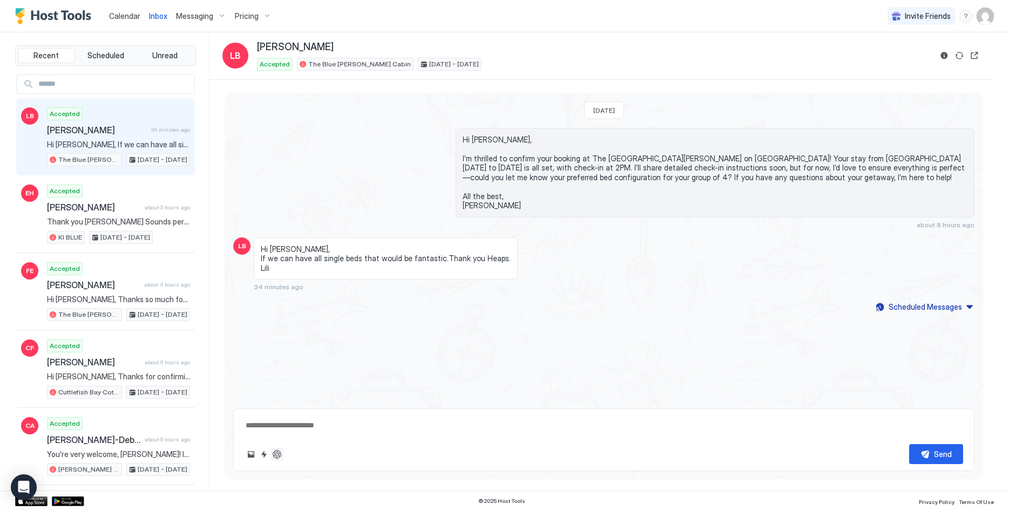
click at [278, 456] on button "ChatGPT Auto Reply" at bounding box center [276, 454] width 13 height 13
type textarea "*"
type textarea "**********"
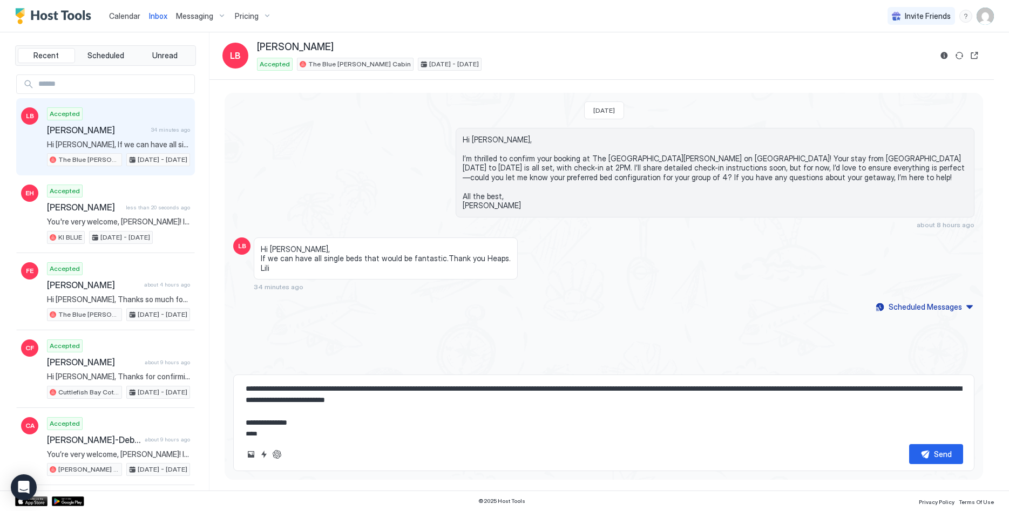
scroll to position [34, 0]
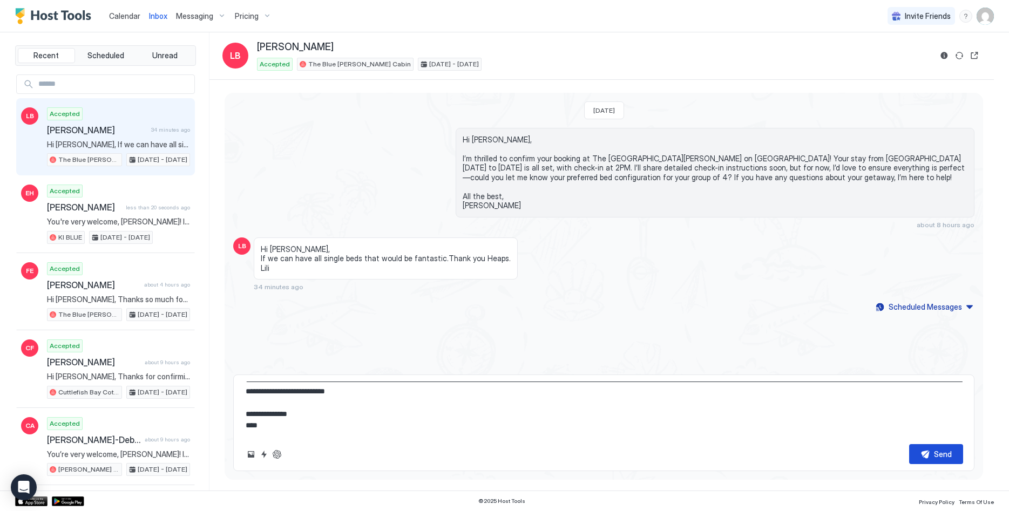
click at [919, 459] on button "Send" at bounding box center [936, 454] width 54 height 20
type textarea "*"
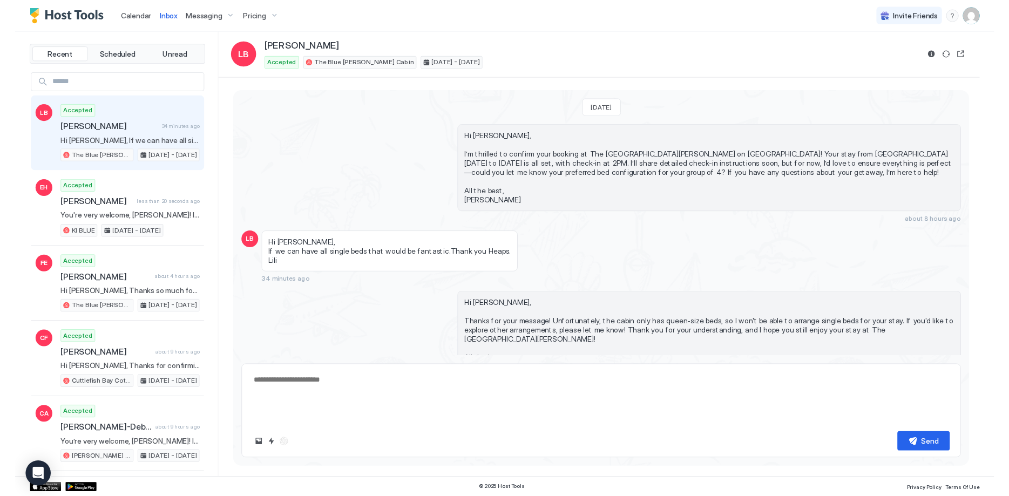
scroll to position [36, 0]
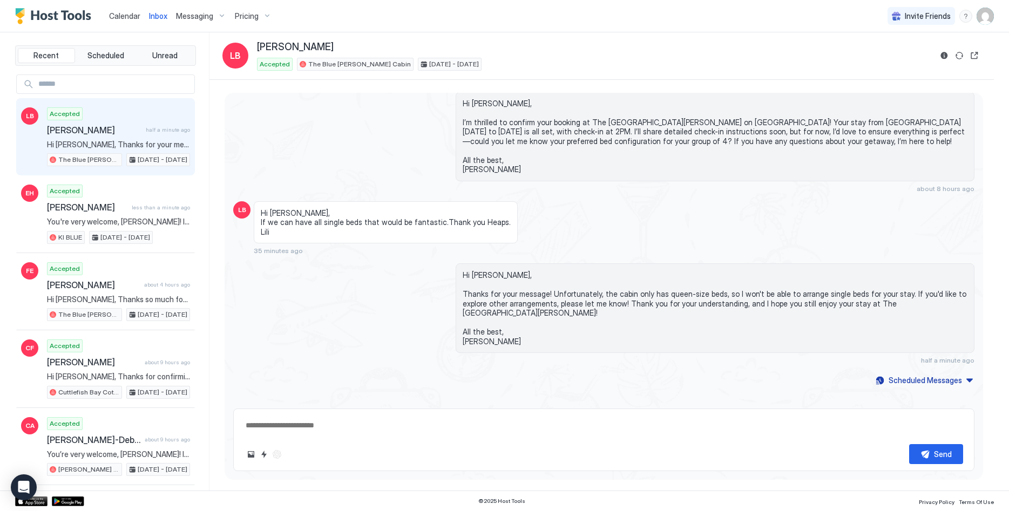
type textarea "*"
